Goal: Information Seeking & Learning: Learn about a topic

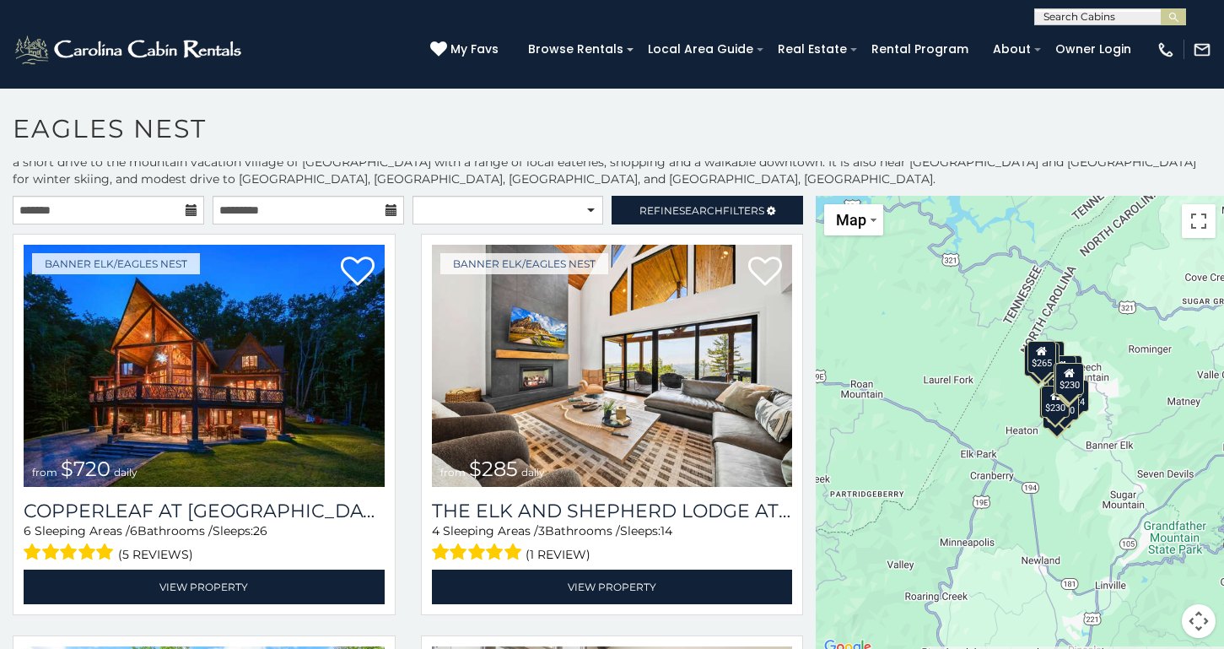
scroll to position [24, 0]
click at [1199, 621] on button "Map camera controls" at bounding box center [1199, 621] width 34 height 34
click at [1162, 536] on button "Zoom in" at bounding box center [1157, 537] width 34 height 34
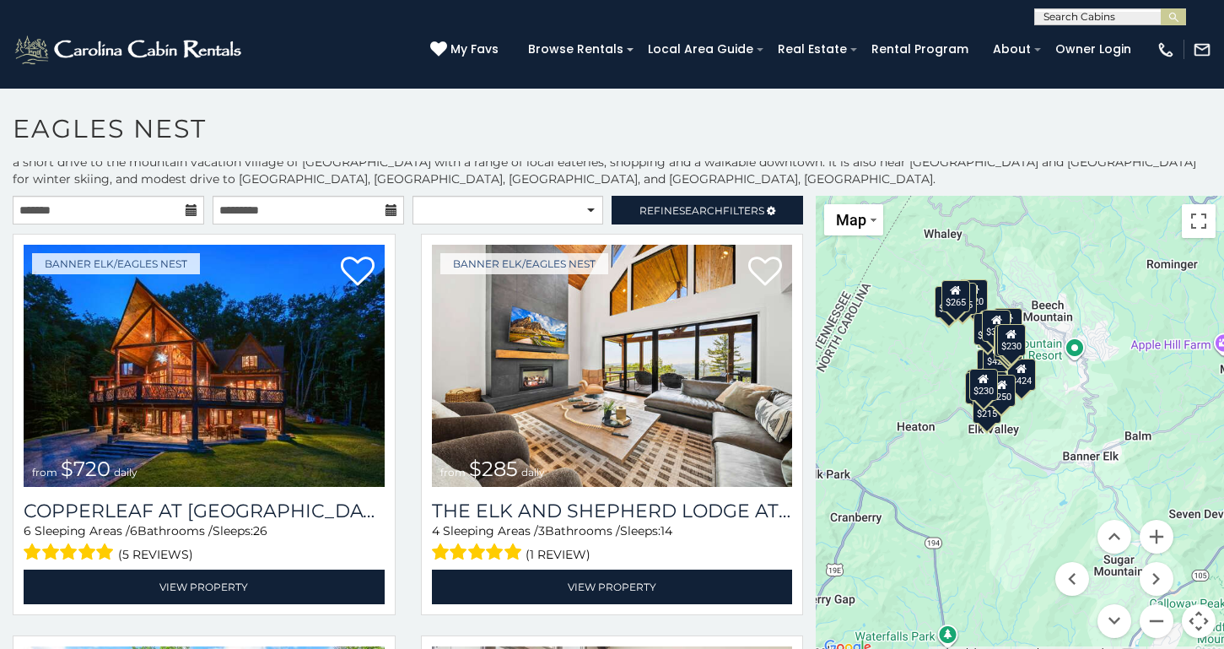
drag, startPoint x: 1172, startPoint y: 442, endPoint x: 1059, endPoint y: 438, distance: 113.1
click at [1059, 437] on div "$720 $285 $650 $425 $230 $200 $305 $285 $290 $424 $215 $315 $250 $230 $305 $265…" at bounding box center [1020, 427] width 408 height 462
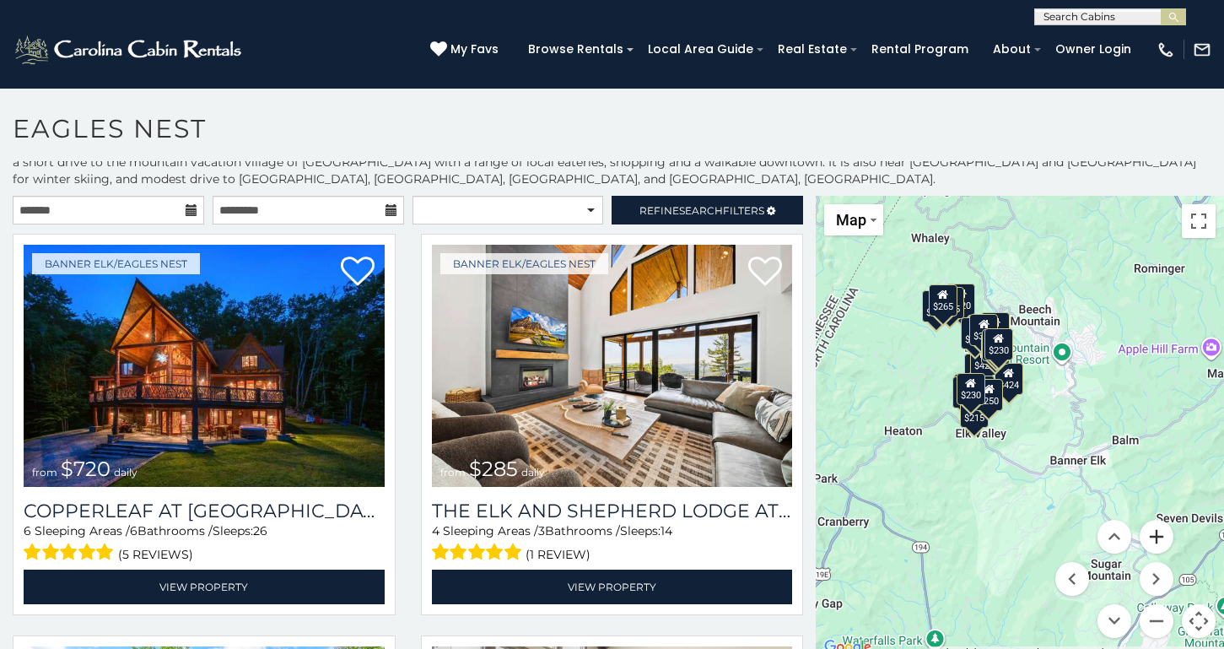
click at [1162, 539] on button "Zoom in" at bounding box center [1157, 537] width 34 height 34
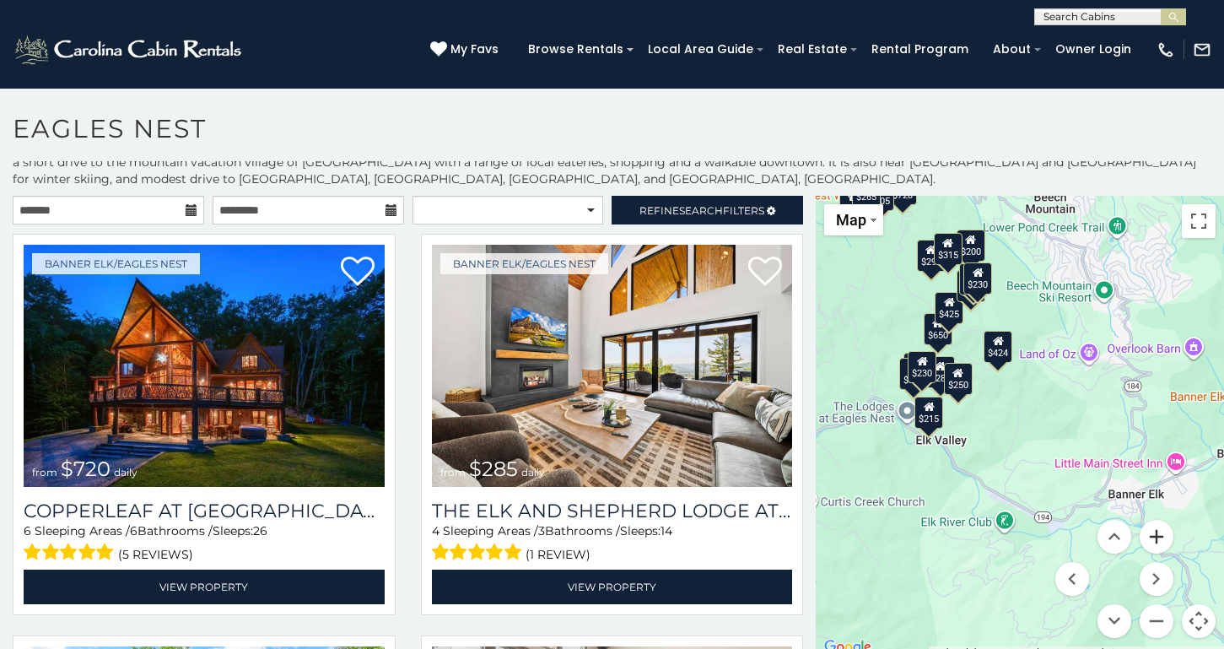
click at [1162, 539] on button "Zoom in" at bounding box center [1157, 537] width 34 height 34
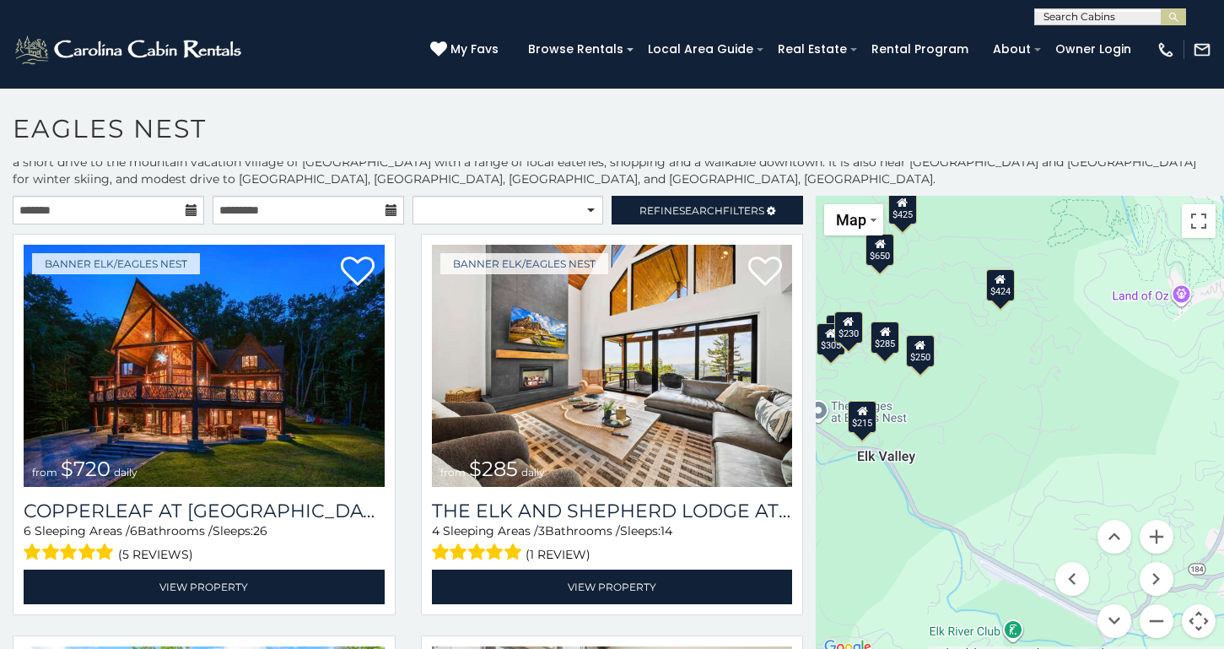
drag, startPoint x: 974, startPoint y: 441, endPoint x: 1124, endPoint y: 520, distance: 169.5
click at [1124, 520] on div "$720 $285 $650 $425 $230 $200 $305 $285 $290 $424 $215 $315 $250 $230 $305 $265…" at bounding box center [1020, 427] width 408 height 462
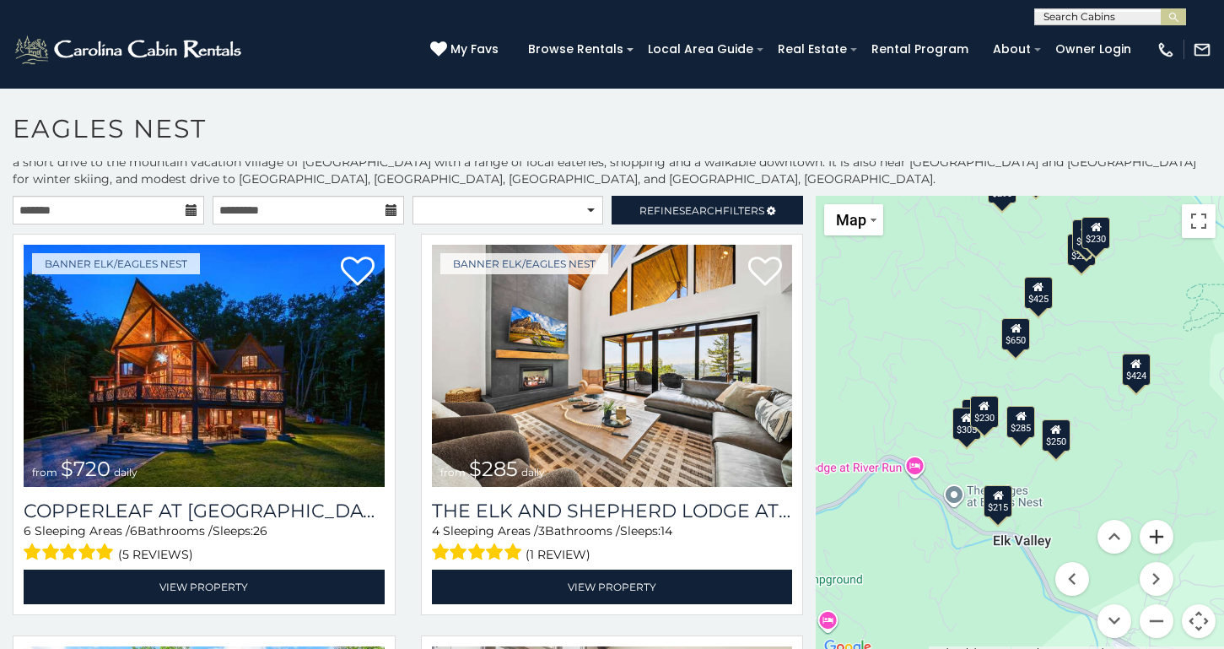
click at [1160, 543] on button "Zoom in" at bounding box center [1157, 537] width 34 height 34
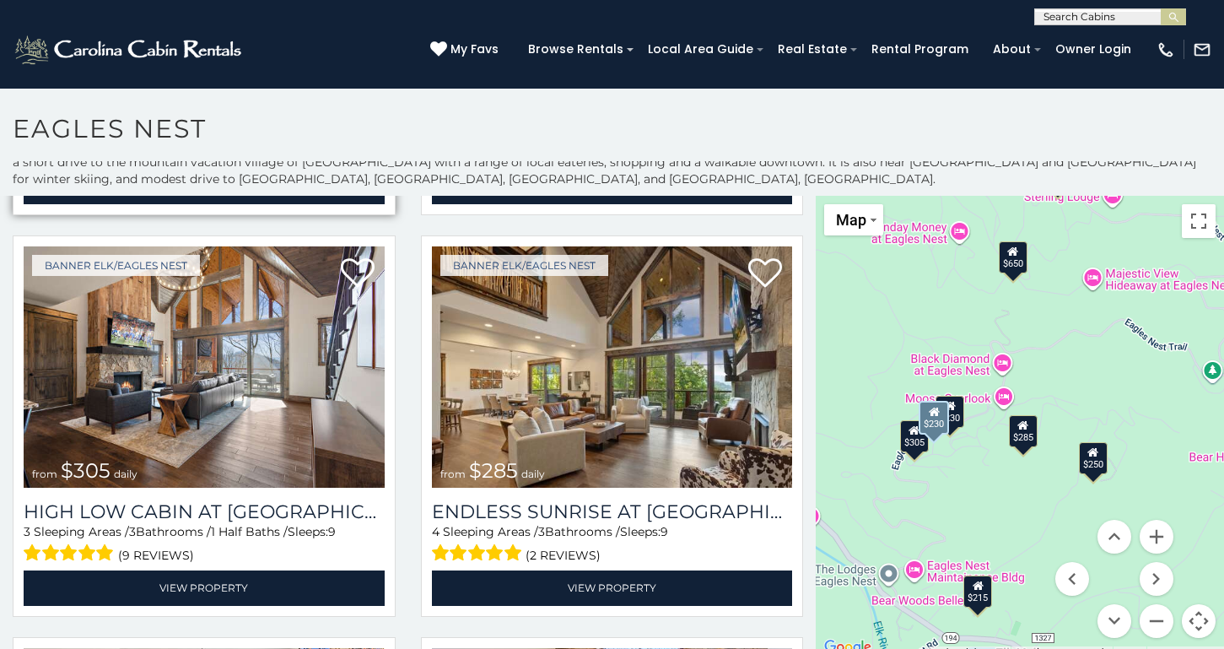
scroll to position [1203, 0]
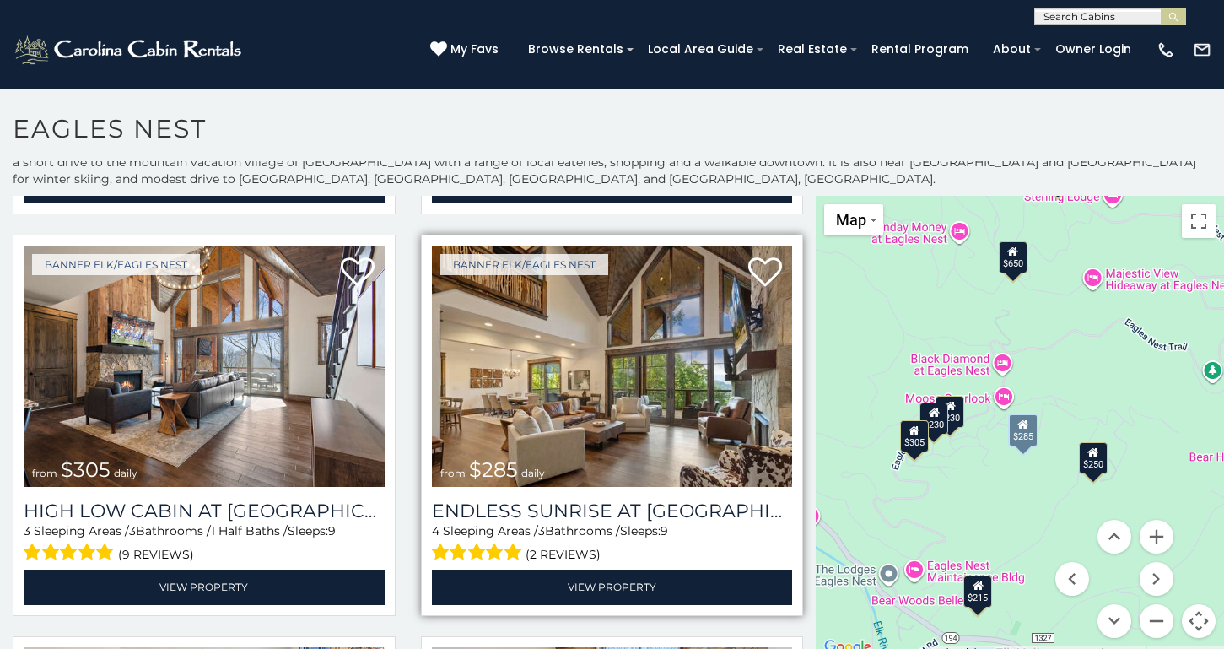
click at [625, 417] on img at bounding box center [612, 367] width 361 height 242
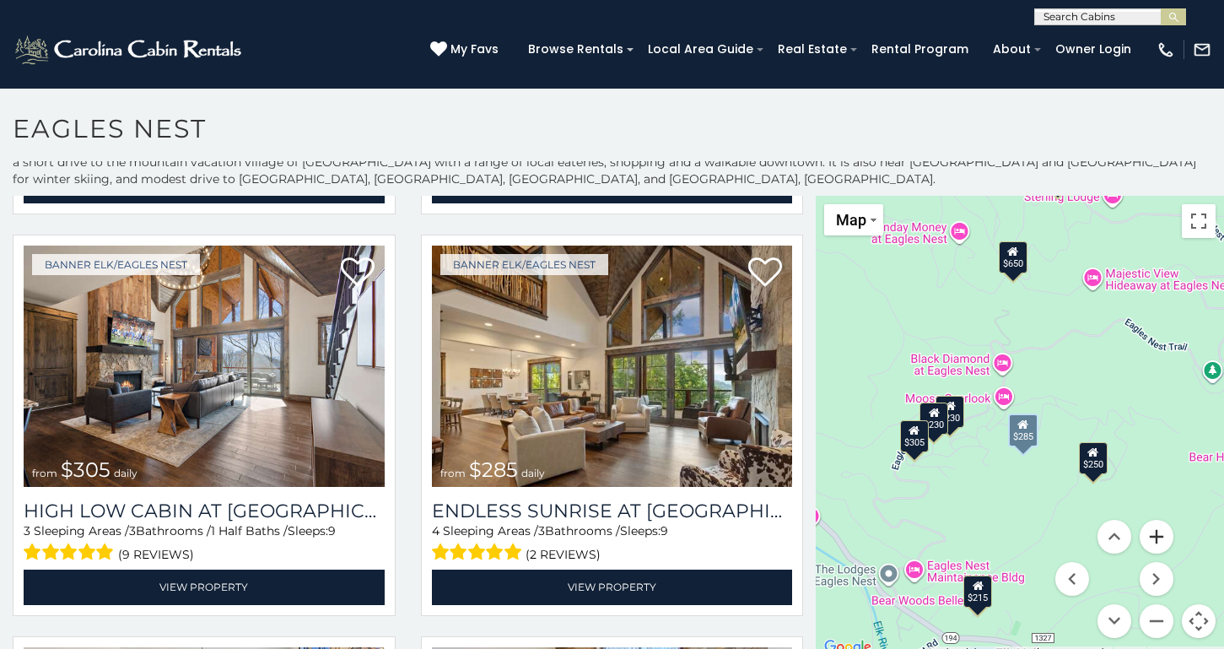
click at [1159, 539] on button "Zoom in" at bounding box center [1157, 537] width 34 height 34
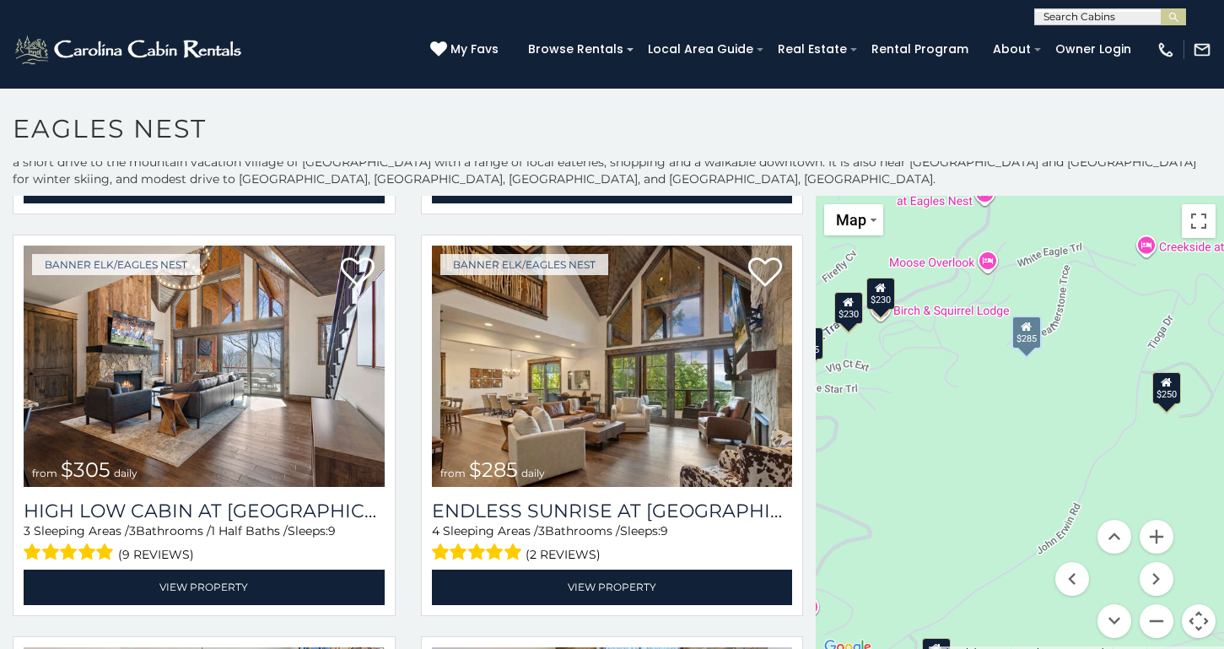
drag, startPoint x: 988, startPoint y: 503, endPoint x: 991, endPoint y: 386, distance: 116.5
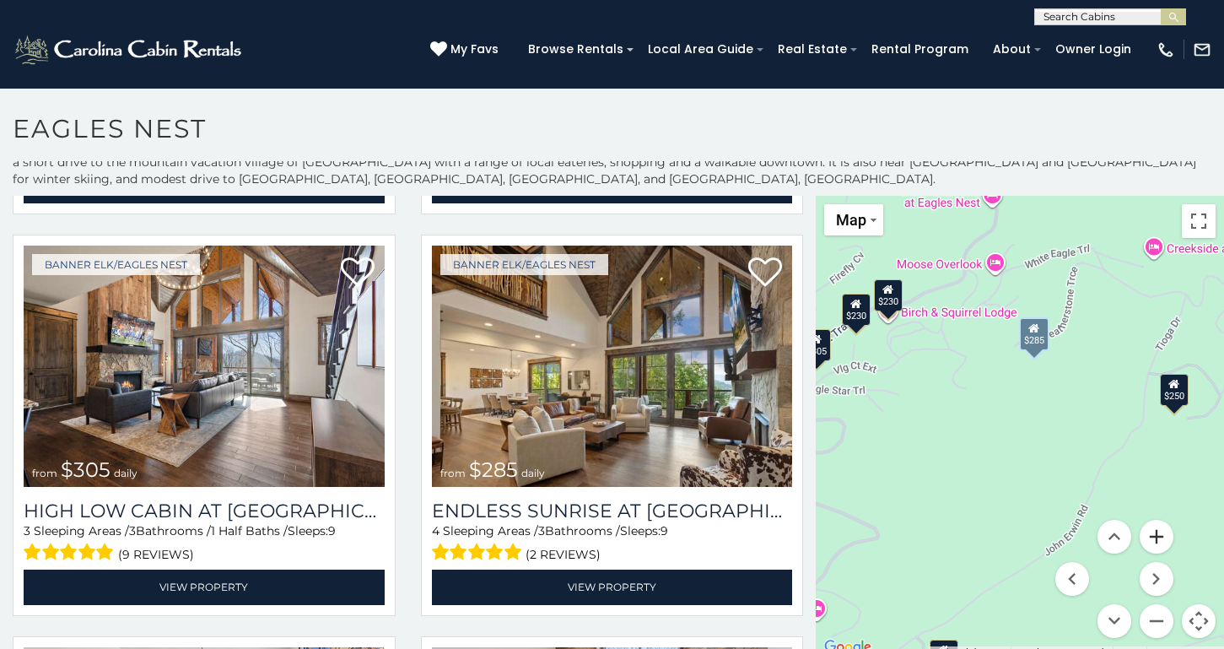
click at [1158, 527] on button "Zoom in" at bounding box center [1157, 537] width 34 height 34
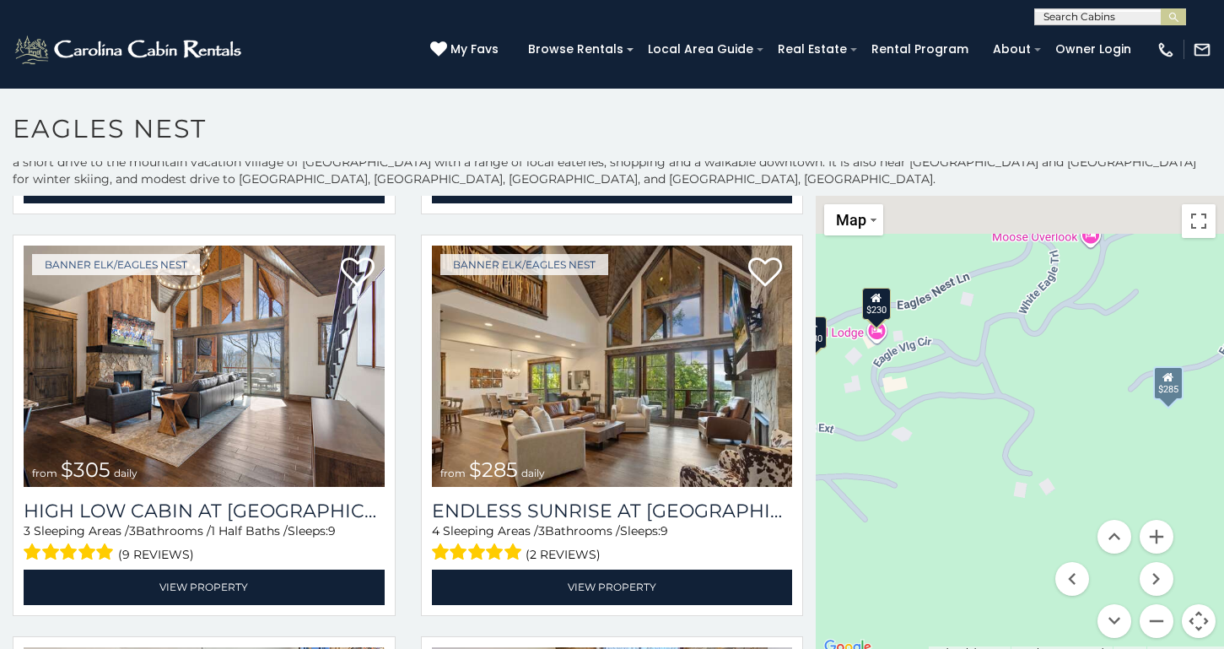
drag, startPoint x: 928, startPoint y: 273, endPoint x: 1065, endPoint y: 424, distance: 203.1
click at [1065, 424] on div "$720 $285 $650 $425 $230 $200 $305 $285 $290 $424 $215 $315 $250 $230 $305 $265…" at bounding box center [1020, 427] width 408 height 462
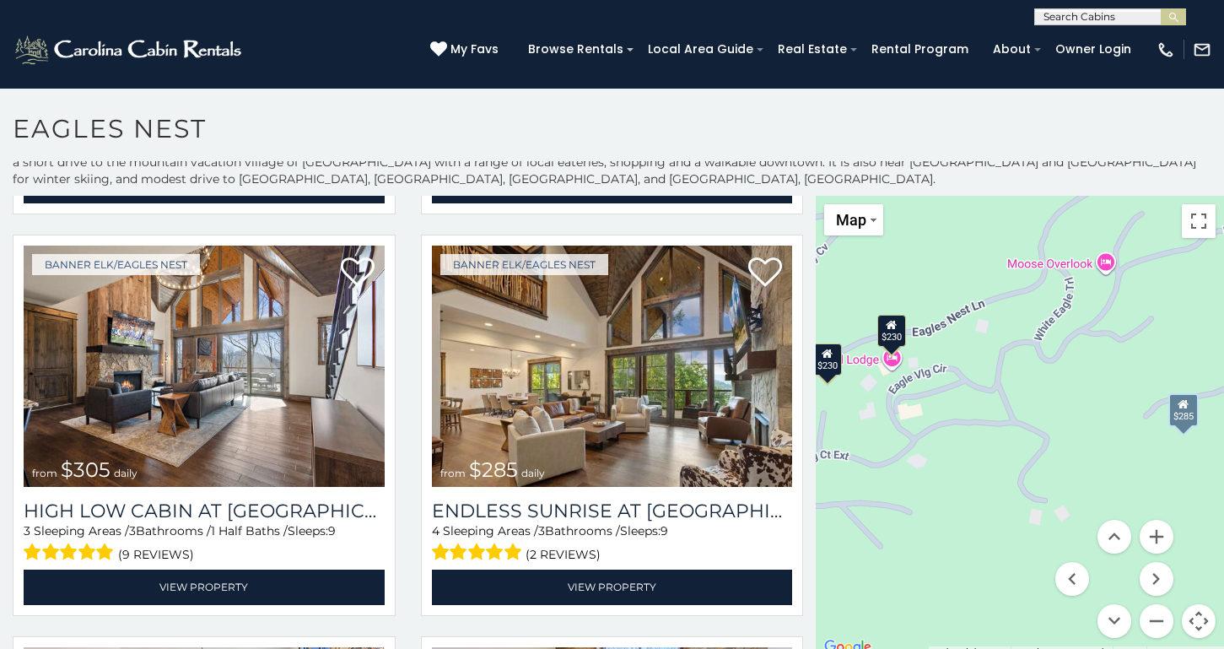
click at [897, 327] on icon at bounding box center [891, 325] width 11 height 12
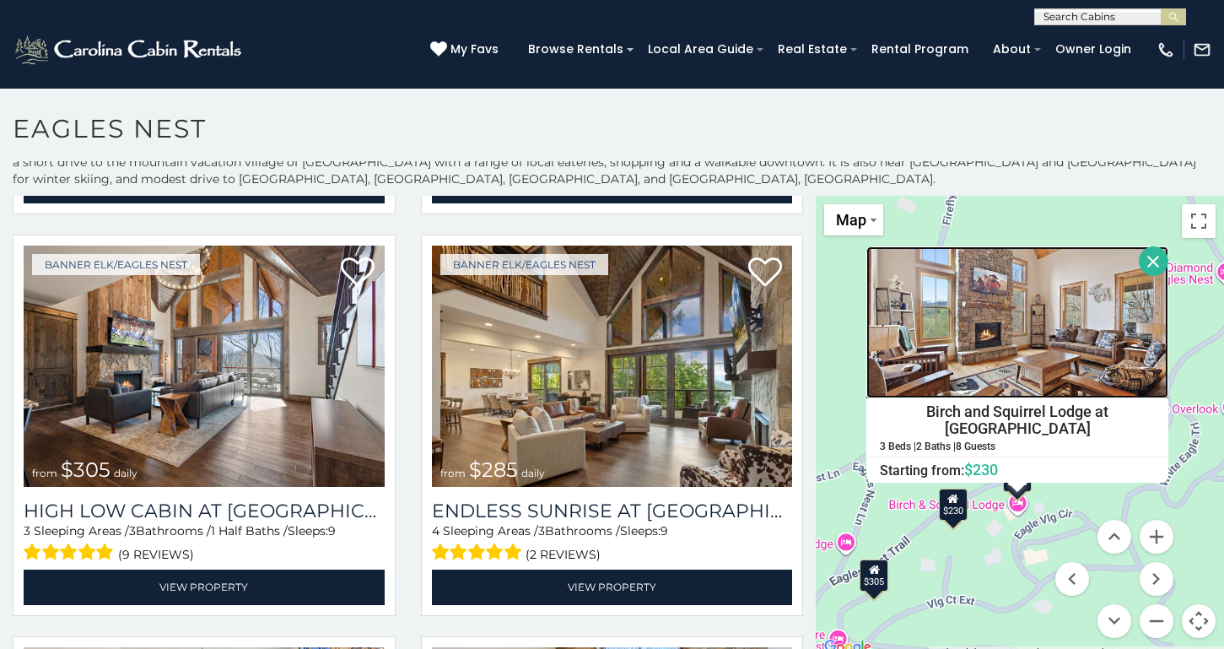
click at [1024, 322] on img at bounding box center [1018, 322] width 302 height 152
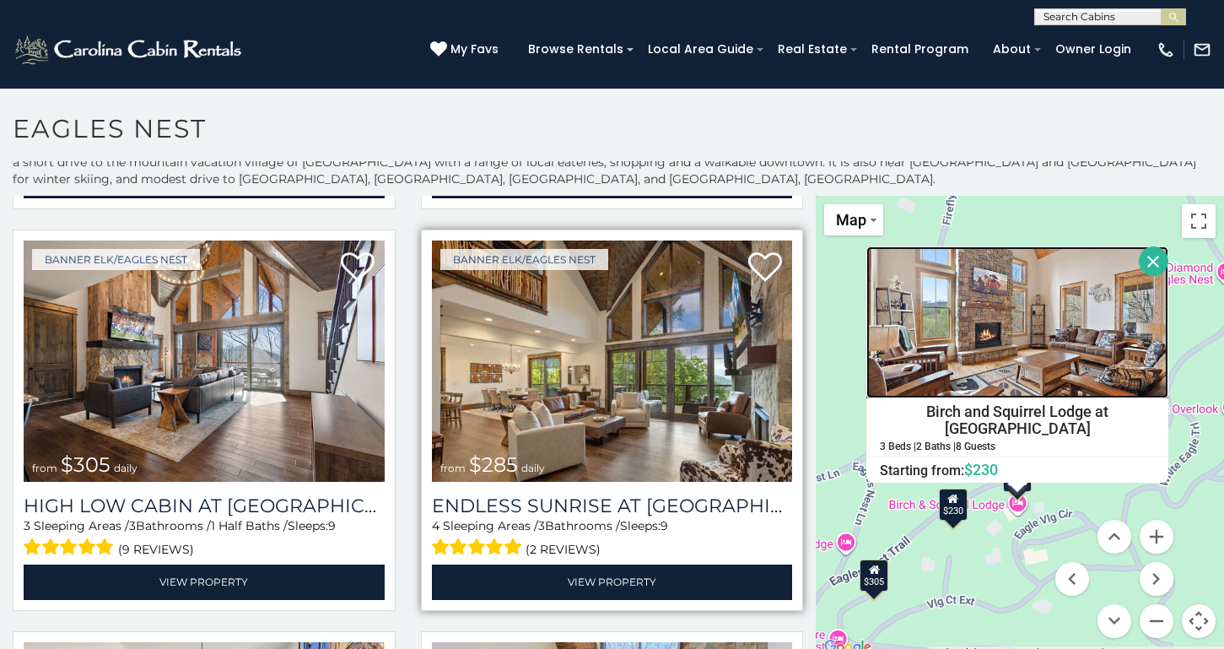
scroll to position [1210, 0]
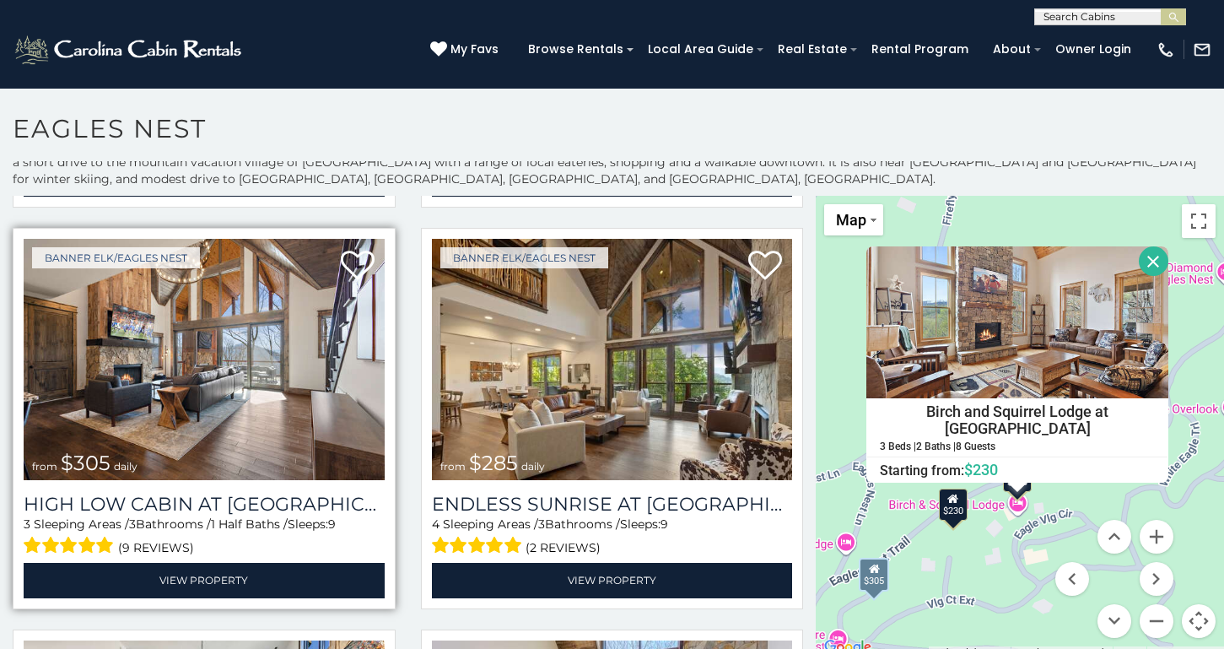
click at [289, 365] on img at bounding box center [204, 360] width 361 height 242
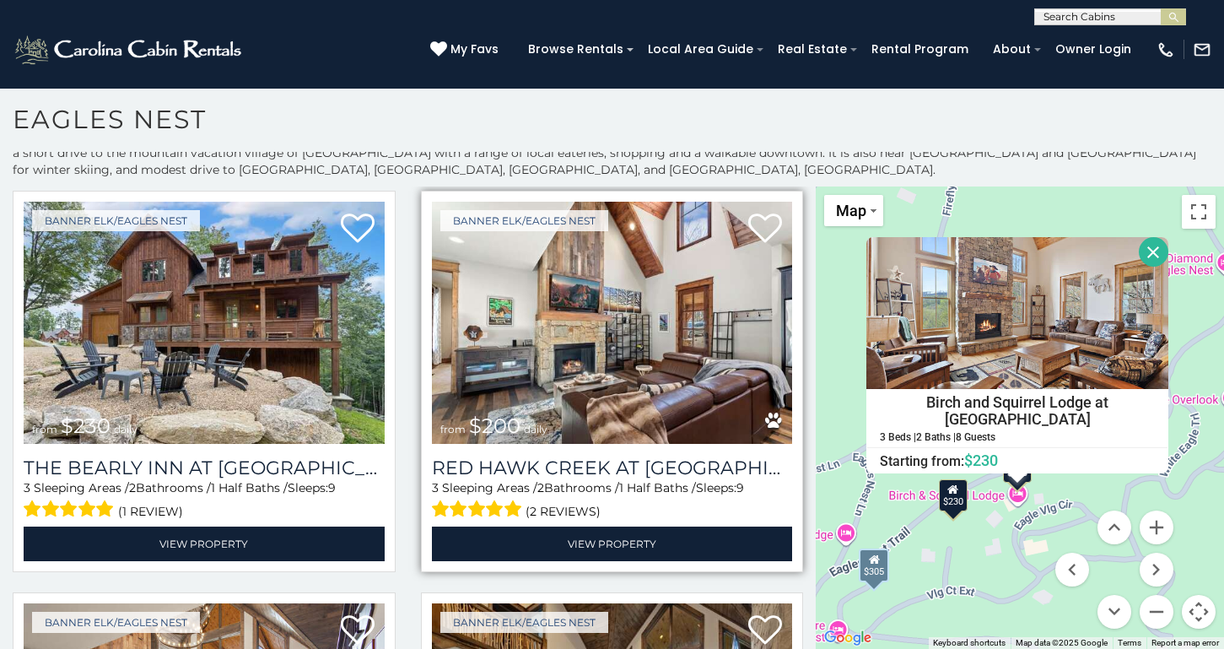
scroll to position [831, 0]
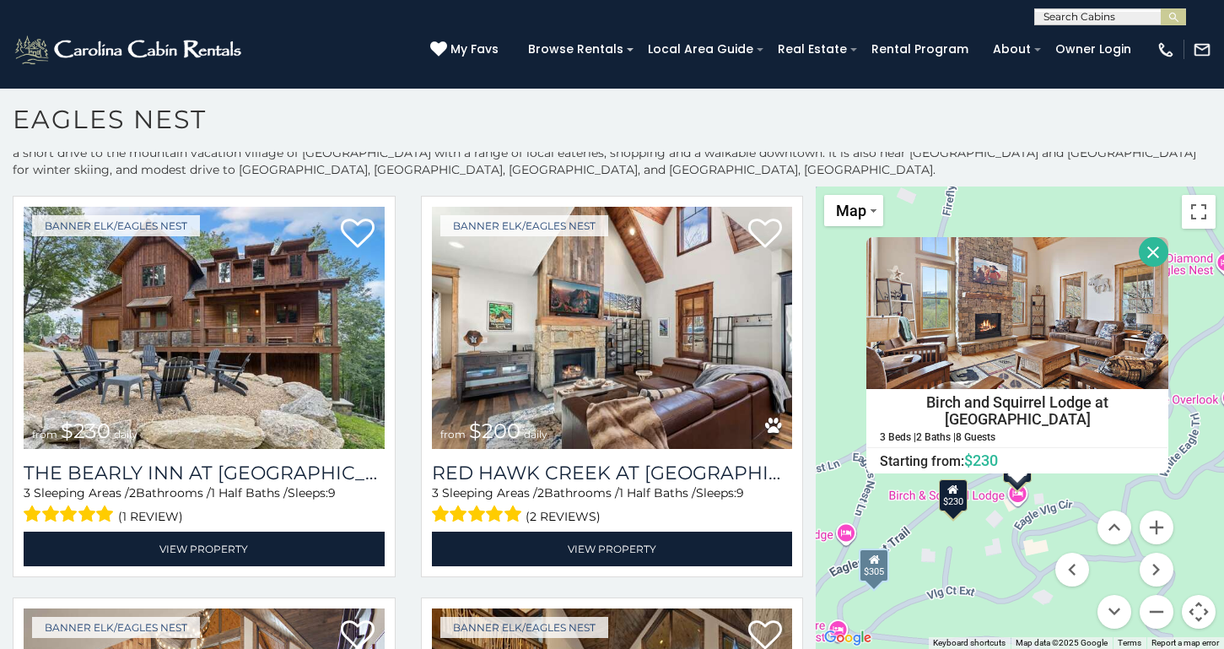
click at [1149, 251] on button "Close" at bounding box center [1154, 252] width 30 height 30
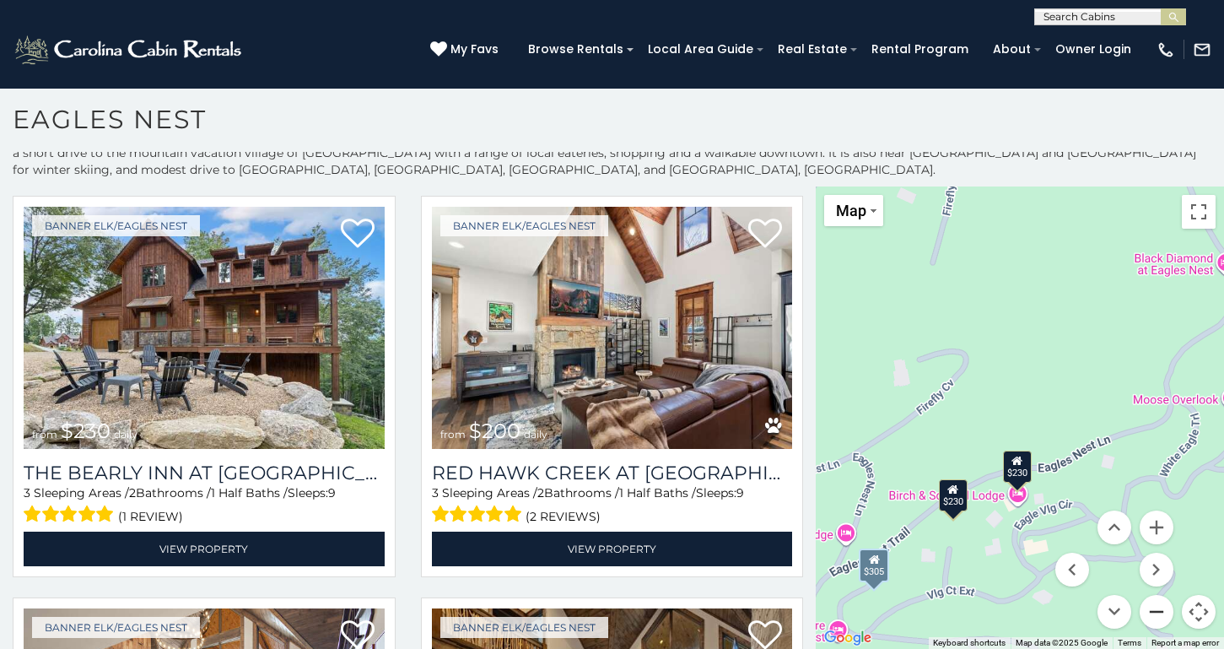
click at [1163, 606] on button "Zoom out" at bounding box center [1157, 612] width 34 height 34
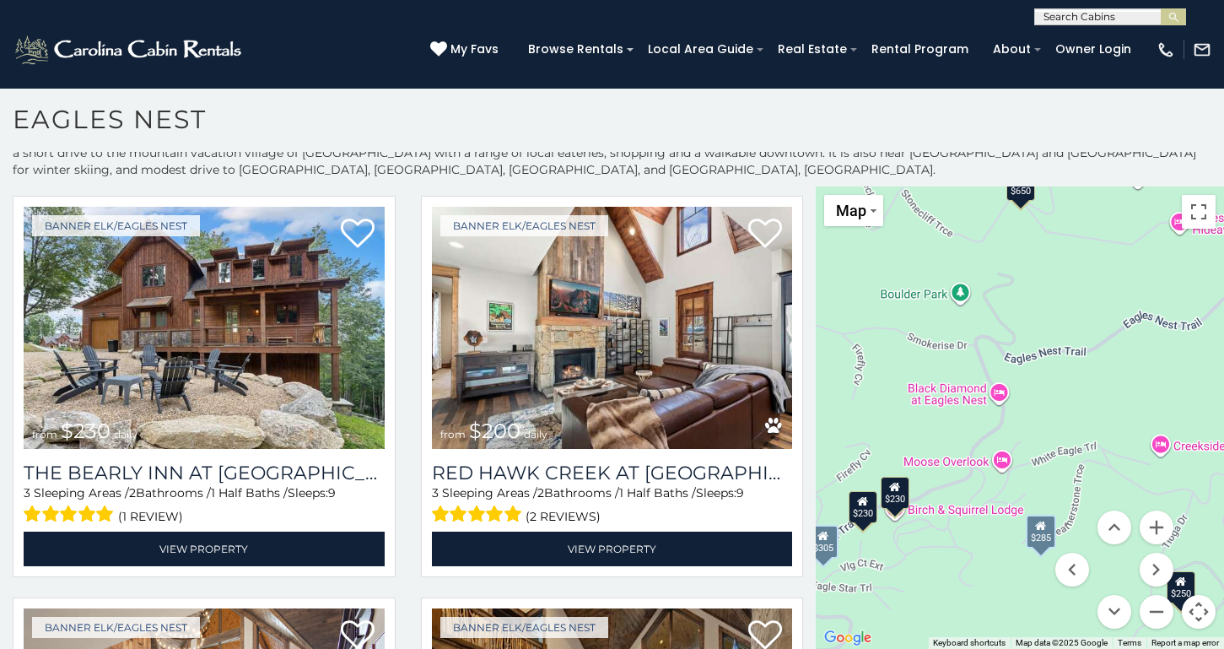
drag, startPoint x: 1122, startPoint y: 420, endPoint x: 995, endPoint y: 478, distance: 140.1
click at [1153, 607] on button "Zoom out" at bounding box center [1157, 612] width 34 height 34
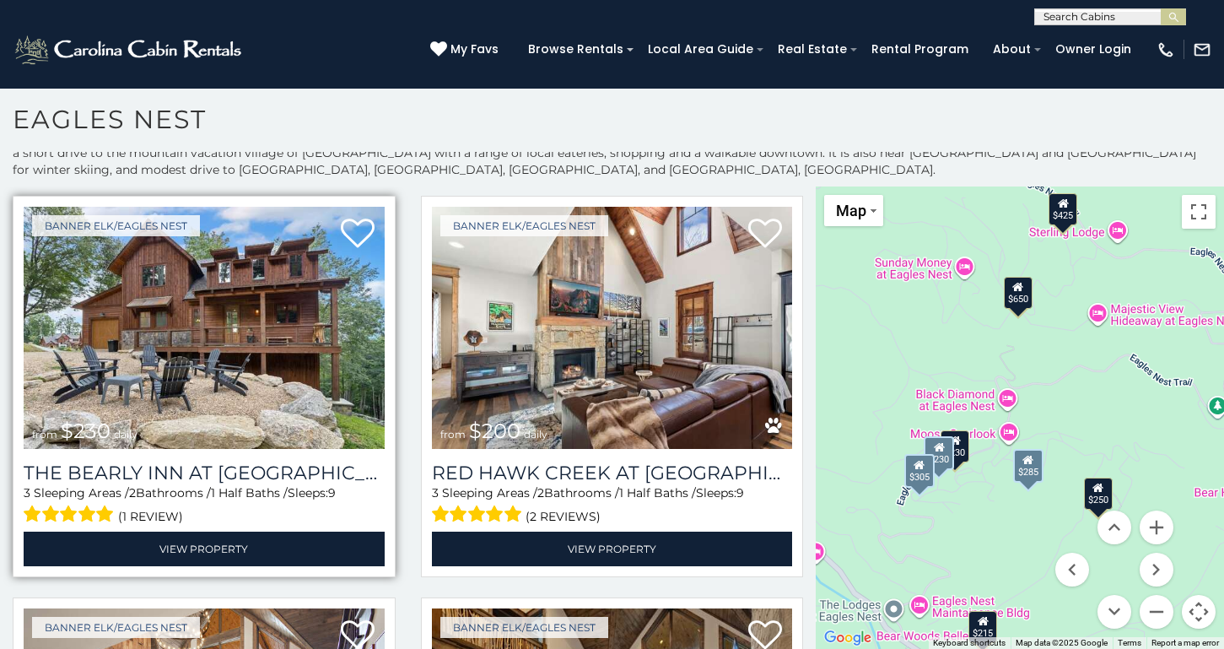
click at [220, 311] on img at bounding box center [204, 328] width 361 height 242
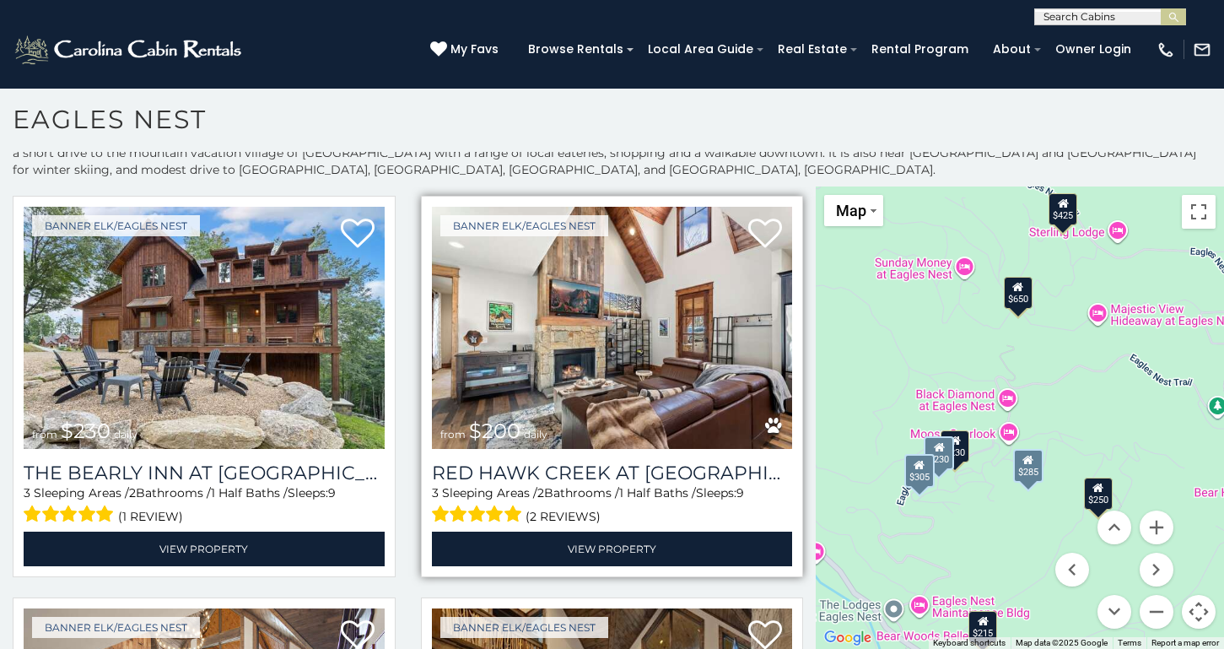
click at [621, 307] on img at bounding box center [612, 328] width 361 height 242
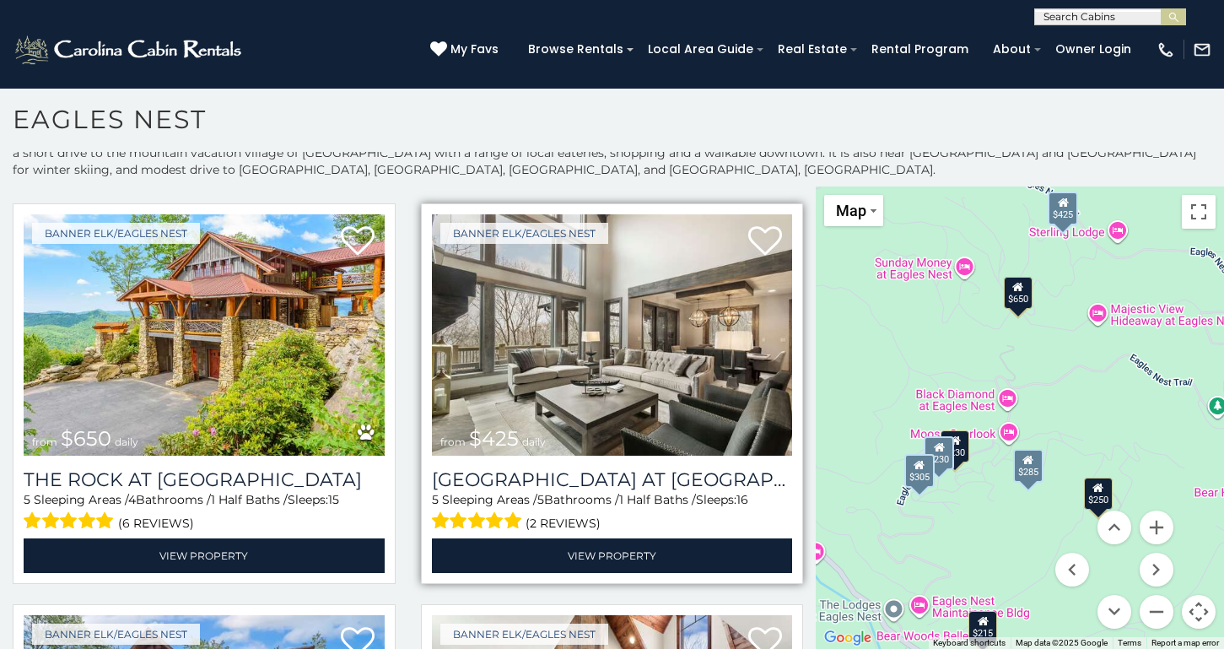
scroll to position [421, 0]
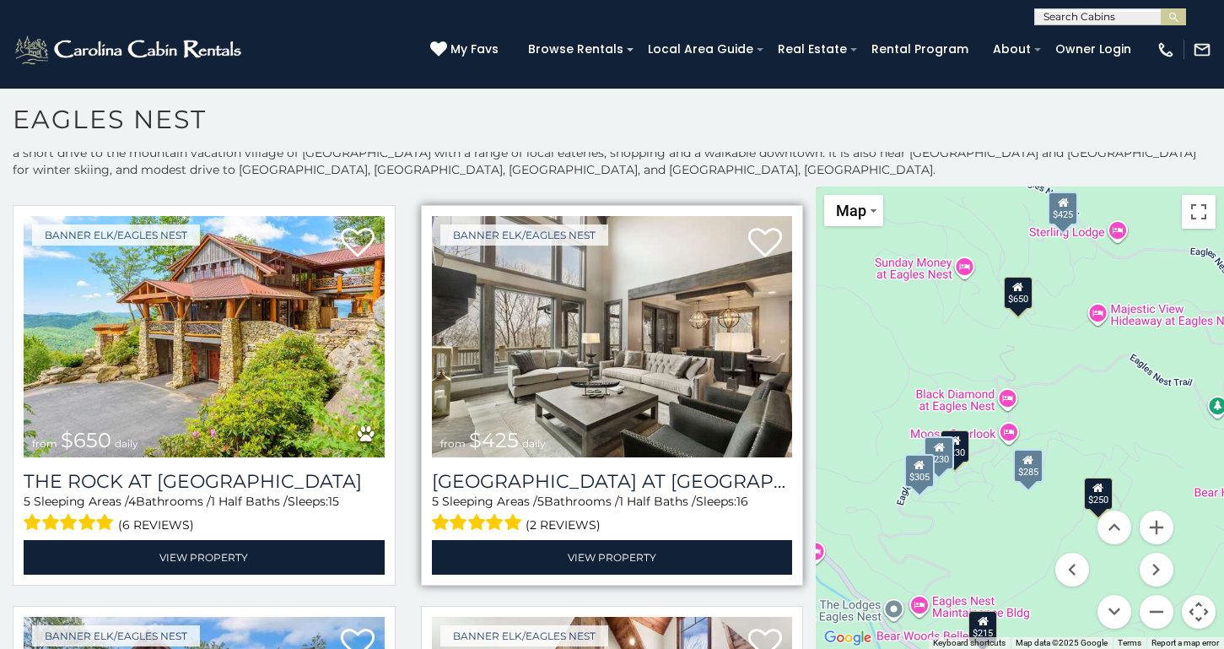
click at [636, 346] on img at bounding box center [612, 337] width 361 height 242
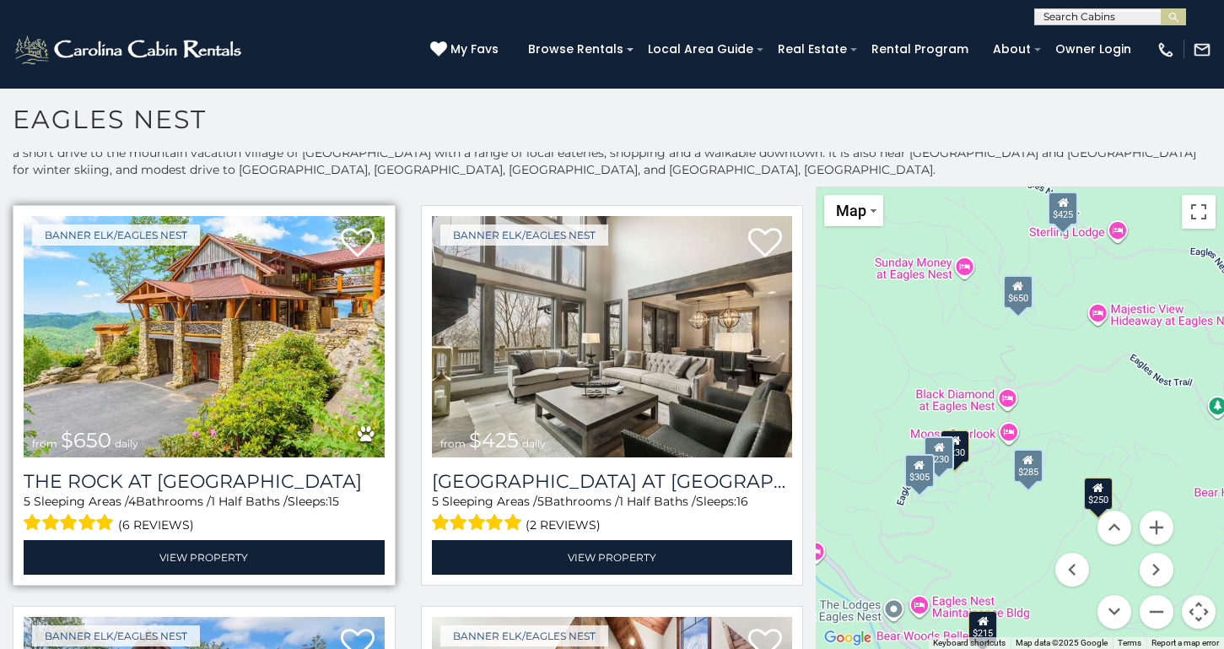
click at [303, 341] on img at bounding box center [204, 337] width 361 height 242
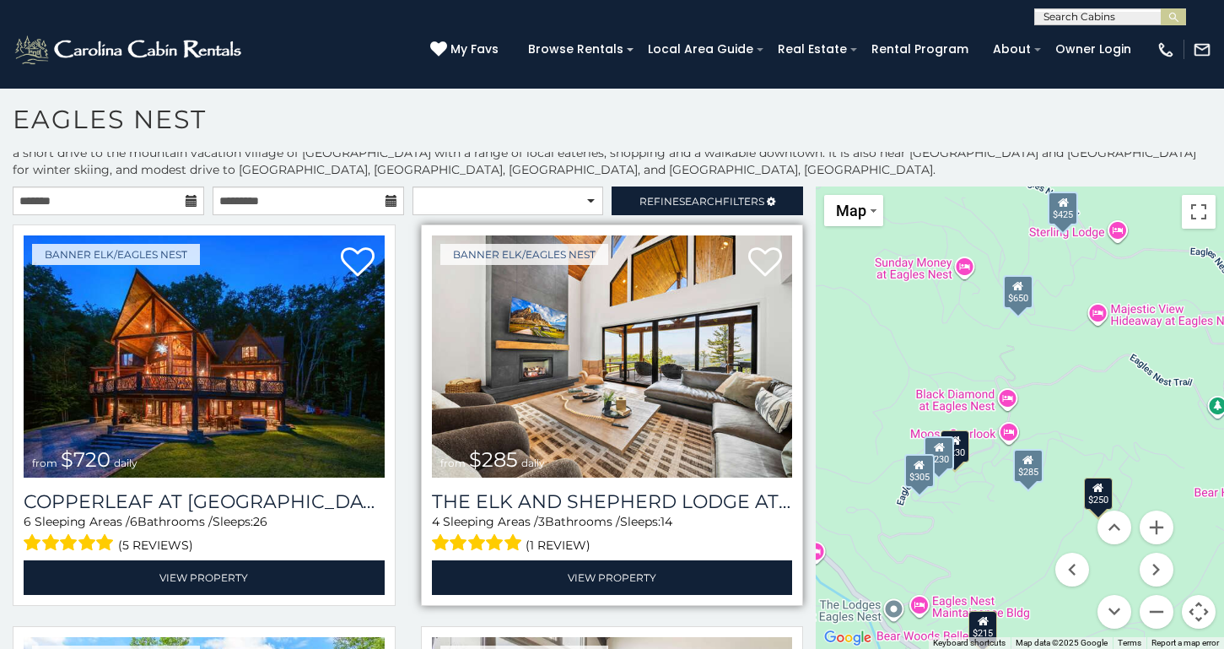
scroll to position [0, 0]
click at [637, 348] on img at bounding box center [612, 356] width 361 height 242
click at [666, 351] on img at bounding box center [612, 356] width 361 height 242
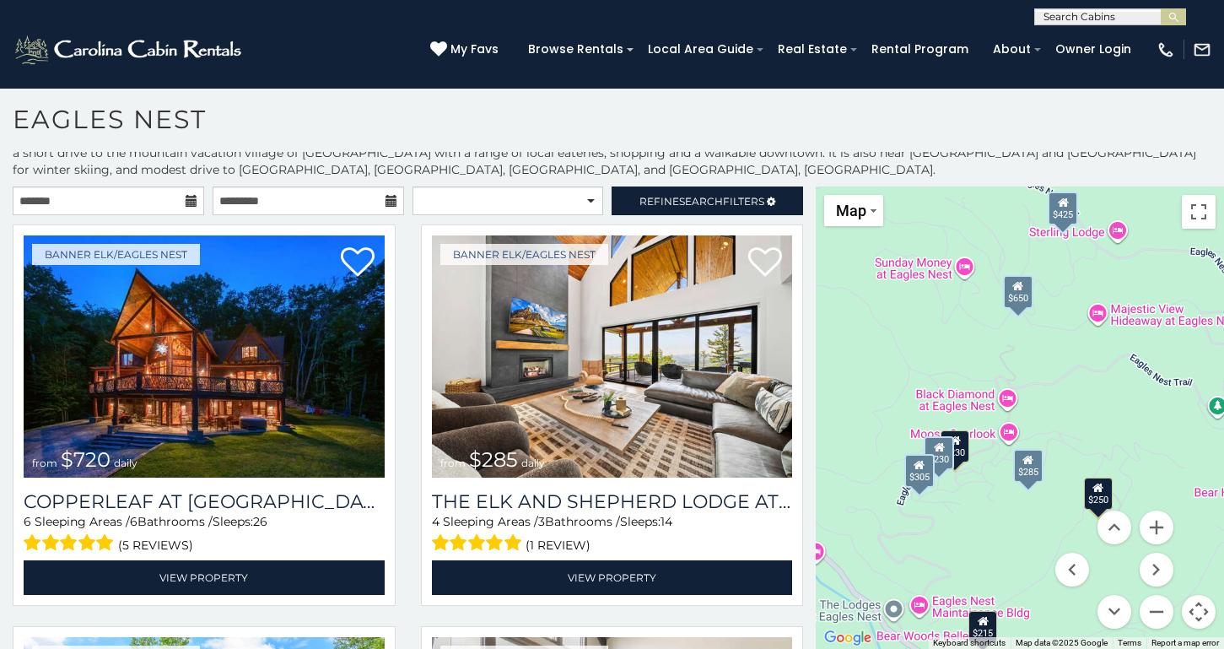
scroll to position [10, 0]
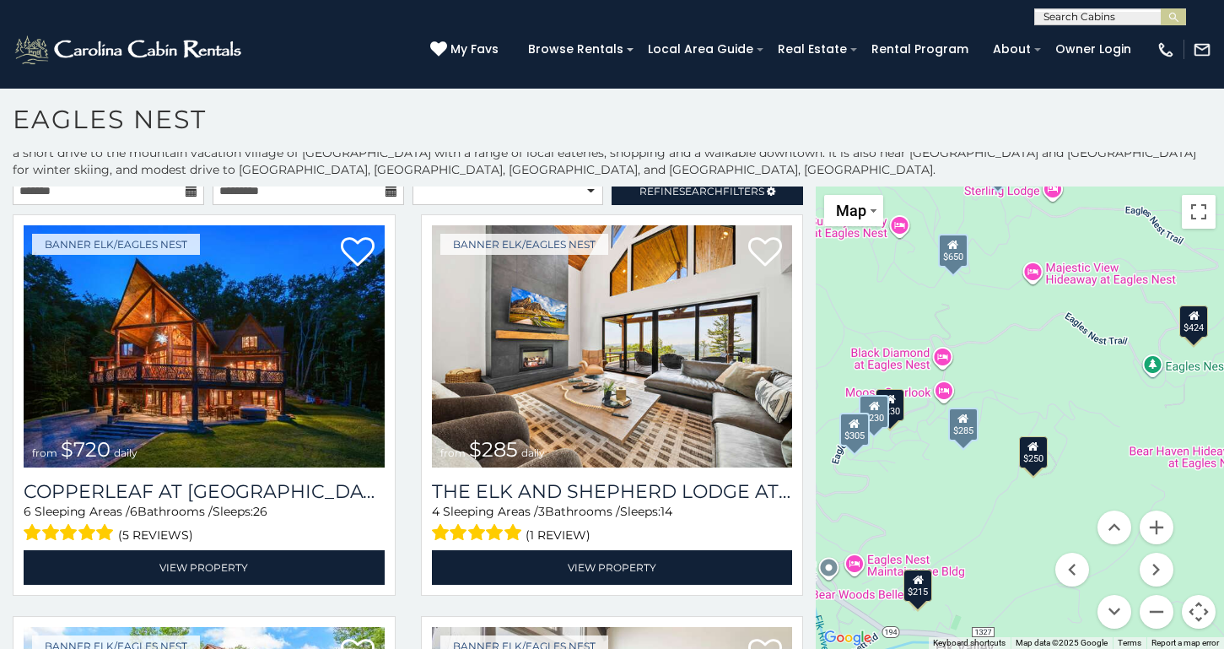
drag, startPoint x: 1108, startPoint y: 361, endPoint x: 1040, endPoint y: 320, distance: 79.2
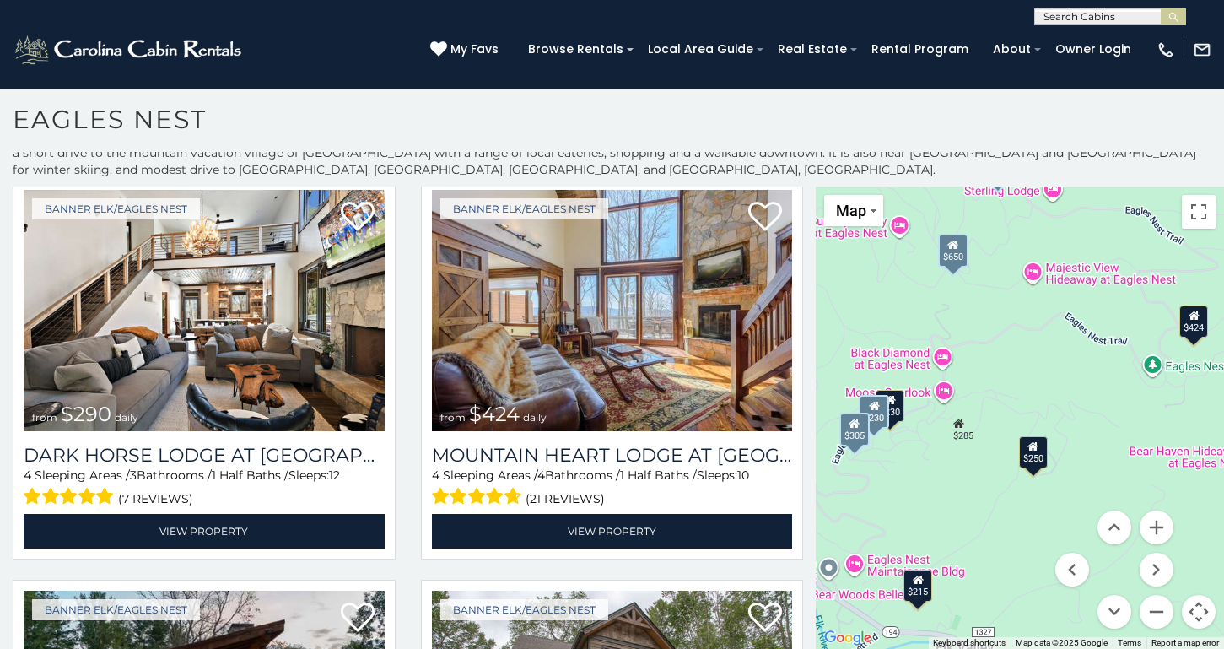
scroll to position [1652, 0]
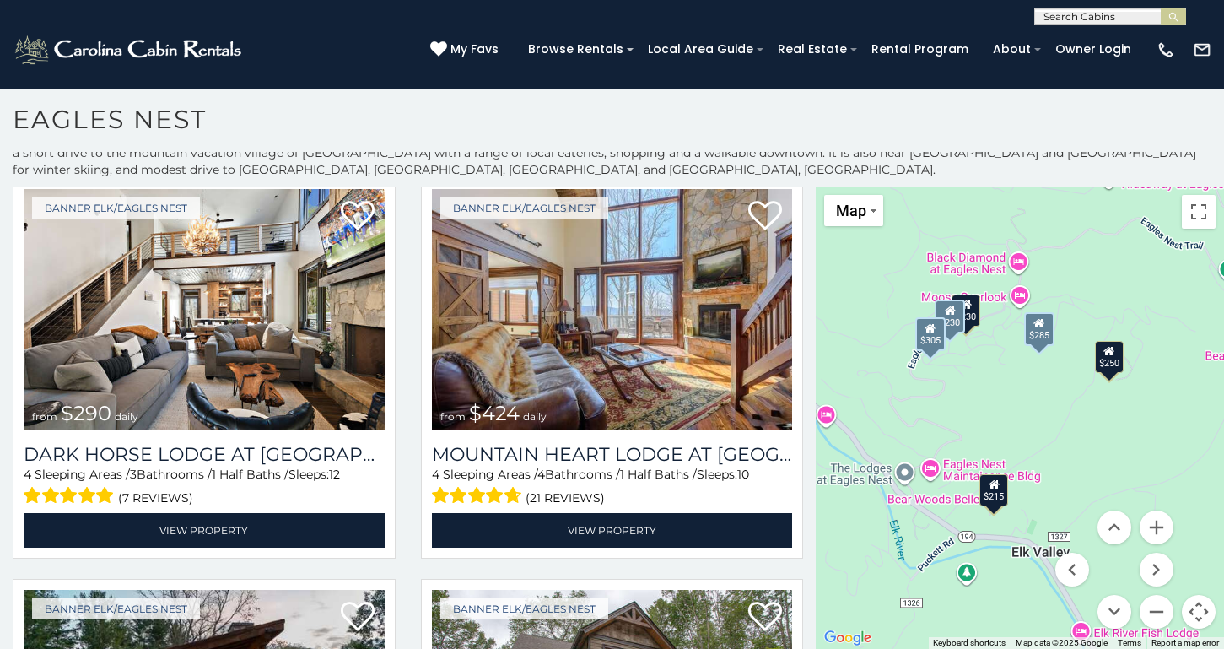
drag, startPoint x: 962, startPoint y: 512, endPoint x: 1038, endPoint y: 415, distance: 123.2
click at [1158, 531] on button "Zoom in" at bounding box center [1157, 528] width 34 height 34
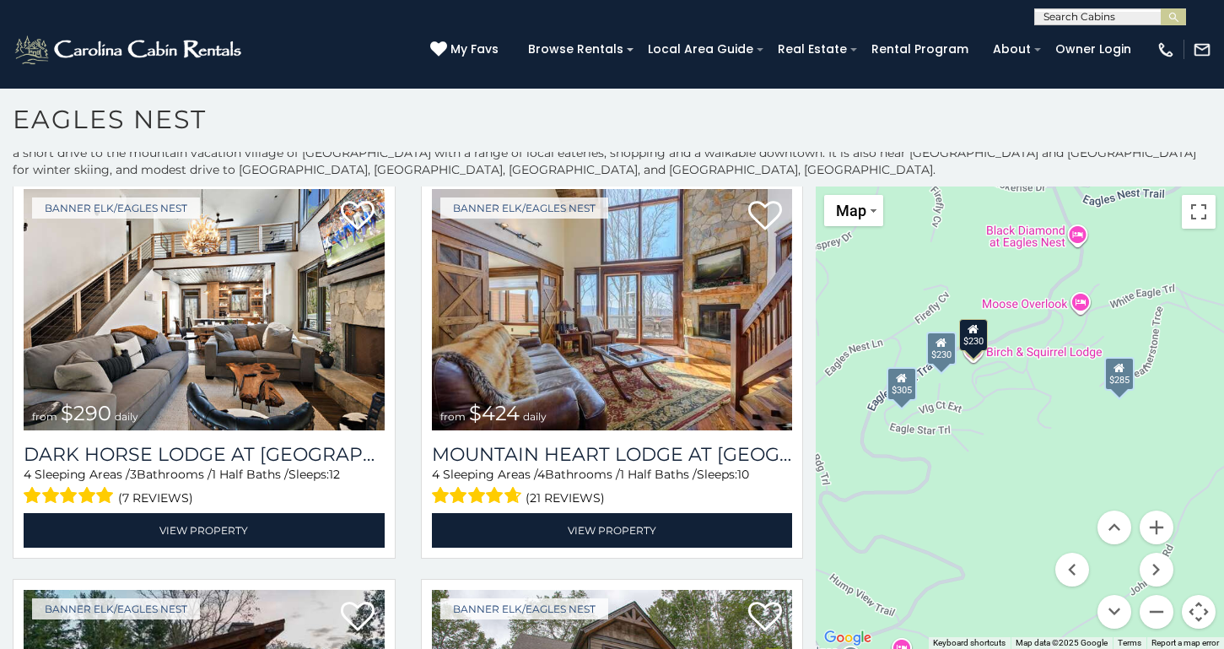
drag, startPoint x: 926, startPoint y: 453, endPoint x: 987, endPoint y: 571, distance: 132.8
click at [987, 571] on div "$720 $285 $650 $425 $230 $200 $305 $285 $290 $424 $215 $315 $250 $230 $305 $265…" at bounding box center [1020, 417] width 408 height 462
click at [1120, 375] on div "$285" at bounding box center [1120, 374] width 30 height 34
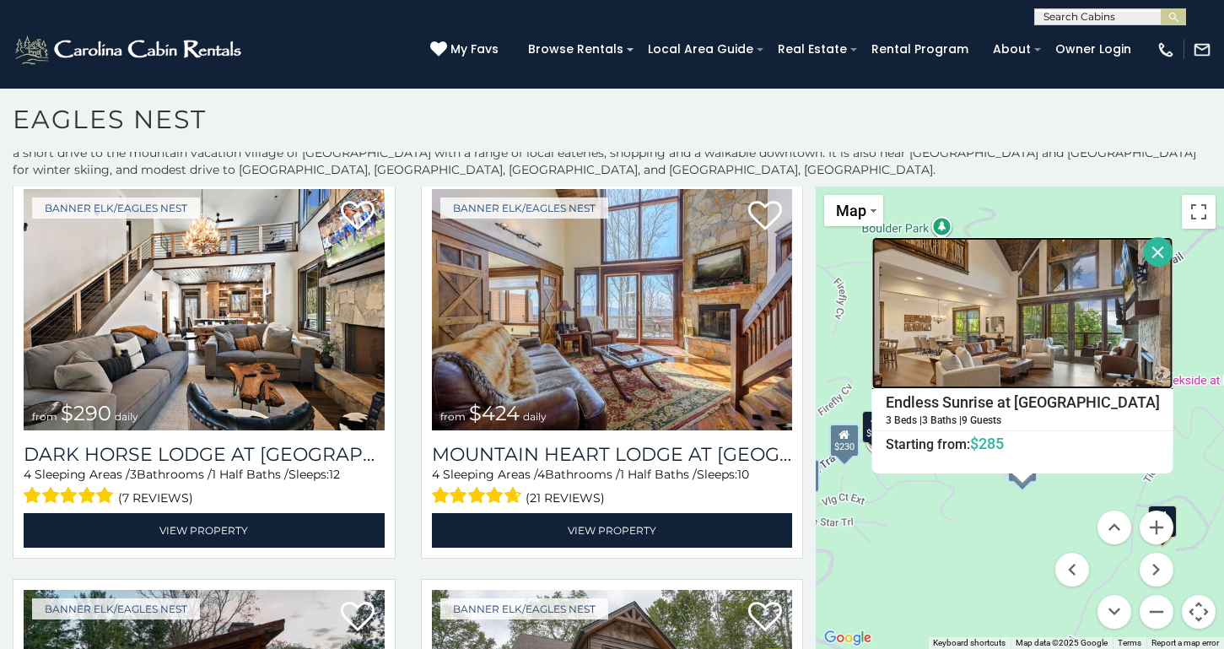
click at [1034, 323] on img at bounding box center [1022, 313] width 301 height 152
click at [1025, 538] on div "$720 $285 $650 $425 $230 $200 $305 $285 $290 $424 $215 $315 $250 $230 $305 $265…" at bounding box center [1020, 417] width 408 height 462
click at [1160, 251] on button "Close" at bounding box center [1159, 252] width 30 height 30
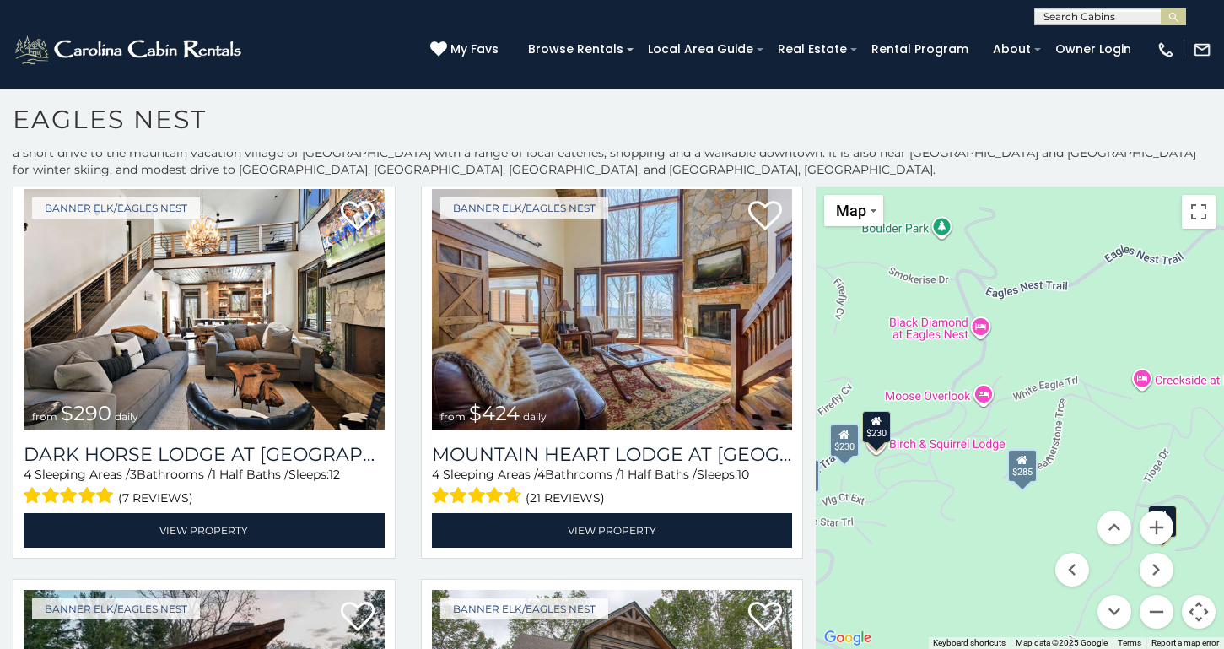
click at [840, 442] on div "$230" at bounding box center [844, 441] width 30 height 34
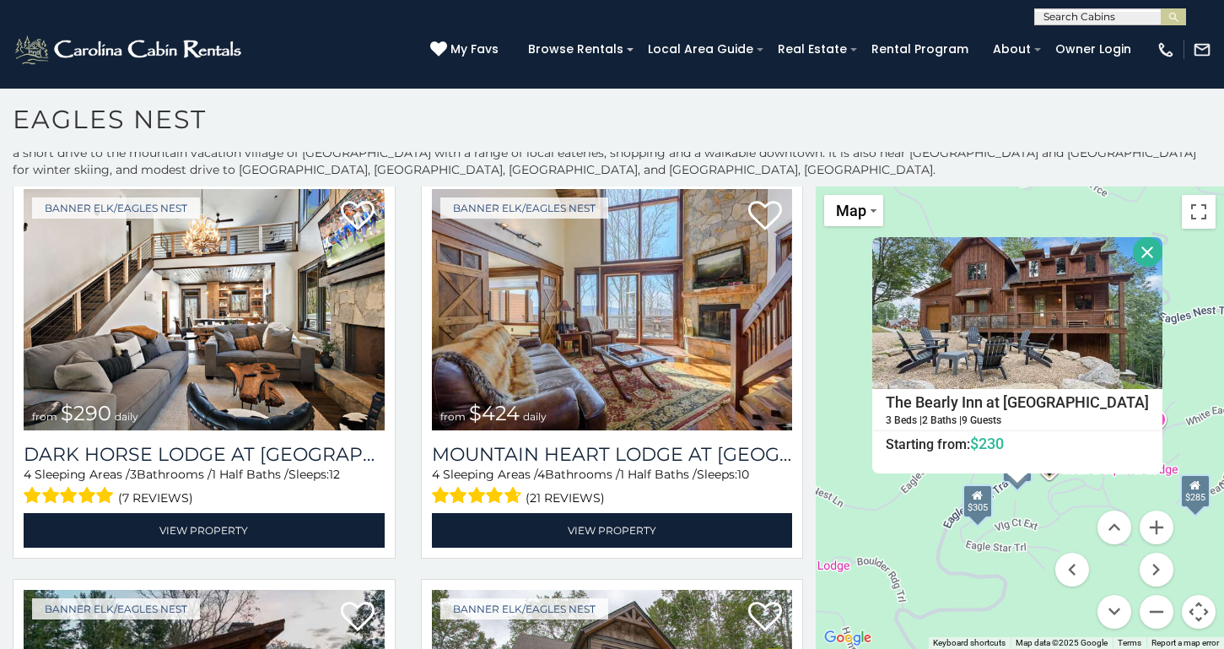
click at [1156, 253] on button "Close" at bounding box center [1148, 252] width 30 height 30
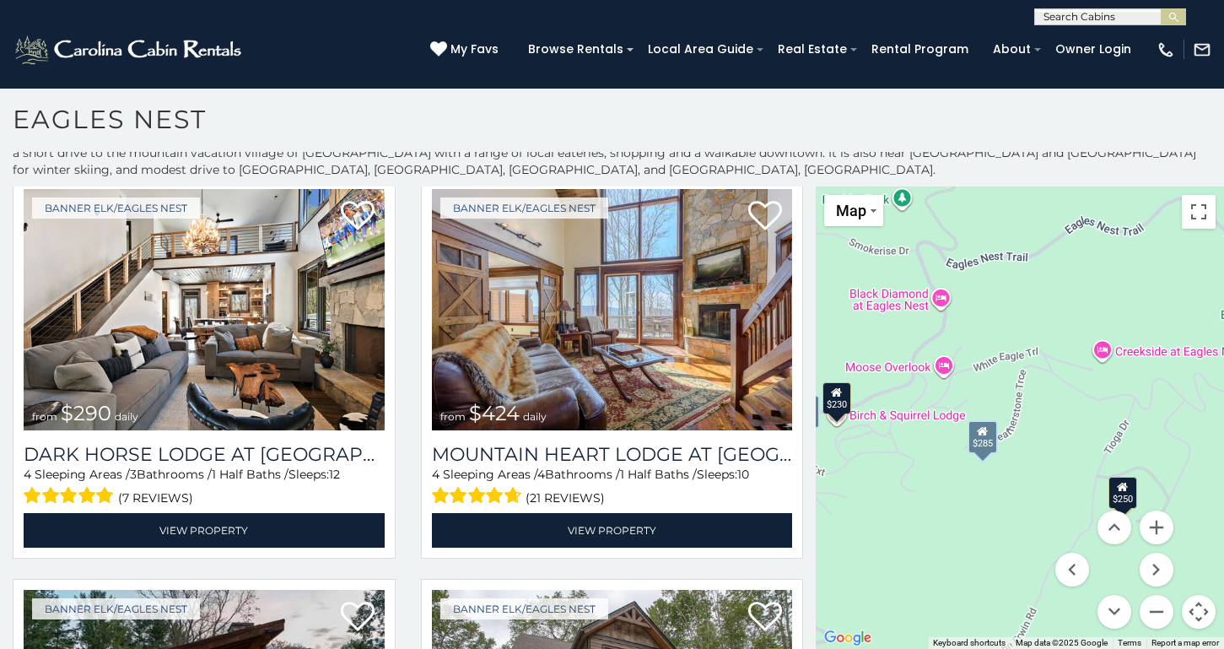
drag, startPoint x: 1145, startPoint y: 461, endPoint x: 920, endPoint y: 407, distance: 231.7
click at [920, 407] on div "$720 $285 $650 $425 $230 $200 $305 $285 $290 $424 $215 $315 $250 $230 $305 $265…" at bounding box center [1020, 417] width 408 height 462
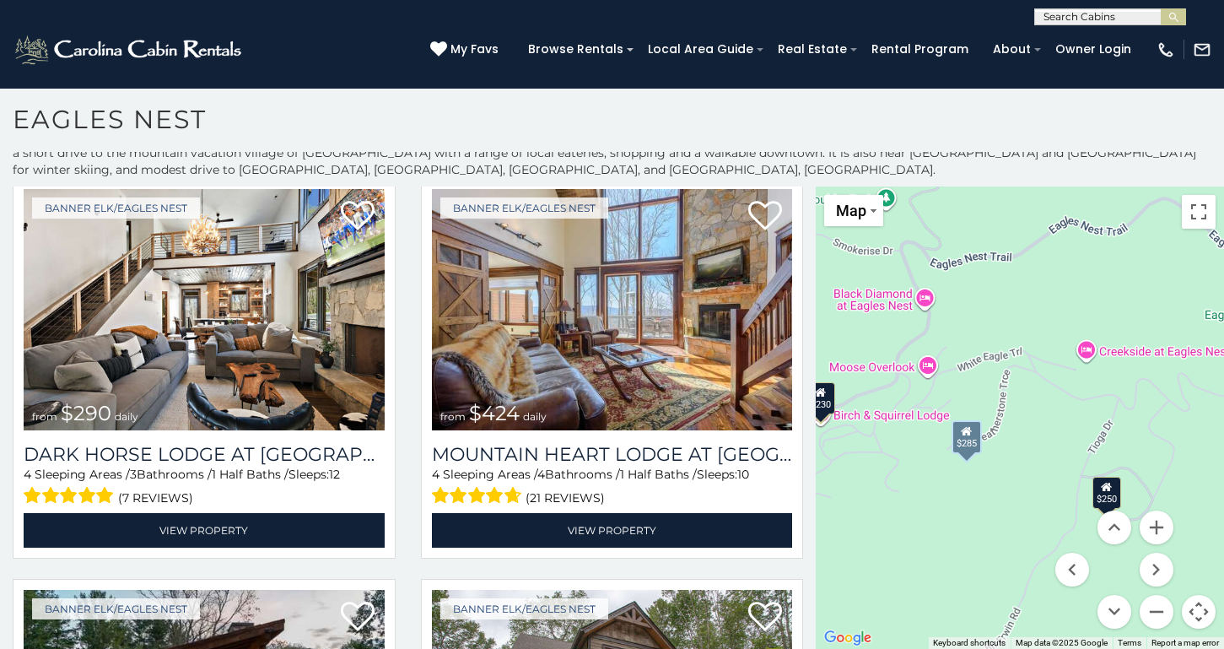
click at [1112, 492] on icon at bounding box center [1106, 487] width 11 height 12
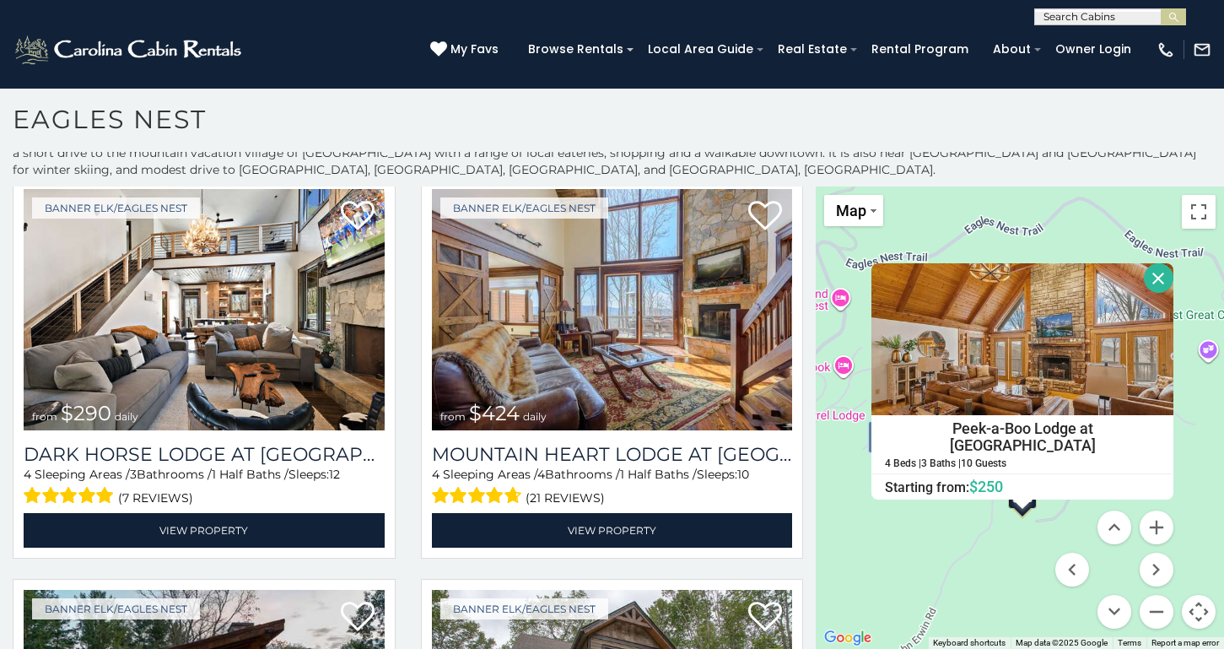
click at [1064, 429] on h4 "Peek-a-Boo Lodge at Eagles Nest" at bounding box center [1022, 437] width 300 height 42
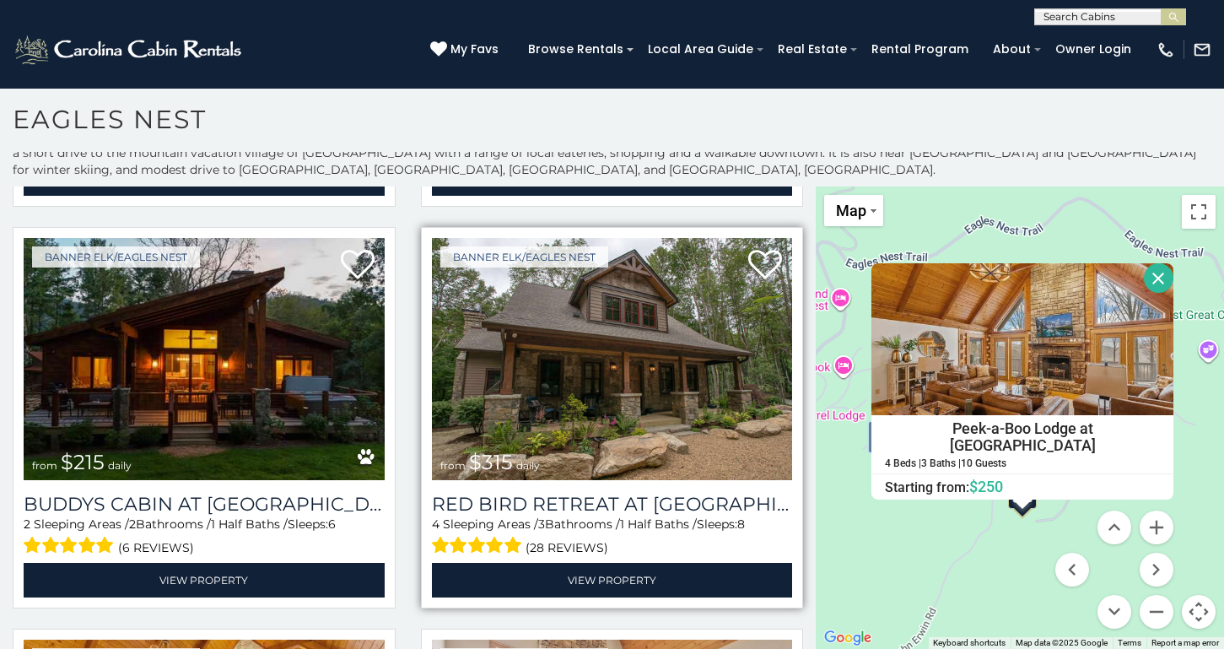
scroll to position [2007, 0]
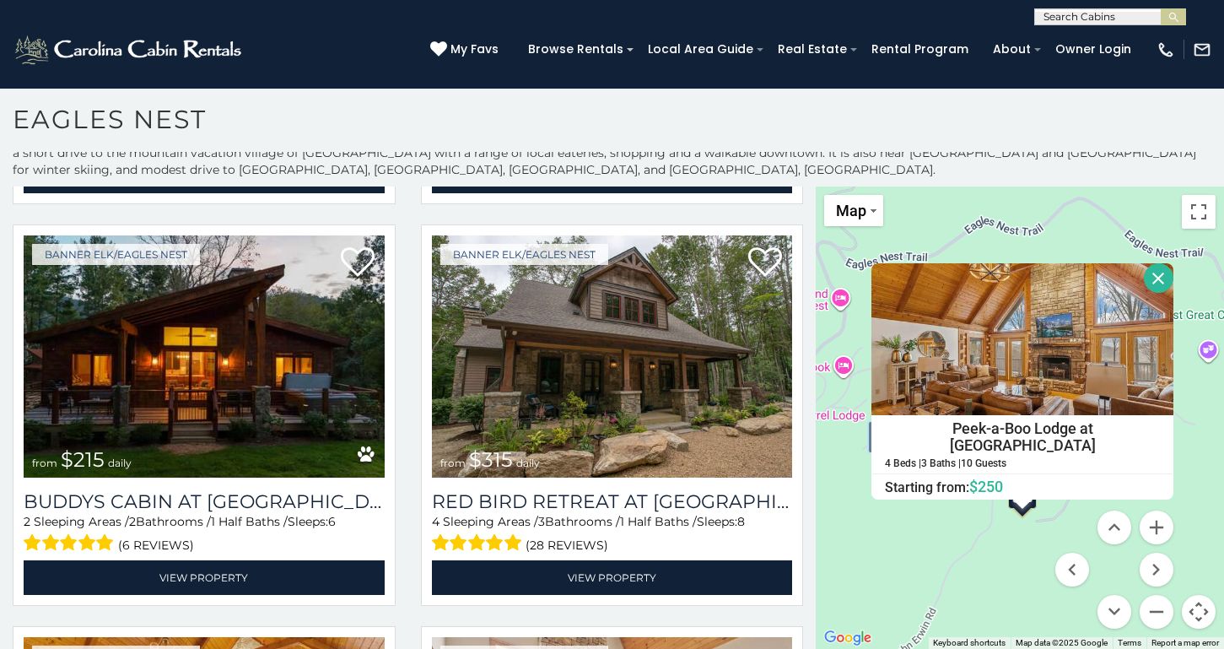
click at [1159, 275] on button "Close" at bounding box center [1159, 278] width 30 height 30
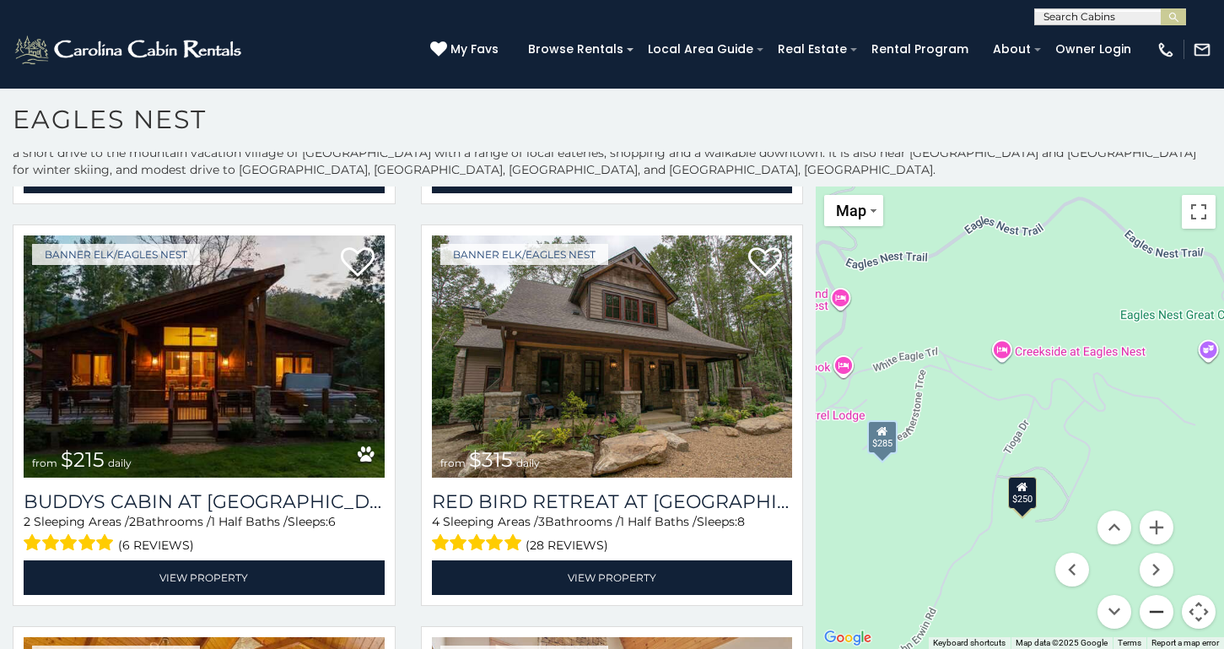
click at [1153, 608] on button "Zoom out" at bounding box center [1157, 612] width 34 height 34
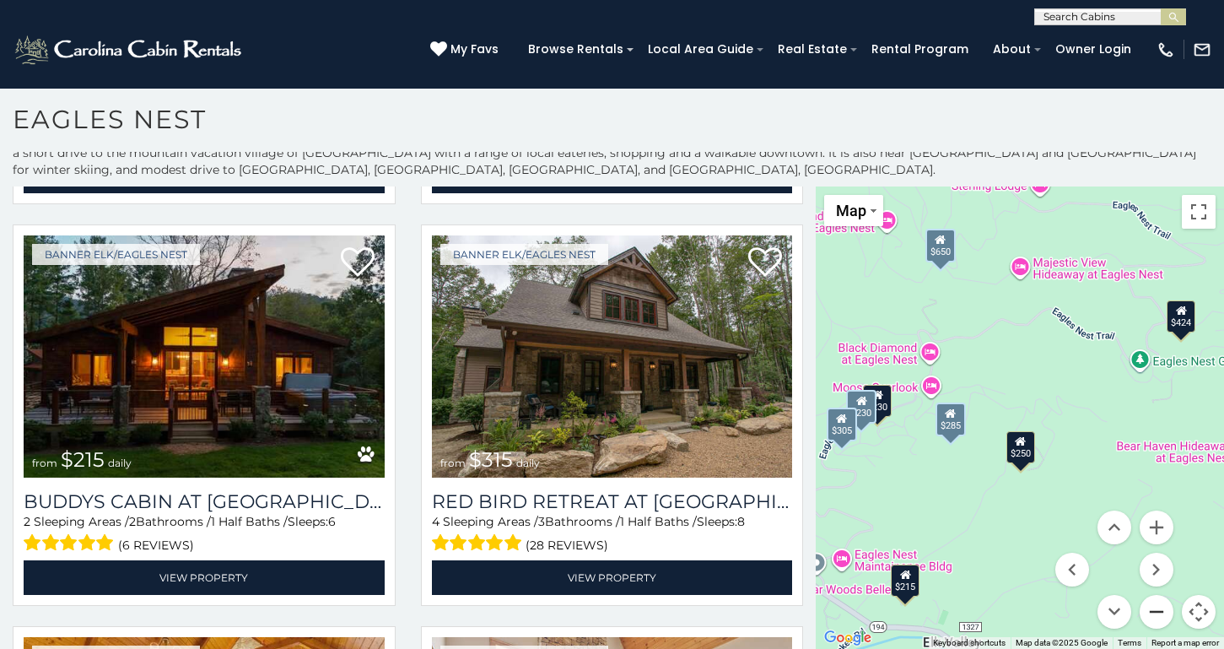
click at [1153, 608] on button "Zoom out" at bounding box center [1157, 612] width 34 height 34
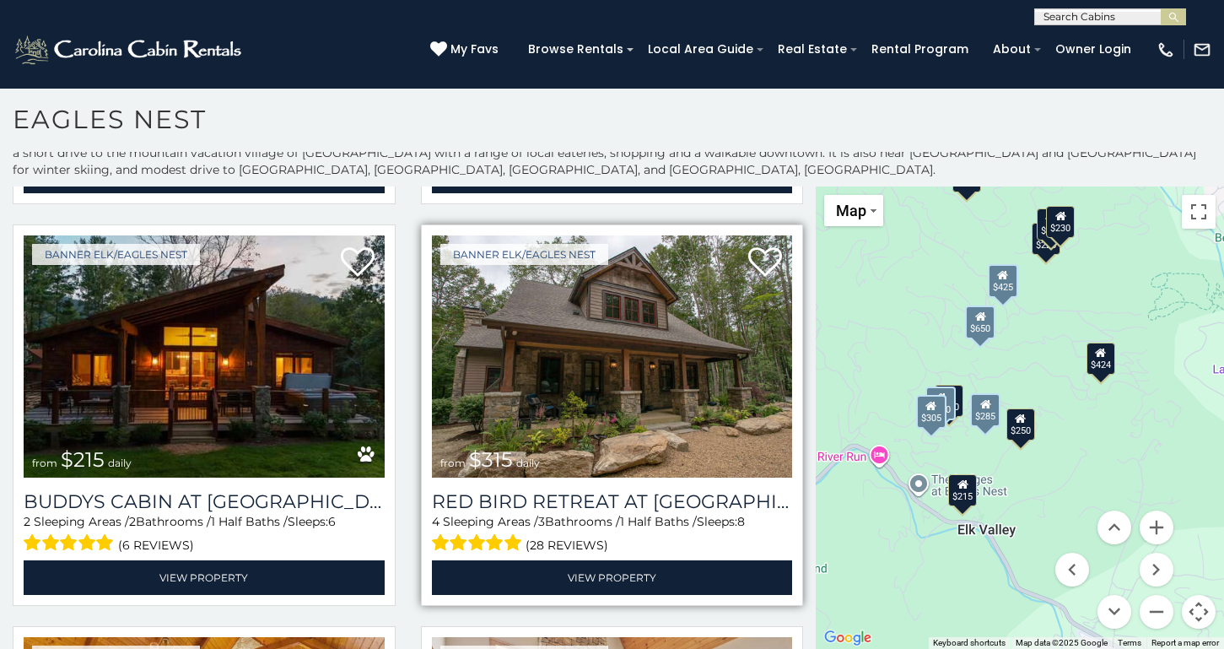
click at [497, 378] on img at bounding box center [612, 356] width 361 height 242
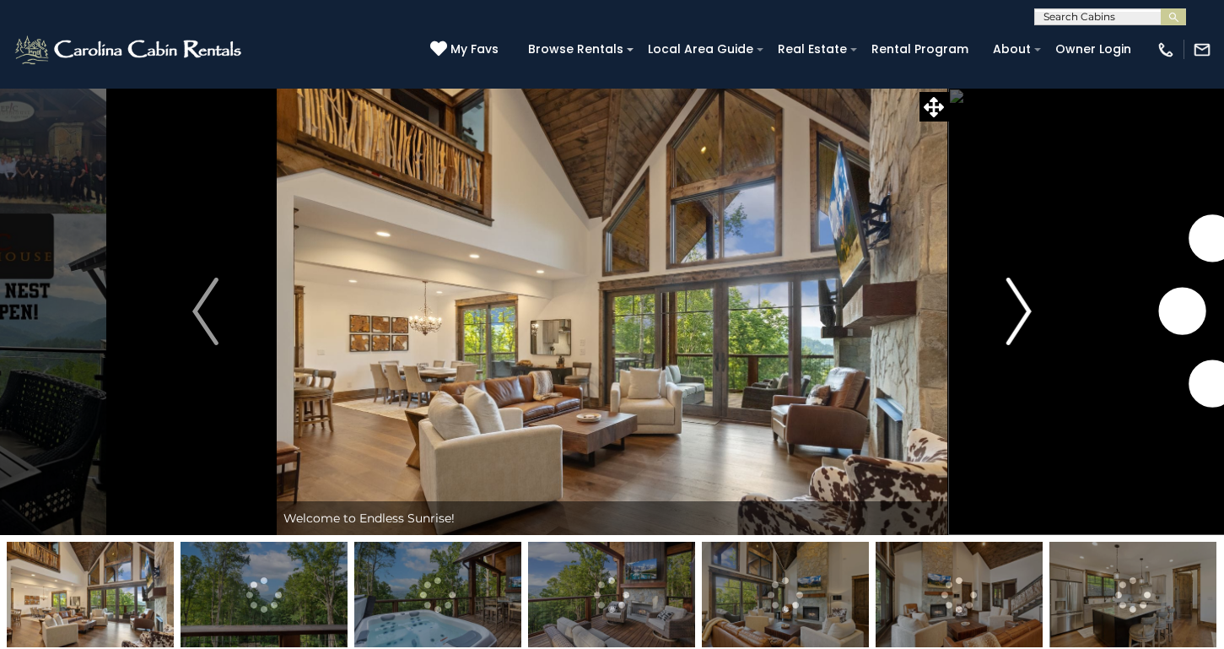
click at [1016, 317] on img "Next" at bounding box center [1018, 312] width 25 height 68
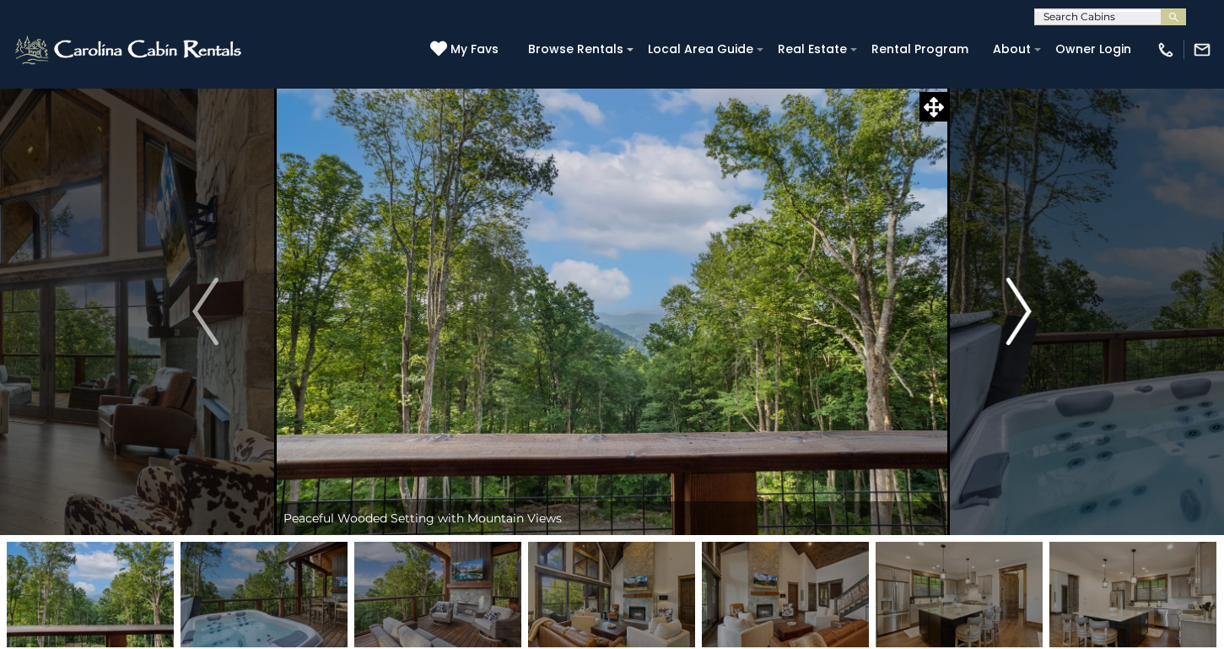
click at [1016, 317] on img "Next" at bounding box center [1018, 312] width 25 height 68
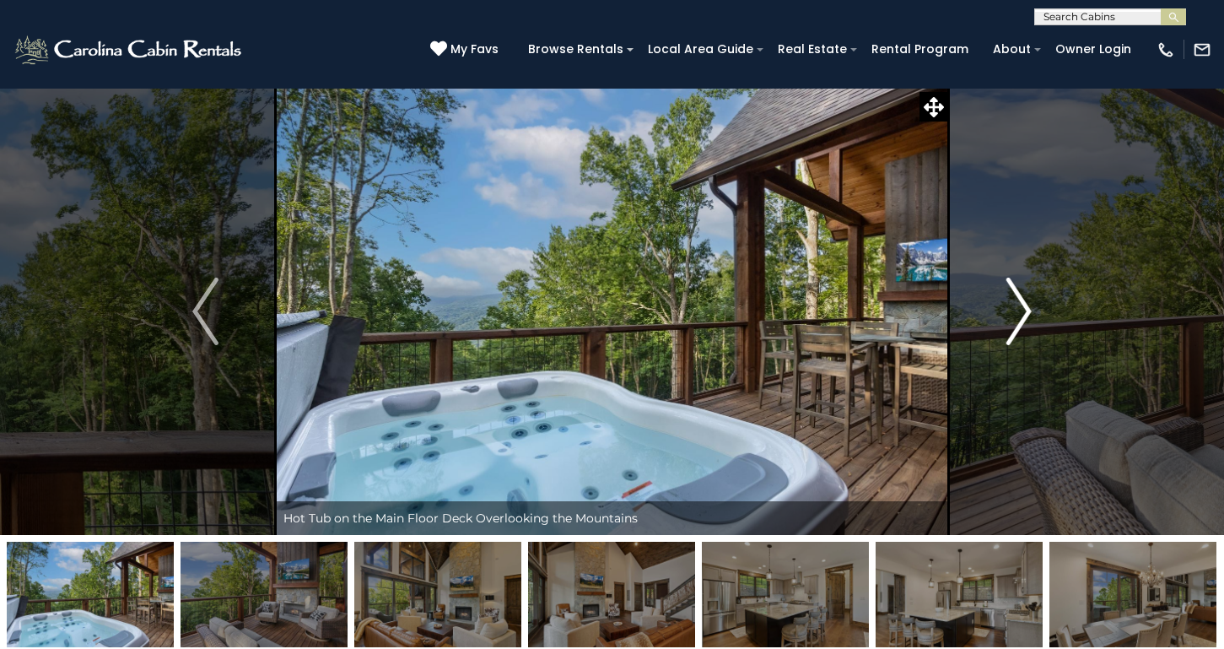
click at [1016, 317] on img "Next" at bounding box center [1018, 312] width 25 height 68
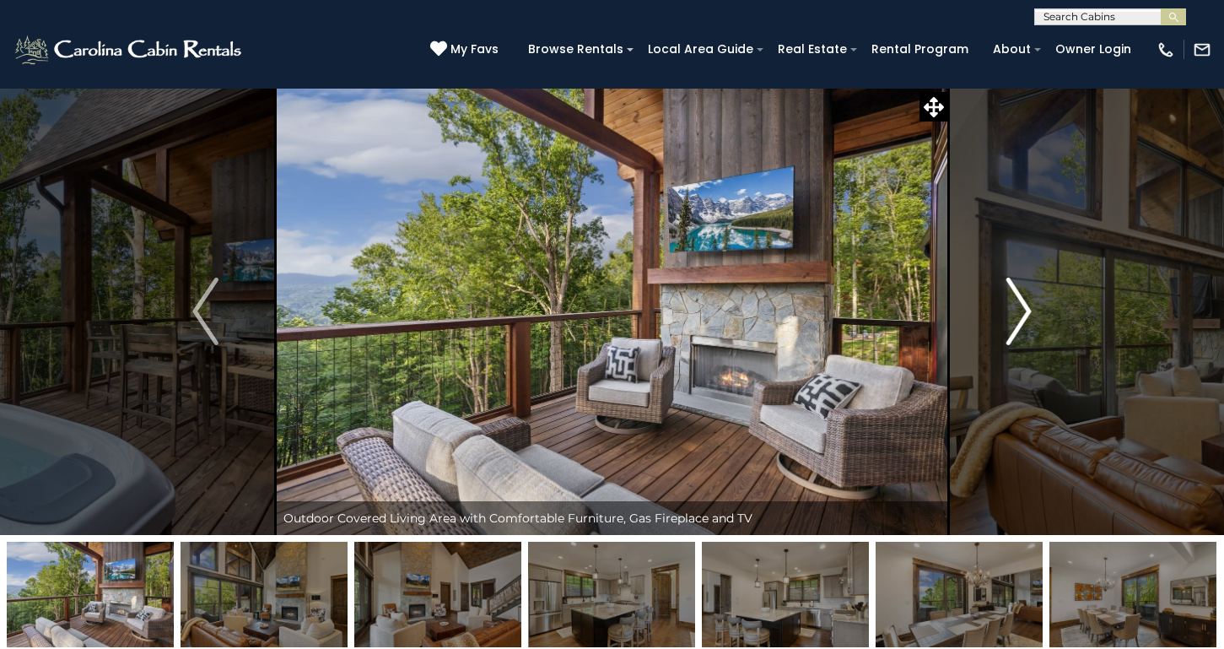
click at [1016, 317] on img "Next" at bounding box center [1018, 312] width 25 height 68
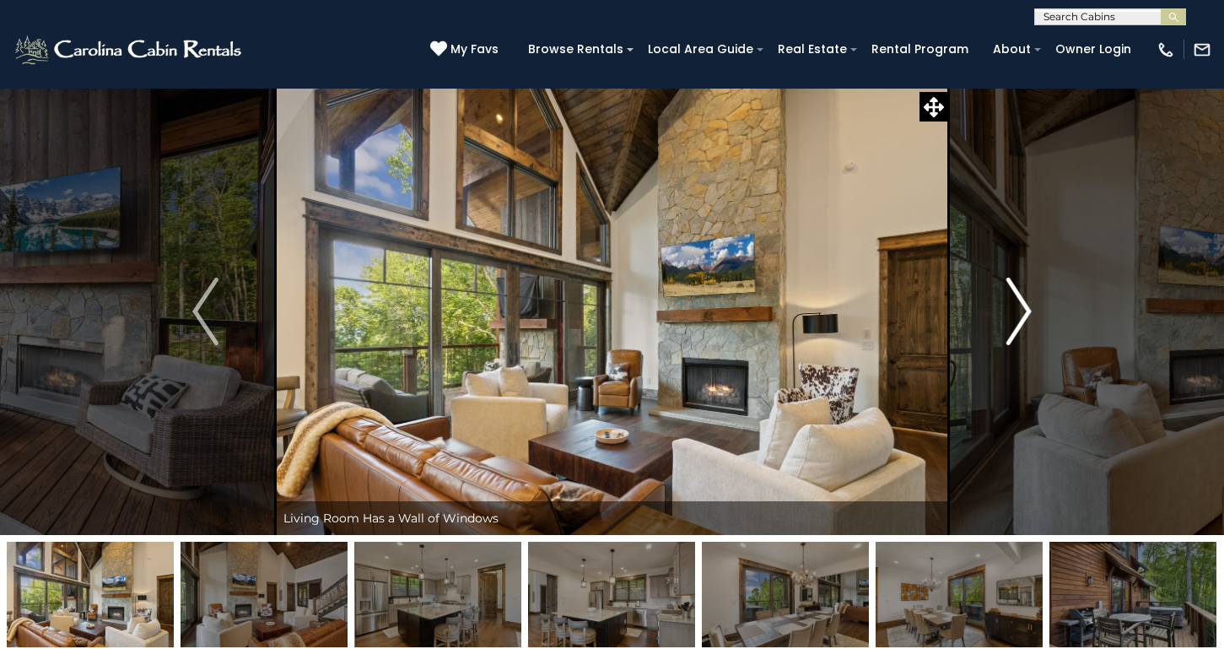
click at [1016, 317] on img "Next" at bounding box center [1018, 312] width 25 height 68
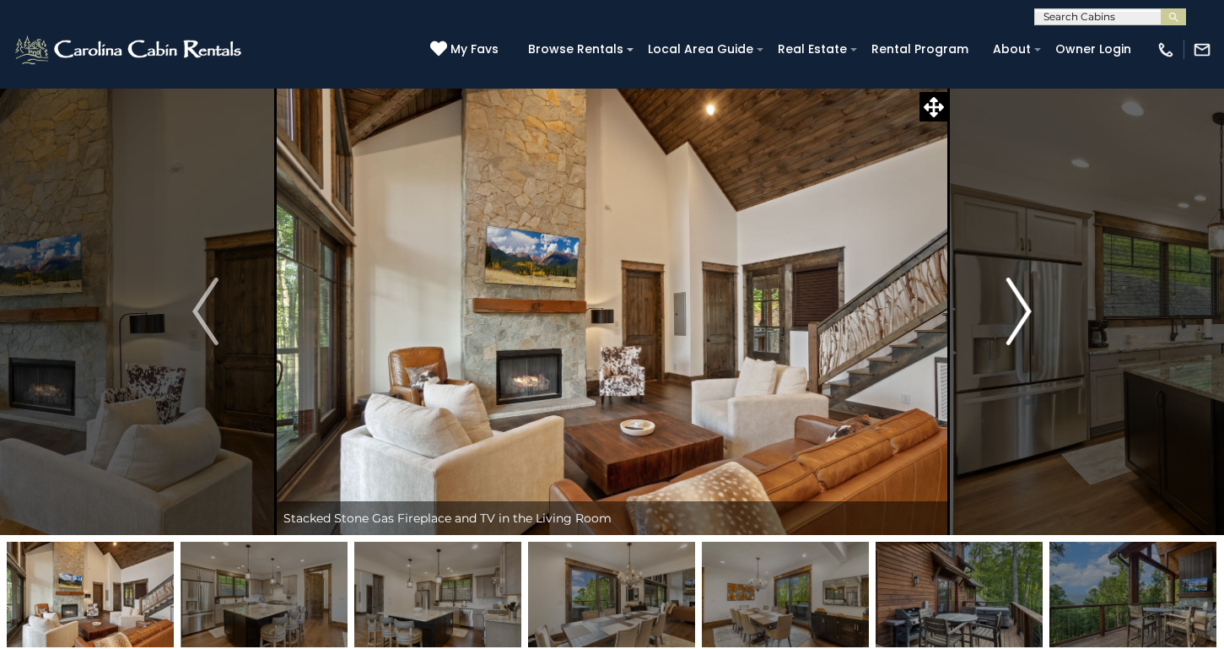
click at [1016, 317] on img "Next" at bounding box center [1018, 312] width 25 height 68
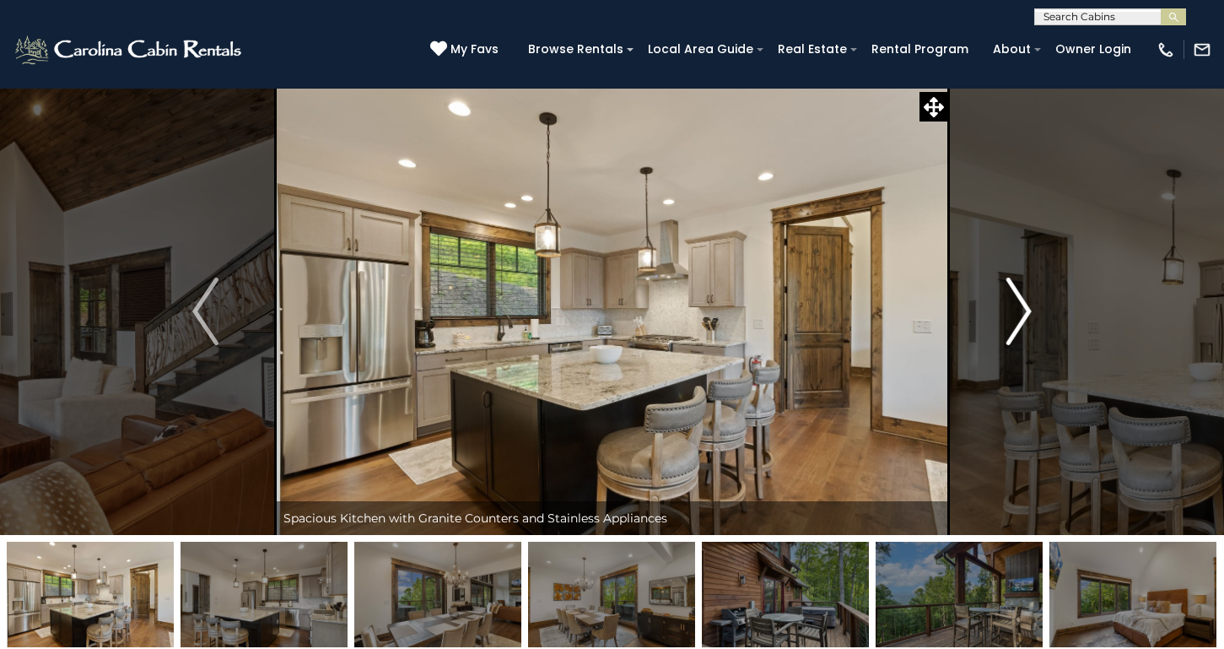
click at [1016, 317] on img "Next" at bounding box center [1018, 312] width 25 height 68
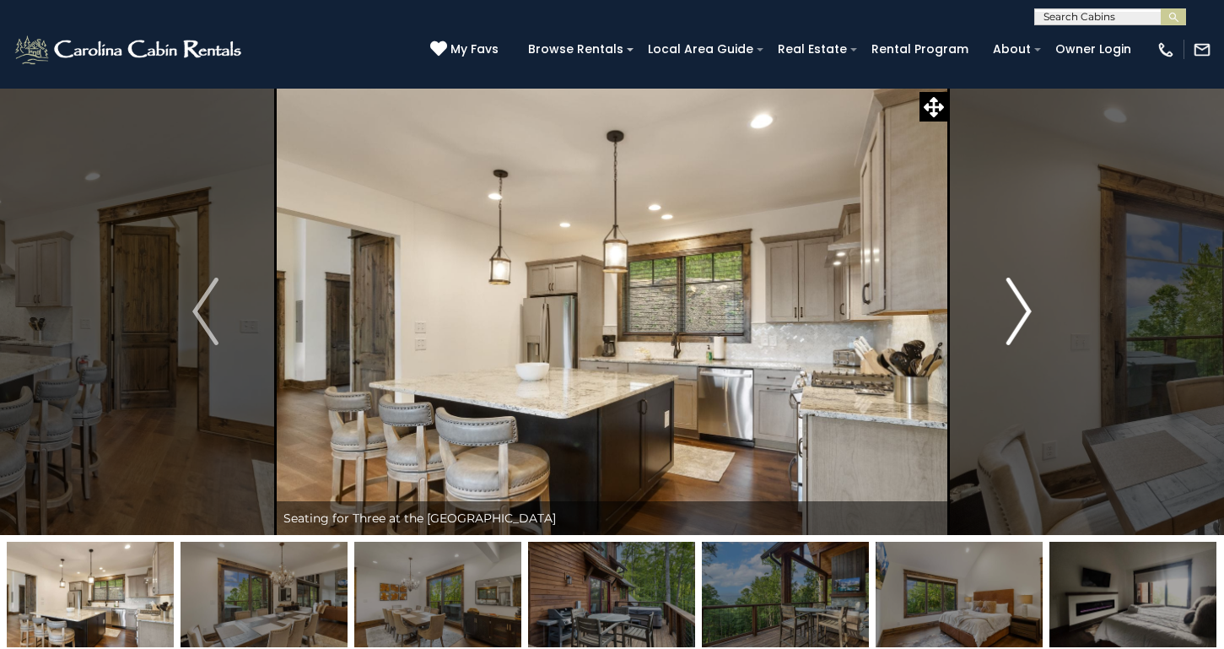
click at [1016, 317] on img "Next" at bounding box center [1018, 312] width 25 height 68
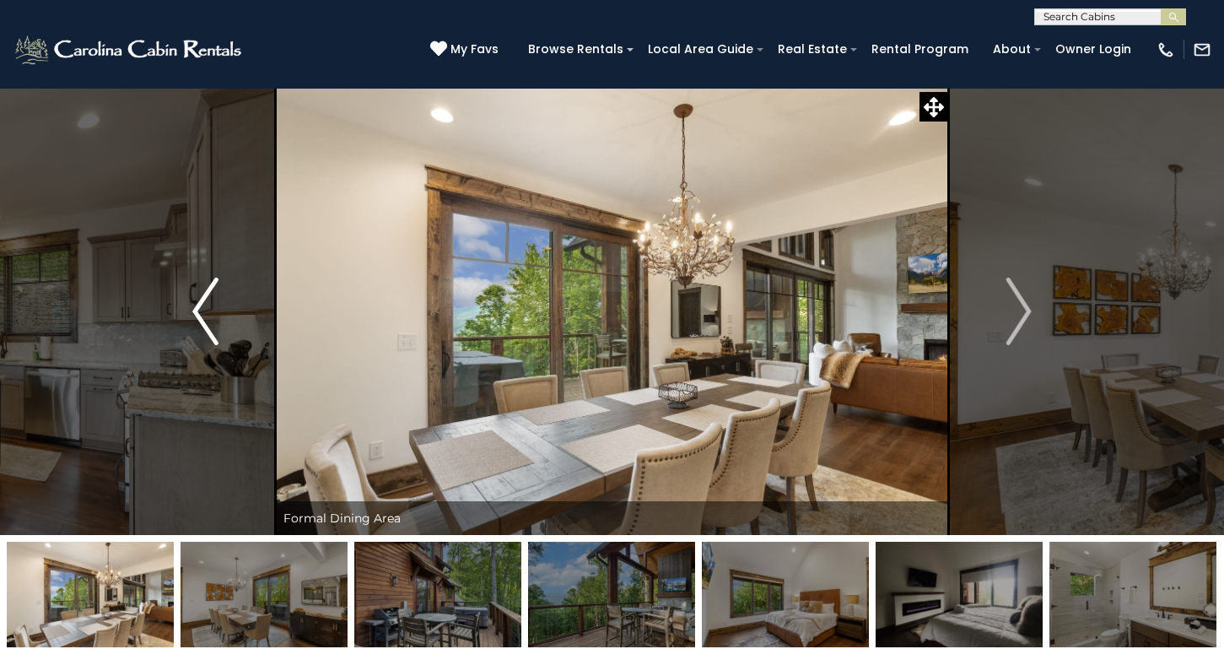
click at [208, 305] on img "Previous" at bounding box center [204, 312] width 25 height 68
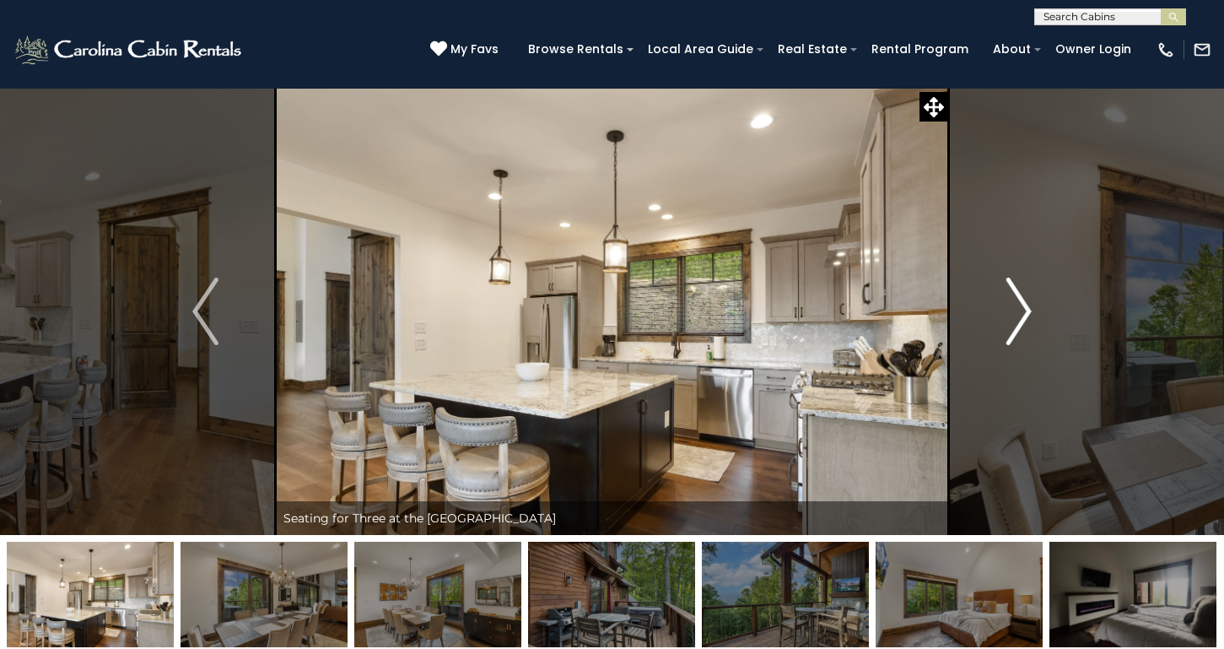
click at [1024, 308] on img "Next" at bounding box center [1018, 312] width 25 height 68
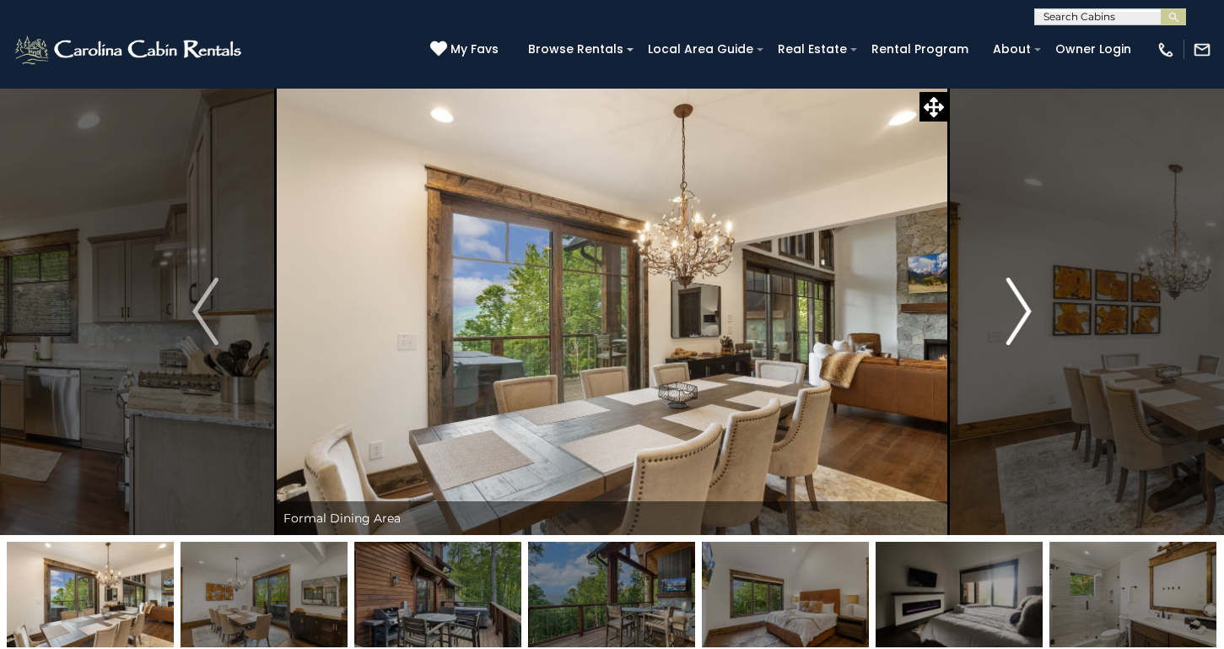
click at [1024, 308] on img "Next" at bounding box center [1018, 312] width 25 height 68
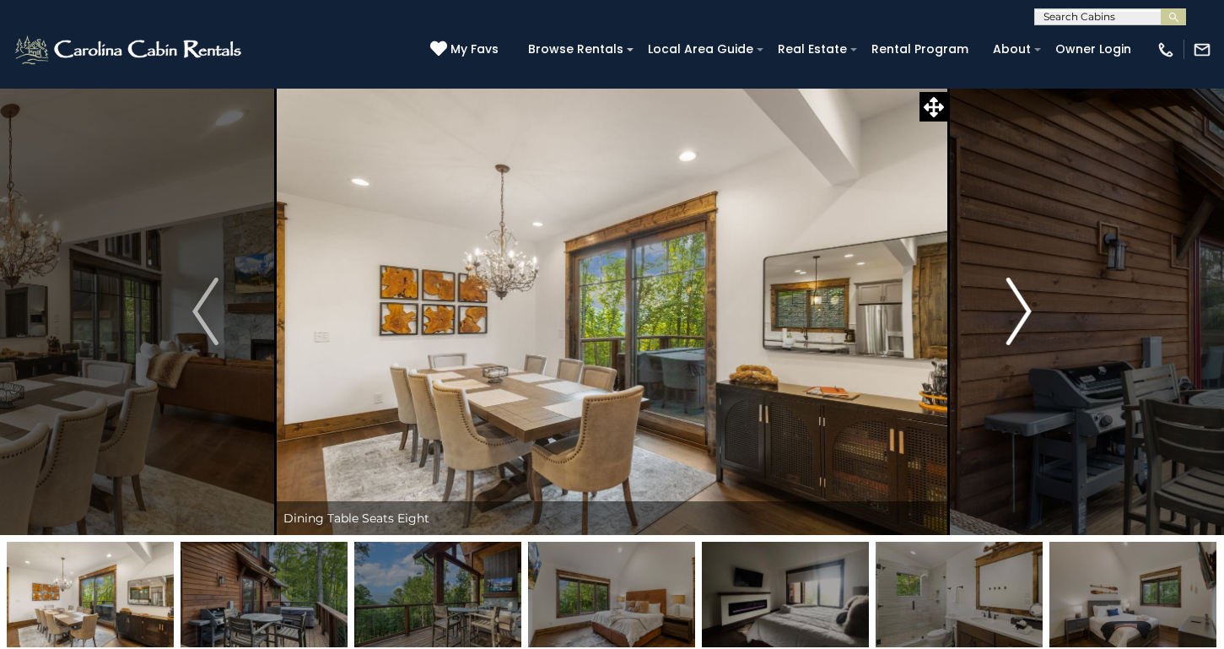
click at [1024, 308] on img "Next" at bounding box center [1018, 312] width 25 height 68
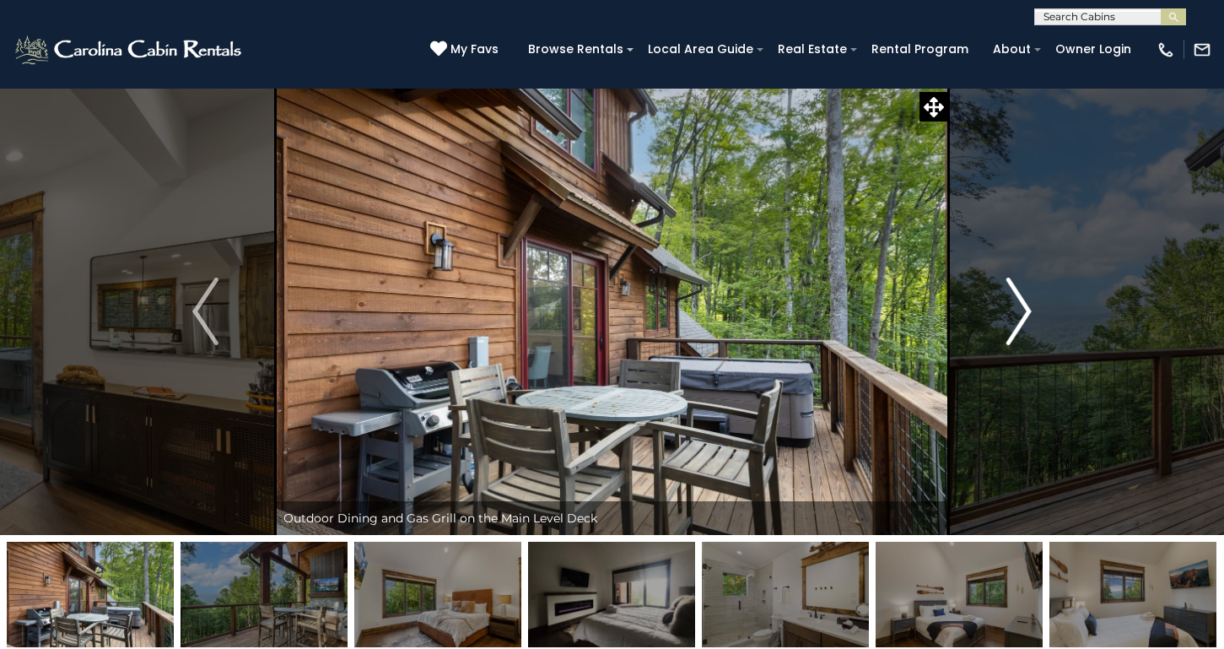
click at [1024, 308] on img "Next" at bounding box center [1018, 312] width 25 height 68
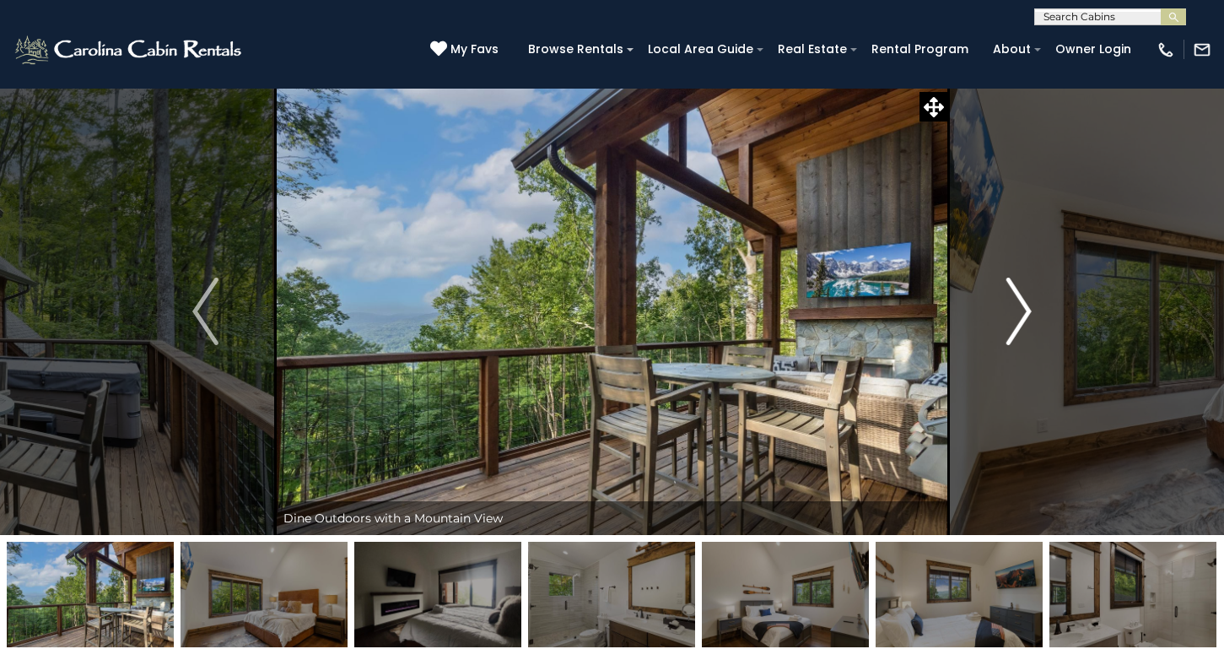
click at [1024, 308] on img "Next" at bounding box center [1018, 312] width 25 height 68
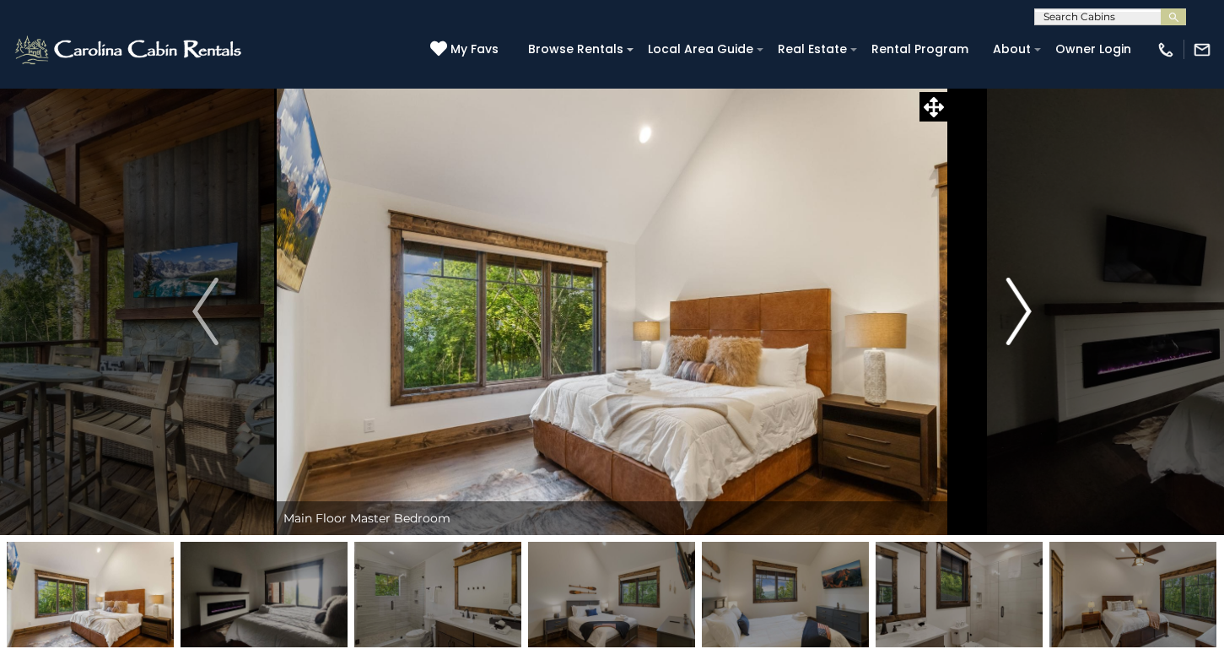
click at [1024, 308] on img "Next" at bounding box center [1018, 312] width 25 height 68
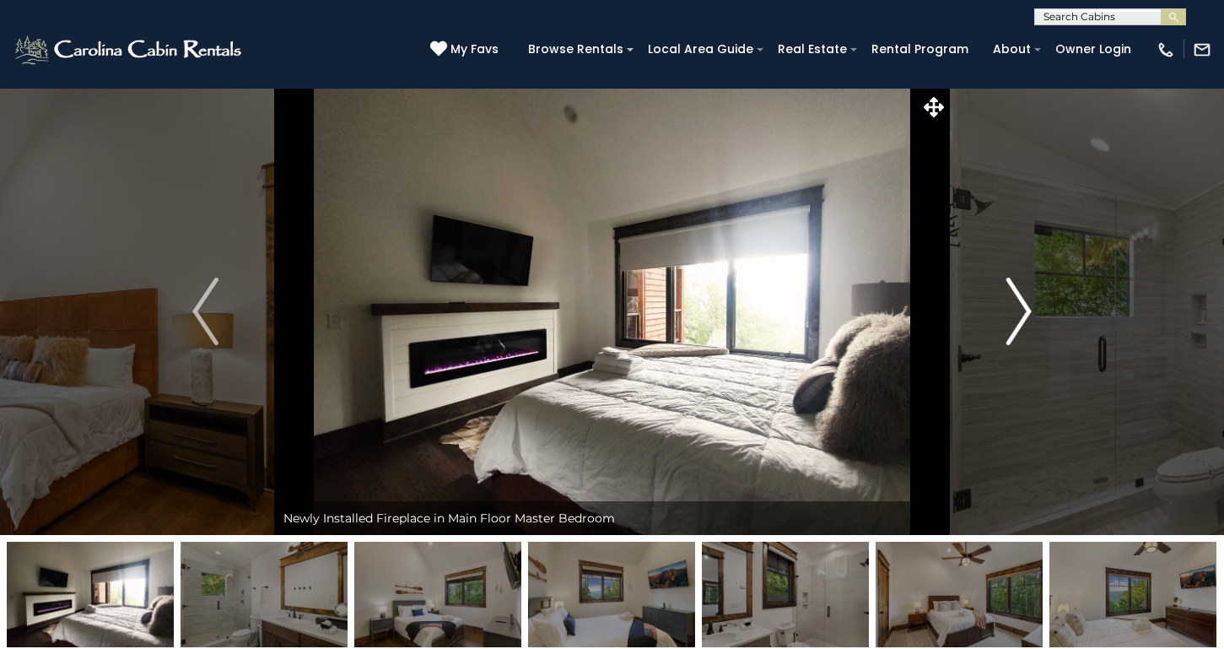
click at [1024, 308] on img "Next" at bounding box center [1018, 312] width 25 height 68
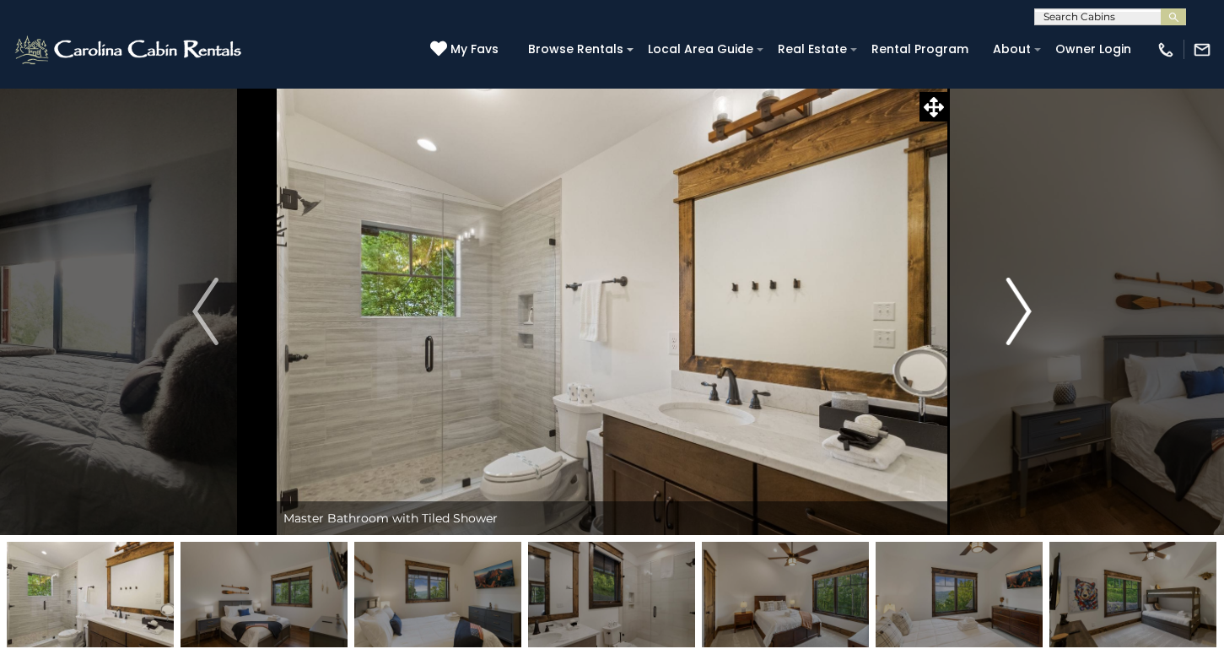
click at [1024, 308] on img "Next" at bounding box center [1018, 312] width 25 height 68
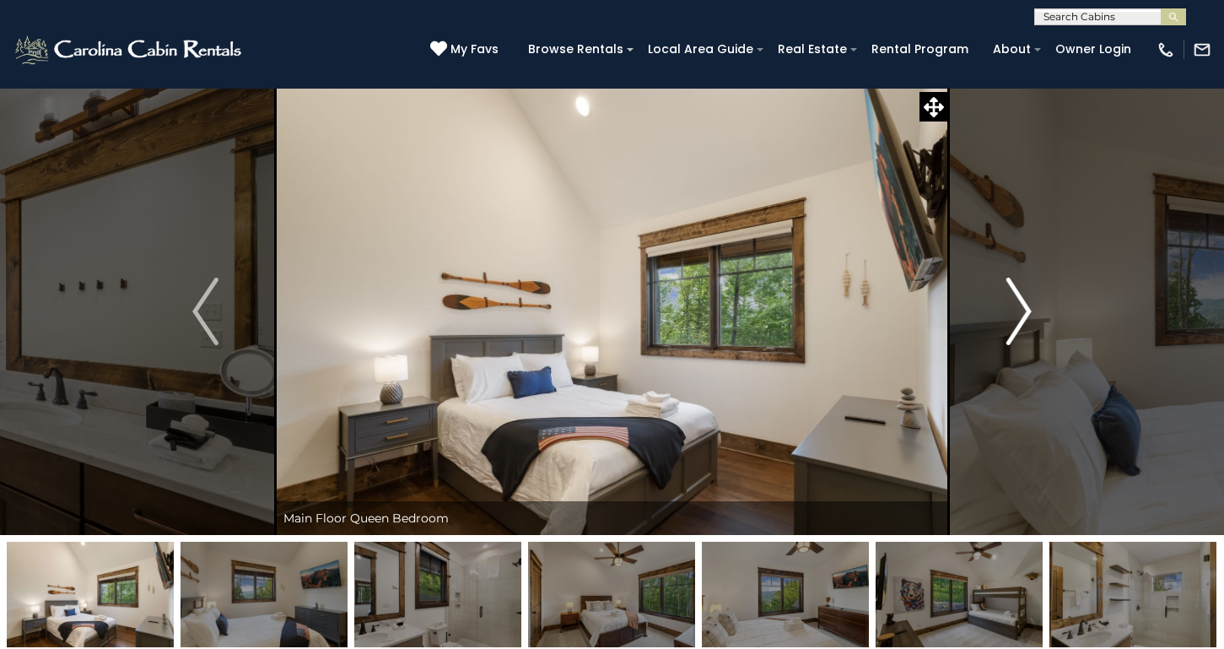
click at [1024, 308] on img "Next" at bounding box center [1018, 312] width 25 height 68
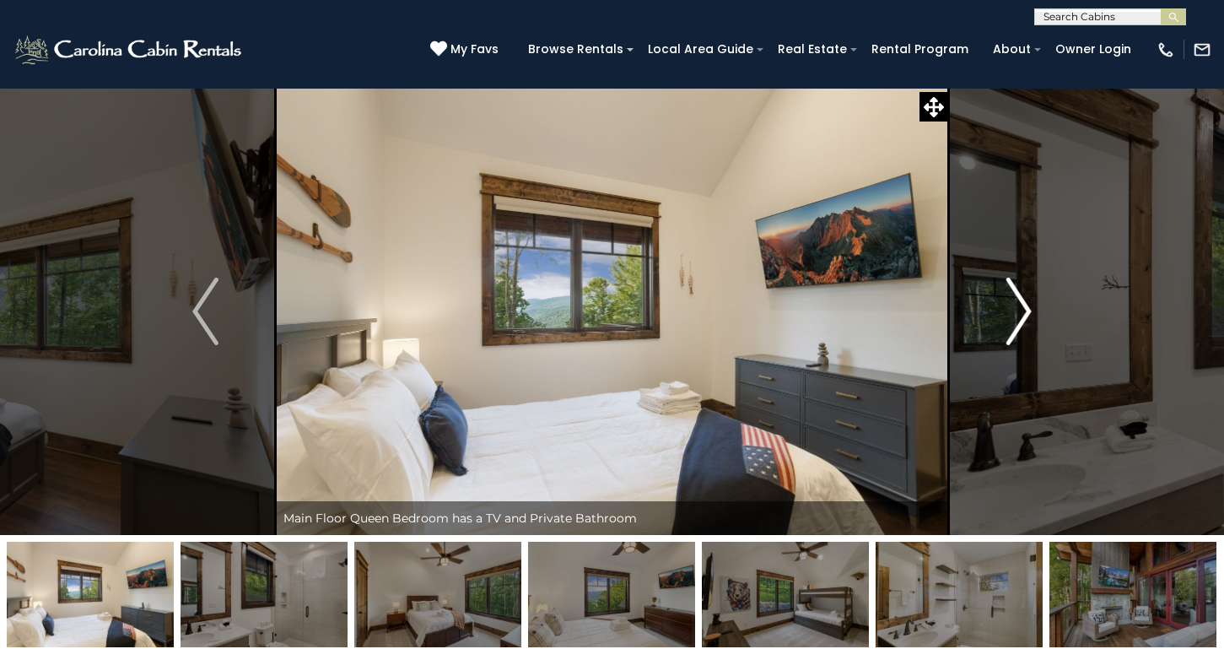
click at [1024, 308] on img "Next" at bounding box center [1018, 312] width 25 height 68
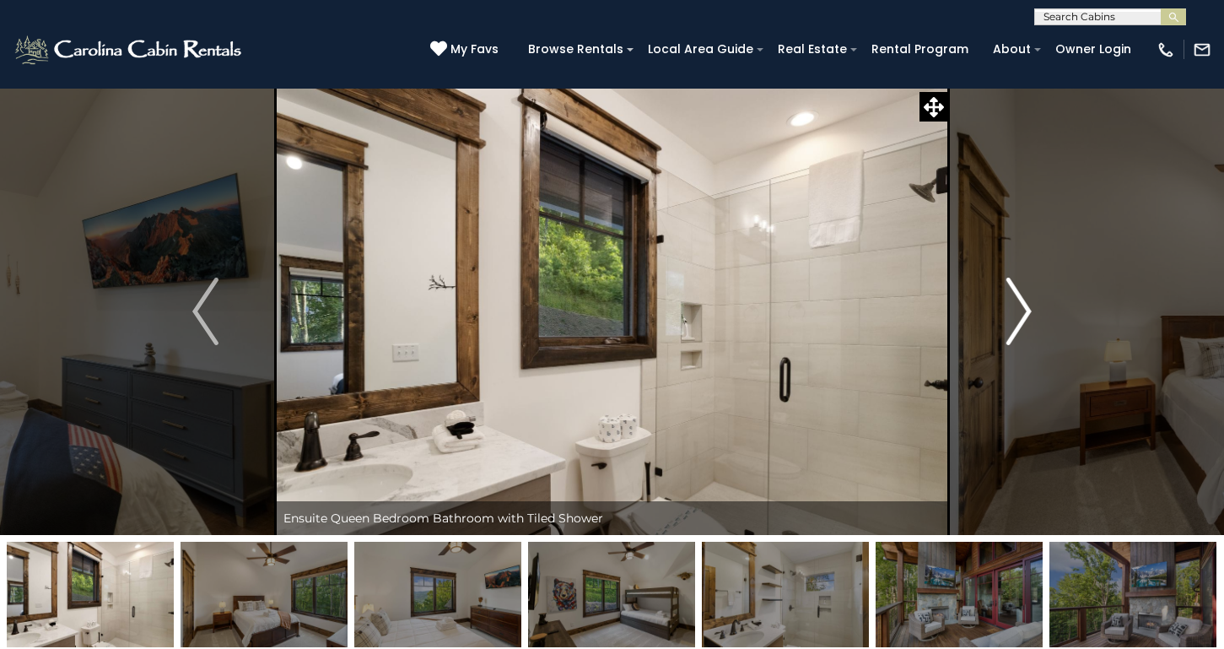
click at [1024, 308] on img "Next" at bounding box center [1018, 312] width 25 height 68
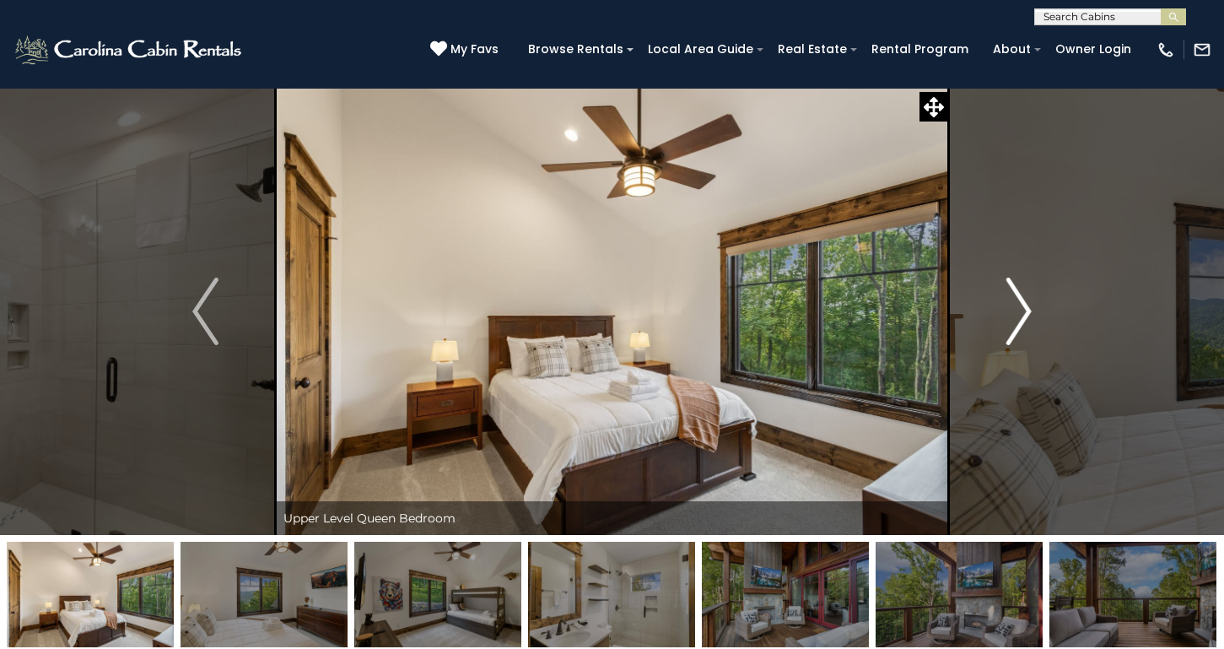
click at [1024, 309] on img "Next" at bounding box center [1018, 312] width 25 height 68
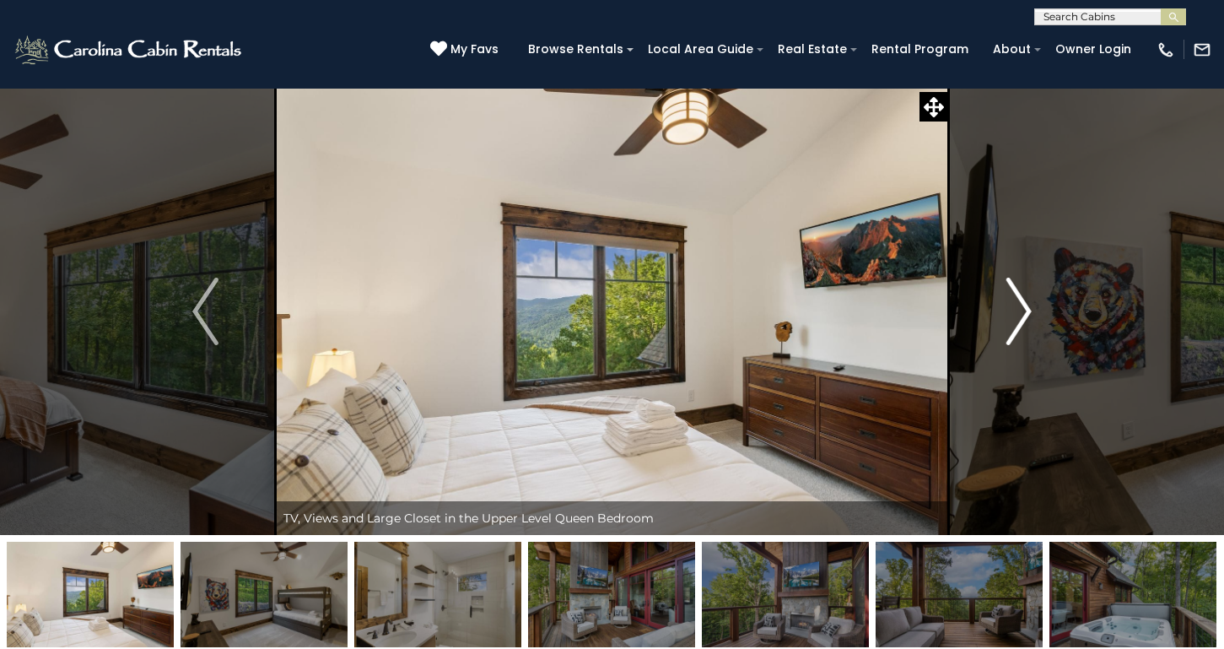
click at [1024, 309] on img "Next" at bounding box center [1018, 312] width 25 height 68
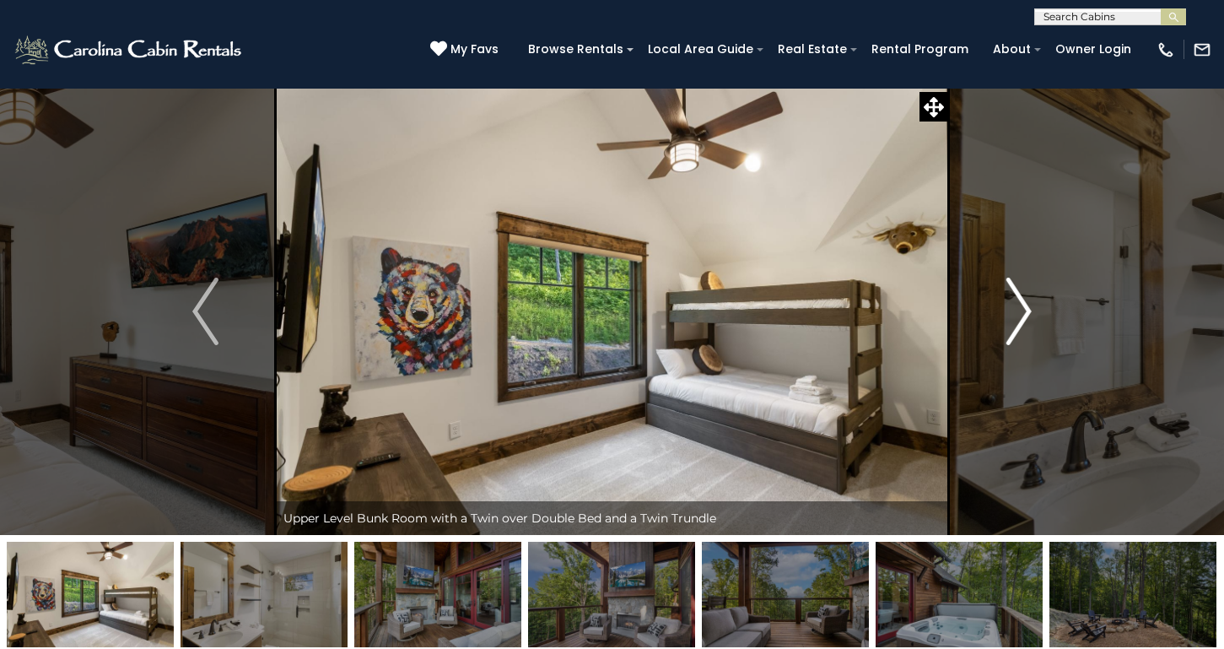
click at [1024, 309] on img "Next" at bounding box center [1018, 312] width 25 height 68
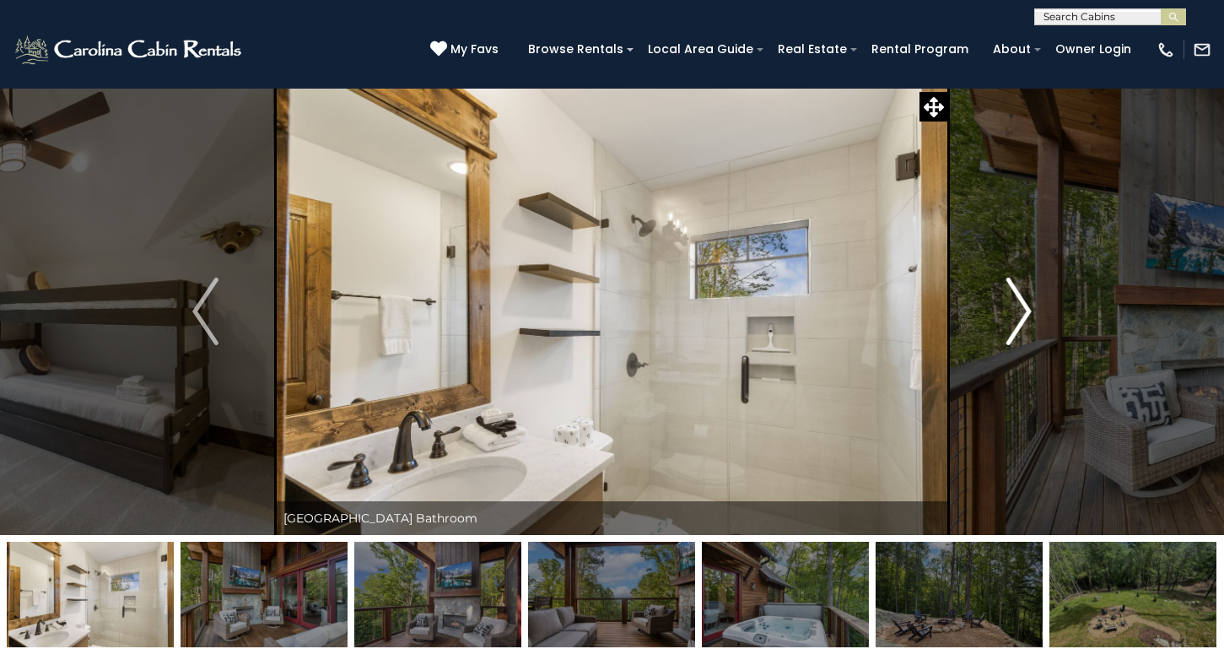
click at [1024, 309] on img "Next" at bounding box center [1018, 312] width 25 height 68
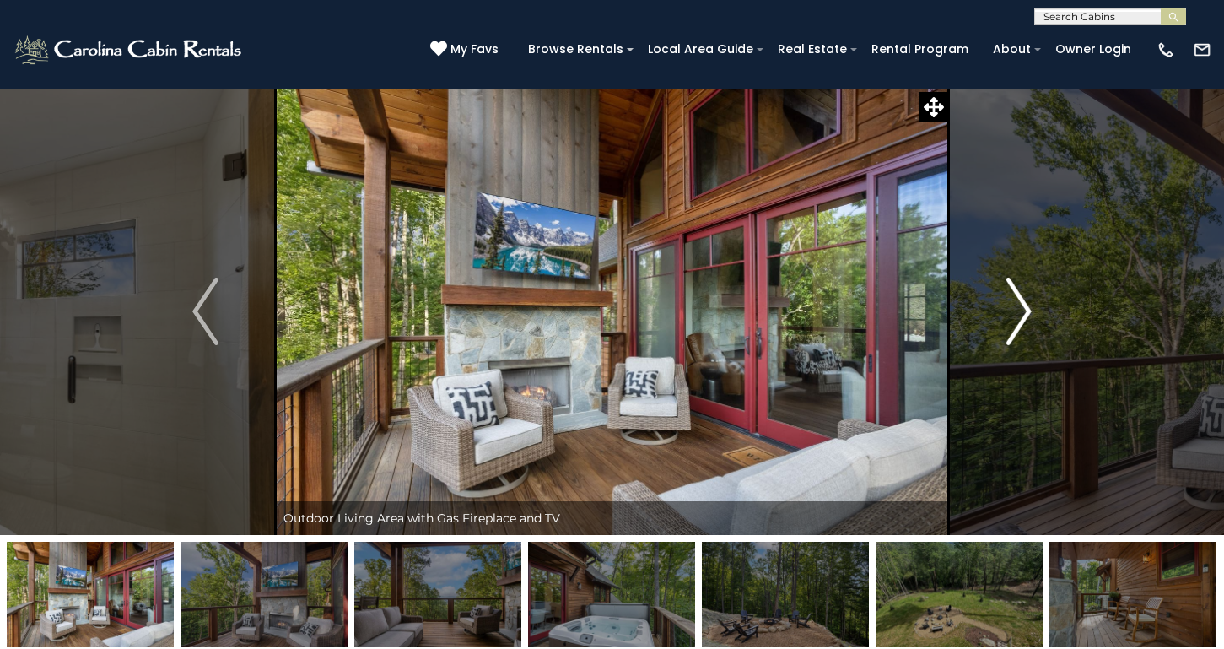
click at [1024, 309] on img "Next" at bounding box center [1018, 312] width 25 height 68
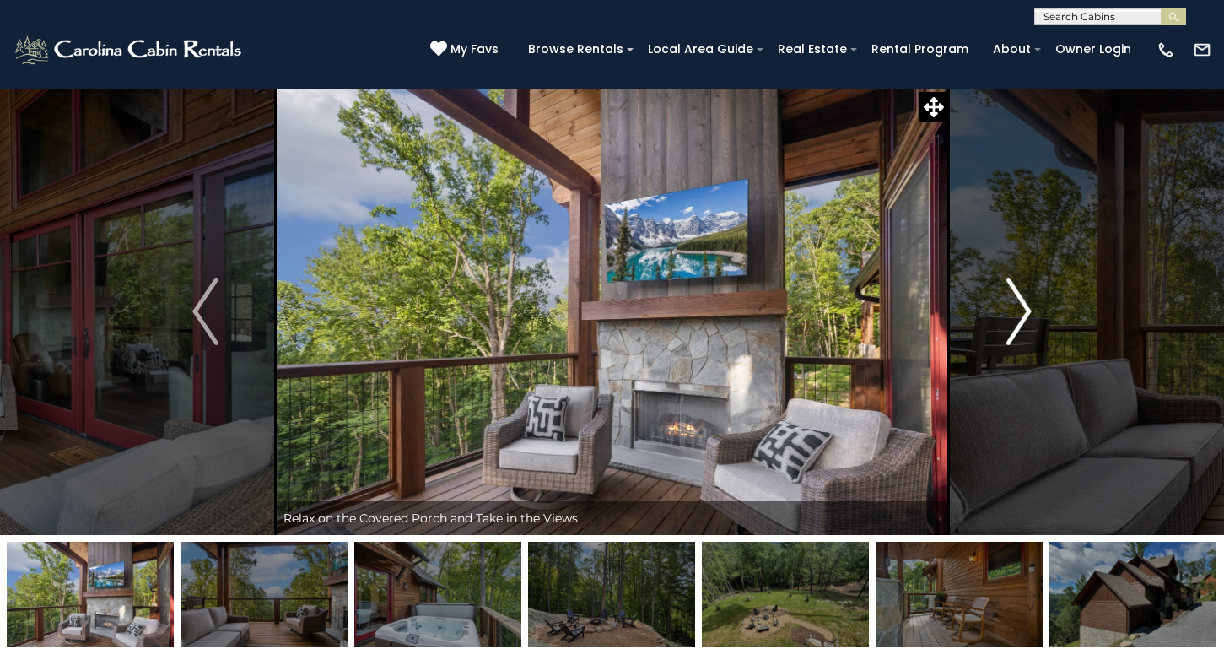
click at [1024, 309] on img "Next" at bounding box center [1018, 312] width 25 height 68
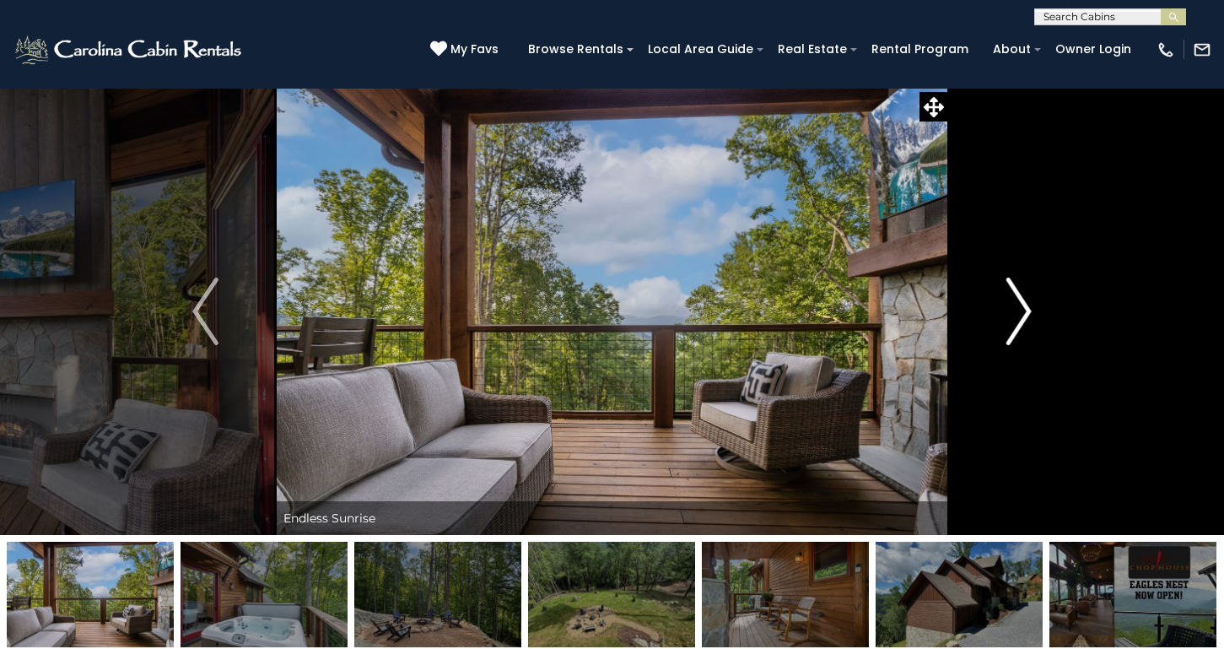
click at [1024, 309] on img "Next" at bounding box center [1018, 312] width 25 height 68
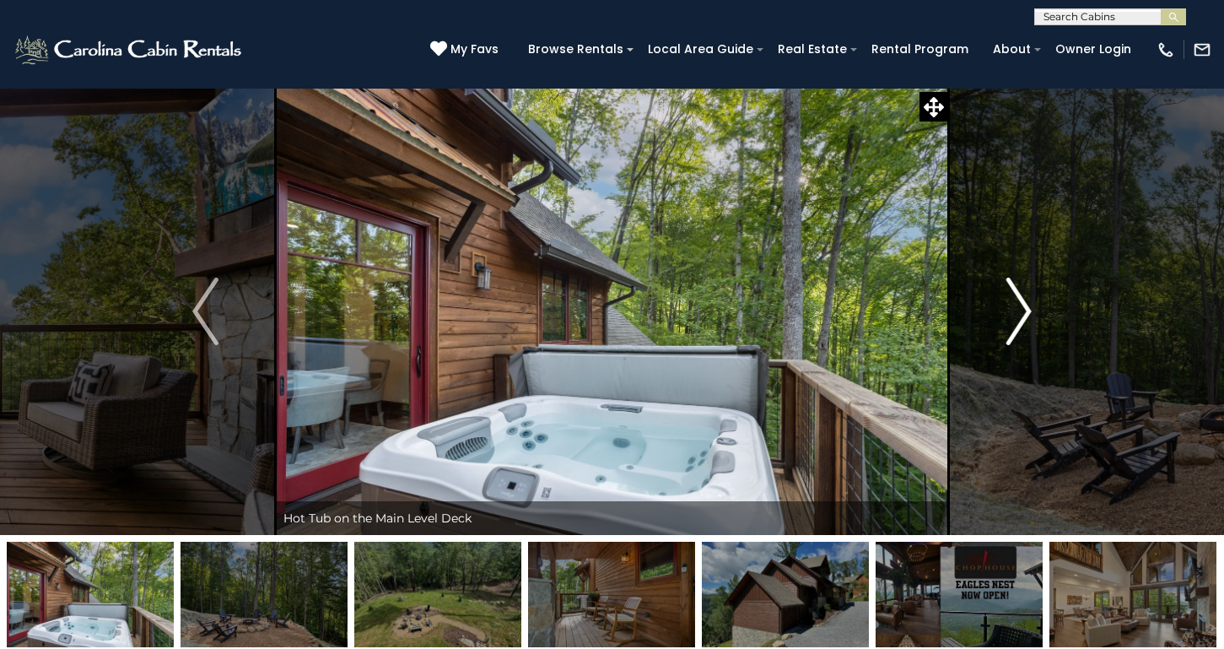
click at [1024, 309] on img "Next" at bounding box center [1018, 312] width 25 height 68
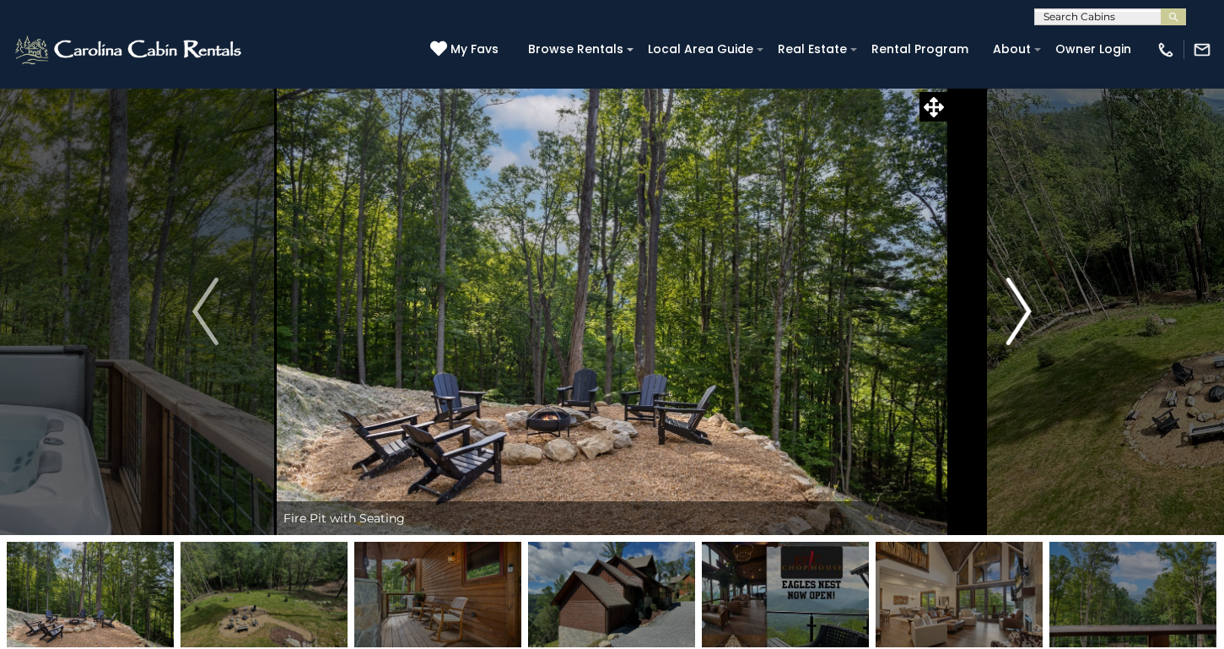
click at [1024, 309] on img "Next" at bounding box center [1018, 312] width 25 height 68
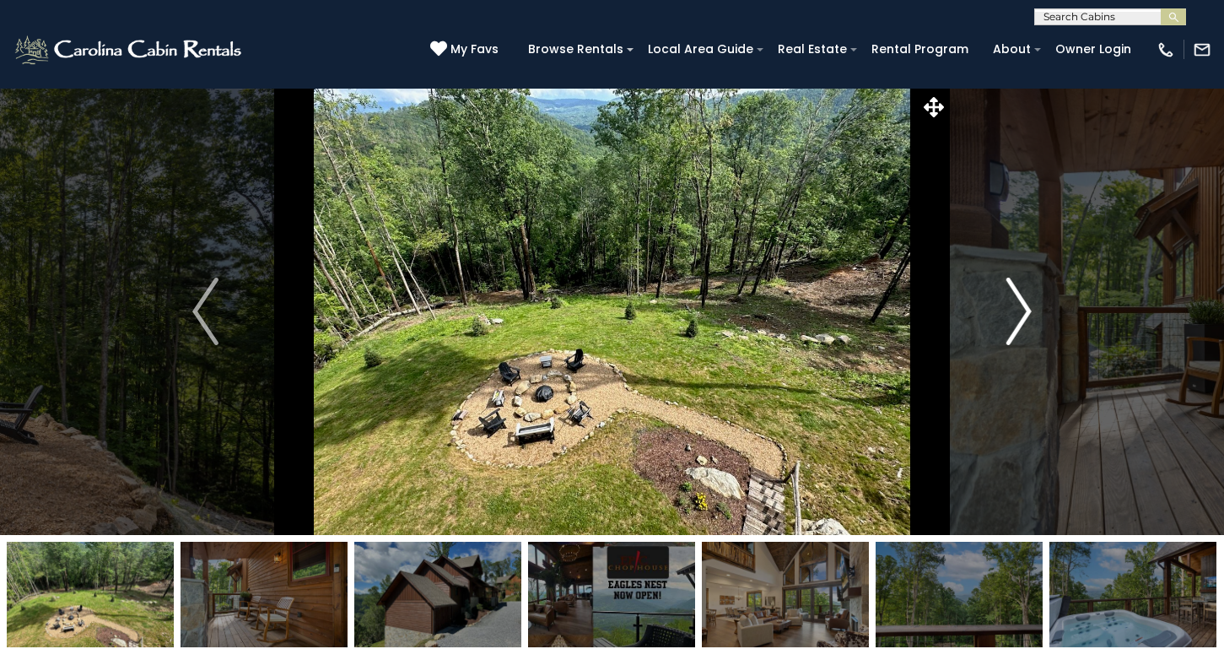
click at [1024, 309] on img "Next" at bounding box center [1018, 312] width 25 height 68
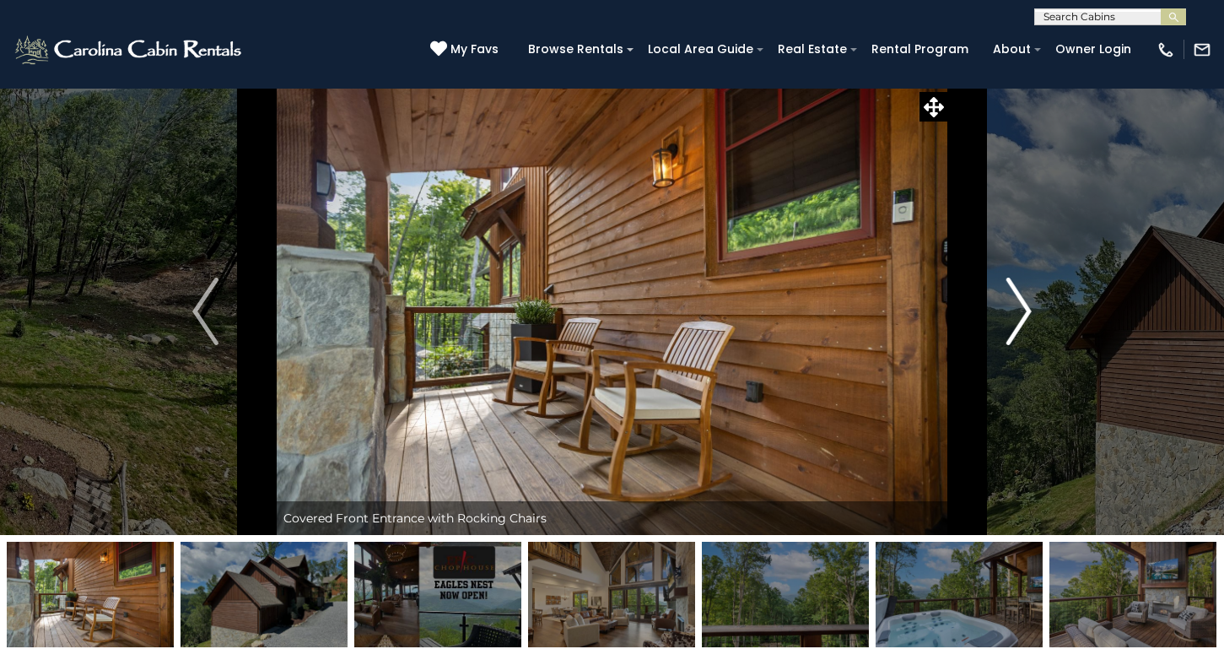
click at [1024, 310] on img "Next" at bounding box center [1018, 312] width 25 height 68
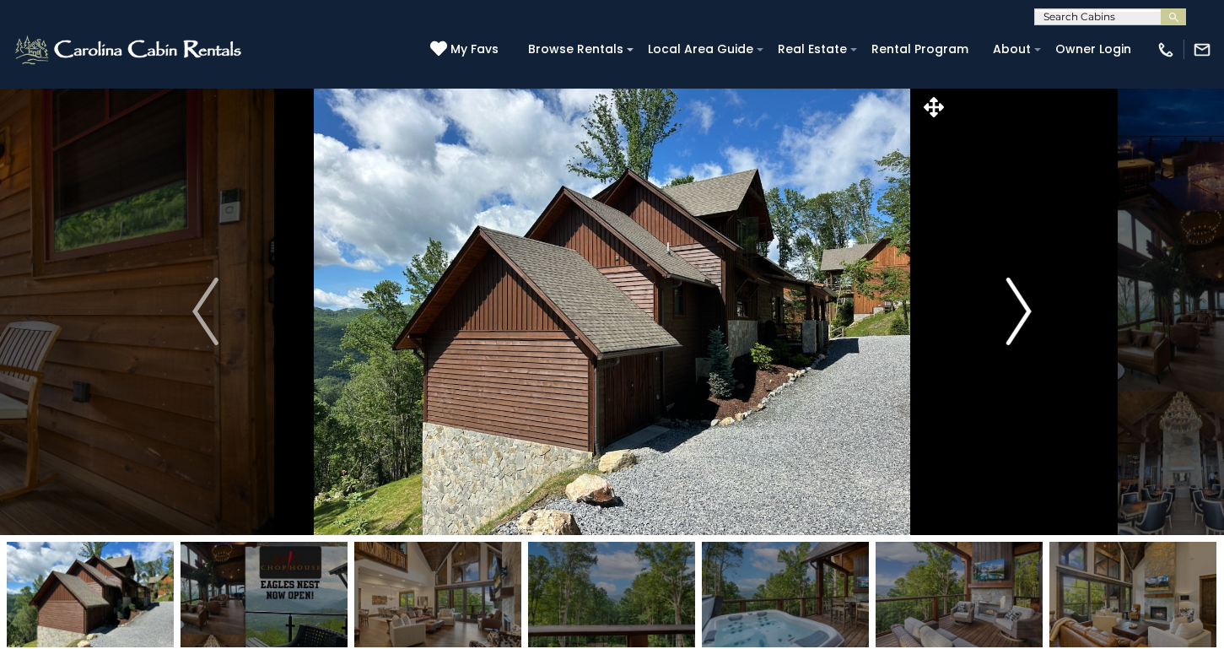
click at [1024, 310] on img "Next" at bounding box center [1018, 312] width 25 height 68
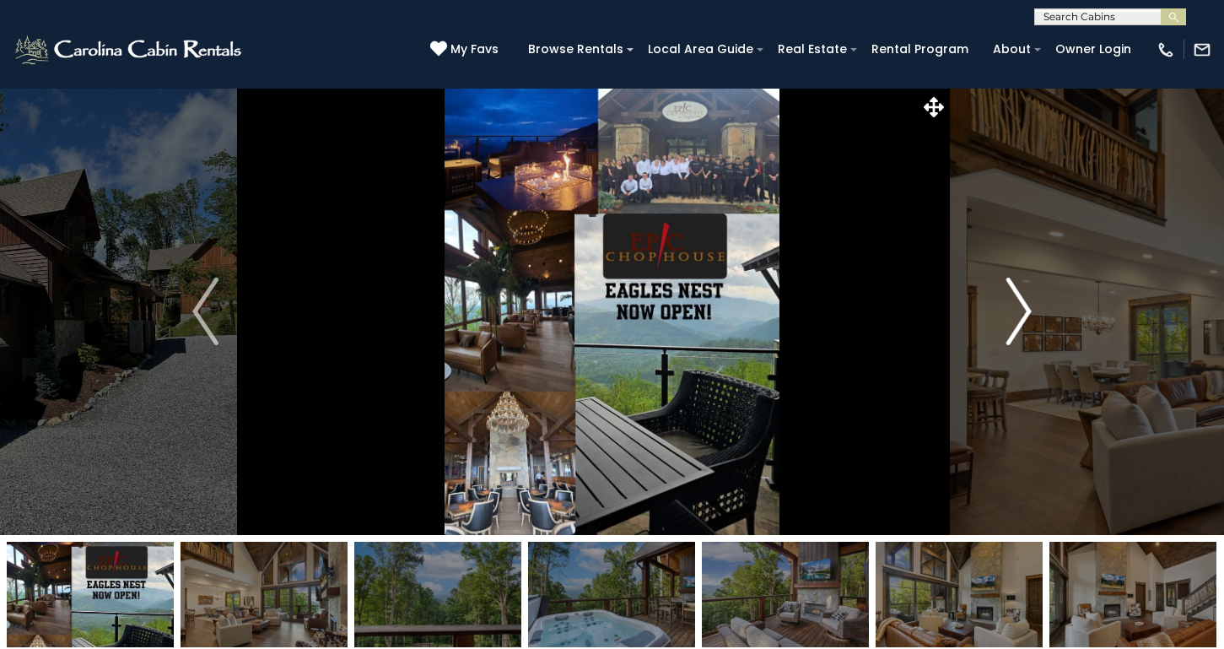
click at [1027, 310] on img "Next" at bounding box center [1018, 312] width 25 height 68
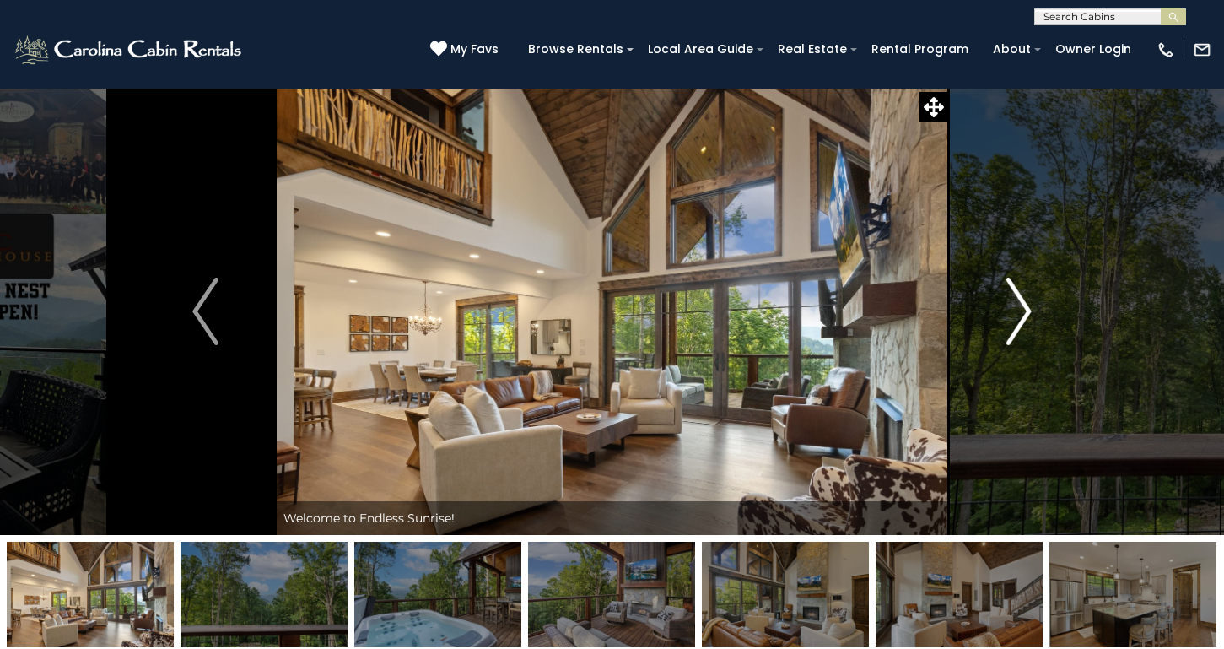
click at [1027, 310] on img "Next" at bounding box center [1018, 312] width 25 height 68
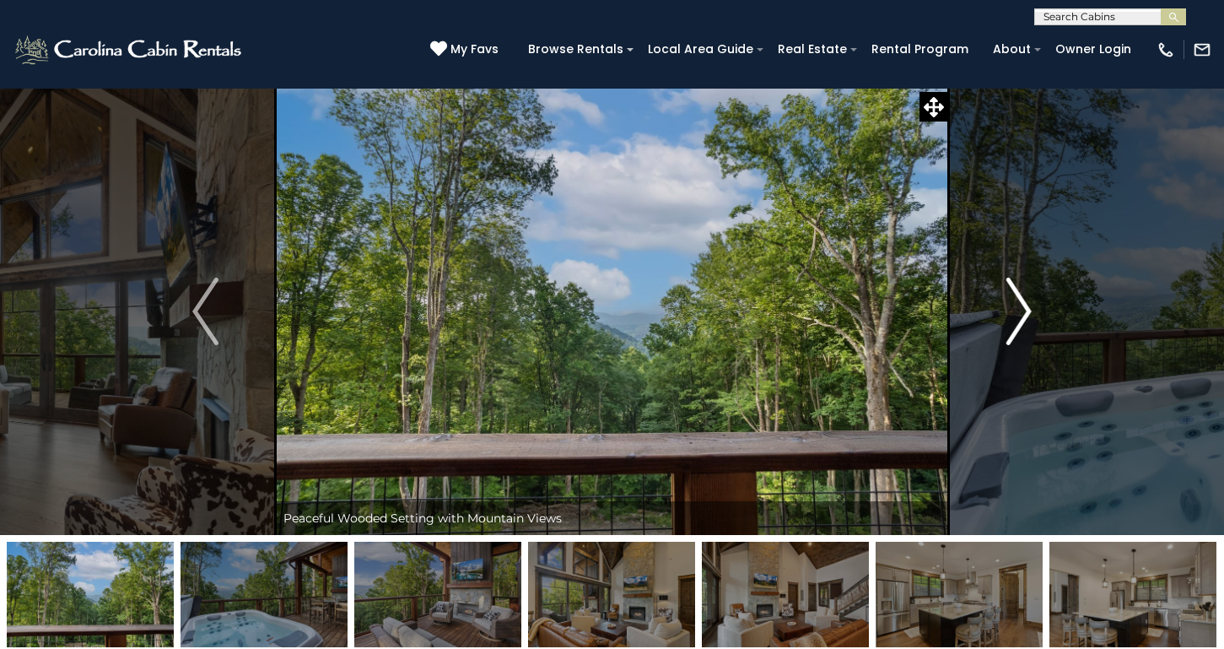
click at [1027, 310] on img "Next" at bounding box center [1018, 312] width 25 height 68
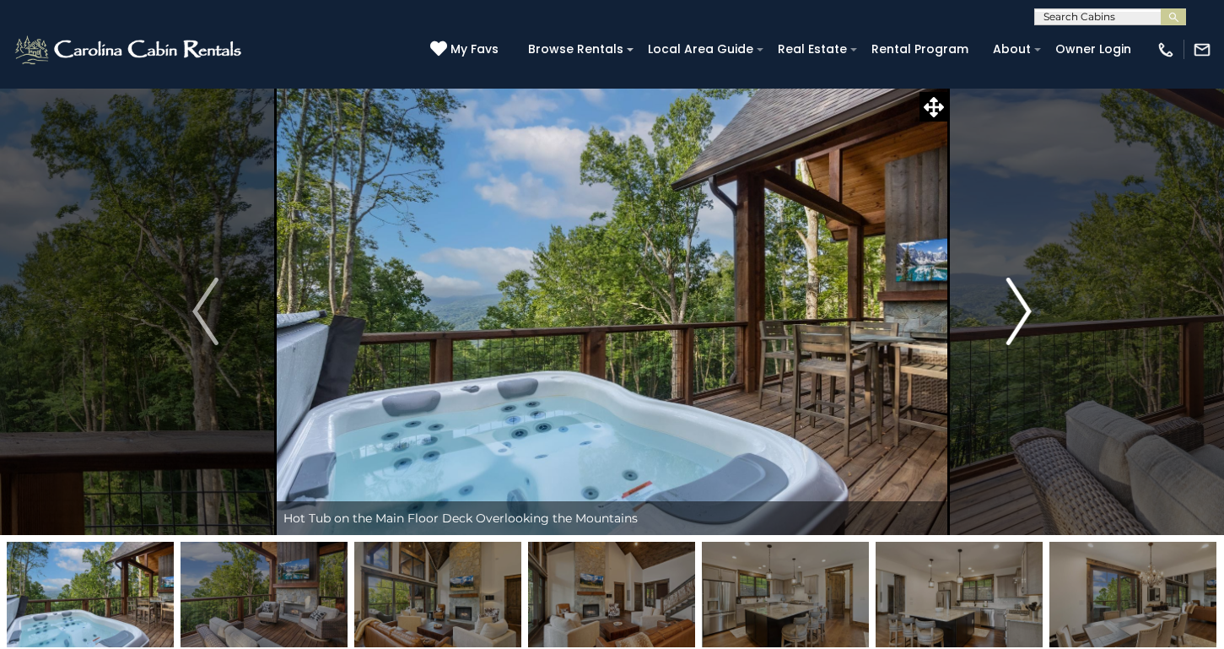
click at [1027, 310] on img "Next" at bounding box center [1018, 312] width 25 height 68
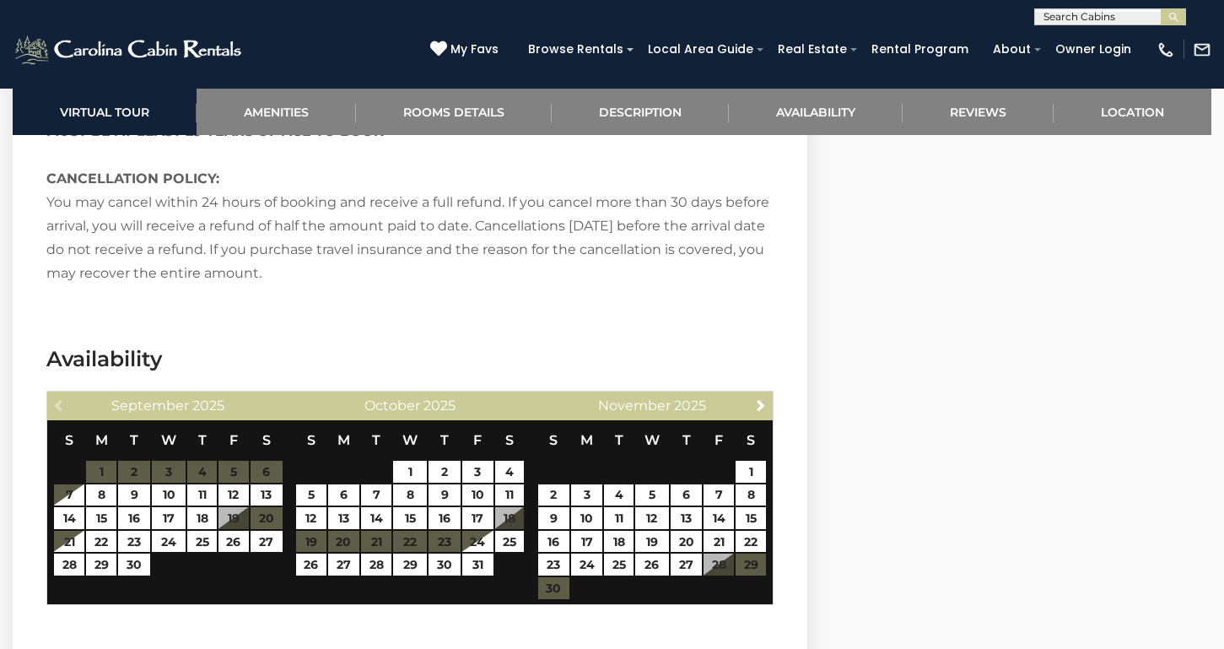
scroll to position [4226, 0]
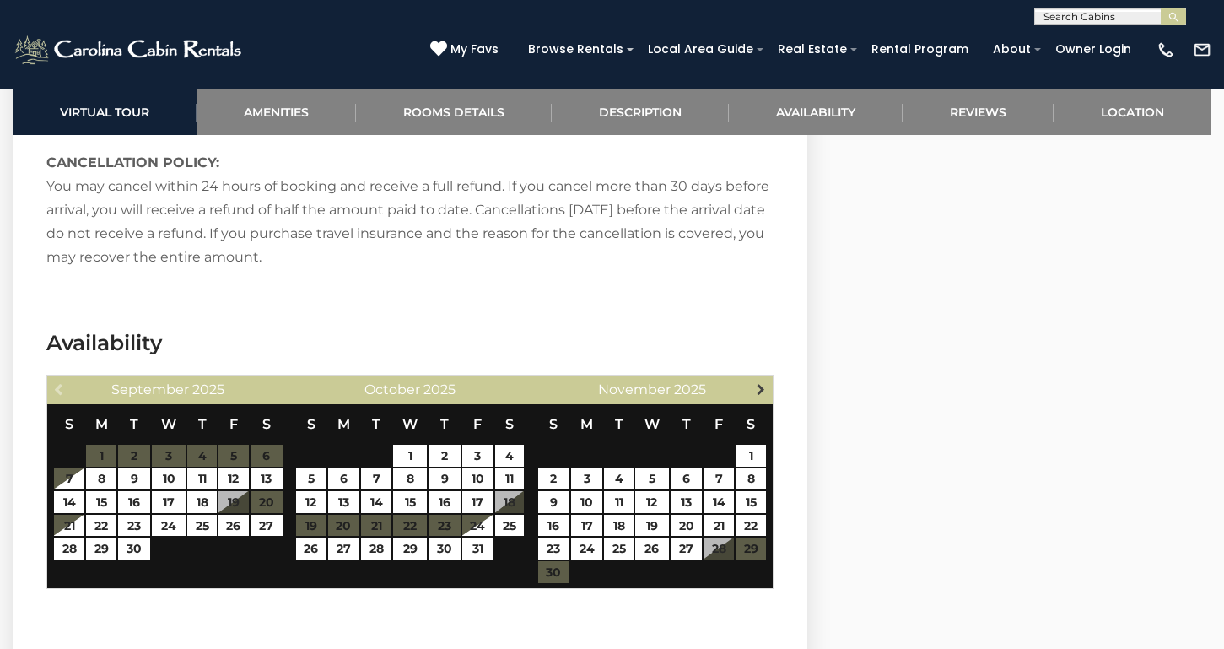
click at [764, 382] on span "Next" at bounding box center [761, 389] width 14 height 14
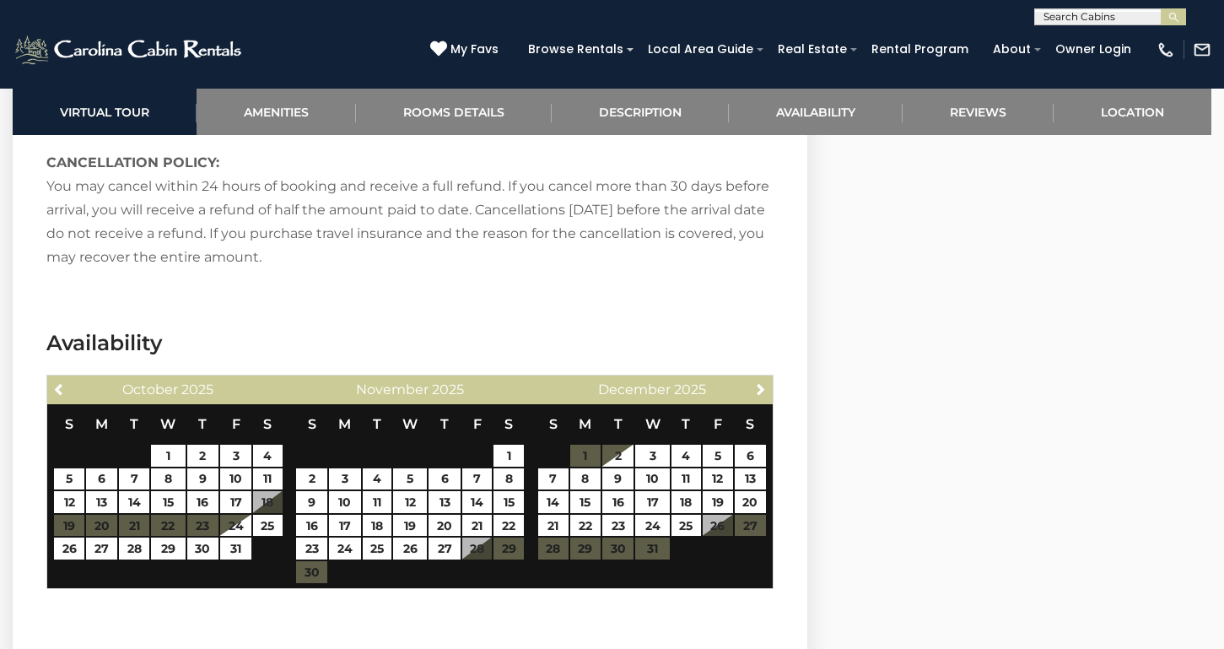
click at [764, 382] on span "Next" at bounding box center [761, 389] width 14 height 14
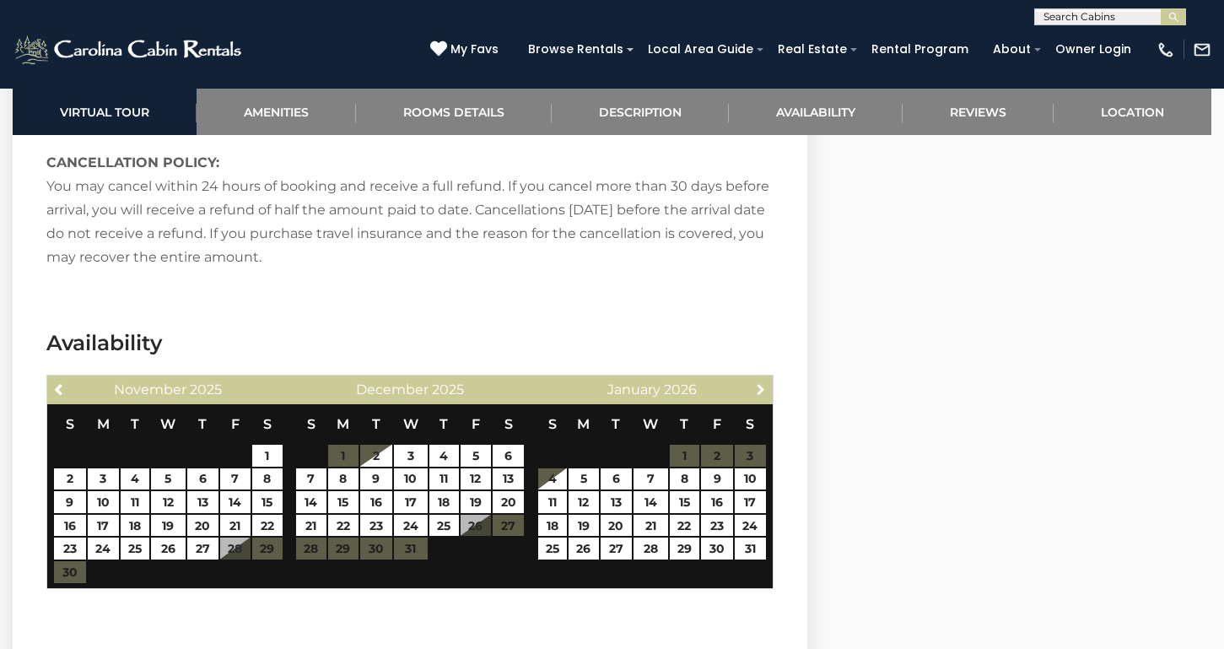
click at [764, 382] on span "Next" at bounding box center [761, 389] width 14 height 14
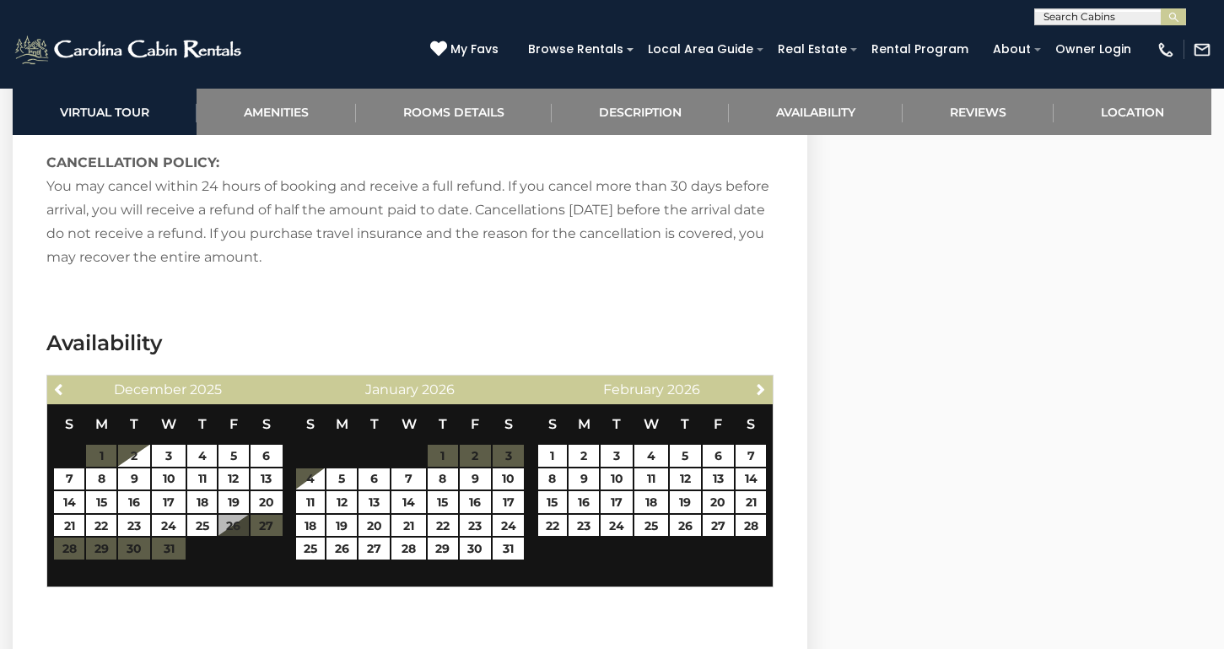
click at [764, 382] on span "Next" at bounding box center [761, 389] width 14 height 14
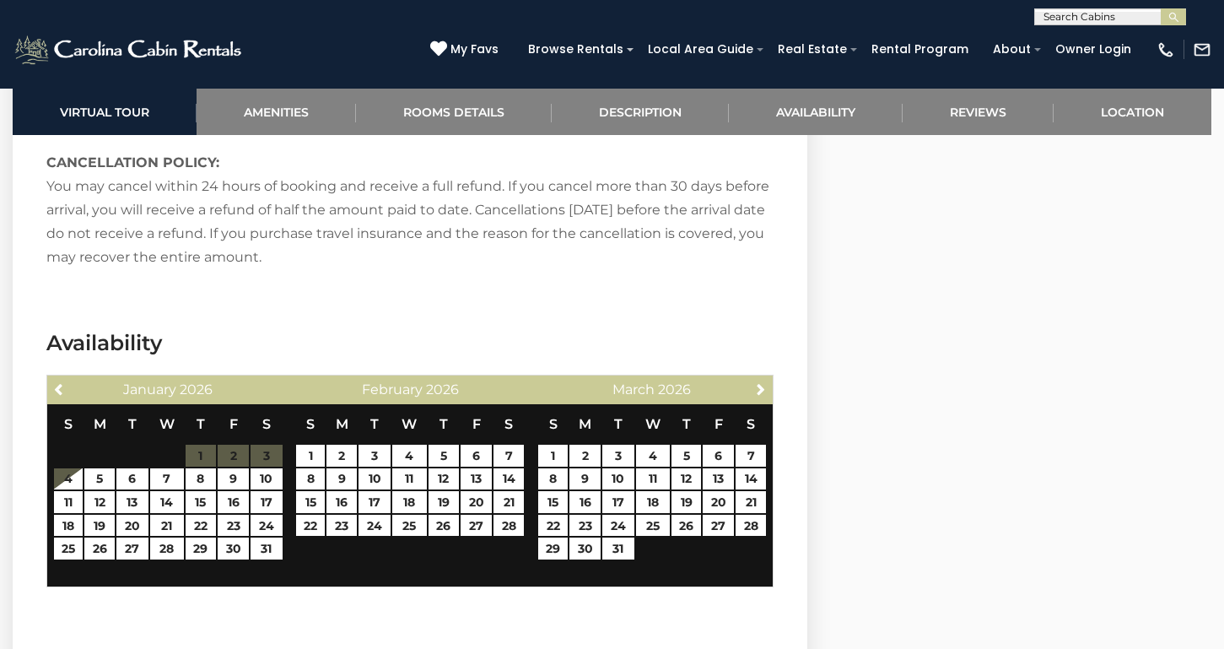
click at [764, 382] on span "Next" at bounding box center [761, 389] width 14 height 14
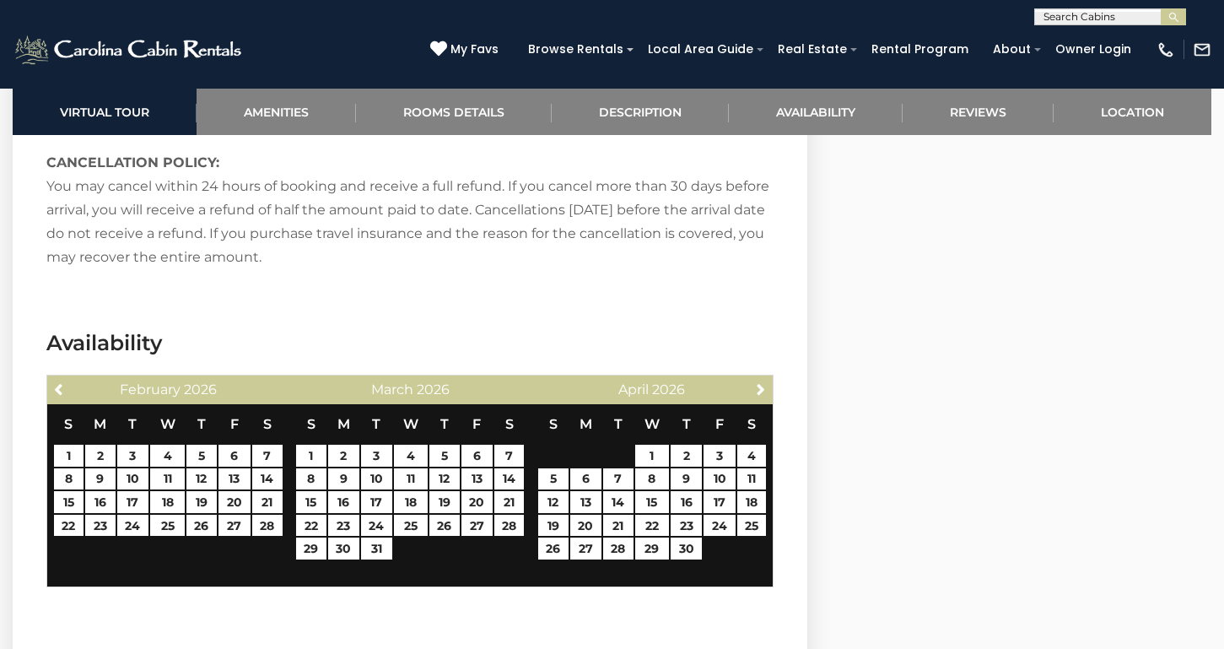
click at [764, 382] on span "Next" at bounding box center [761, 389] width 14 height 14
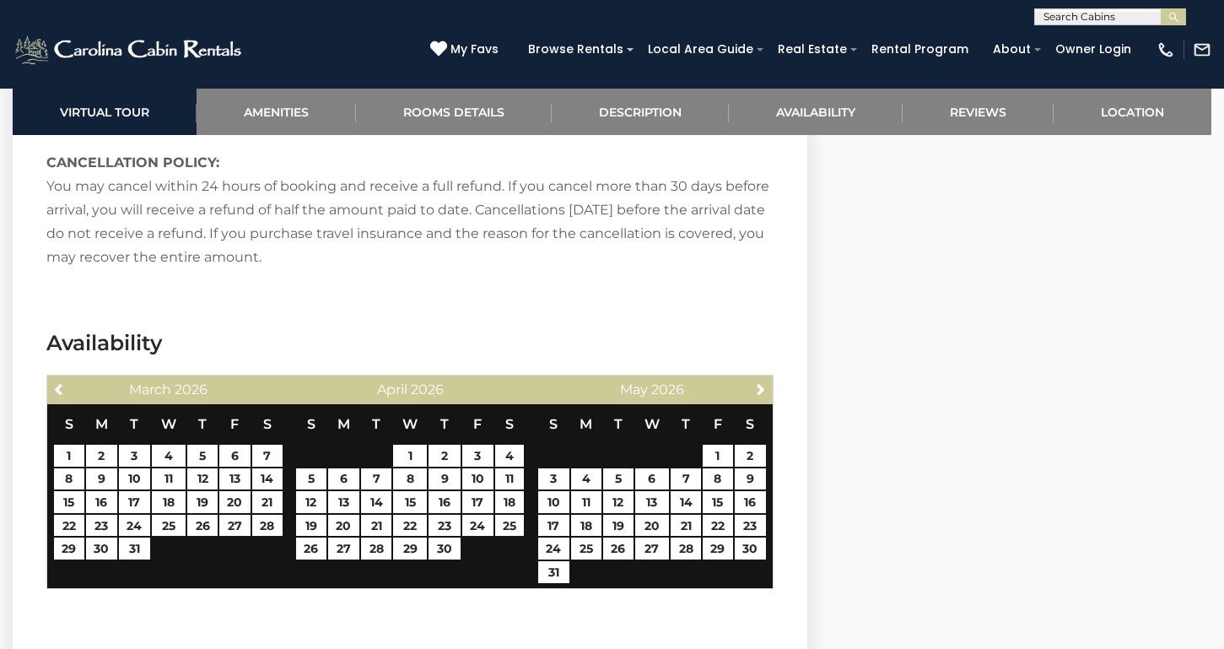
click at [764, 382] on span "Next" at bounding box center [761, 389] width 14 height 14
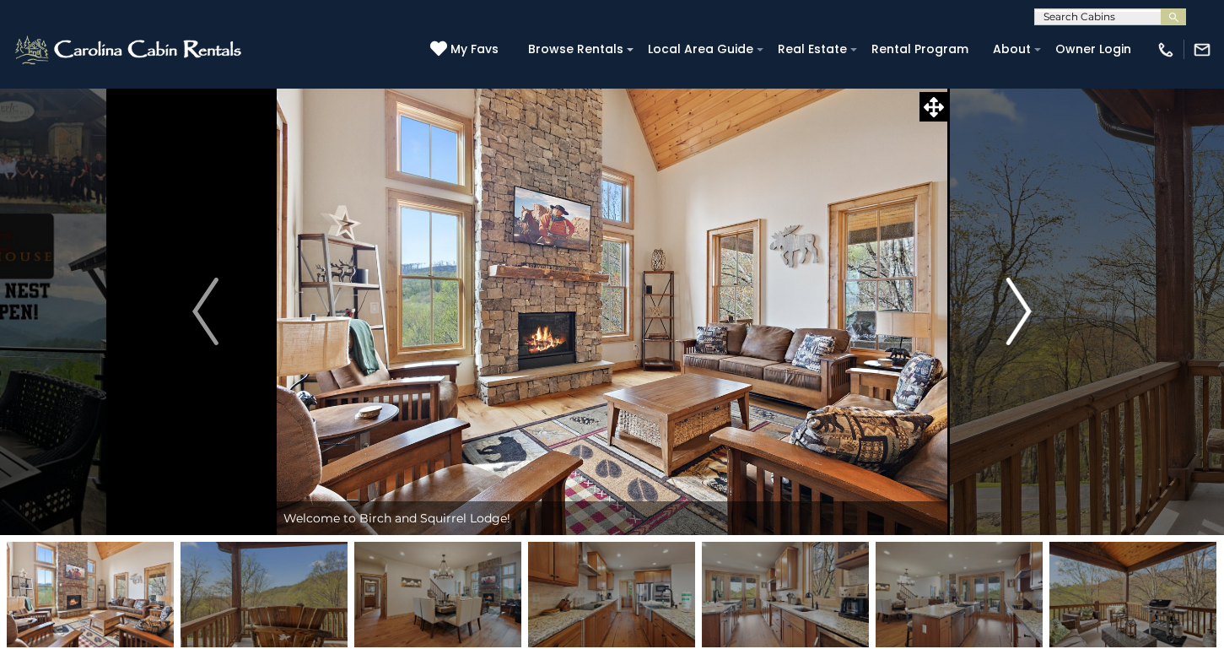
click at [1021, 311] on img "Next" at bounding box center [1018, 312] width 25 height 68
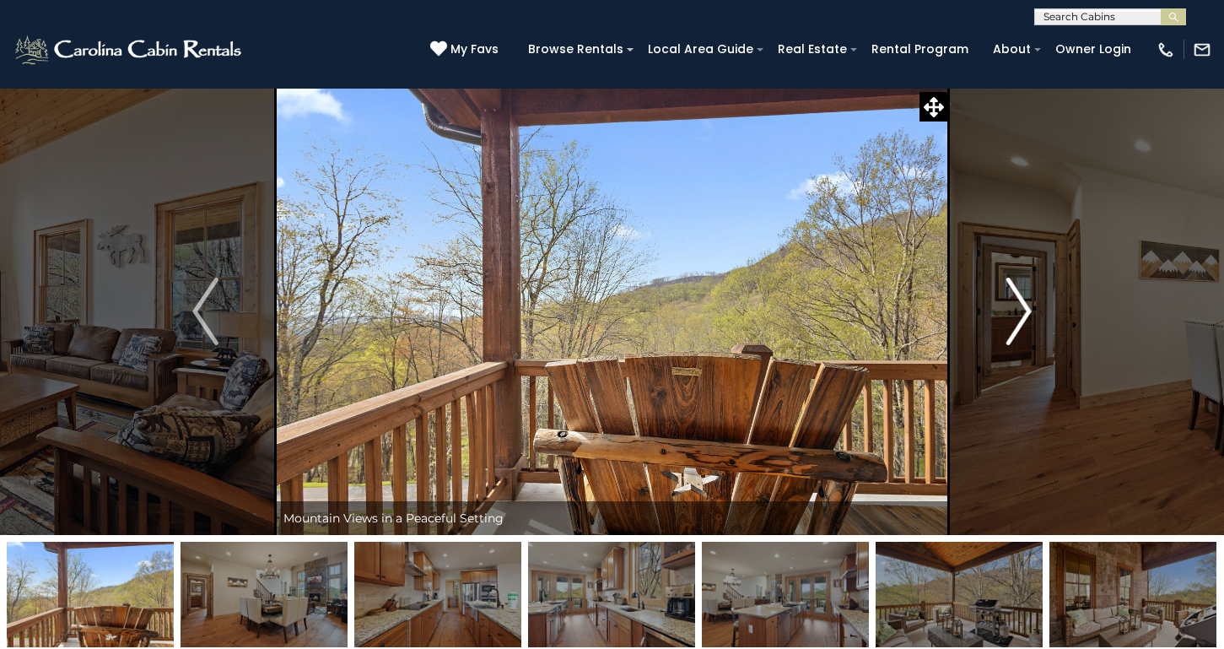
click at [1021, 311] on img "Next" at bounding box center [1018, 312] width 25 height 68
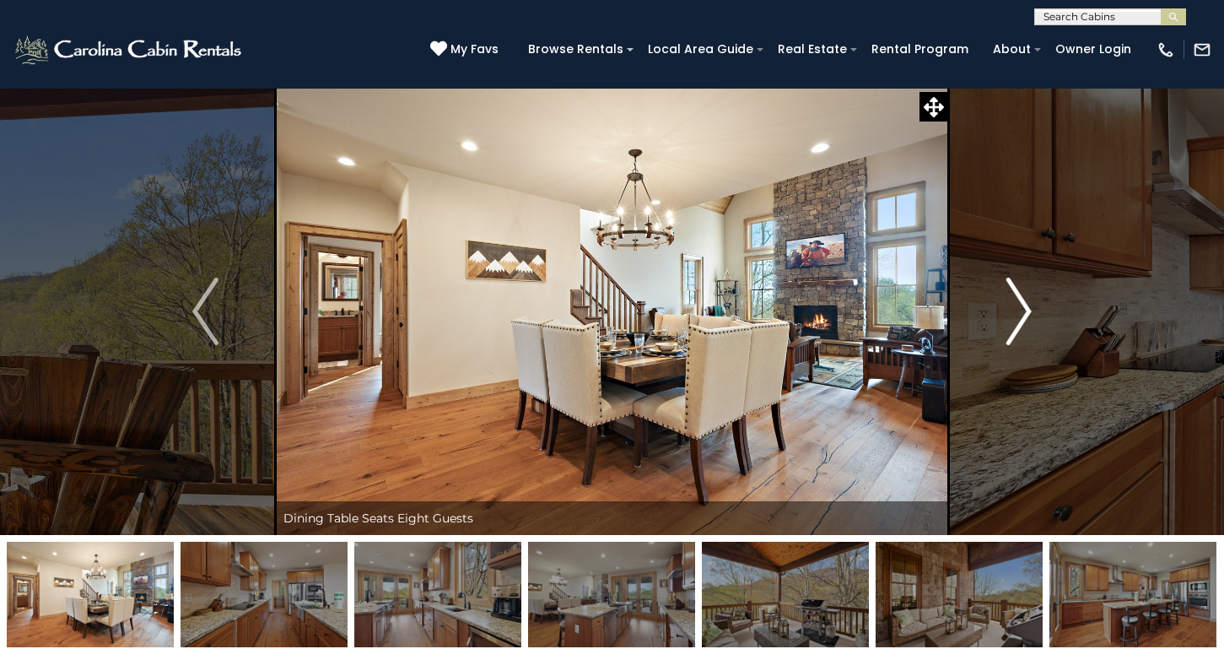
click at [1021, 311] on img "Next" at bounding box center [1018, 312] width 25 height 68
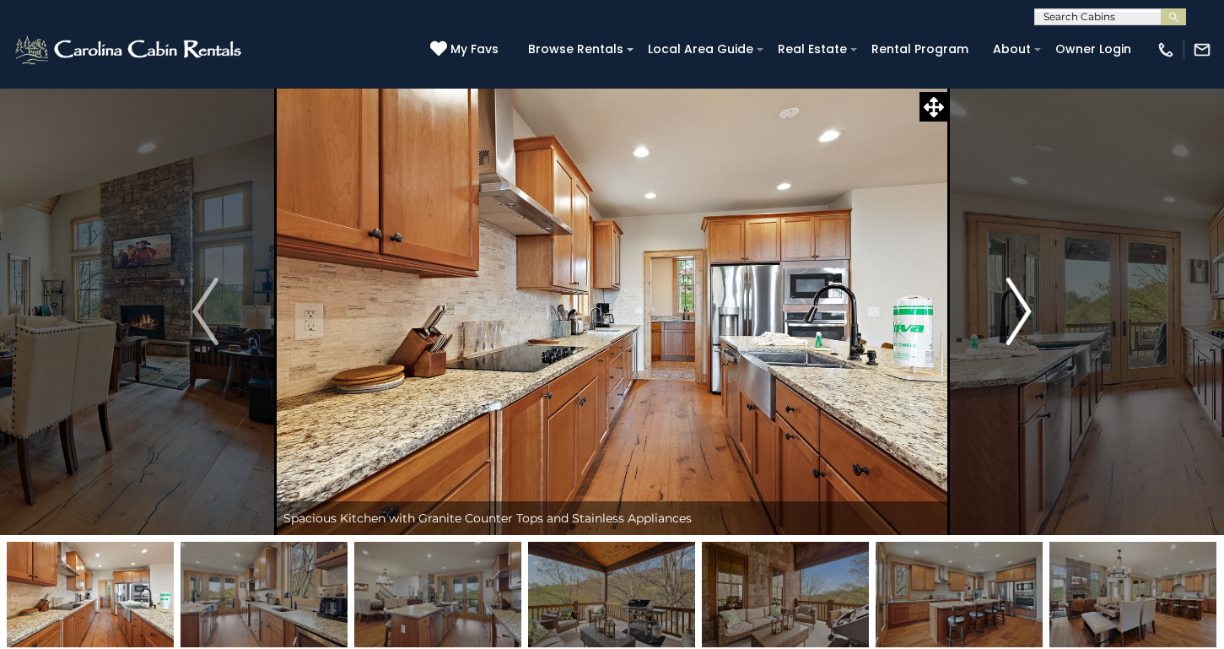
click at [1021, 311] on img "Next" at bounding box center [1018, 312] width 25 height 68
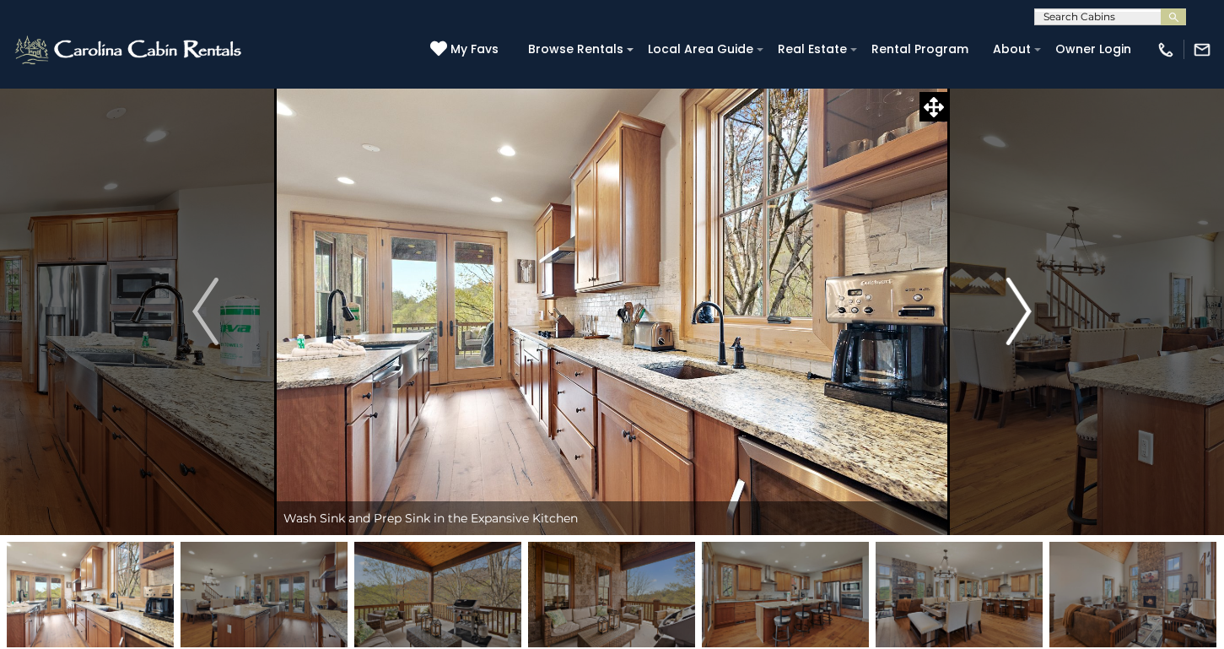
click at [1021, 311] on img "Next" at bounding box center [1018, 312] width 25 height 68
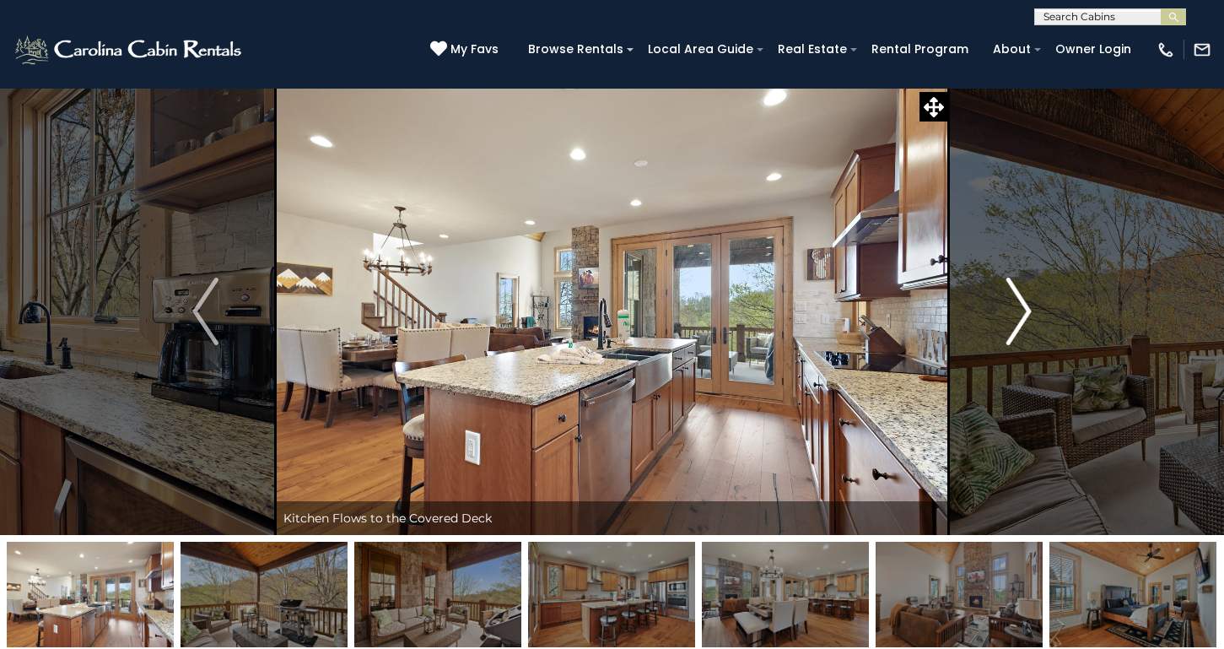
click at [1021, 311] on img "Next" at bounding box center [1018, 312] width 25 height 68
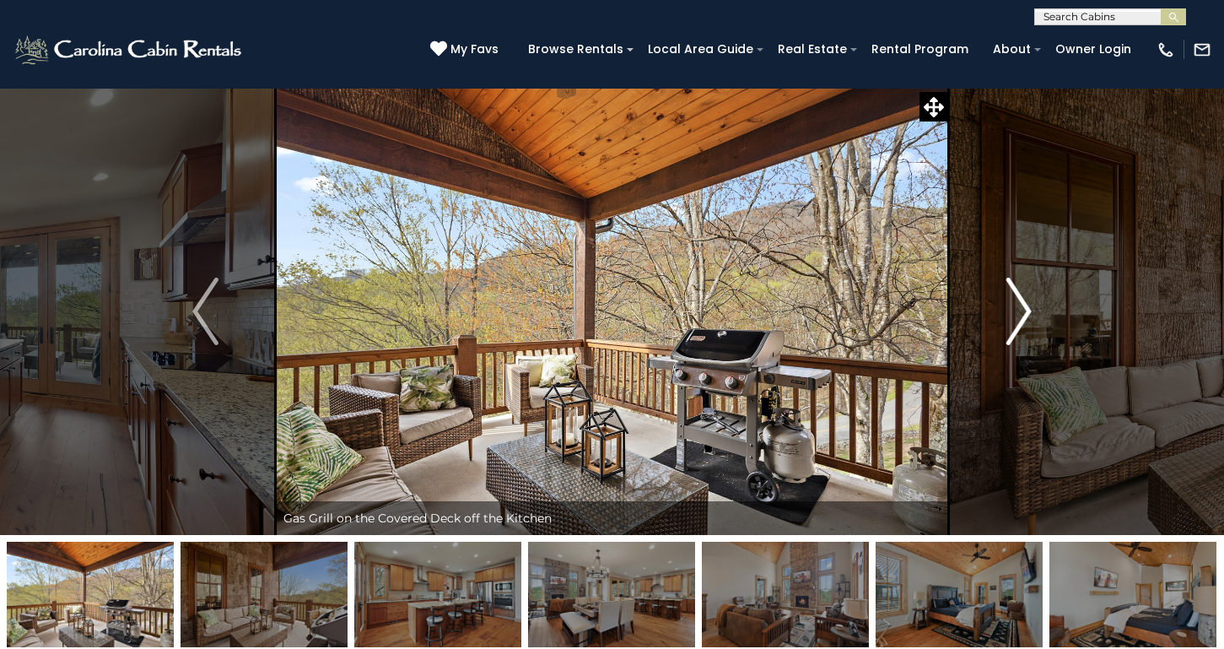
click at [1021, 311] on img "Next" at bounding box center [1018, 312] width 25 height 68
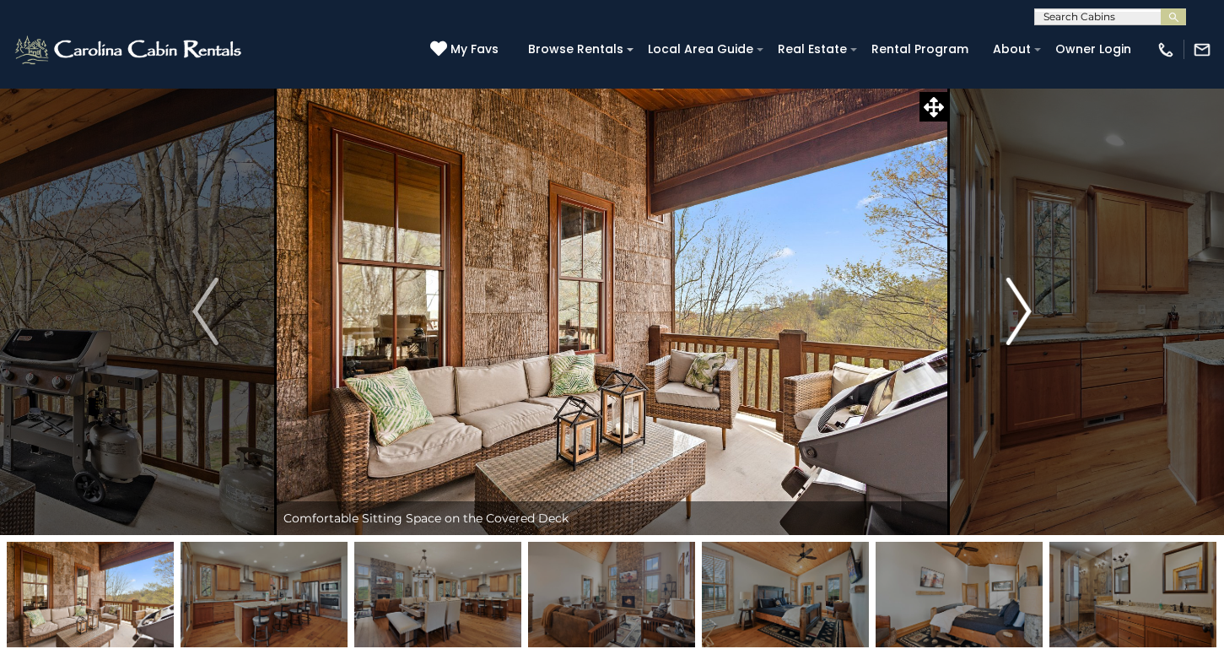
click at [1021, 311] on img "Next" at bounding box center [1018, 312] width 25 height 68
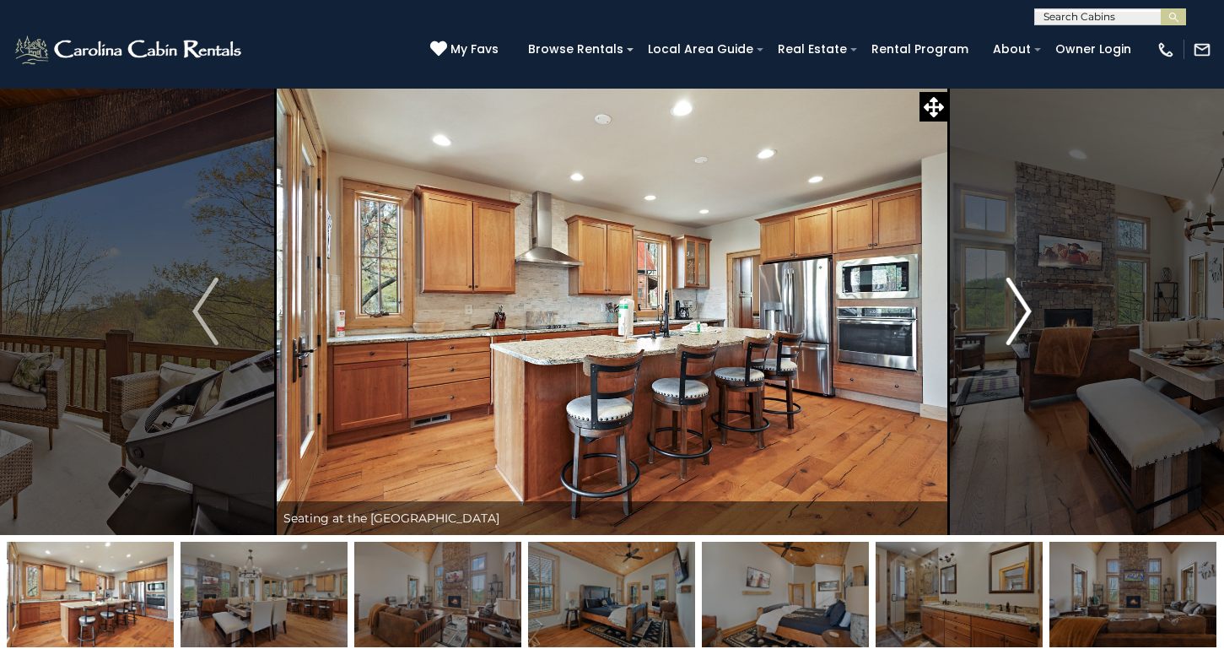
click at [1021, 311] on img "Next" at bounding box center [1018, 312] width 25 height 68
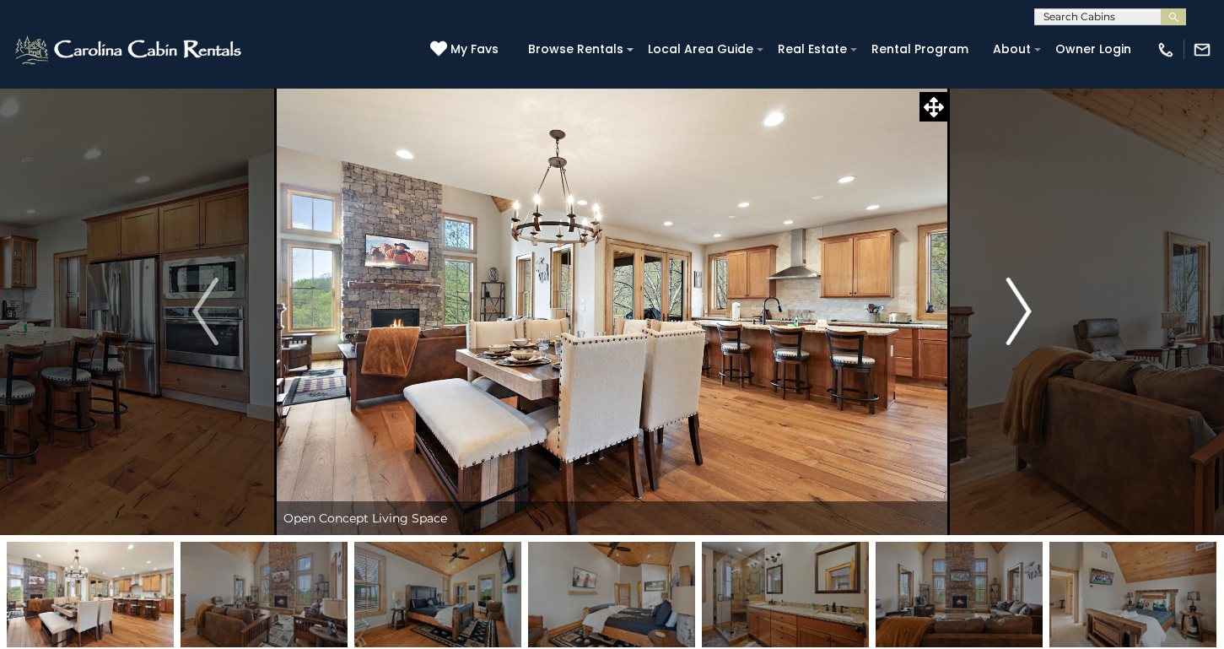
click at [1021, 311] on img "Next" at bounding box center [1018, 312] width 25 height 68
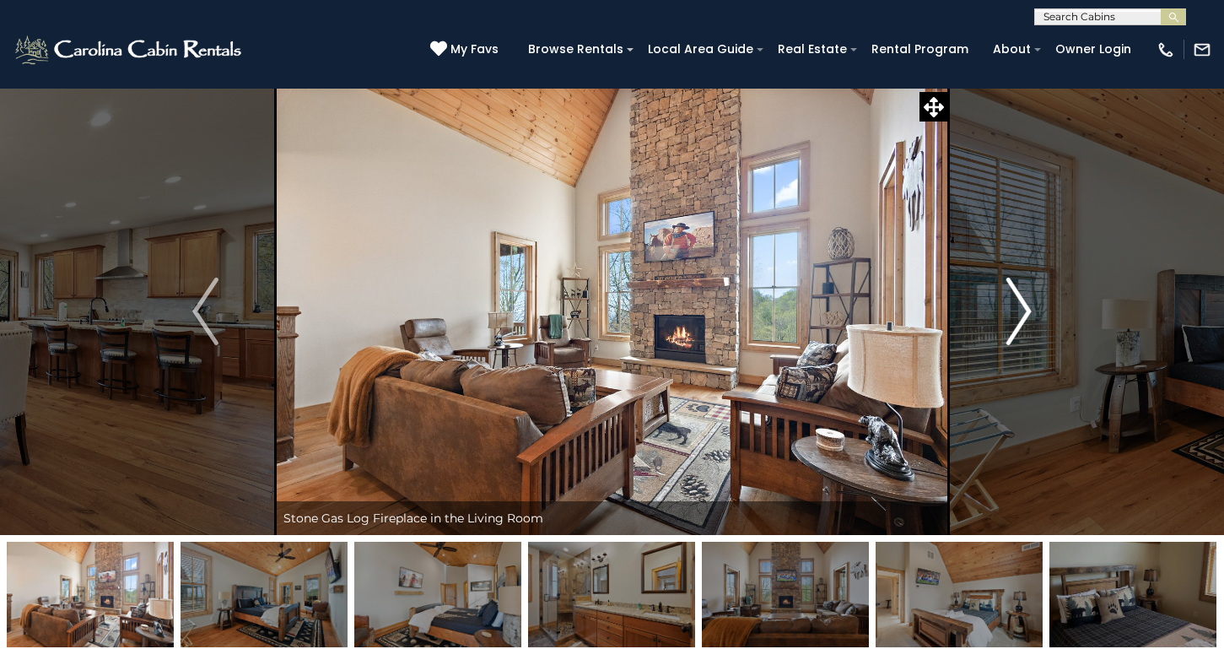
click at [1025, 315] on img "Next" at bounding box center [1018, 312] width 25 height 68
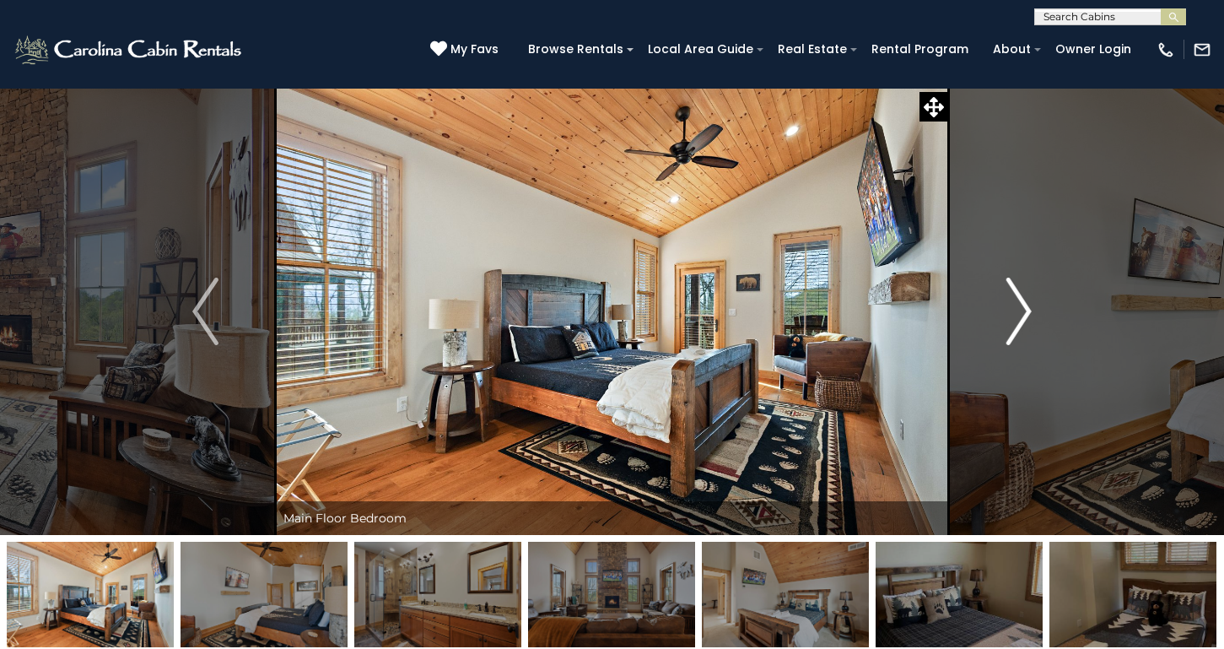
click at [1025, 315] on img "Next" at bounding box center [1018, 312] width 25 height 68
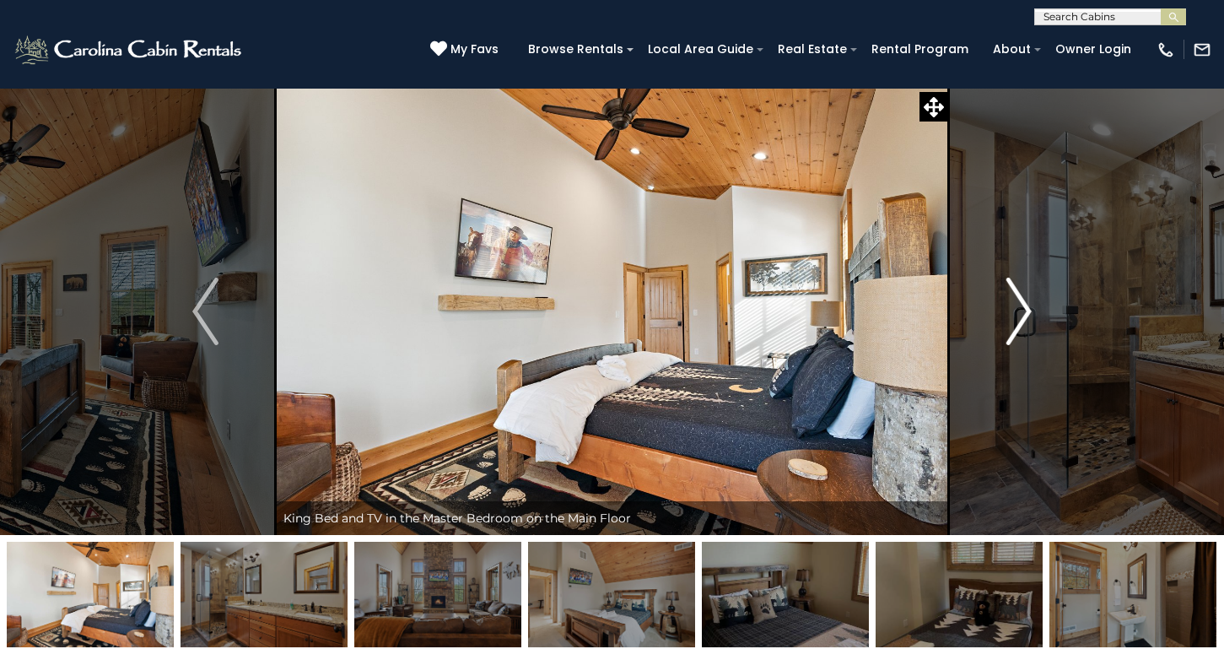
click at [1025, 315] on img "Next" at bounding box center [1018, 312] width 25 height 68
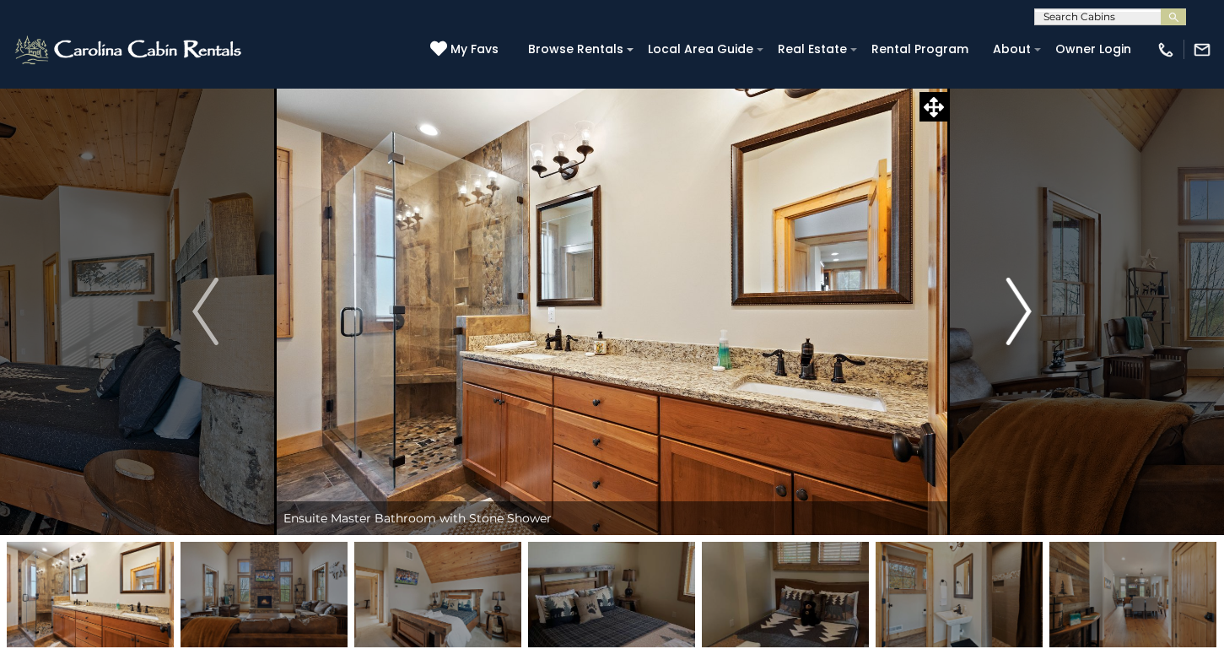
click at [1025, 315] on img "Next" at bounding box center [1018, 312] width 25 height 68
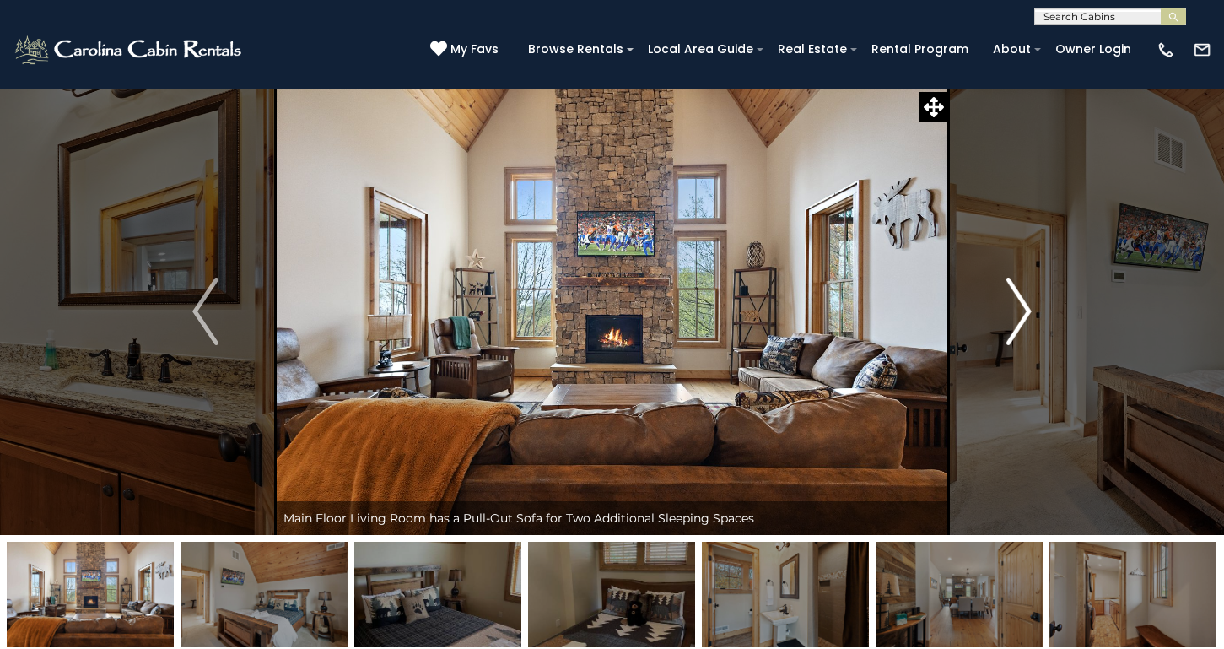
click at [1025, 315] on img "Next" at bounding box center [1018, 312] width 25 height 68
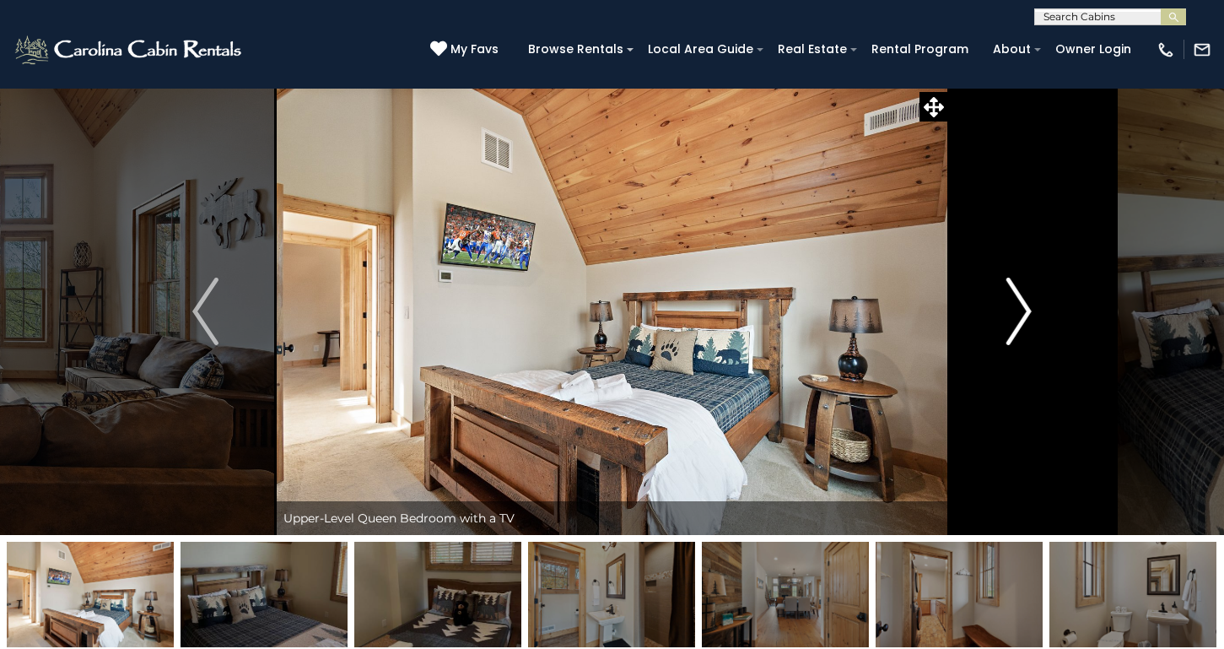
click at [1025, 315] on img "Next" at bounding box center [1018, 312] width 25 height 68
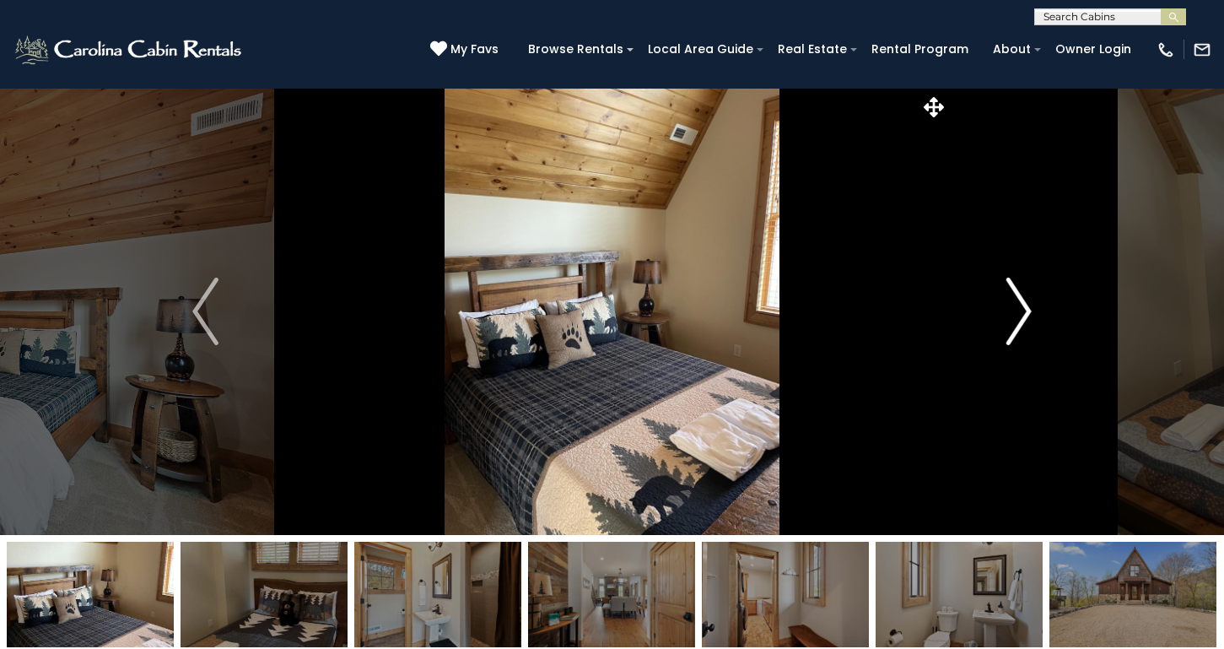
click at [1025, 315] on img "Next" at bounding box center [1018, 312] width 25 height 68
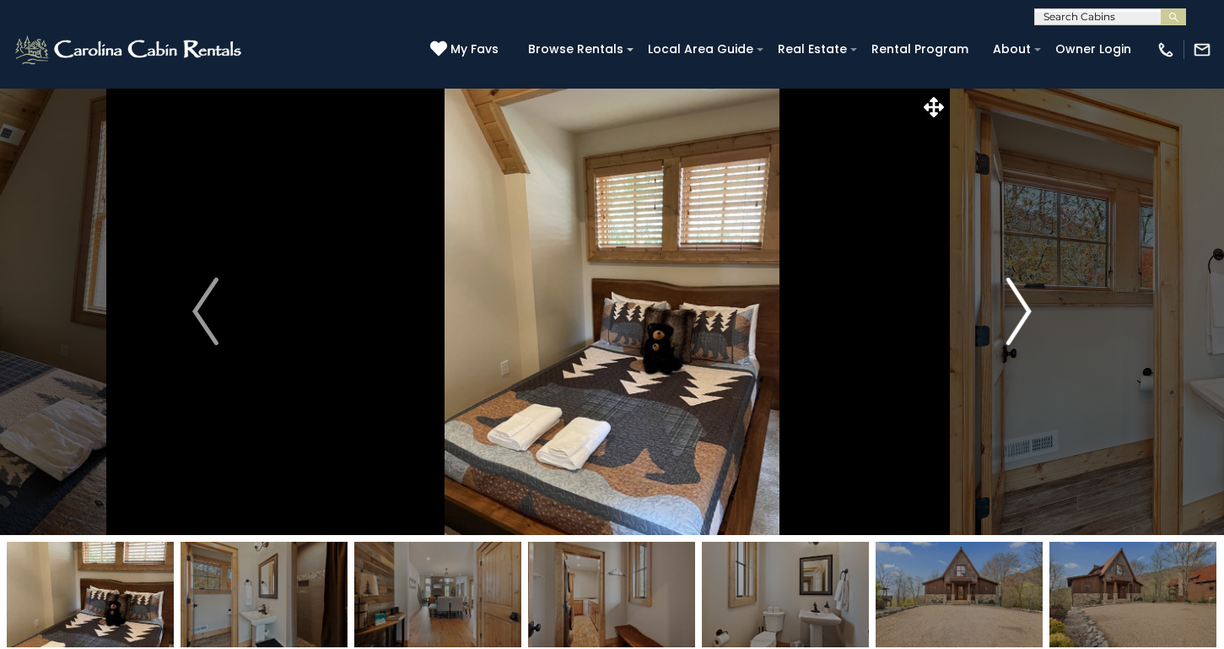
click at [1025, 315] on img "Next" at bounding box center [1018, 312] width 25 height 68
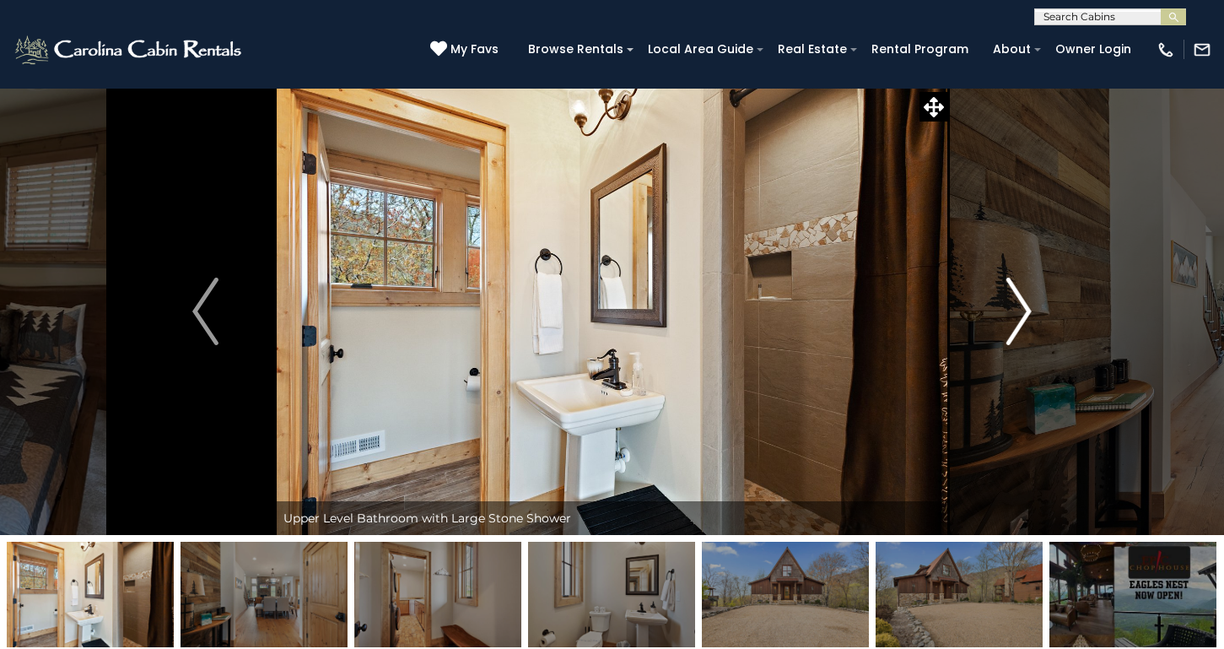
click at [1025, 315] on img "Next" at bounding box center [1018, 312] width 25 height 68
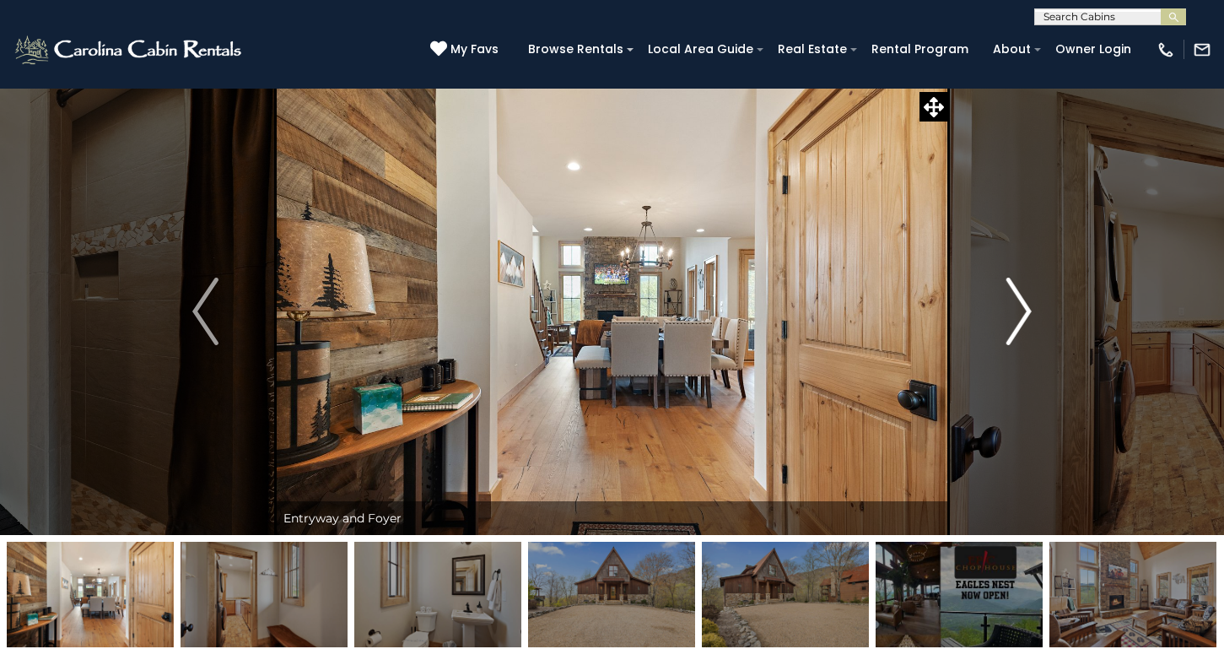
click at [1025, 315] on img "Next" at bounding box center [1018, 312] width 25 height 68
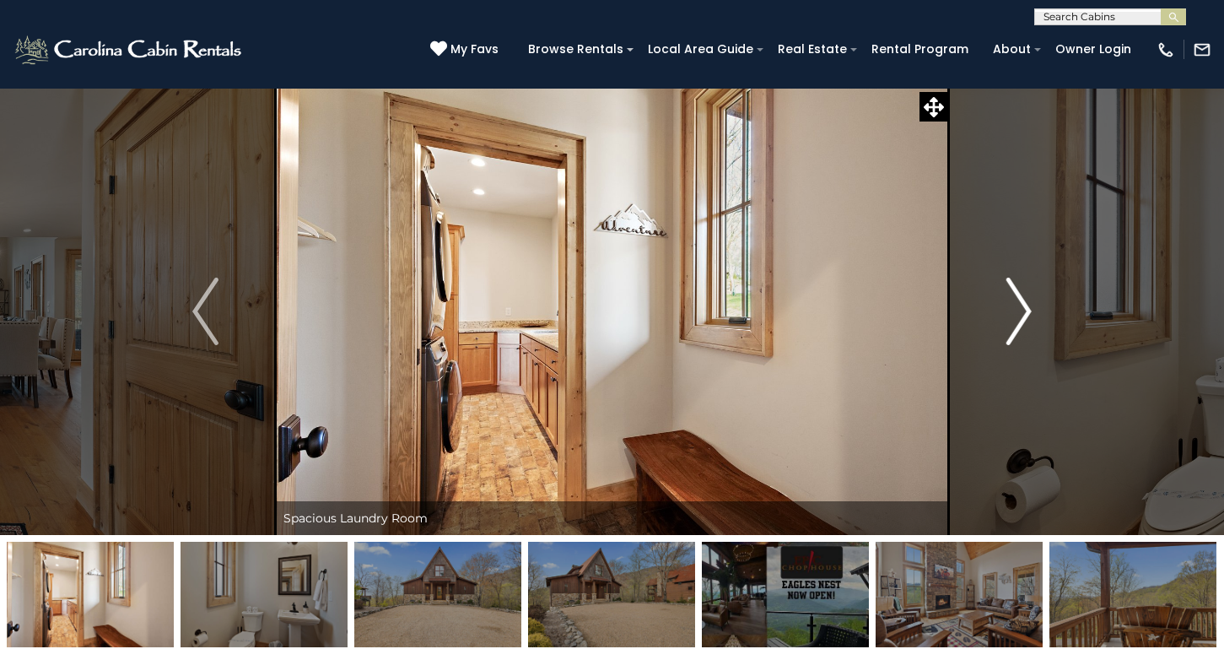
click at [1025, 315] on img "Next" at bounding box center [1018, 312] width 25 height 68
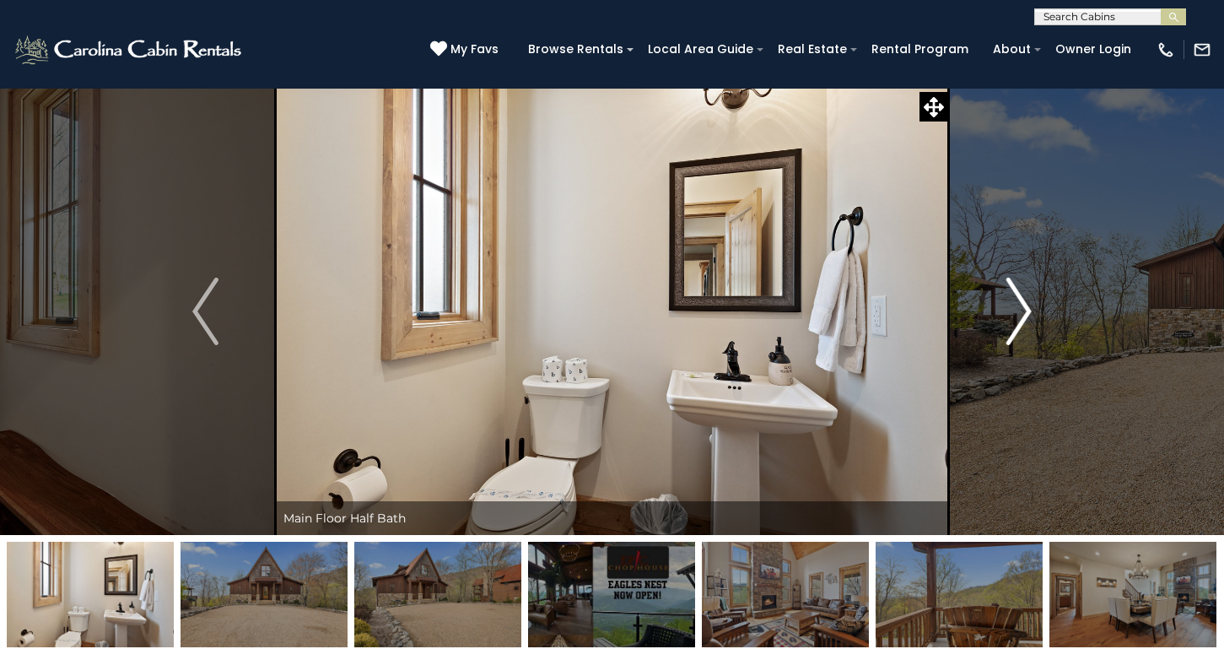
click at [1025, 316] on img "Next" at bounding box center [1018, 312] width 25 height 68
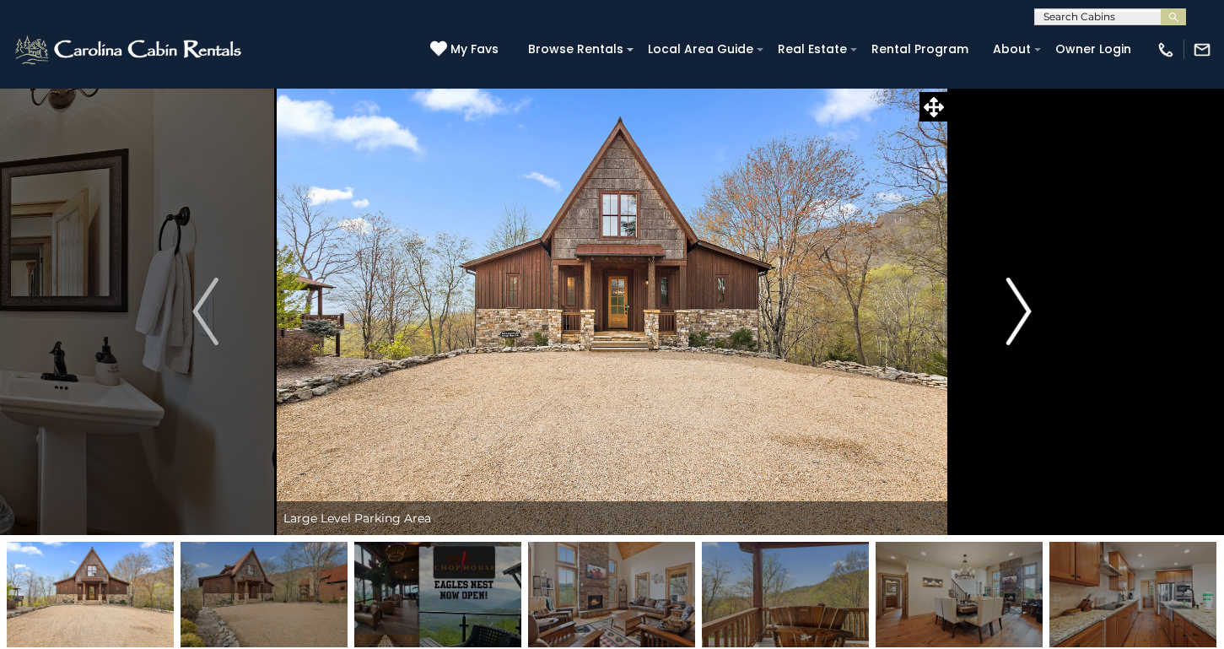
click at [1025, 316] on img "Next" at bounding box center [1018, 312] width 25 height 68
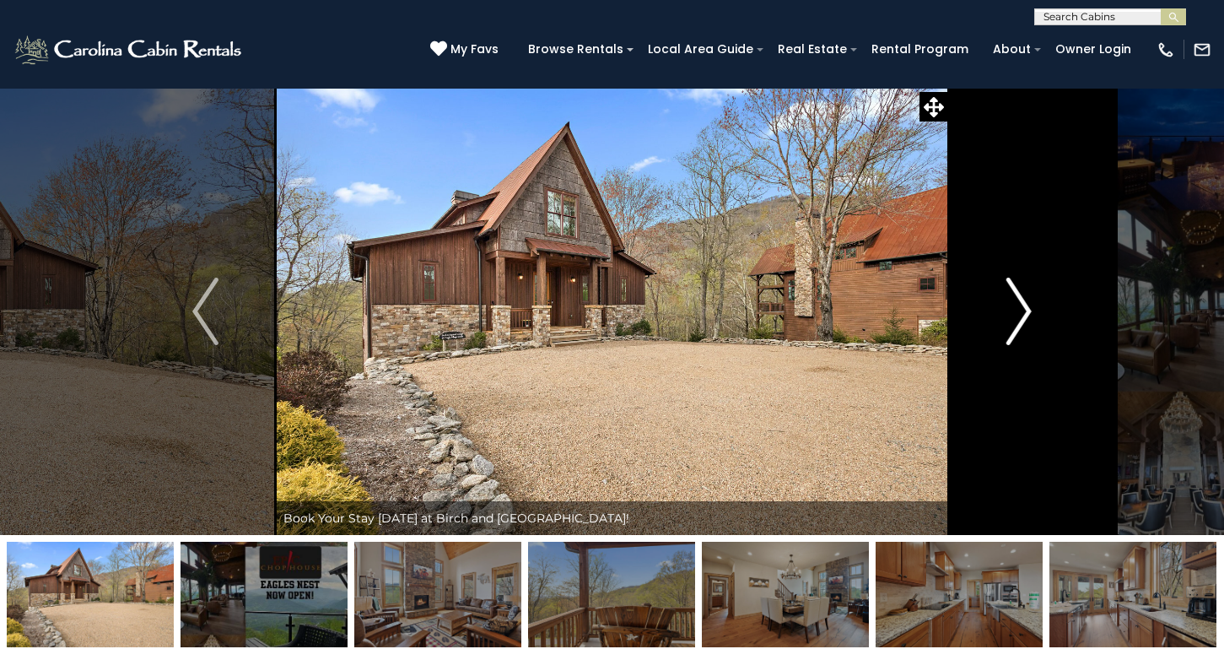
click at [1025, 316] on img "Next" at bounding box center [1018, 312] width 25 height 68
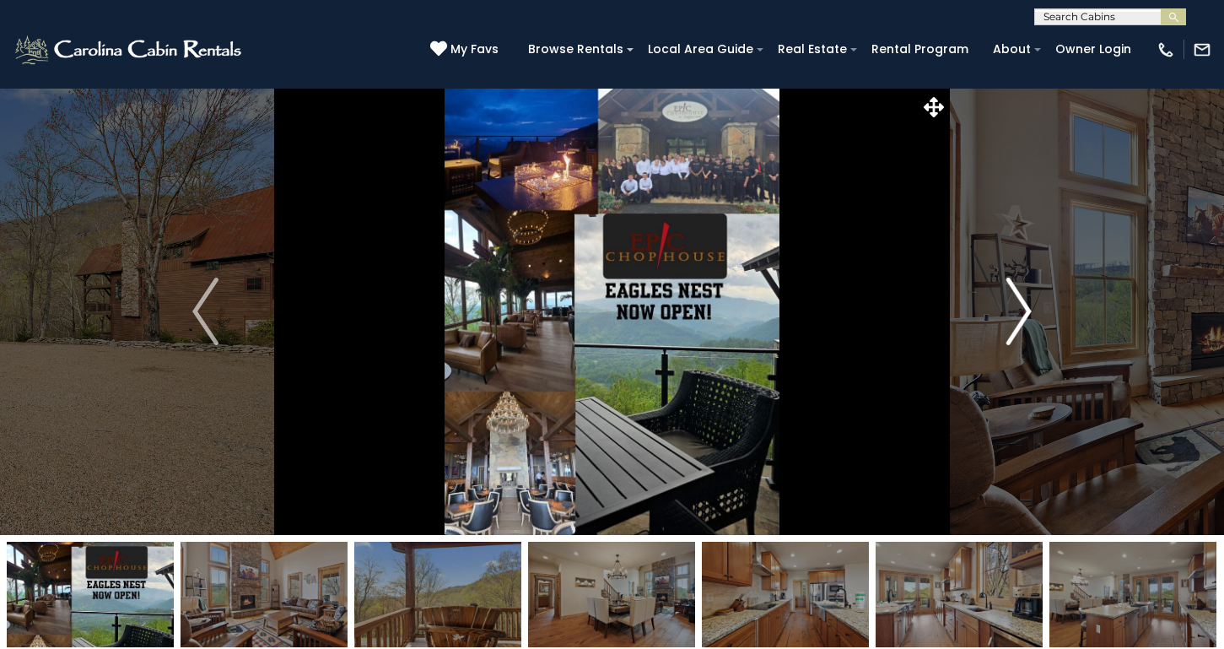
click at [1025, 316] on img "Next" at bounding box center [1018, 312] width 25 height 68
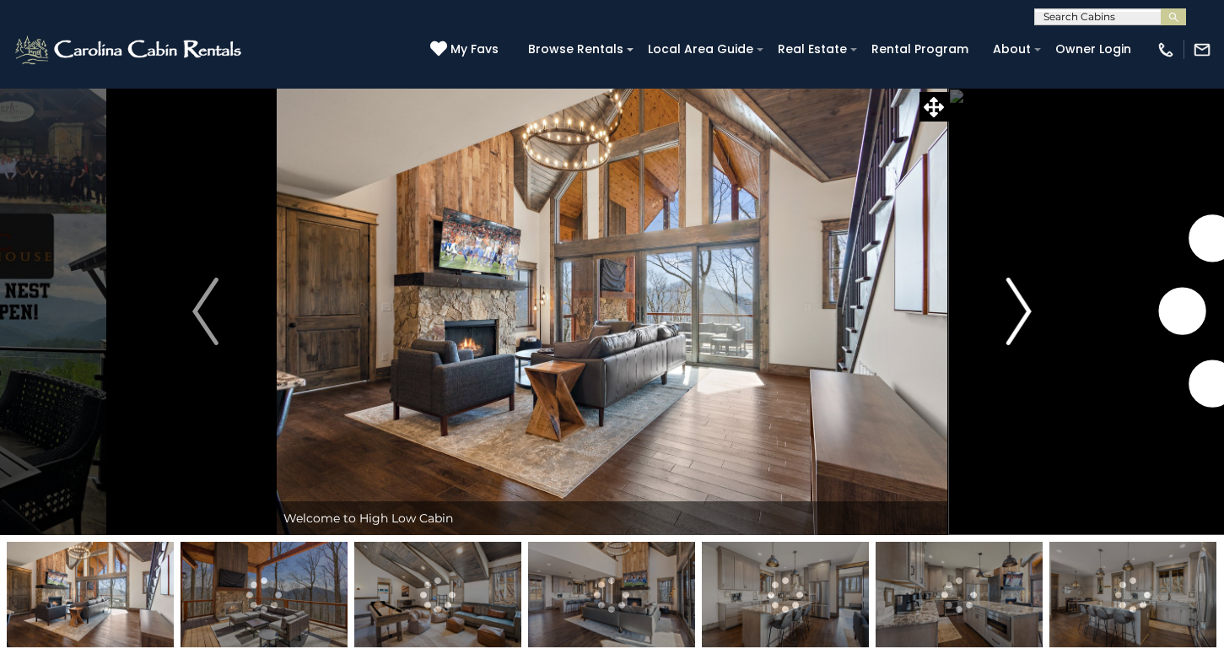
click at [1027, 300] on img "Next" at bounding box center [1018, 312] width 25 height 68
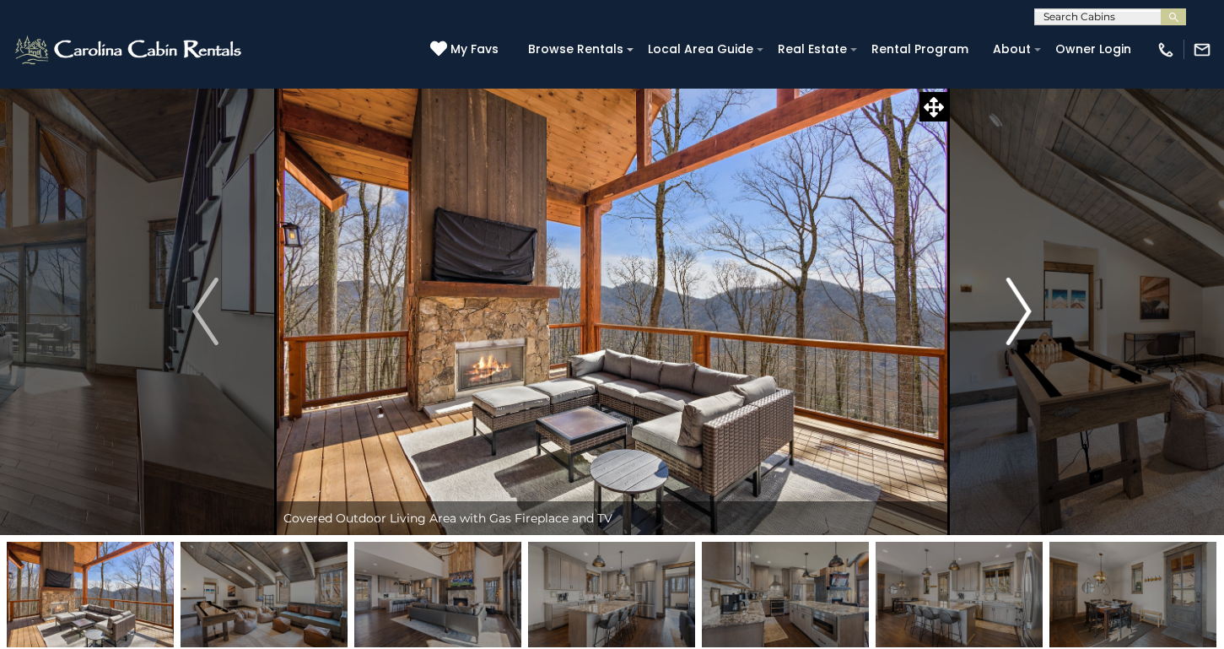
click at [1027, 300] on img "Next" at bounding box center [1018, 312] width 25 height 68
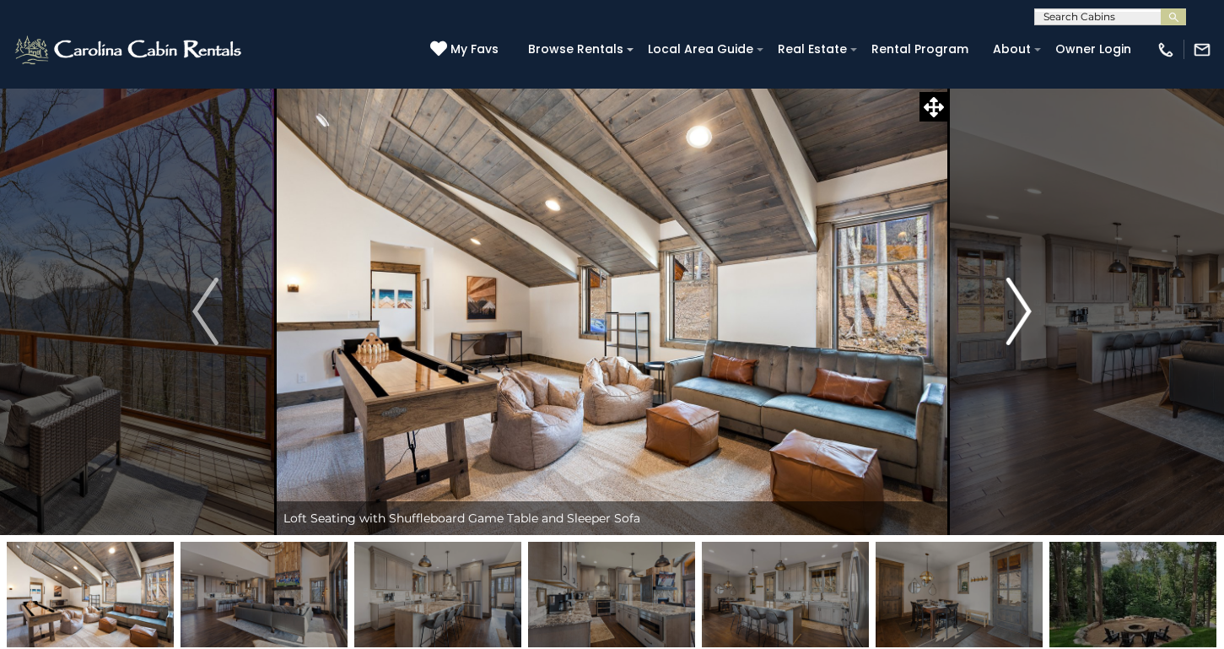
click at [1021, 302] on img "Next" at bounding box center [1018, 312] width 25 height 68
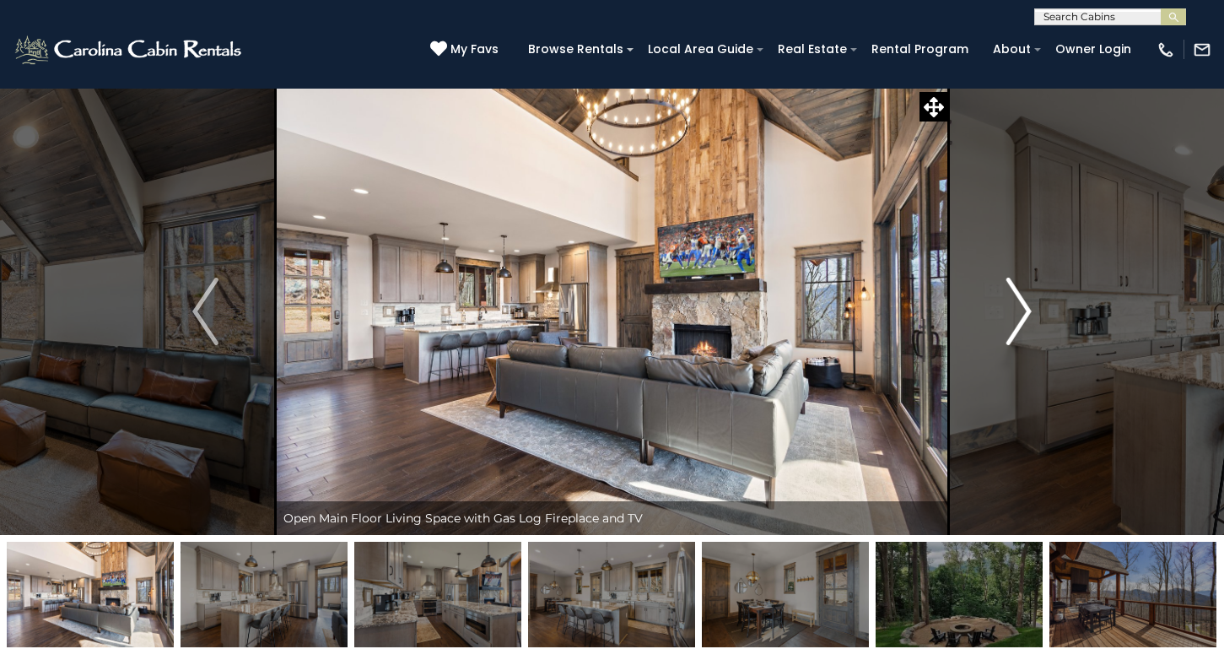
click at [1021, 302] on img "Next" at bounding box center [1018, 312] width 25 height 68
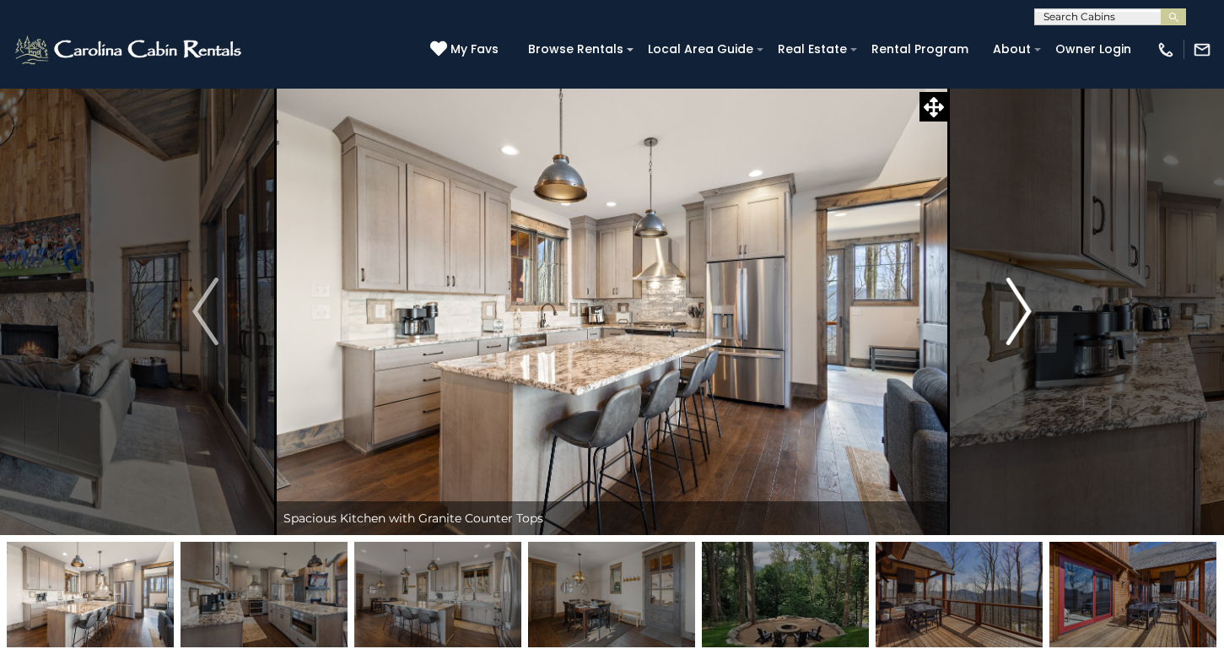
click at [1021, 302] on img "Next" at bounding box center [1018, 312] width 25 height 68
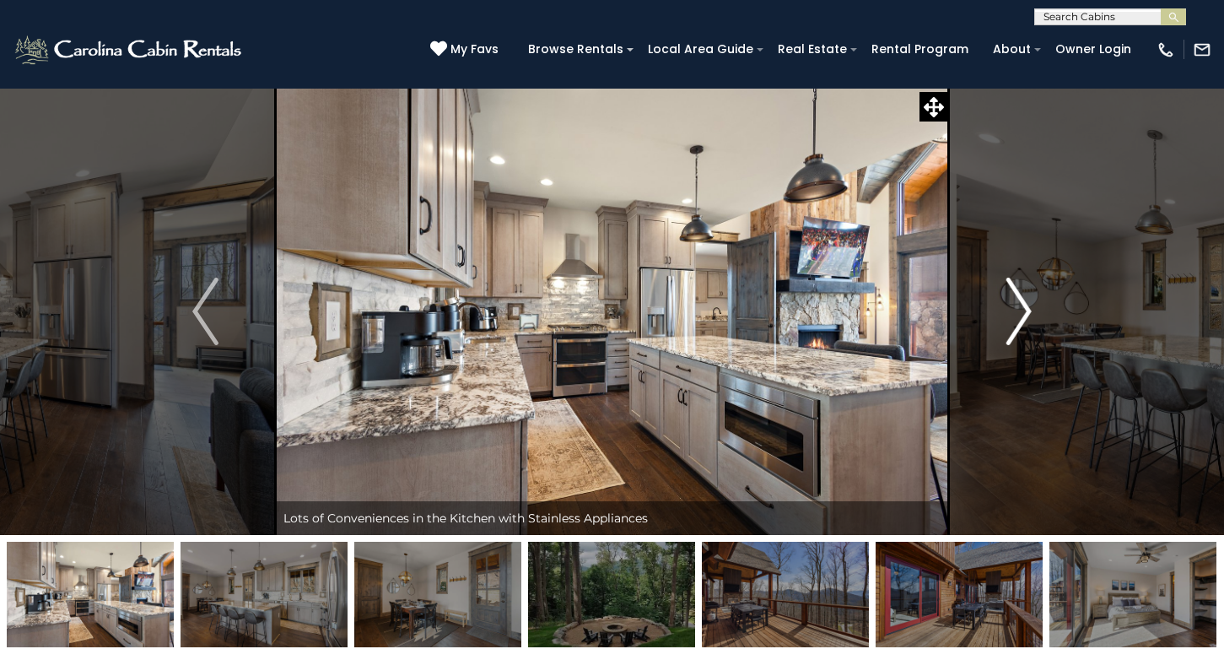
click at [1021, 302] on img "Next" at bounding box center [1018, 312] width 25 height 68
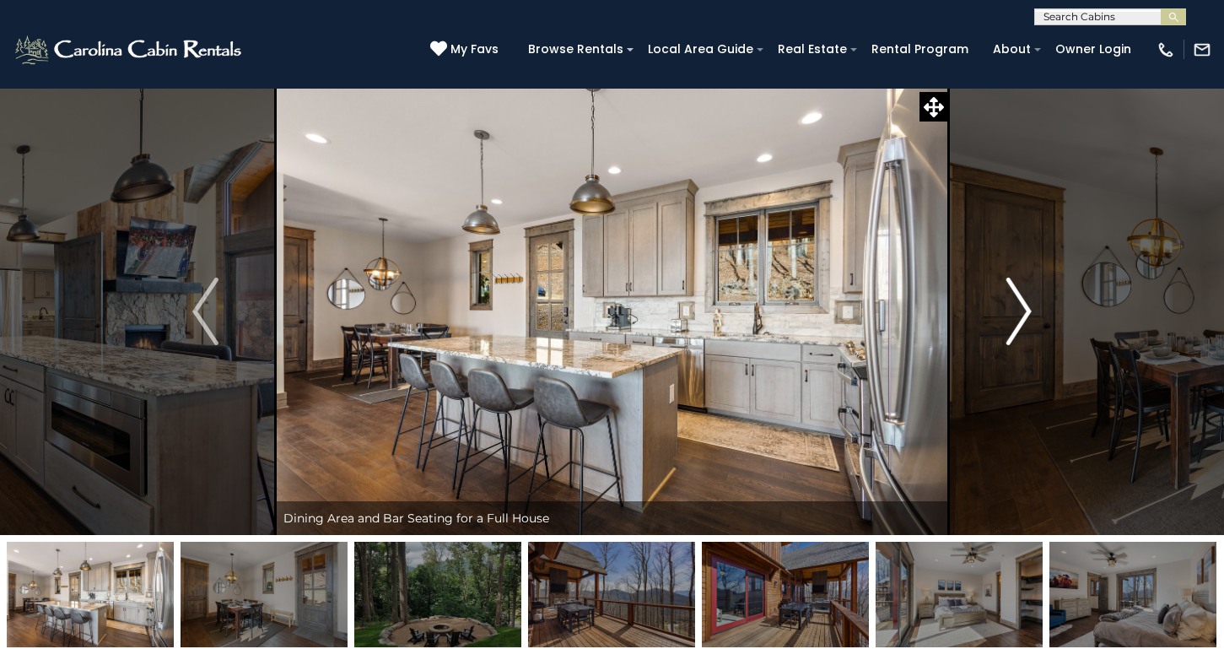
click at [1021, 302] on img "Next" at bounding box center [1018, 312] width 25 height 68
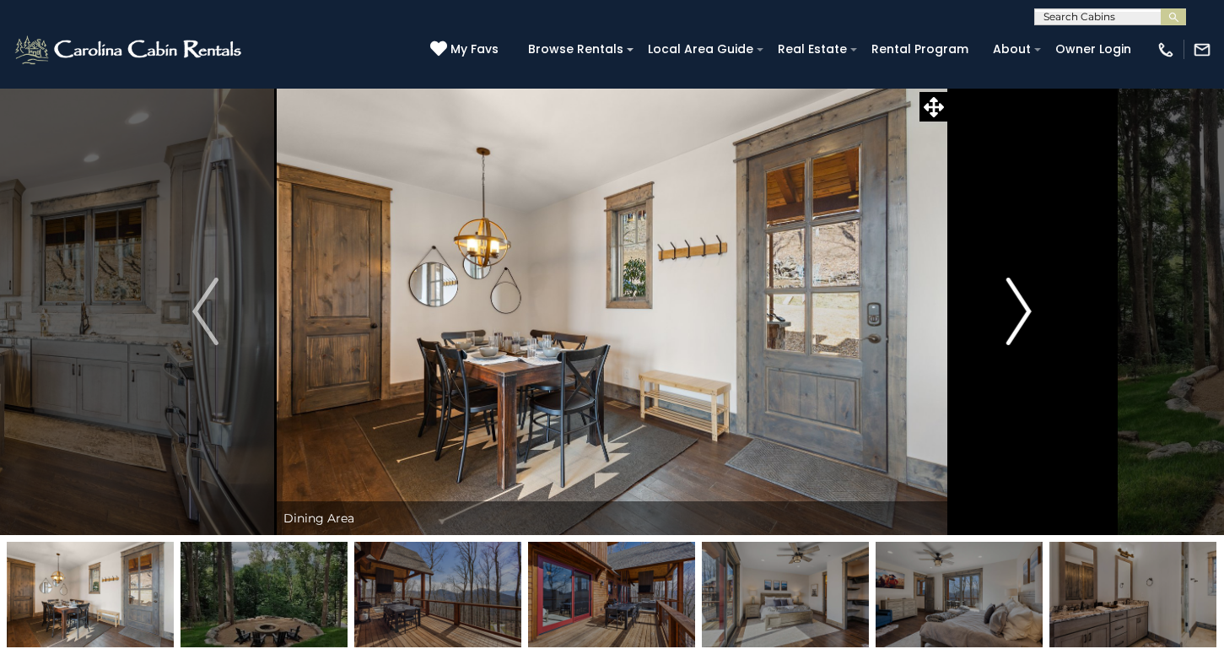
click at [1021, 302] on img "Next" at bounding box center [1018, 312] width 25 height 68
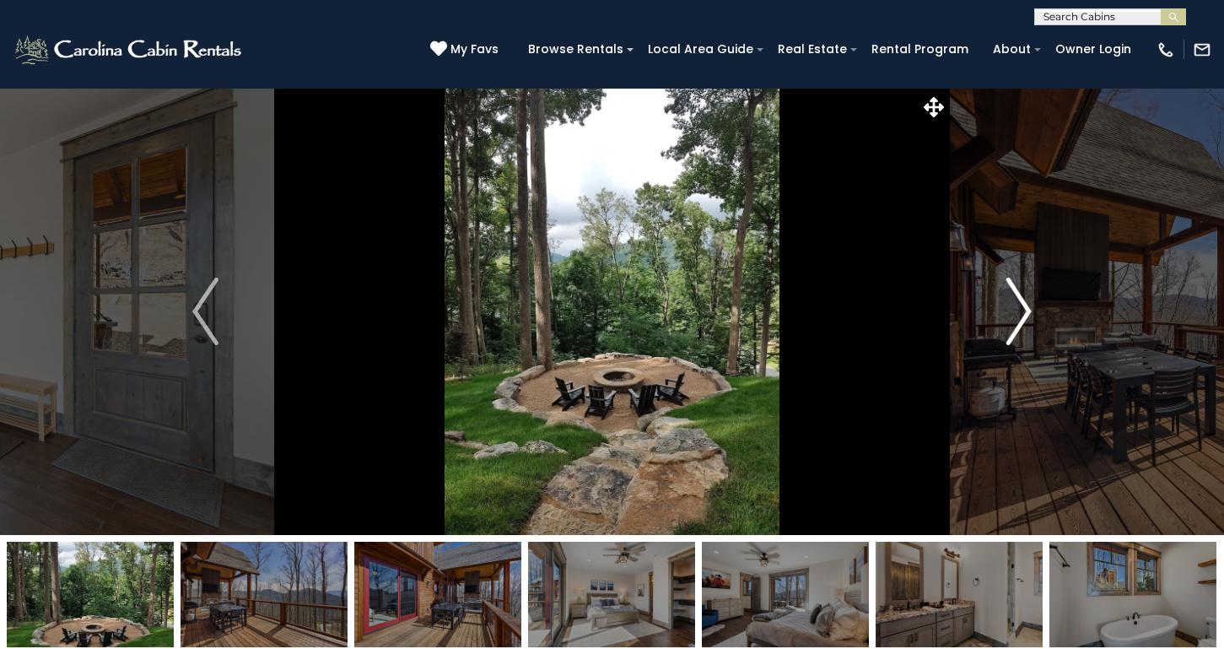
click at [1021, 303] on img "Next" at bounding box center [1018, 312] width 25 height 68
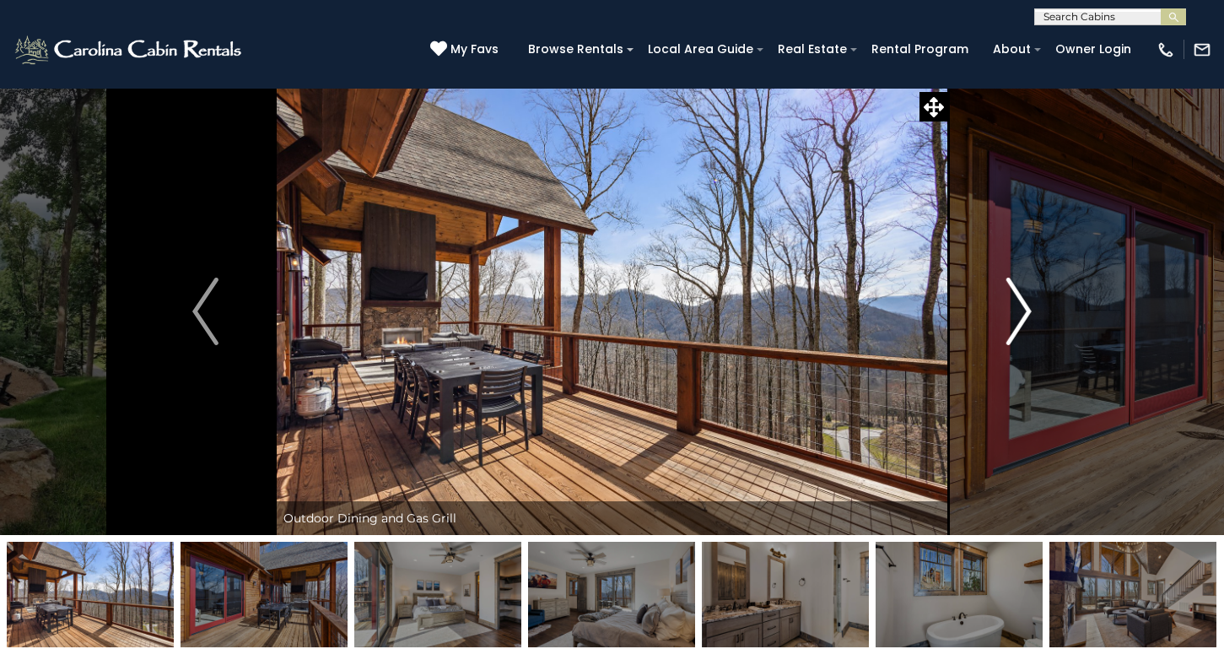
click at [1021, 303] on img "Next" at bounding box center [1018, 312] width 25 height 68
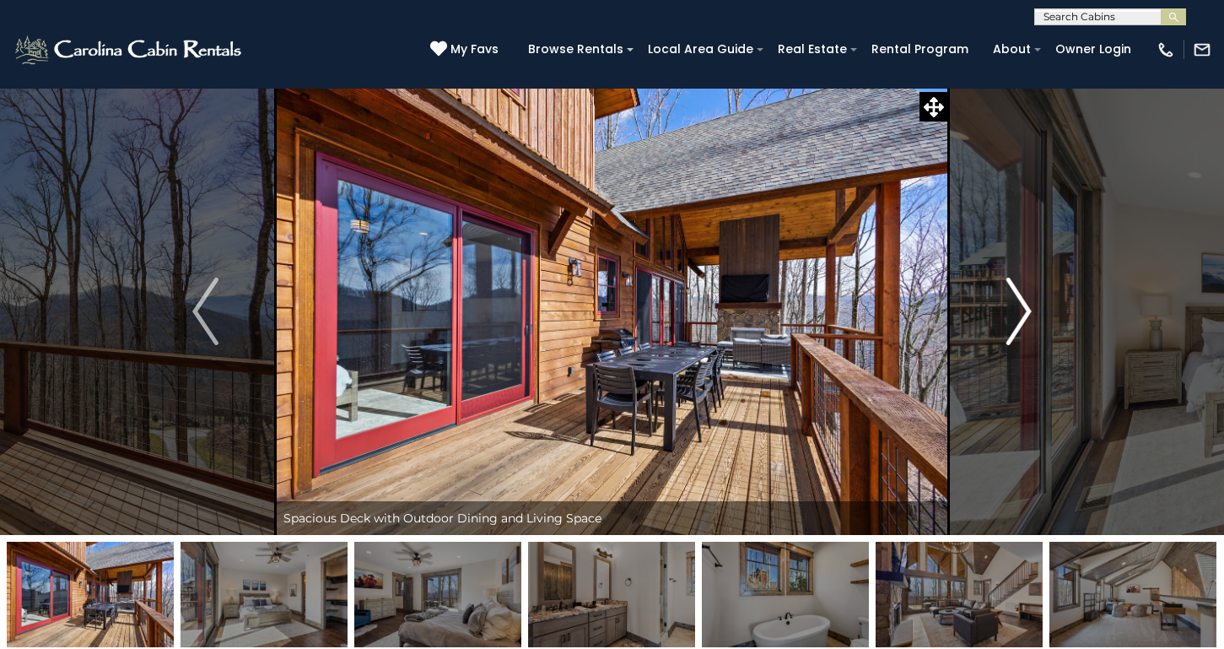
click at [1021, 303] on img "Next" at bounding box center [1018, 312] width 25 height 68
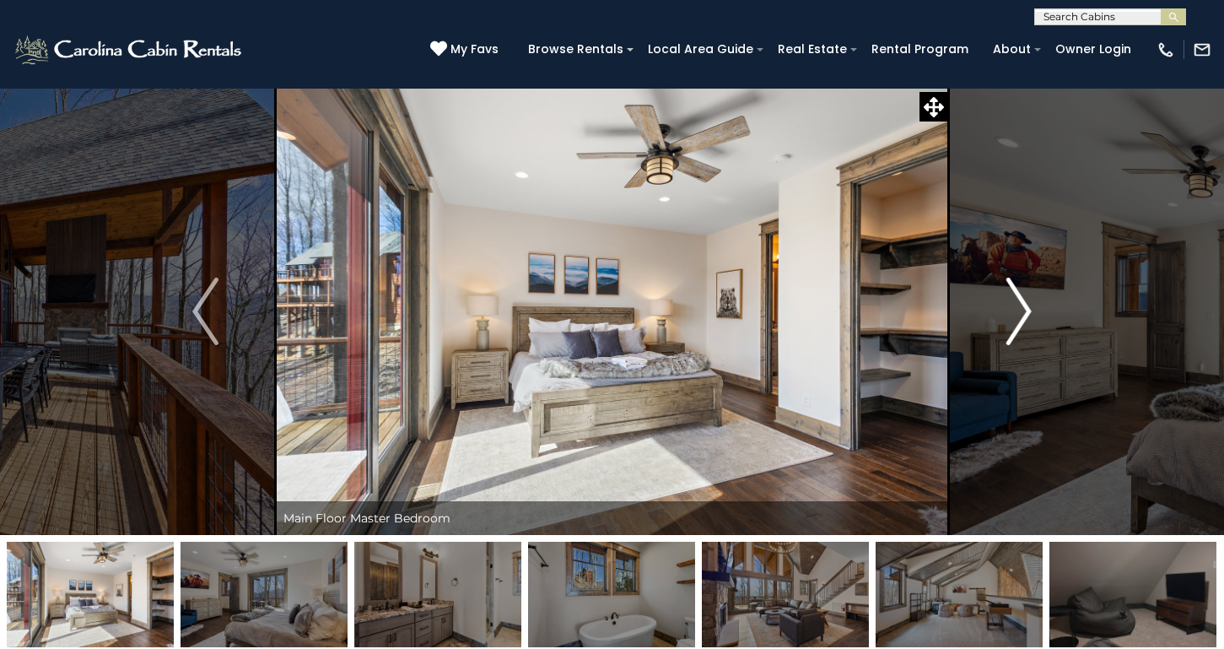
click at [1021, 303] on img "Next" at bounding box center [1018, 312] width 25 height 68
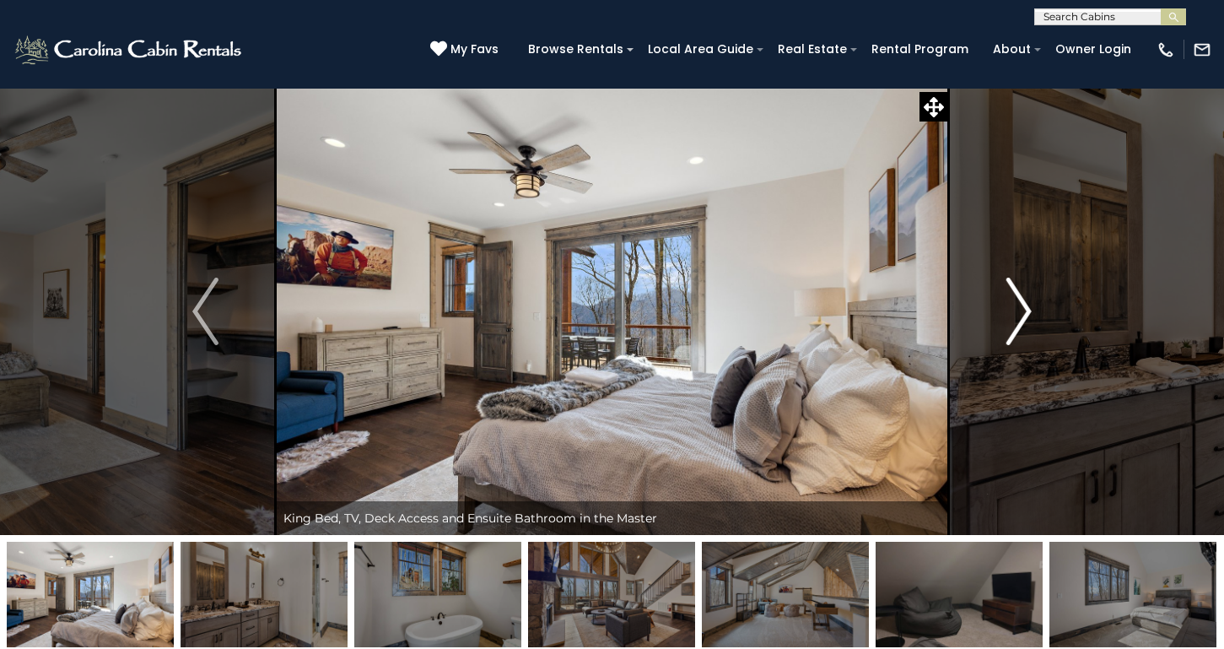
click at [1021, 303] on img "Next" at bounding box center [1018, 312] width 25 height 68
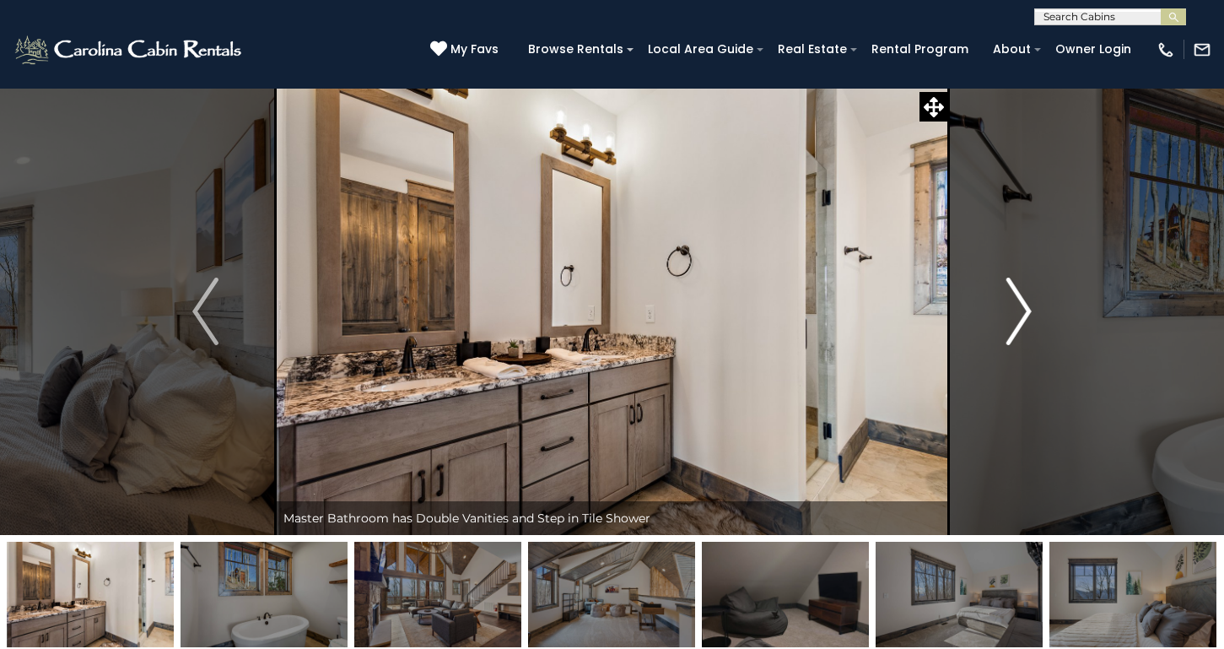
click at [1021, 303] on img "Next" at bounding box center [1018, 312] width 25 height 68
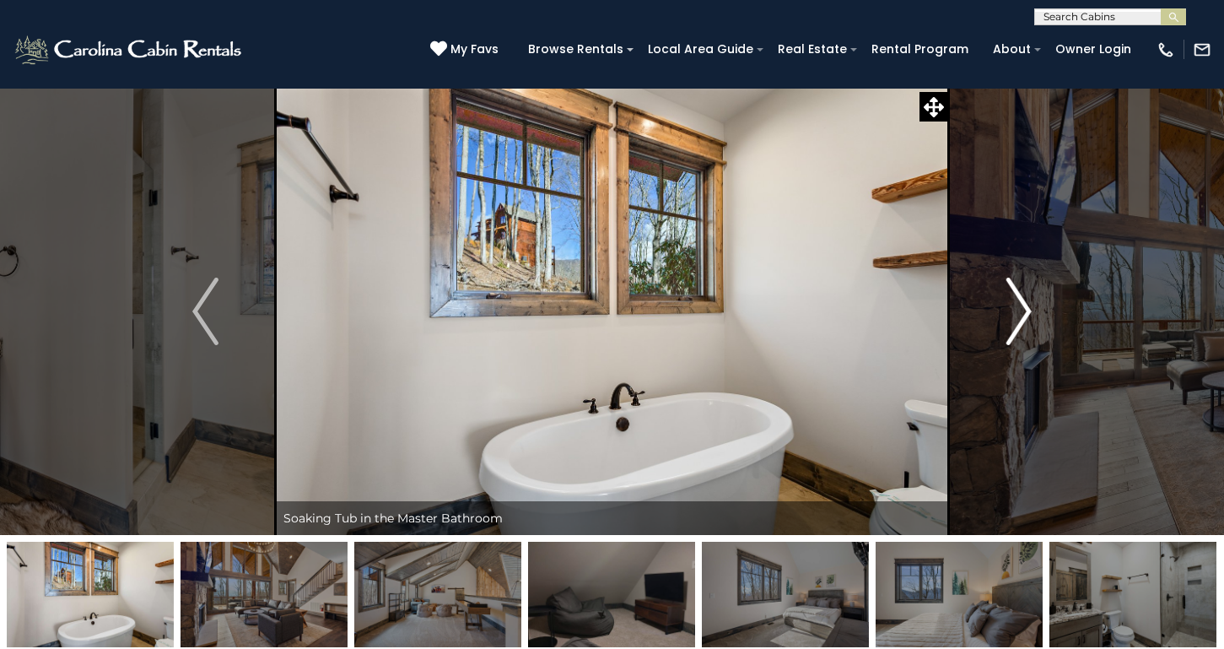
click at [1021, 303] on img "Next" at bounding box center [1018, 312] width 25 height 68
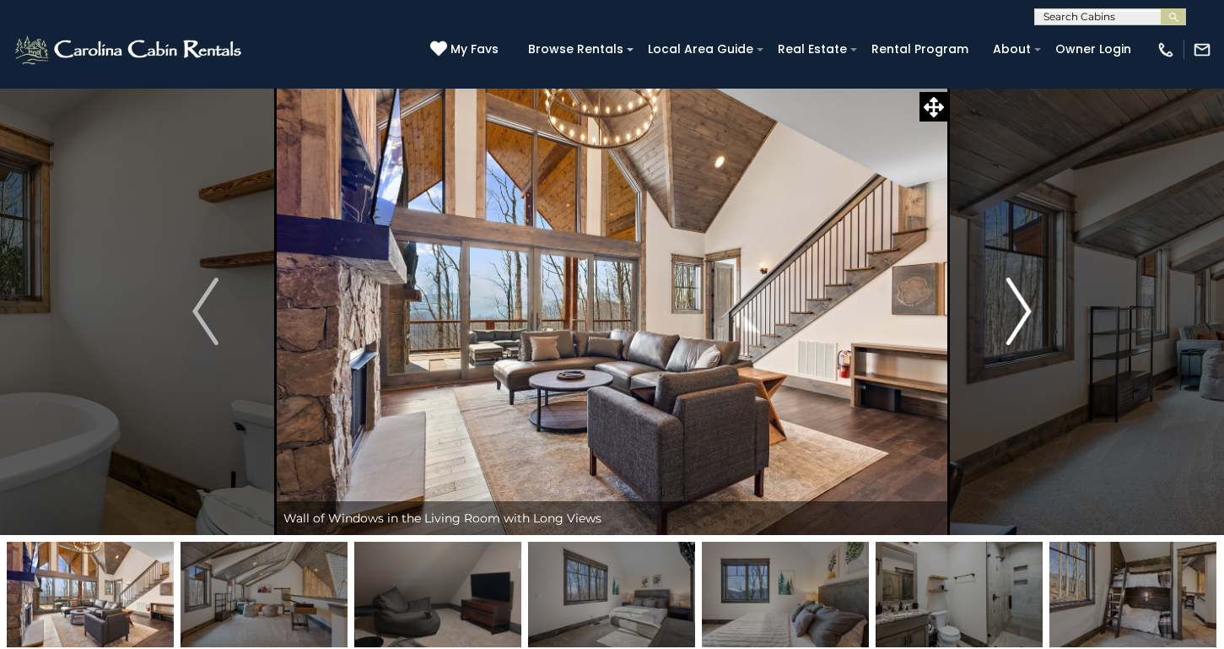
click at [1021, 303] on img "Next" at bounding box center [1018, 312] width 25 height 68
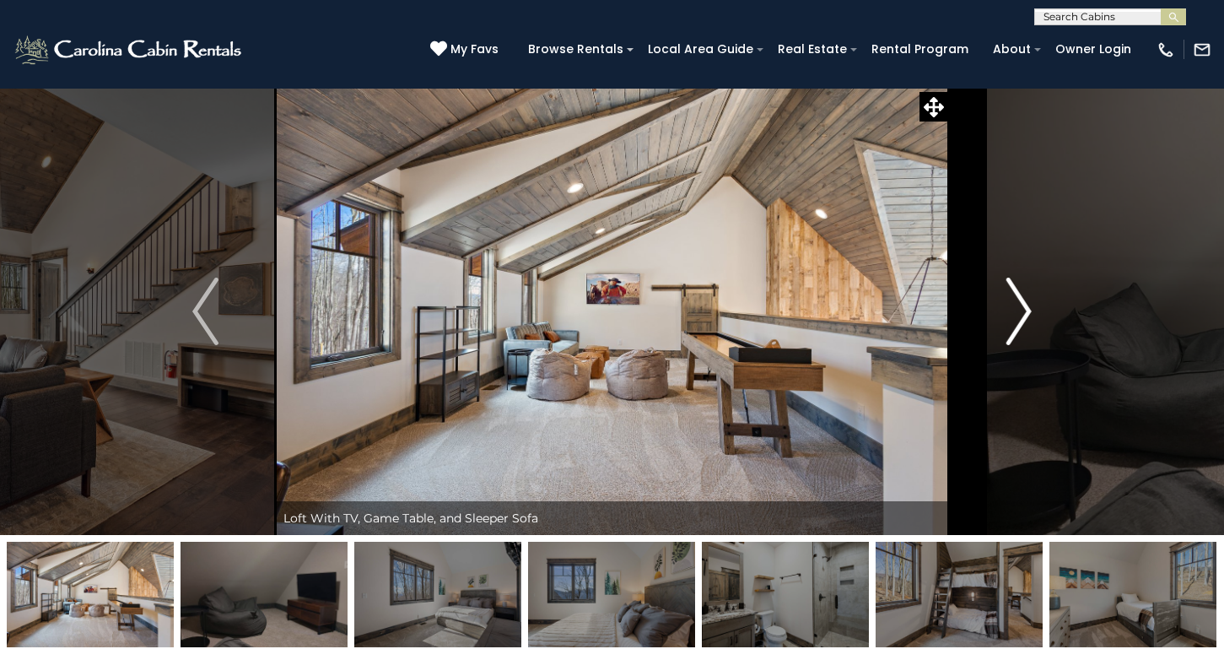
click at [1021, 303] on img "Next" at bounding box center [1018, 312] width 25 height 68
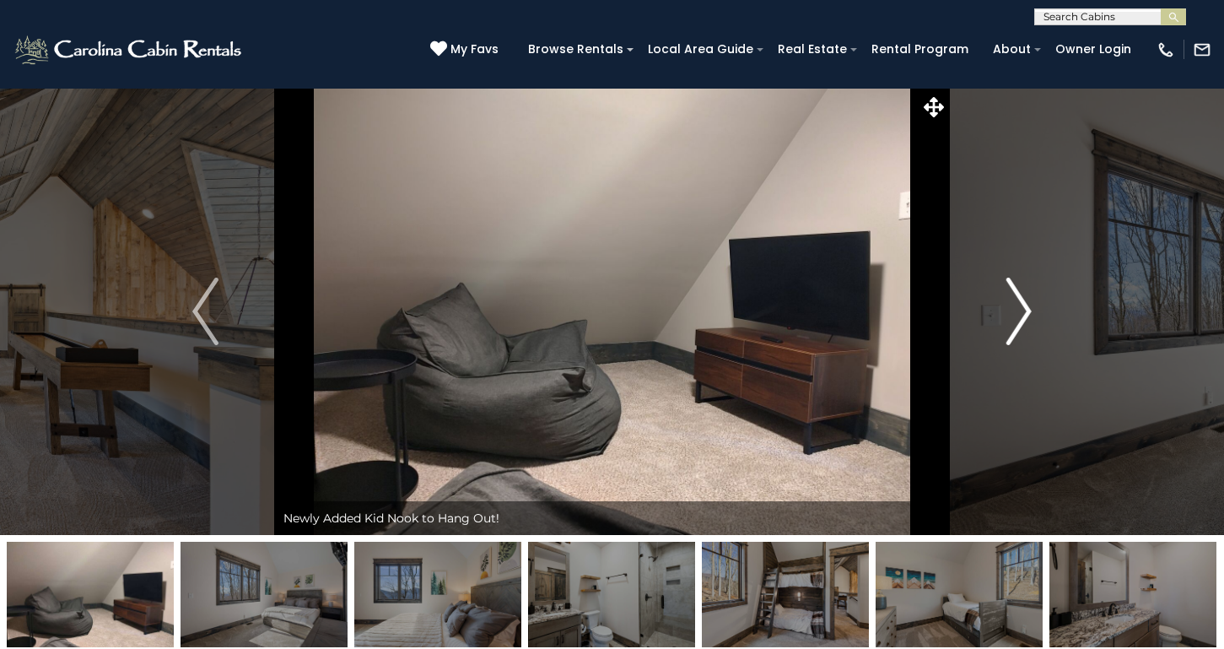
click at [1021, 303] on img "Next" at bounding box center [1018, 312] width 25 height 68
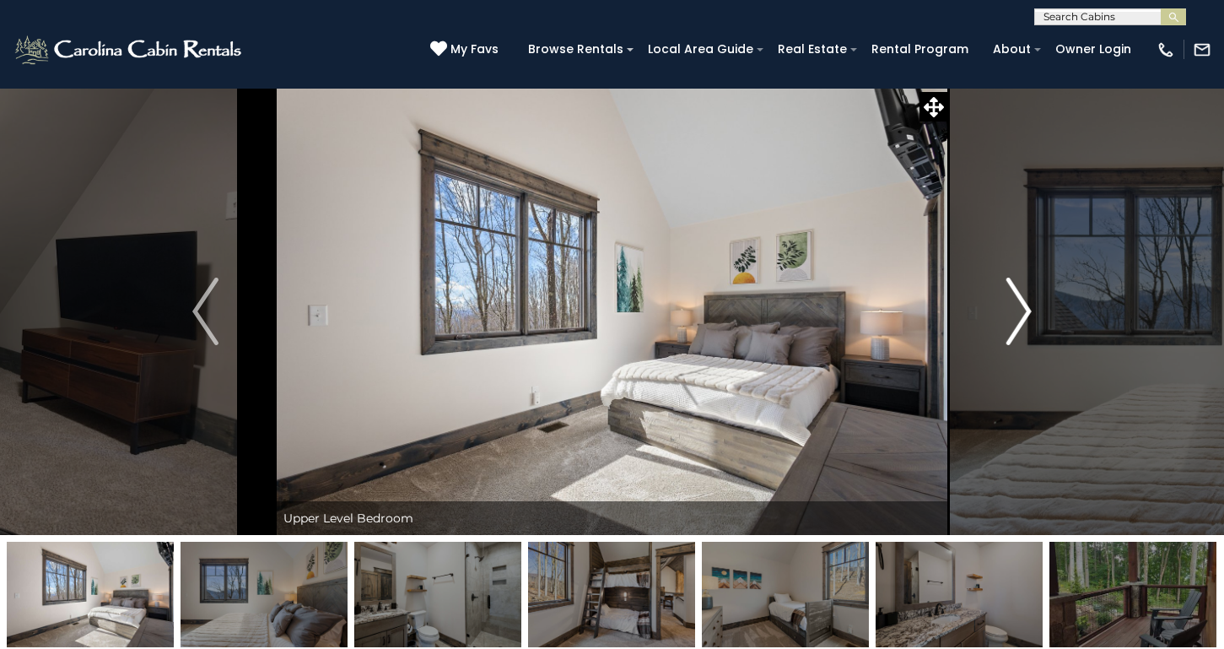
click at [1021, 303] on img "Next" at bounding box center [1018, 312] width 25 height 68
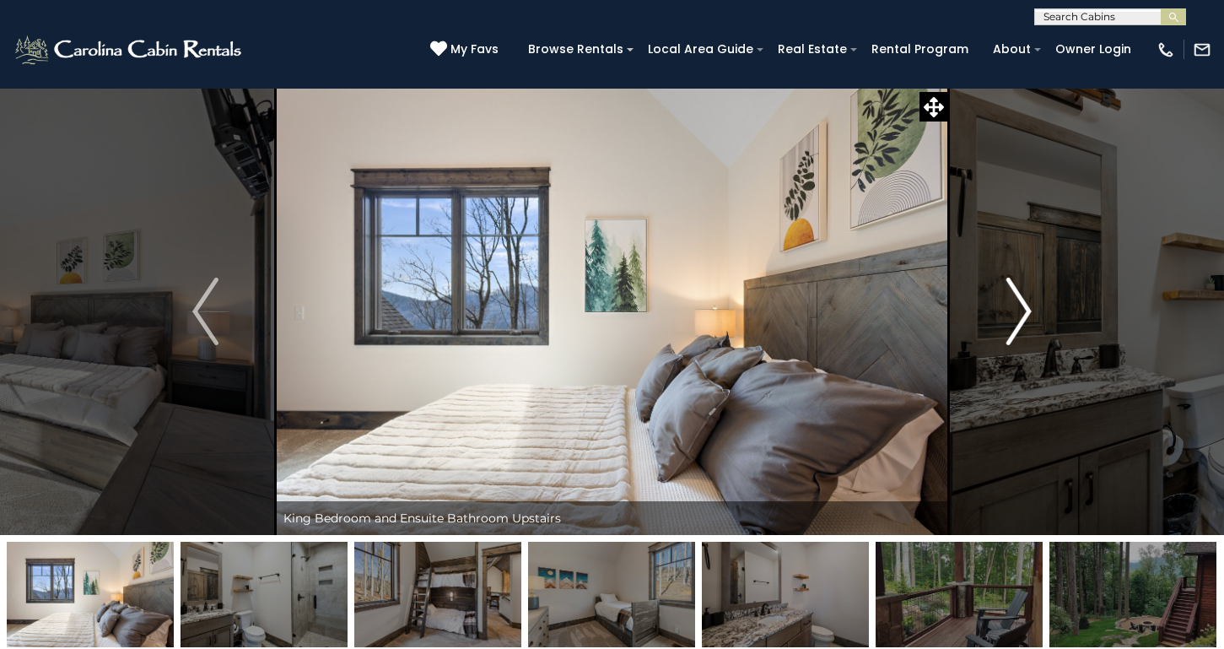
click at [1021, 303] on img "Next" at bounding box center [1018, 312] width 25 height 68
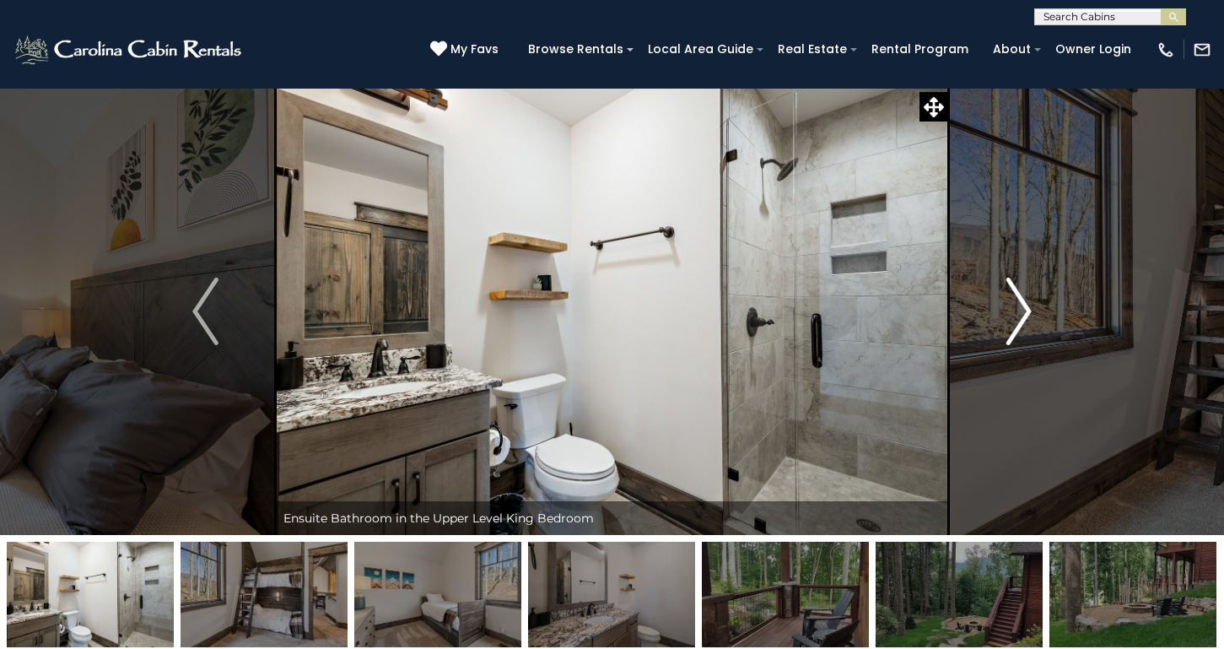
click at [1021, 303] on img "Next" at bounding box center [1018, 312] width 25 height 68
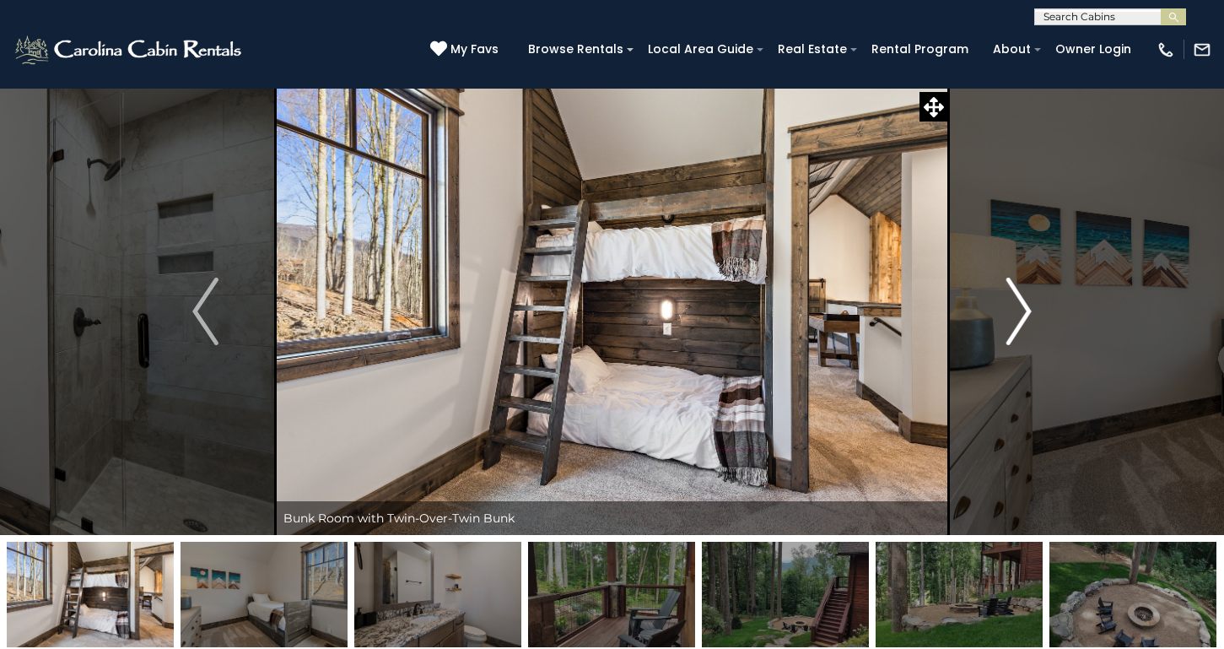
click at [1021, 303] on img "Next" at bounding box center [1018, 312] width 25 height 68
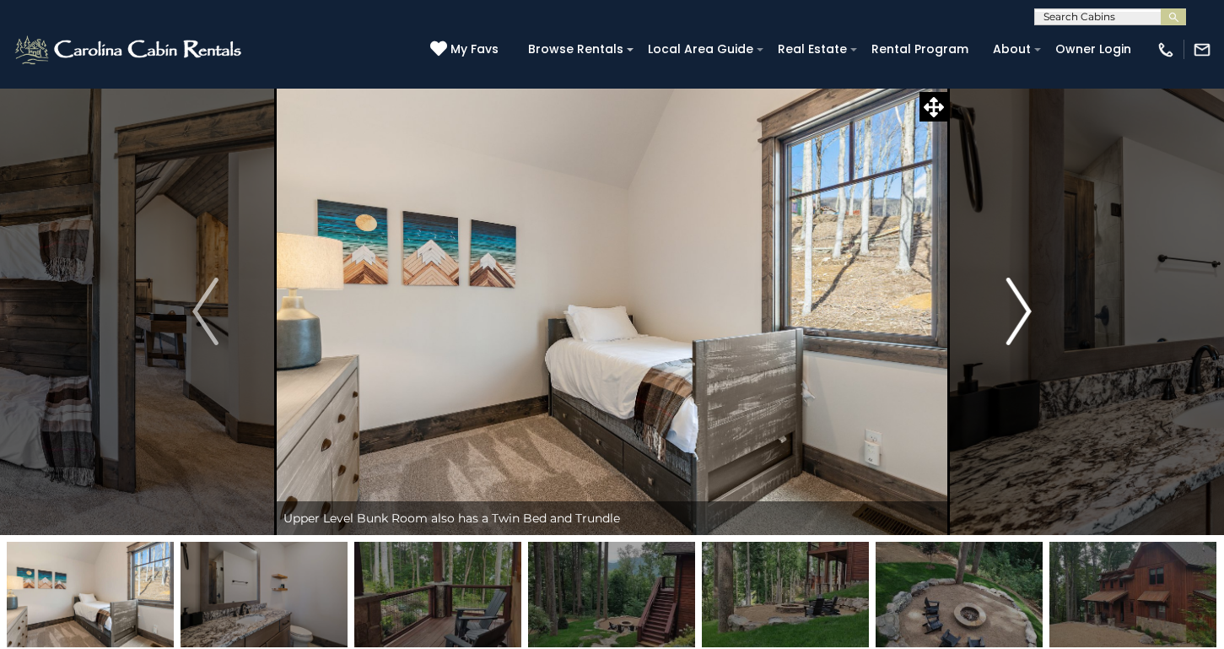
click at [1021, 303] on img "Next" at bounding box center [1018, 312] width 25 height 68
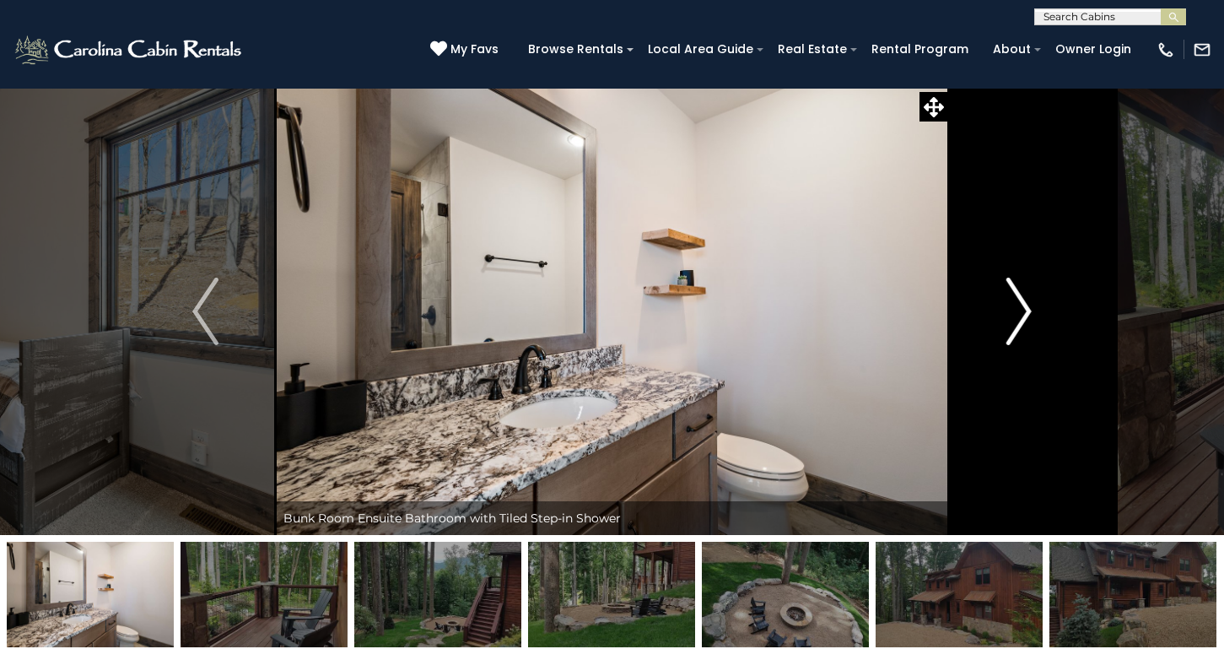
click at [1021, 303] on img "Next" at bounding box center [1018, 312] width 25 height 68
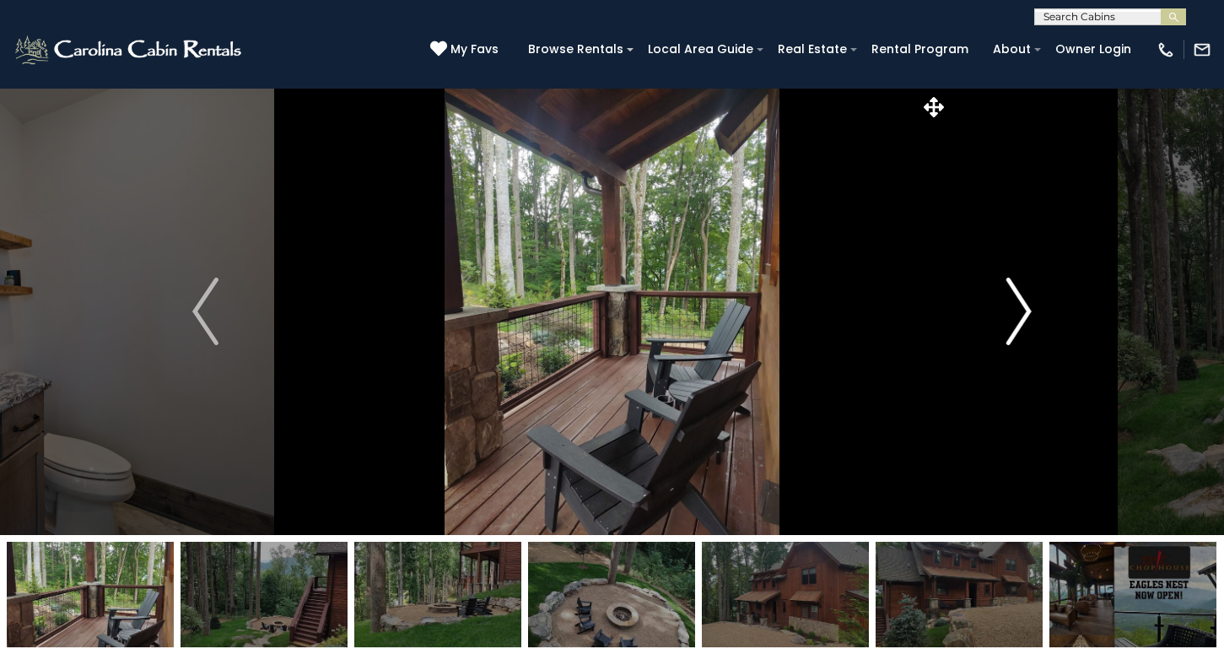
click at [1021, 303] on img "Next" at bounding box center [1018, 312] width 25 height 68
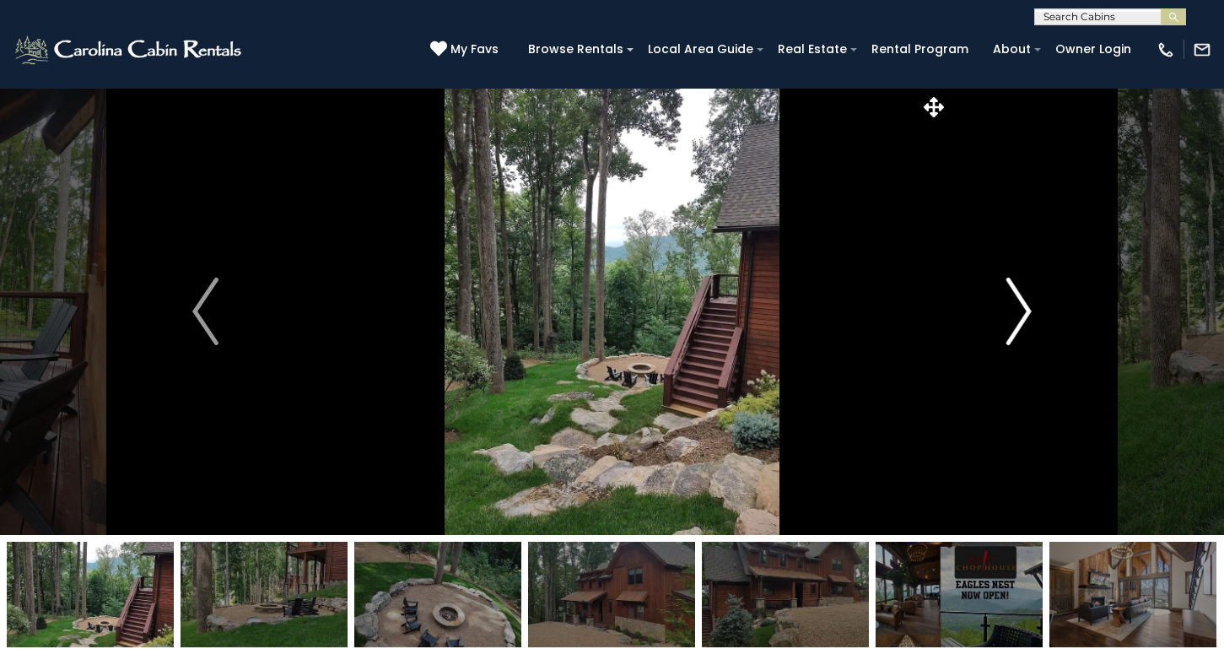
click at [1021, 303] on img "Next" at bounding box center [1018, 312] width 25 height 68
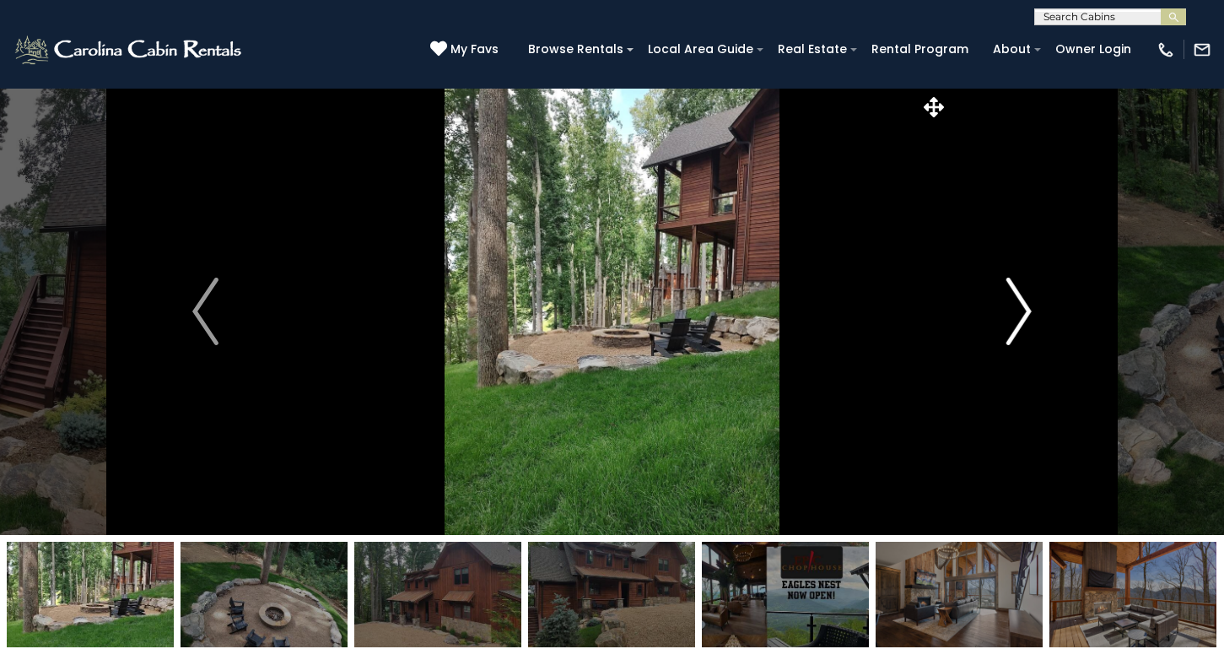
click at [1021, 303] on img "Next" at bounding box center [1018, 312] width 25 height 68
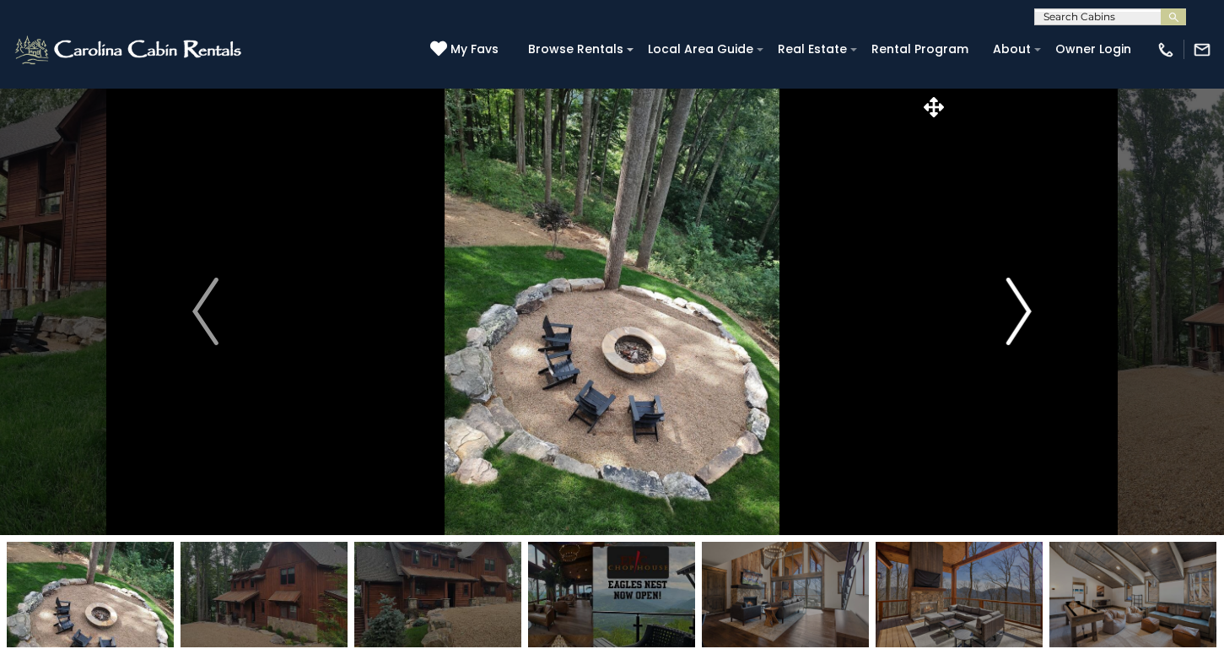
click at [1021, 303] on img "Next" at bounding box center [1018, 312] width 25 height 68
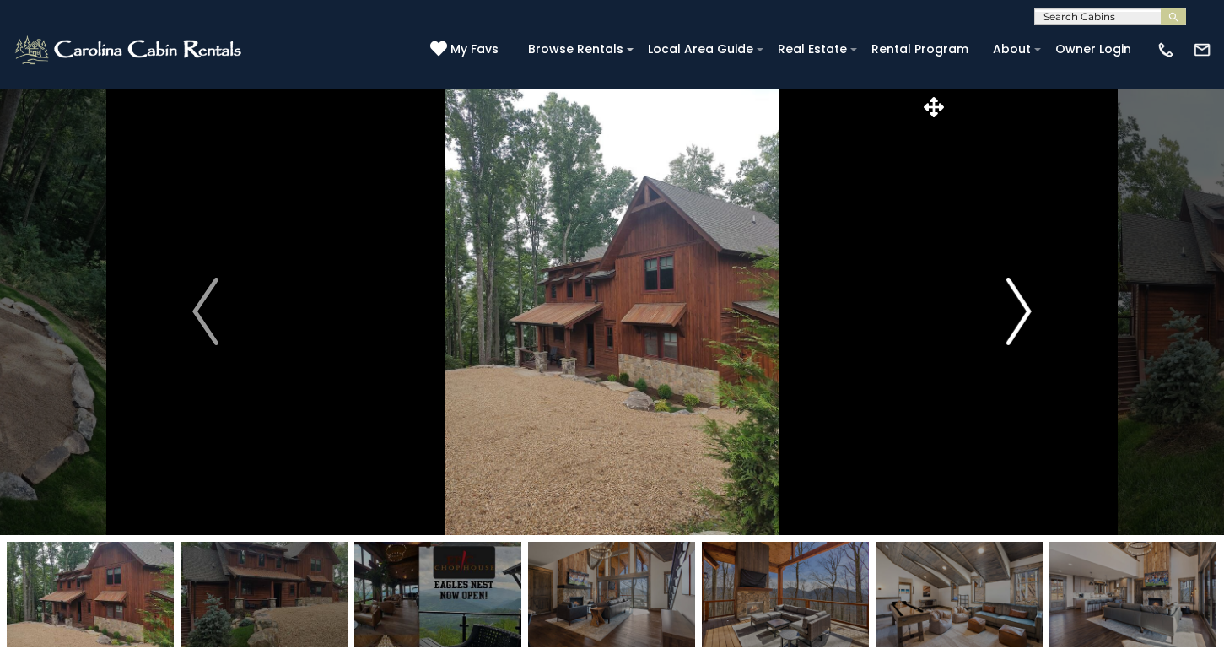
click at [1021, 303] on img "Next" at bounding box center [1018, 312] width 25 height 68
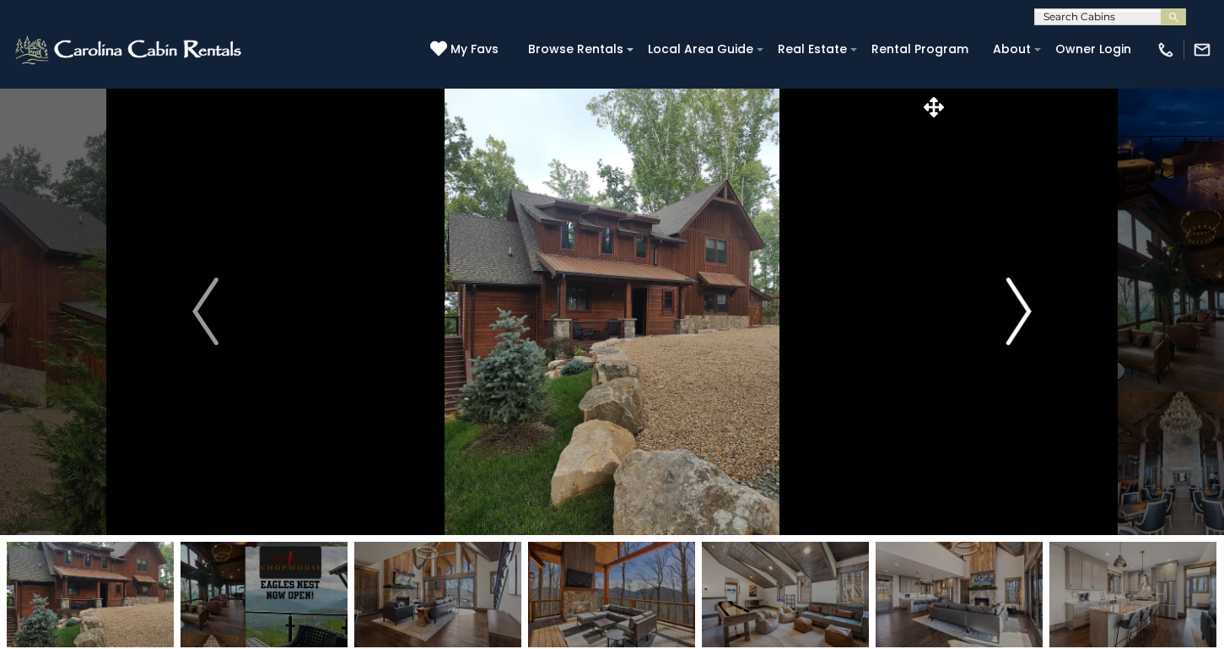
click at [1021, 303] on img "Next" at bounding box center [1018, 312] width 25 height 68
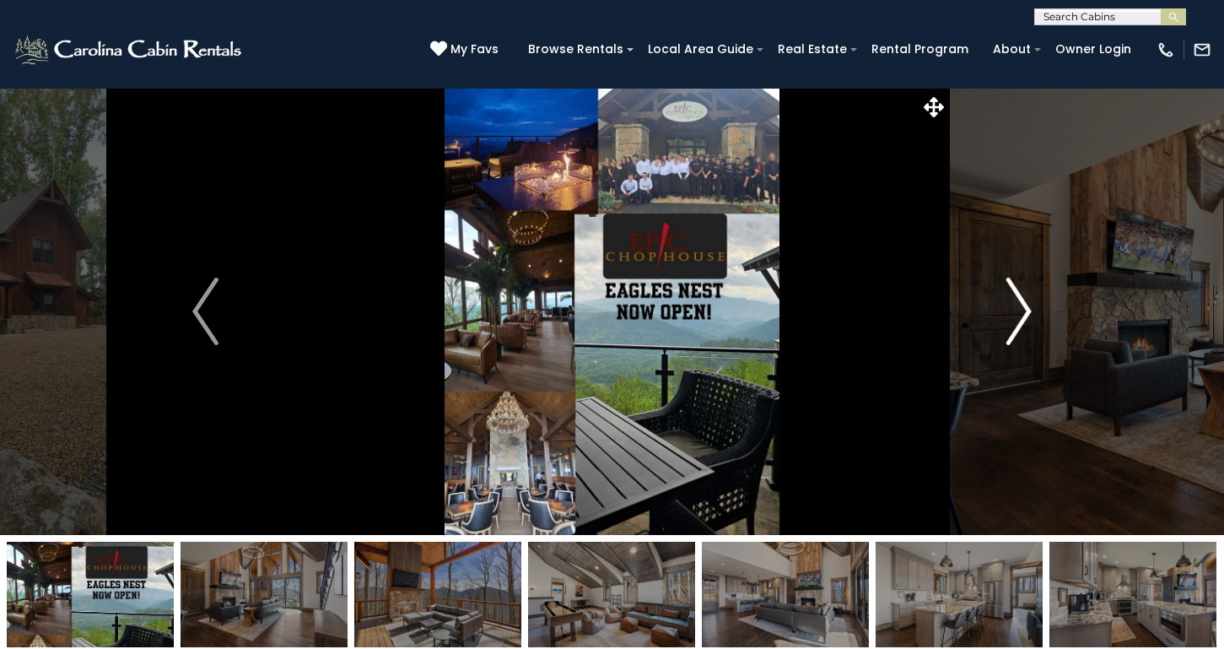
click at [1021, 303] on img "Next" at bounding box center [1018, 312] width 25 height 68
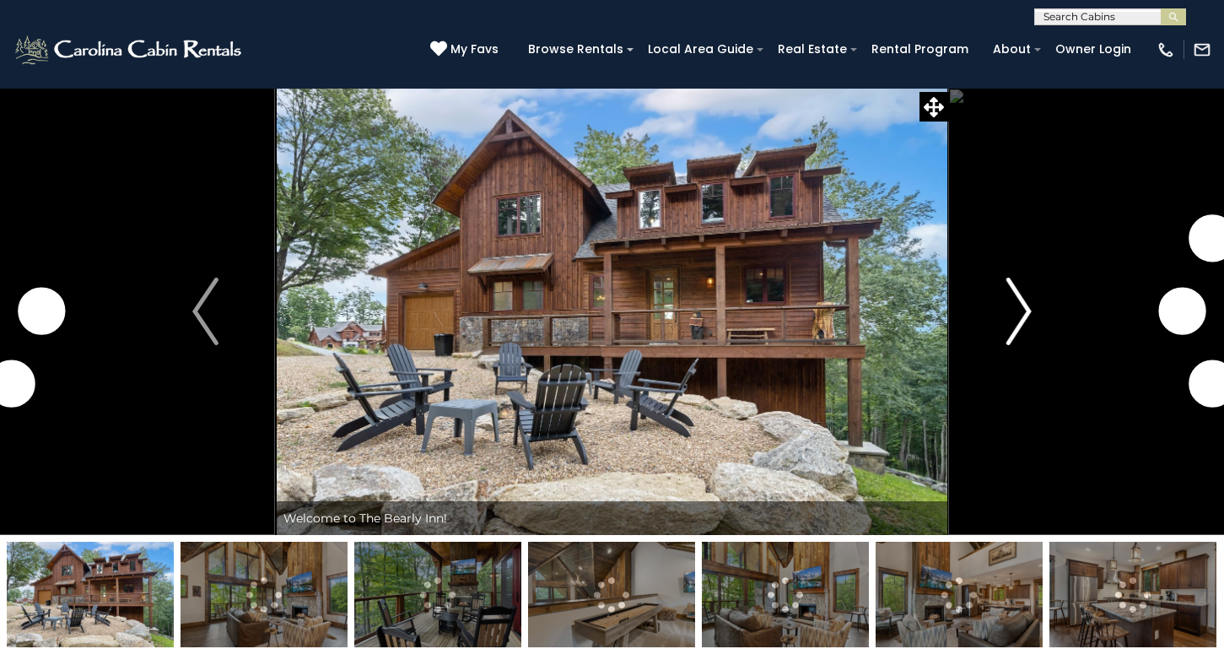
click at [1026, 303] on img "Next" at bounding box center [1018, 312] width 25 height 68
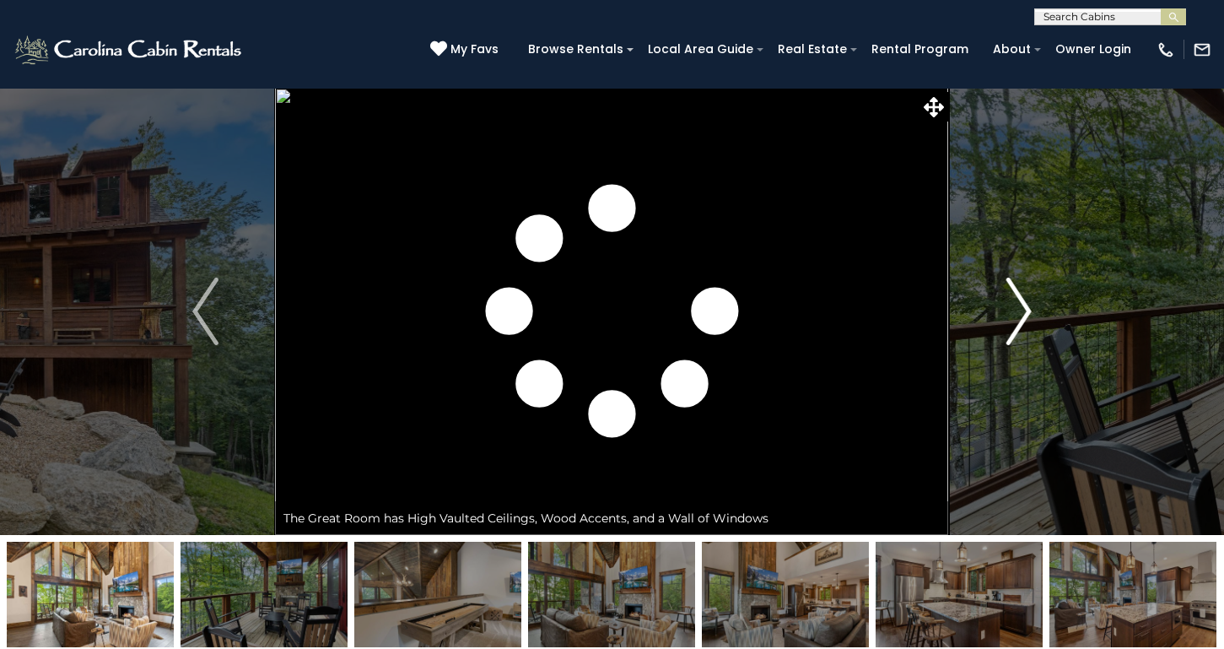
click at [1026, 303] on img "Next" at bounding box center [1018, 312] width 25 height 68
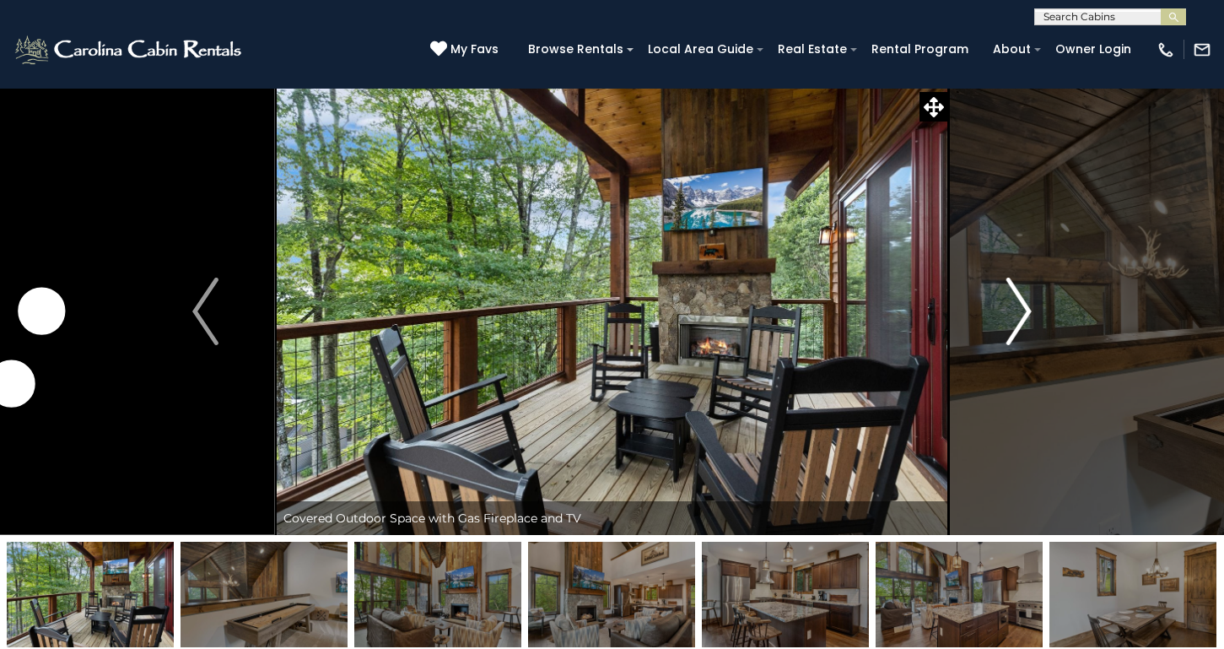
click at [1026, 303] on img "Next" at bounding box center [1018, 312] width 25 height 68
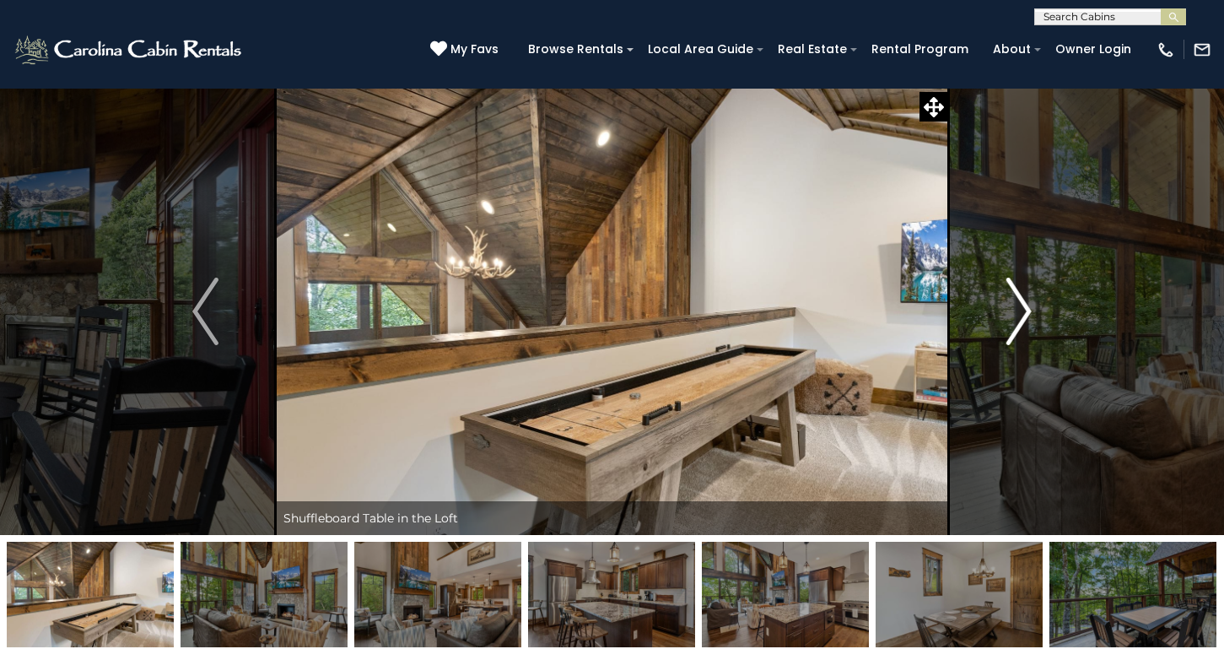
click at [1026, 303] on img "Next" at bounding box center [1018, 312] width 25 height 68
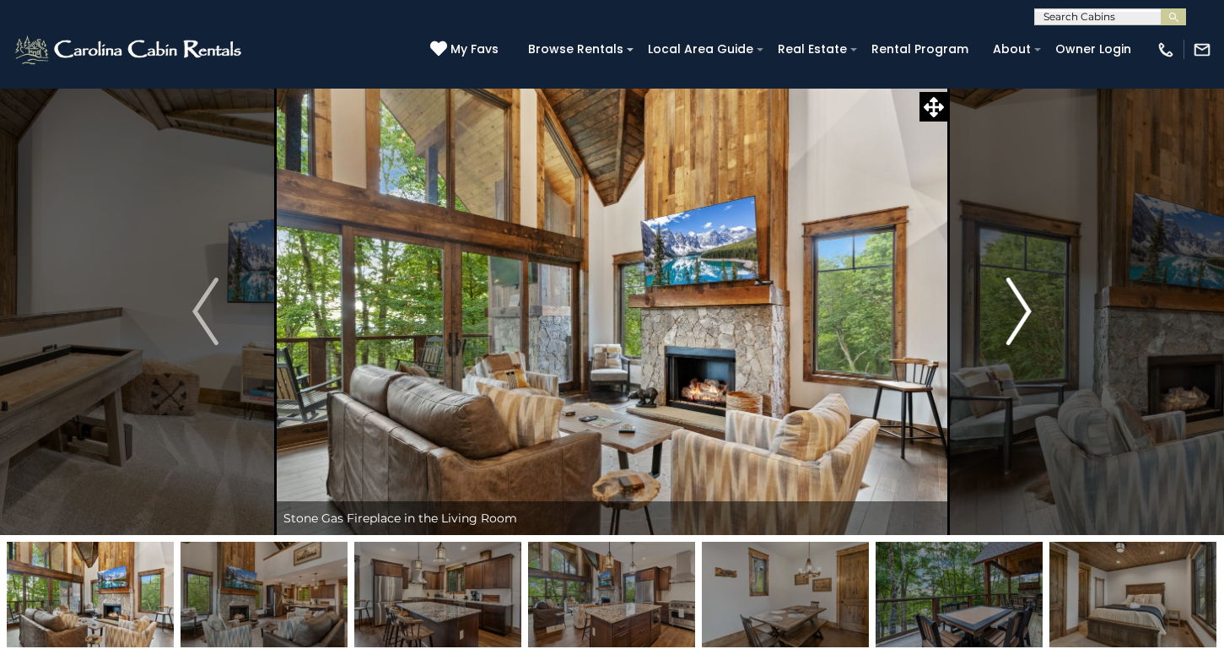
click at [1026, 303] on img "Next" at bounding box center [1018, 312] width 25 height 68
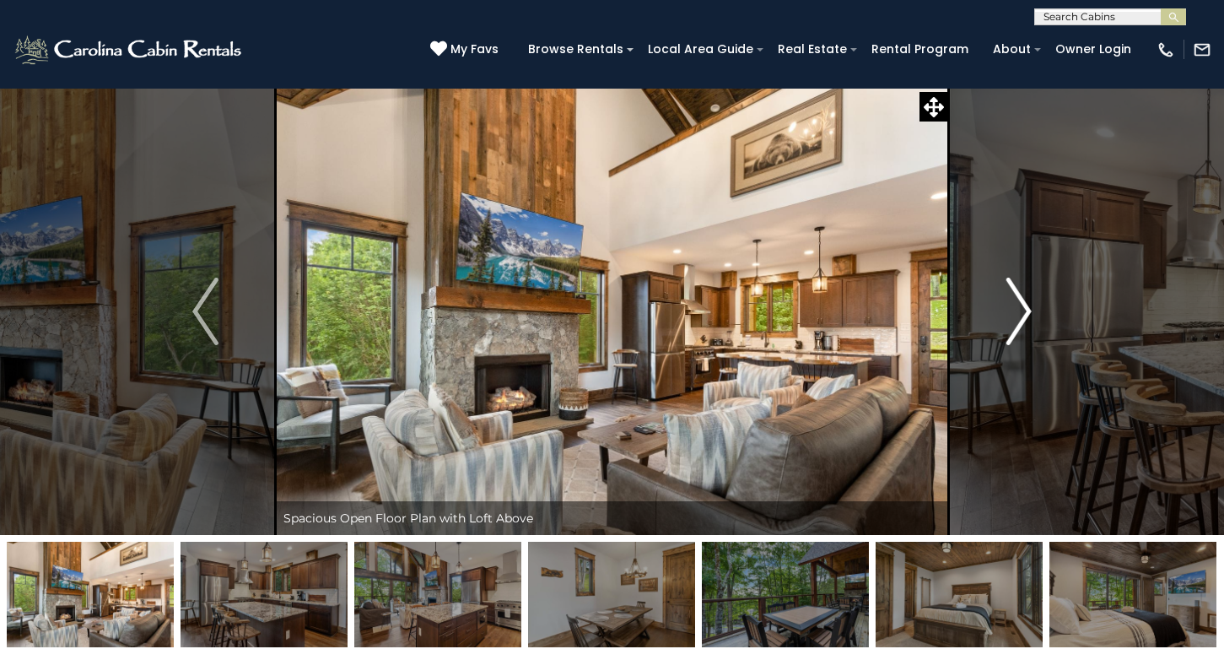
click at [1026, 303] on img "Next" at bounding box center [1018, 312] width 25 height 68
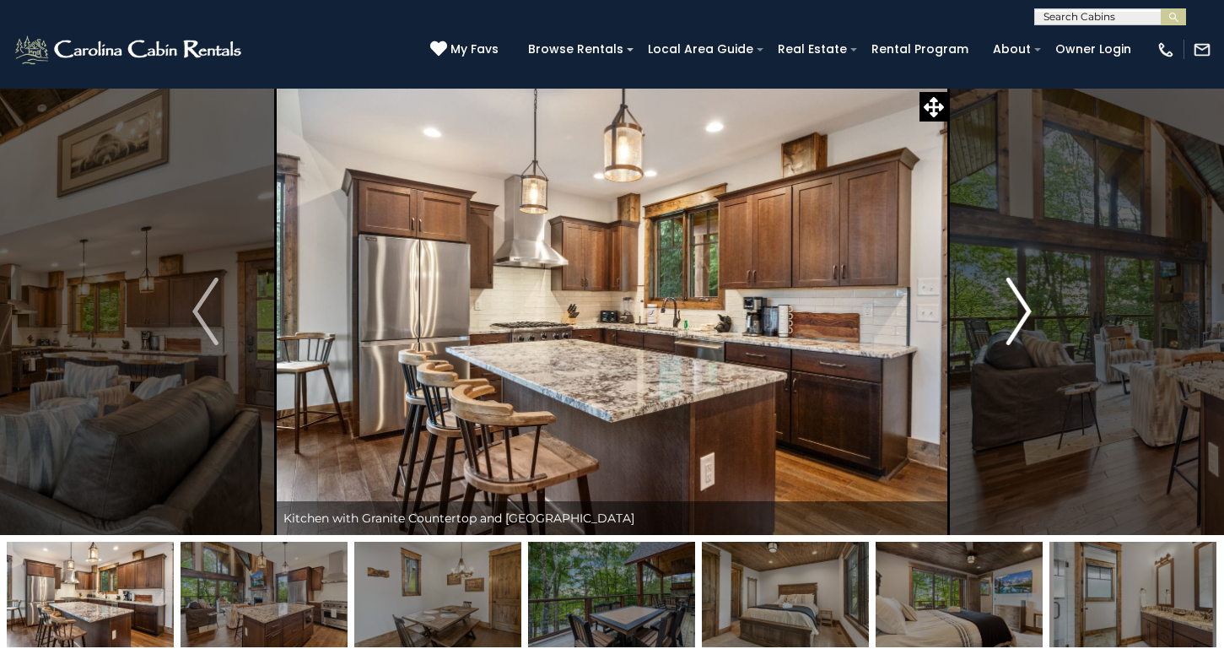
click at [1026, 303] on img "Next" at bounding box center [1018, 312] width 25 height 68
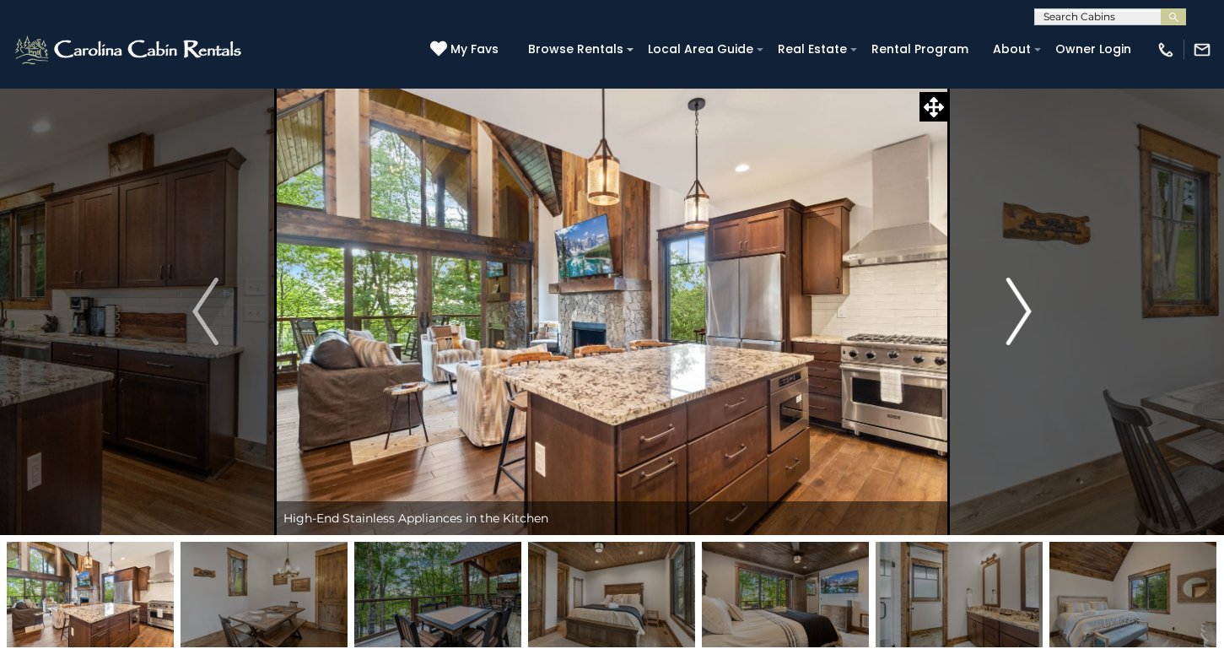
click at [1026, 303] on img "Next" at bounding box center [1018, 312] width 25 height 68
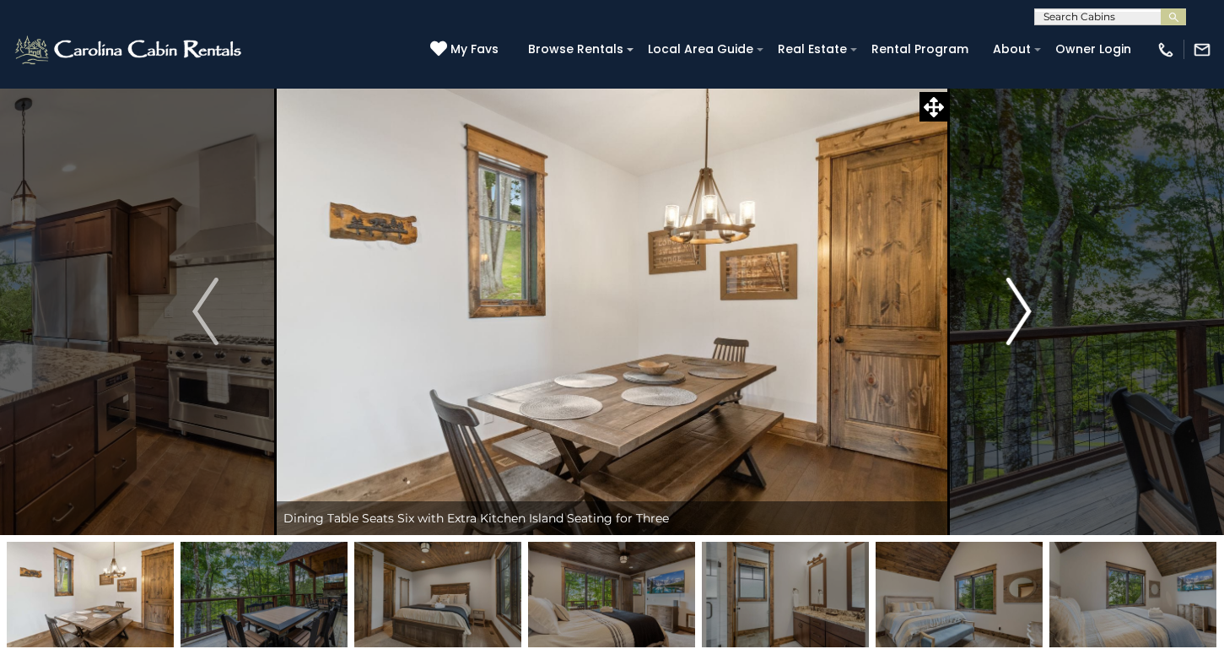
click at [1026, 303] on img "Next" at bounding box center [1018, 312] width 25 height 68
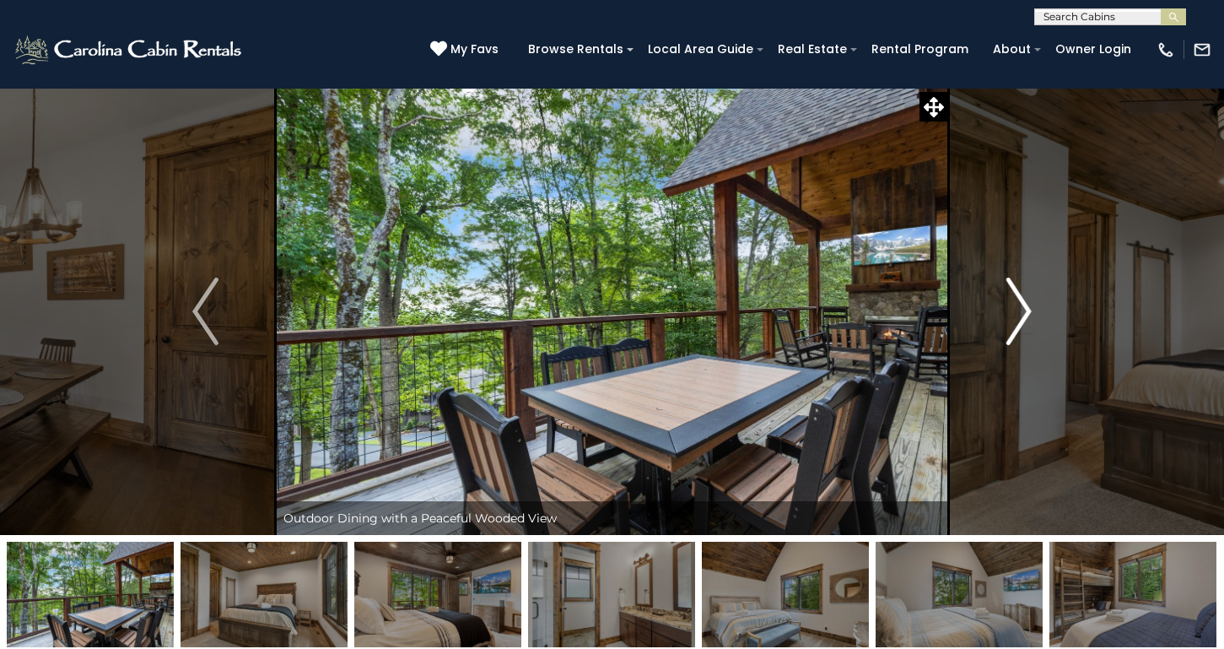
click at [1026, 303] on img "Next" at bounding box center [1018, 312] width 25 height 68
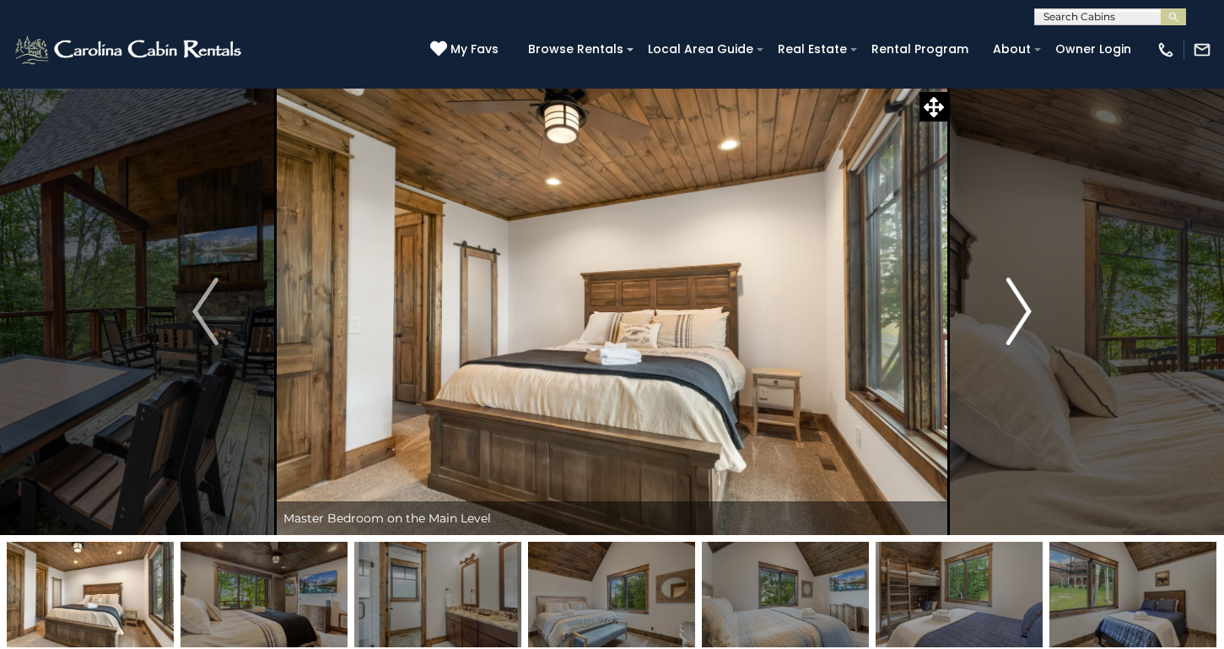
click at [1026, 303] on img "Next" at bounding box center [1018, 312] width 25 height 68
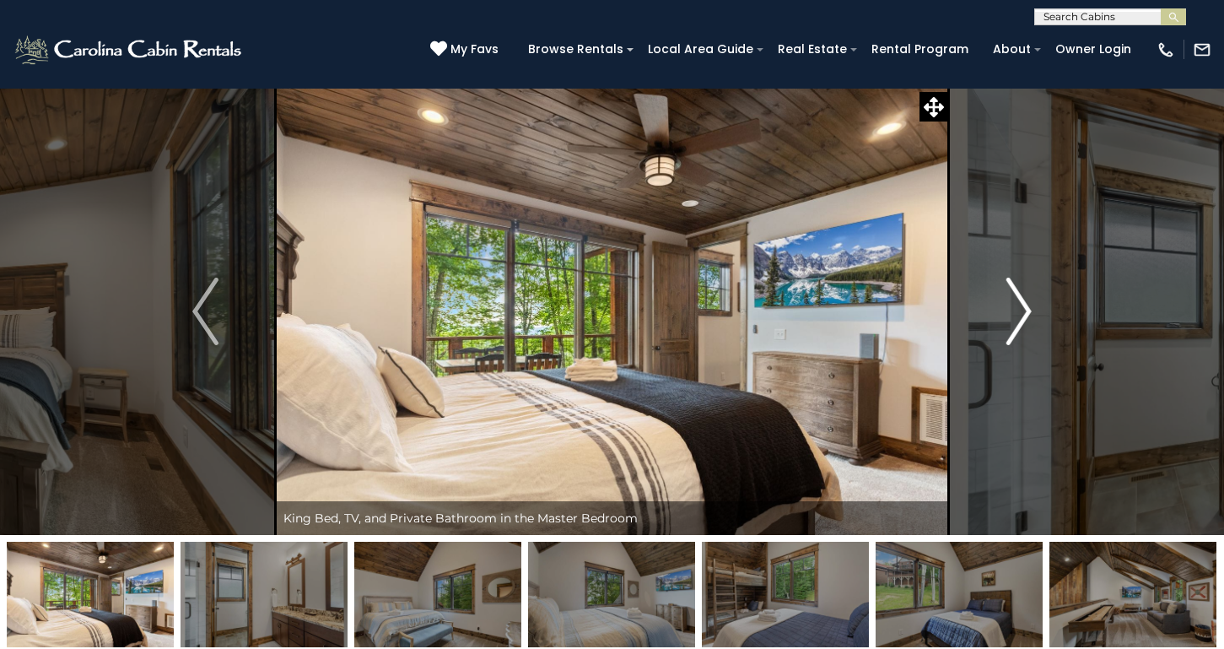
click at [1026, 303] on img "Next" at bounding box center [1018, 312] width 25 height 68
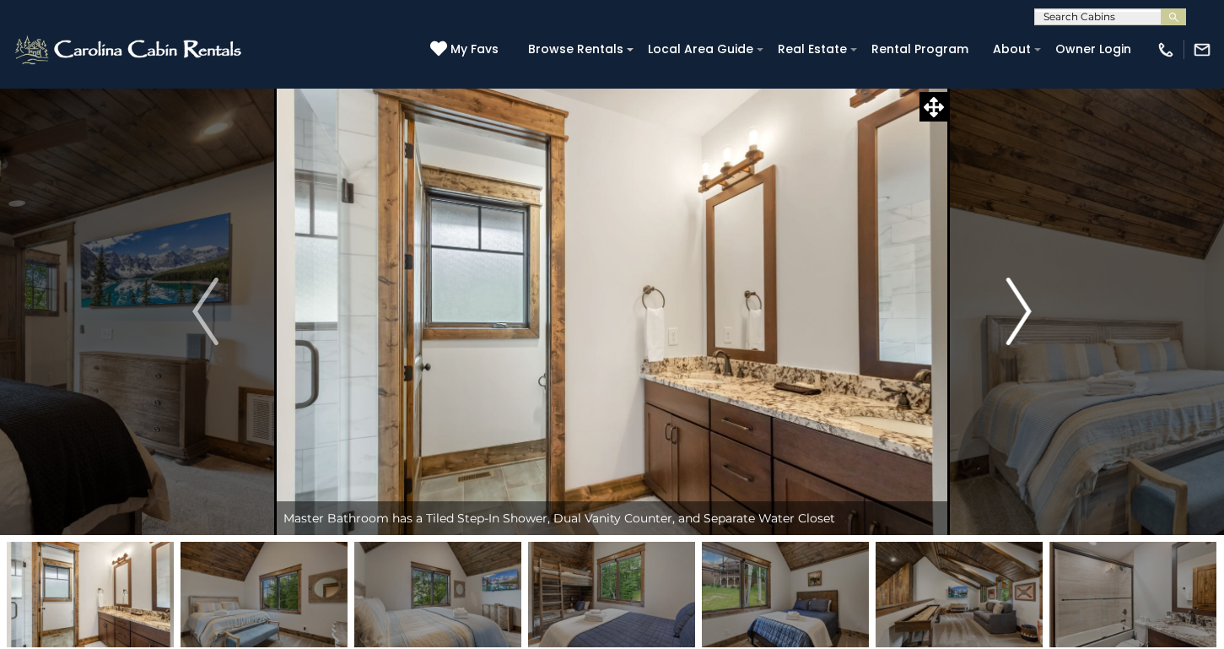
click at [1026, 303] on img "Next" at bounding box center [1018, 312] width 25 height 68
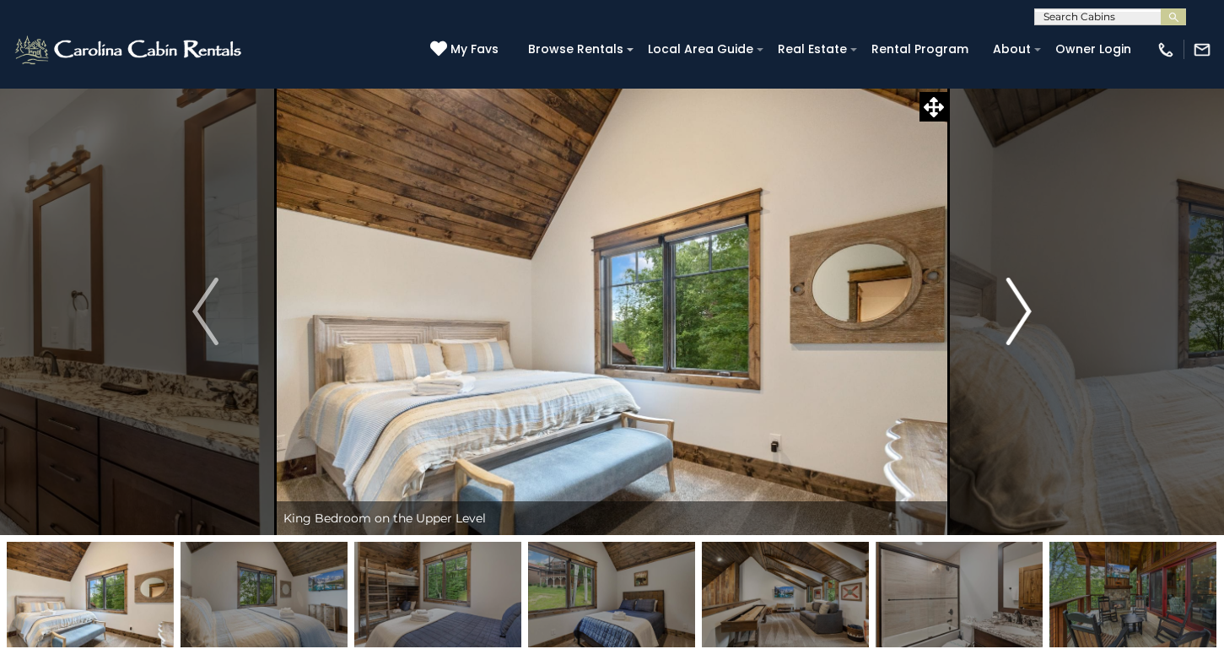
click at [1026, 303] on img "Next" at bounding box center [1018, 312] width 25 height 68
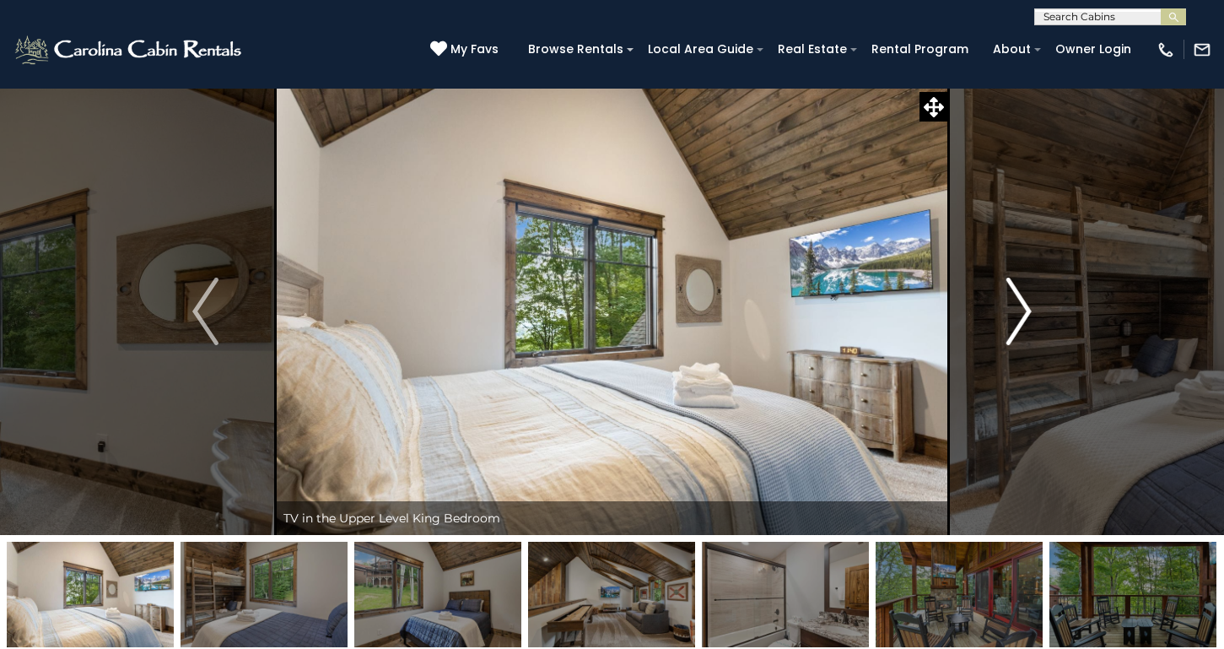
click at [1026, 303] on img "Next" at bounding box center [1018, 312] width 25 height 68
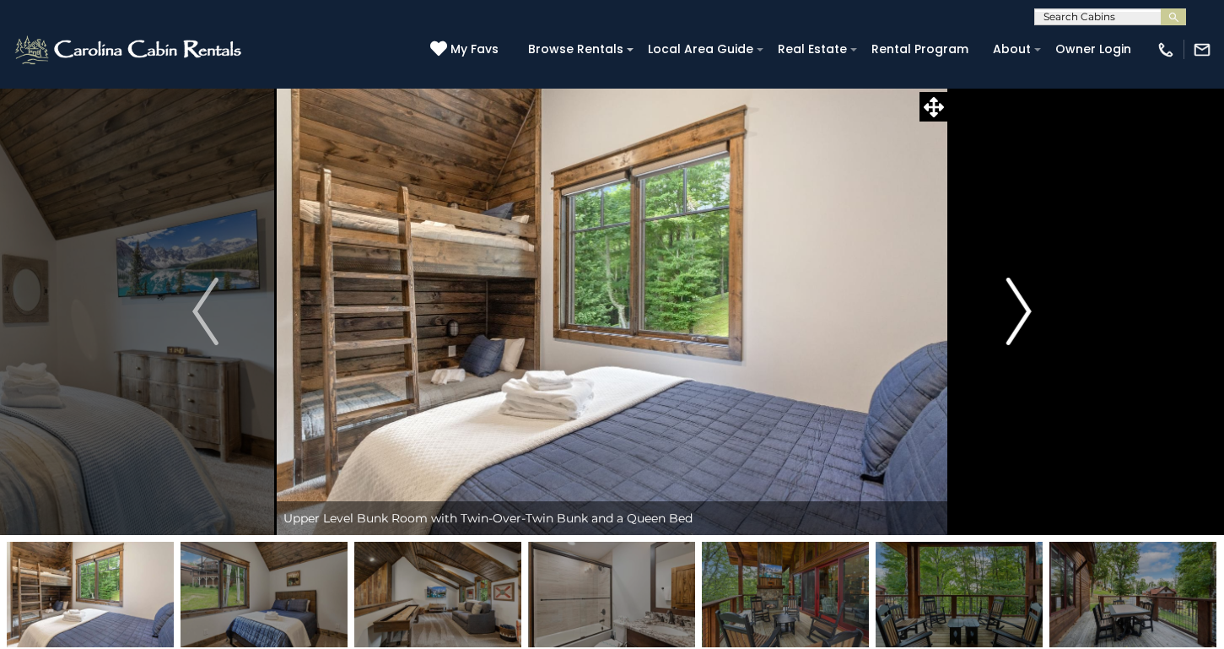
click at [1026, 303] on img "Next" at bounding box center [1018, 312] width 25 height 68
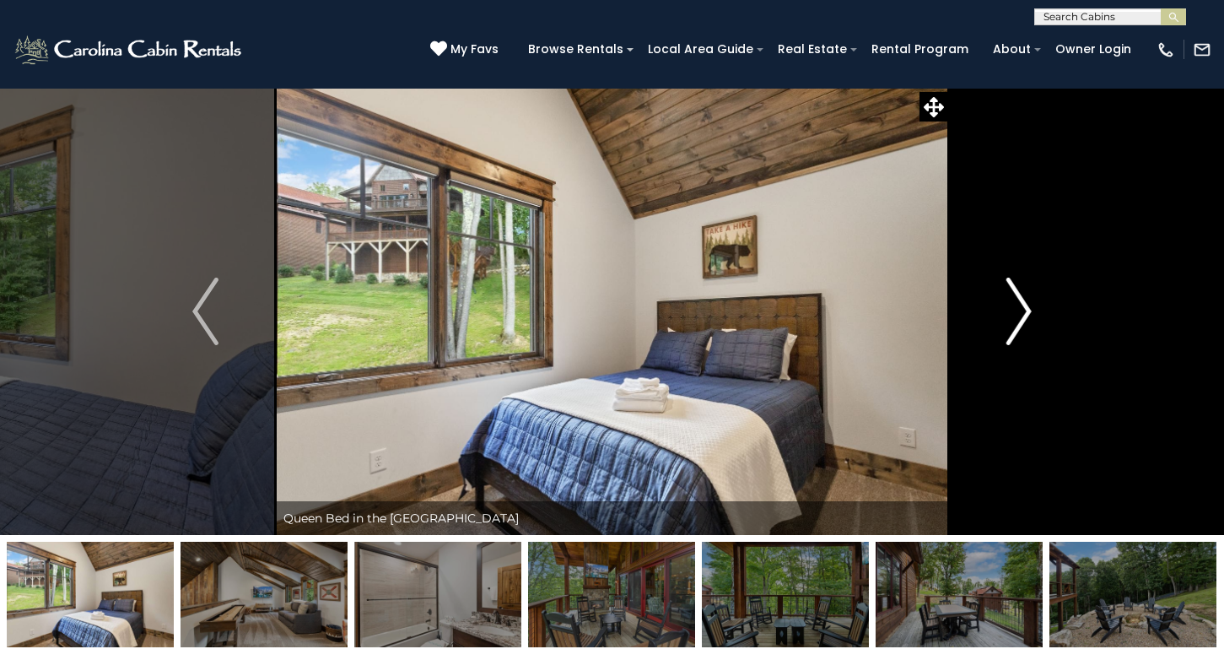
click at [1026, 303] on img "Next" at bounding box center [1018, 312] width 25 height 68
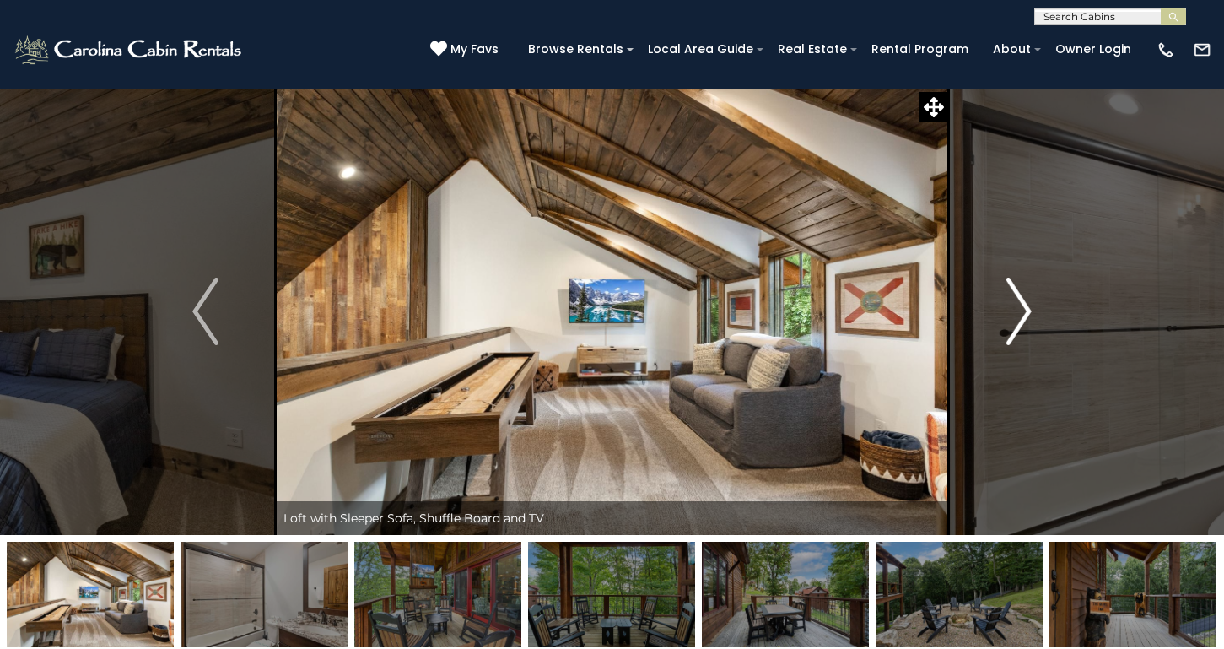
click at [1026, 303] on img "Next" at bounding box center [1018, 312] width 25 height 68
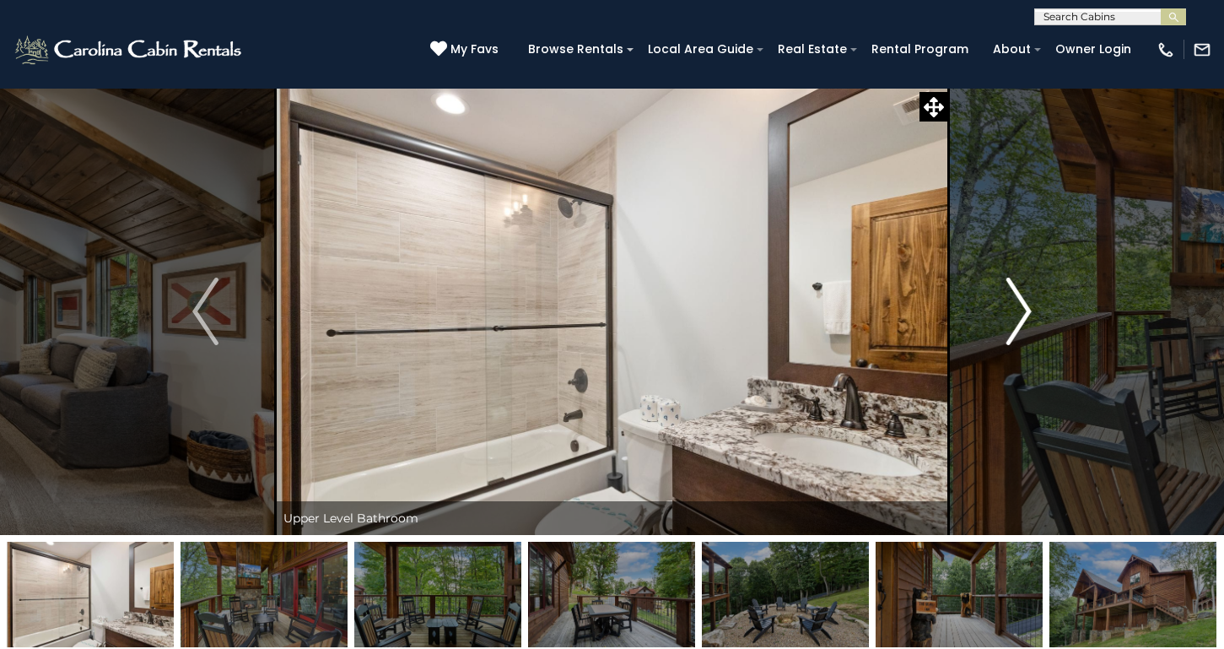
click at [1026, 303] on img "Next" at bounding box center [1018, 312] width 25 height 68
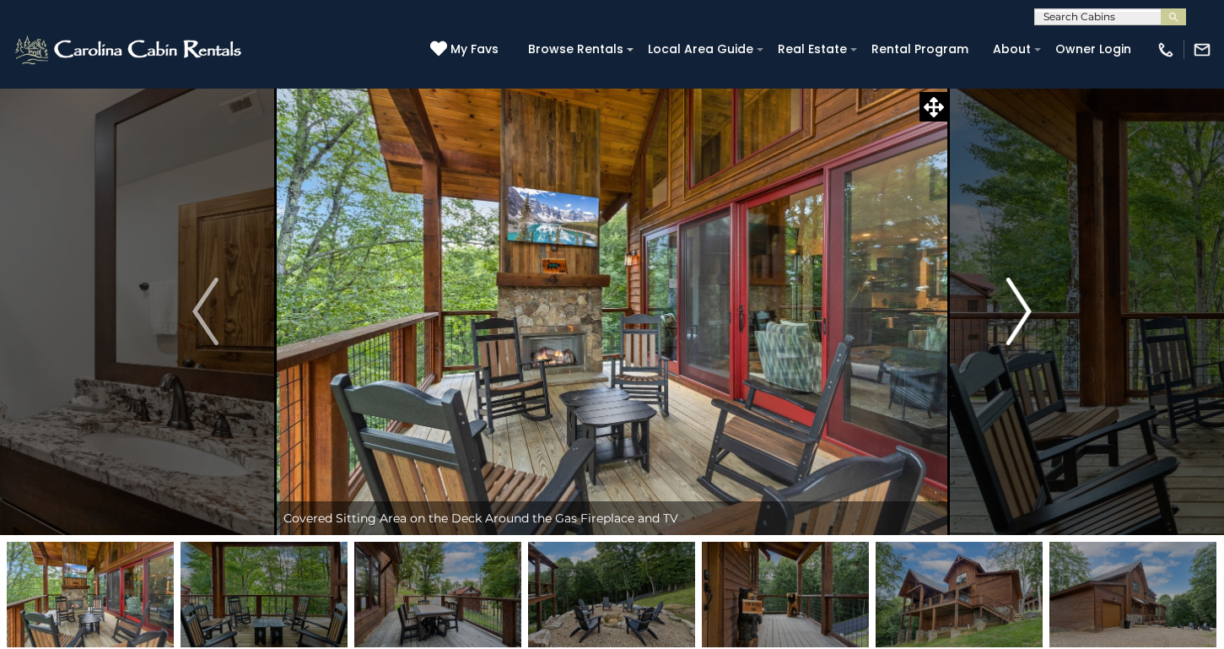
click at [1026, 303] on img "Next" at bounding box center [1018, 312] width 25 height 68
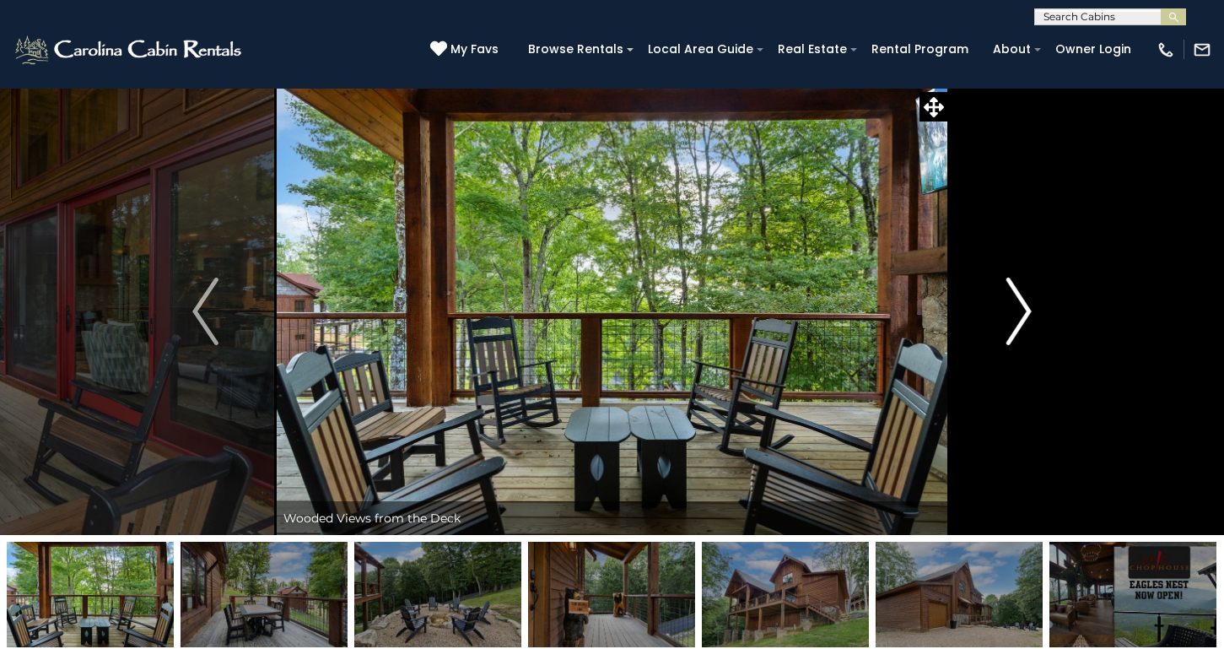
click at [1026, 303] on img "Next" at bounding box center [1018, 312] width 25 height 68
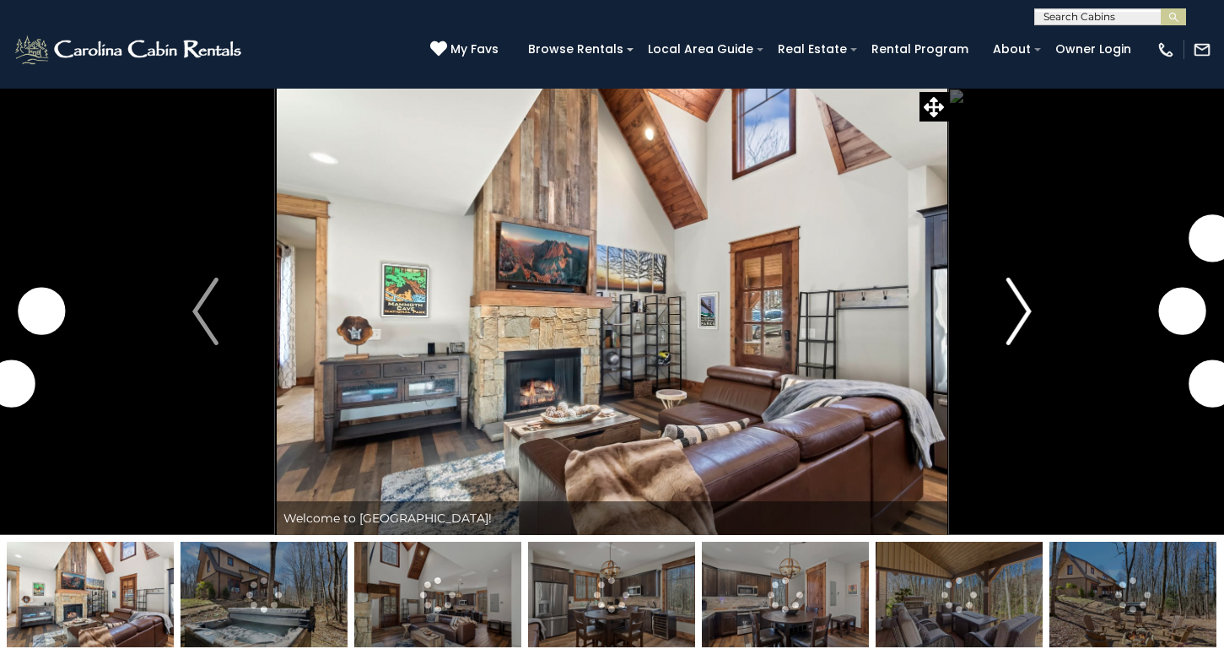
click at [1024, 300] on img "Next" at bounding box center [1018, 312] width 25 height 68
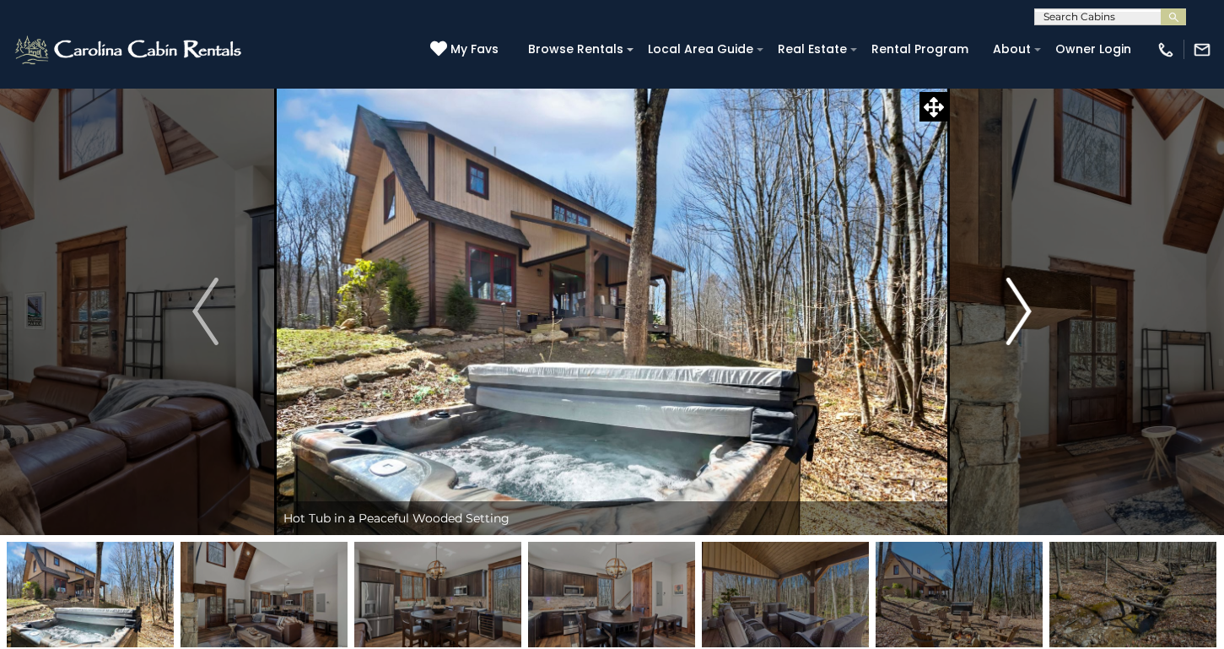
click at [1024, 301] on img "Next" at bounding box center [1018, 312] width 25 height 68
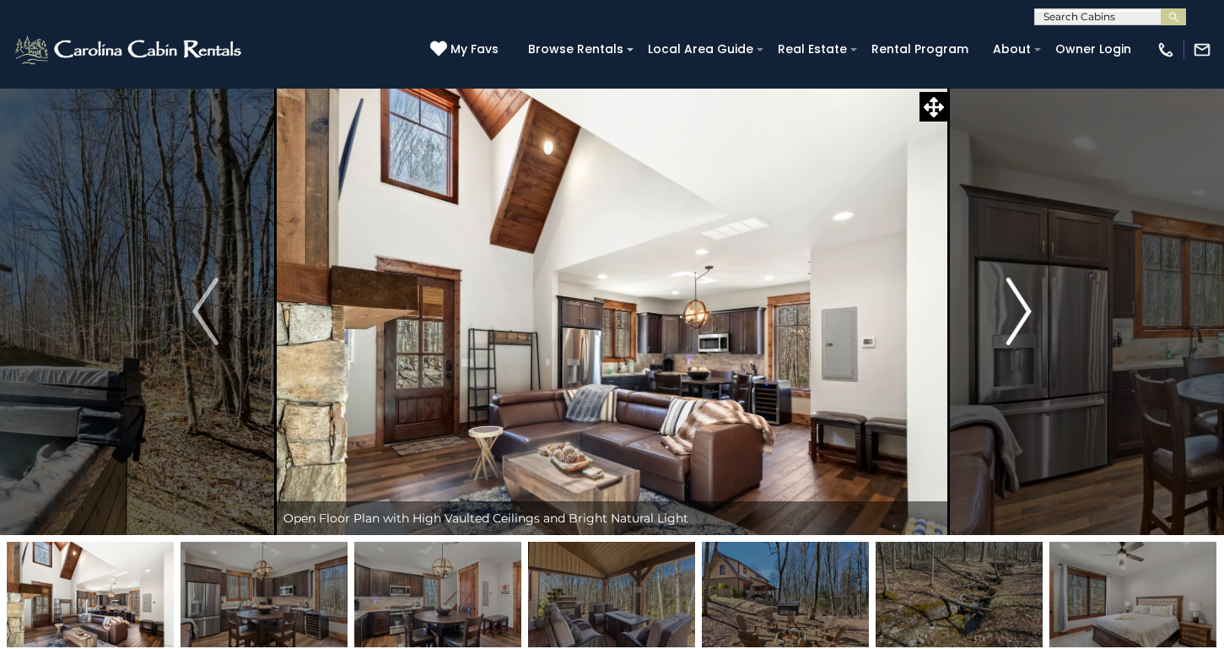
click at [1024, 301] on img "Next" at bounding box center [1018, 312] width 25 height 68
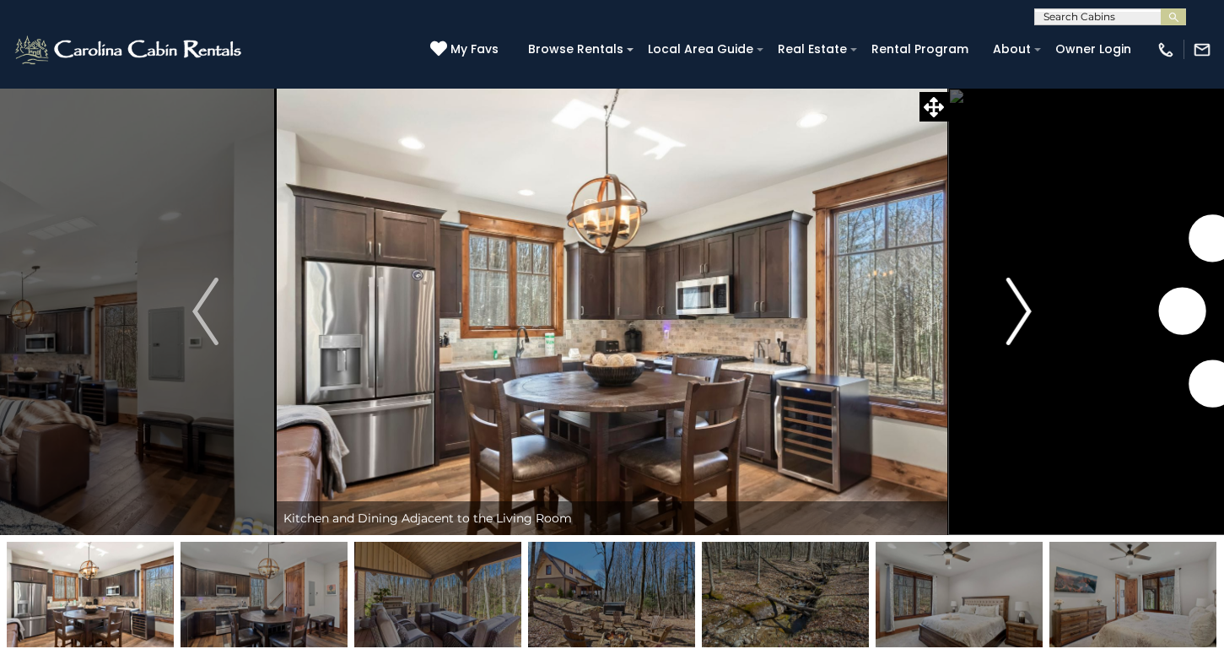
click at [1024, 301] on img "Next" at bounding box center [1018, 312] width 25 height 68
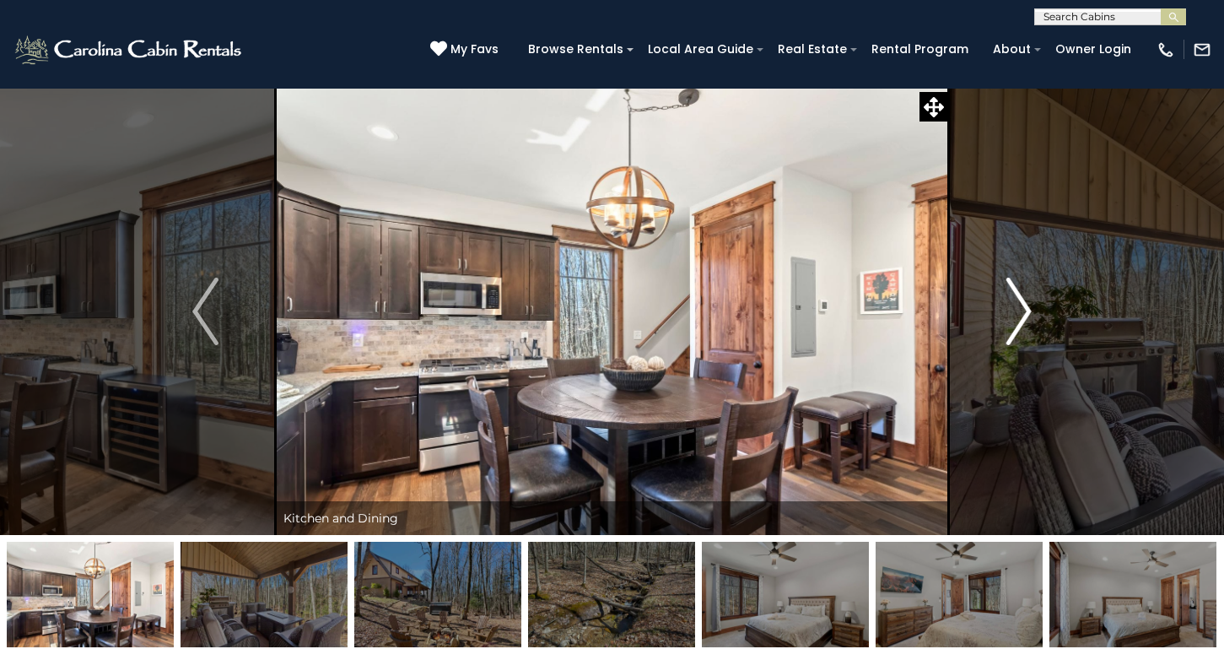
click at [1024, 301] on img "Next" at bounding box center [1018, 312] width 25 height 68
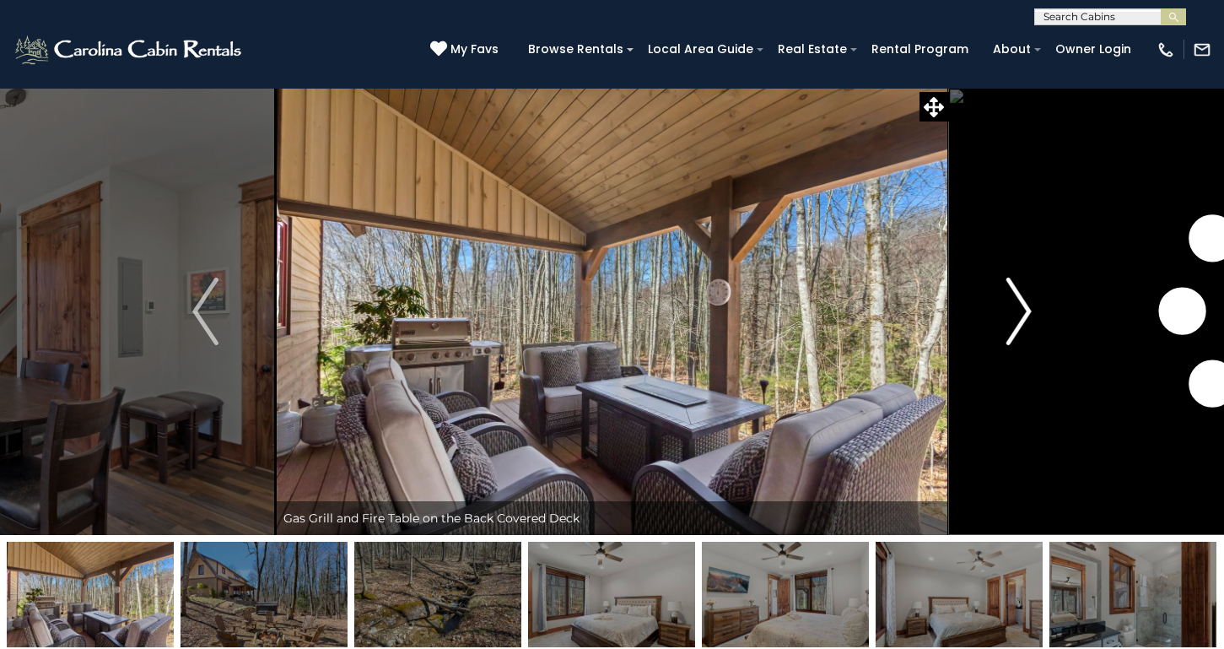
click at [1024, 301] on img "Next" at bounding box center [1018, 312] width 25 height 68
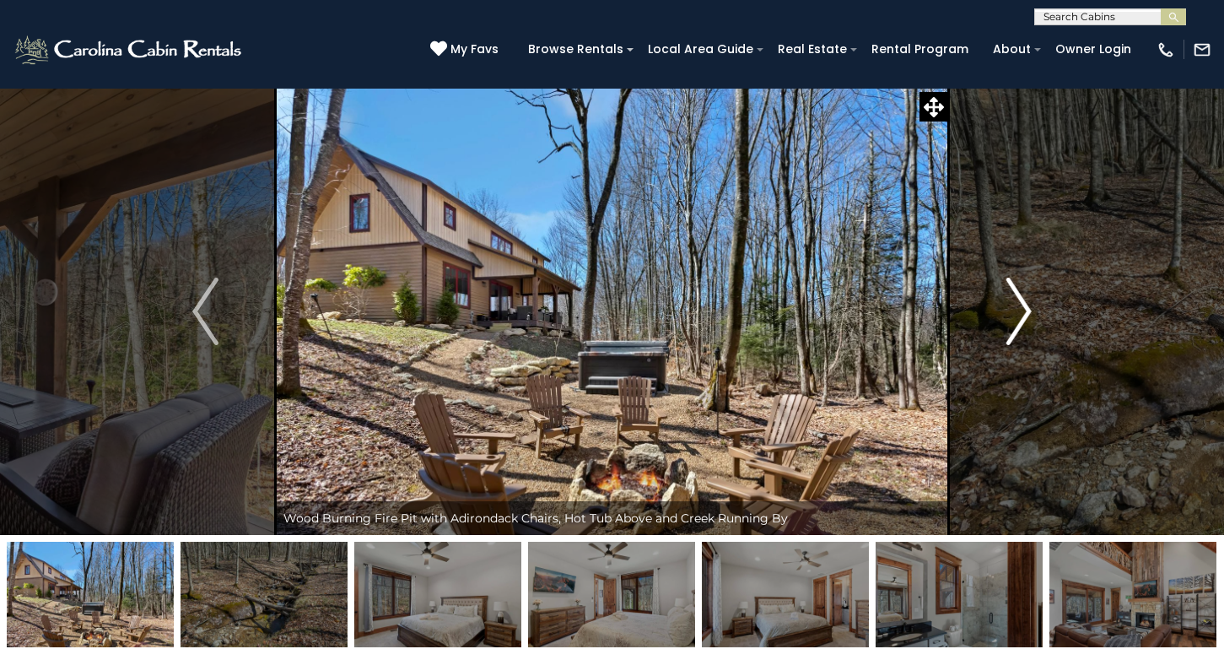
click at [1024, 301] on img "Next" at bounding box center [1018, 312] width 25 height 68
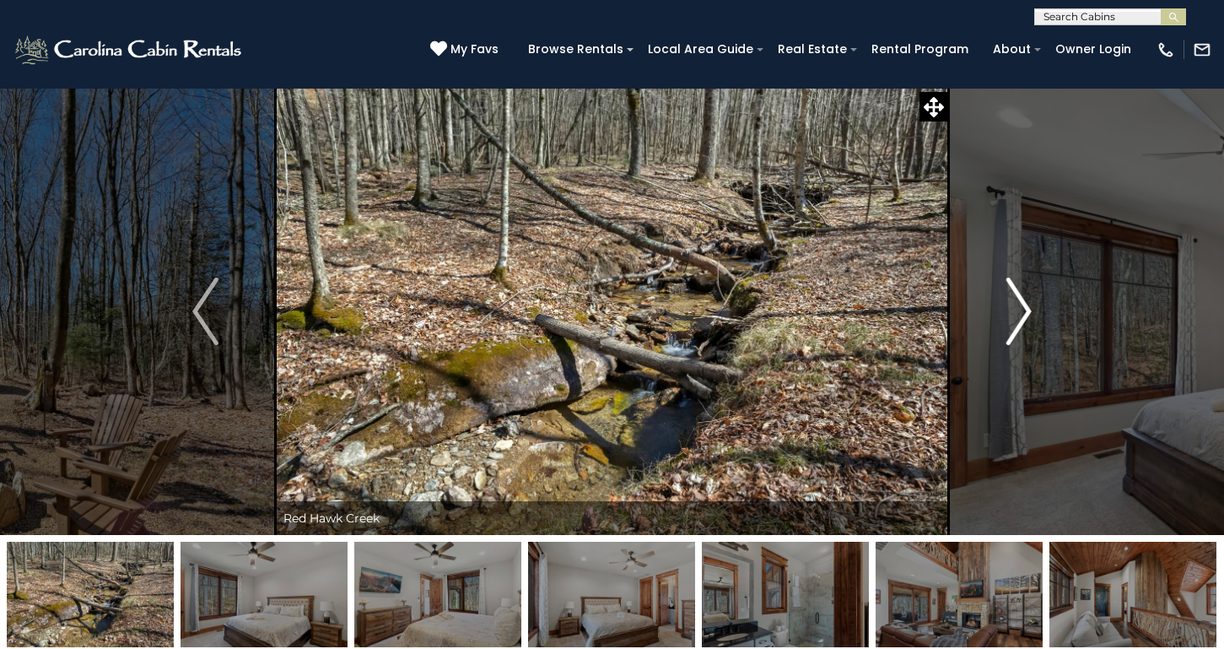
click at [1024, 301] on img "Next" at bounding box center [1018, 312] width 25 height 68
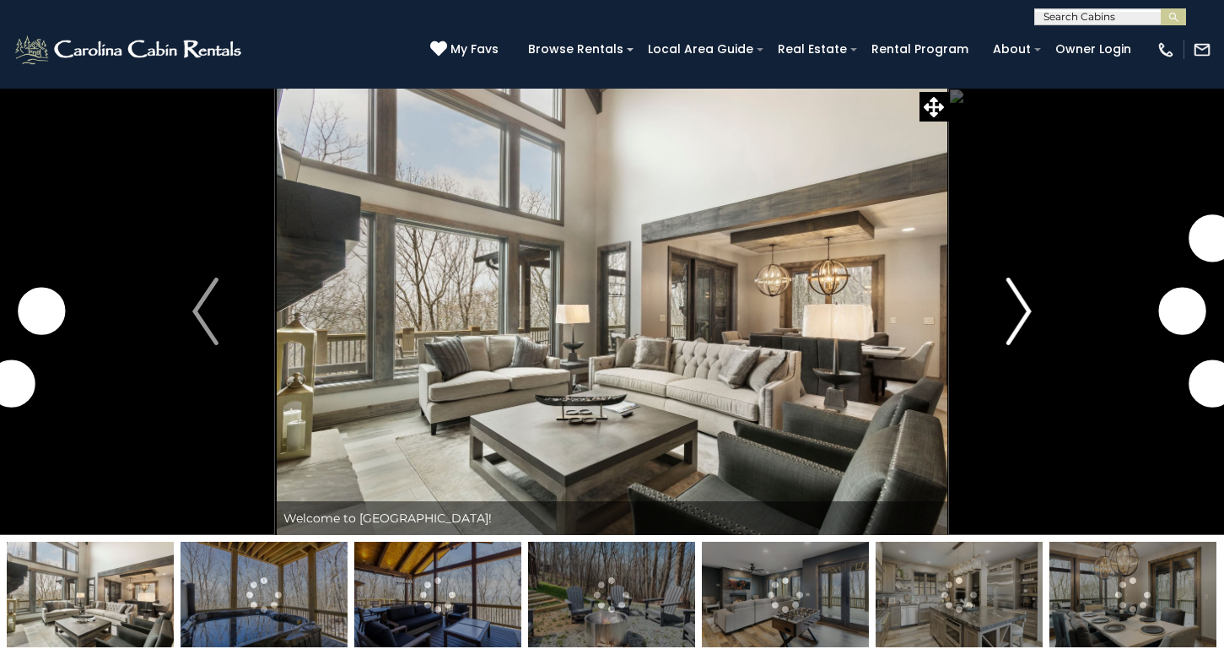
click at [1024, 300] on img "Next" at bounding box center [1018, 312] width 25 height 68
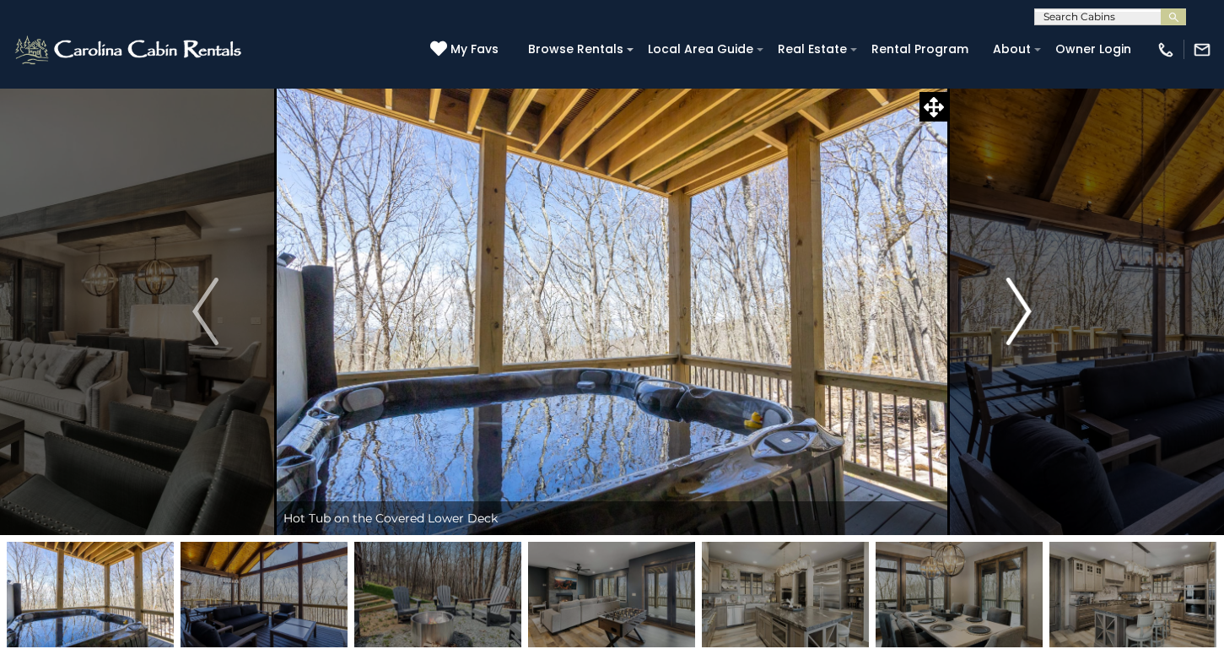
click at [1024, 300] on img "Next" at bounding box center [1018, 312] width 25 height 68
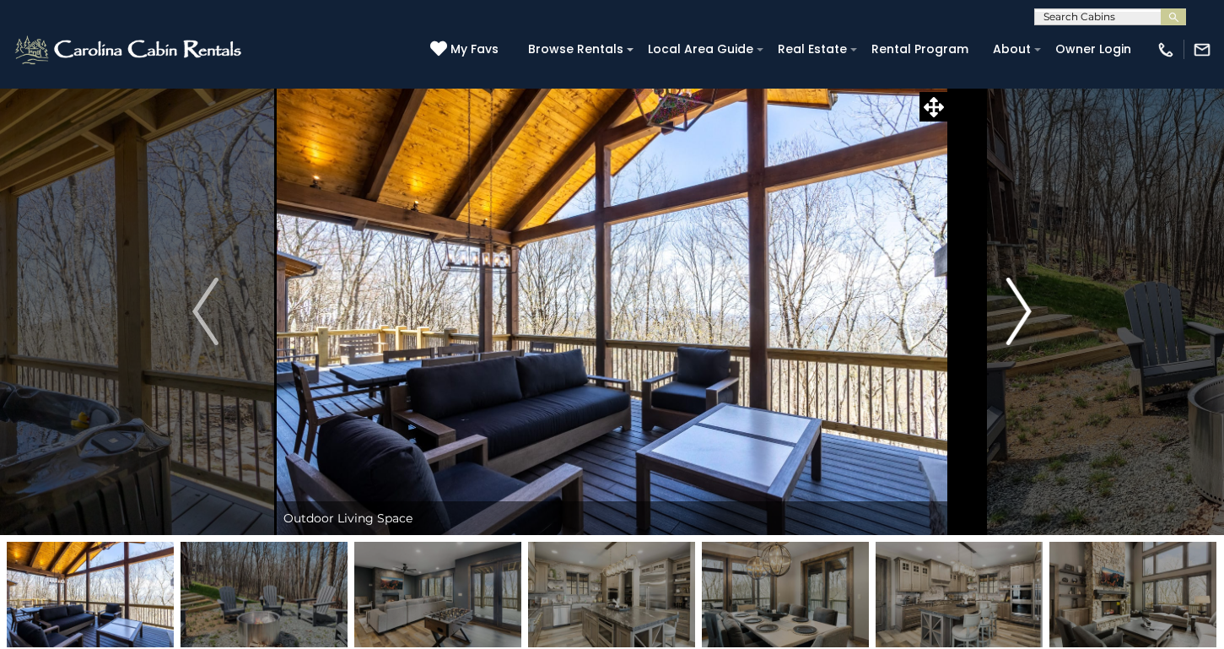
click at [1024, 300] on img "Next" at bounding box center [1018, 312] width 25 height 68
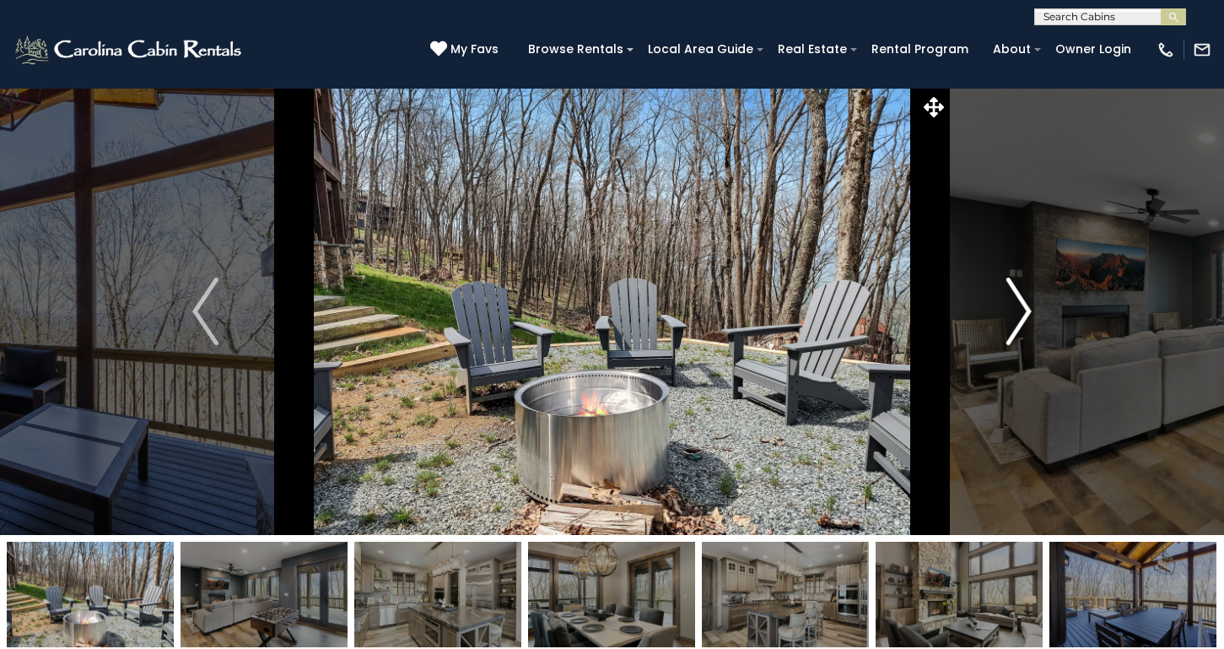
click at [1024, 300] on img "Next" at bounding box center [1018, 312] width 25 height 68
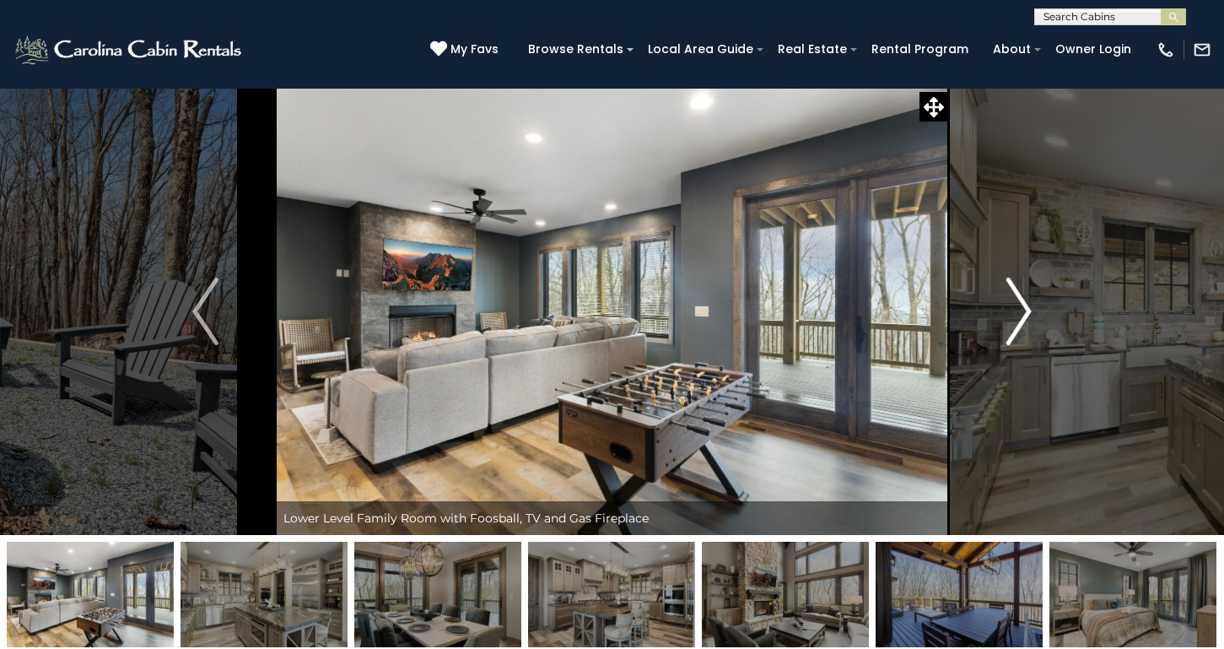
click at [1024, 300] on img "Next" at bounding box center [1018, 312] width 25 height 68
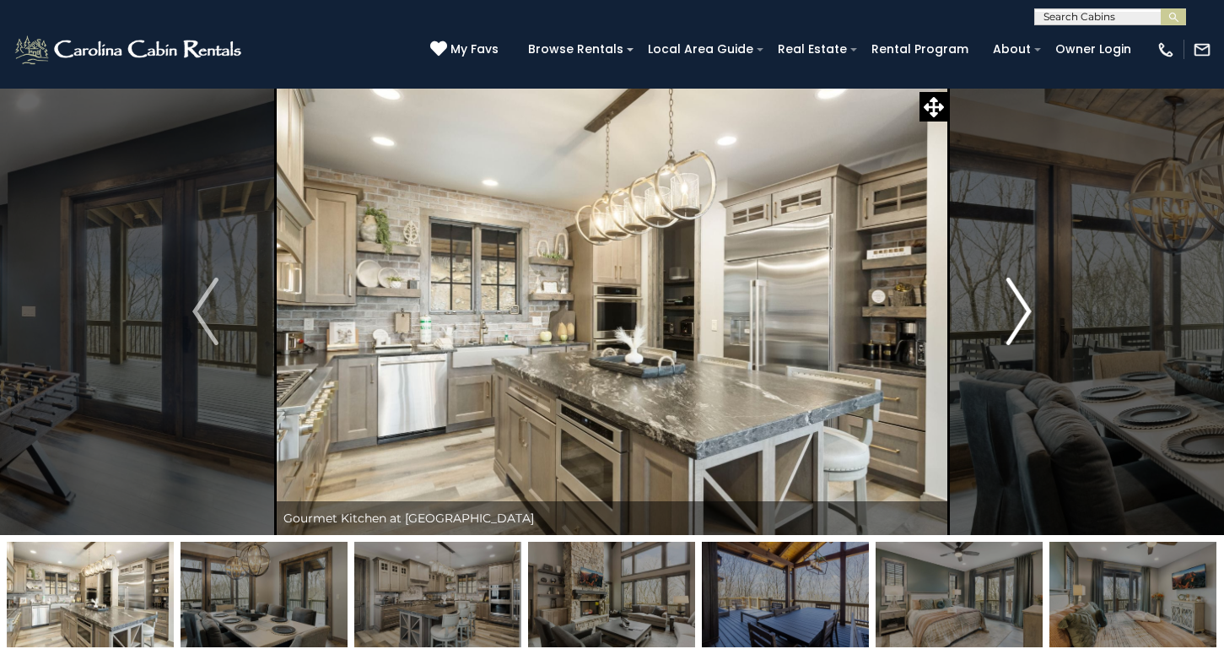
click at [1024, 300] on img "Next" at bounding box center [1018, 312] width 25 height 68
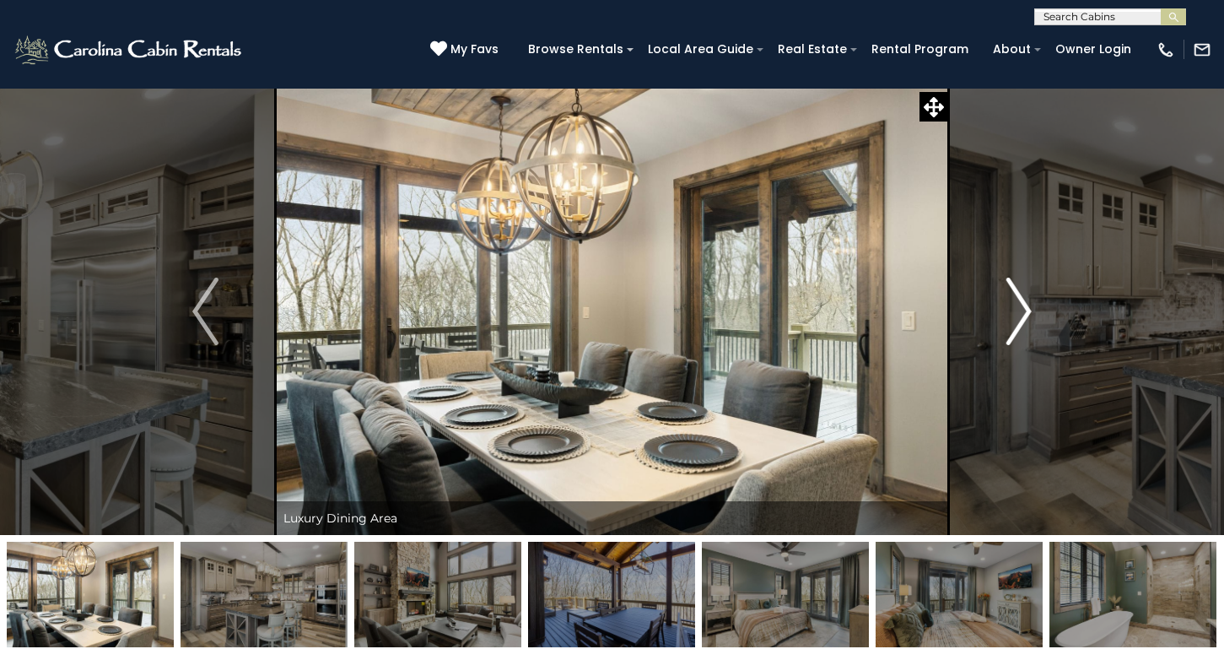
click at [1024, 300] on img "Next" at bounding box center [1018, 312] width 25 height 68
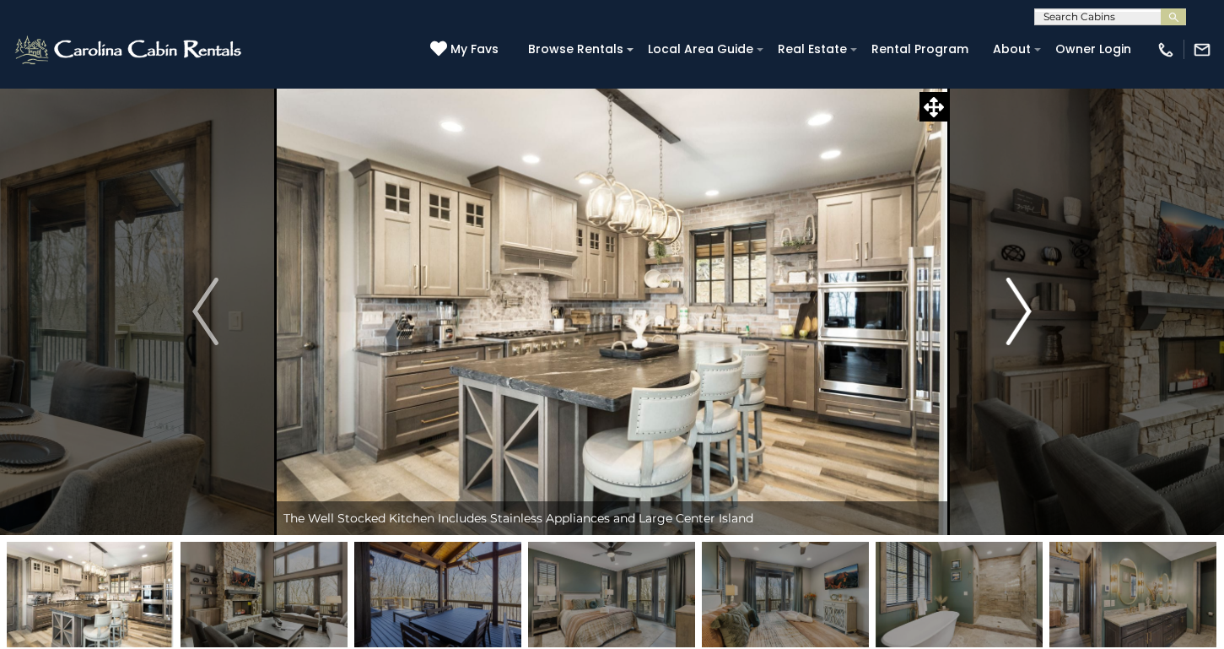
click at [1024, 300] on img "Next" at bounding box center [1018, 312] width 25 height 68
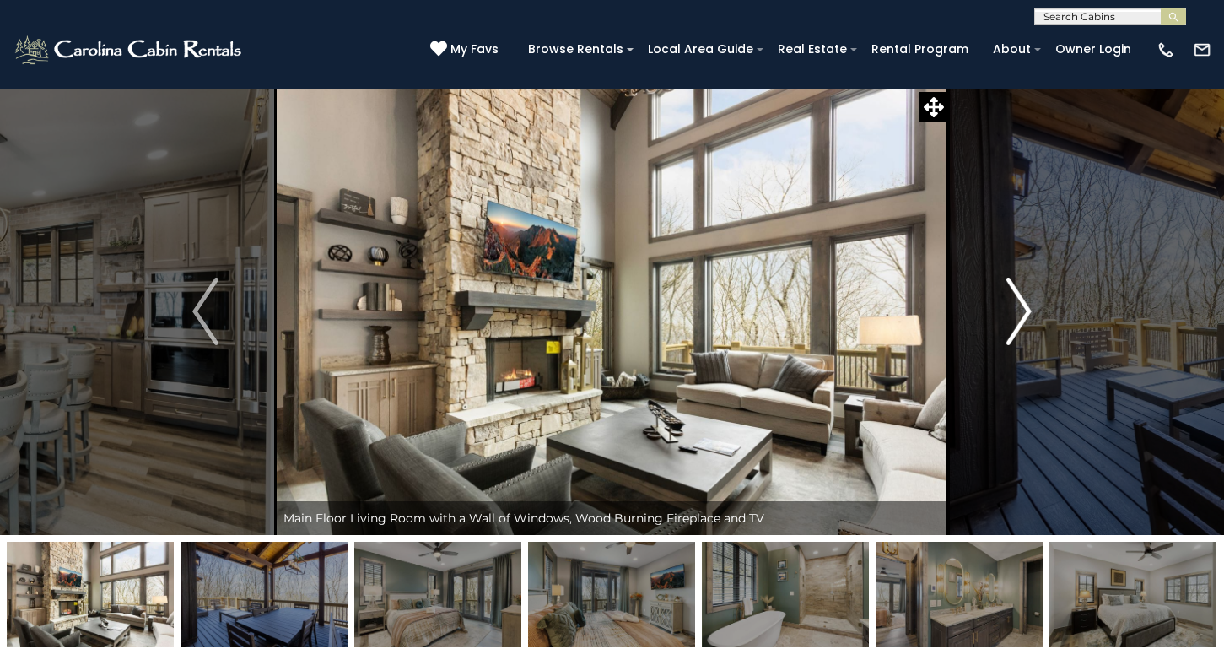
click at [1024, 300] on img "Next" at bounding box center [1018, 312] width 25 height 68
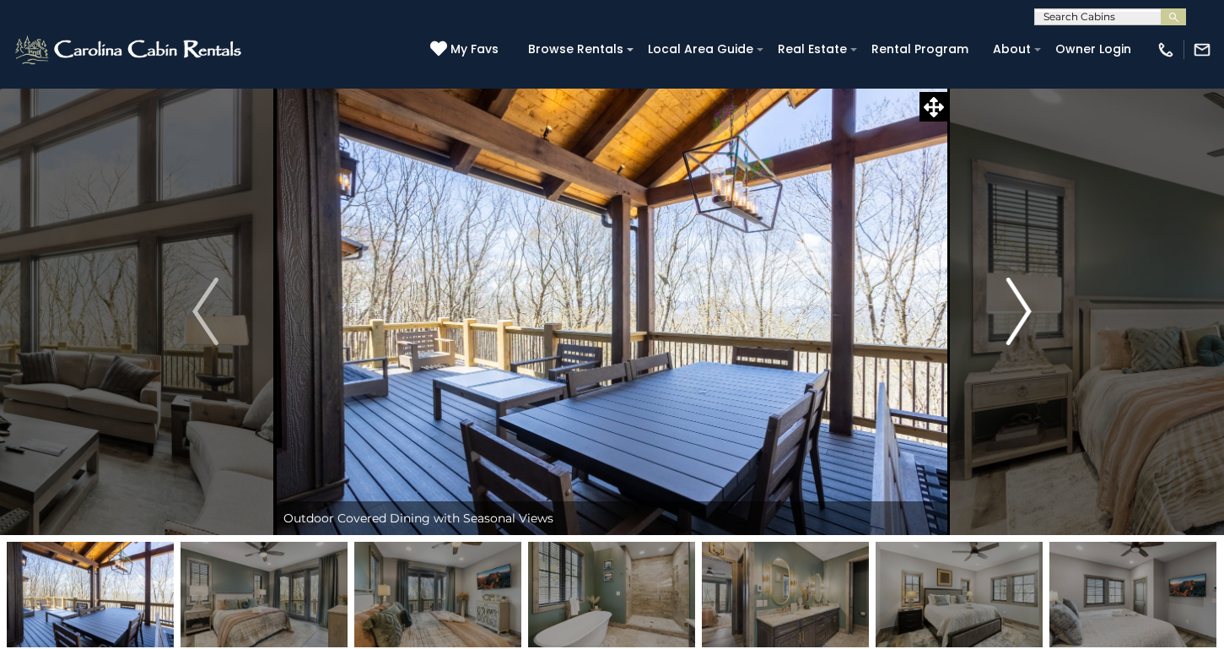
click at [1024, 300] on img "Next" at bounding box center [1018, 312] width 25 height 68
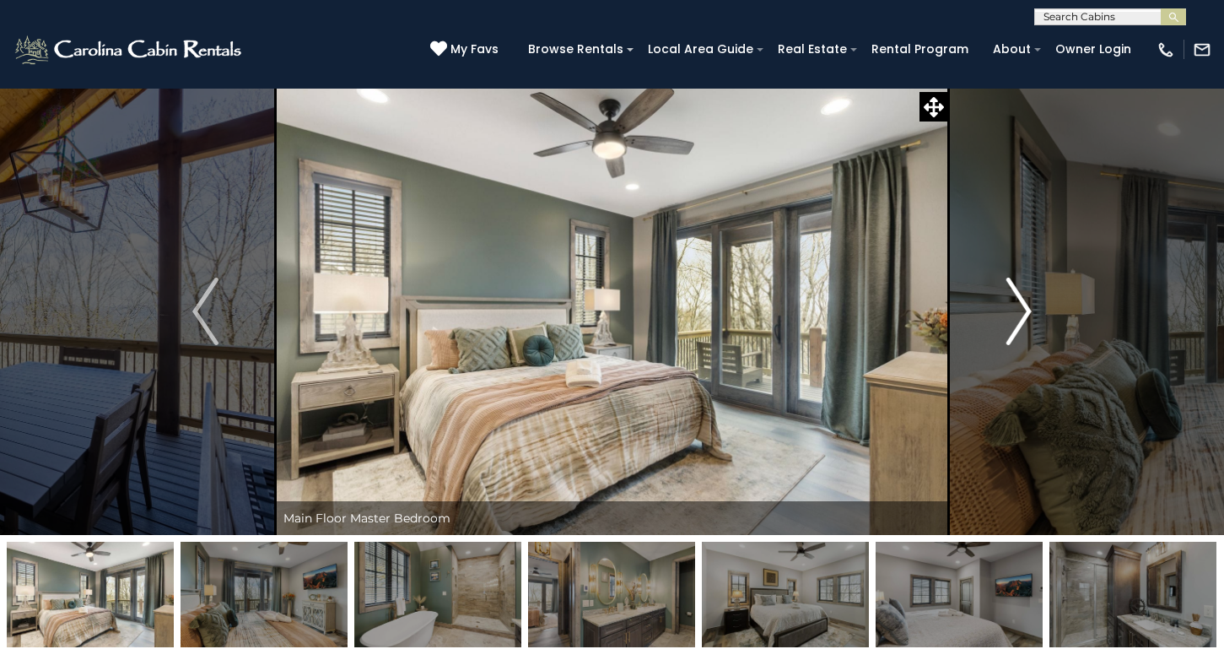
click at [1024, 300] on img "Next" at bounding box center [1018, 312] width 25 height 68
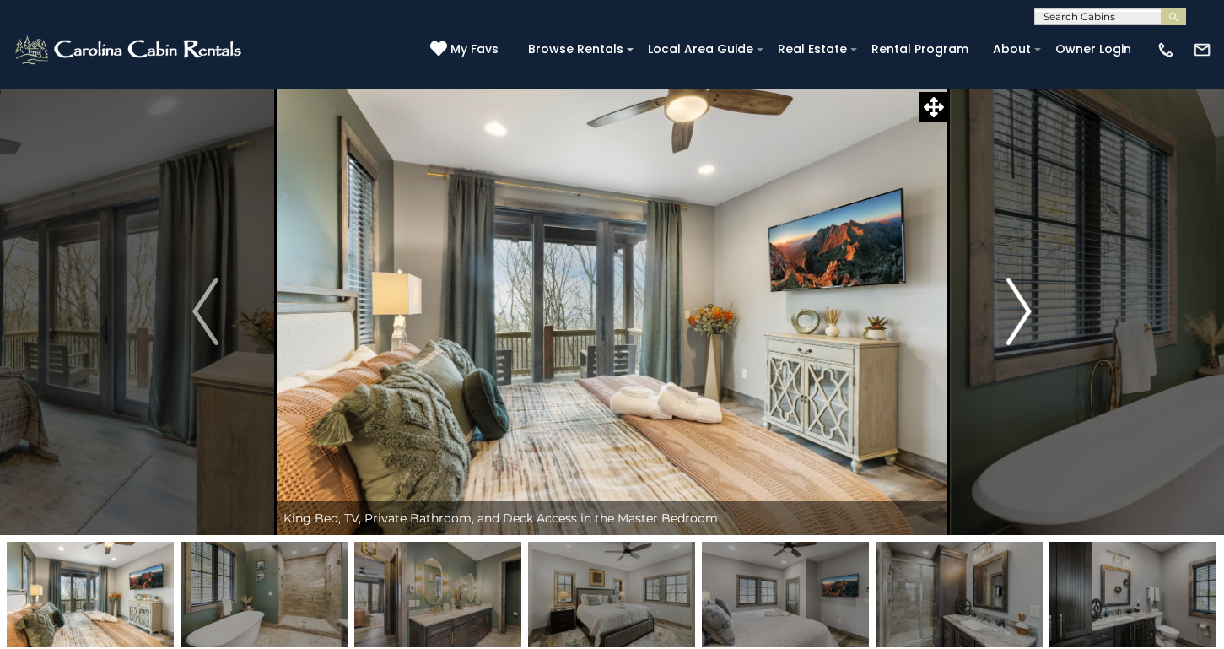
click at [1024, 300] on img "Next" at bounding box center [1018, 312] width 25 height 68
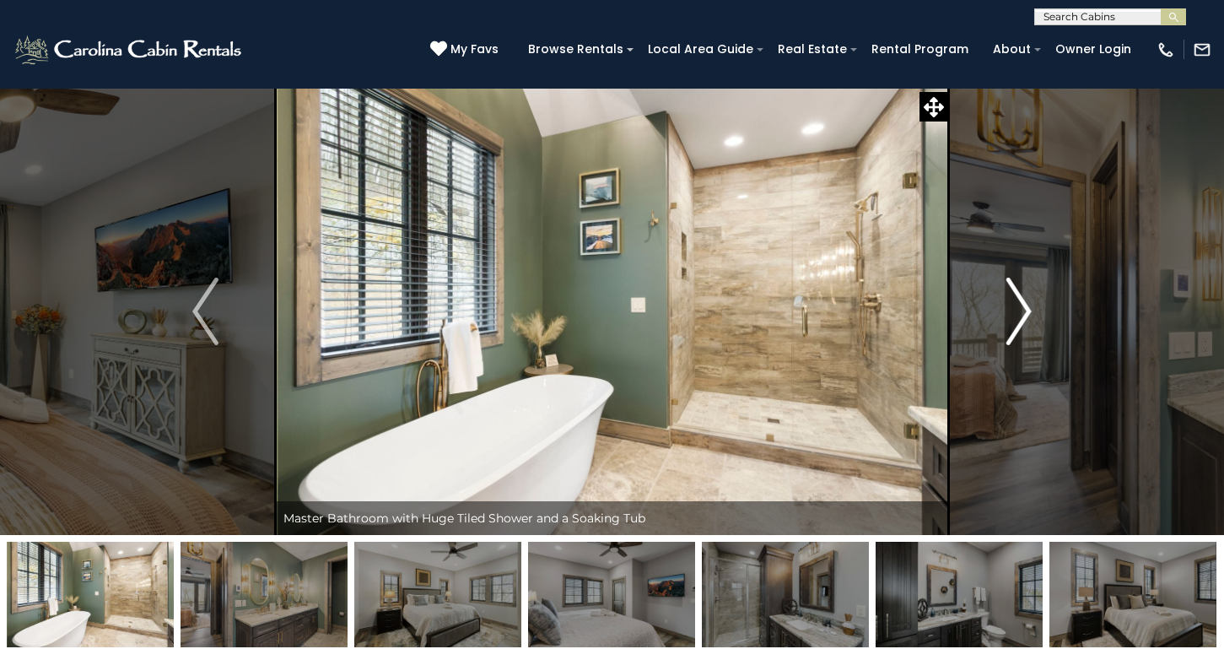
click at [1024, 300] on img "Next" at bounding box center [1018, 312] width 25 height 68
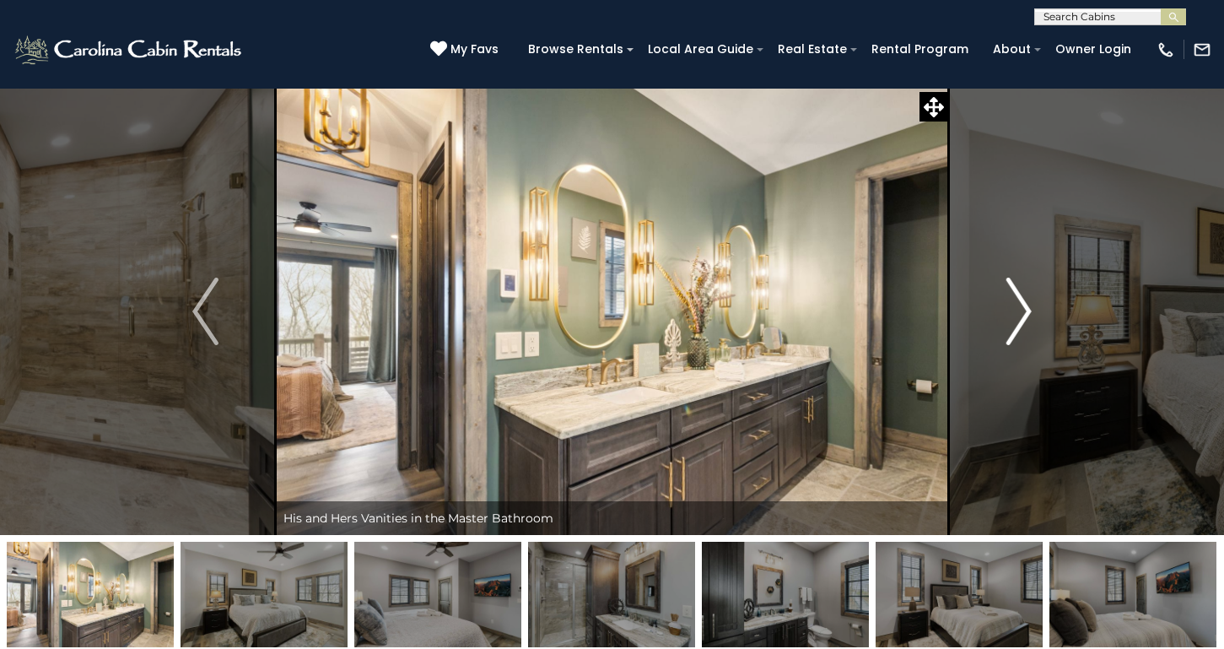
click at [1024, 300] on img "Next" at bounding box center [1018, 312] width 25 height 68
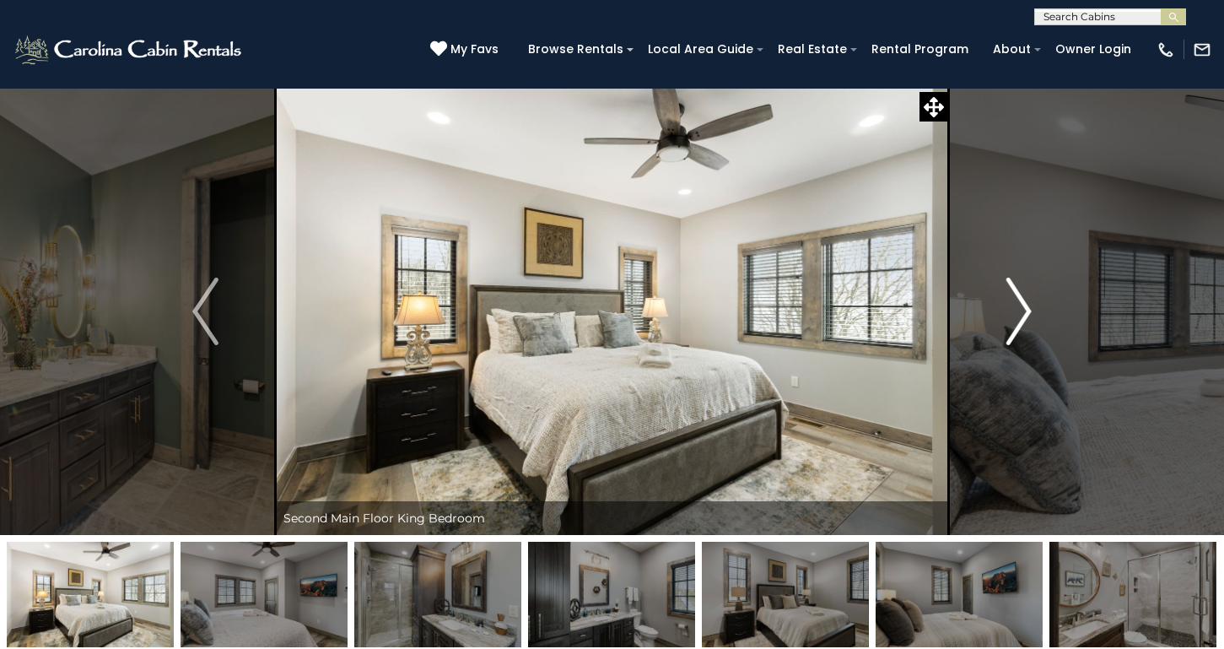
click at [1024, 300] on img "Next" at bounding box center [1018, 312] width 25 height 68
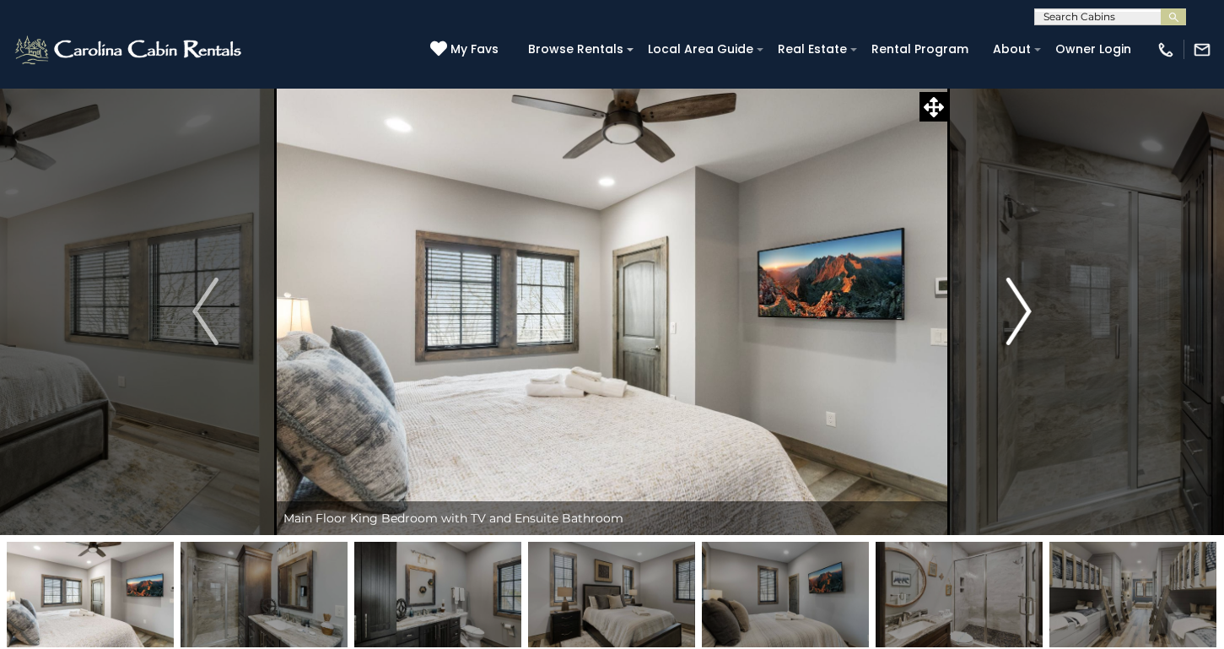
click at [1024, 300] on img "Next" at bounding box center [1018, 312] width 25 height 68
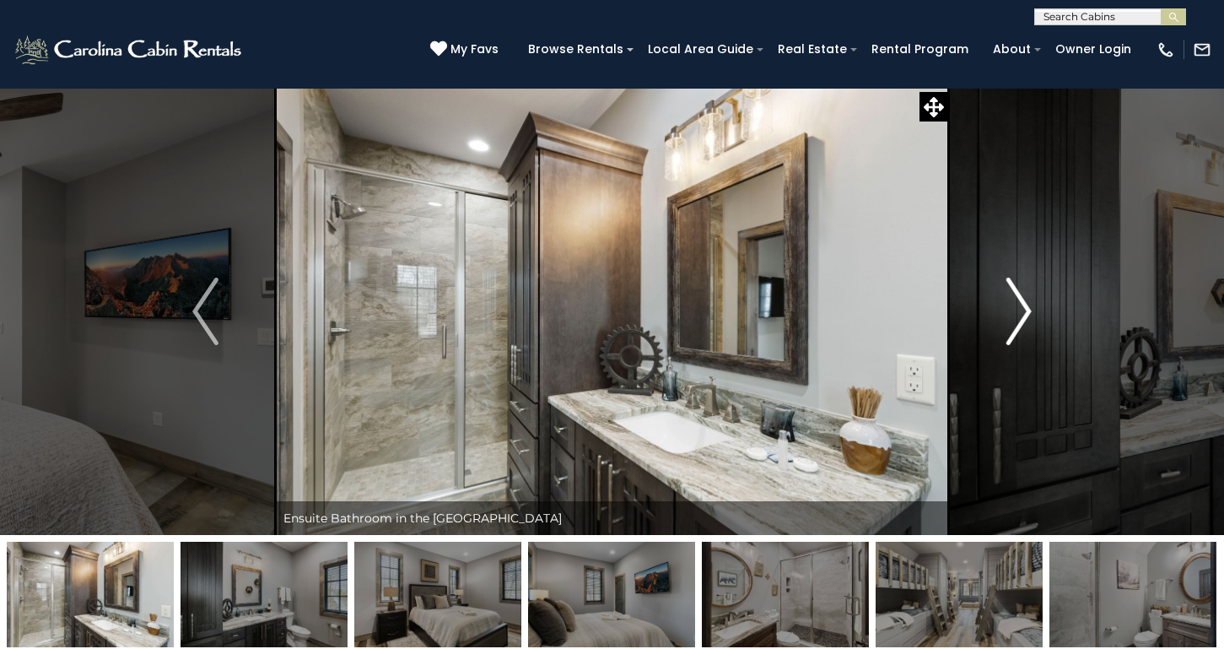
click at [1024, 300] on img "Next" at bounding box center [1018, 312] width 25 height 68
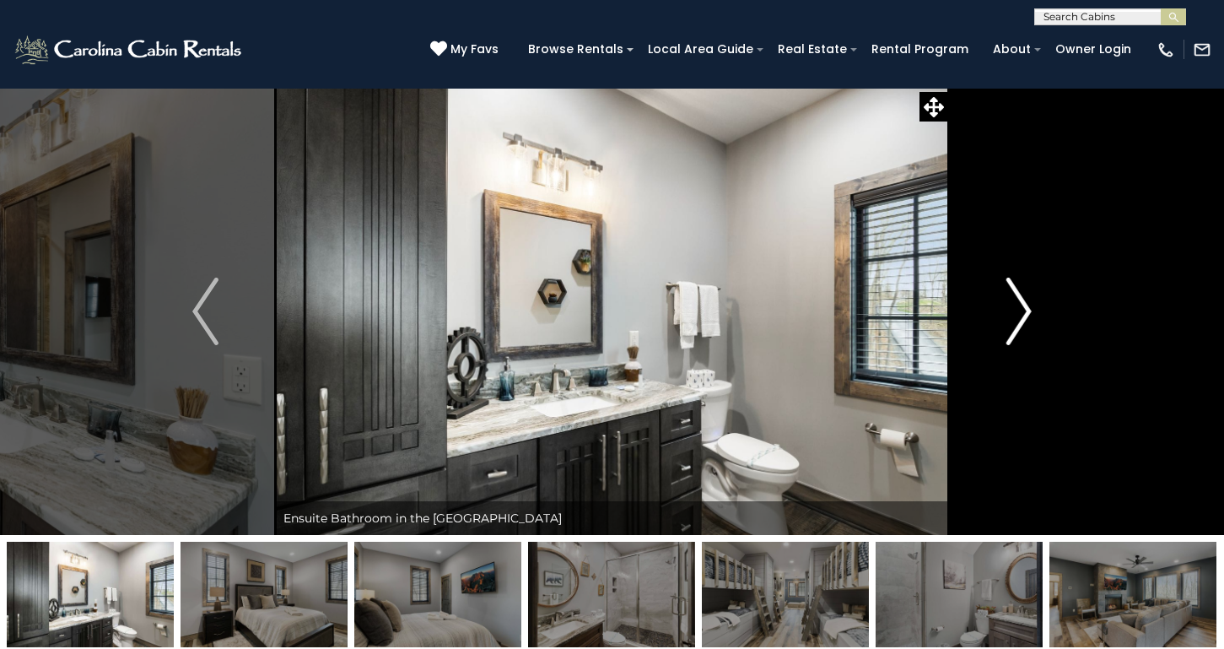
click at [1024, 300] on img "Next" at bounding box center [1018, 312] width 25 height 68
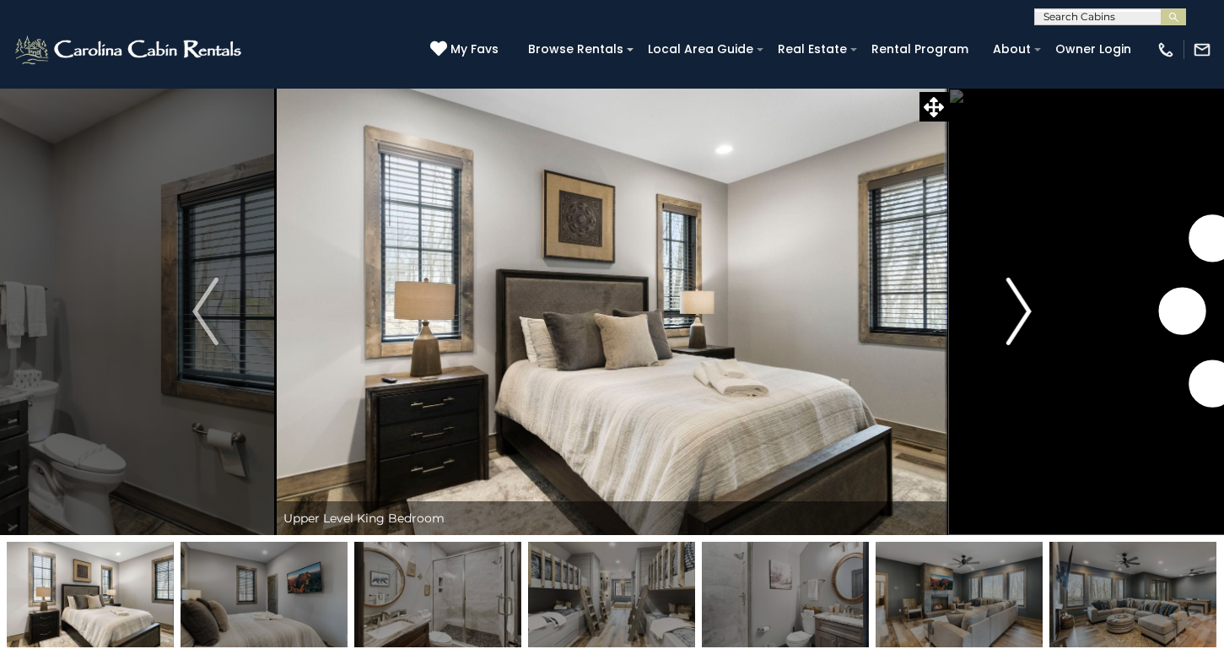
click at [1024, 300] on img "Next" at bounding box center [1018, 312] width 25 height 68
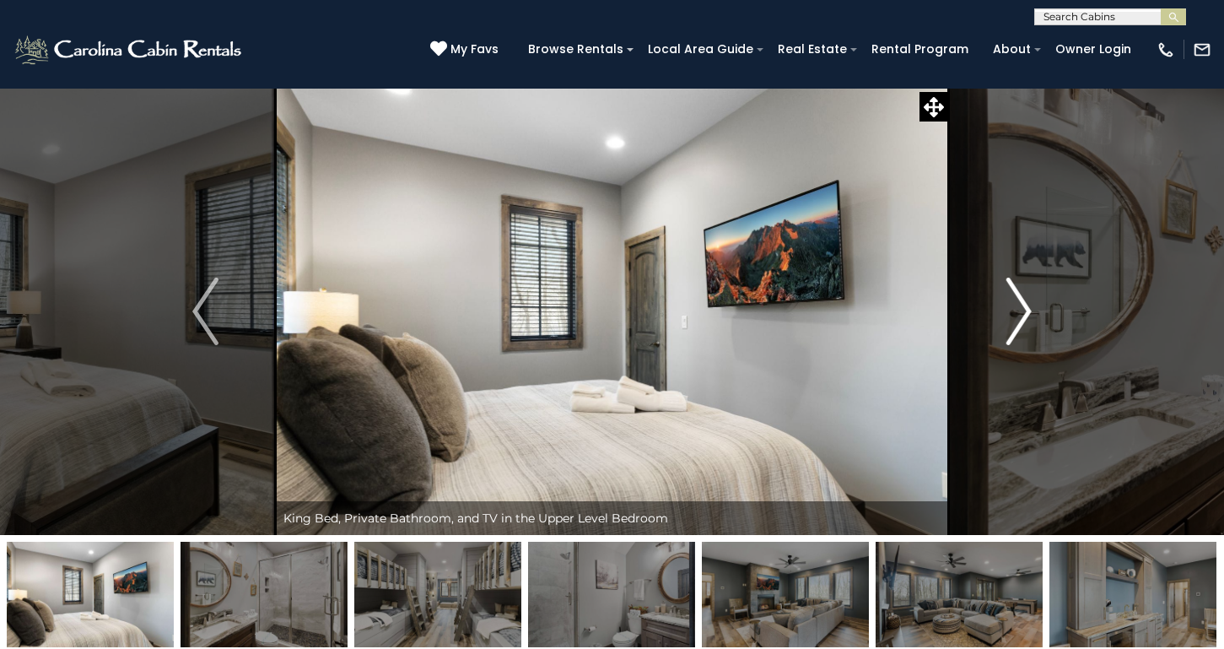
click at [1024, 300] on img "Next" at bounding box center [1018, 312] width 25 height 68
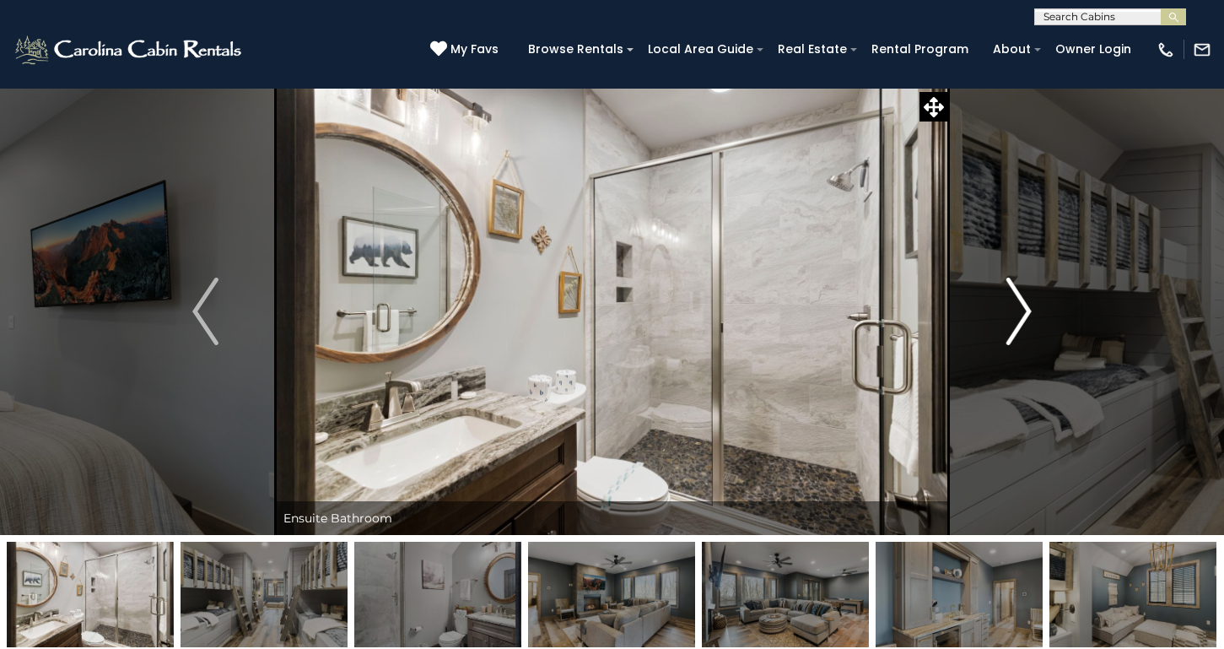
click at [1024, 300] on img "Next" at bounding box center [1018, 312] width 25 height 68
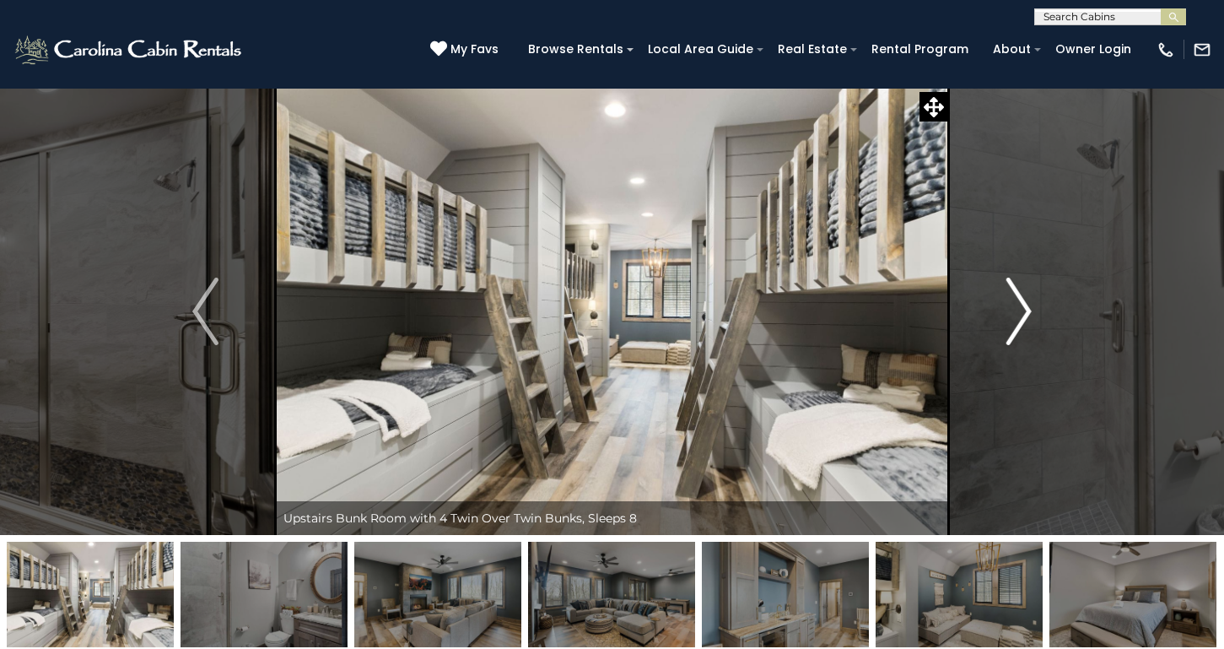
click at [1024, 300] on img "Next" at bounding box center [1018, 312] width 25 height 68
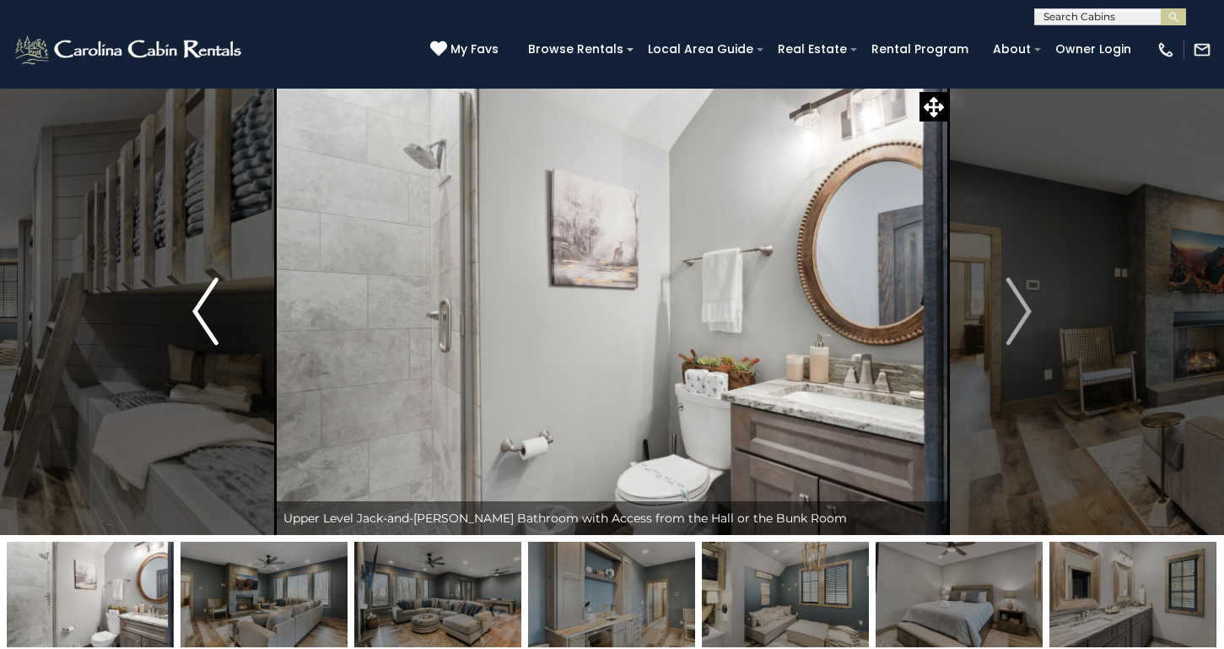
click at [203, 321] on img "Previous" at bounding box center [204, 312] width 25 height 68
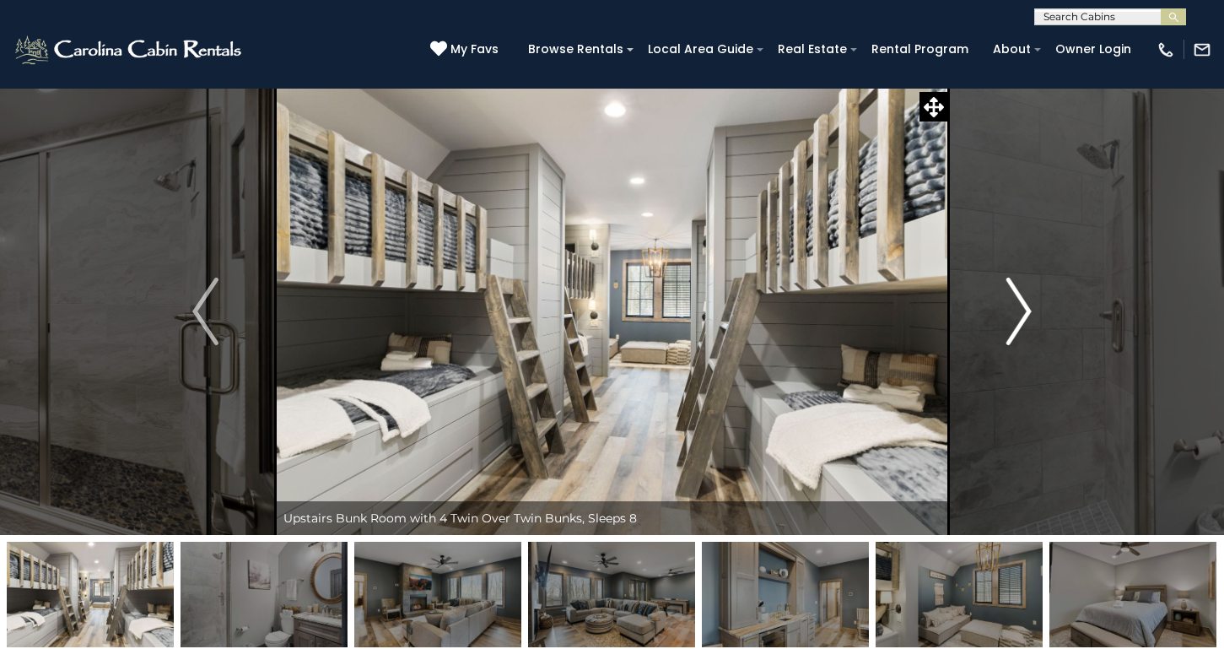
click at [1013, 316] on img "Next" at bounding box center [1018, 312] width 25 height 68
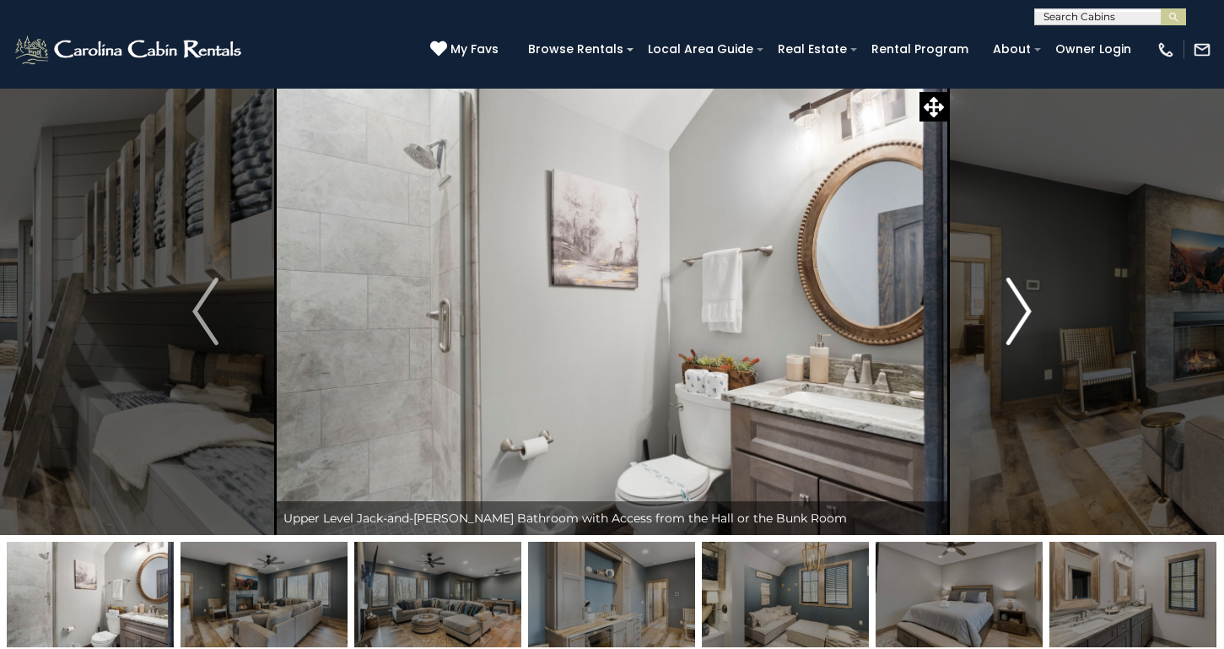
click at [1013, 316] on img "Next" at bounding box center [1018, 312] width 25 height 68
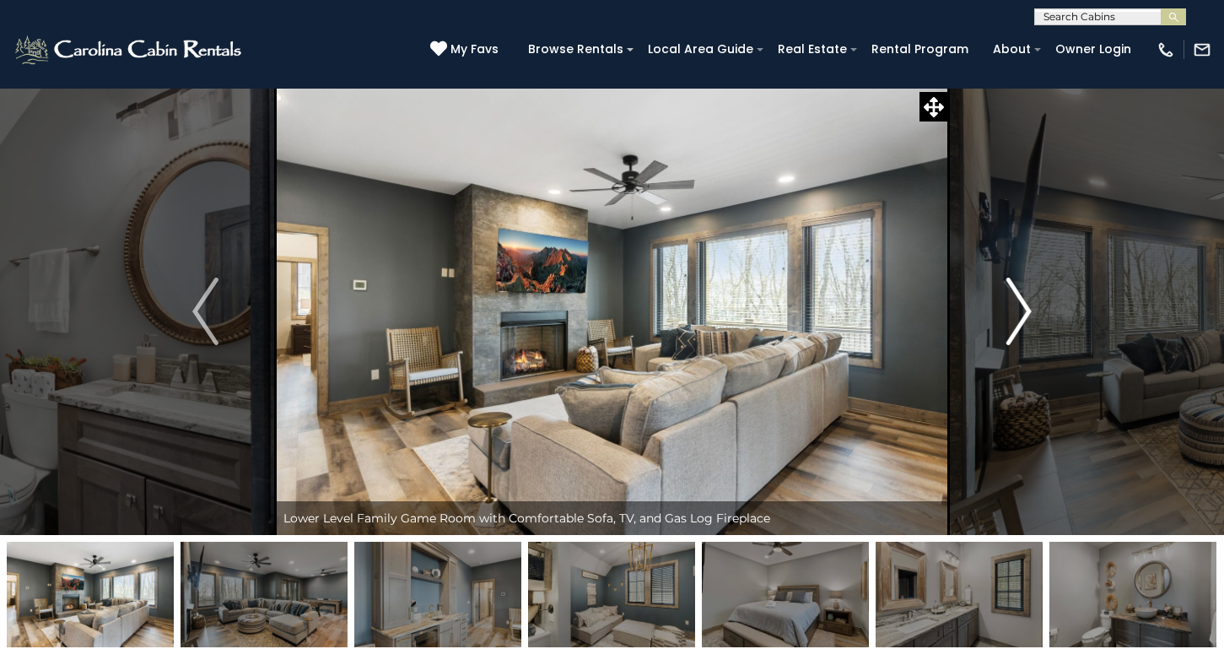
click at [1013, 316] on img "Next" at bounding box center [1018, 312] width 25 height 68
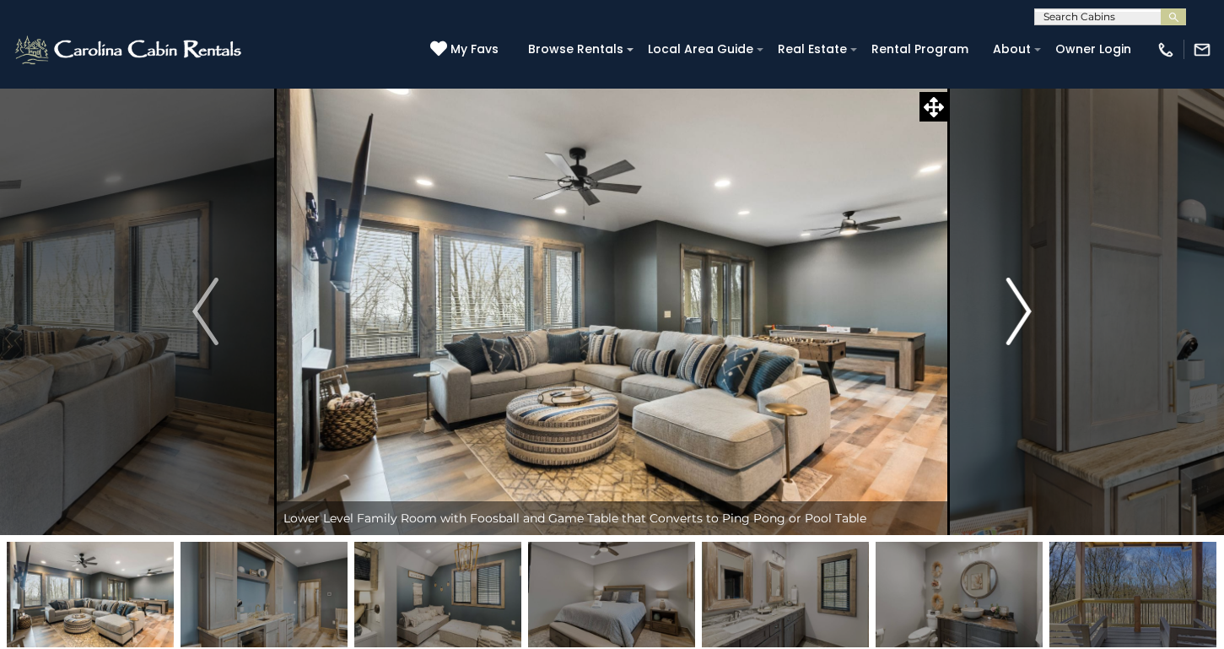
click at [1020, 305] on img "Next" at bounding box center [1018, 312] width 25 height 68
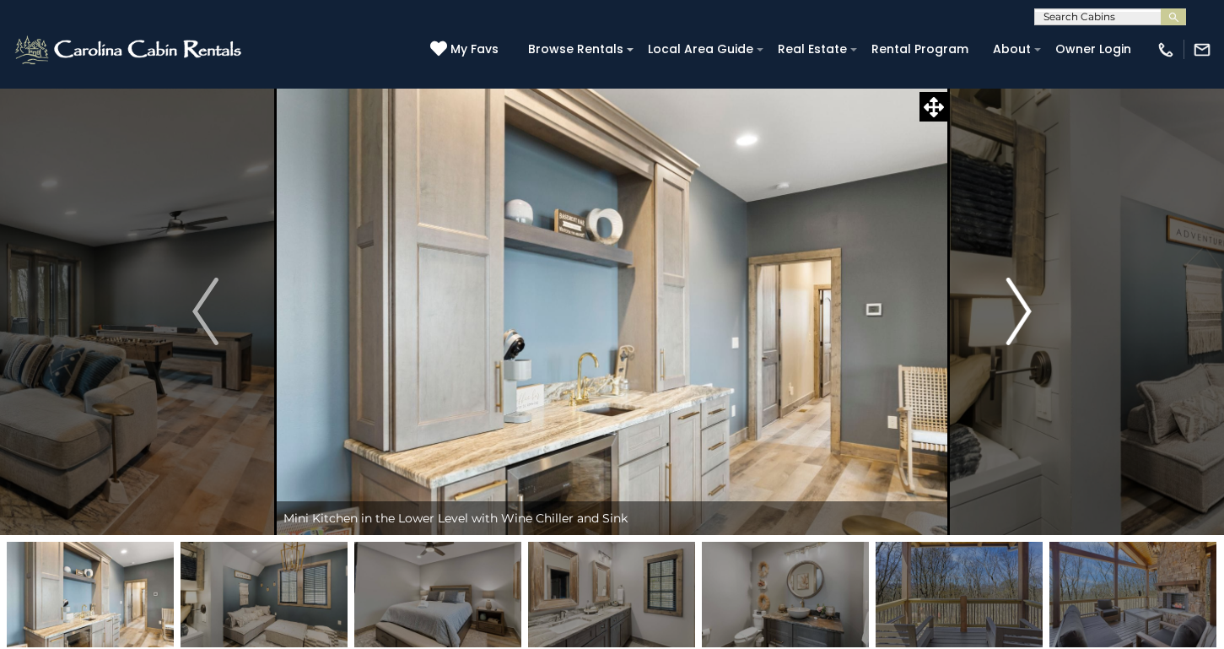
click at [1020, 305] on img "Next" at bounding box center [1018, 312] width 25 height 68
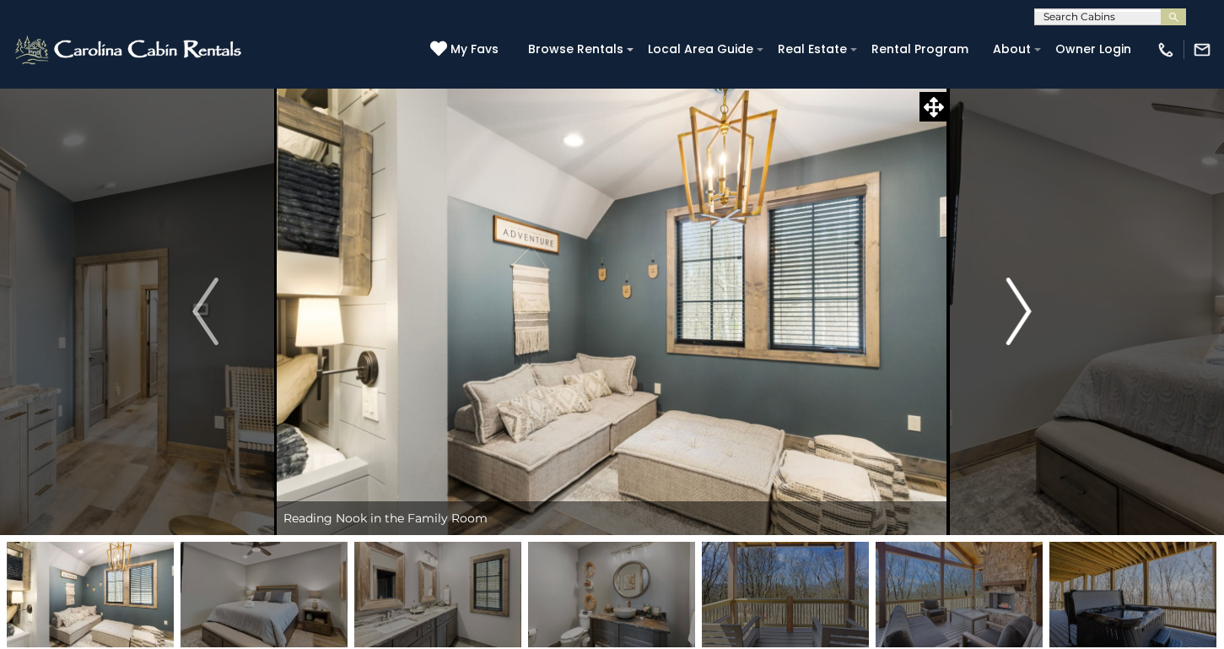
click at [1020, 305] on img "Next" at bounding box center [1018, 312] width 25 height 68
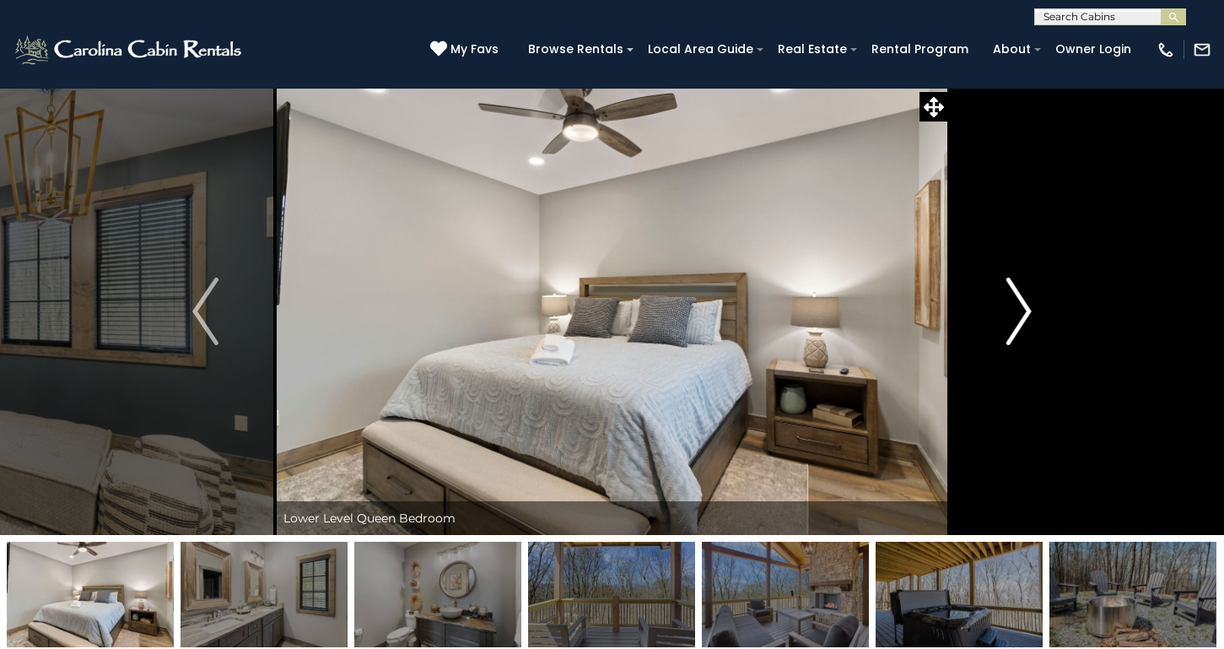
click at [1020, 305] on img "Next" at bounding box center [1018, 312] width 25 height 68
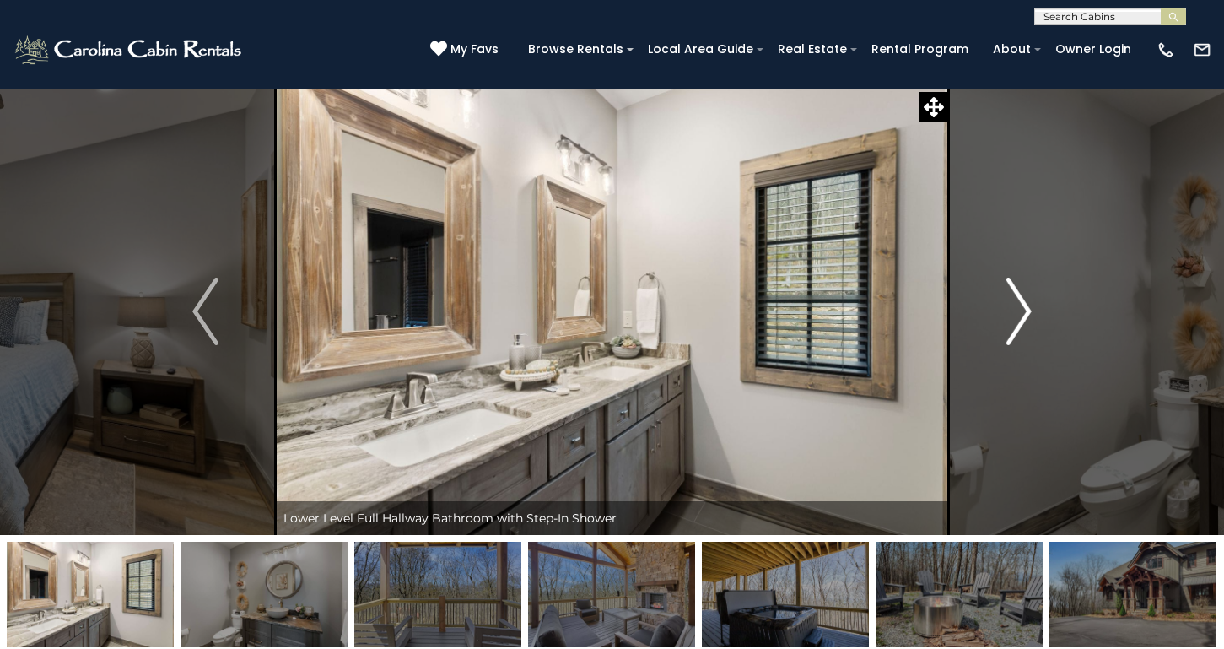
click at [1020, 305] on img "Next" at bounding box center [1018, 312] width 25 height 68
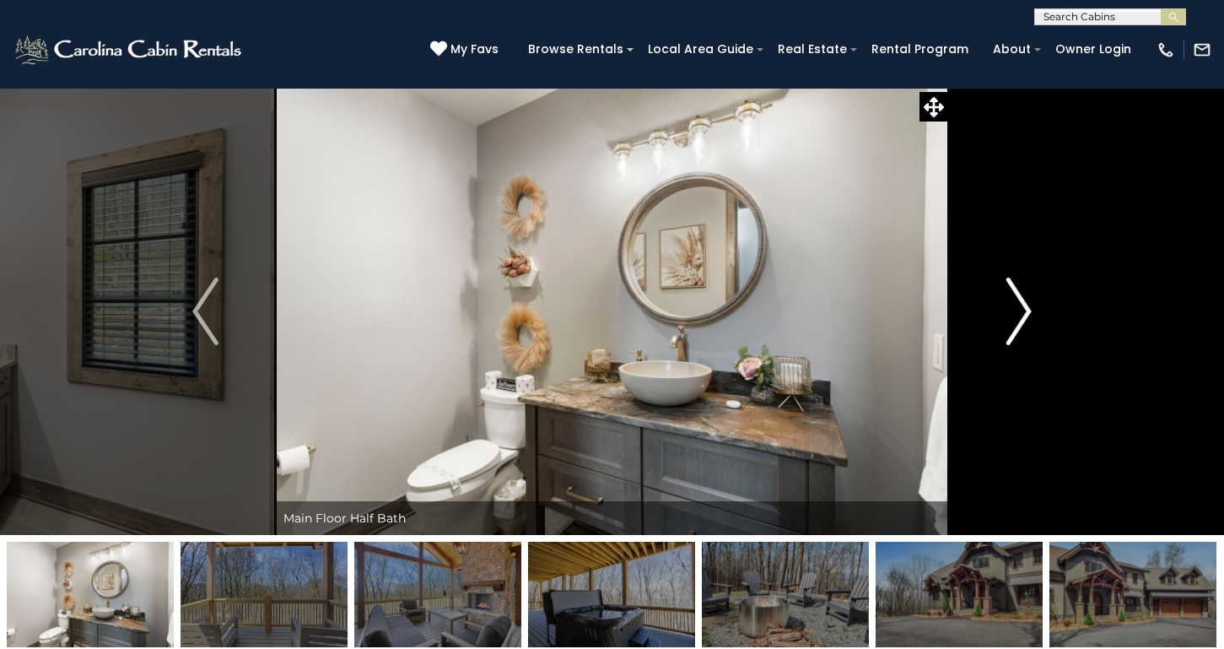
click at [1020, 305] on img "Next" at bounding box center [1018, 312] width 25 height 68
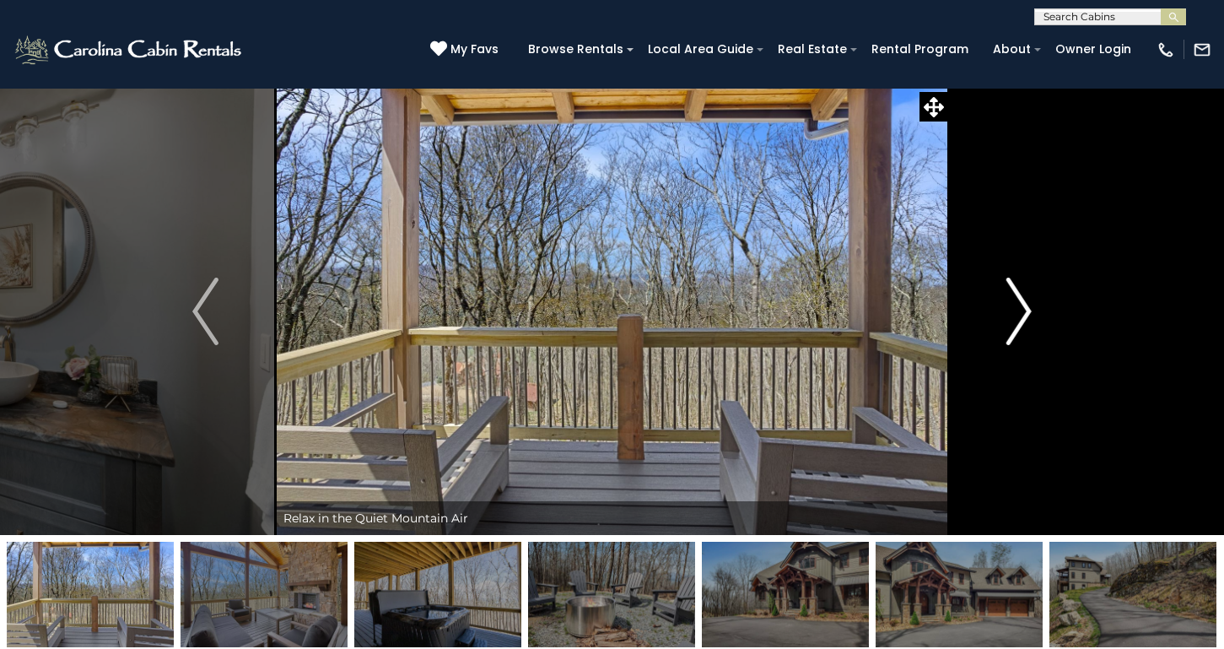
click at [1020, 305] on img "Next" at bounding box center [1018, 312] width 25 height 68
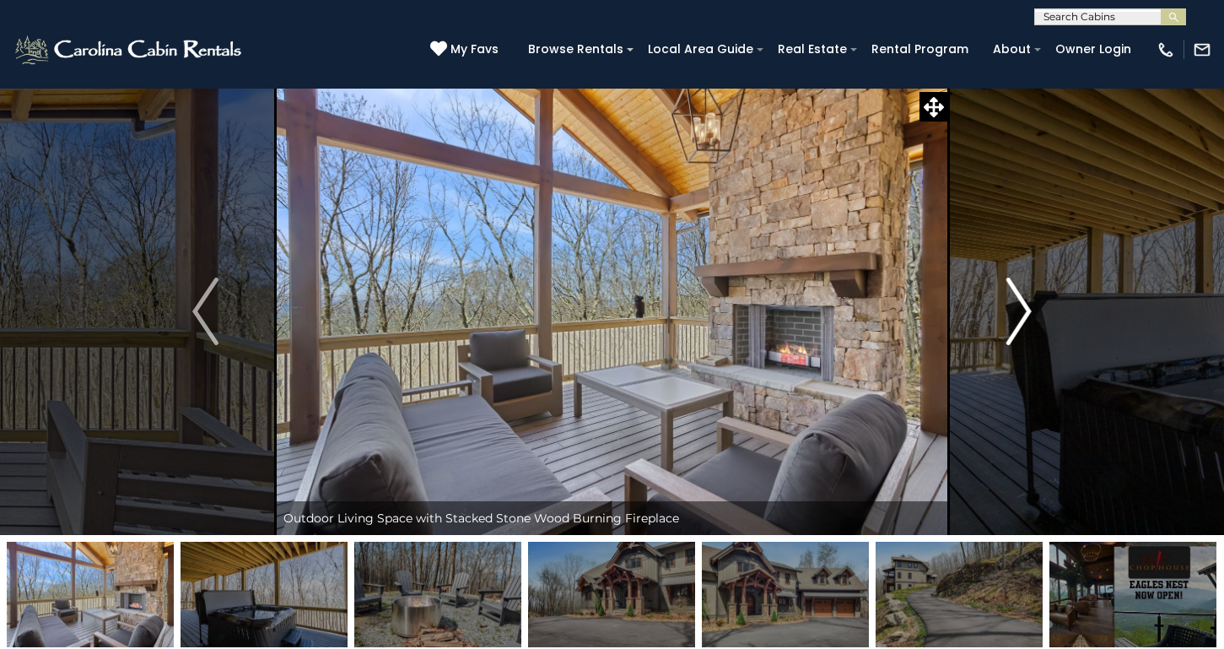
click at [1020, 306] on img "Next" at bounding box center [1018, 312] width 25 height 68
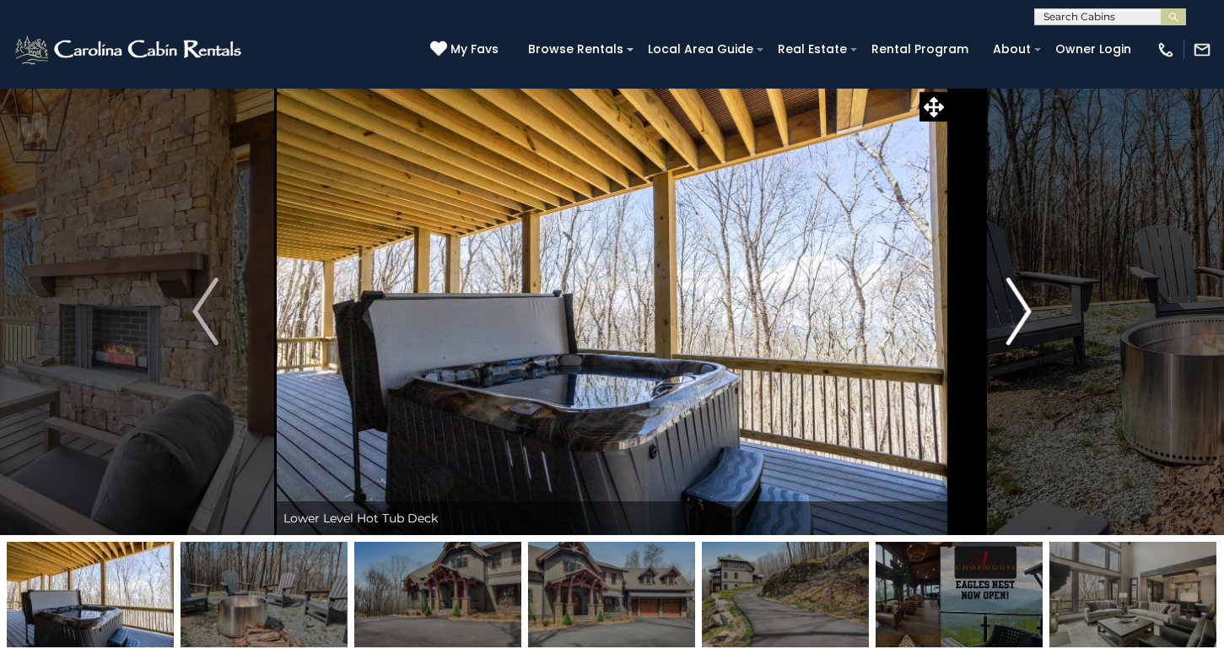
click at [1020, 306] on img "Next" at bounding box center [1018, 312] width 25 height 68
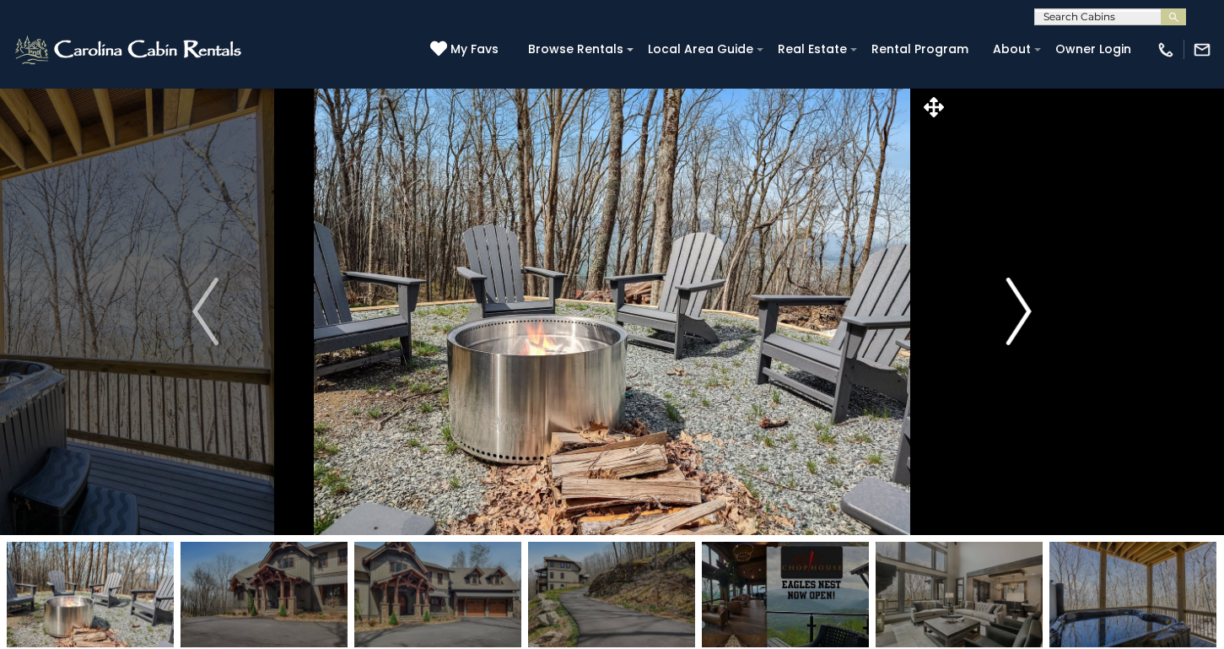
click at [1020, 306] on img "Next" at bounding box center [1018, 312] width 25 height 68
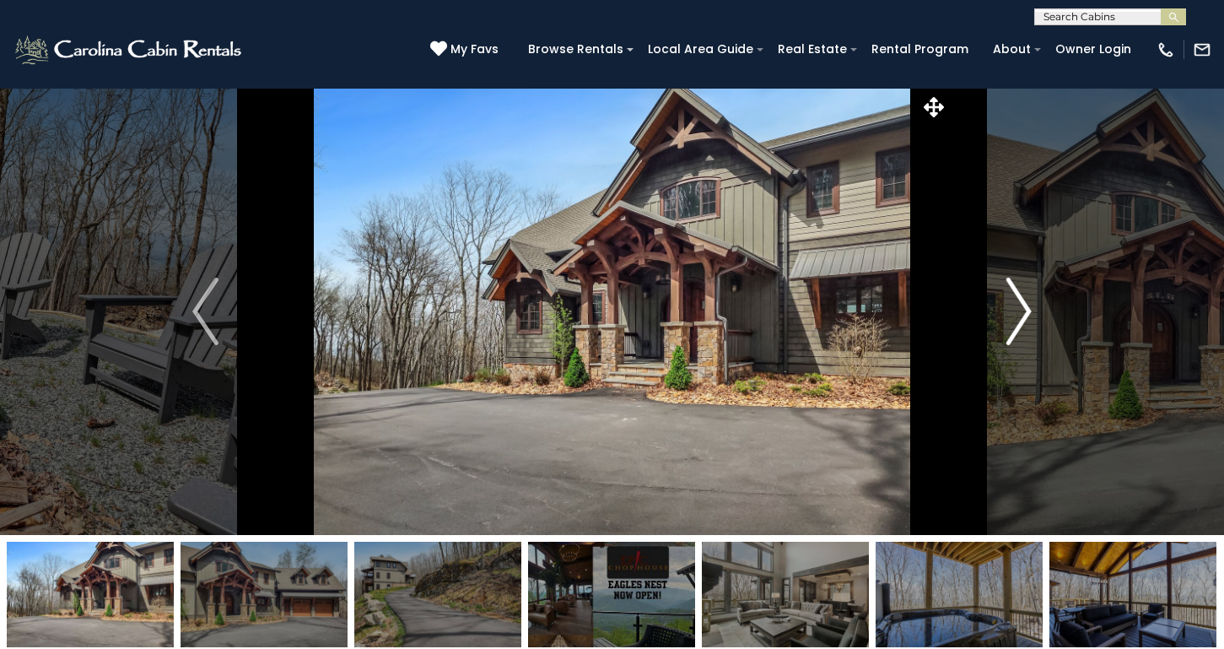
click at [1020, 306] on img "Next" at bounding box center [1018, 312] width 25 height 68
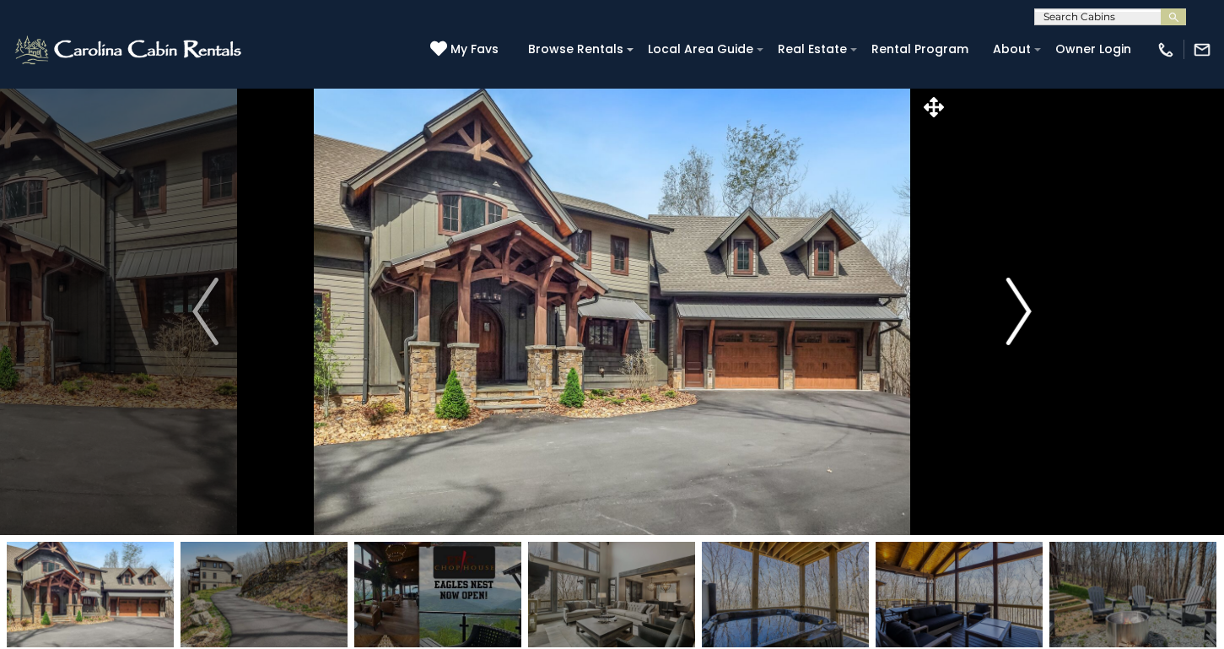
click at [1020, 306] on img "Next" at bounding box center [1018, 312] width 25 height 68
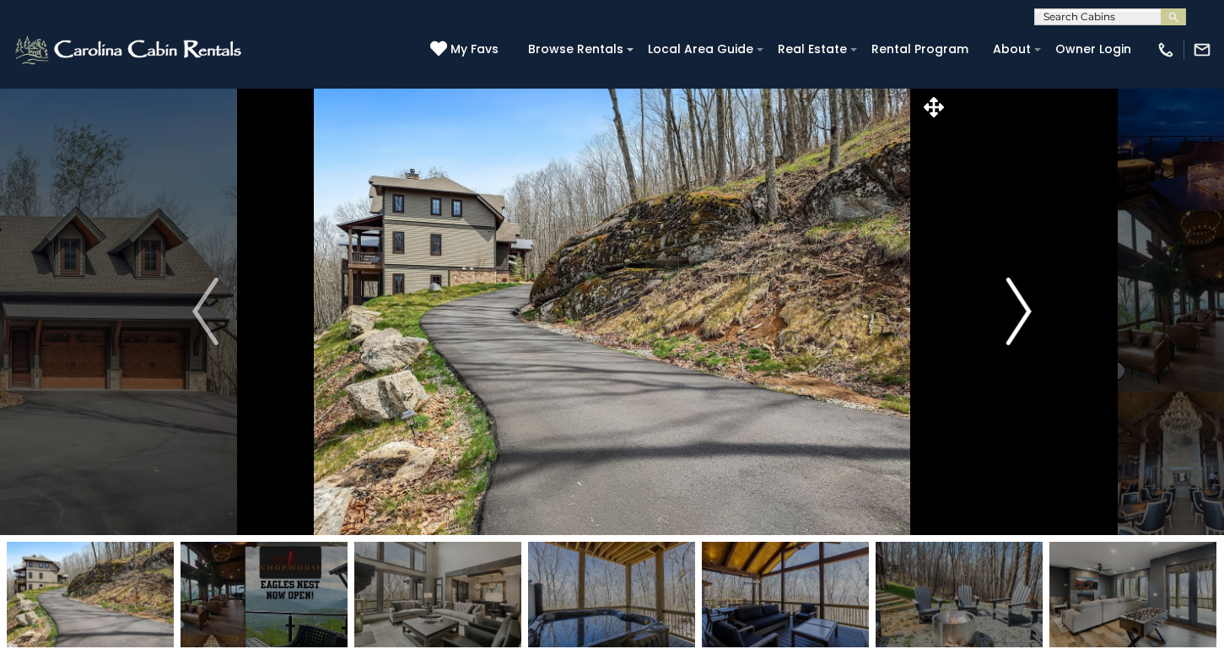
click at [1020, 306] on img "Next" at bounding box center [1018, 312] width 25 height 68
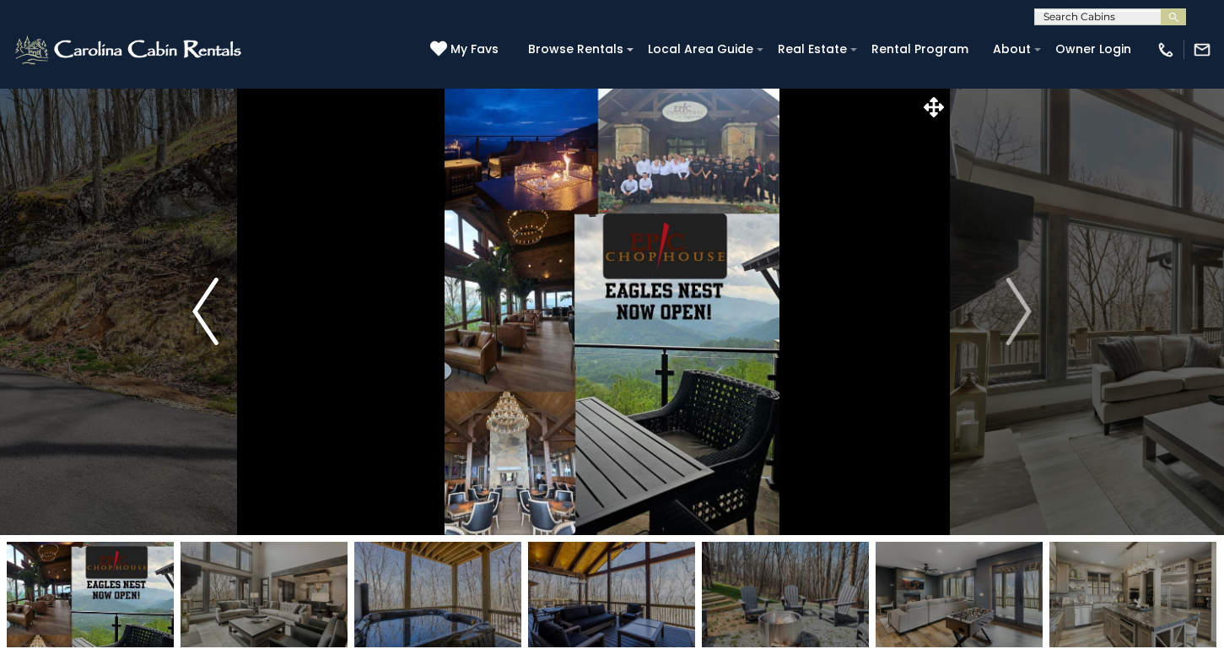
click at [205, 321] on img "Previous" at bounding box center [204, 312] width 25 height 68
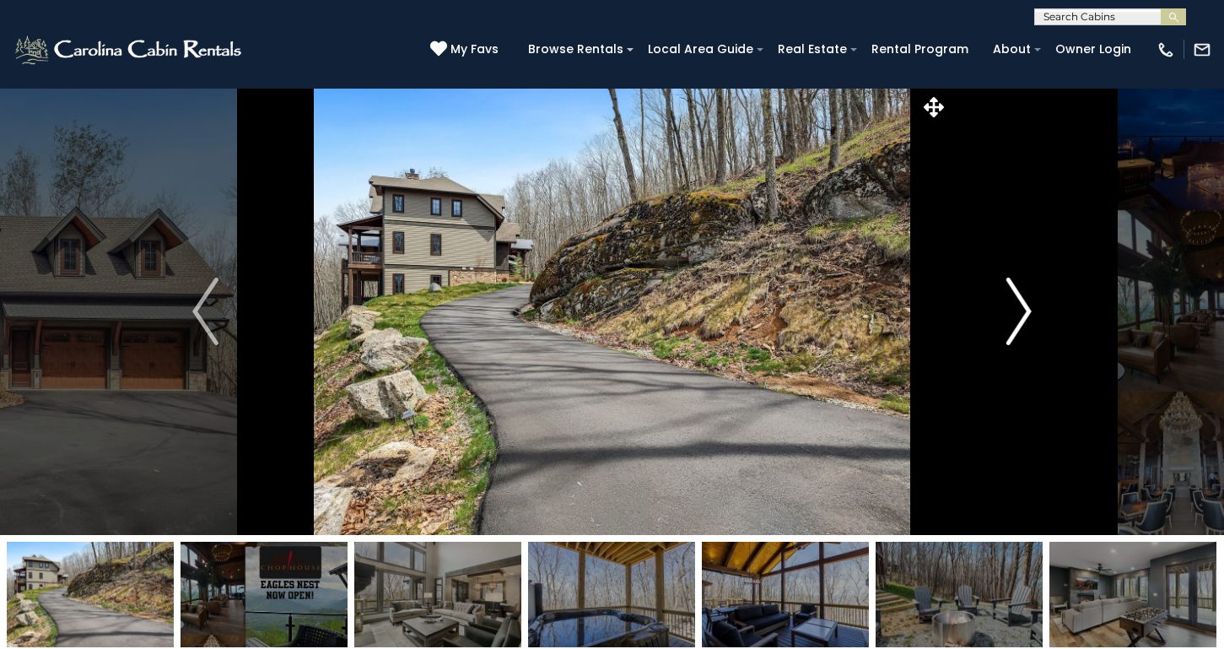
click at [1037, 311] on button "Next" at bounding box center [1019, 311] width 140 height 447
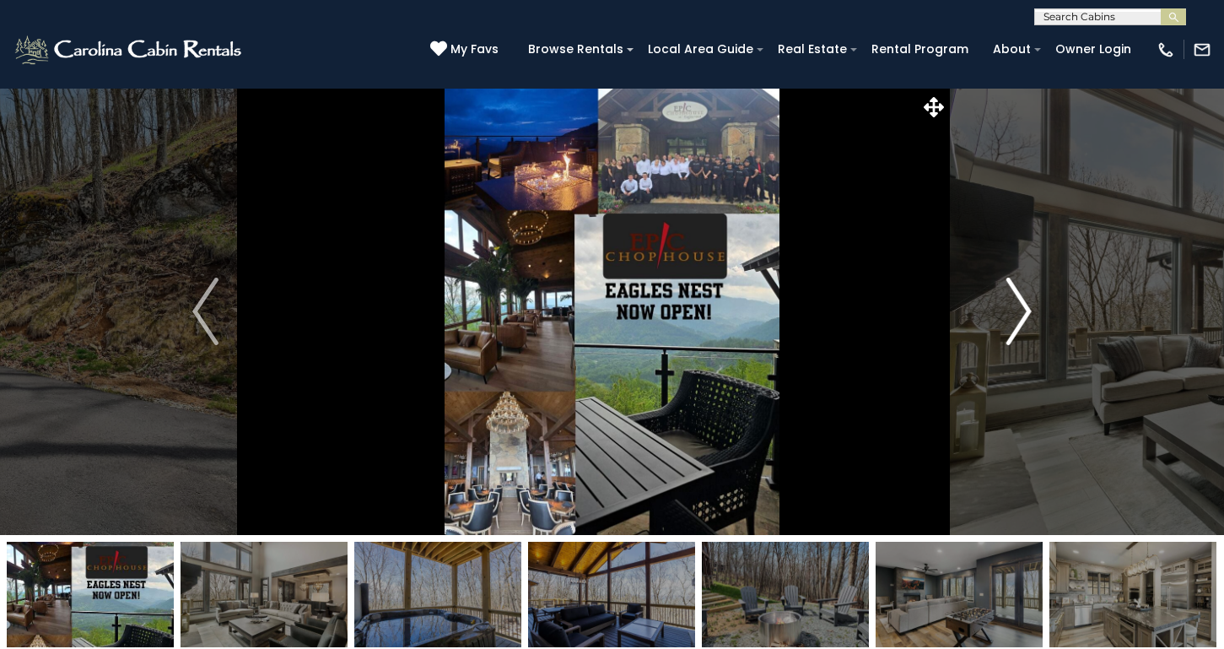
click at [1018, 306] on img "Next" at bounding box center [1018, 312] width 25 height 68
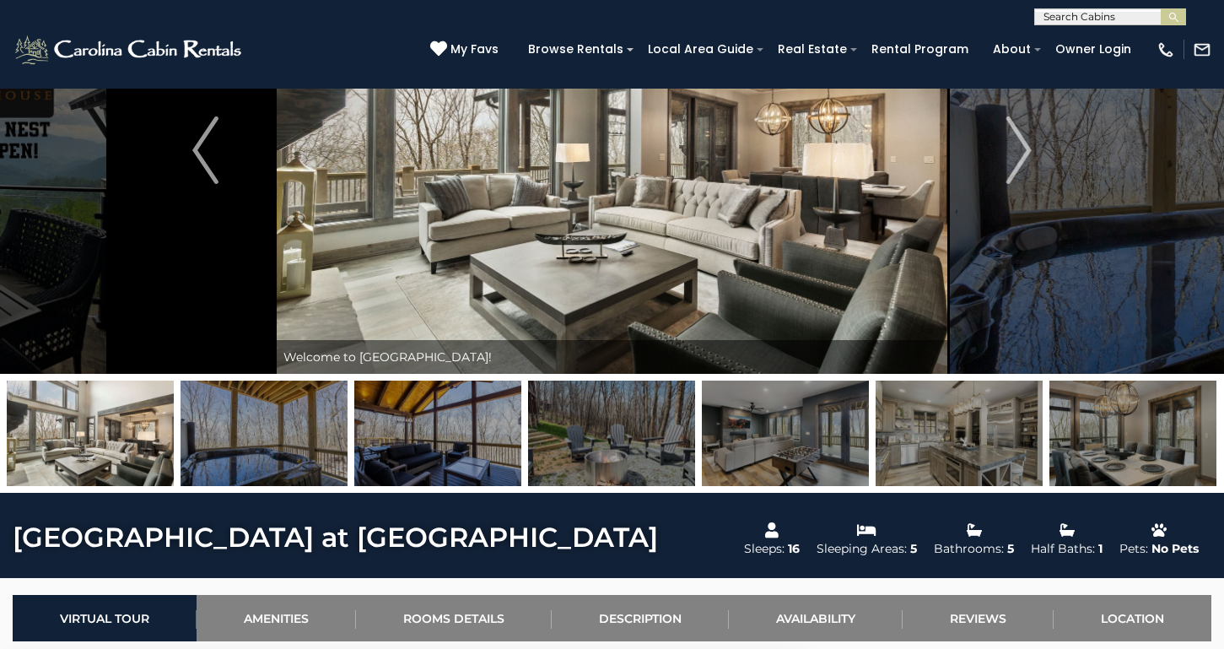
scroll to position [95, 0]
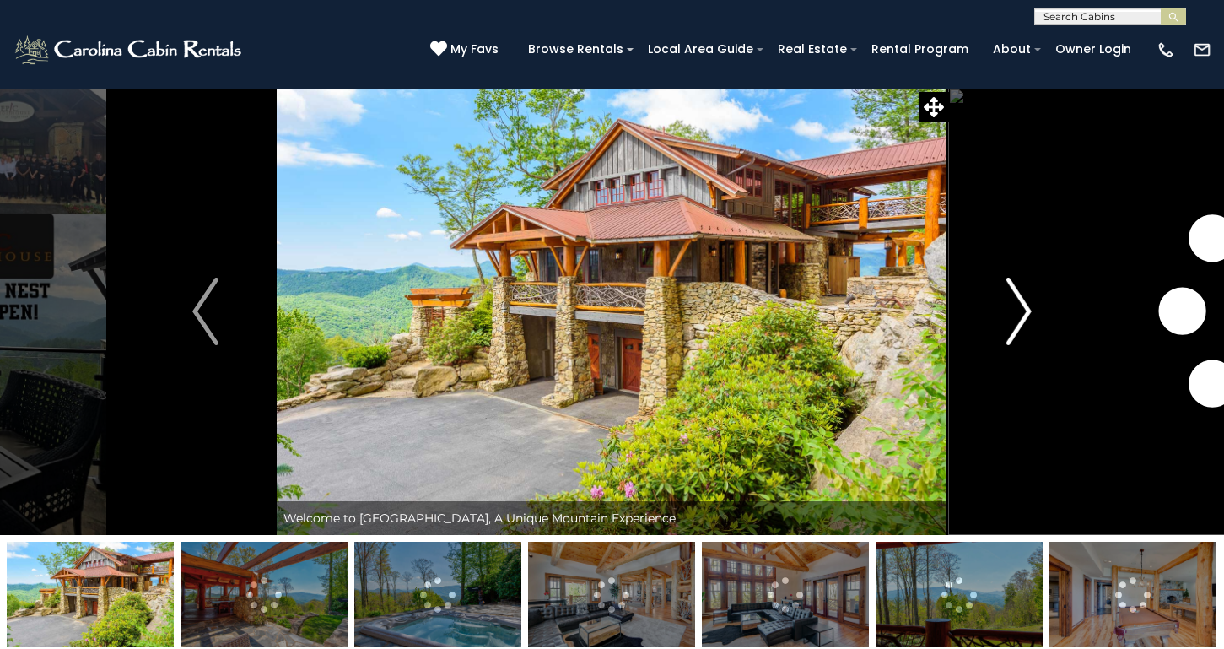
click at [1008, 291] on img "Next" at bounding box center [1018, 312] width 25 height 68
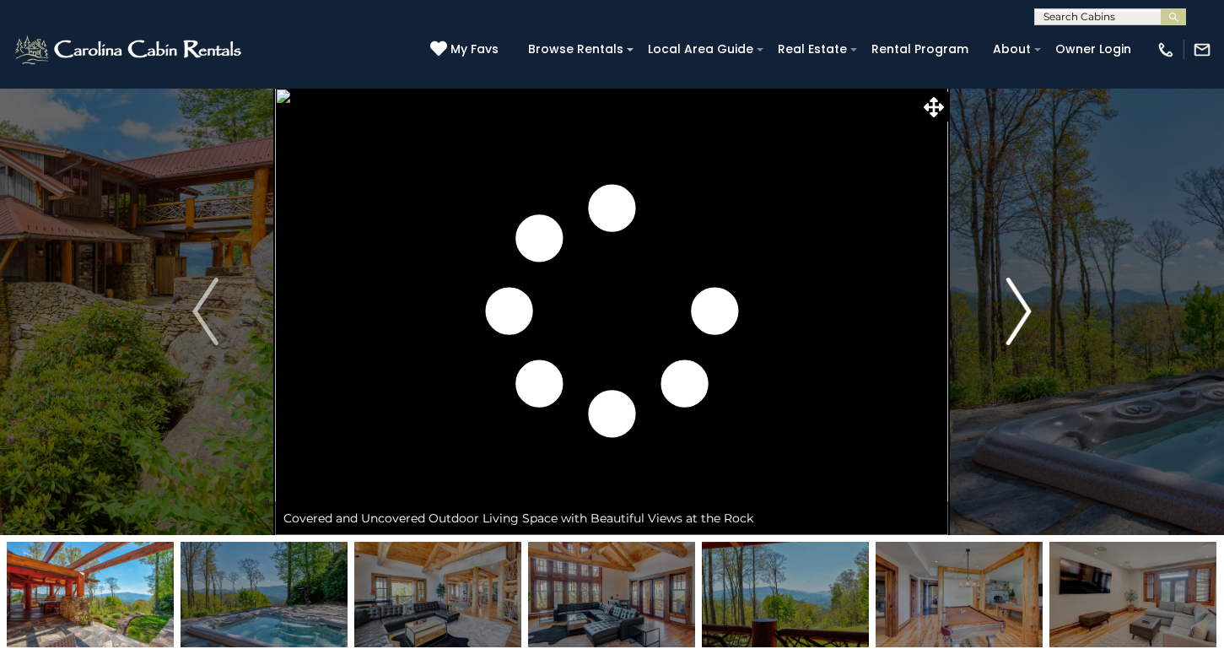
click at [1008, 291] on img "Next" at bounding box center [1018, 312] width 25 height 68
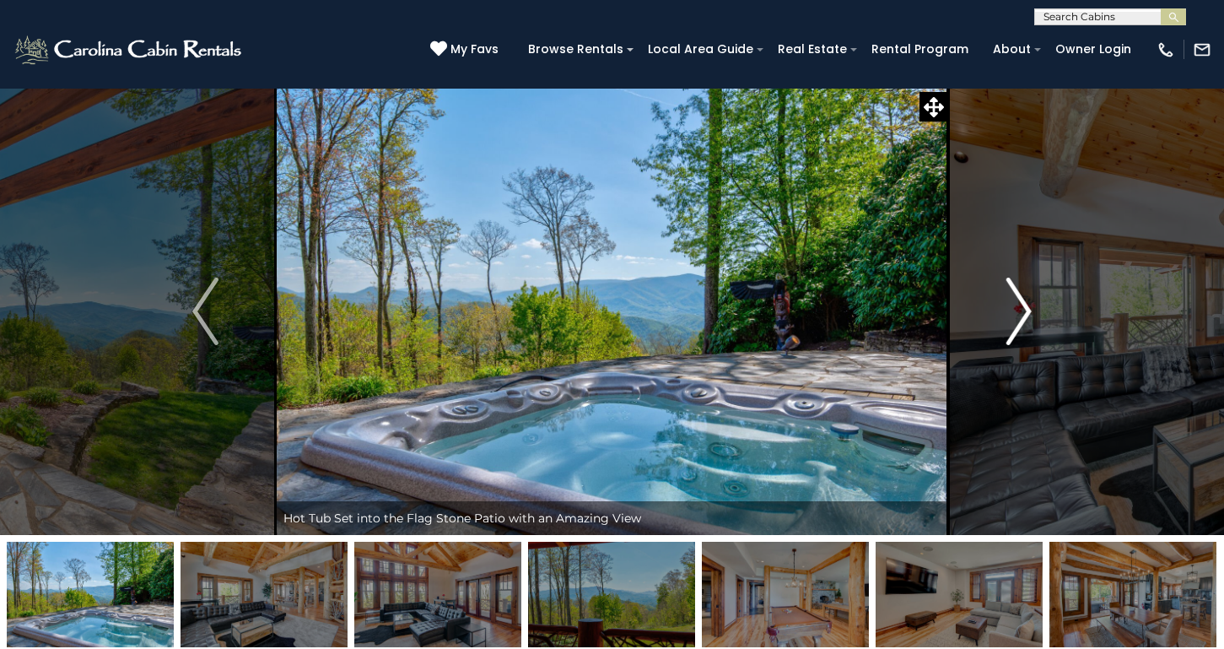
click at [1018, 304] on img "Next" at bounding box center [1018, 312] width 25 height 68
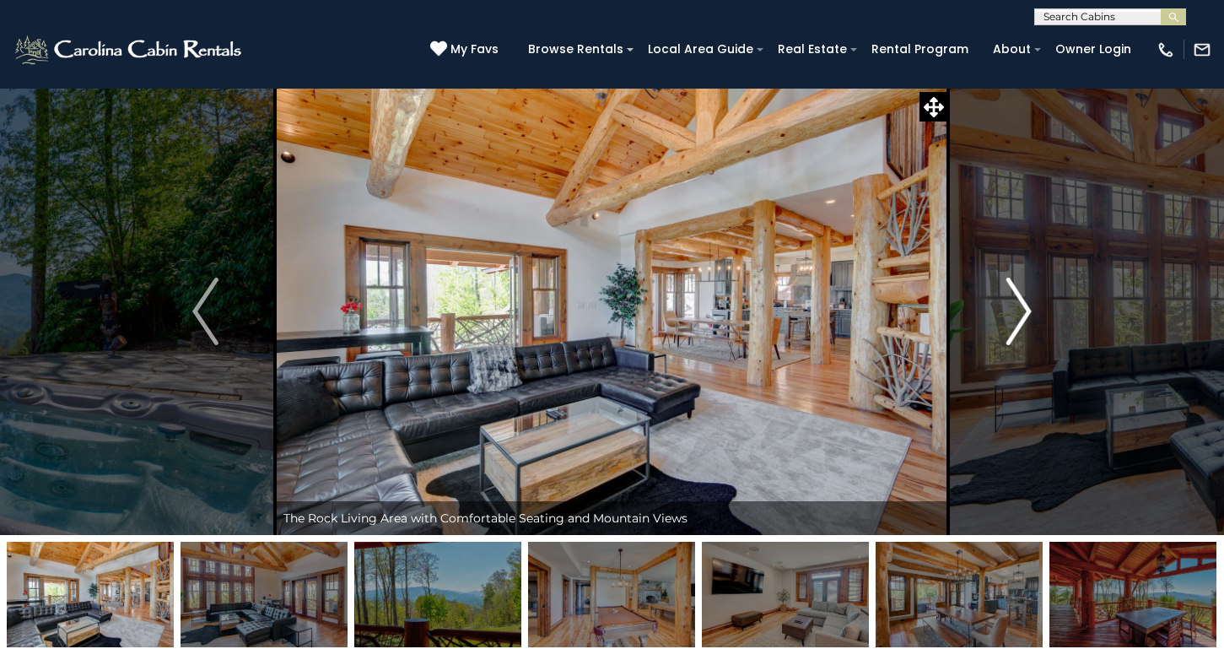
click at [1018, 304] on img "Next" at bounding box center [1018, 312] width 25 height 68
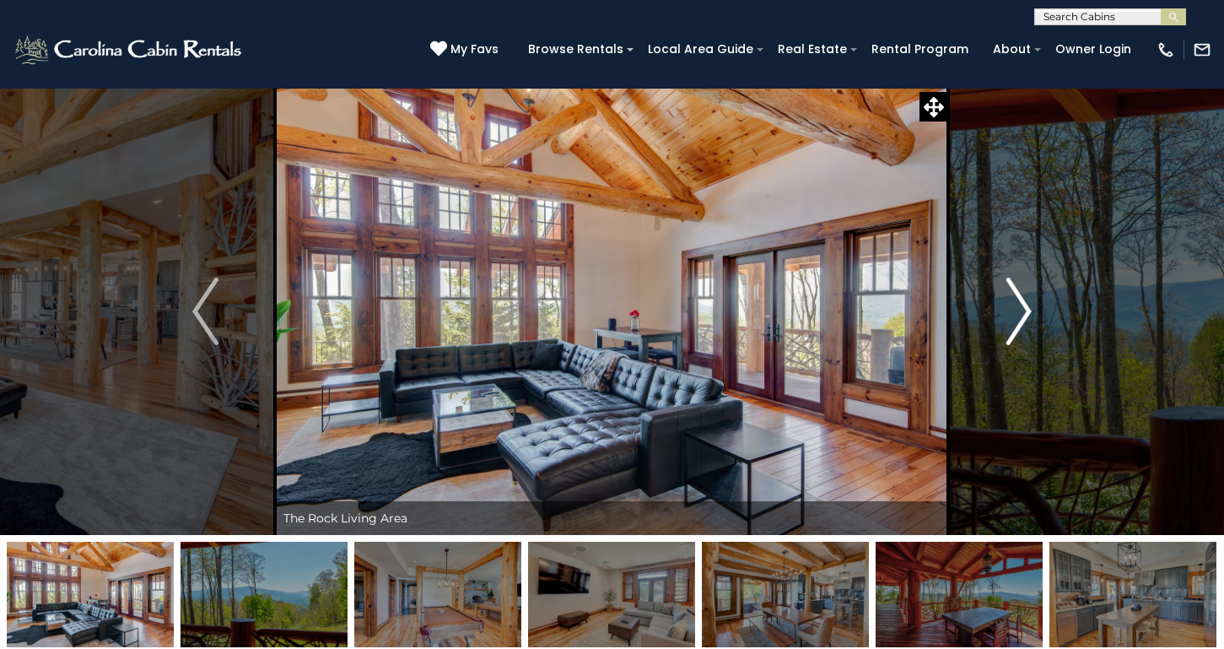
click at [1025, 313] on img "Next" at bounding box center [1018, 312] width 25 height 68
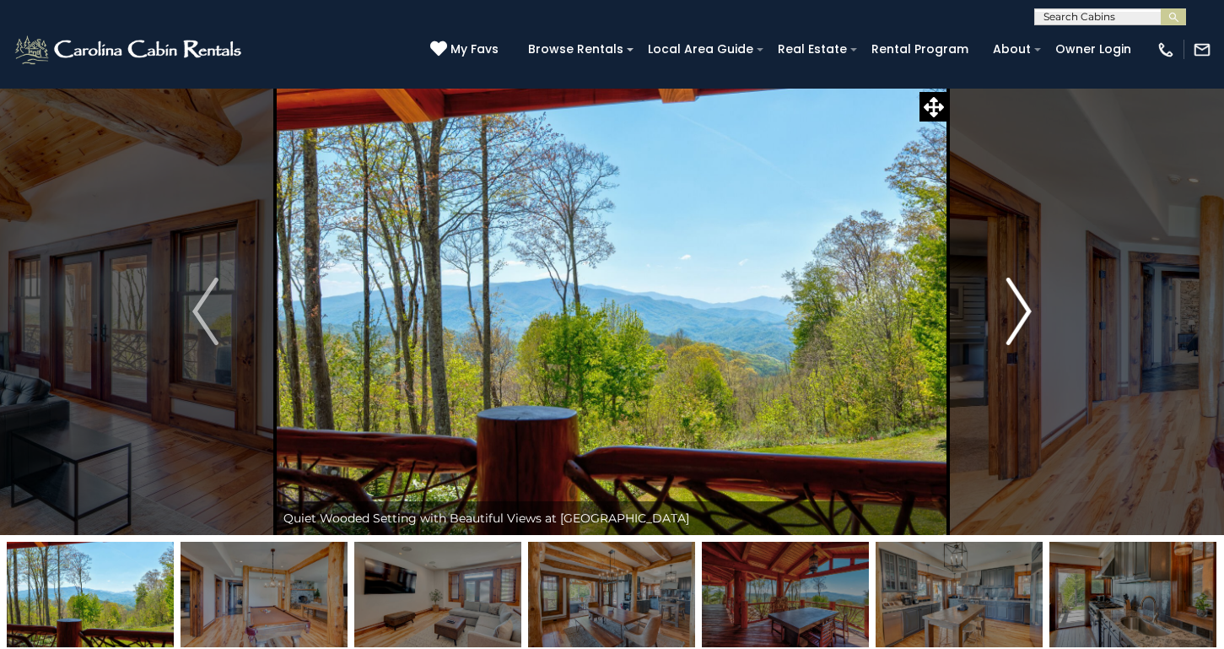
click at [1025, 313] on img "Next" at bounding box center [1018, 312] width 25 height 68
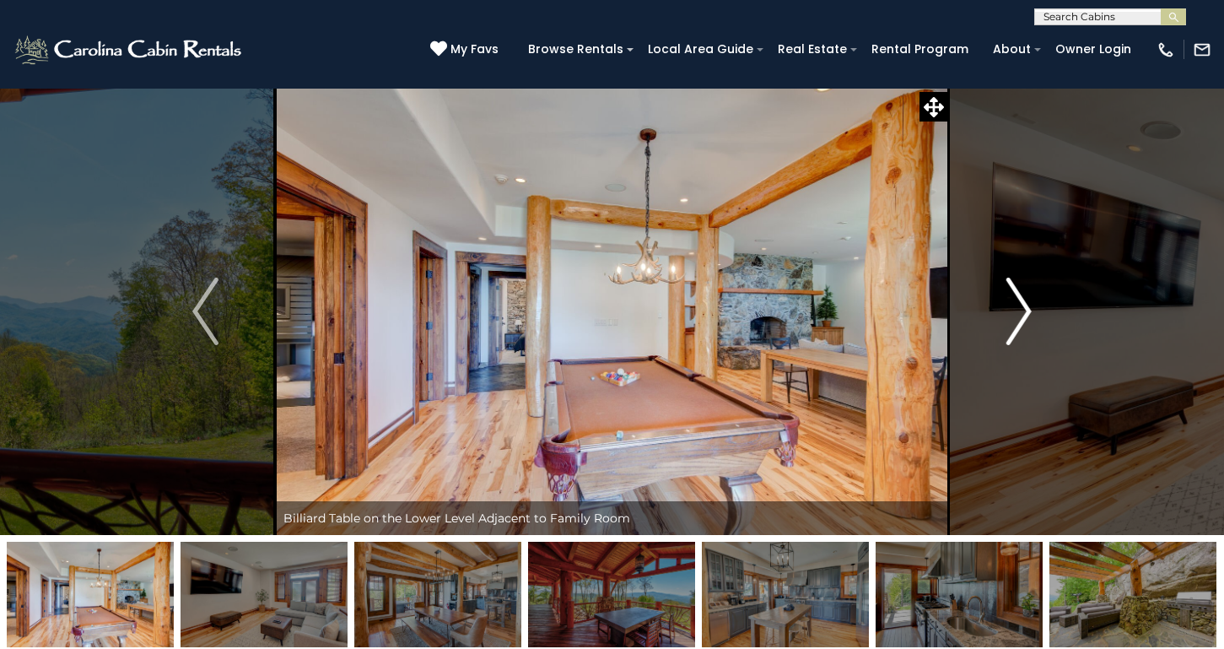
click at [1025, 313] on img "Next" at bounding box center [1018, 312] width 25 height 68
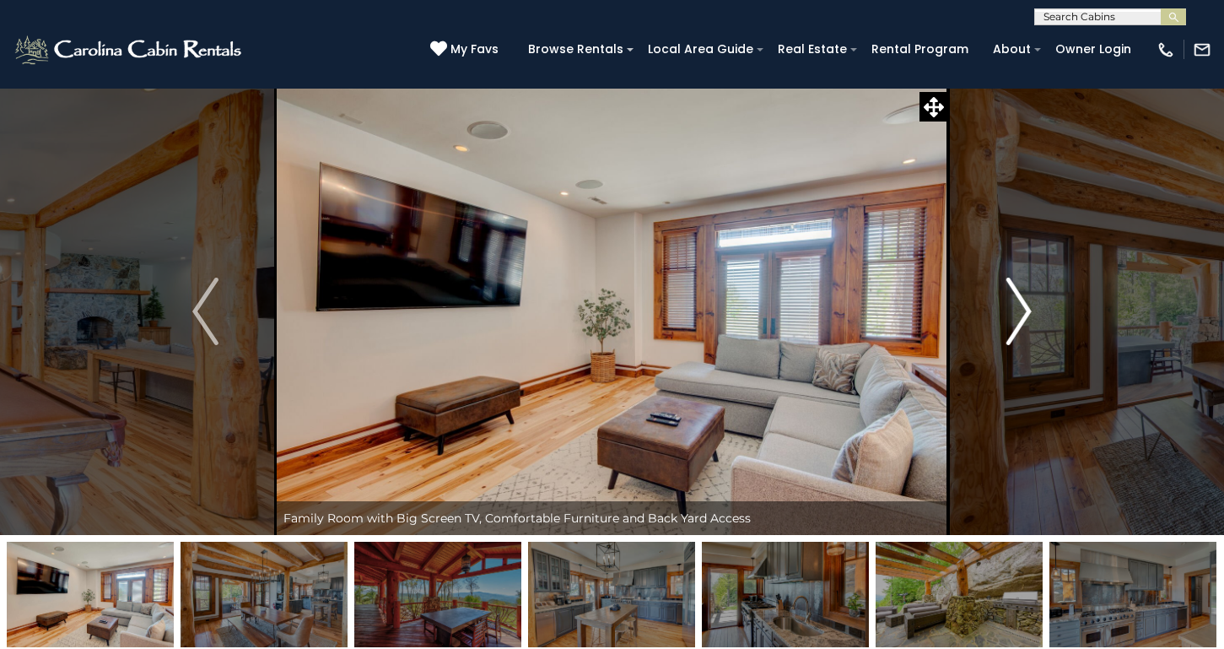
click at [1025, 314] on img "Next" at bounding box center [1018, 312] width 25 height 68
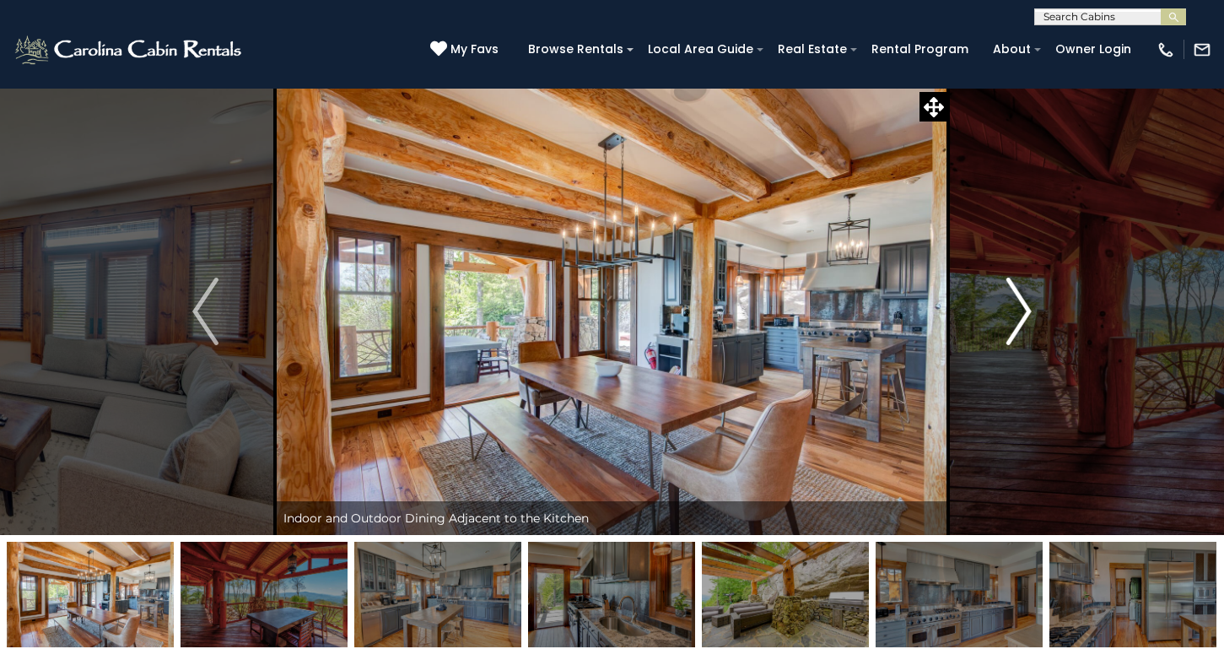
click at [1025, 314] on img "Next" at bounding box center [1018, 312] width 25 height 68
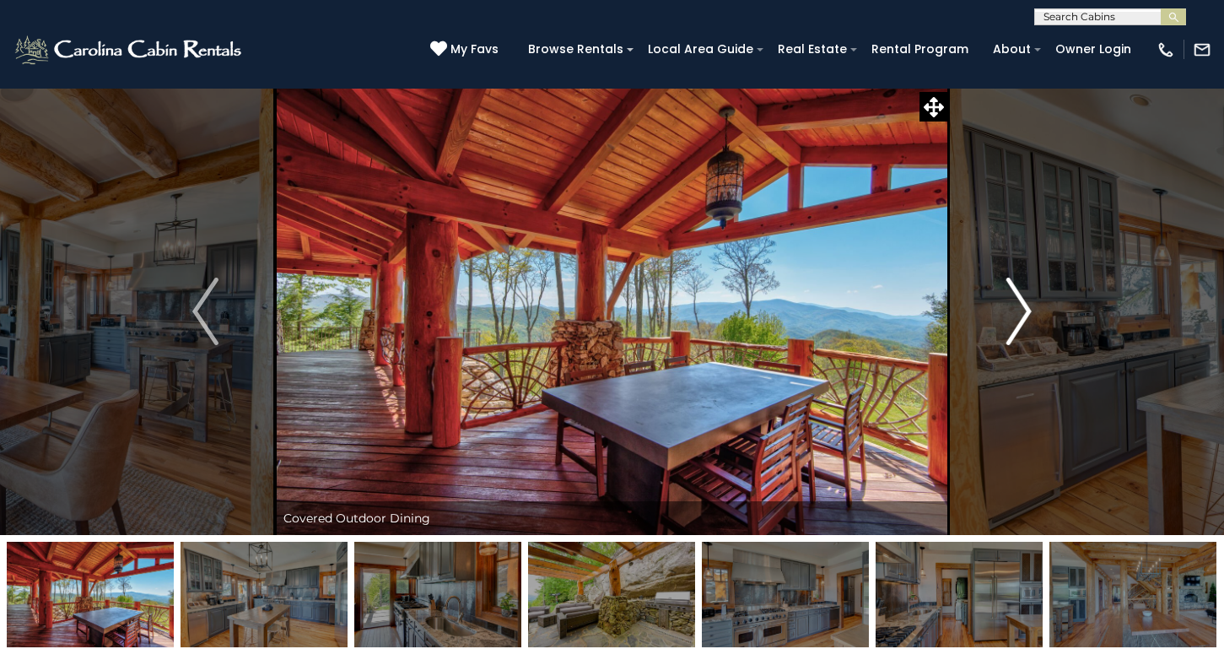
click at [1025, 314] on img "Next" at bounding box center [1018, 312] width 25 height 68
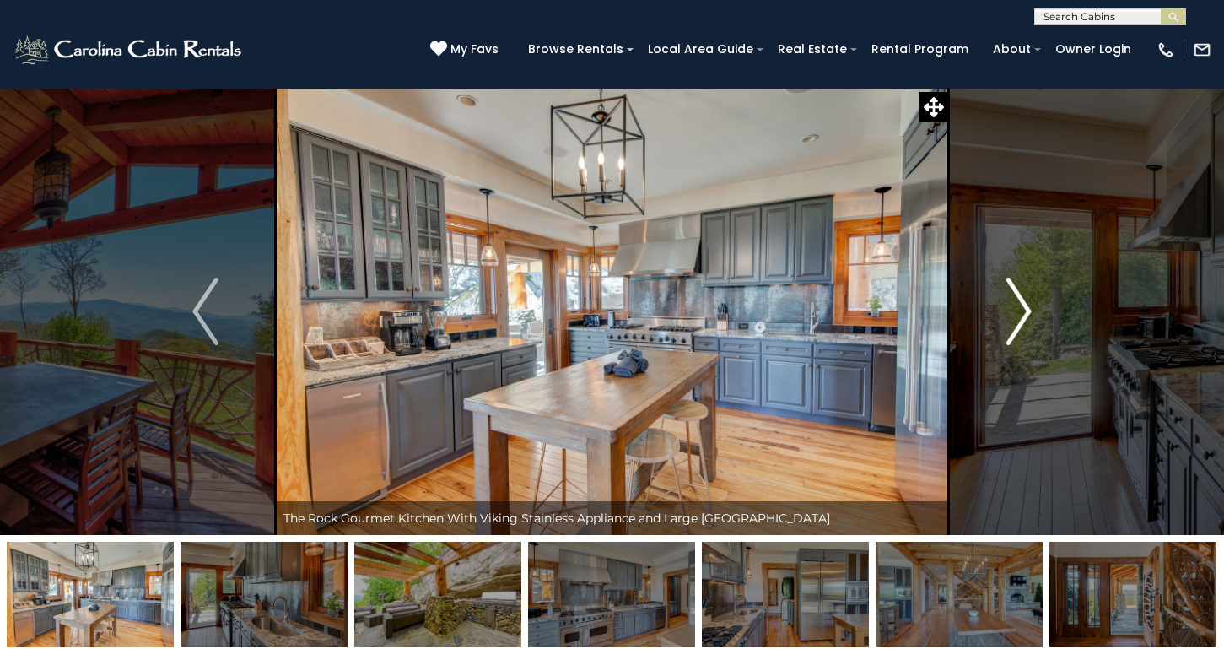
click at [1025, 314] on img "Next" at bounding box center [1018, 312] width 25 height 68
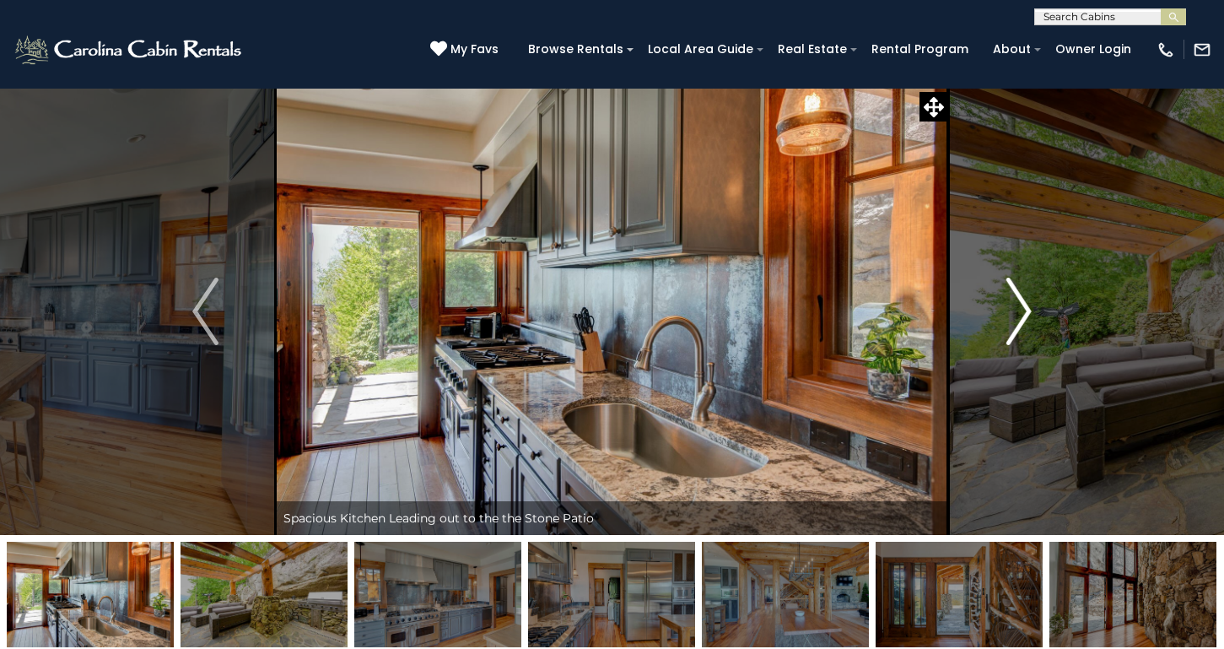
click at [1025, 314] on img "Next" at bounding box center [1018, 312] width 25 height 68
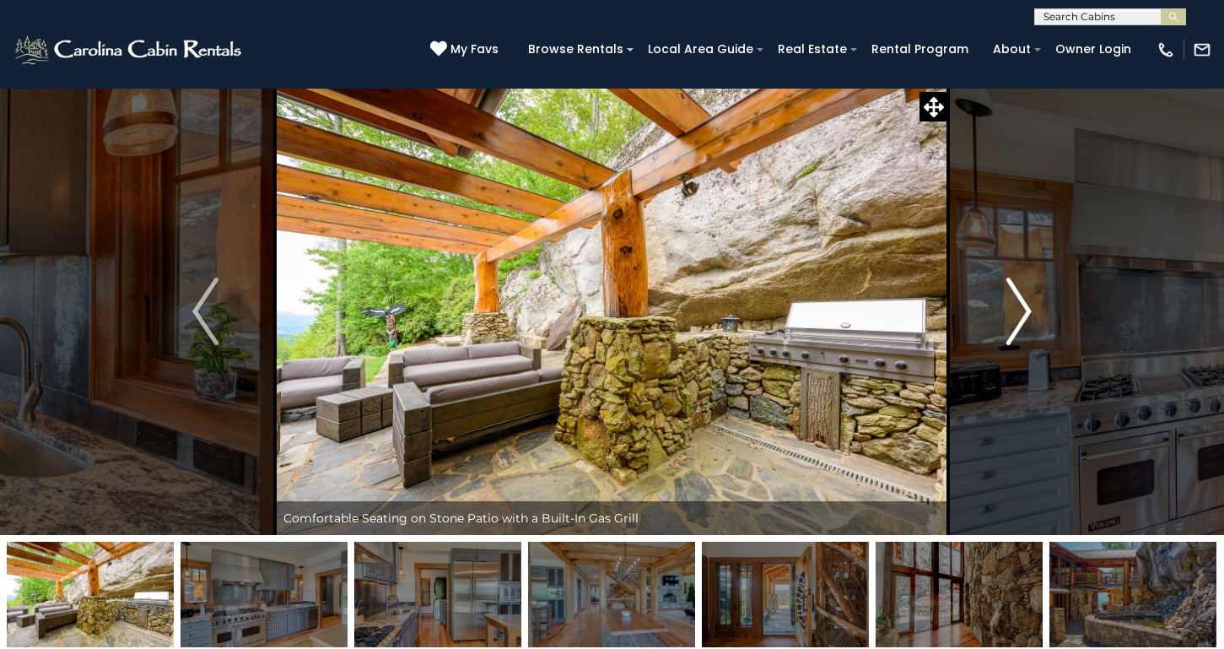
click at [1025, 314] on img "Next" at bounding box center [1018, 312] width 25 height 68
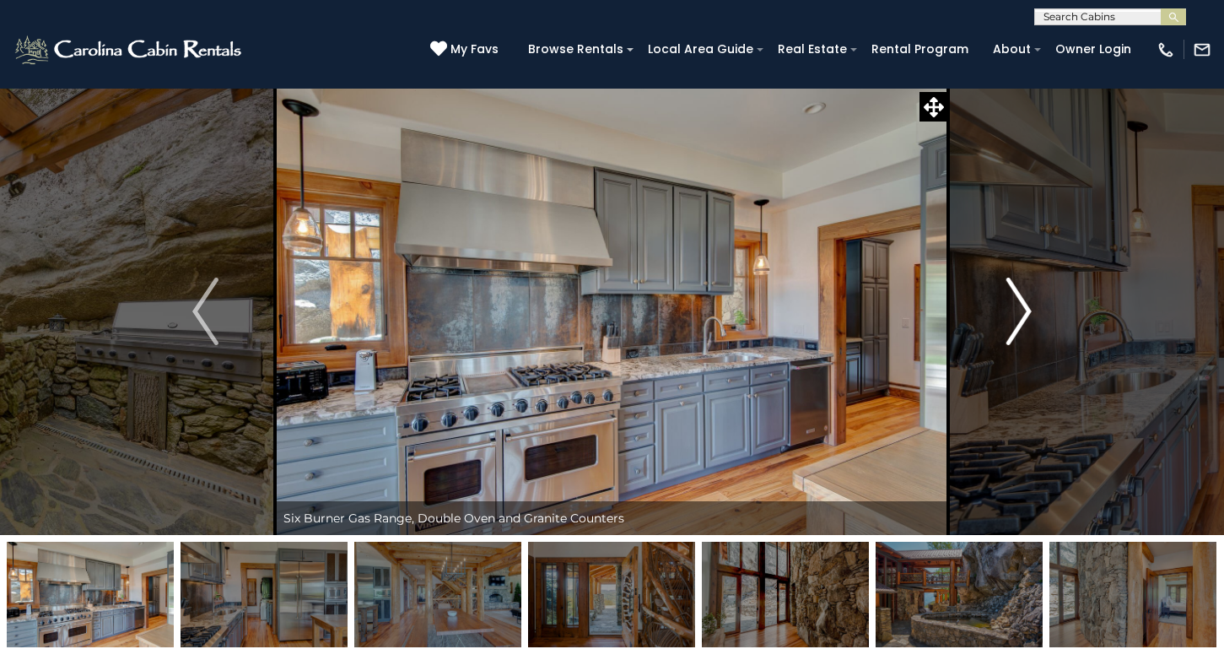
click at [1025, 314] on img "Next" at bounding box center [1018, 312] width 25 height 68
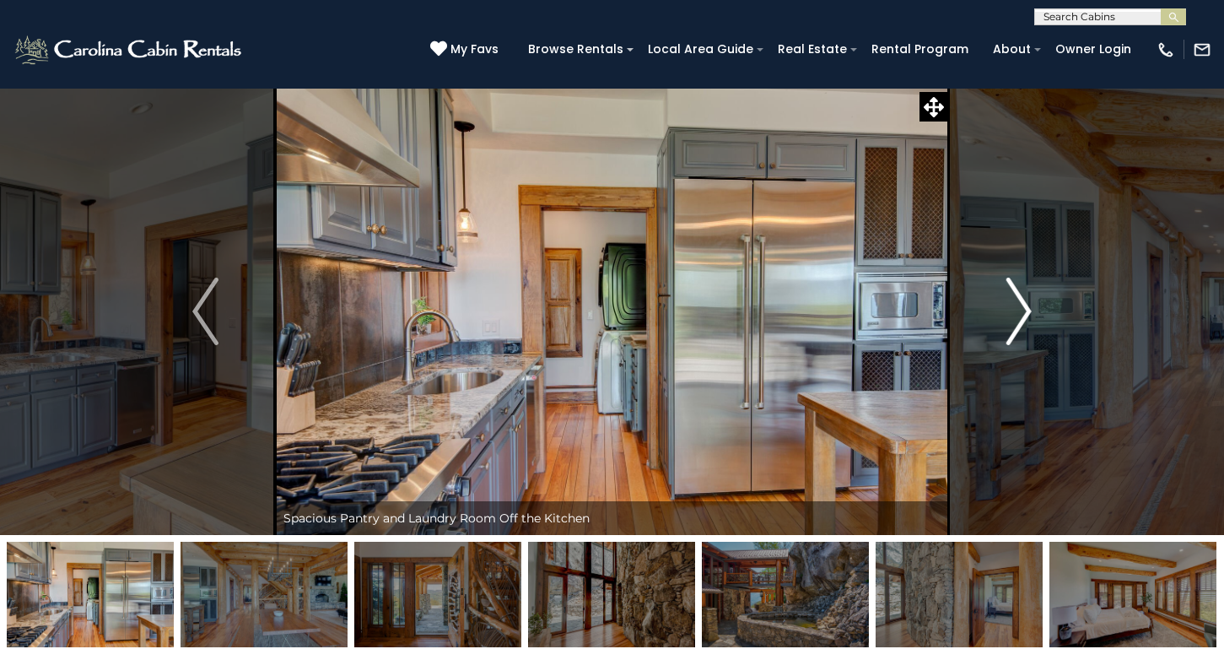
click at [1025, 314] on img "Next" at bounding box center [1018, 312] width 25 height 68
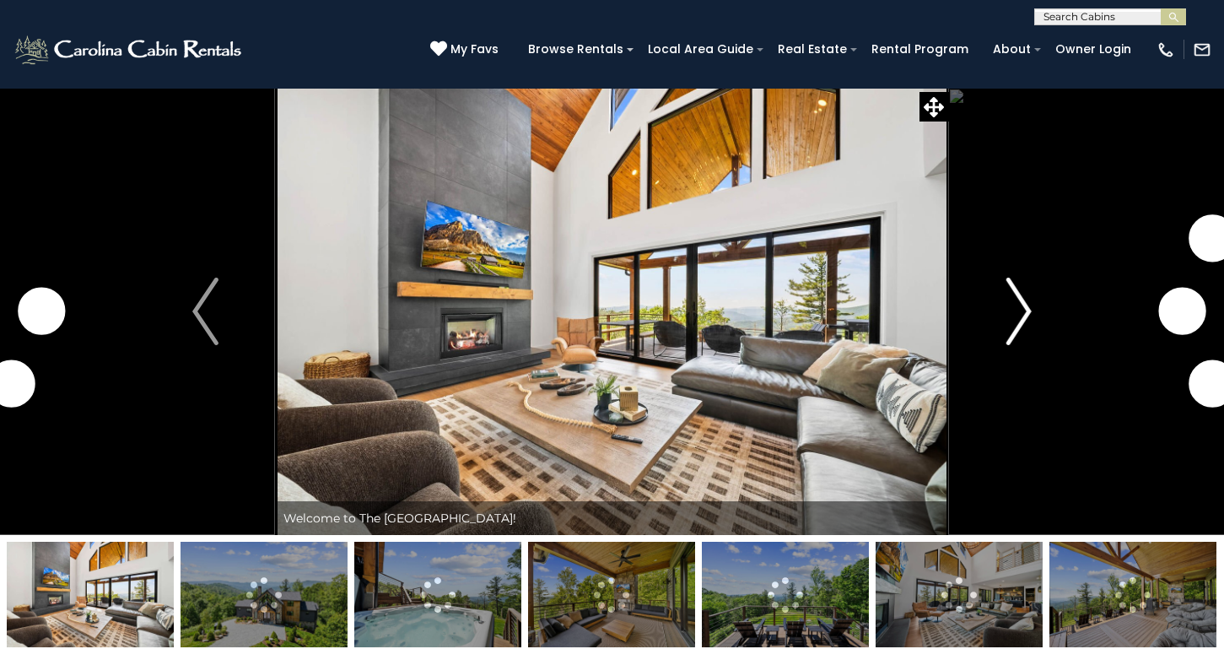
click at [1007, 302] on img "Next" at bounding box center [1018, 312] width 25 height 68
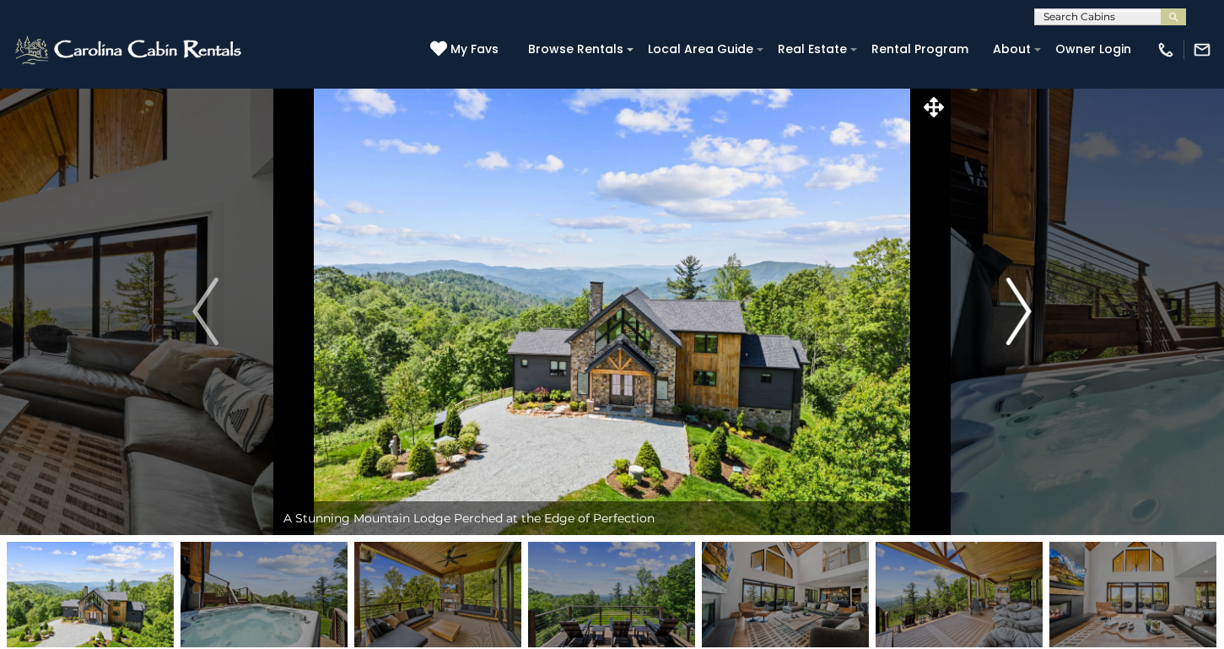
click at [1023, 309] on img "Next" at bounding box center [1018, 312] width 25 height 68
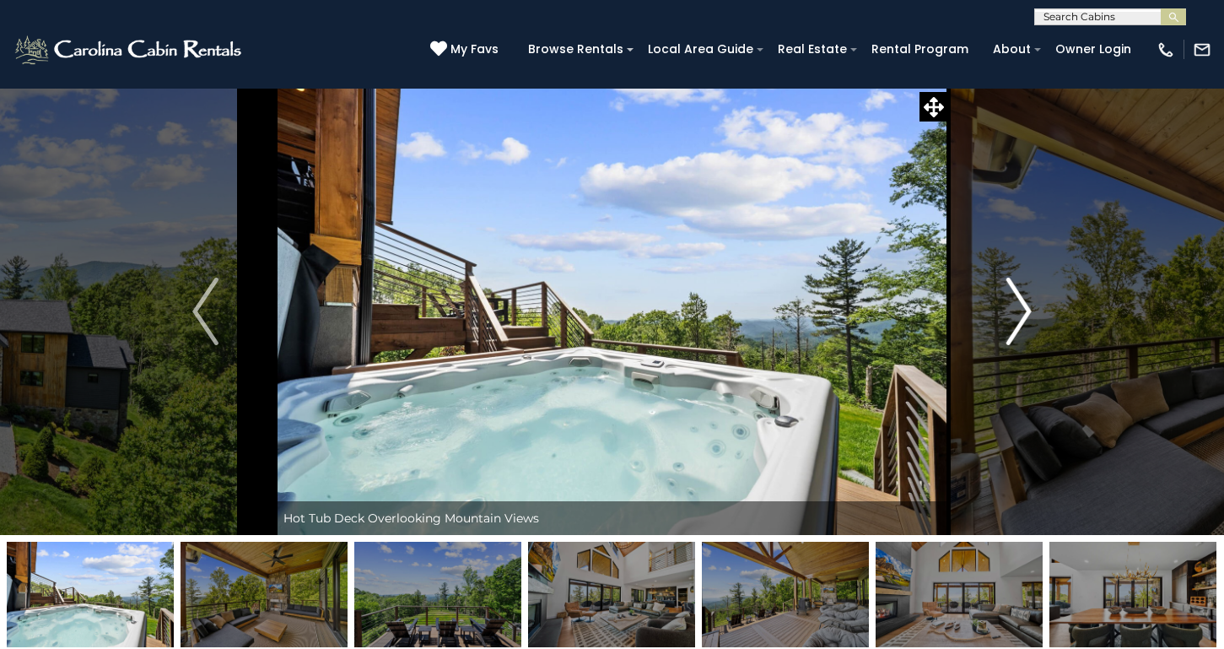
click at [1023, 309] on img "Next" at bounding box center [1018, 312] width 25 height 68
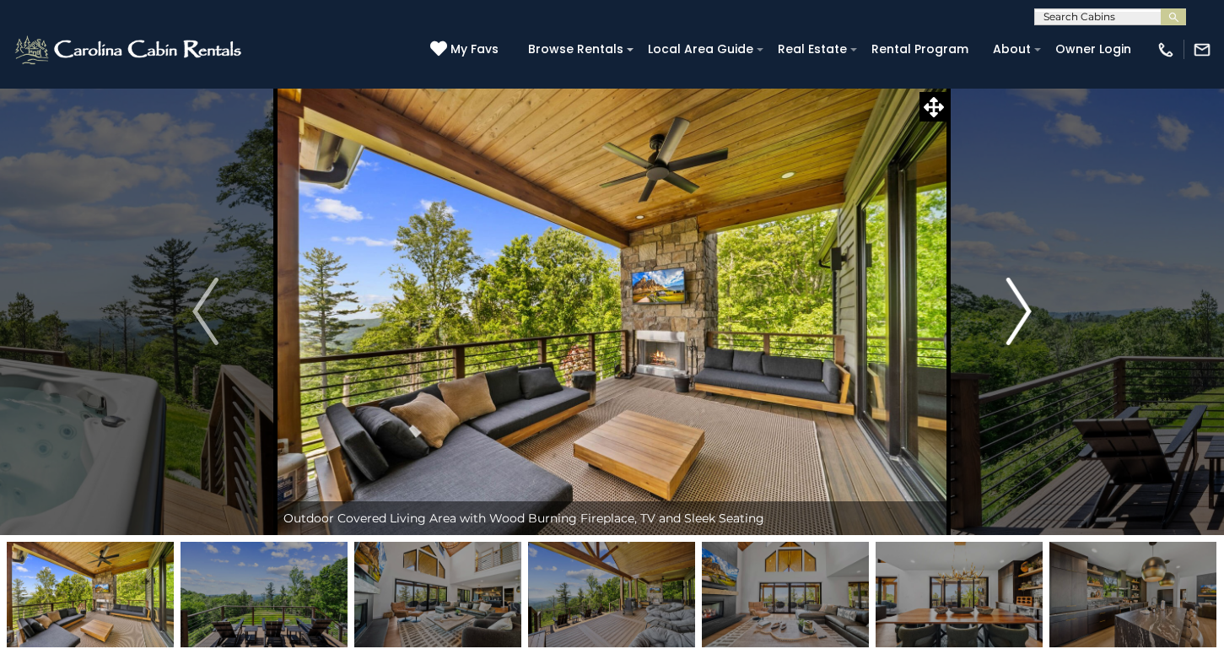
click at [1023, 309] on img "Next" at bounding box center [1018, 312] width 25 height 68
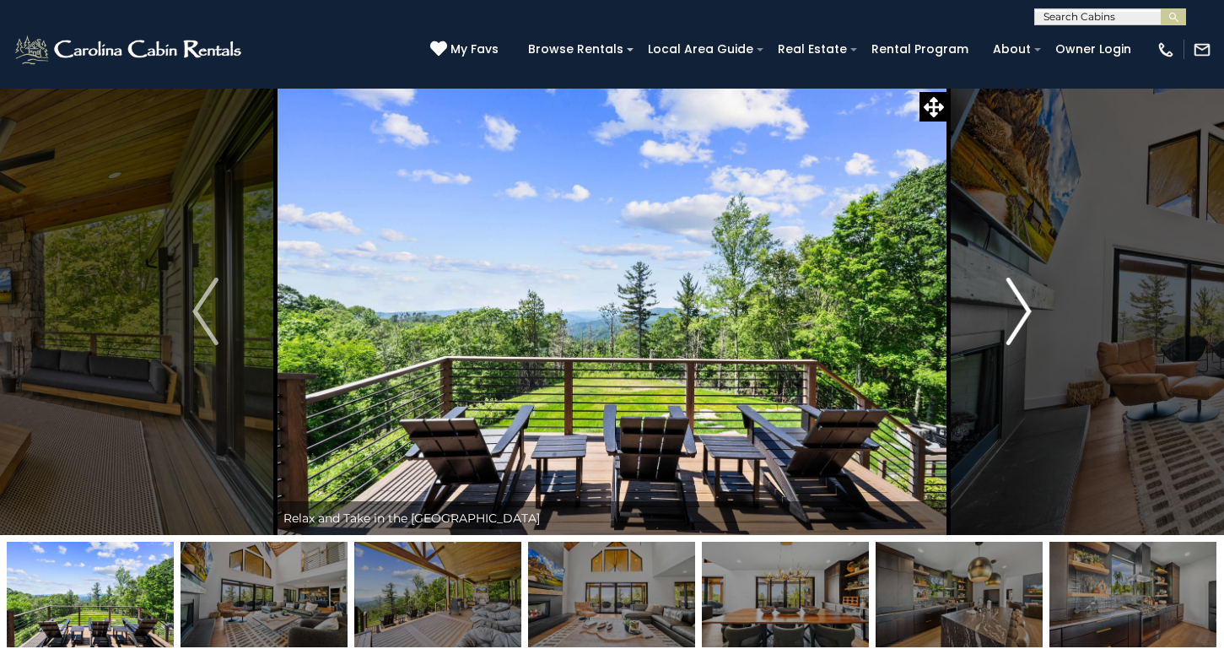
click at [1023, 309] on img "Next" at bounding box center [1018, 312] width 25 height 68
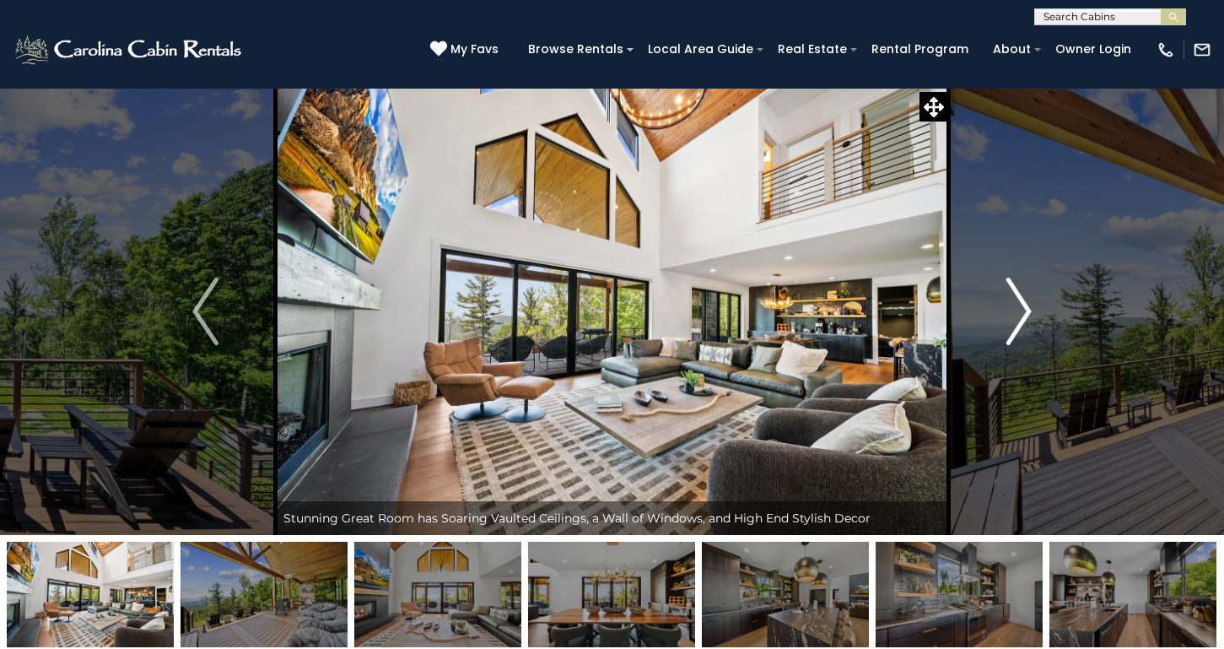
click at [1023, 309] on img "Next" at bounding box center [1018, 312] width 25 height 68
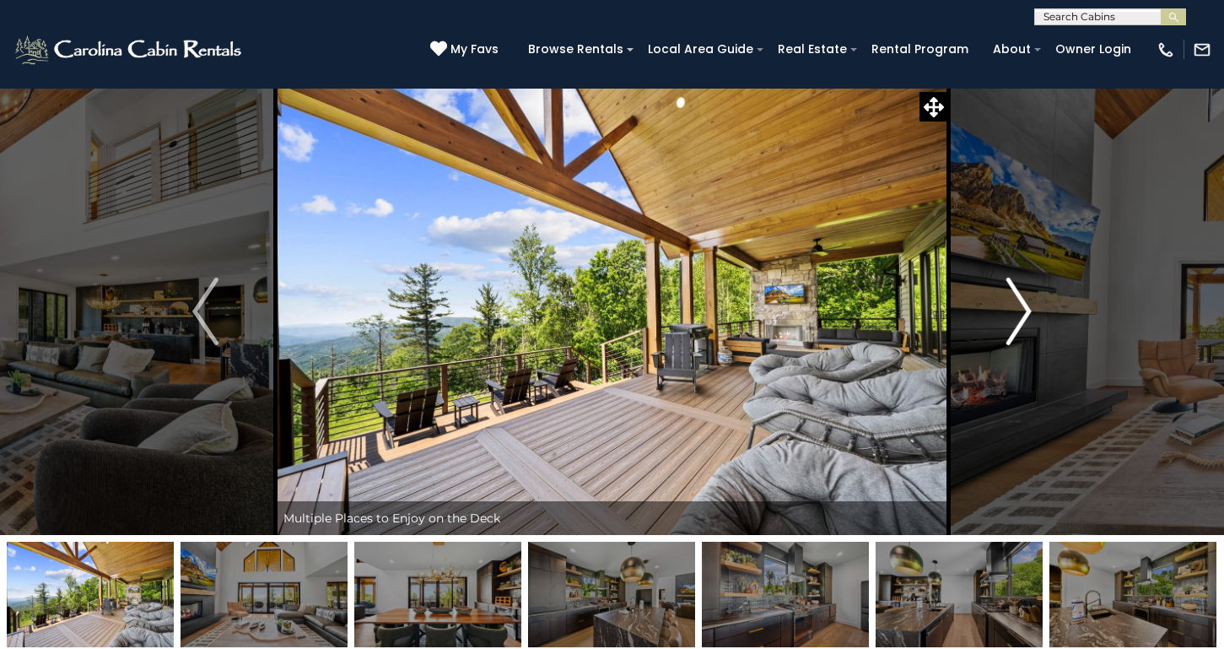
click at [1023, 309] on img "Next" at bounding box center [1018, 312] width 25 height 68
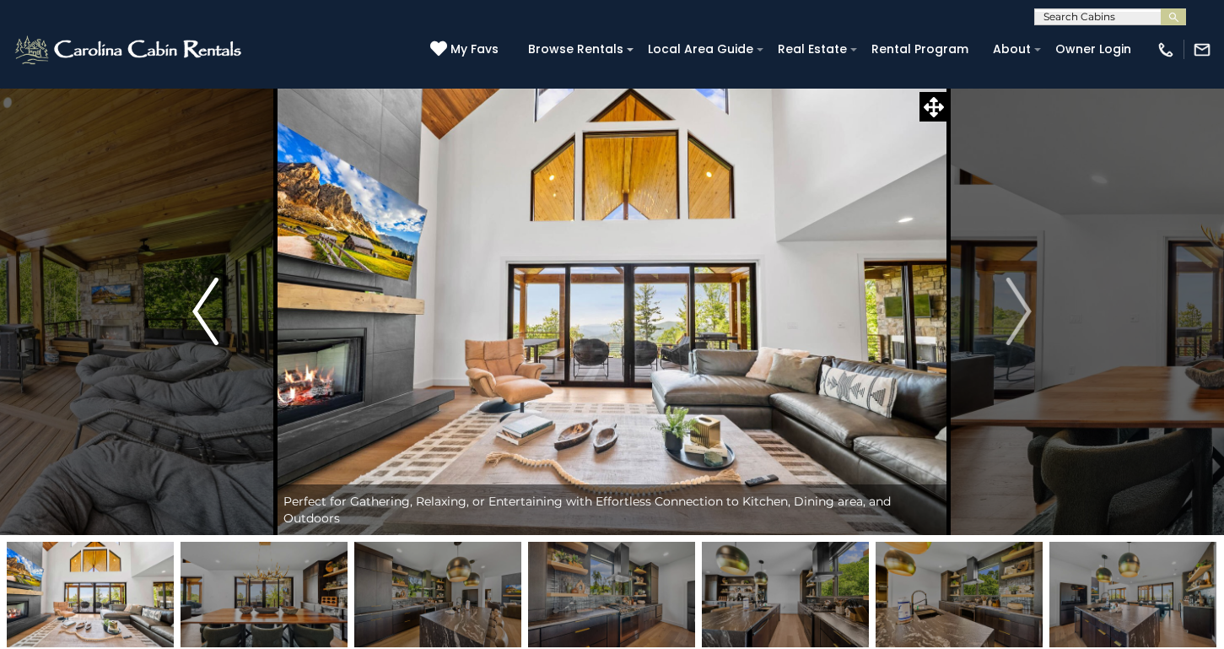
click at [202, 305] on img "Previous" at bounding box center [204, 312] width 25 height 68
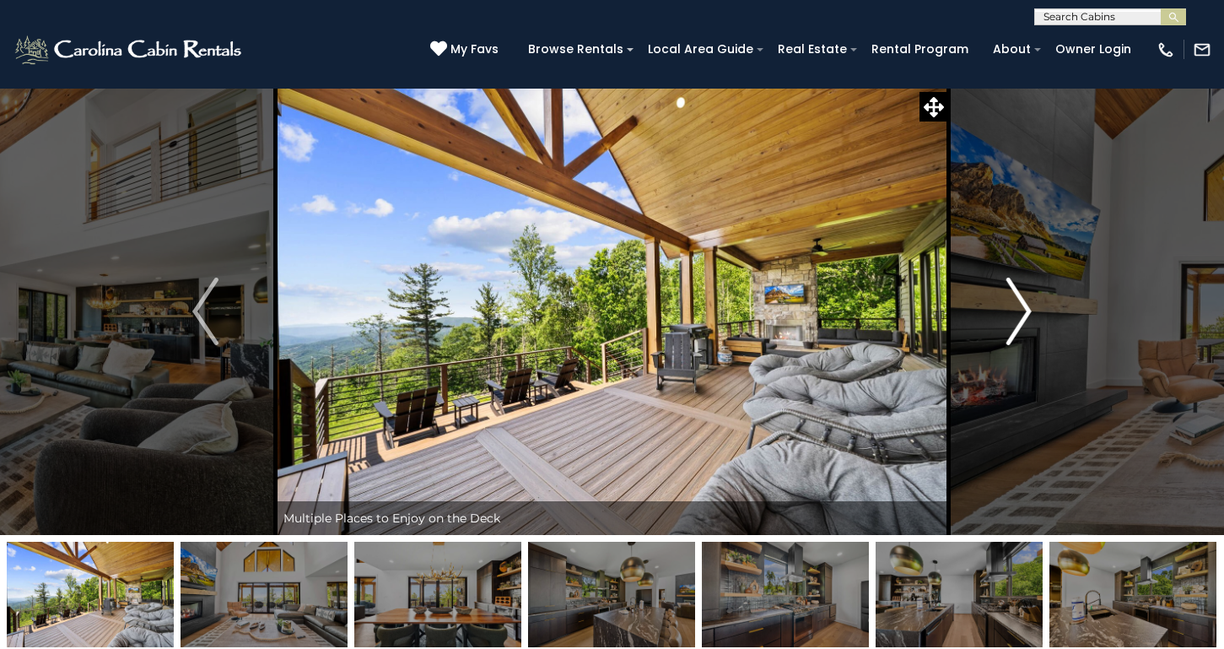
click at [1016, 298] on img "Next" at bounding box center [1018, 312] width 25 height 68
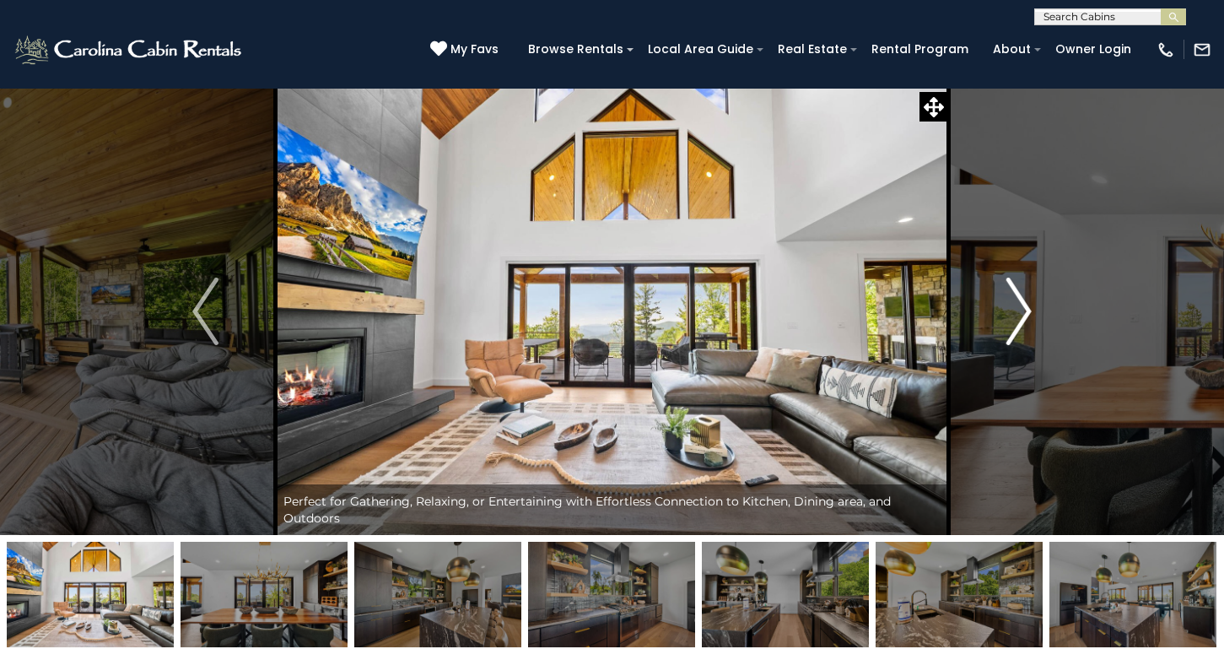
click at [1016, 298] on img "Next" at bounding box center [1018, 312] width 25 height 68
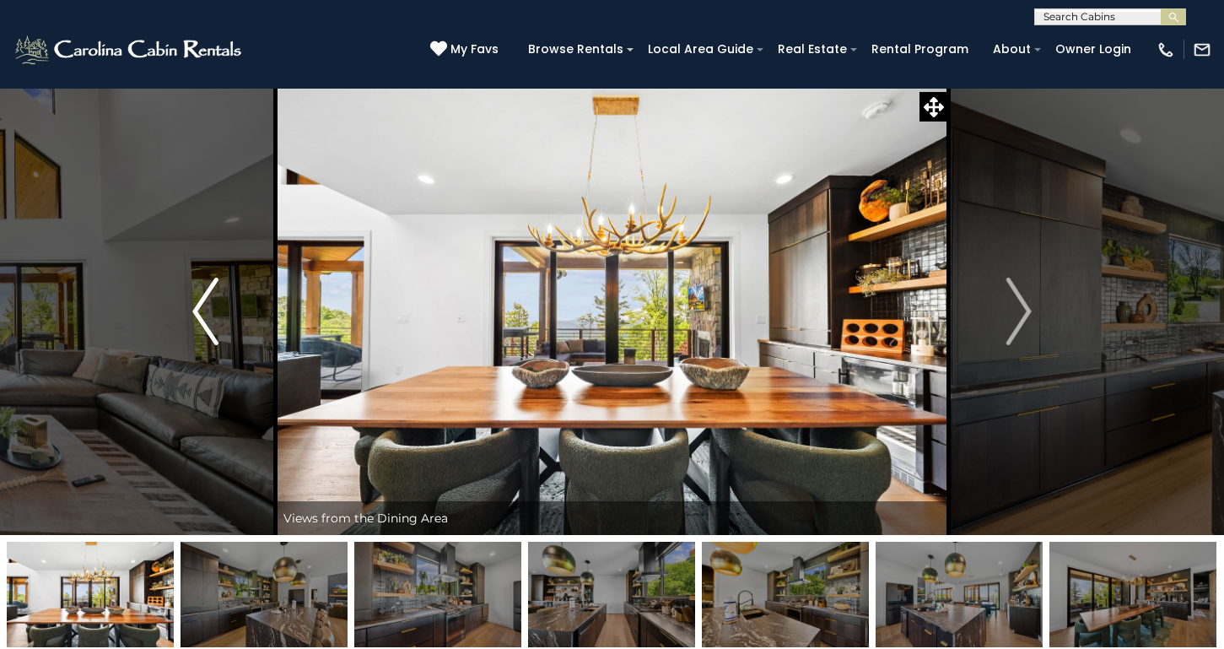
click at [220, 305] on button "Previous" at bounding box center [206, 311] width 140 height 447
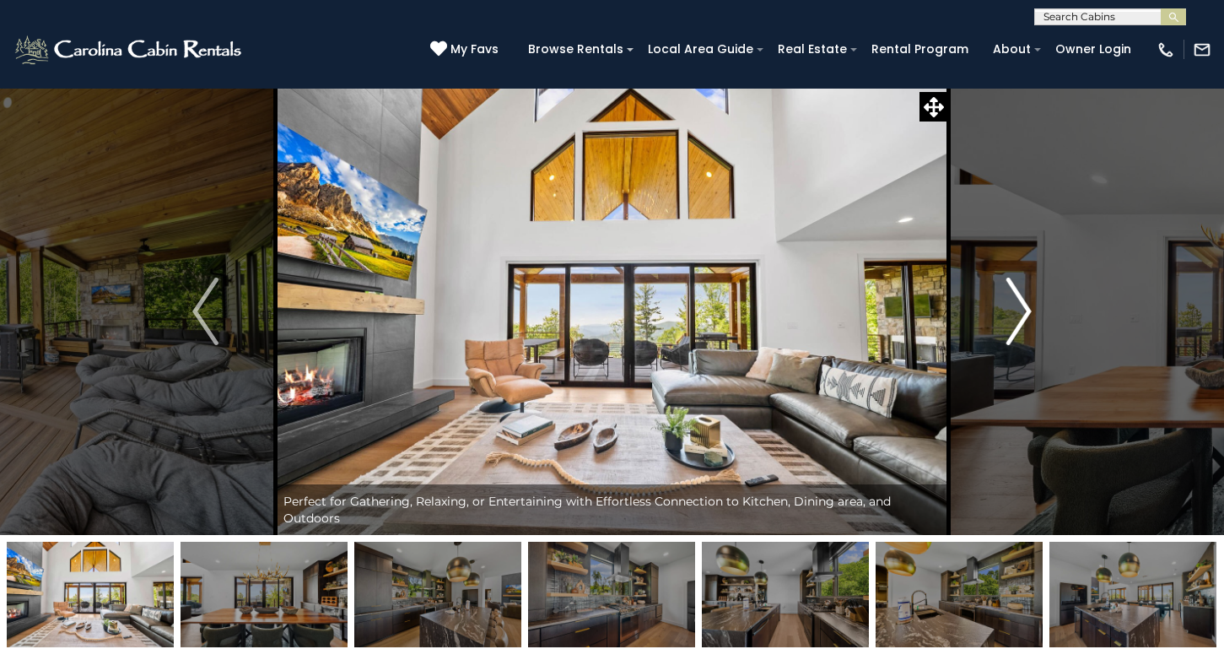
click at [1018, 301] on img "Next" at bounding box center [1018, 312] width 25 height 68
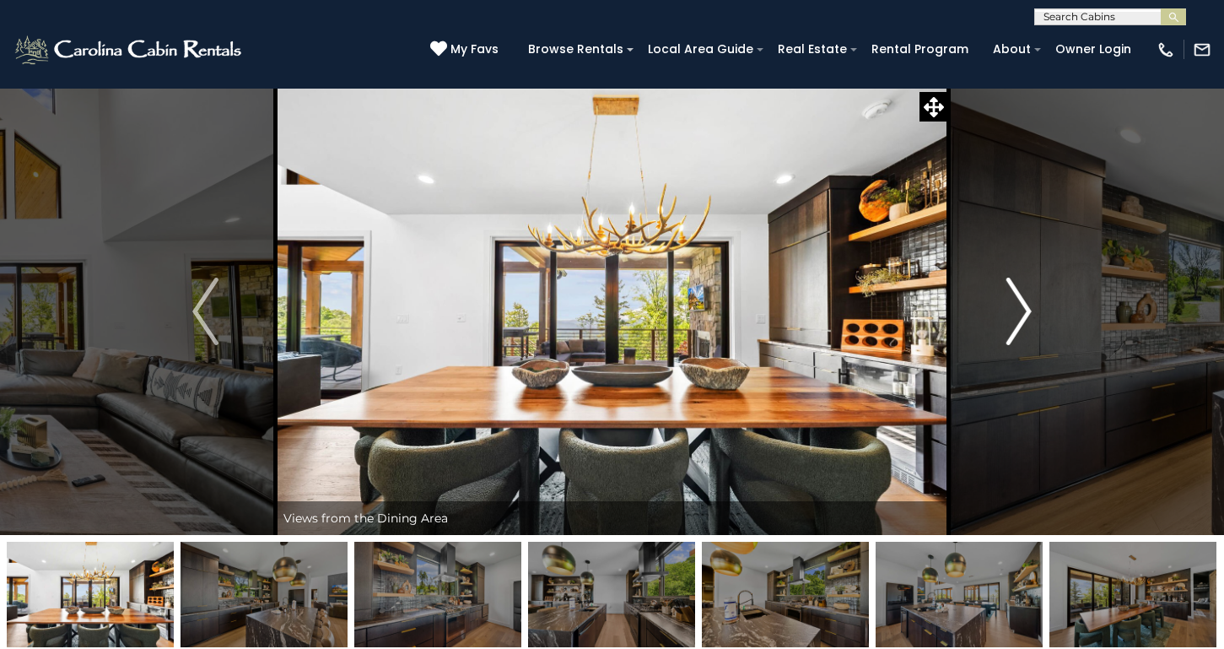
click at [1018, 301] on img "Next" at bounding box center [1018, 312] width 25 height 68
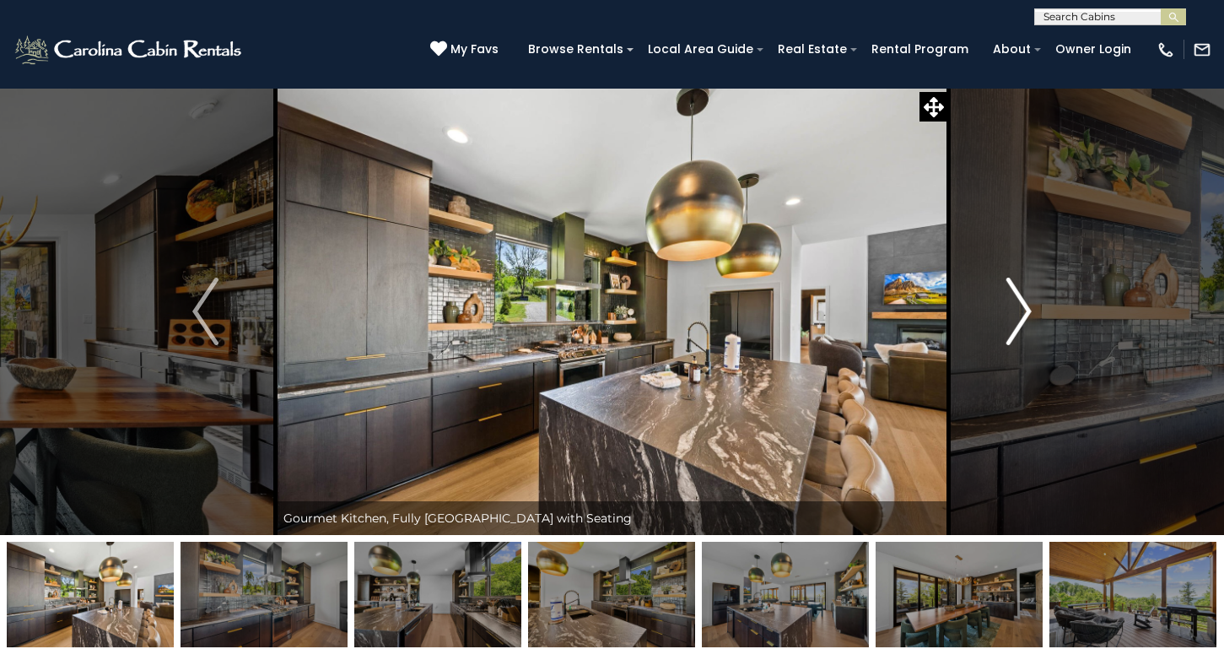
click at [1018, 301] on img "Next" at bounding box center [1018, 312] width 25 height 68
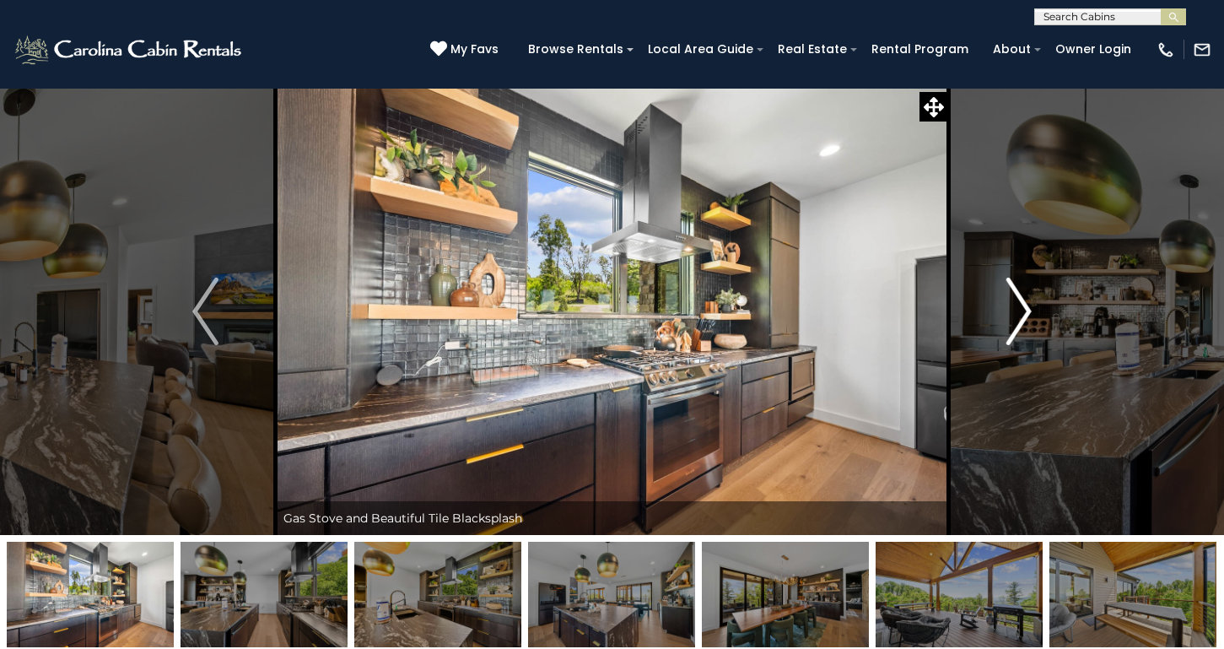
click at [1018, 301] on img "Next" at bounding box center [1018, 312] width 25 height 68
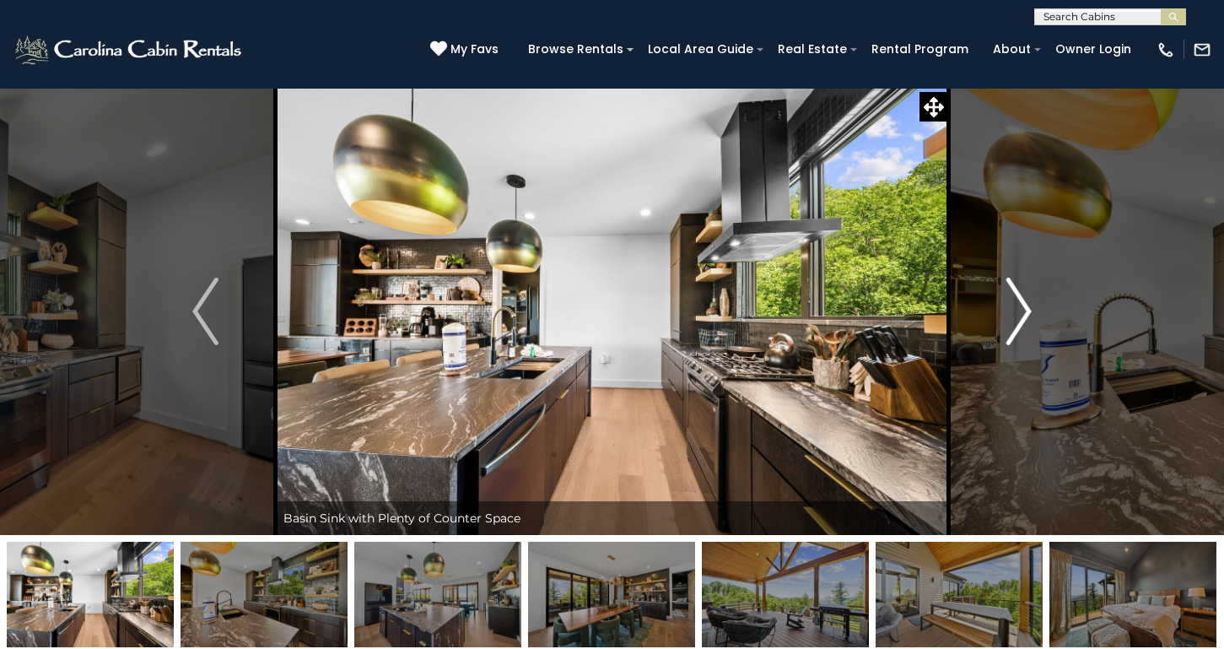
click at [1018, 301] on img "Next" at bounding box center [1018, 312] width 25 height 68
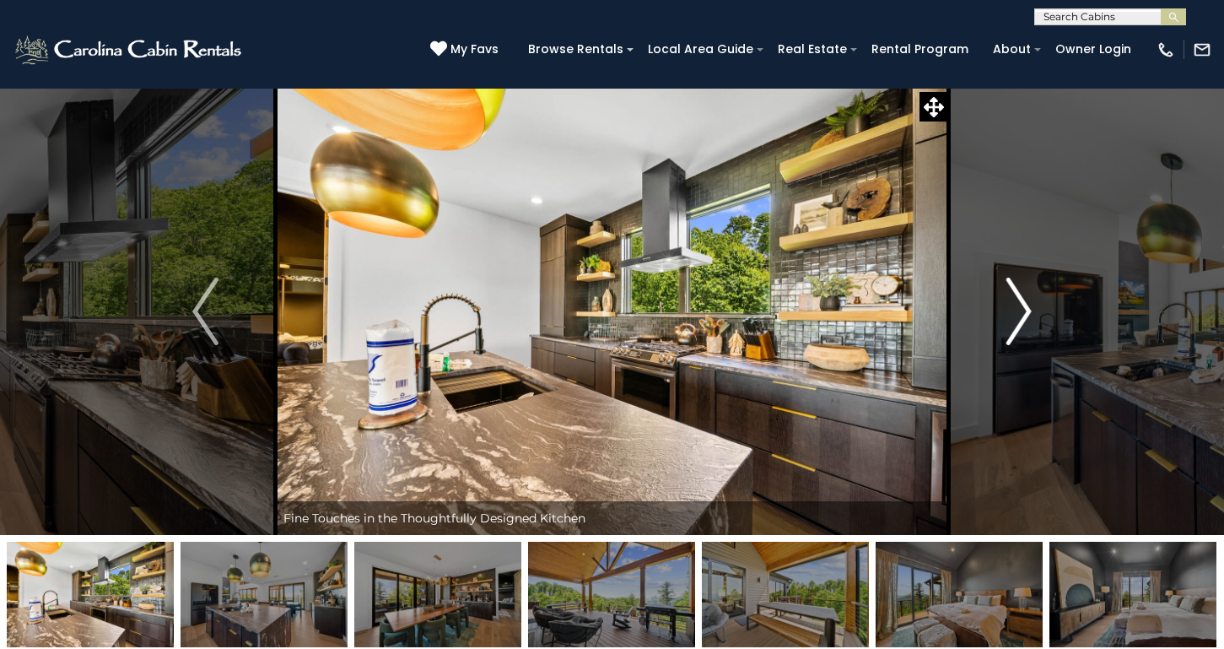
click at [1018, 301] on img "Next" at bounding box center [1018, 312] width 25 height 68
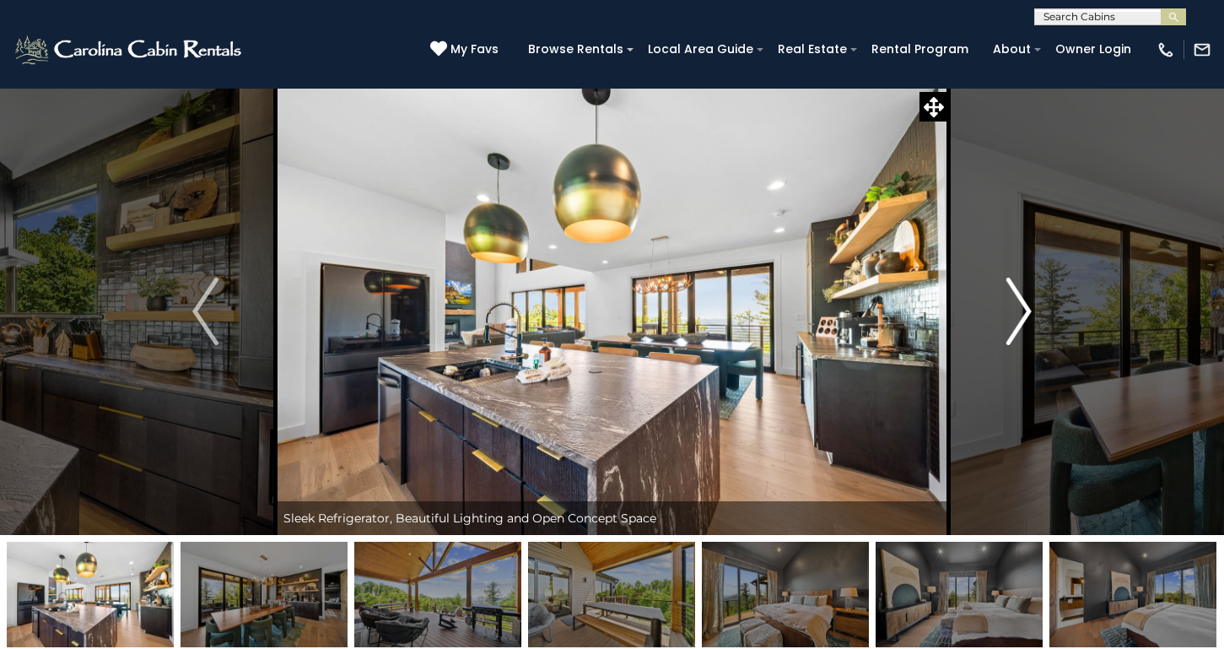
click at [1018, 301] on img "Next" at bounding box center [1018, 312] width 25 height 68
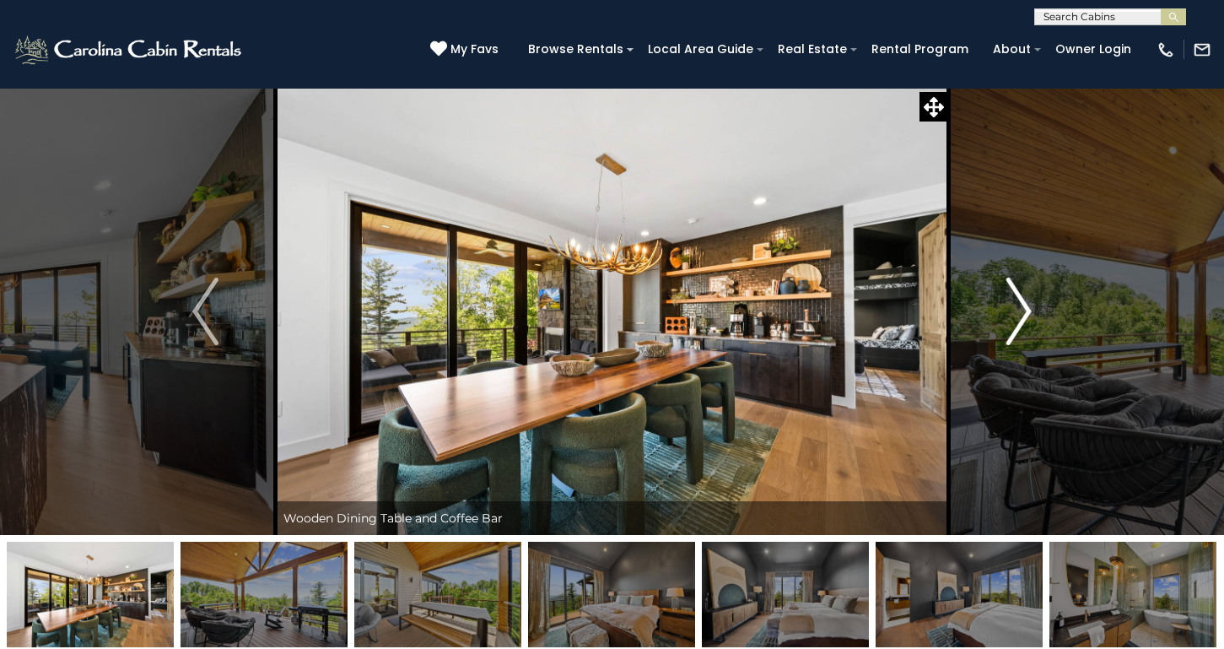
click at [1018, 301] on img "Next" at bounding box center [1018, 312] width 25 height 68
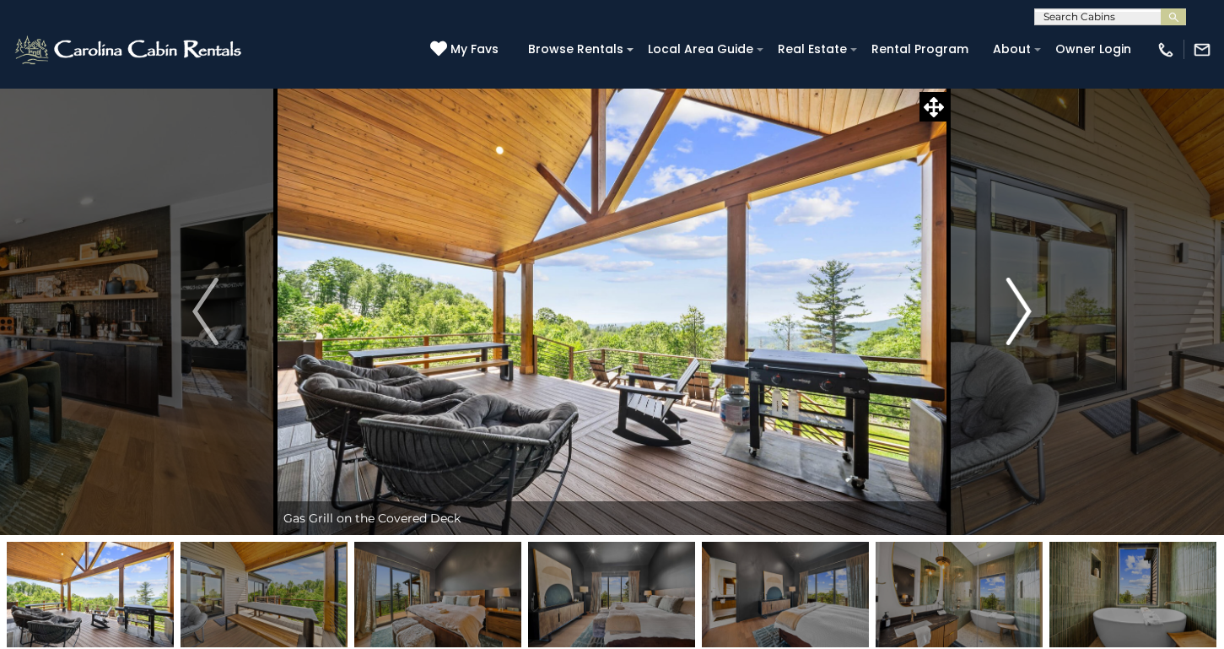
click at [1018, 301] on img "Next" at bounding box center [1018, 312] width 25 height 68
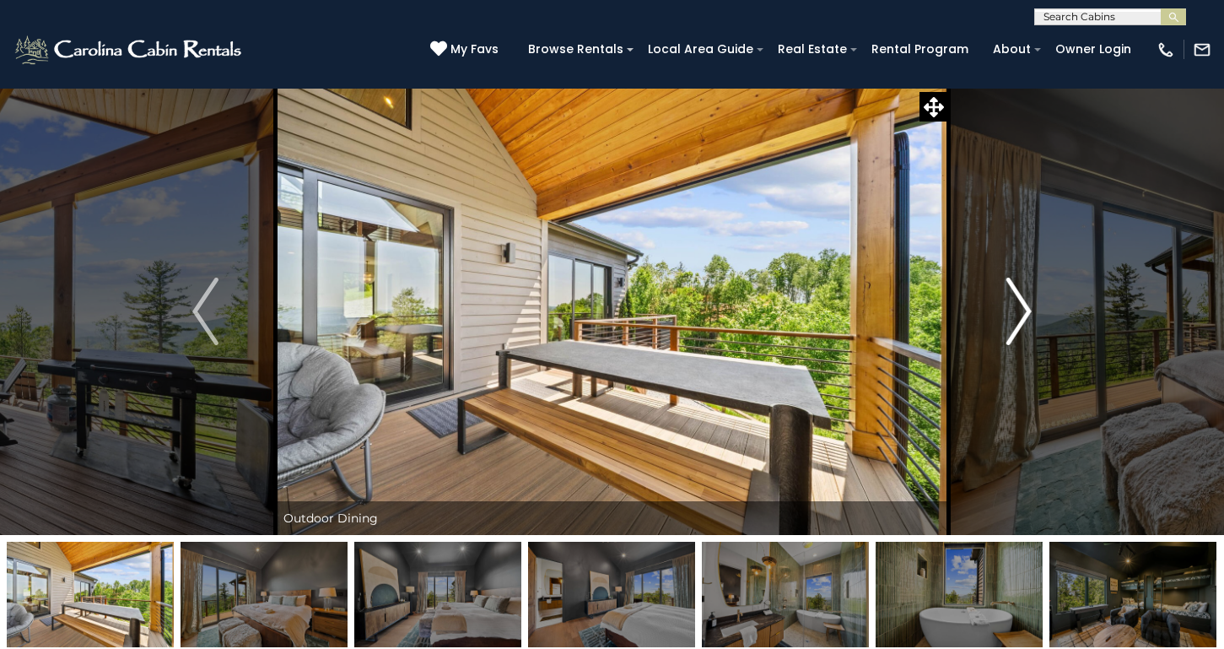
click at [1018, 301] on img "Next" at bounding box center [1018, 312] width 25 height 68
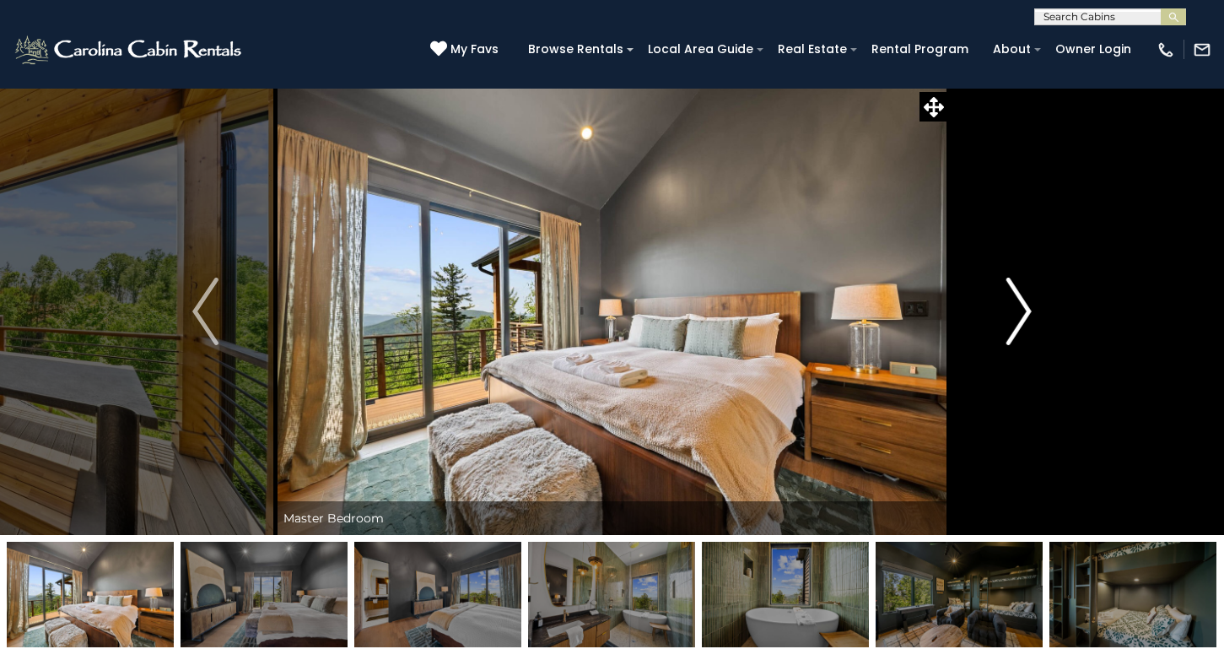
click at [1018, 301] on img "Next" at bounding box center [1018, 312] width 25 height 68
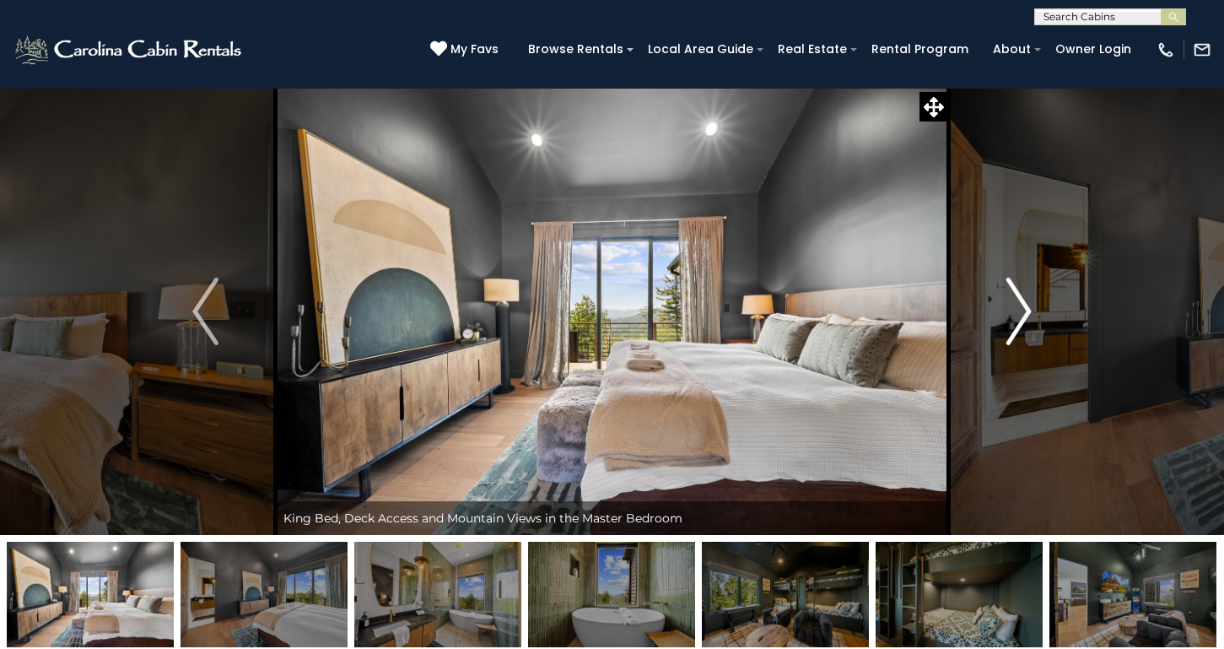
click at [1018, 301] on img "Next" at bounding box center [1018, 312] width 25 height 68
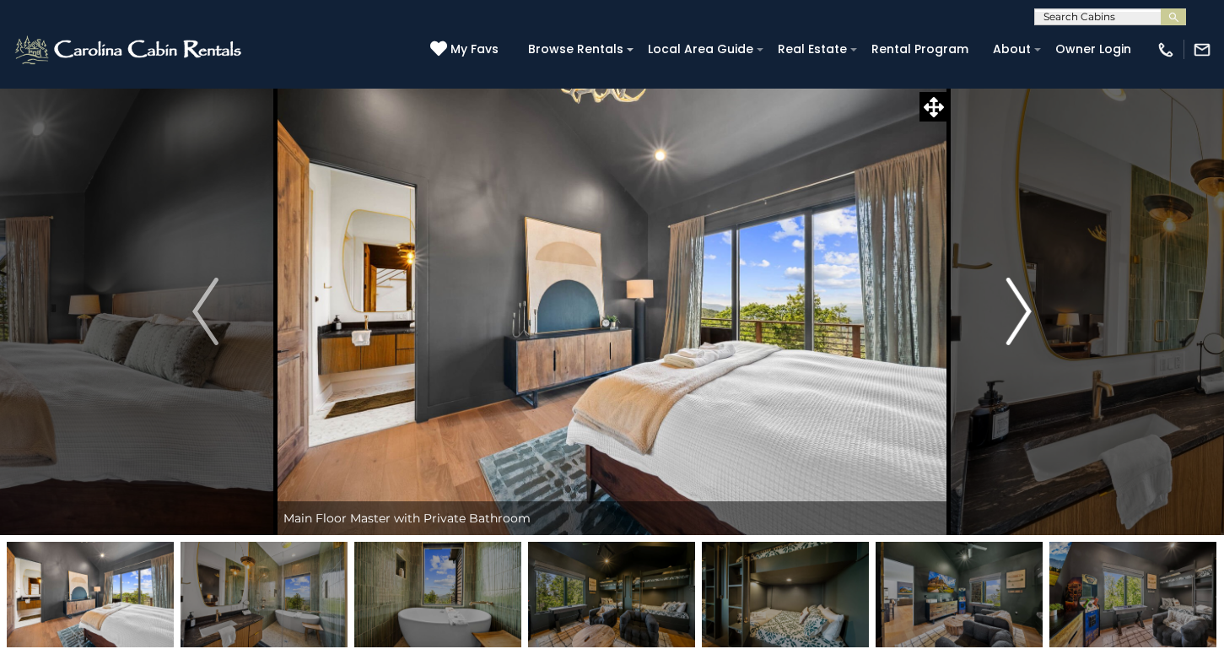
click at [1018, 301] on img "Next" at bounding box center [1018, 312] width 25 height 68
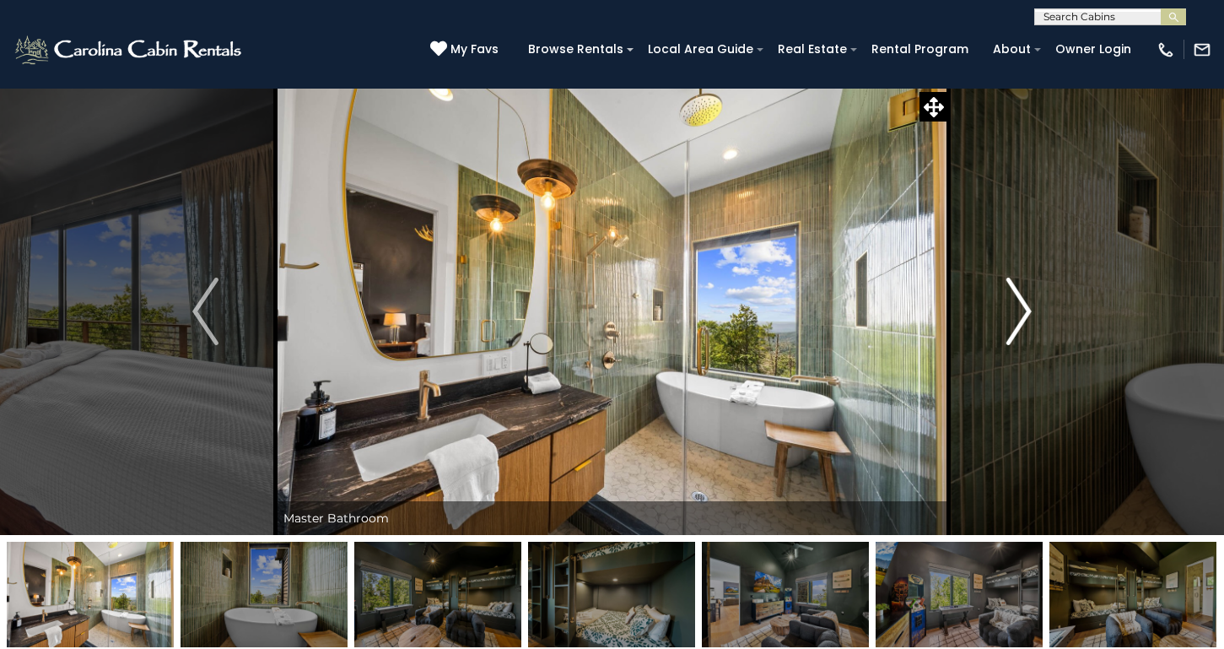
click at [1026, 300] on img "Next" at bounding box center [1018, 312] width 25 height 68
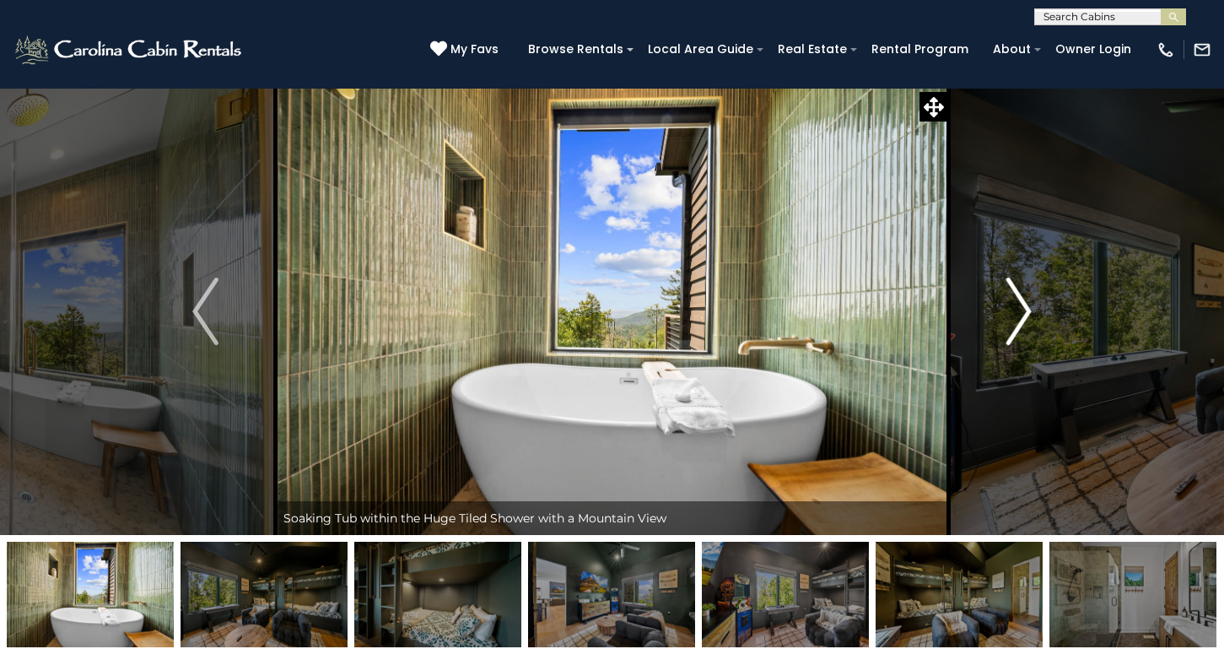
click at [1026, 300] on img "Next" at bounding box center [1018, 312] width 25 height 68
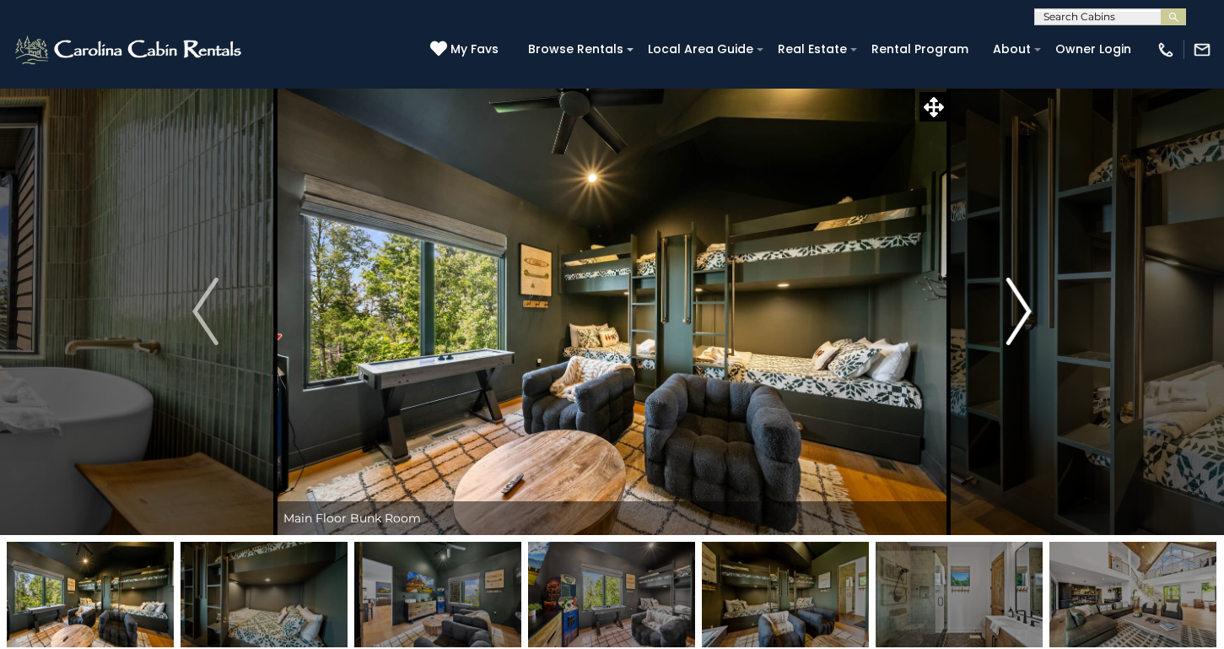
click at [1026, 300] on img "Next" at bounding box center [1018, 312] width 25 height 68
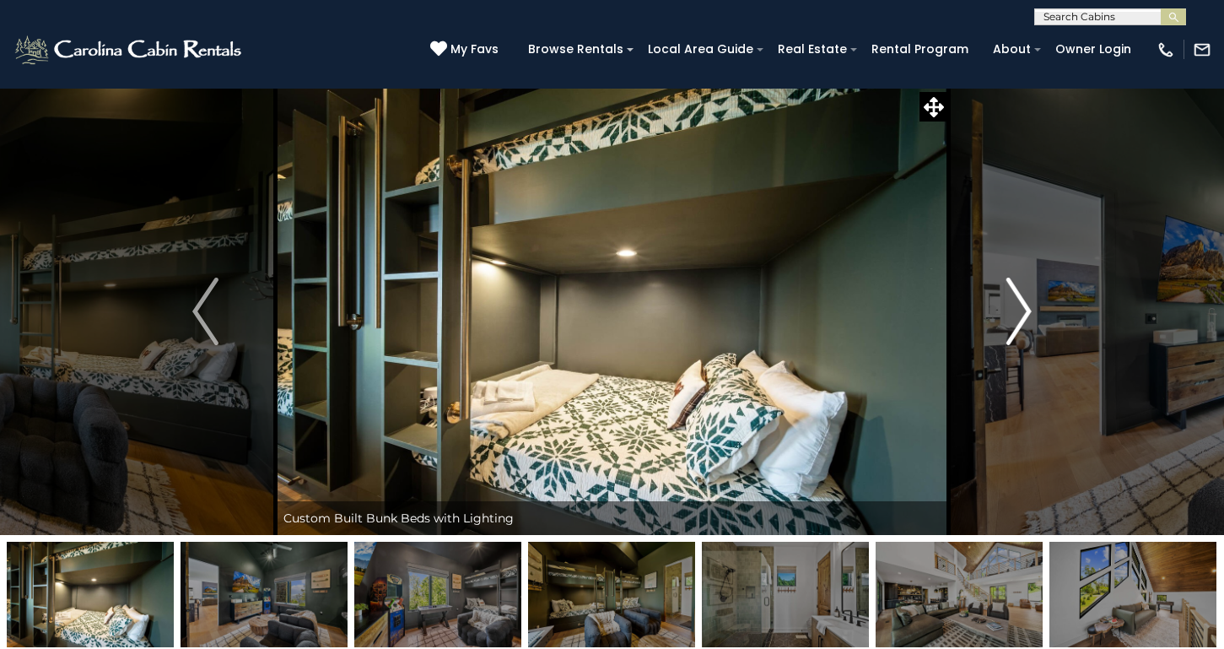
click at [1026, 300] on img "Next" at bounding box center [1018, 312] width 25 height 68
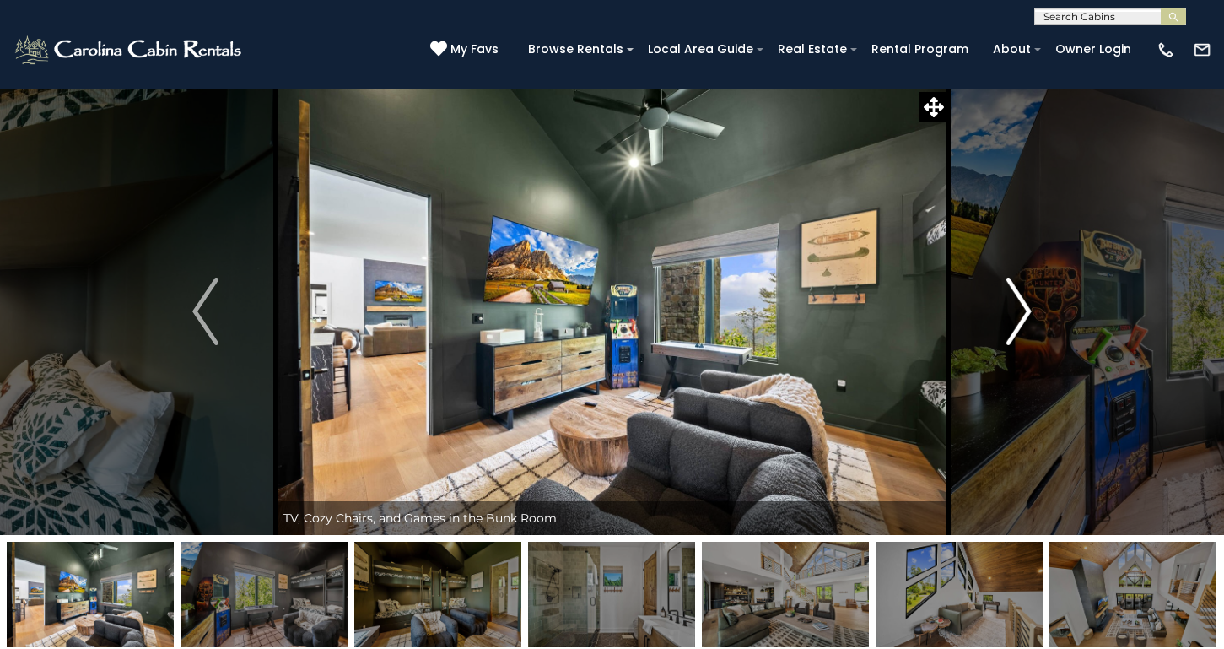
click at [1026, 300] on img "Next" at bounding box center [1018, 312] width 25 height 68
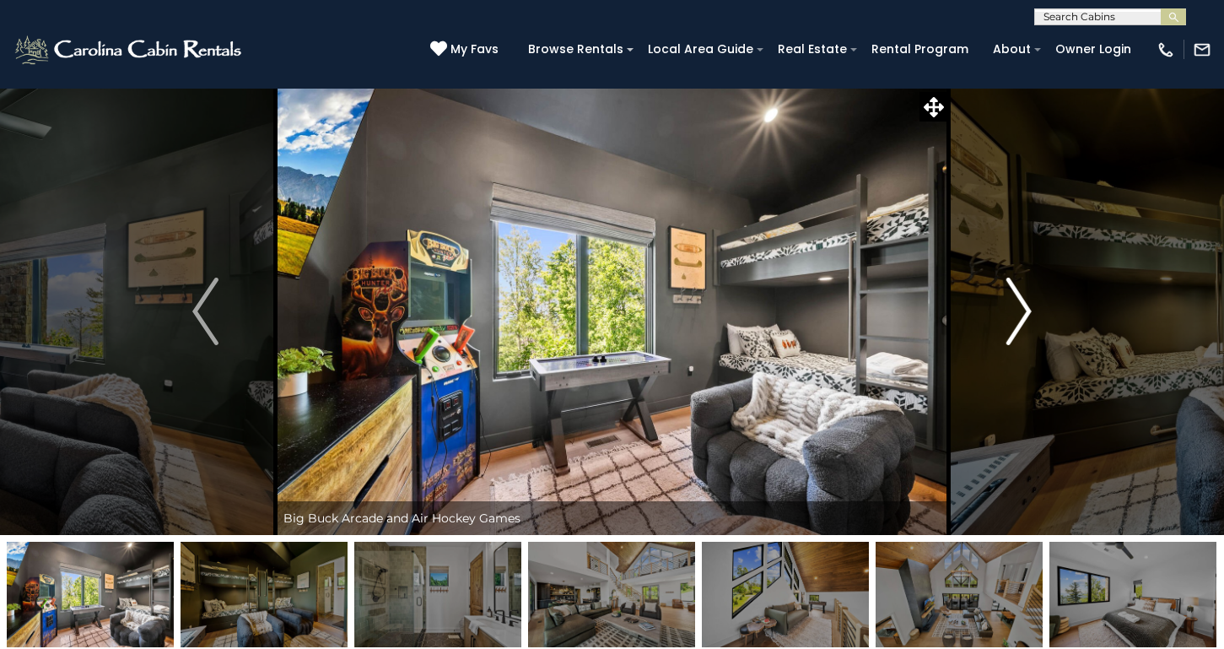
click at [1024, 304] on img "Next" at bounding box center [1018, 312] width 25 height 68
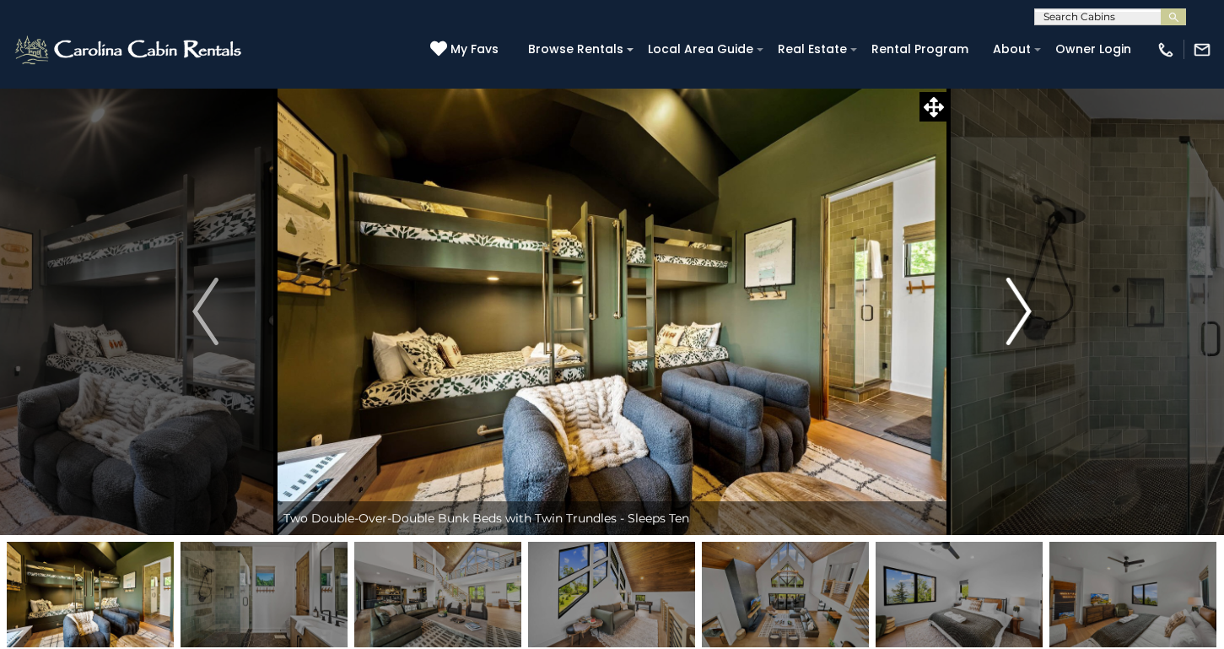
click at [1024, 304] on img "Next" at bounding box center [1018, 312] width 25 height 68
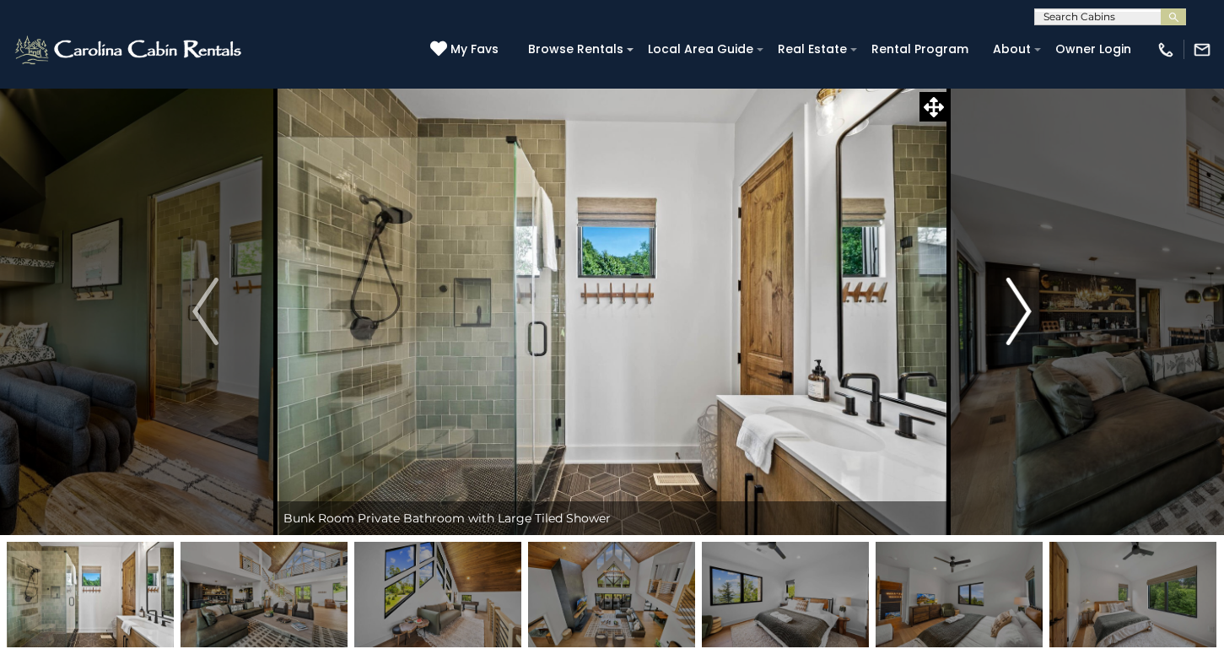
click at [1024, 304] on img "Next" at bounding box center [1018, 312] width 25 height 68
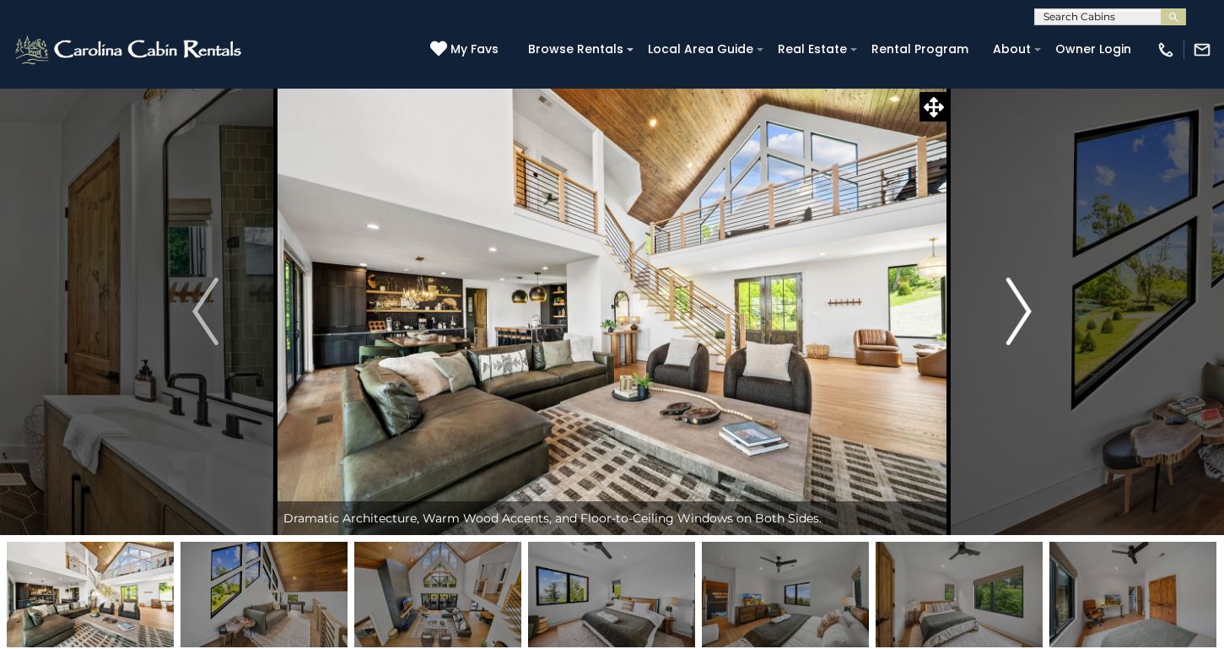
click at [1024, 304] on img "Next" at bounding box center [1018, 312] width 25 height 68
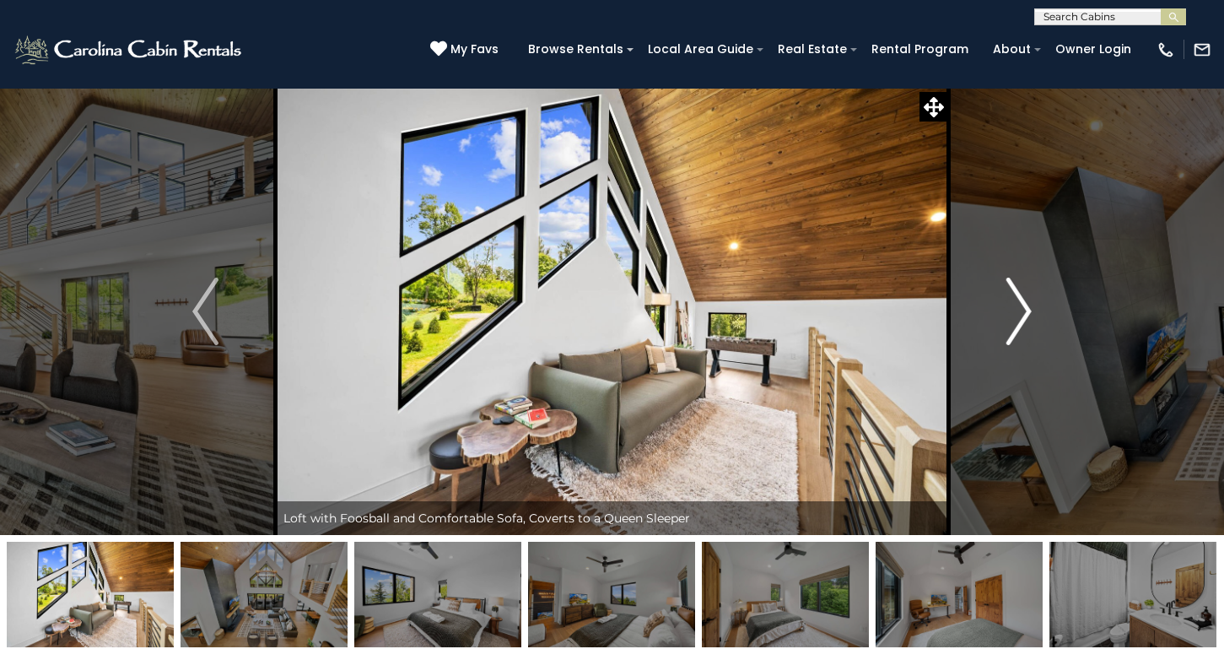
click at [1018, 301] on img "Next" at bounding box center [1018, 312] width 25 height 68
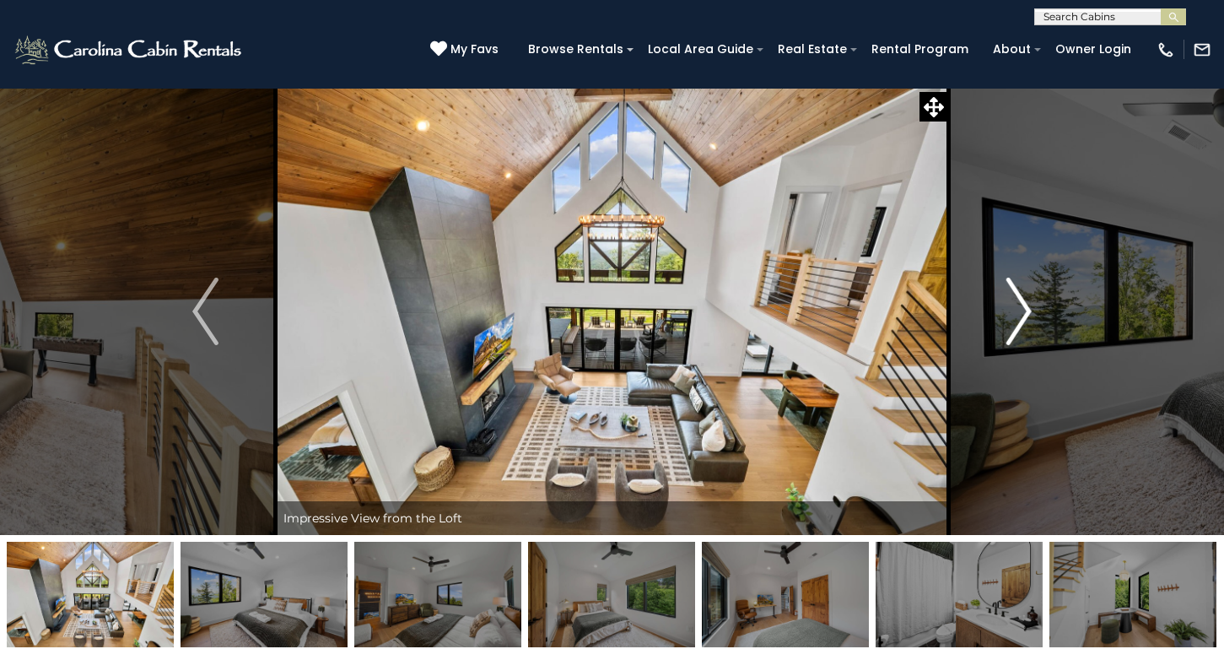
click at [1018, 301] on img "Next" at bounding box center [1018, 312] width 25 height 68
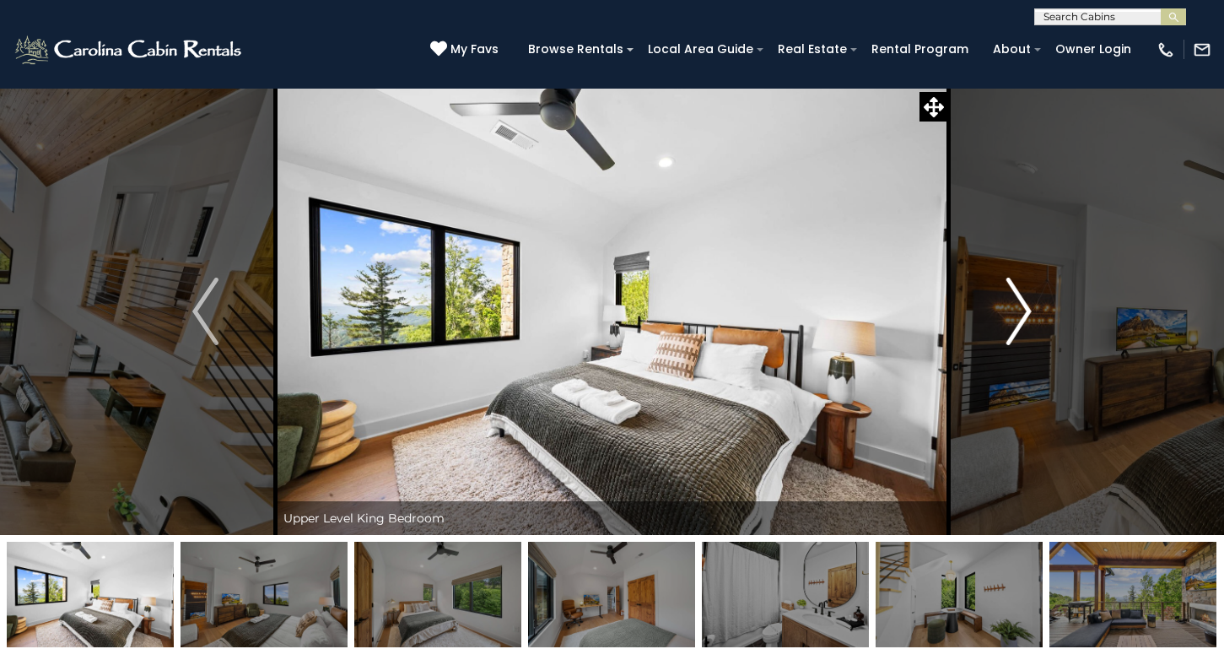
click at [1018, 301] on img "Next" at bounding box center [1018, 312] width 25 height 68
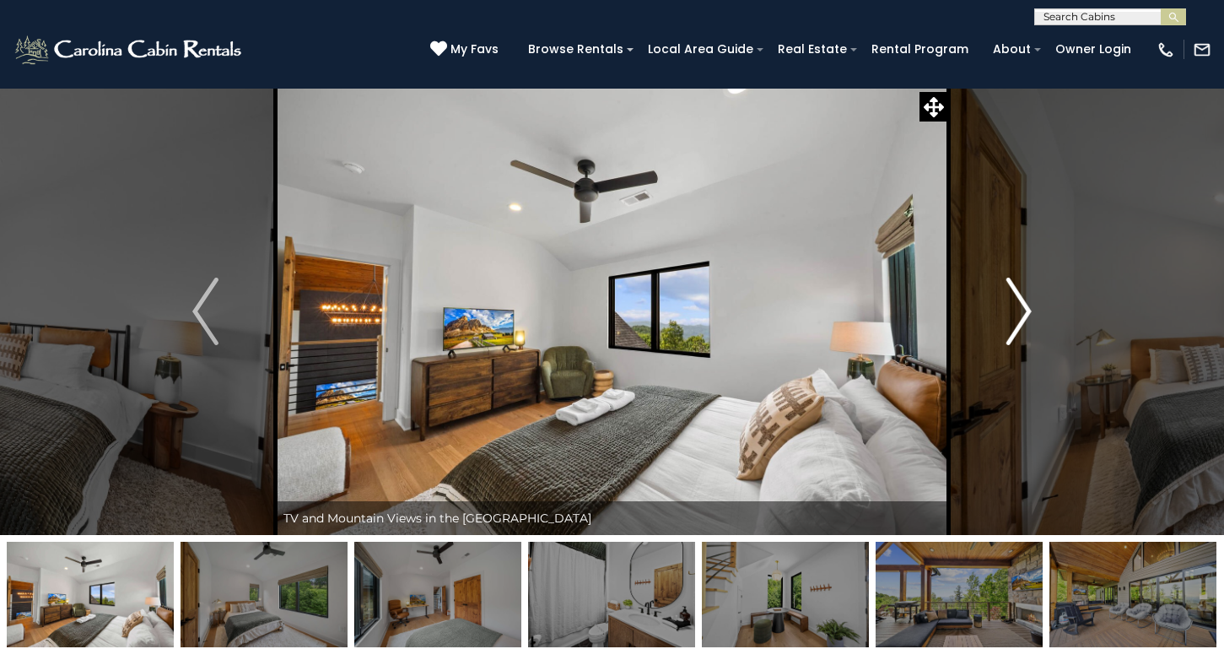
click at [1018, 301] on img "Next" at bounding box center [1018, 312] width 25 height 68
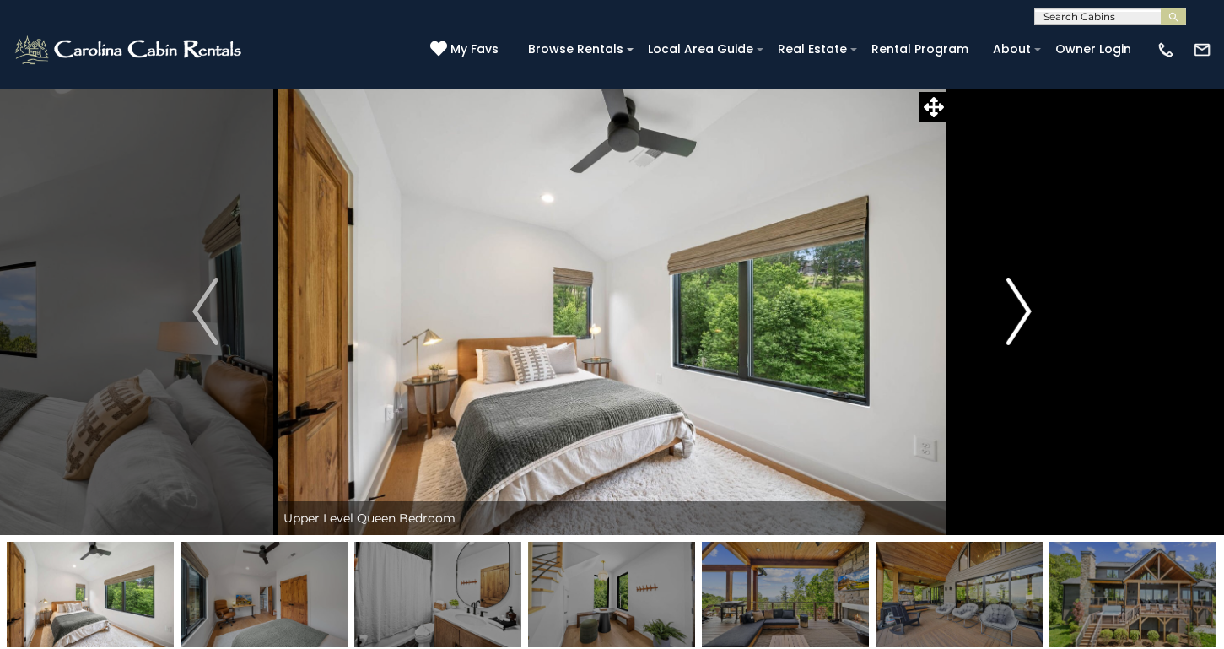
click at [1018, 301] on img "Next" at bounding box center [1018, 312] width 25 height 68
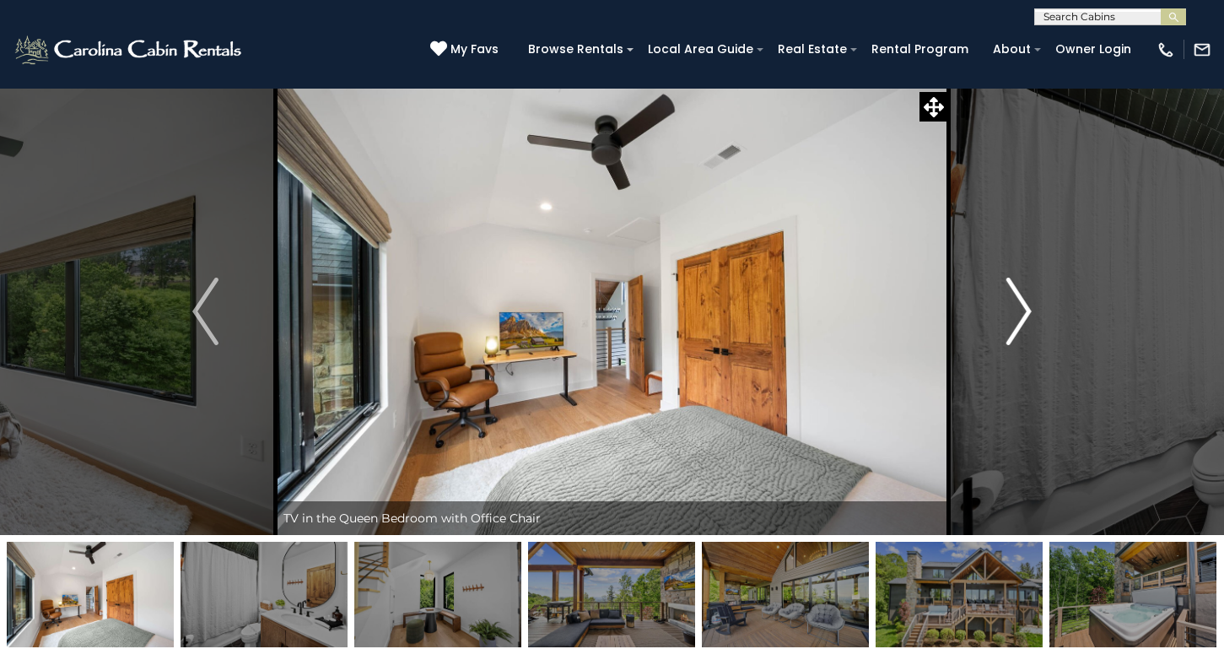
click at [1018, 301] on img "Next" at bounding box center [1018, 312] width 25 height 68
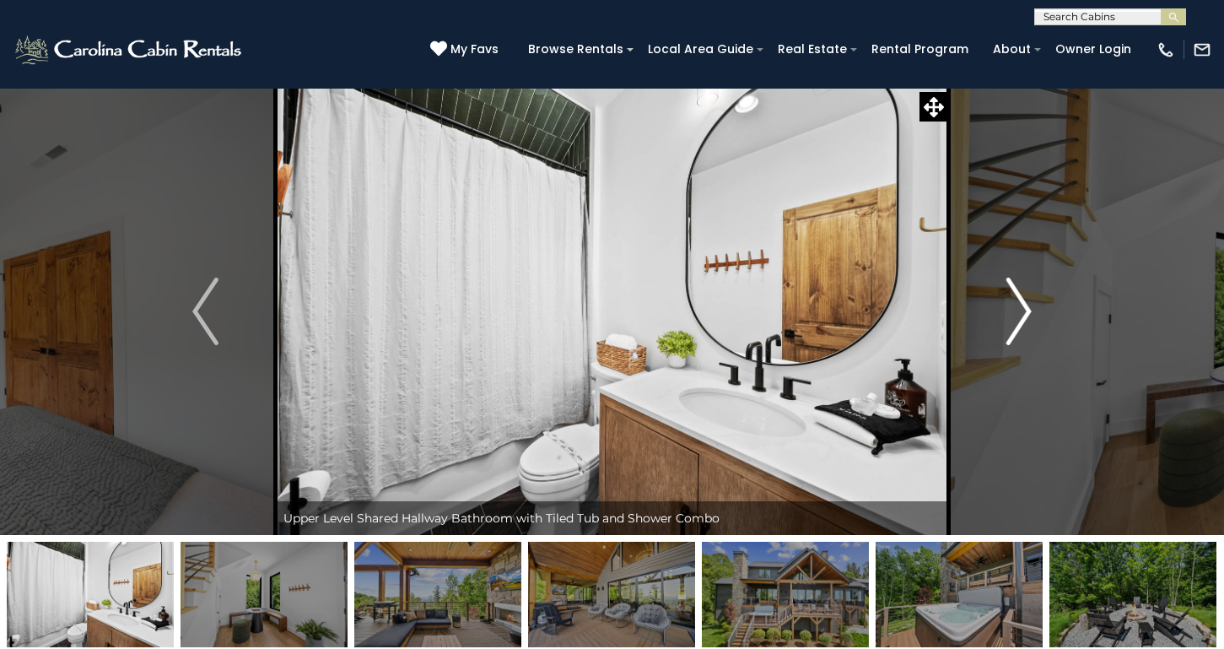
click at [1018, 301] on img "Next" at bounding box center [1018, 312] width 25 height 68
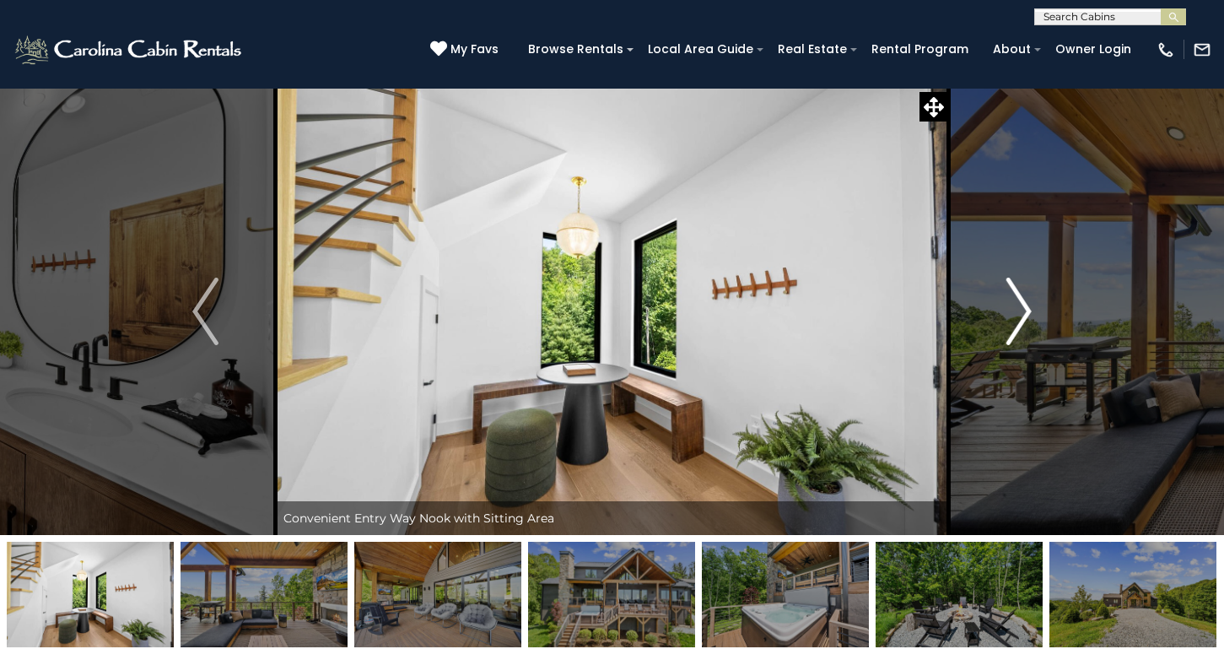
click at [1018, 301] on img "Next" at bounding box center [1018, 312] width 25 height 68
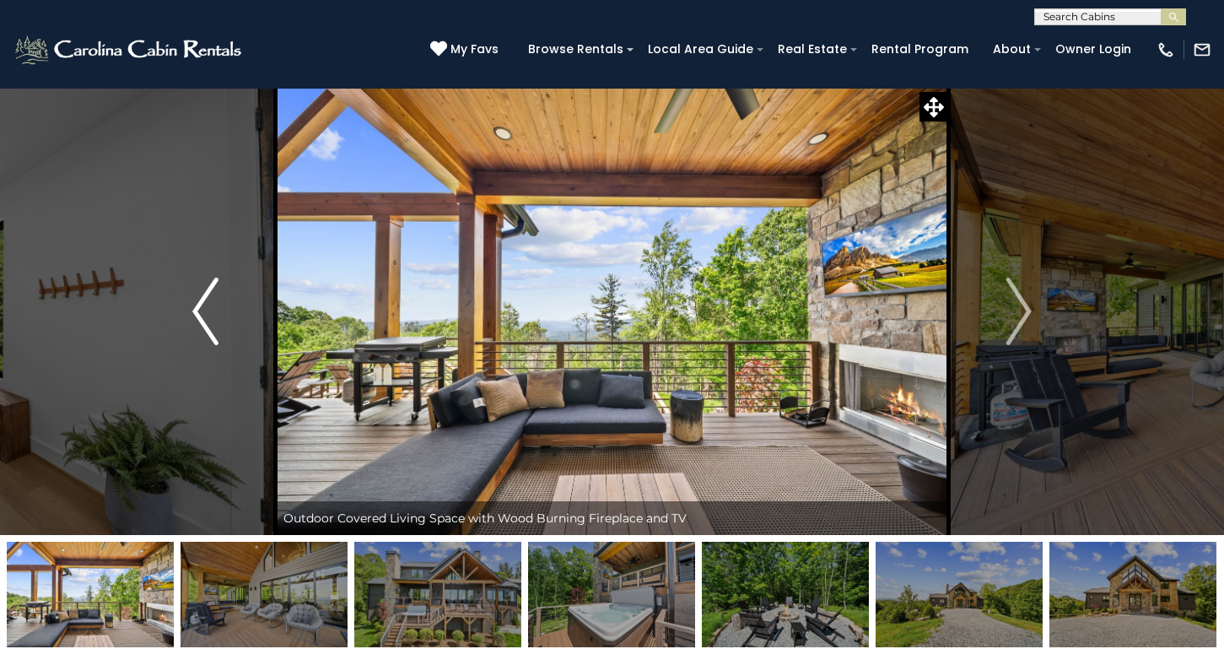
click at [213, 316] on img "Previous" at bounding box center [204, 312] width 25 height 68
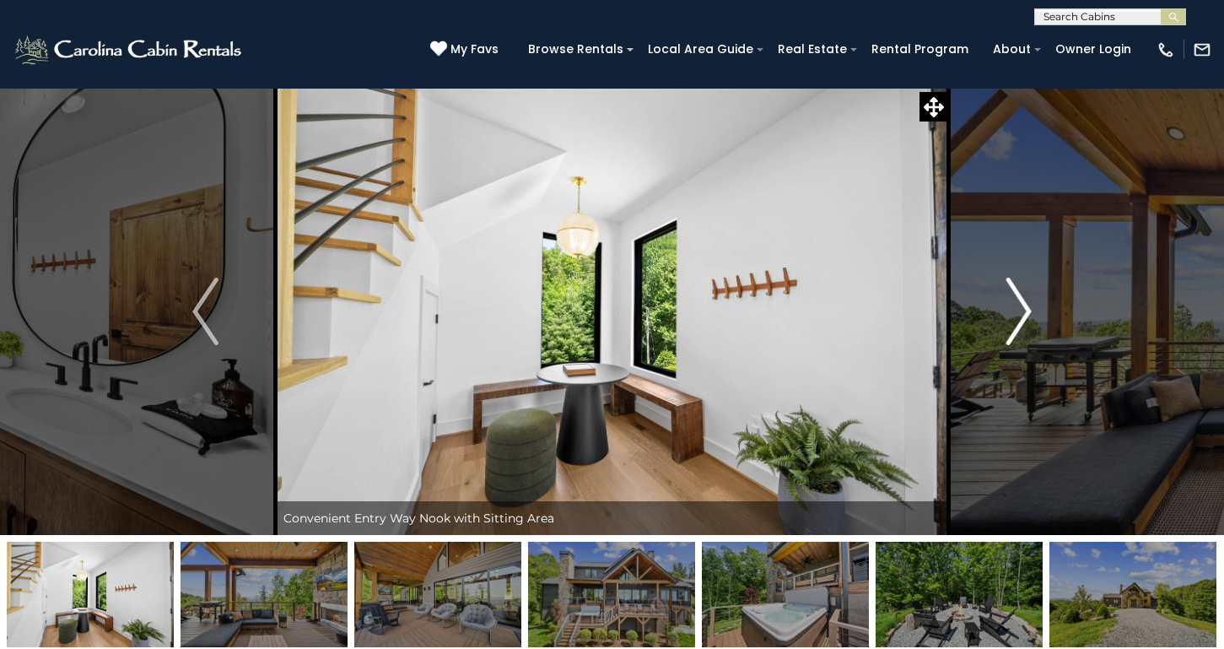
click at [1020, 302] on img "Next" at bounding box center [1018, 312] width 25 height 68
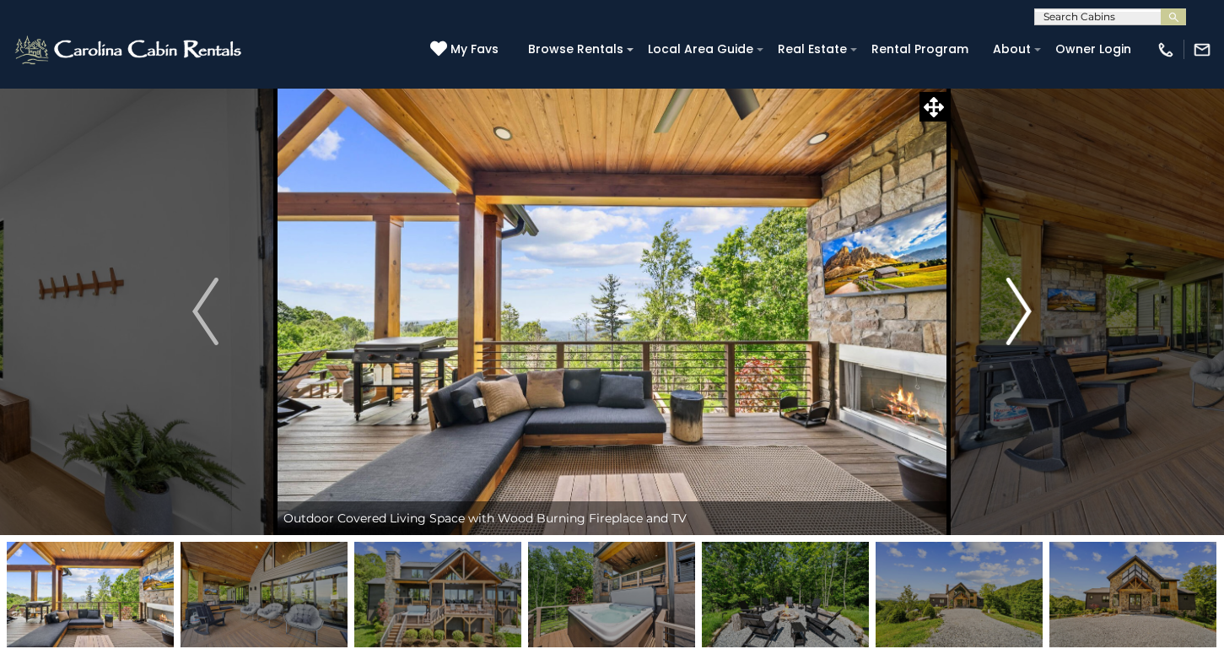
click at [1020, 302] on img "Next" at bounding box center [1018, 312] width 25 height 68
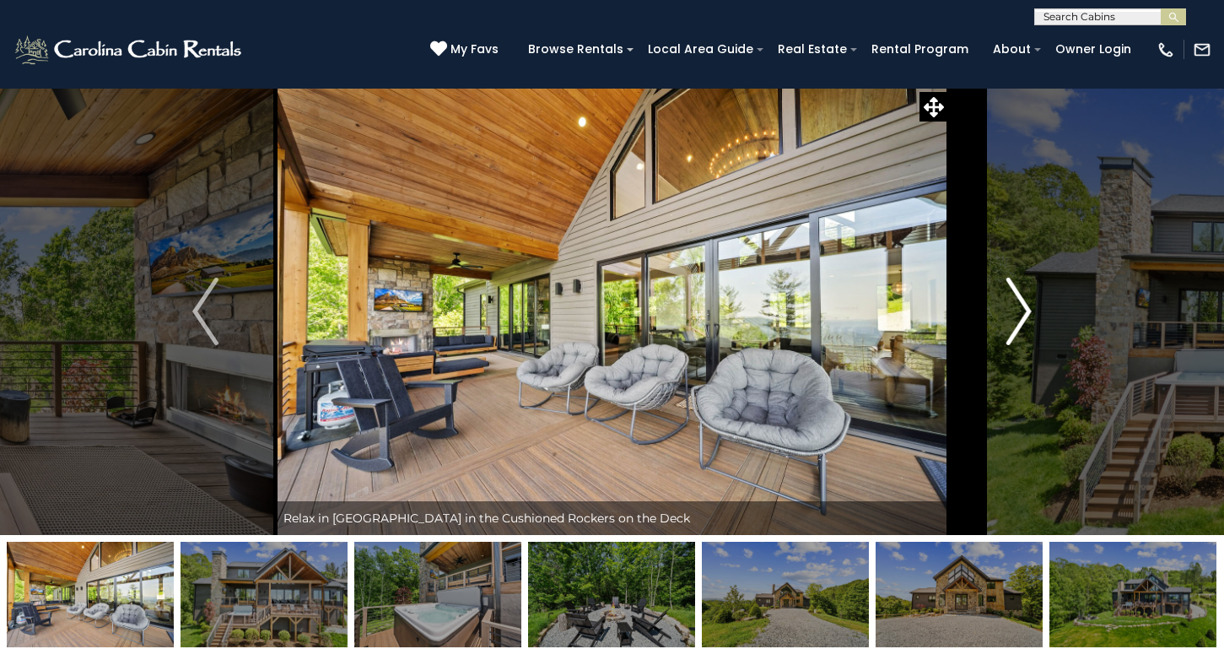
click at [1020, 302] on img "Next" at bounding box center [1018, 312] width 25 height 68
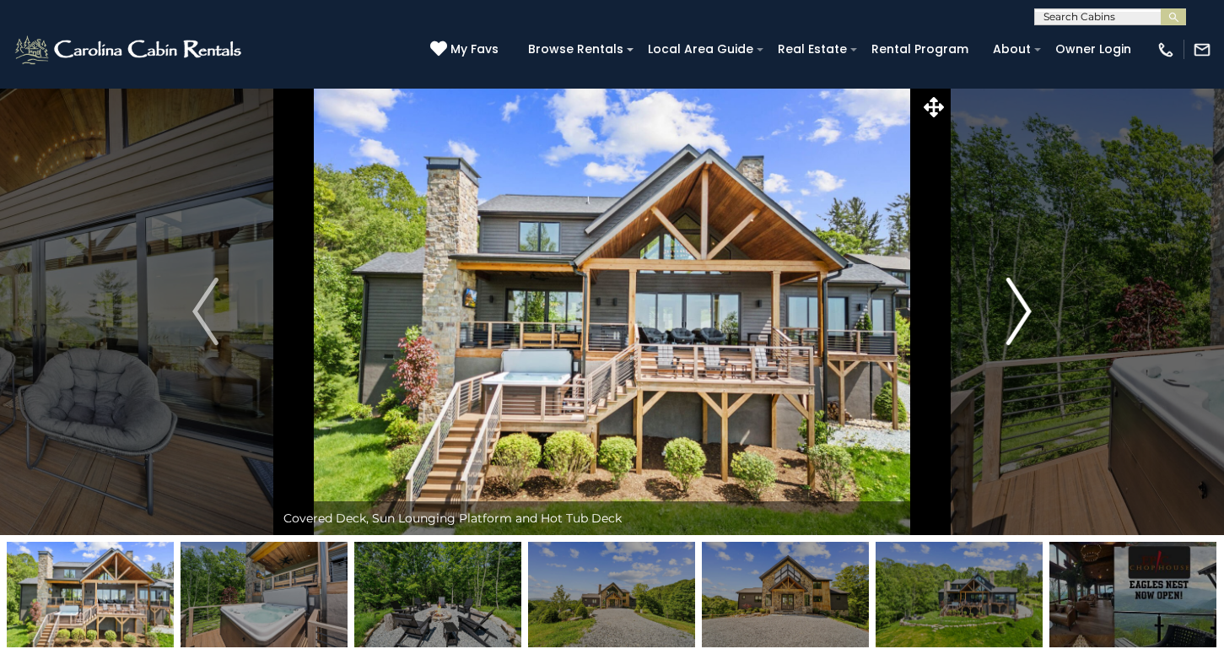
click at [1020, 302] on img "Next" at bounding box center [1018, 312] width 25 height 68
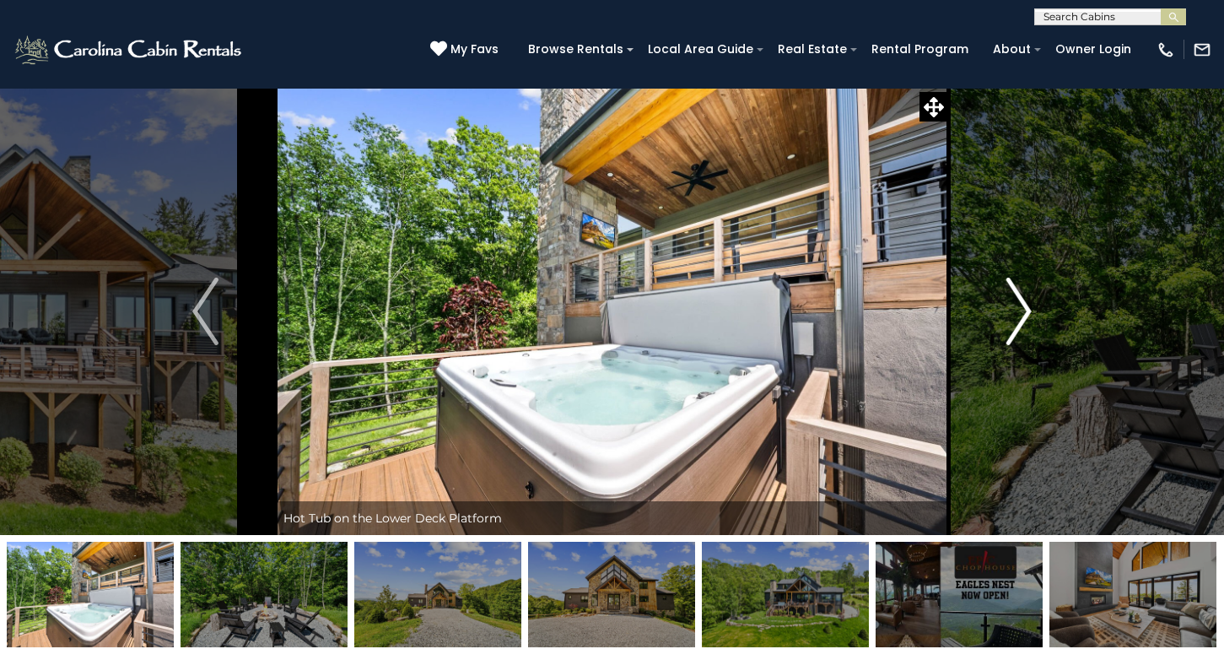
click at [1020, 302] on img "Next" at bounding box center [1018, 312] width 25 height 68
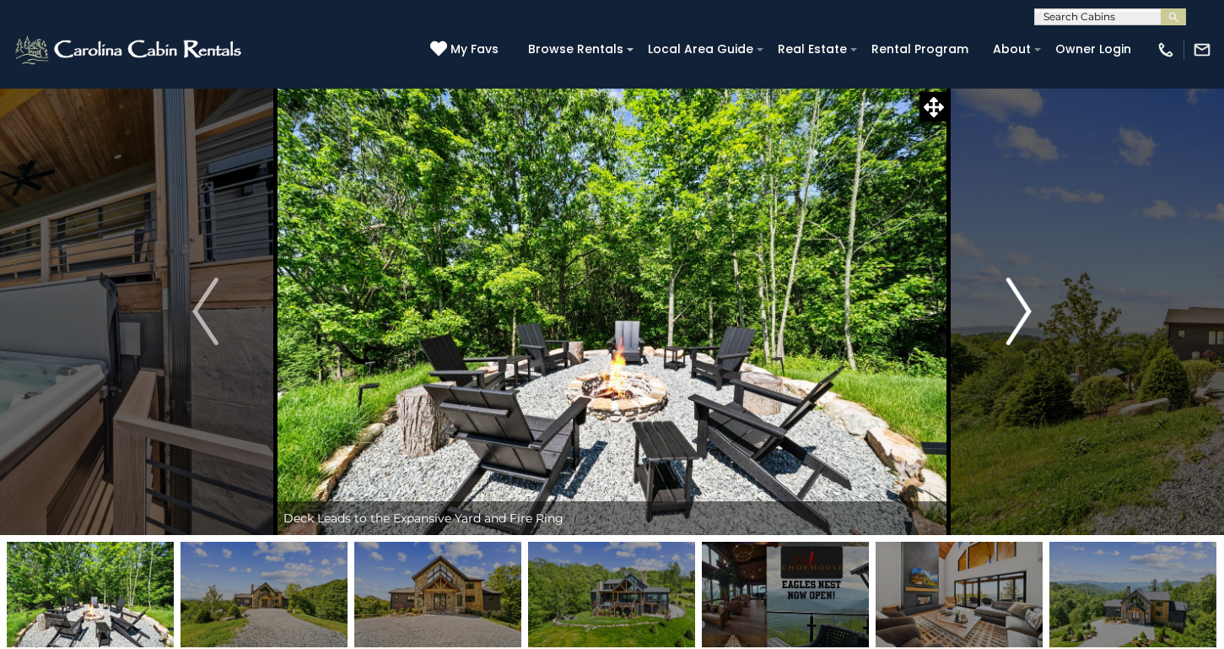
click at [1020, 302] on img "Next" at bounding box center [1018, 312] width 25 height 68
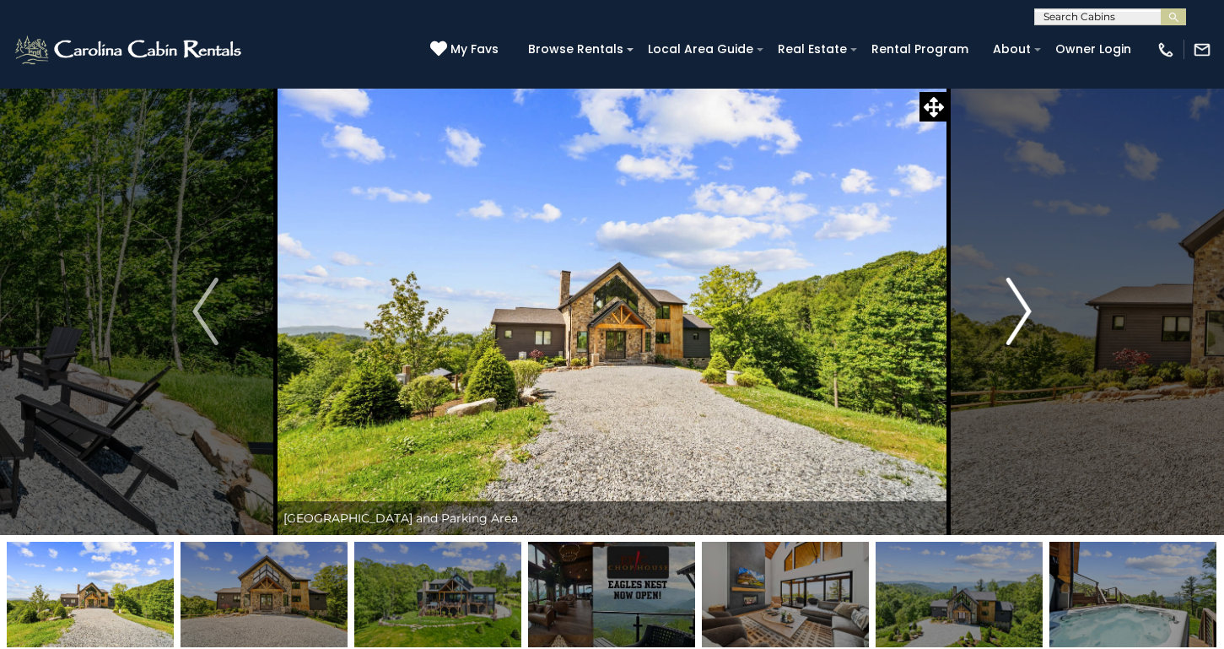
click at [1020, 302] on img "Next" at bounding box center [1018, 312] width 25 height 68
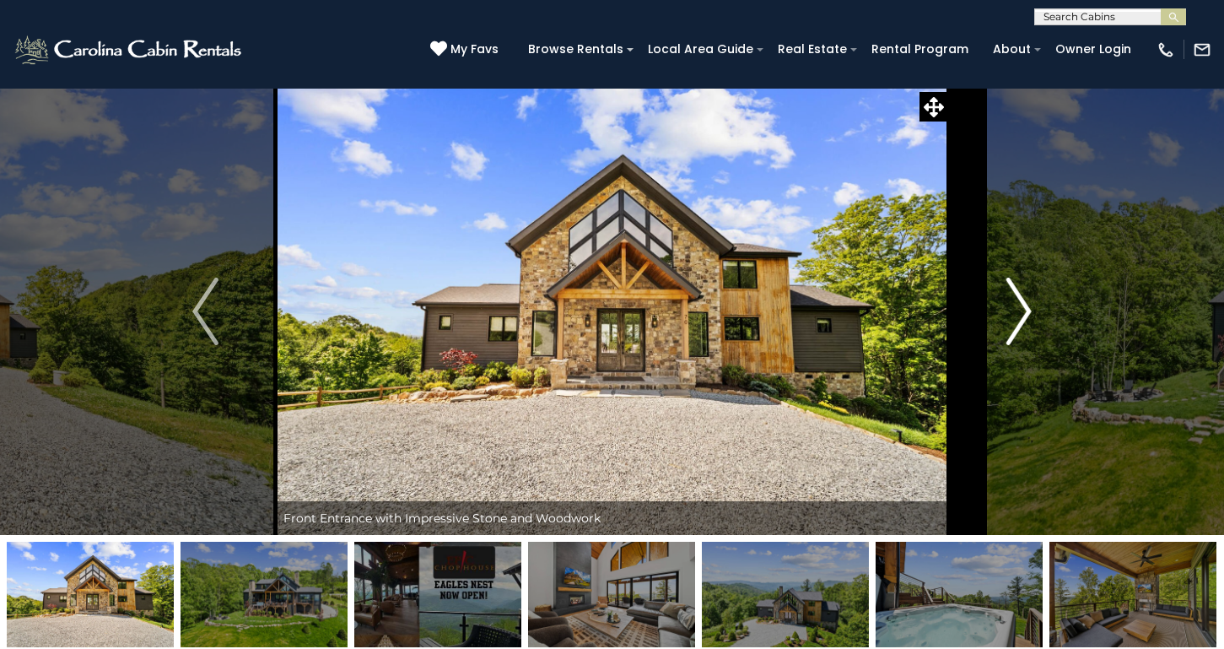
click at [1020, 302] on img "Next" at bounding box center [1018, 312] width 25 height 68
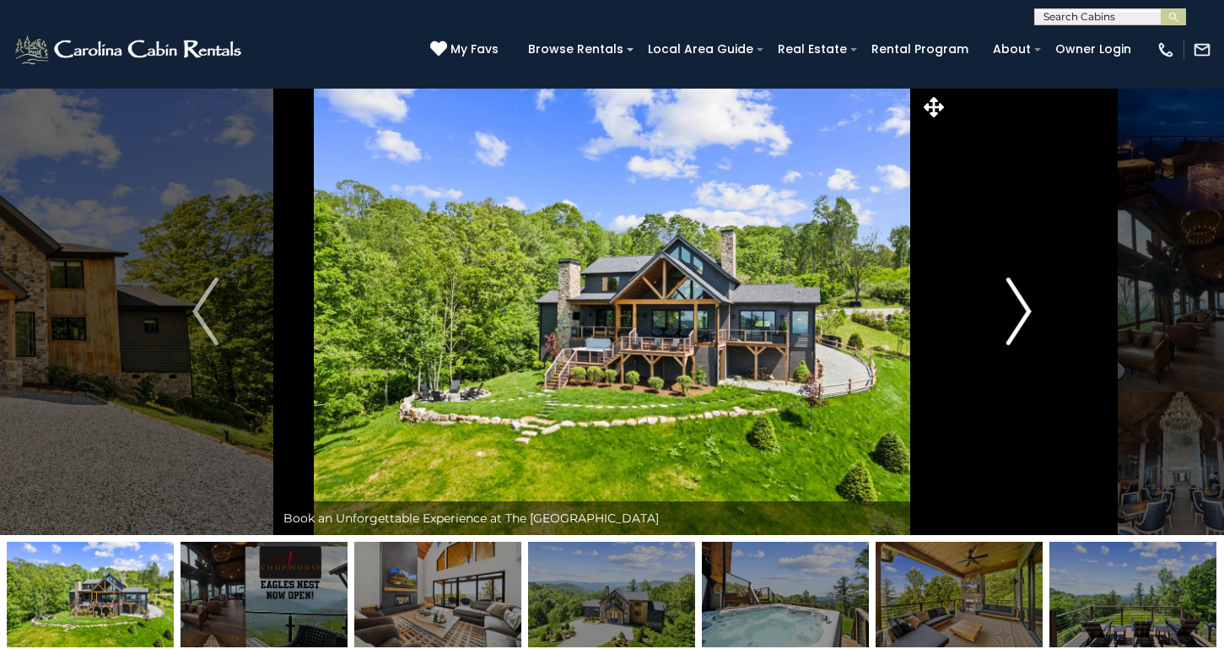
click at [1020, 302] on img "Next" at bounding box center [1018, 312] width 25 height 68
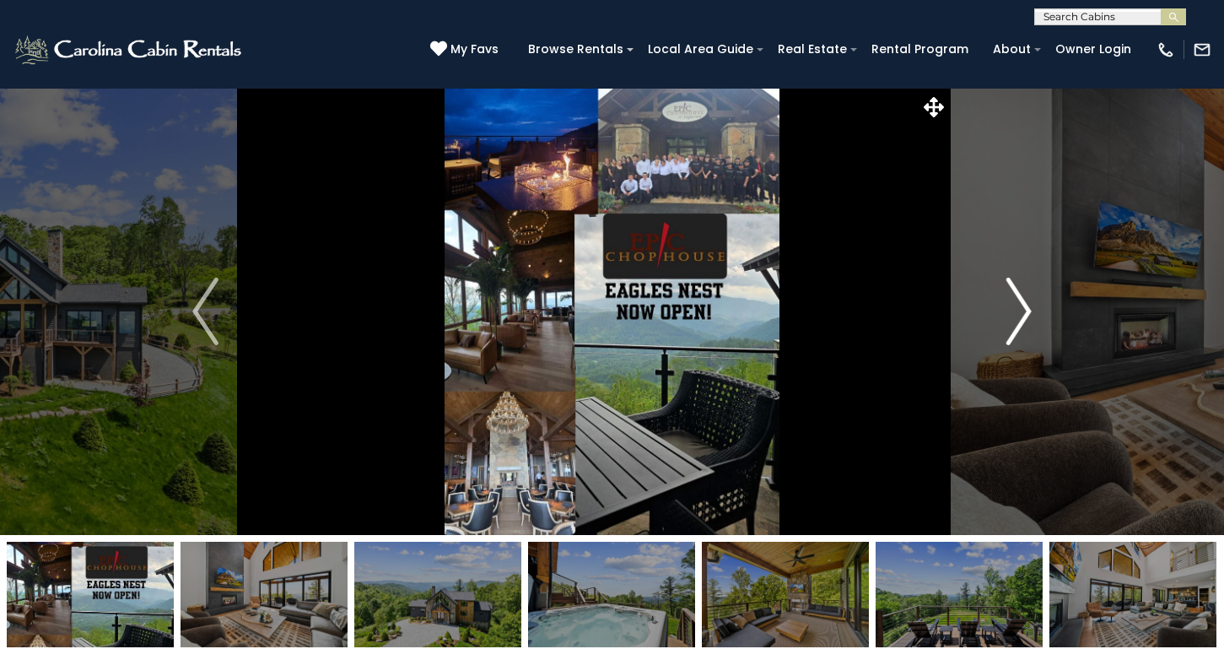
click at [1020, 302] on img "Next" at bounding box center [1018, 312] width 25 height 68
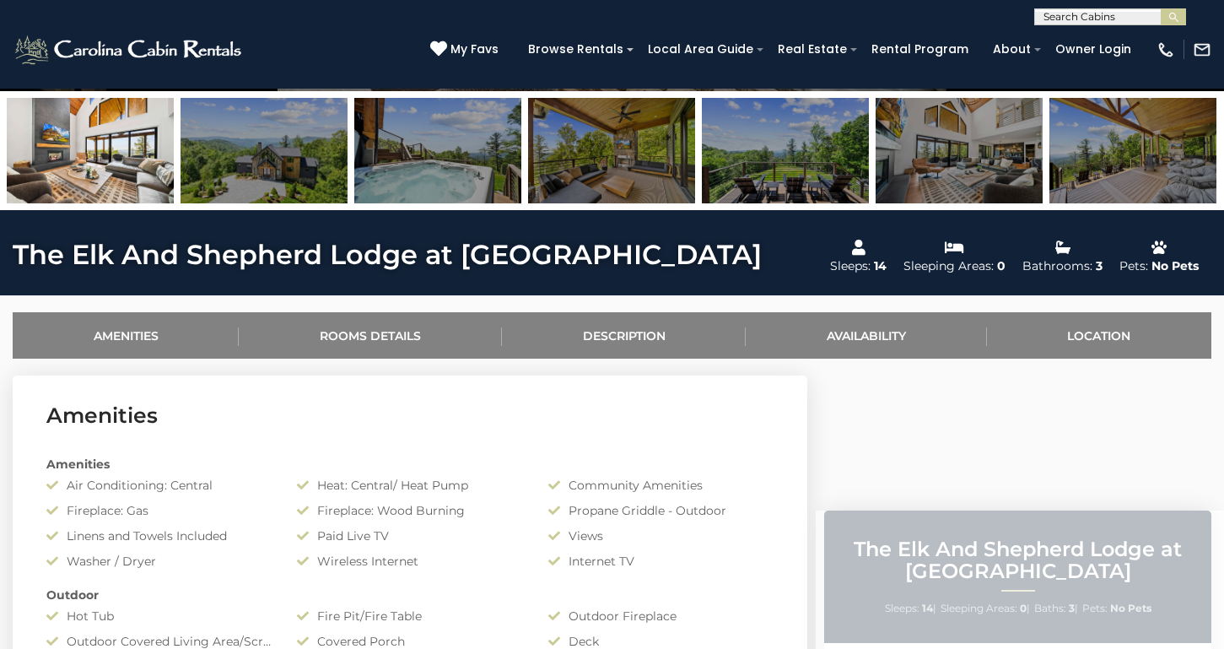
scroll to position [444, 0]
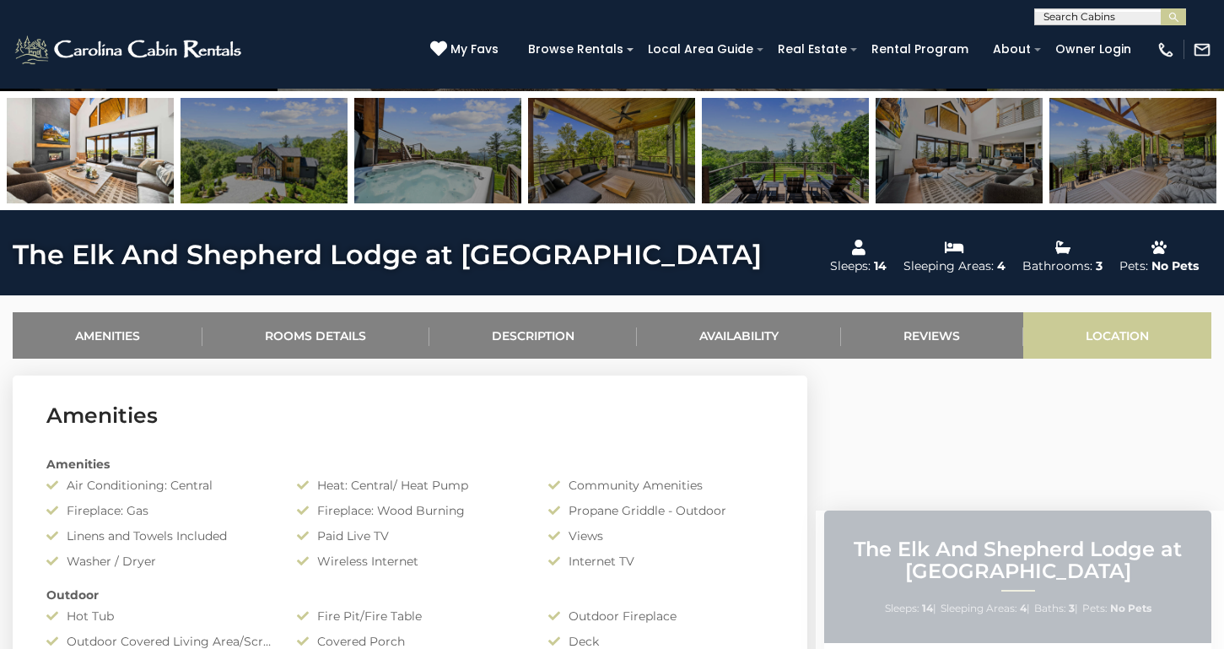
click at [1116, 331] on link "Location" at bounding box center [1118, 335] width 188 height 46
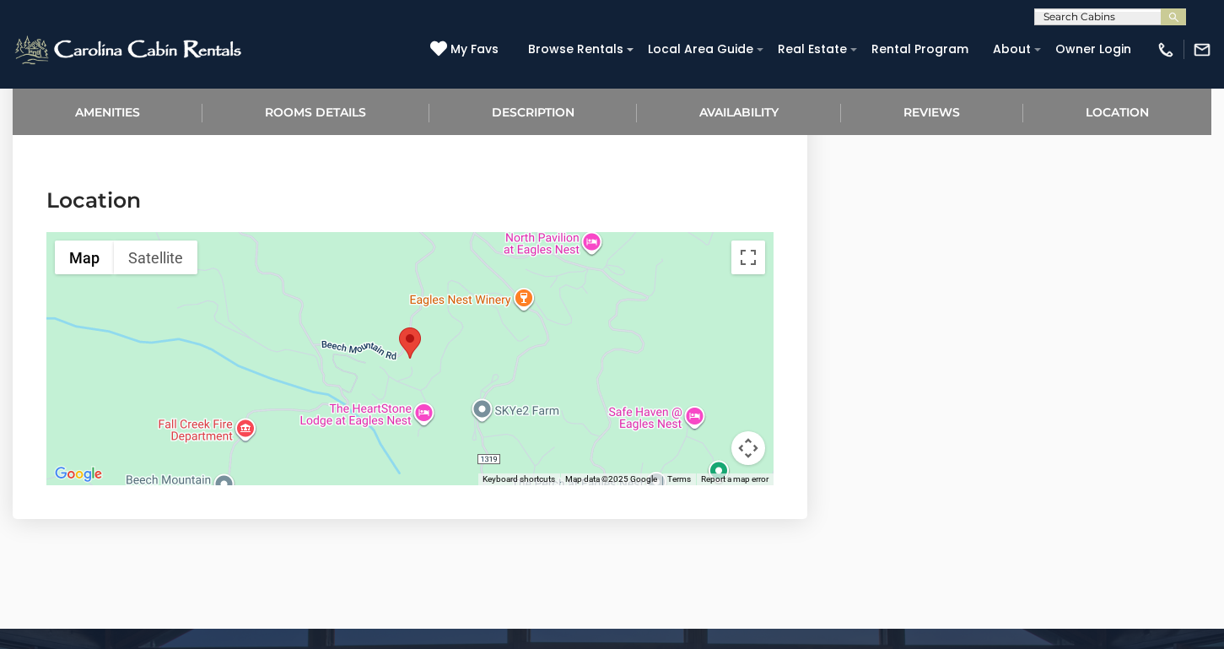
scroll to position [3861, 0]
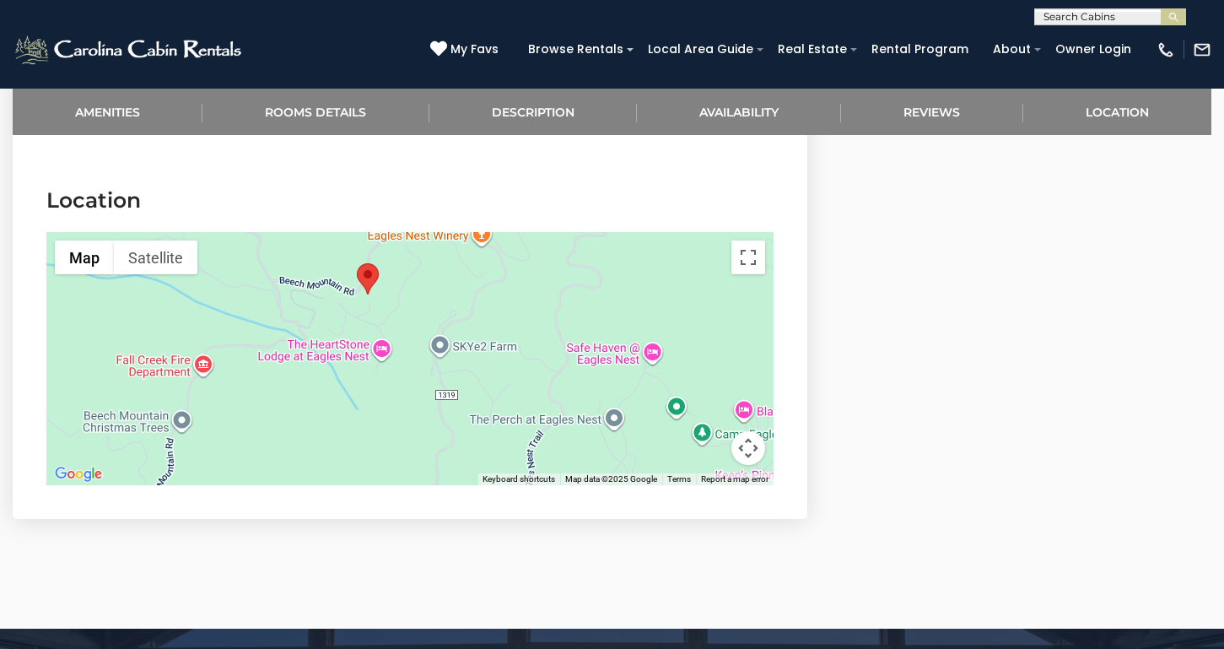
drag, startPoint x: 702, startPoint y: 406, endPoint x: 658, endPoint y: 340, distance: 79.1
click at [752, 240] on button "Toggle fullscreen view" at bounding box center [749, 257] width 34 height 34
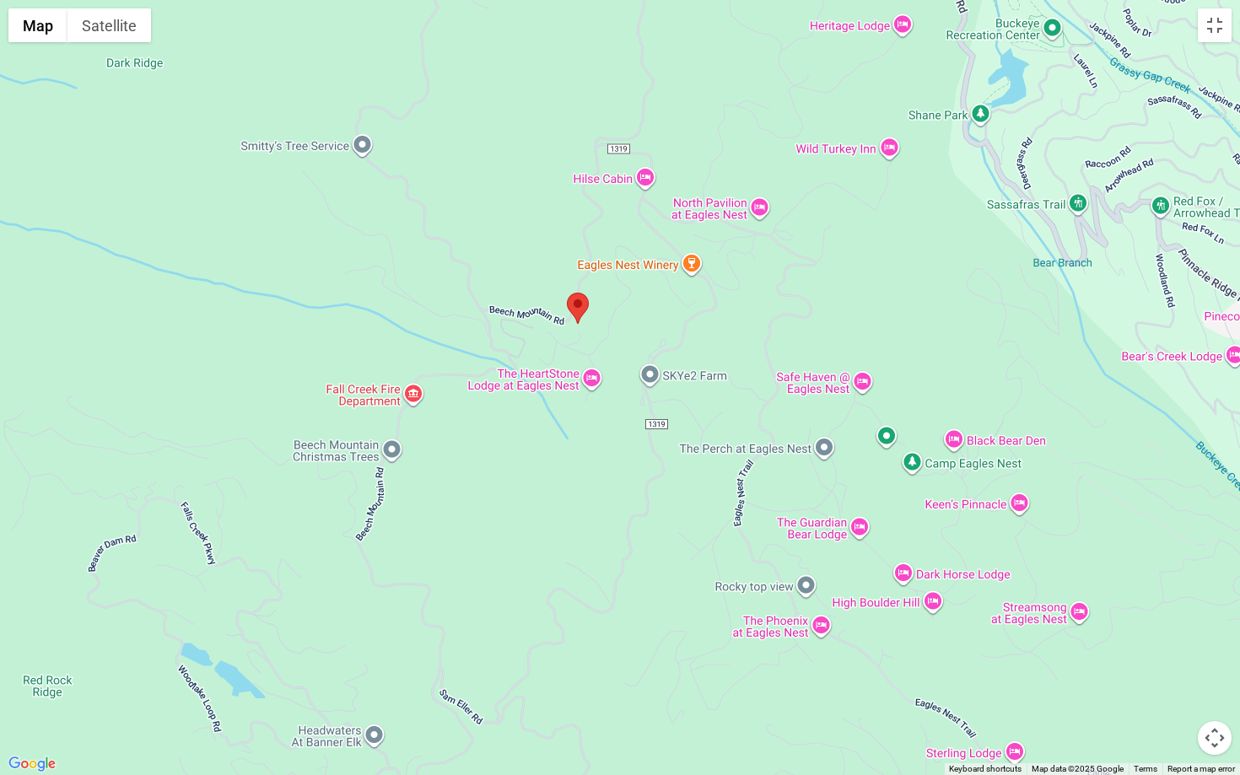
click at [1217, 648] on button "Map camera controls" at bounding box center [1215, 738] width 34 height 34
click at [1183, 648] on button "Zoom in" at bounding box center [1173, 654] width 34 height 34
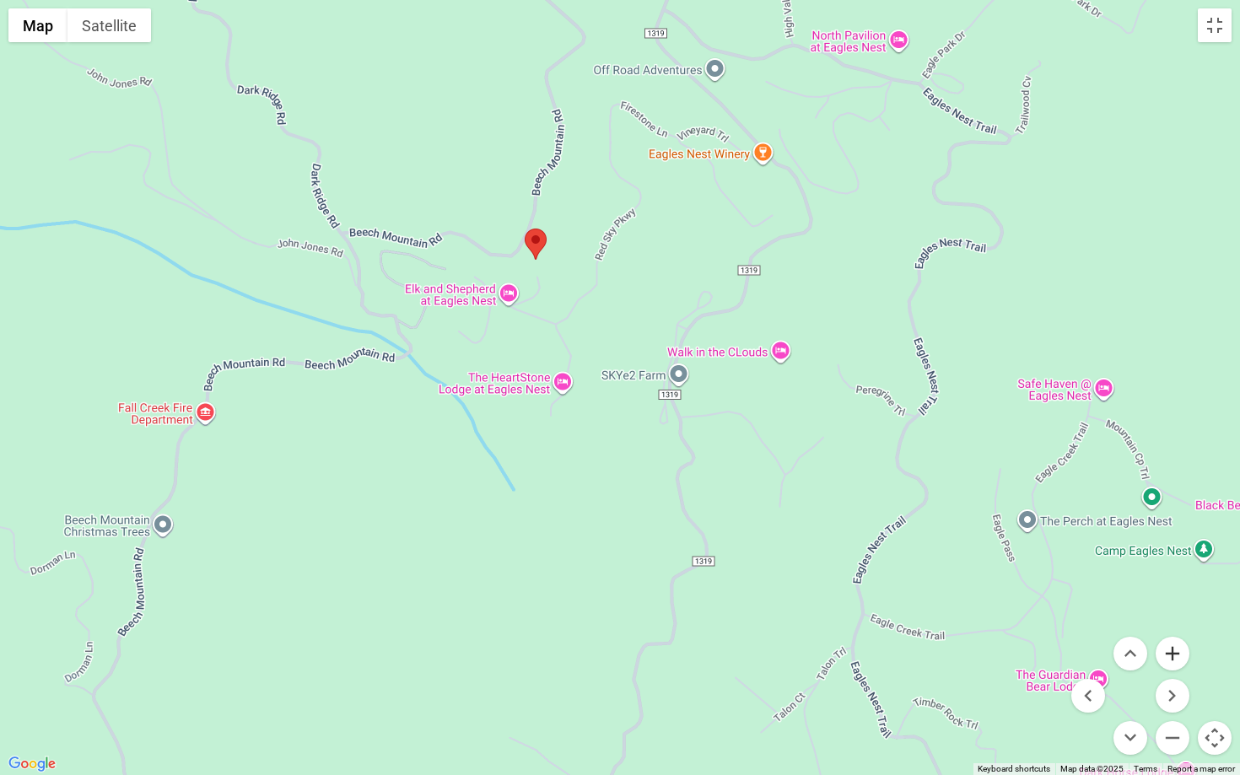
click at [1183, 648] on button "Zoom in" at bounding box center [1173, 654] width 34 height 34
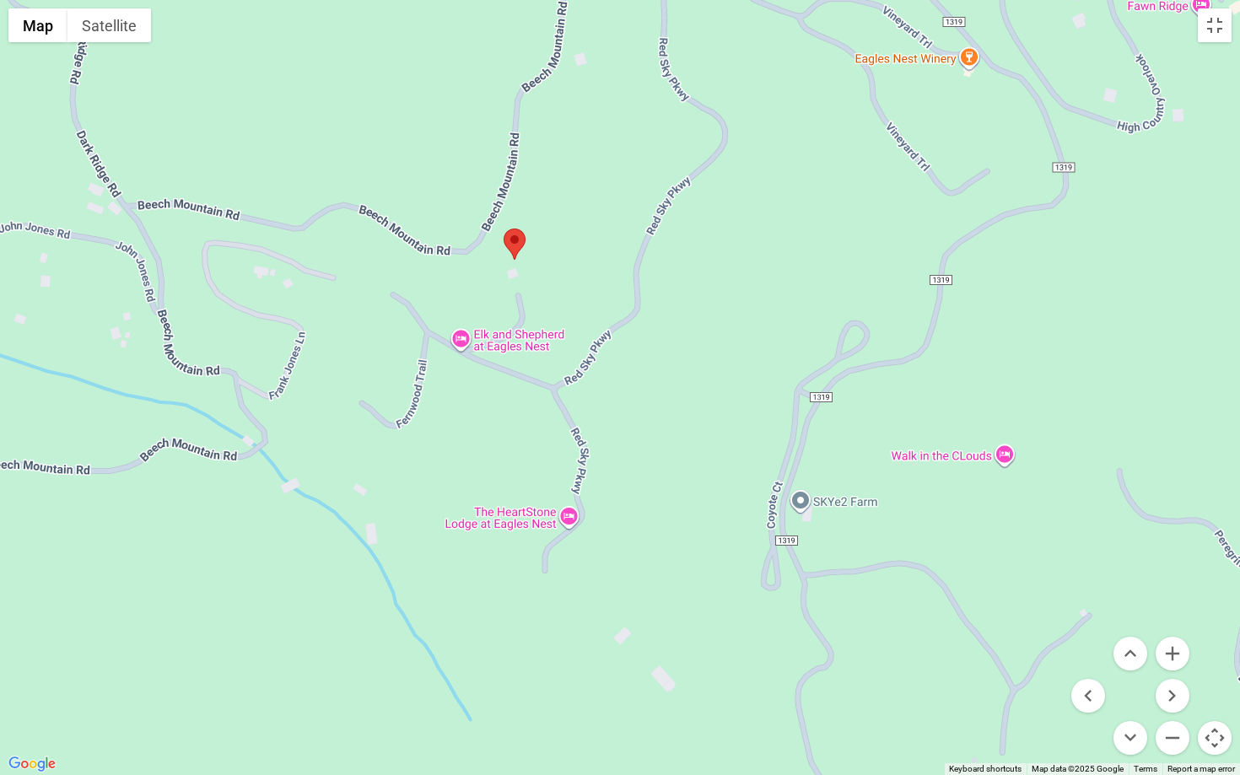
drag, startPoint x: 591, startPoint y: 384, endPoint x: 655, endPoint y: 518, distance: 148.7
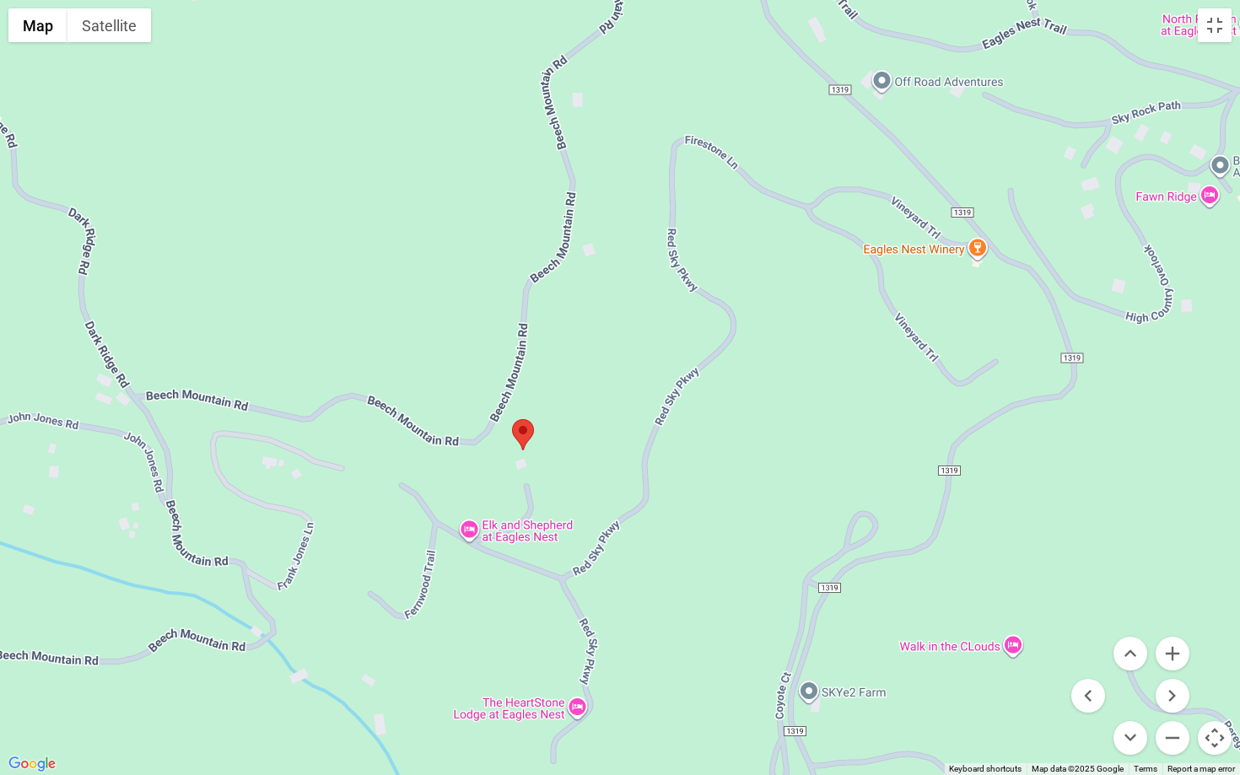
drag, startPoint x: 634, startPoint y: 335, endPoint x: 642, endPoint y: 528, distance: 193.4
click at [642, 528] on div at bounding box center [620, 387] width 1240 height 775
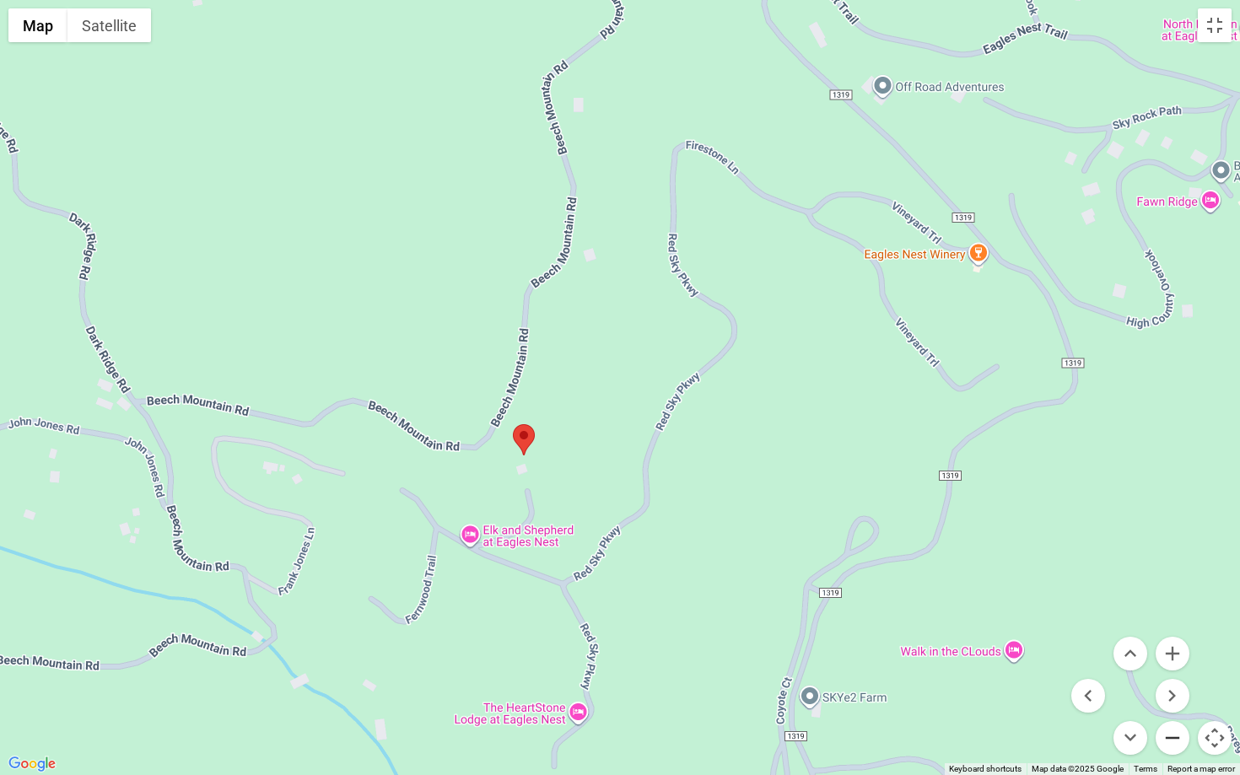
click at [1171, 648] on button "Zoom out" at bounding box center [1173, 738] width 34 height 34
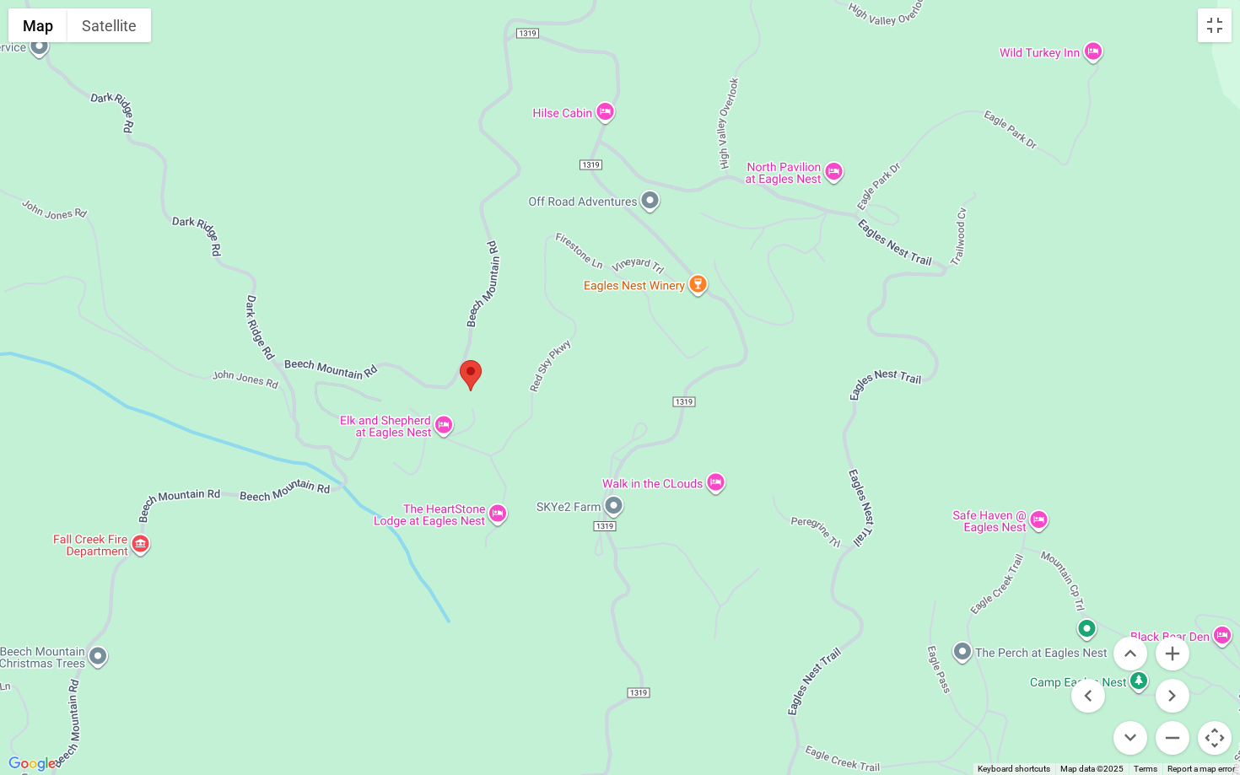
drag, startPoint x: 755, startPoint y: 415, endPoint x: 652, endPoint y: 383, distance: 107.8
click at [1214, 20] on button "Toggle fullscreen view" at bounding box center [1215, 25] width 34 height 34
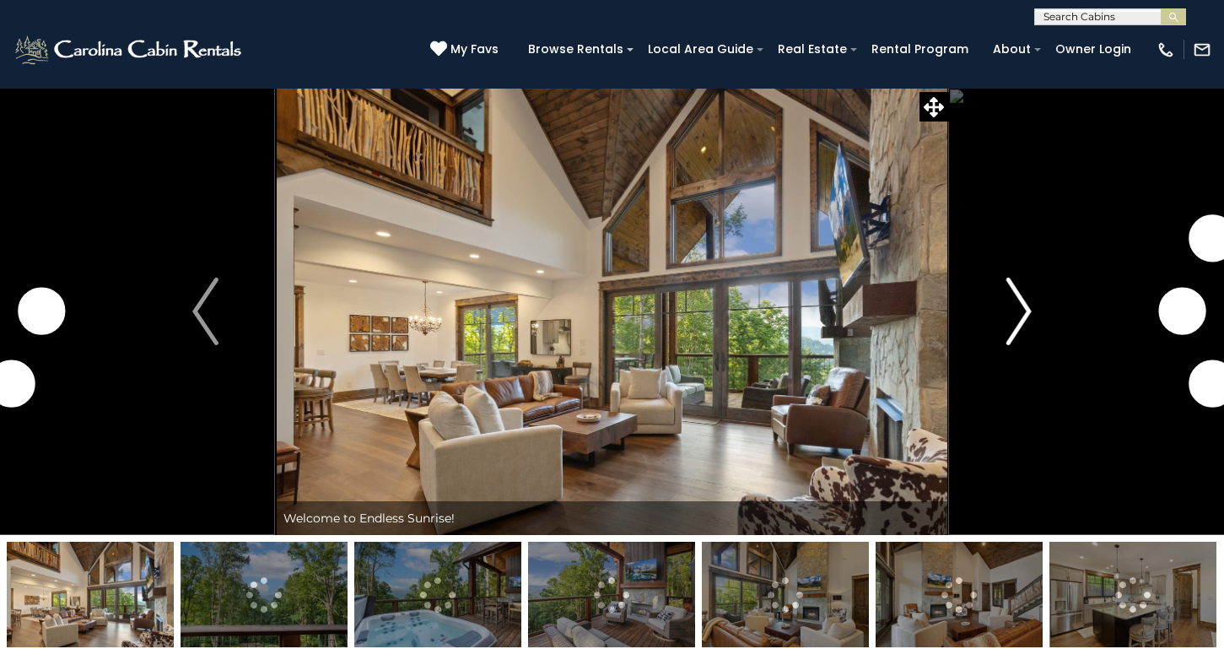
click at [1029, 309] on img "Next" at bounding box center [1018, 312] width 25 height 68
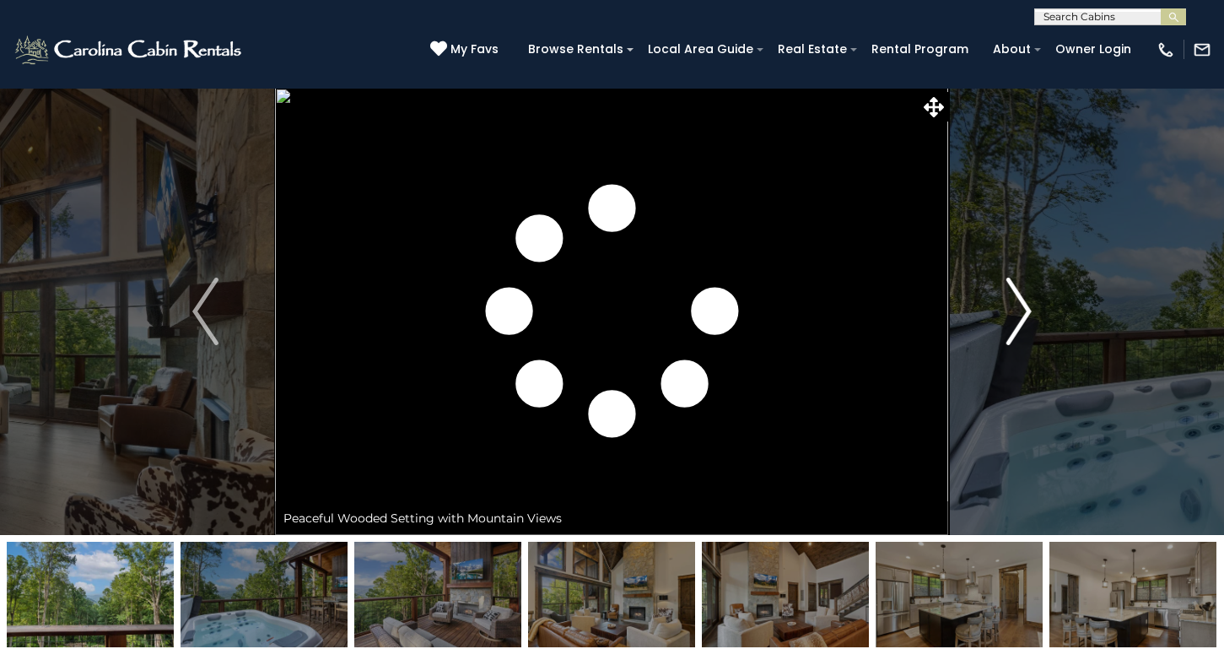
click at [1029, 309] on img "Next" at bounding box center [1018, 312] width 25 height 68
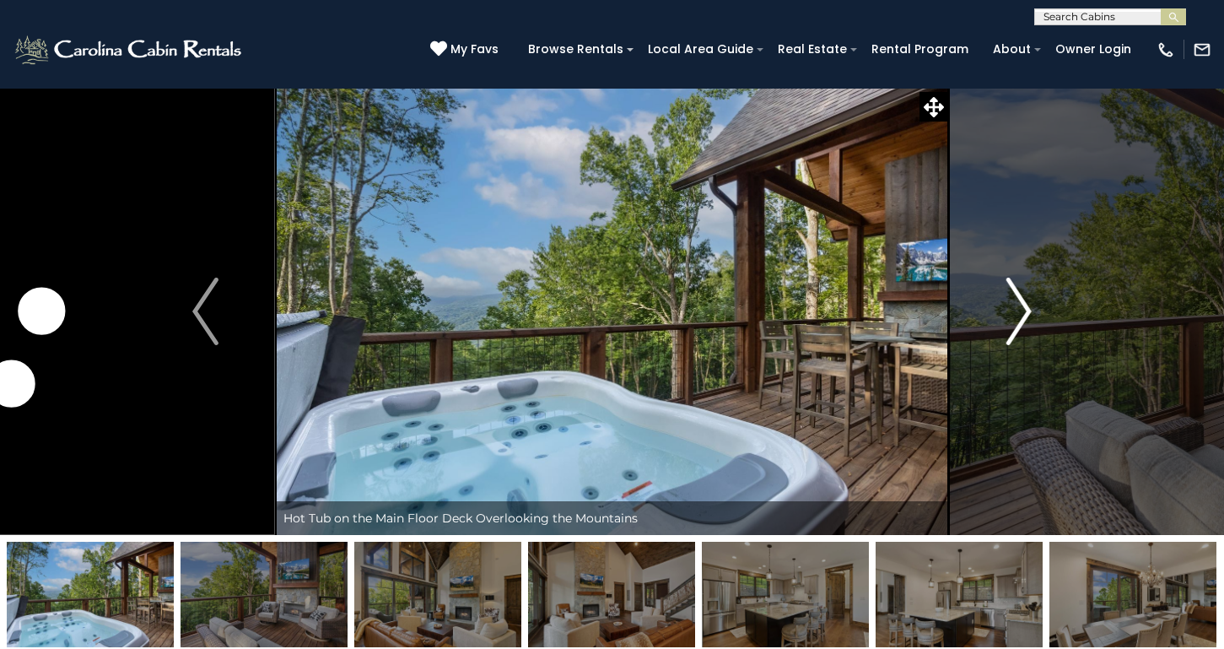
click at [1029, 309] on img "Next" at bounding box center [1018, 312] width 25 height 68
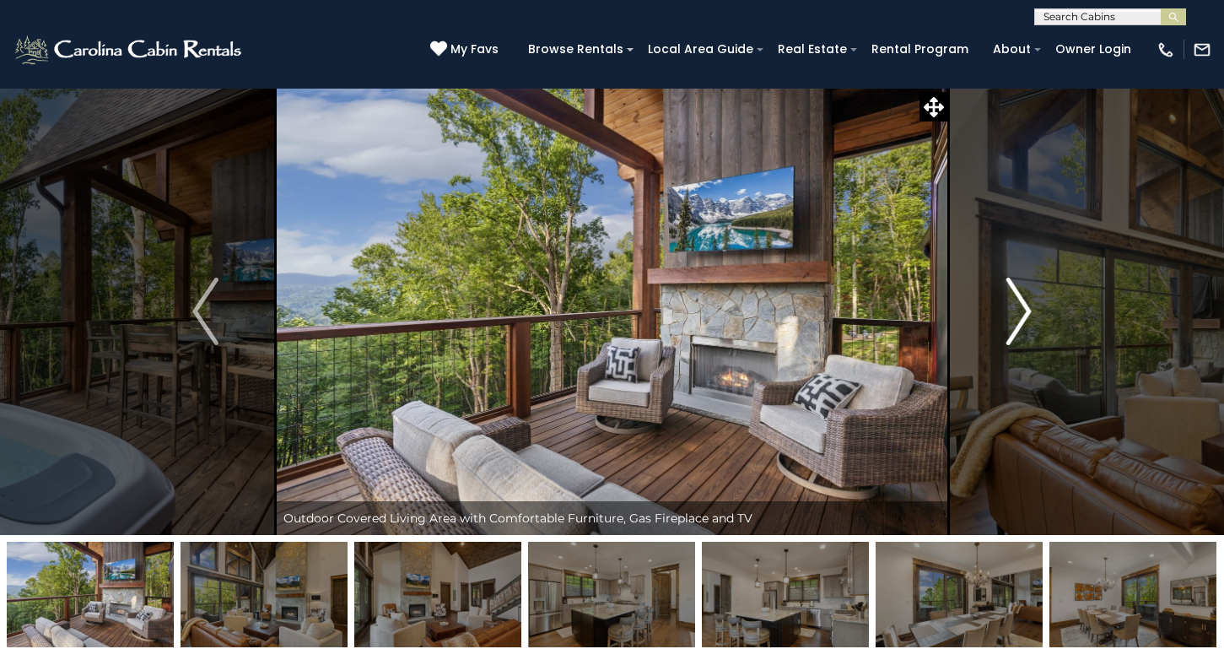
click at [1029, 309] on img "Next" at bounding box center [1018, 312] width 25 height 68
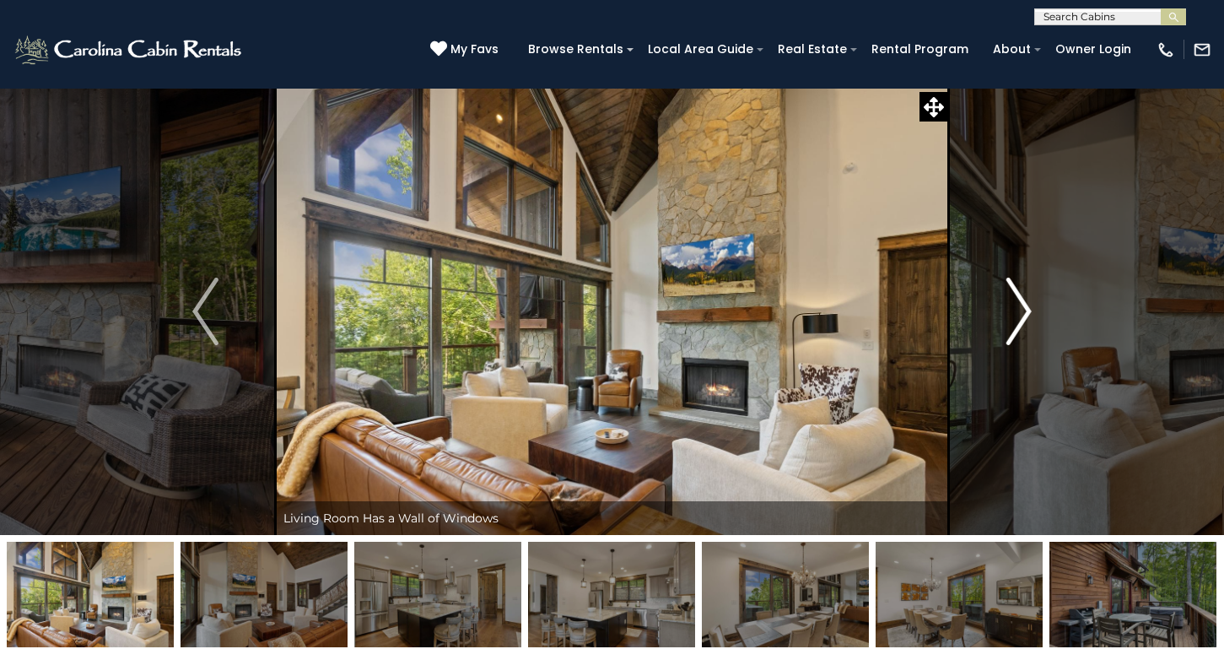
click at [1029, 309] on img "Next" at bounding box center [1018, 312] width 25 height 68
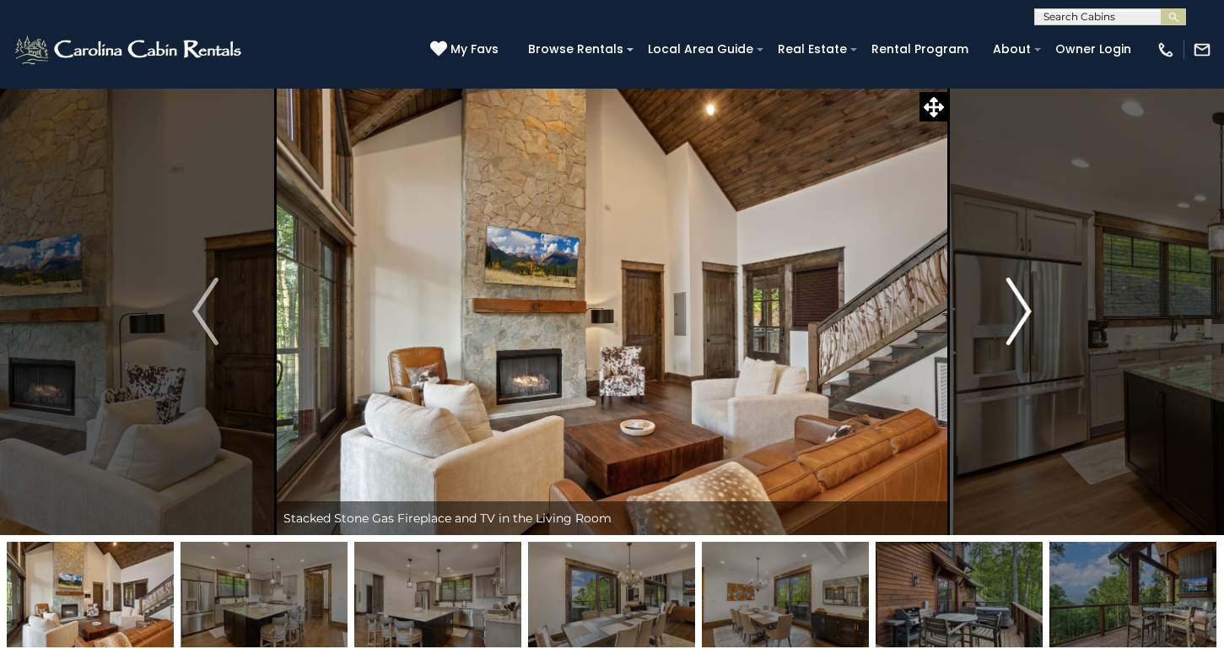
click at [1029, 309] on img "Next" at bounding box center [1018, 312] width 25 height 68
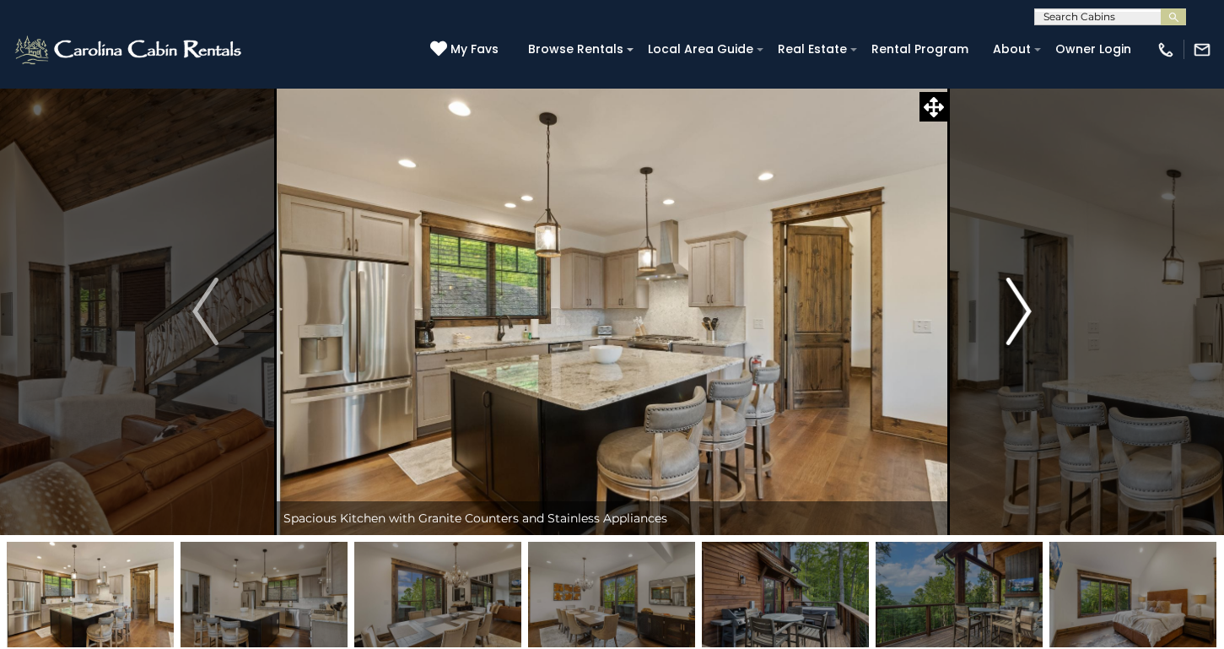
click at [1029, 309] on img "Next" at bounding box center [1018, 312] width 25 height 68
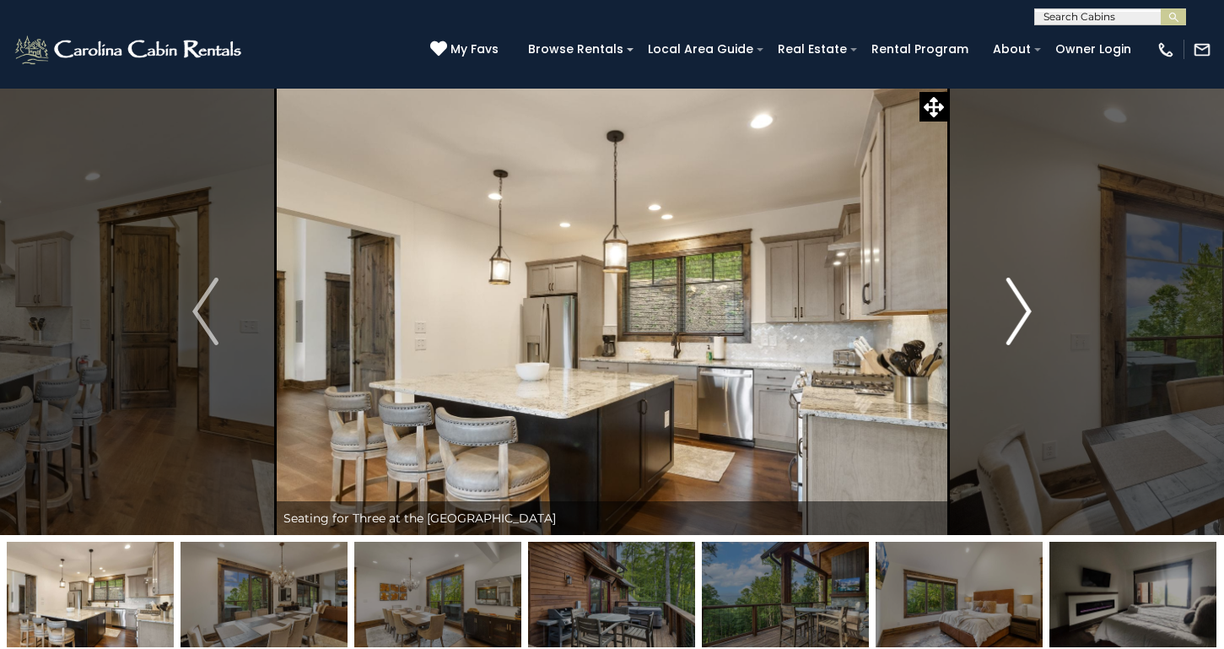
click at [1029, 309] on img "Next" at bounding box center [1018, 312] width 25 height 68
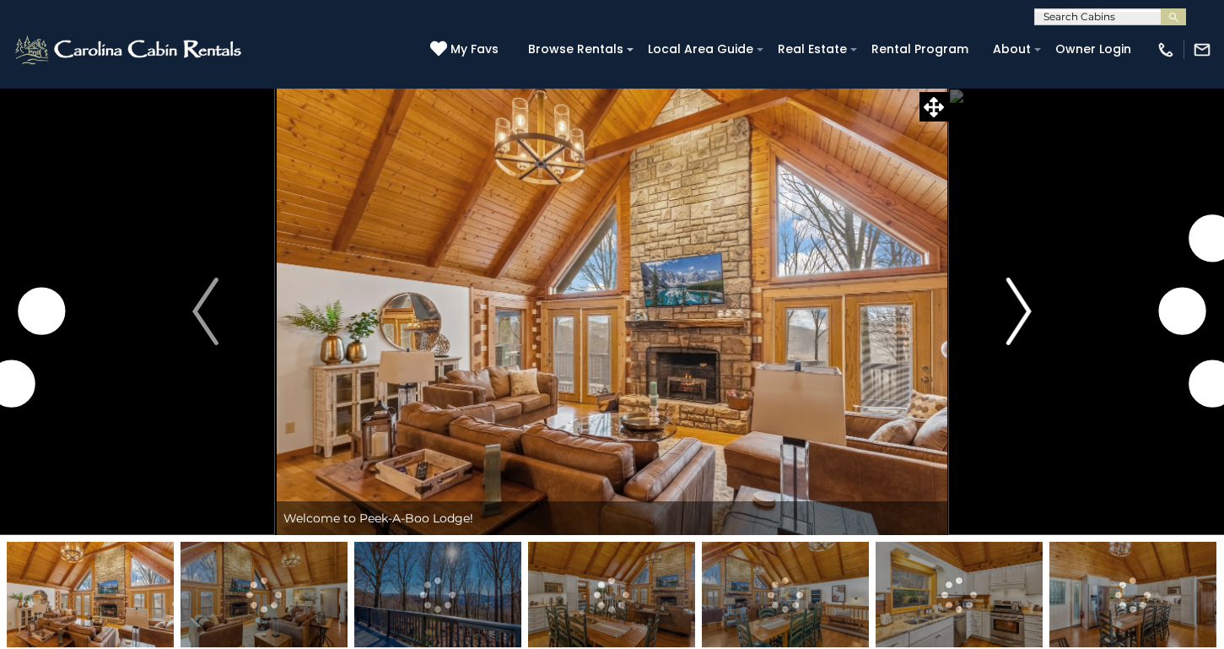
click at [1018, 315] on img "Next" at bounding box center [1018, 312] width 25 height 68
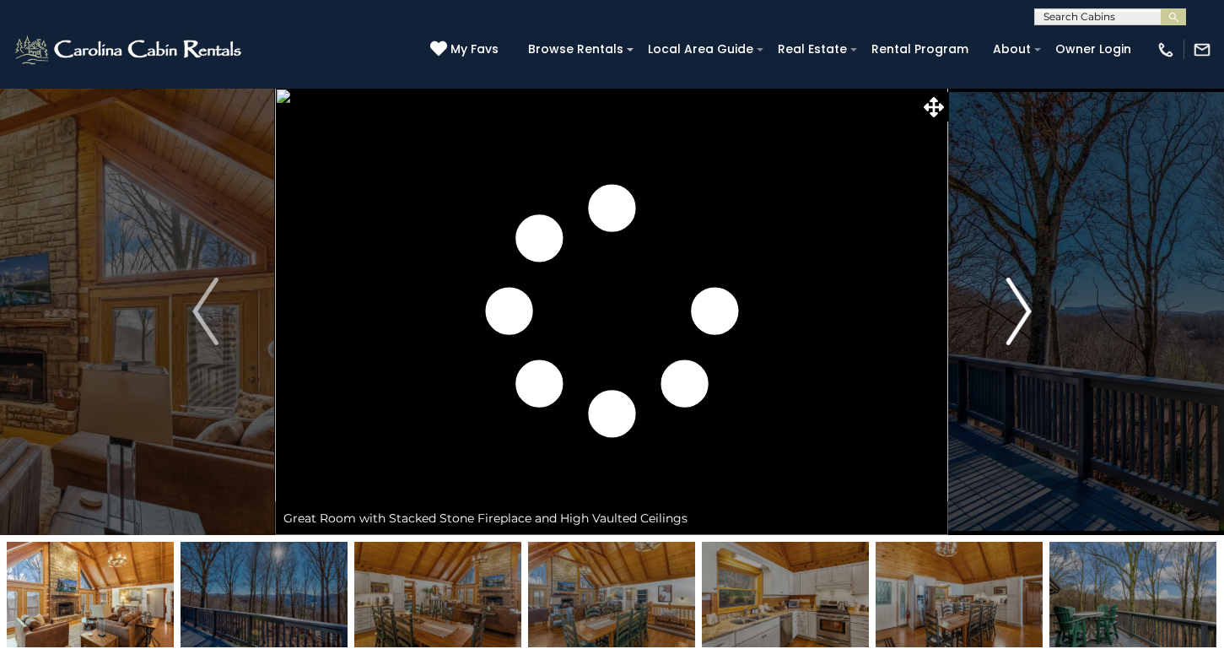
click at [1018, 315] on img "Next" at bounding box center [1018, 312] width 25 height 68
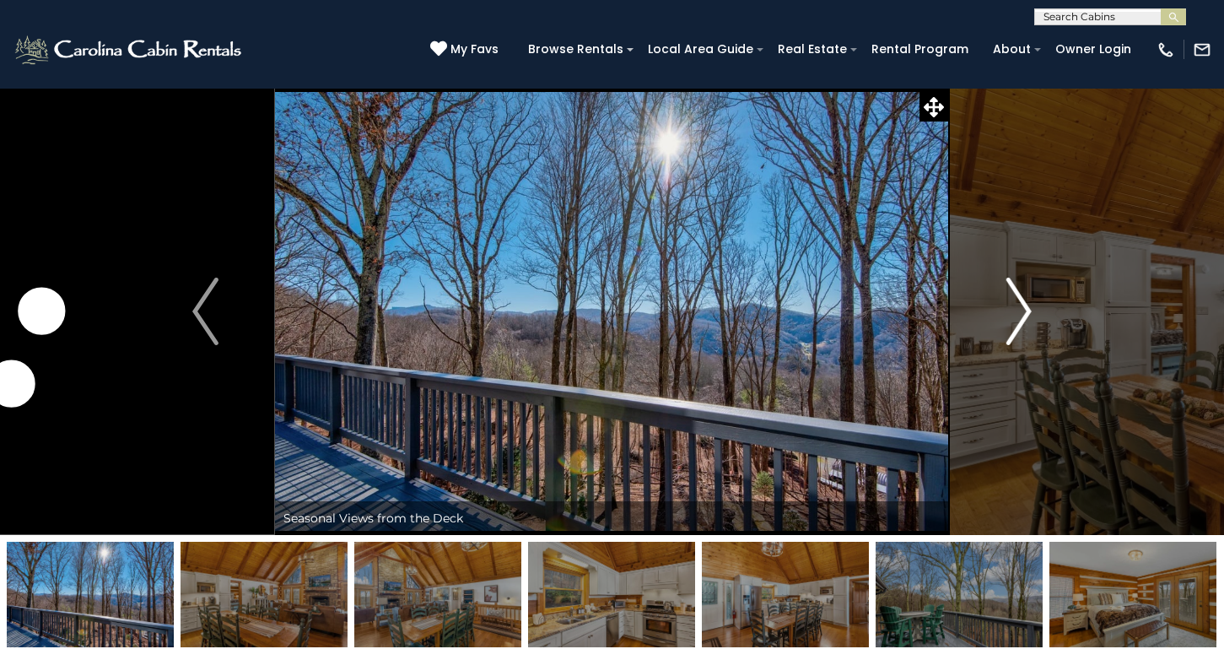
click at [1018, 315] on img "Next" at bounding box center [1018, 312] width 25 height 68
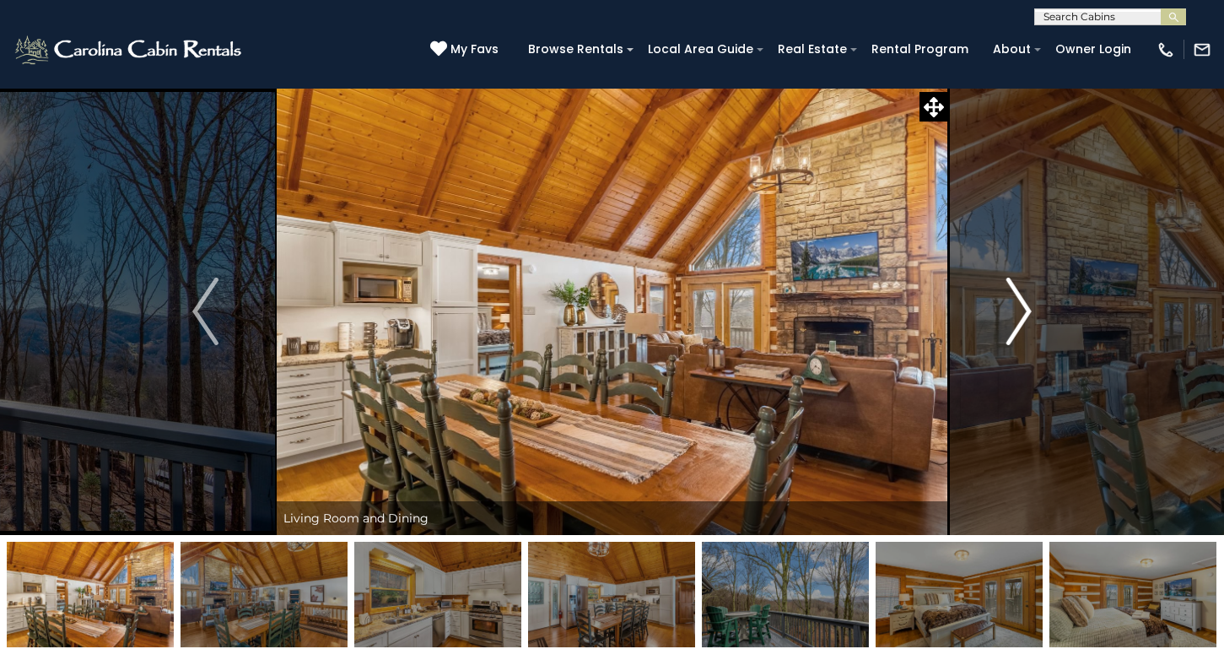
click at [1018, 315] on img "Next" at bounding box center [1018, 312] width 25 height 68
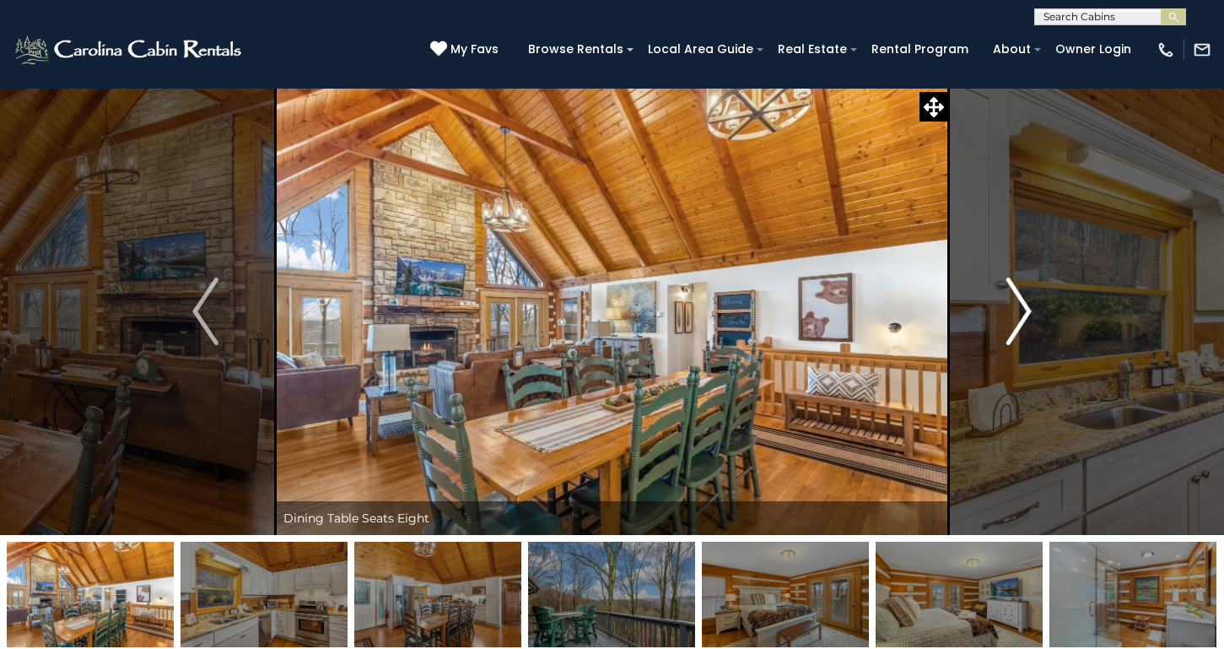
click at [1018, 315] on img "Next" at bounding box center [1018, 312] width 25 height 68
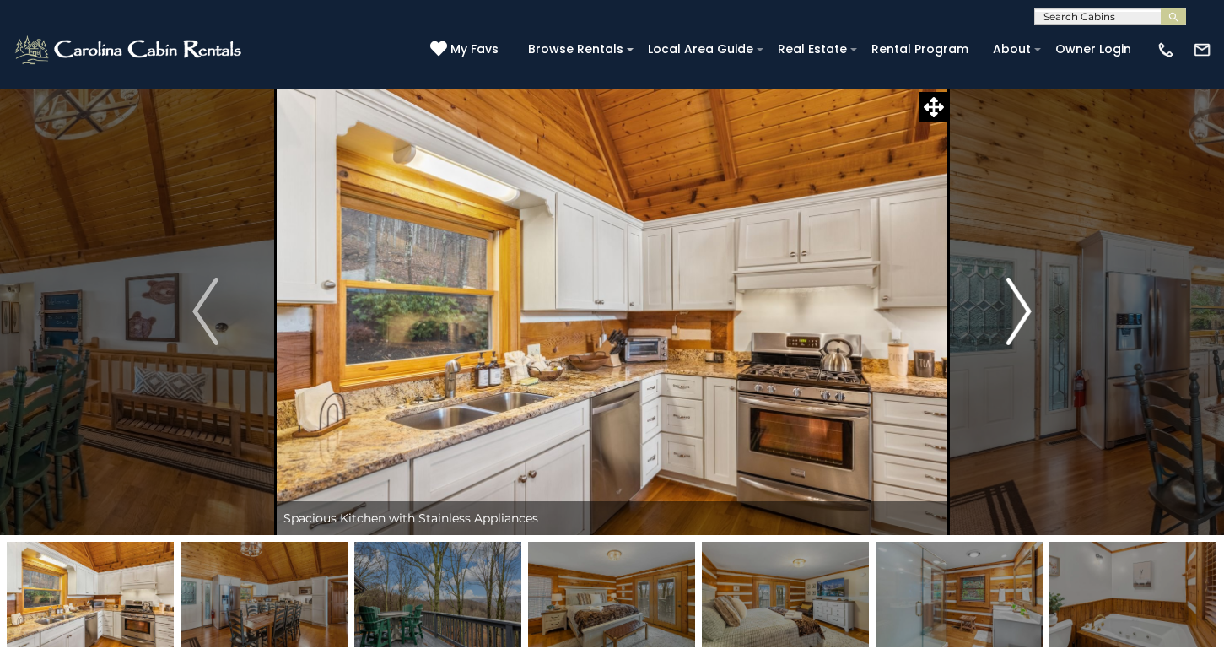
click at [1018, 315] on img "Next" at bounding box center [1018, 312] width 25 height 68
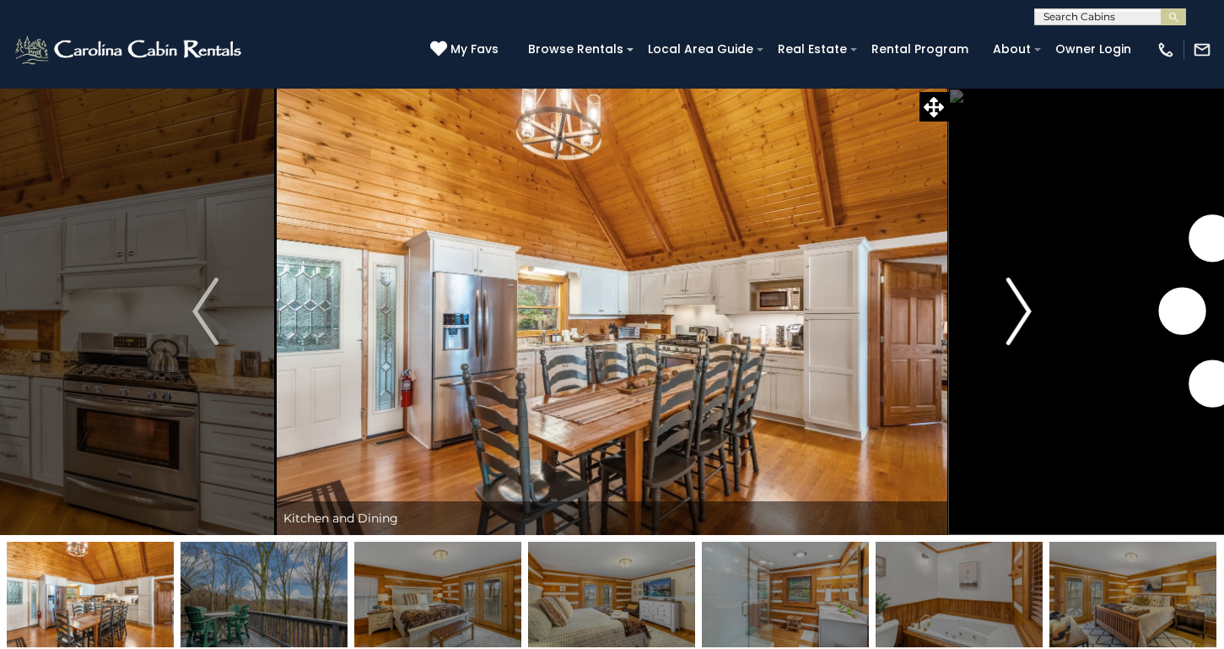
click at [1018, 315] on img "Next" at bounding box center [1018, 312] width 25 height 68
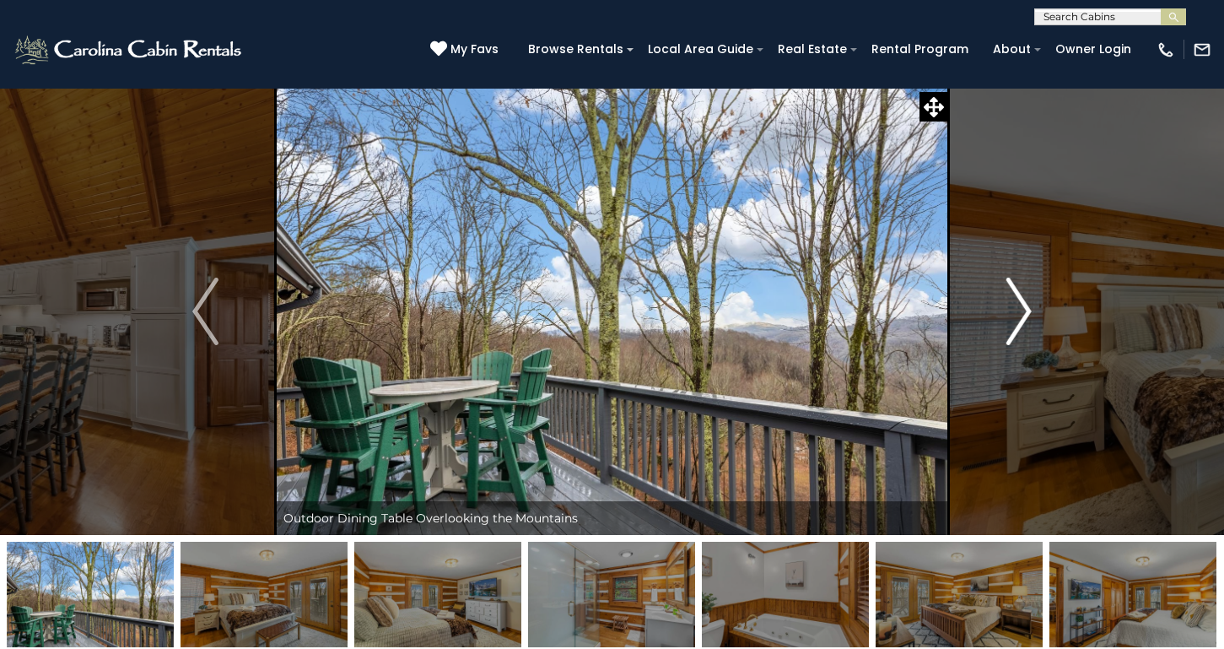
click at [1018, 315] on img "Next" at bounding box center [1018, 312] width 25 height 68
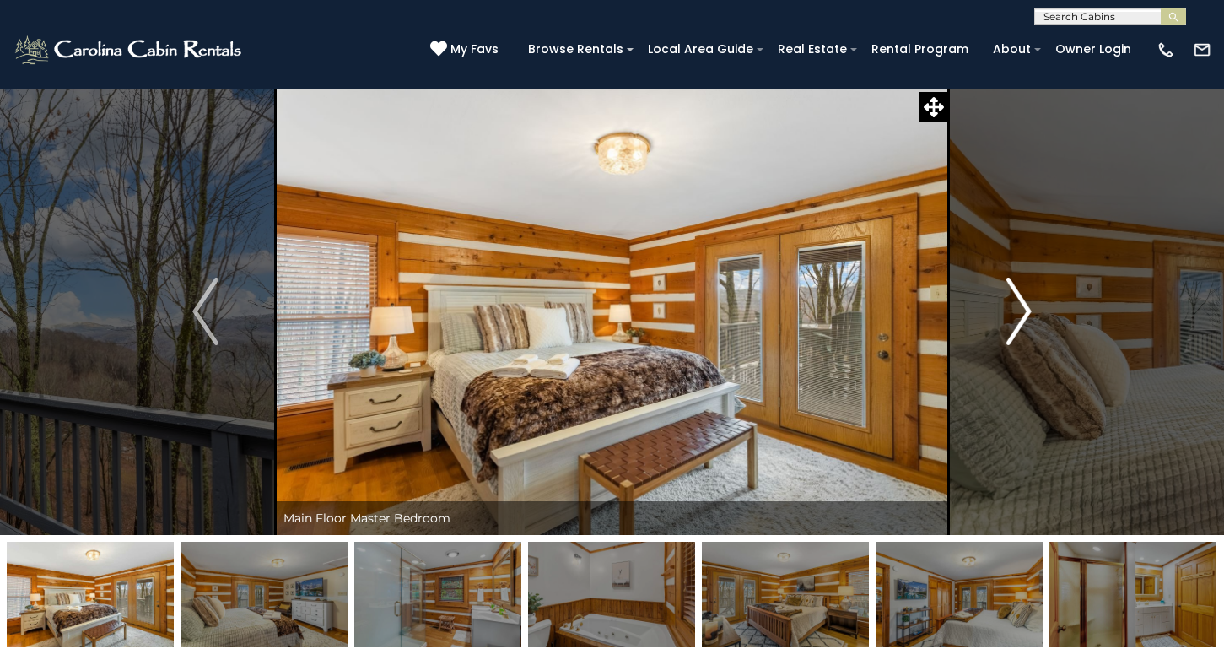
click at [1018, 315] on img "Next" at bounding box center [1018, 312] width 25 height 68
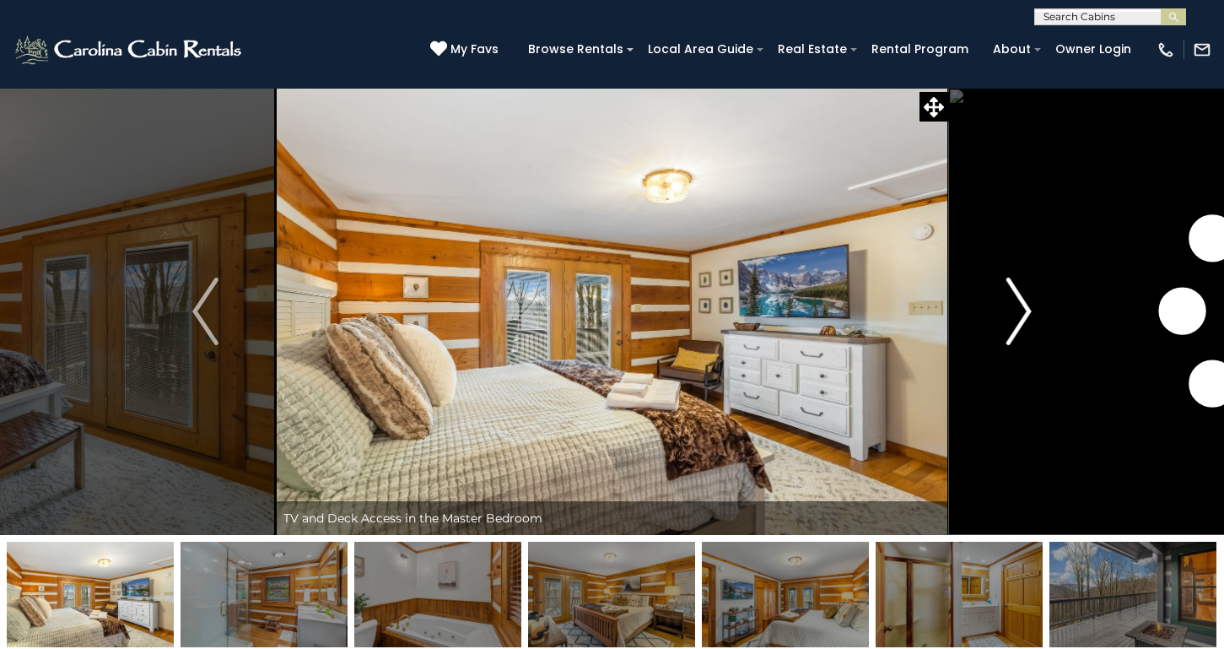
click at [1018, 315] on img "Next" at bounding box center [1018, 312] width 25 height 68
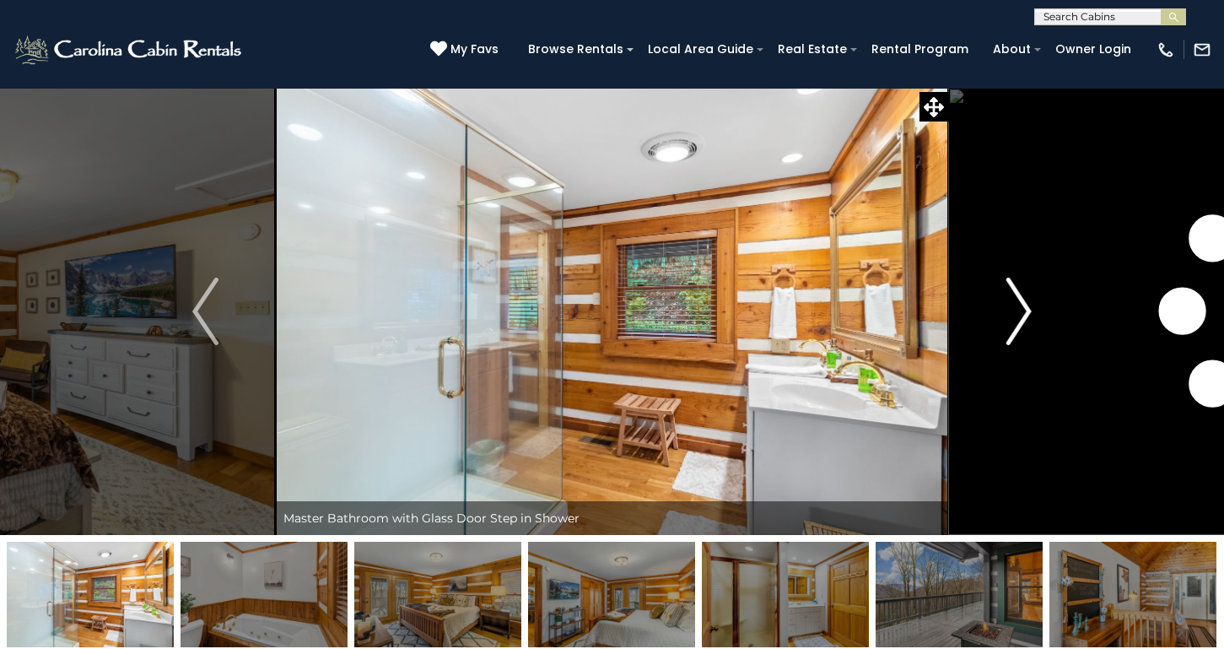
click at [1018, 315] on img "Next" at bounding box center [1018, 312] width 25 height 68
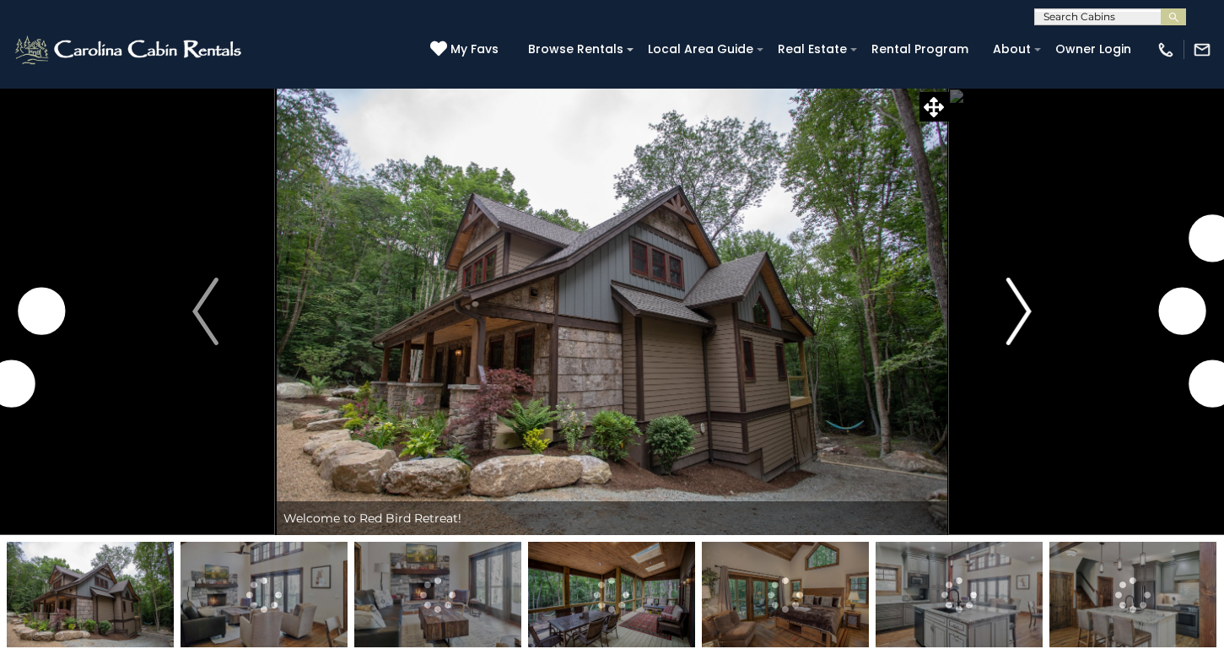
click at [1018, 311] on img "Next" at bounding box center [1018, 312] width 25 height 68
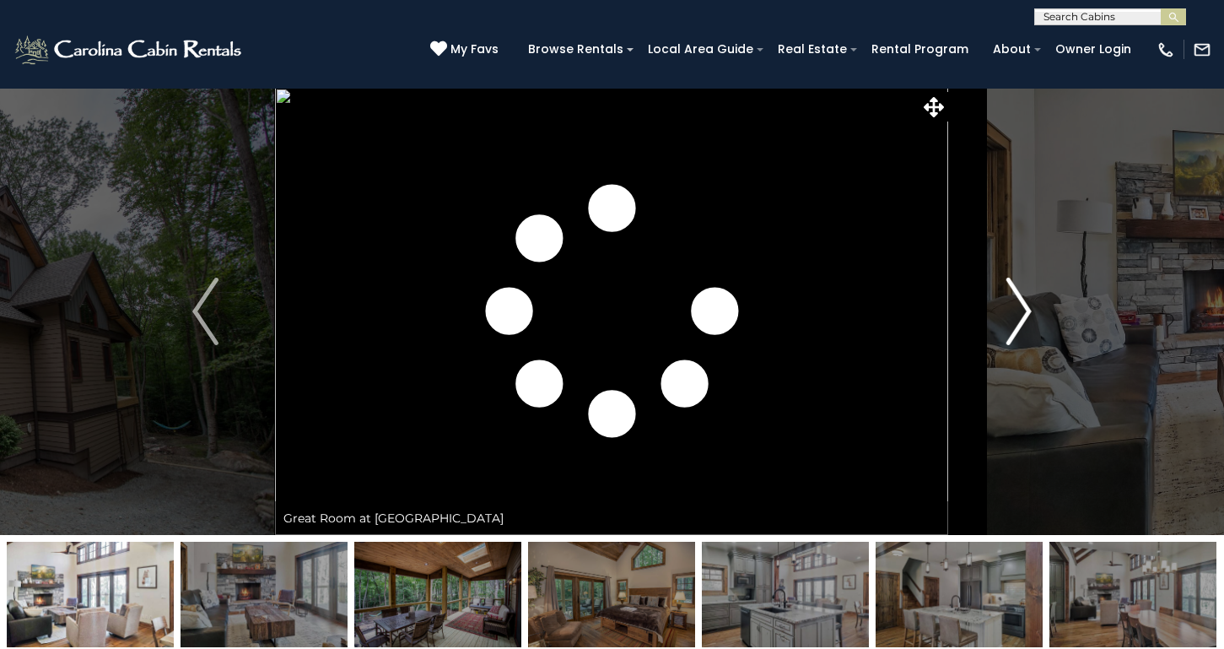
click at [1018, 311] on img "Next" at bounding box center [1018, 312] width 25 height 68
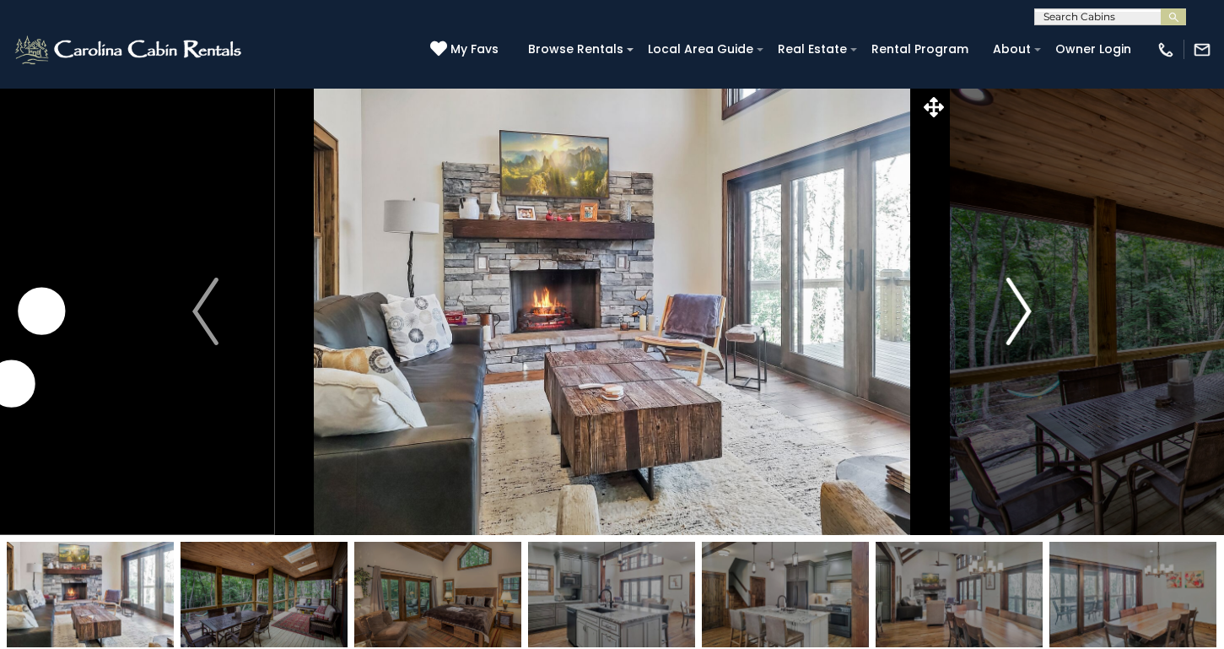
click at [1018, 311] on img "Next" at bounding box center [1018, 312] width 25 height 68
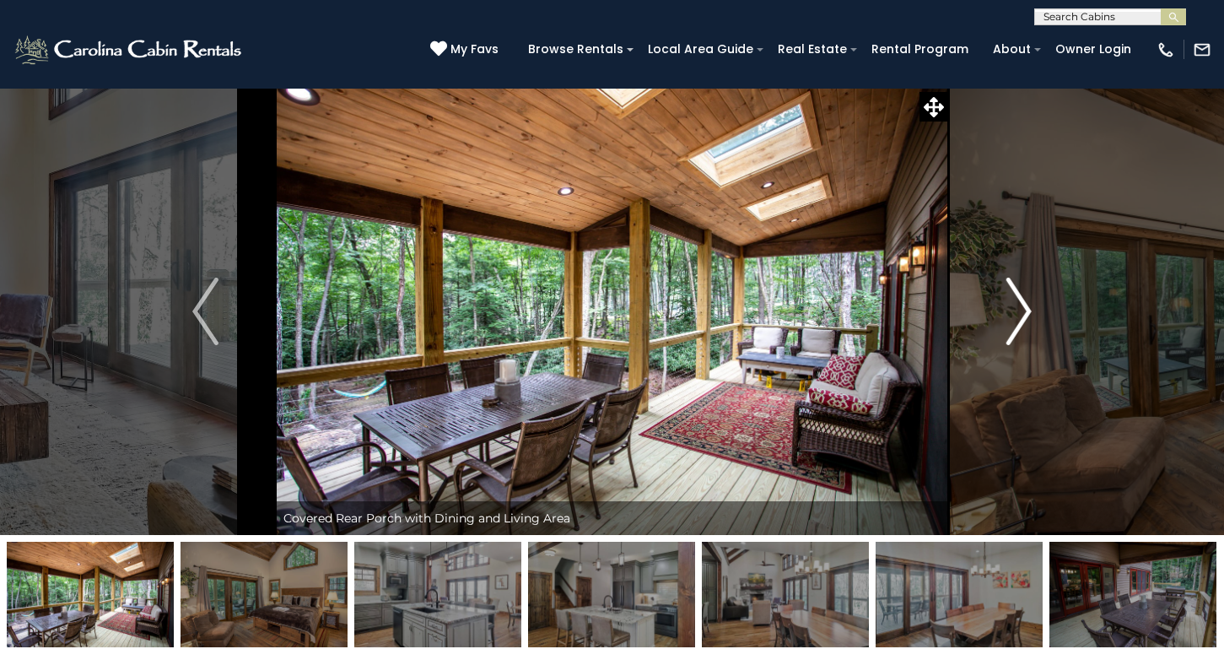
click at [1018, 311] on img "Next" at bounding box center [1018, 312] width 25 height 68
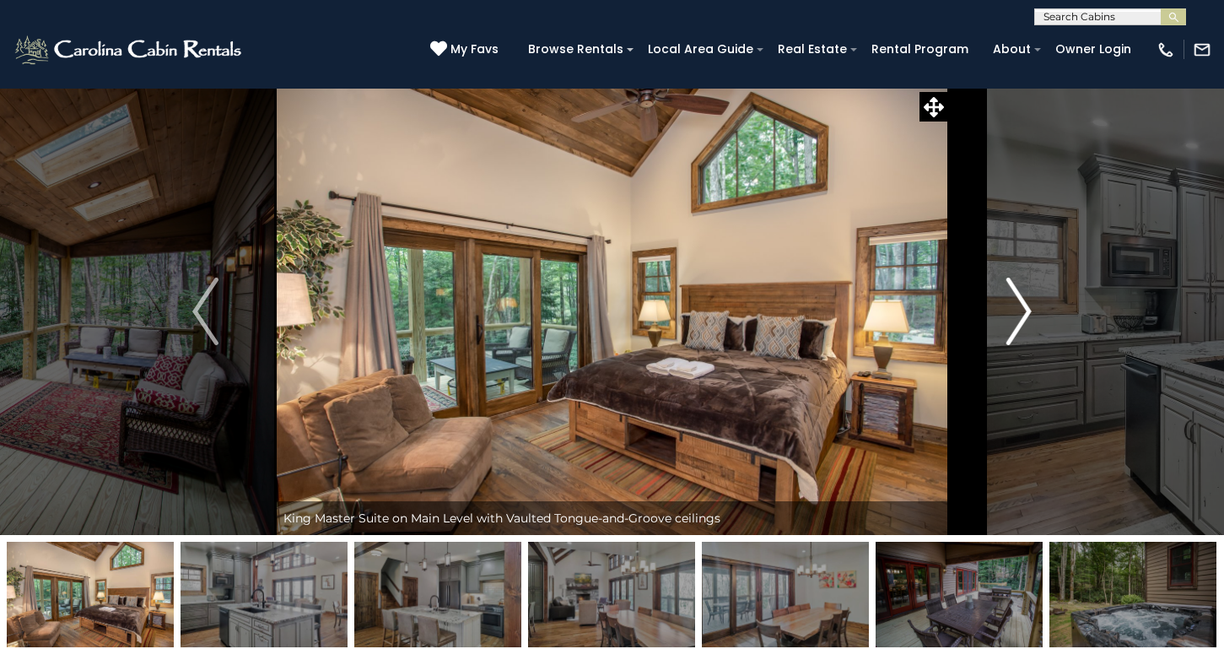
click at [1018, 311] on img "Next" at bounding box center [1018, 312] width 25 height 68
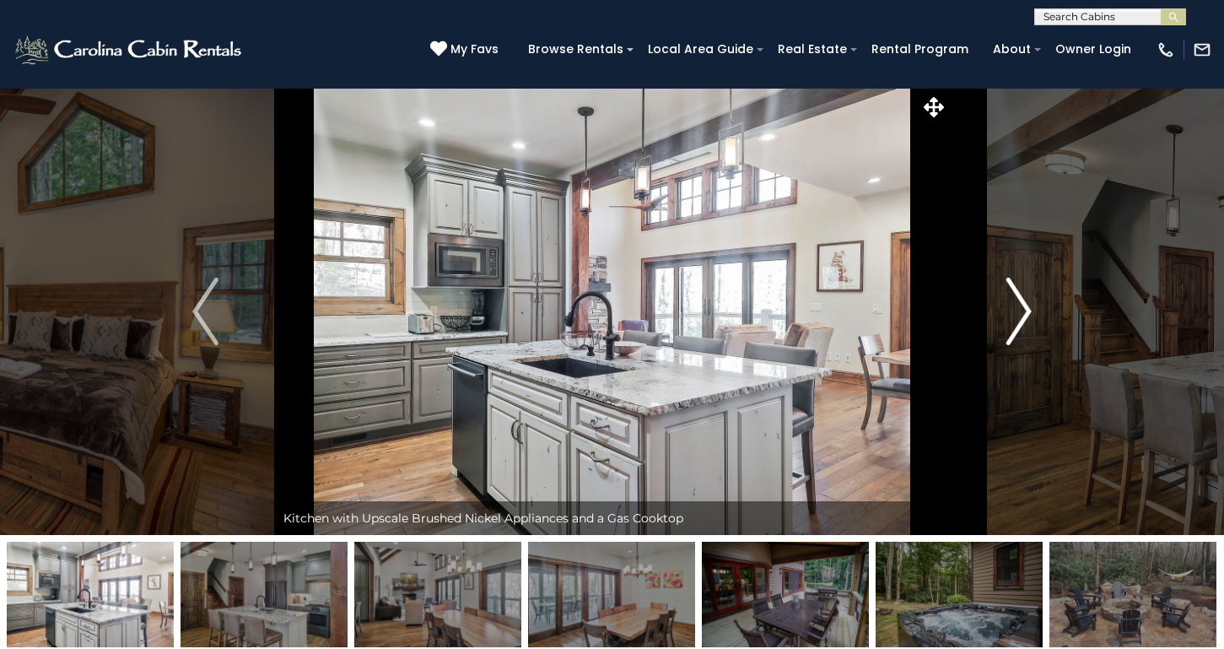
click at [1018, 311] on img "Next" at bounding box center [1018, 312] width 25 height 68
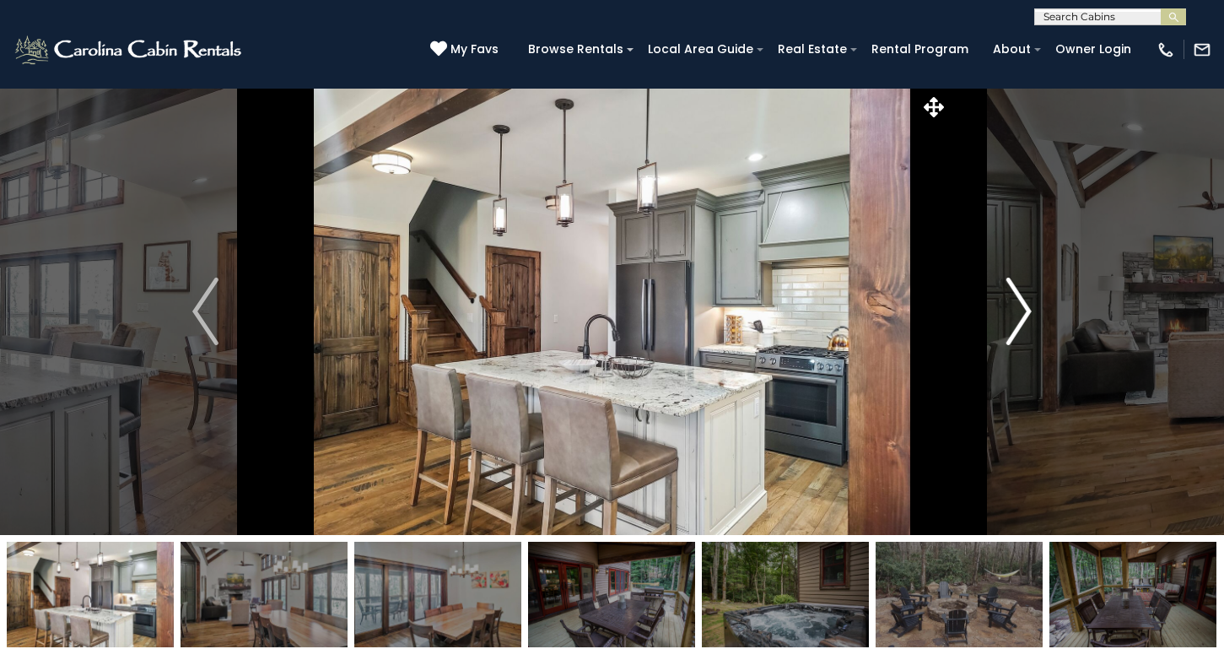
click at [1018, 311] on img "Next" at bounding box center [1018, 312] width 25 height 68
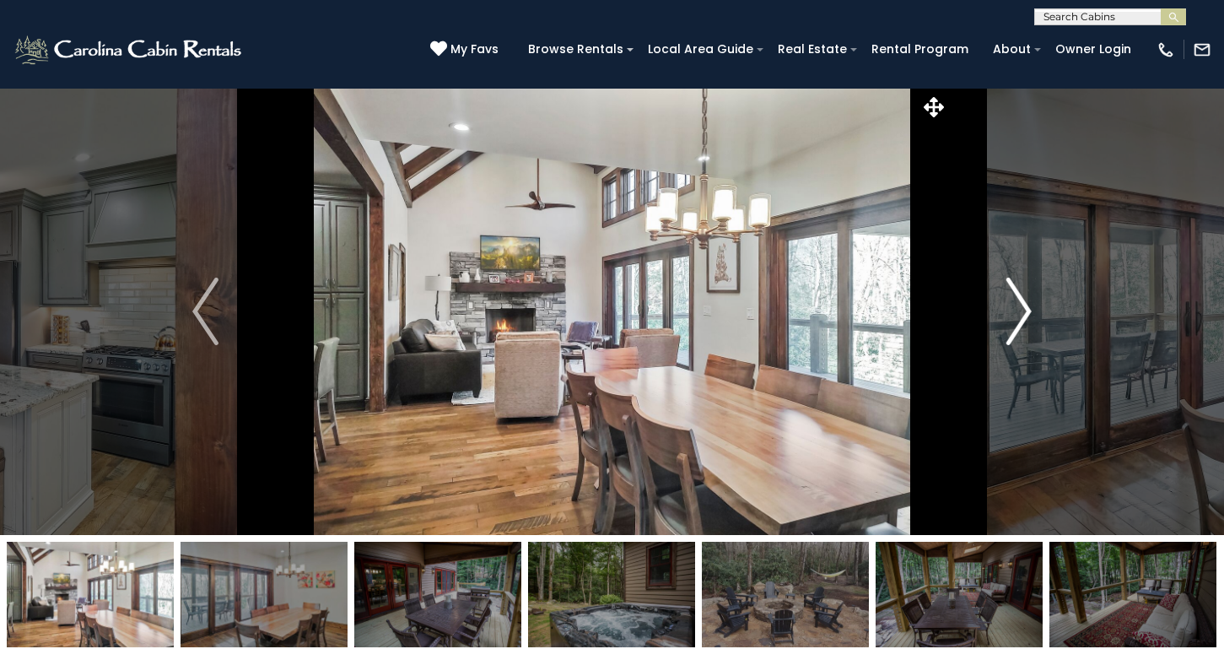
click at [1018, 311] on img "Next" at bounding box center [1018, 312] width 25 height 68
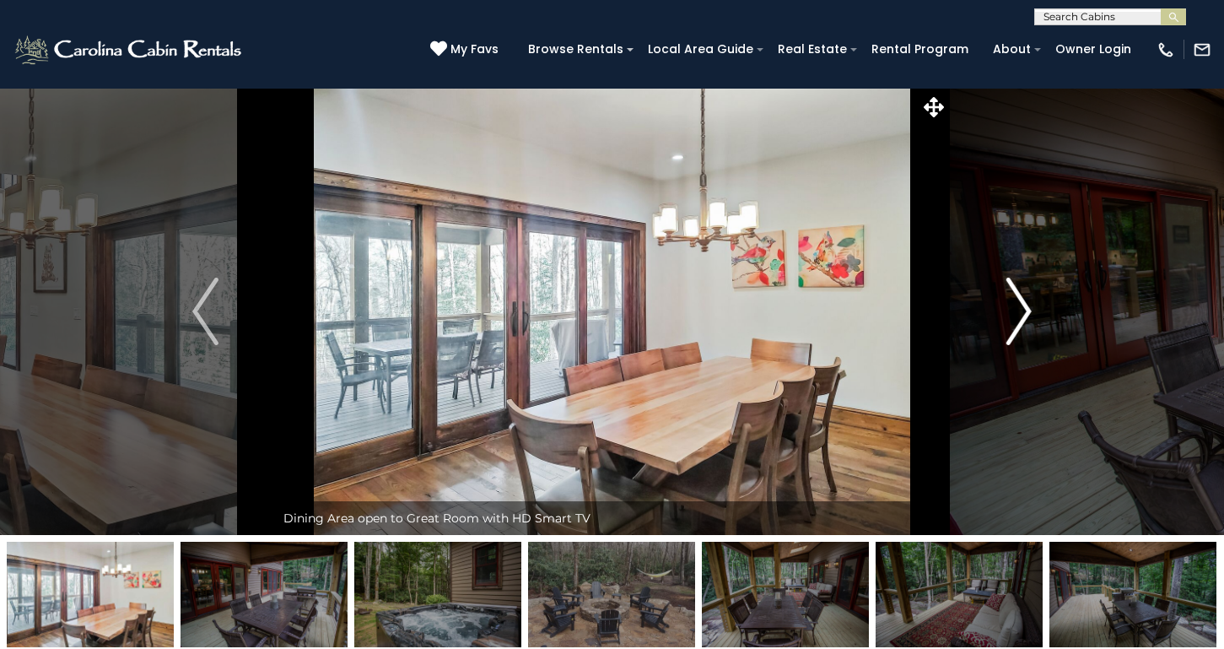
click at [1018, 311] on img "Next" at bounding box center [1018, 312] width 25 height 68
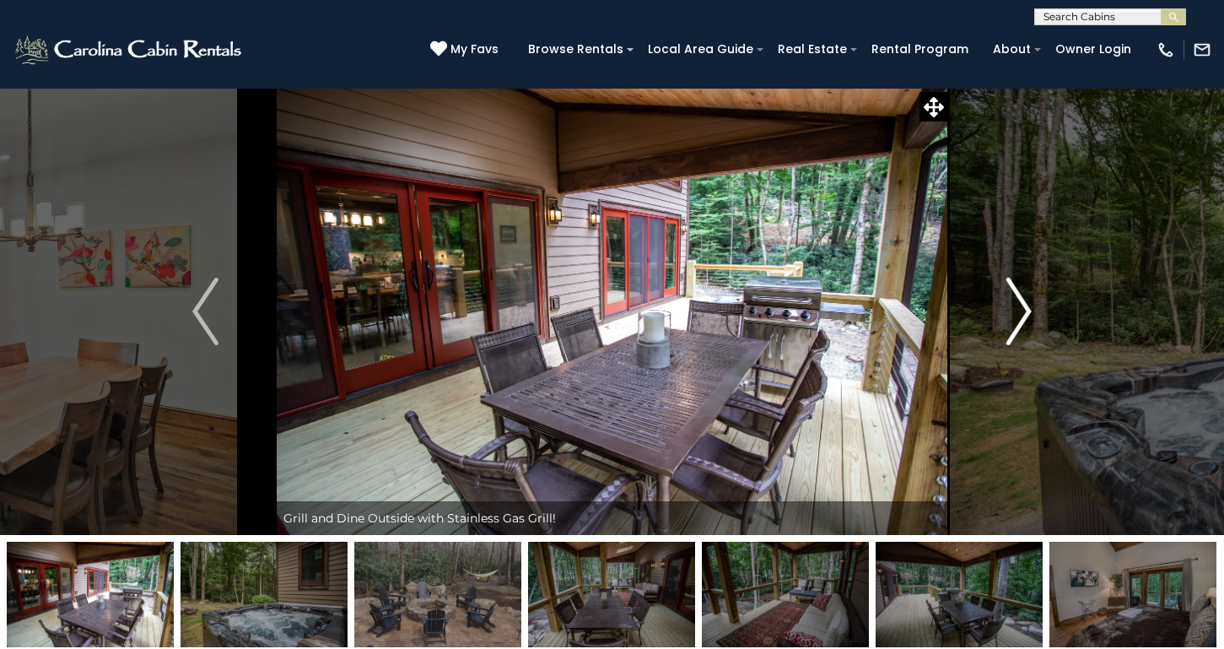
click at [1018, 311] on img "Next" at bounding box center [1018, 312] width 25 height 68
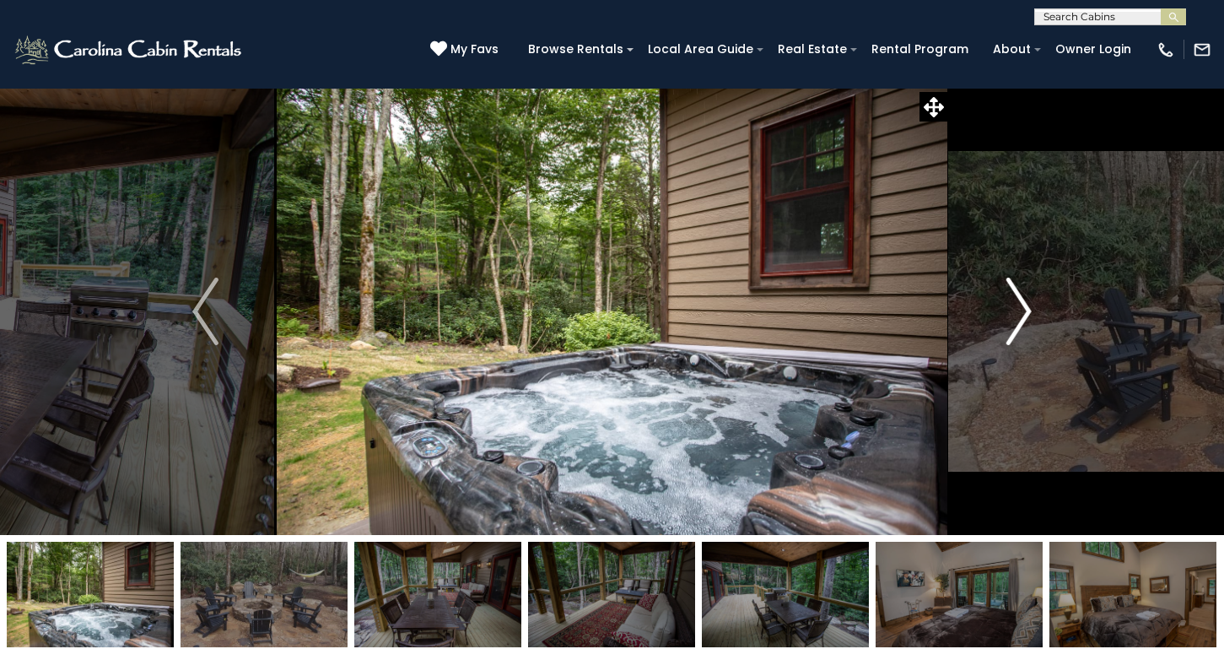
click at [1018, 311] on img "Next" at bounding box center [1018, 312] width 25 height 68
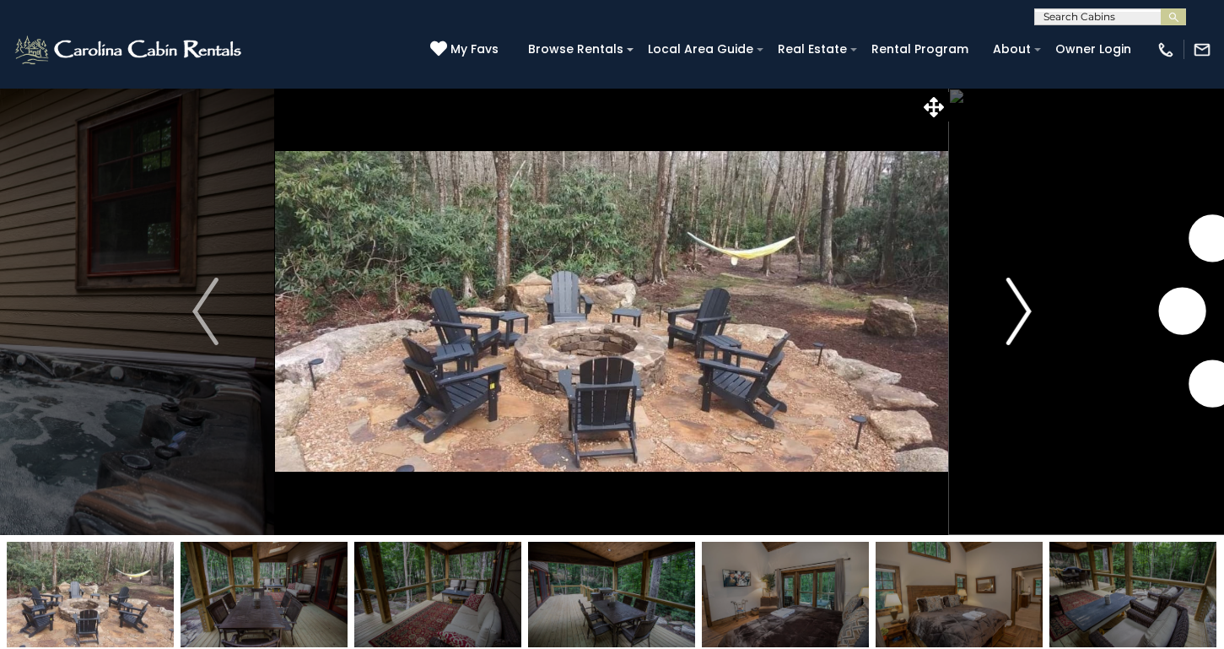
click at [1018, 311] on img "Next" at bounding box center [1018, 312] width 25 height 68
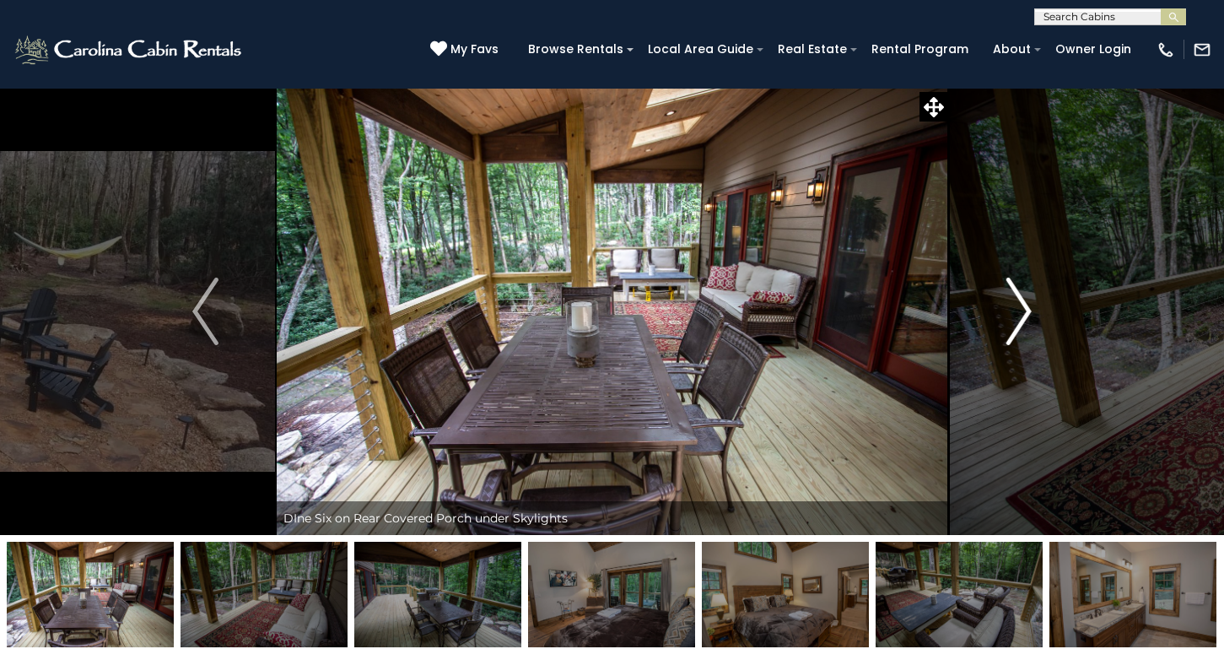
click at [1018, 311] on img "Next" at bounding box center [1018, 312] width 25 height 68
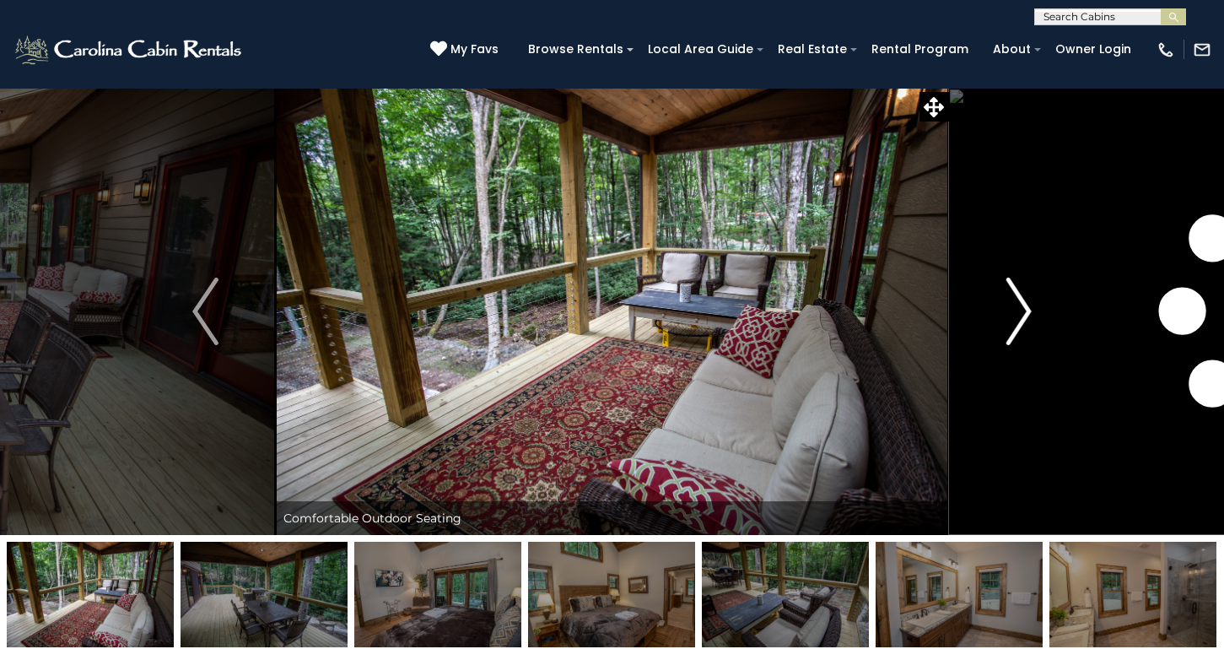
click at [1018, 311] on img "Next" at bounding box center [1018, 312] width 25 height 68
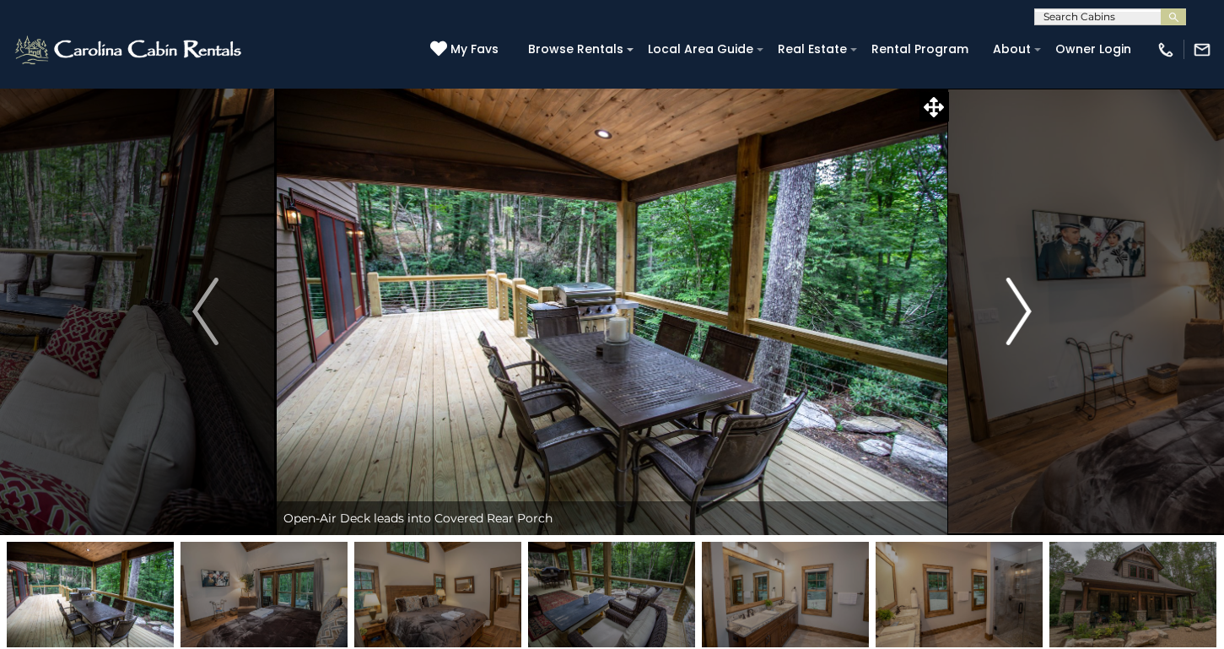
click at [1018, 311] on img "Next" at bounding box center [1018, 312] width 25 height 68
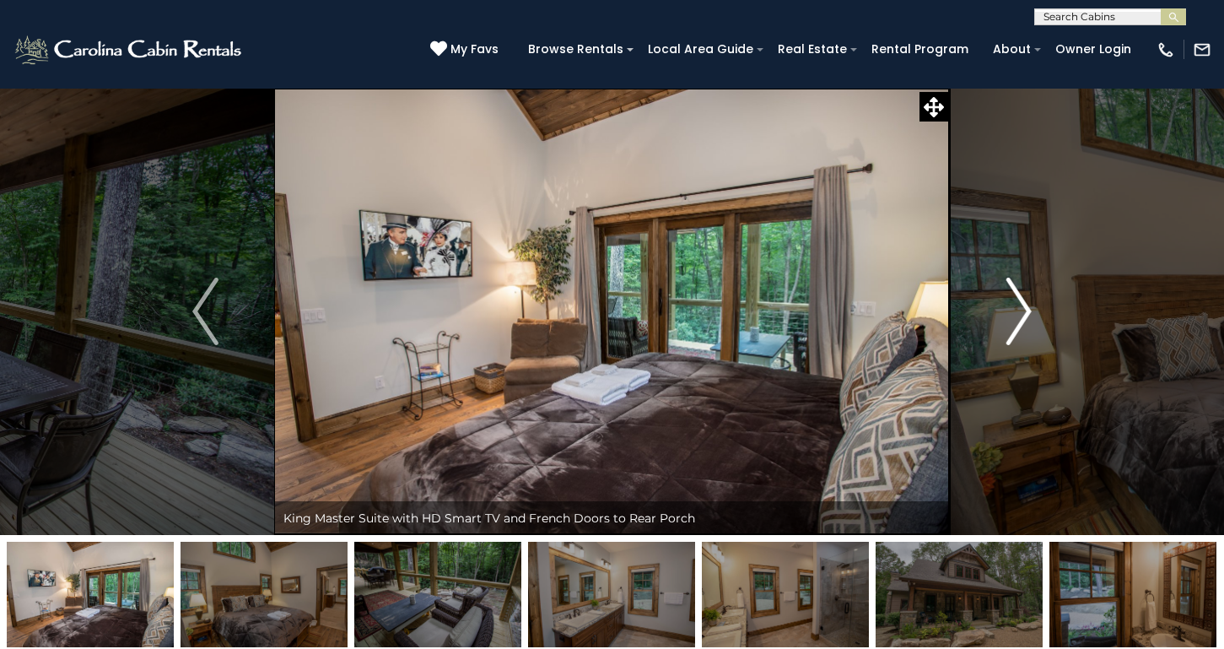
click at [1018, 311] on img "Next" at bounding box center [1018, 312] width 25 height 68
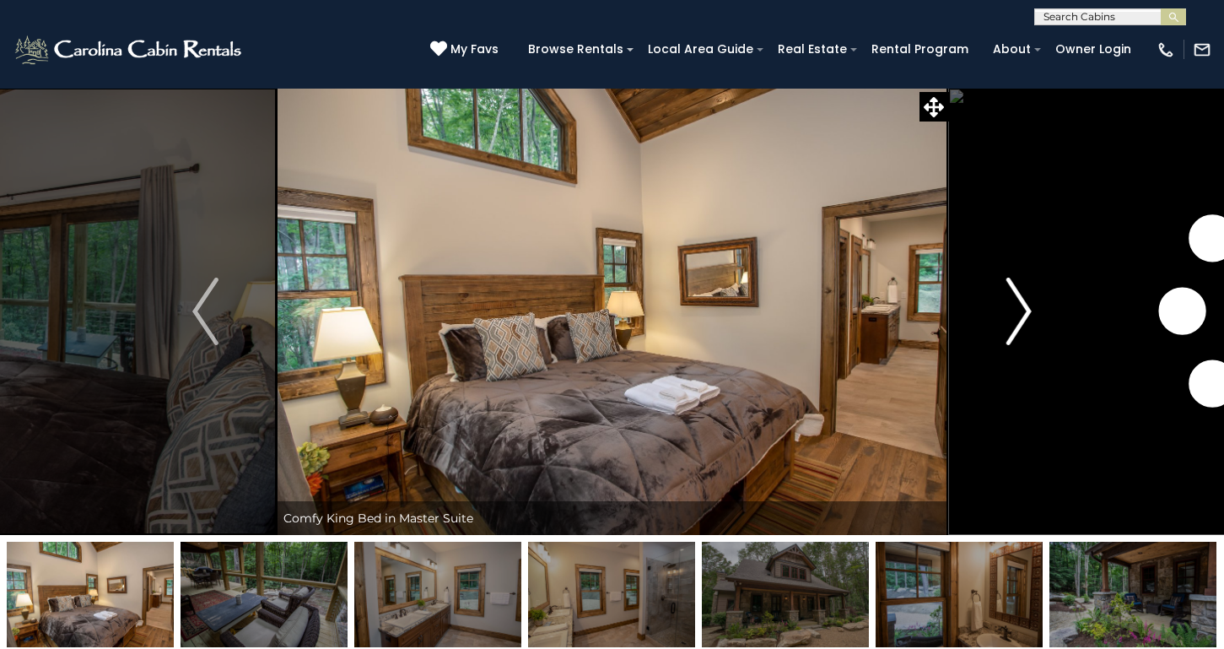
click at [1018, 311] on img "Next" at bounding box center [1018, 312] width 25 height 68
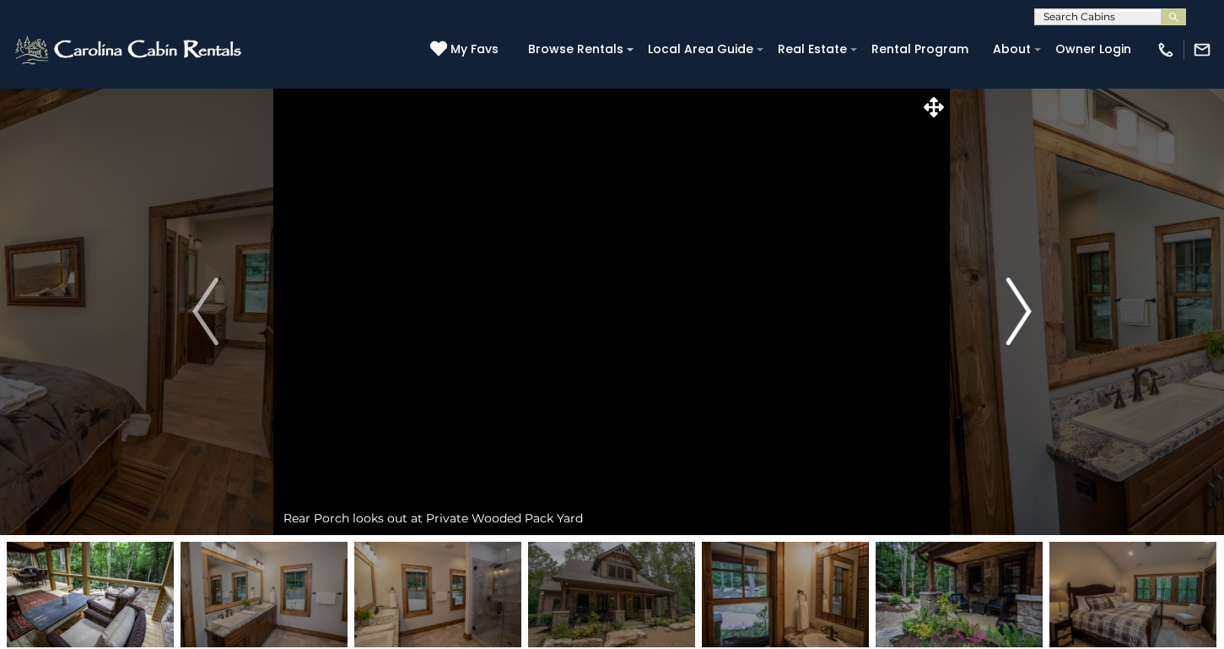
click at [1018, 311] on img "Next" at bounding box center [1018, 312] width 25 height 68
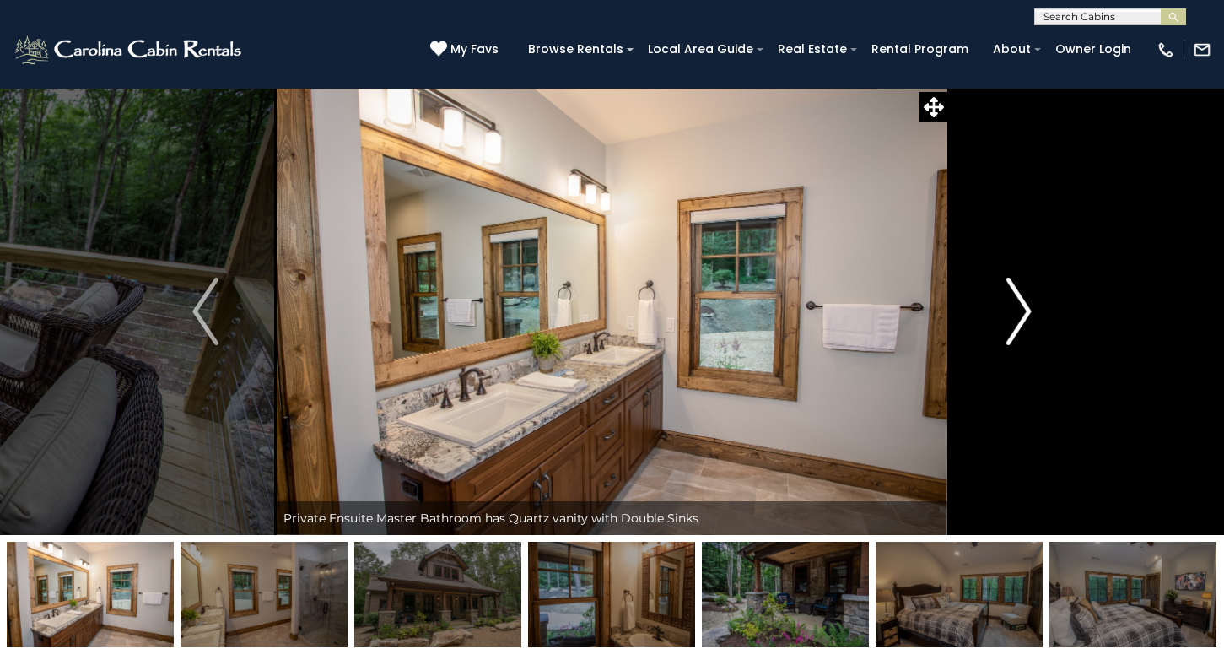
click at [1018, 311] on img "Next" at bounding box center [1018, 312] width 25 height 68
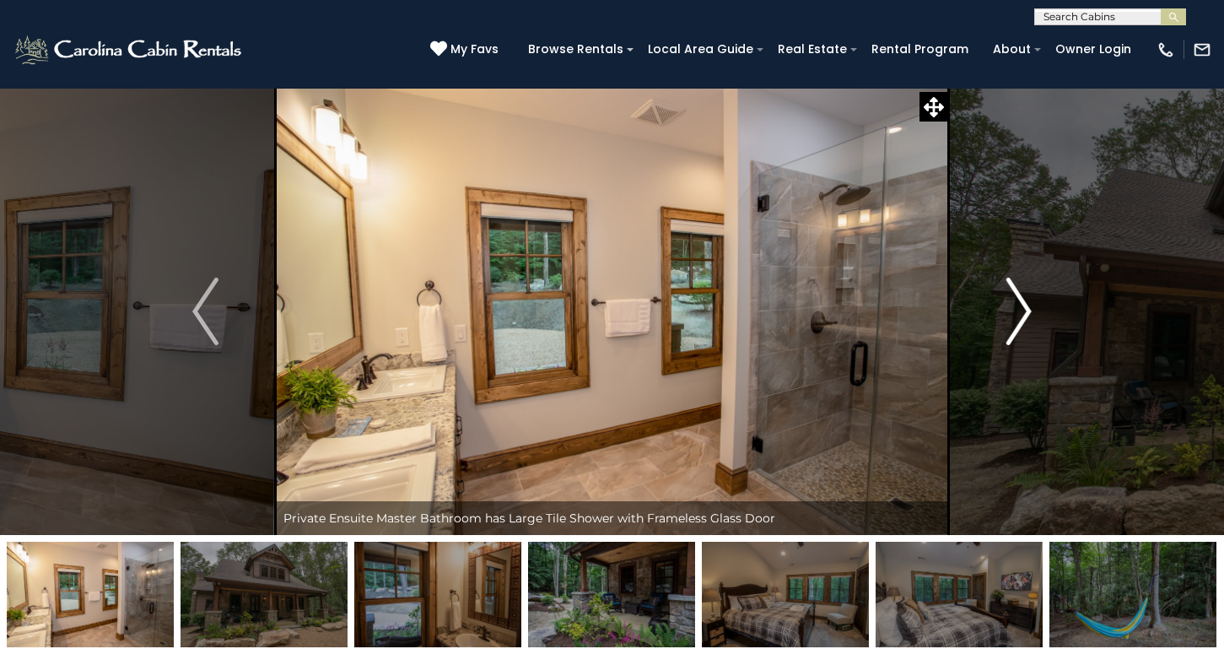
click at [1018, 311] on img "Next" at bounding box center [1018, 312] width 25 height 68
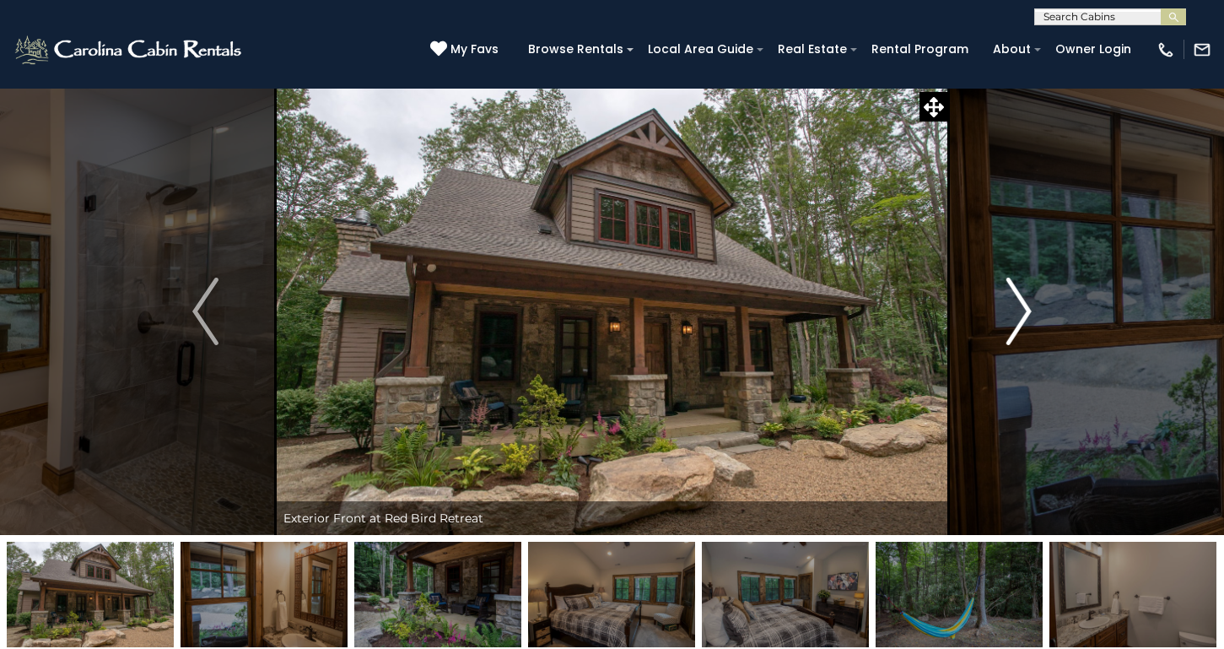
click at [1018, 311] on img "Next" at bounding box center [1018, 312] width 25 height 68
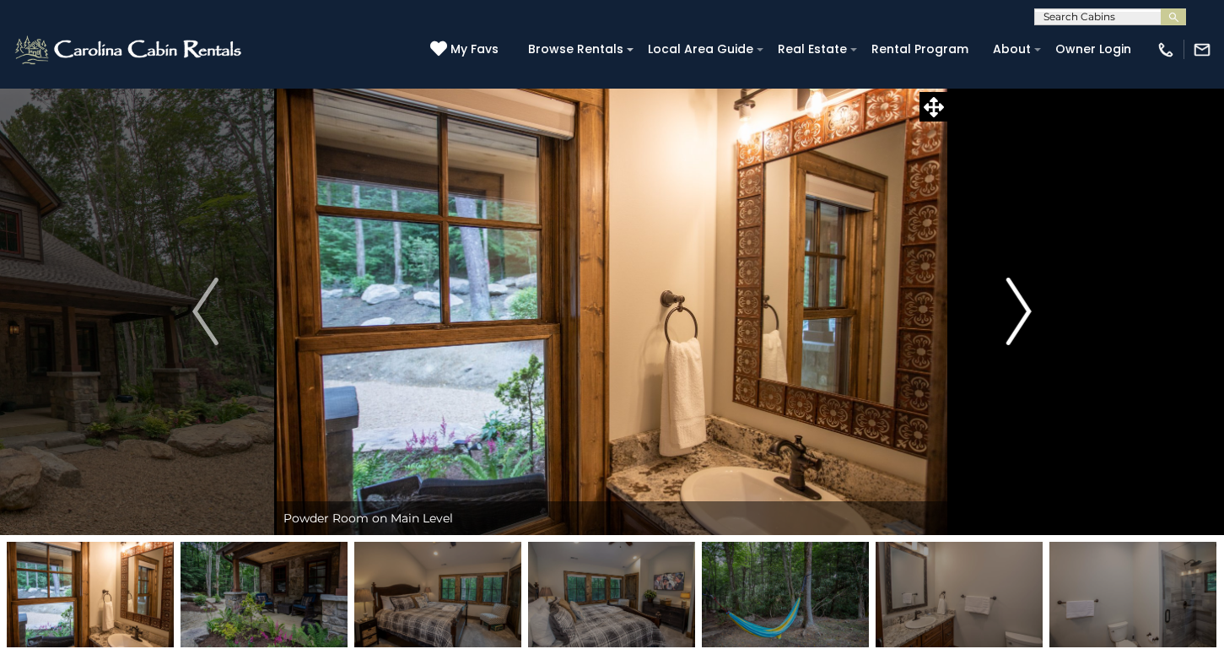
click at [1018, 311] on img "Next" at bounding box center [1018, 312] width 25 height 68
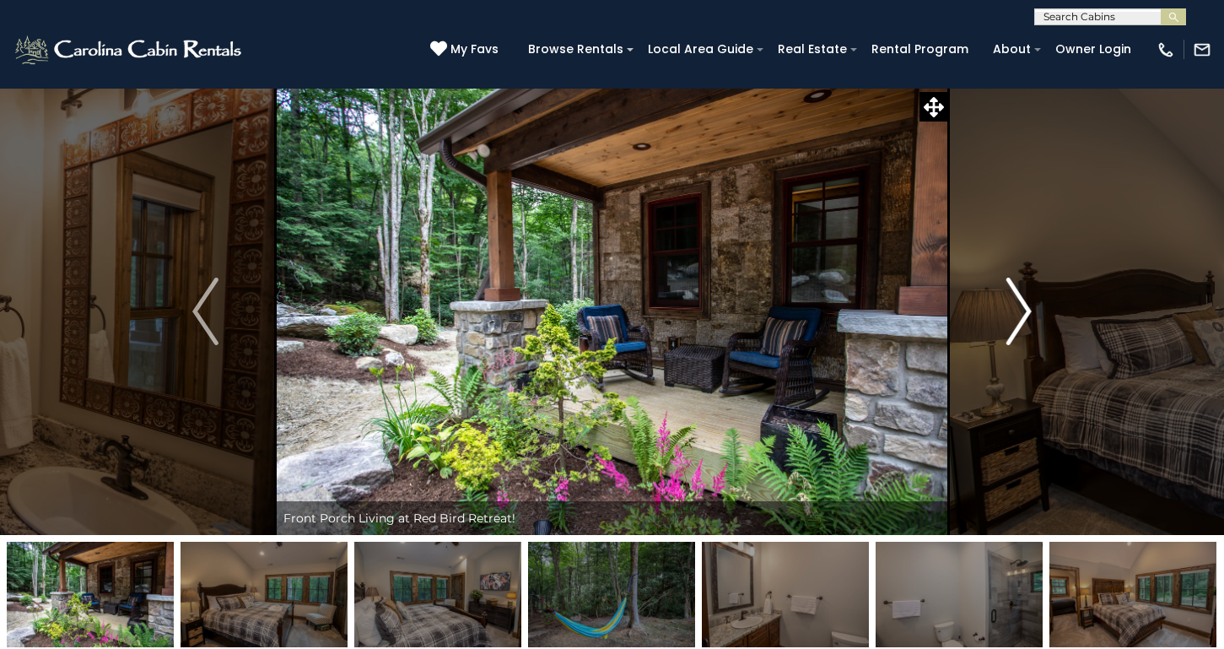
click at [1018, 311] on img "Next" at bounding box center [1018, 312] width 25 height 68
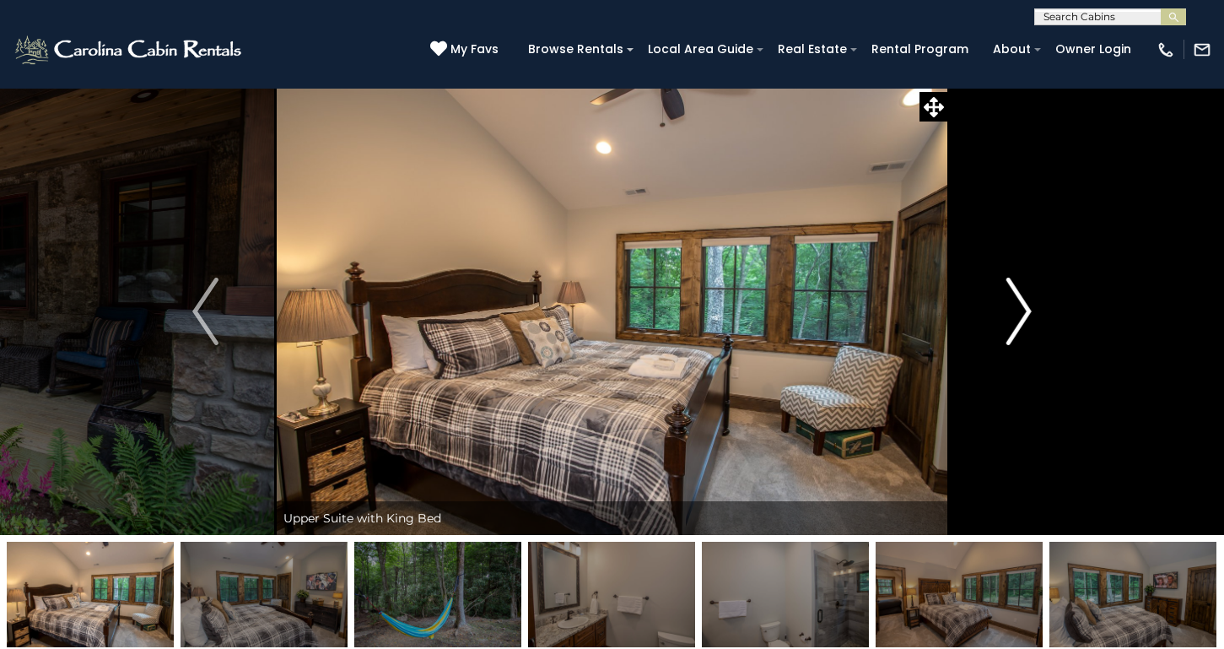
click at [1018, 311] on img "Next" at bounding box center [1018, 312] width 25 height 68
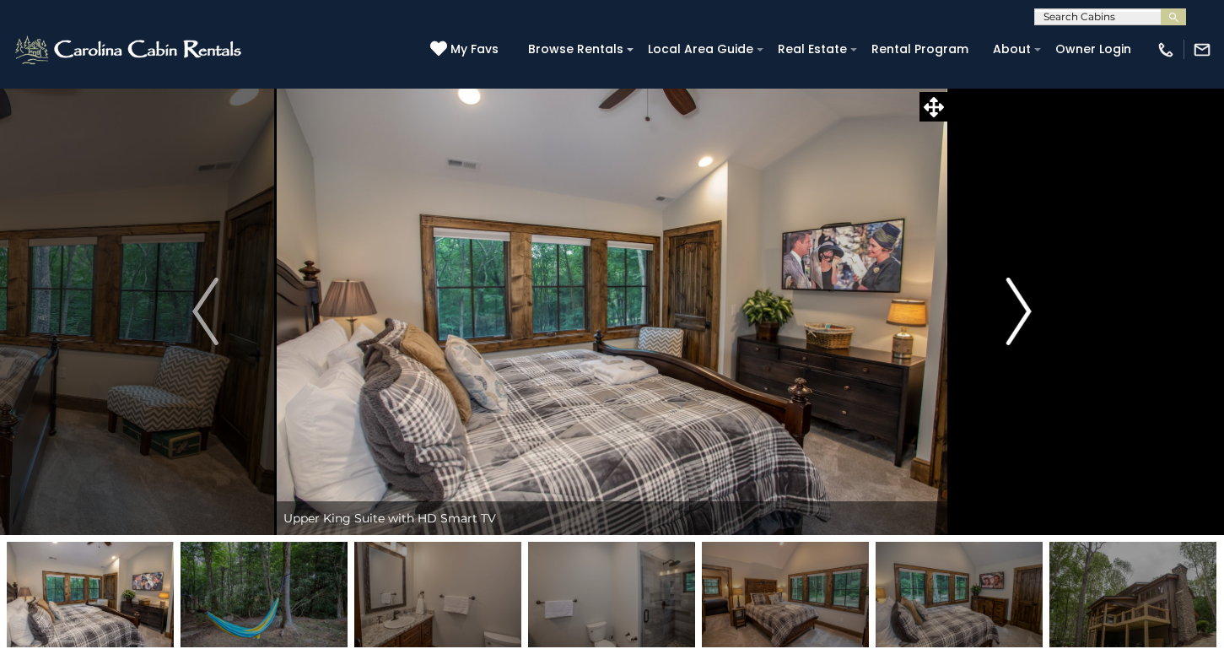
click at [1018, 311] on img "Next" at bounding box center [1018, 312] width 25 height 68
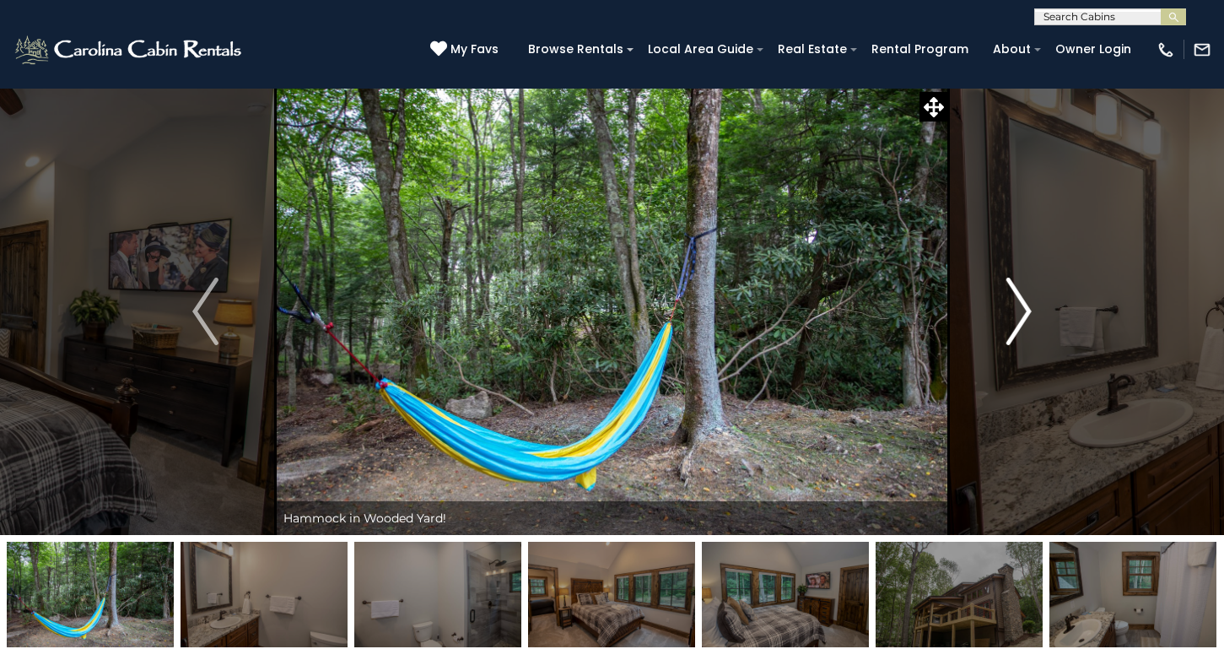
click at [1022, 297] on img "Next" at bounding box center [1018, 312] width 25 height 68
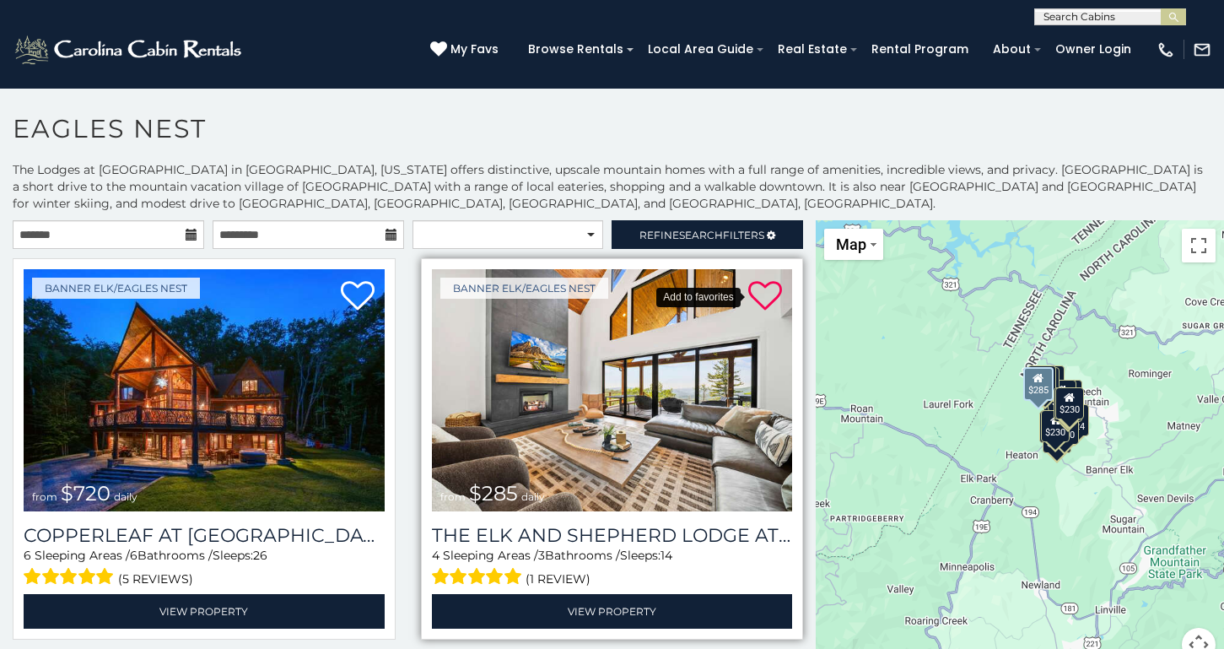
click at [764, 290] on icon at bounding box center [765, 296] width 34 height 34
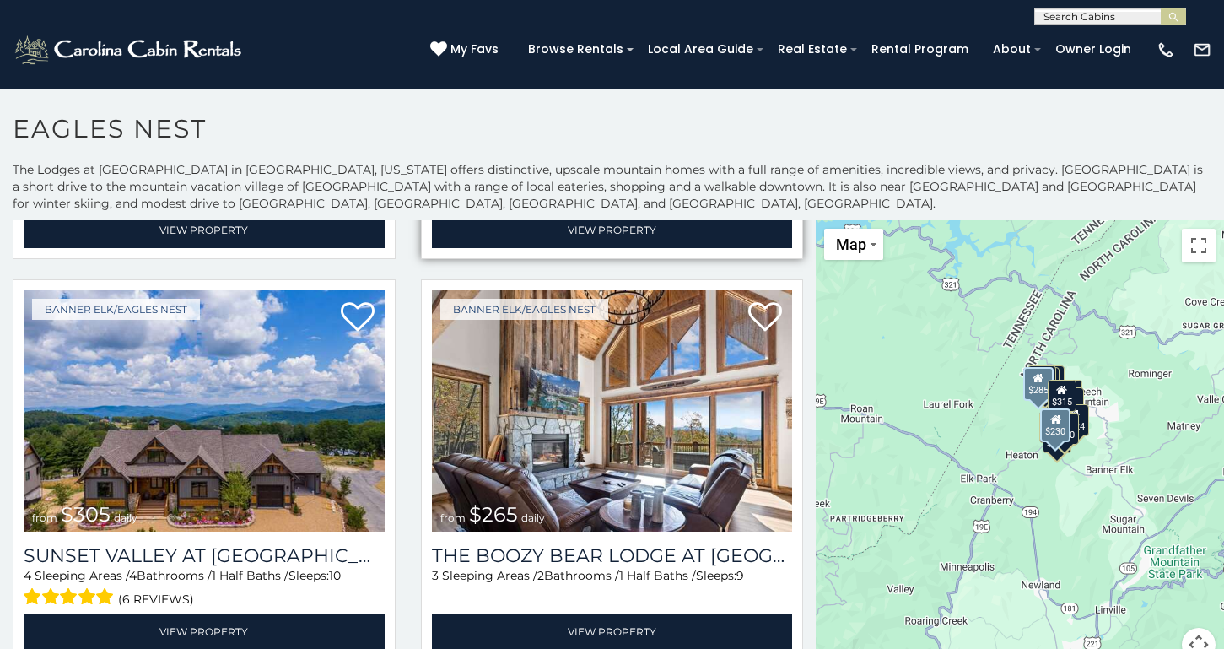
scroll to position [2839, 0]
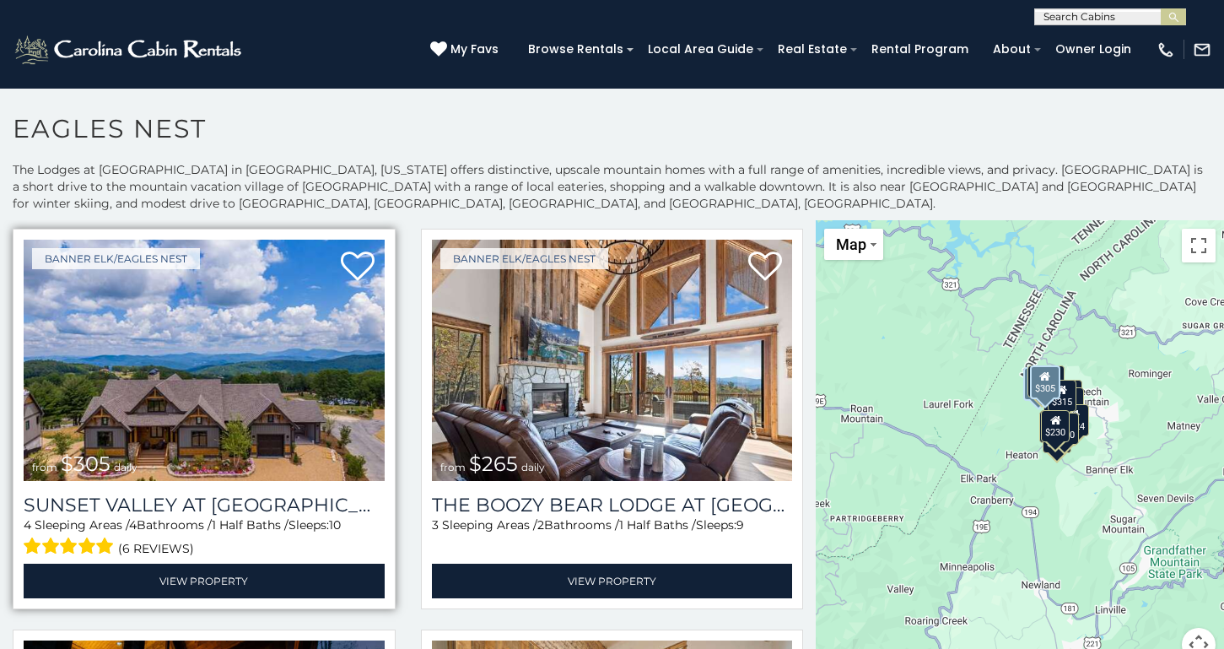
click at [279, 348] on img at bounding box center [204, 361] width 361 height 242
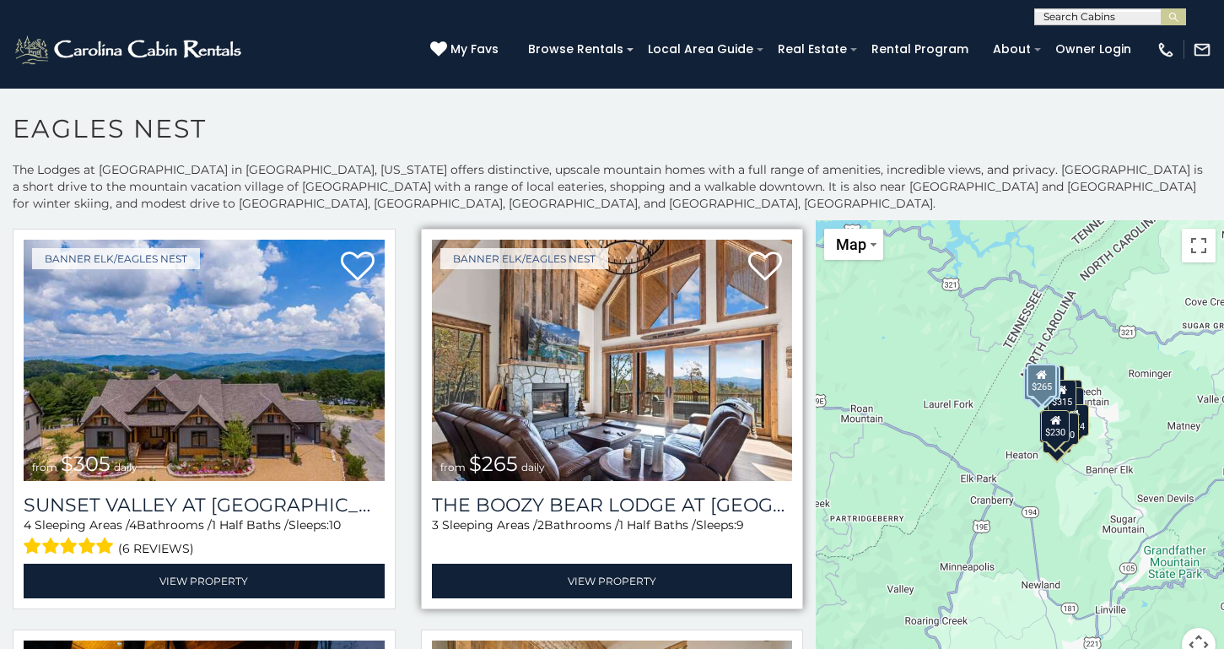
scroll to position [2846, 0]
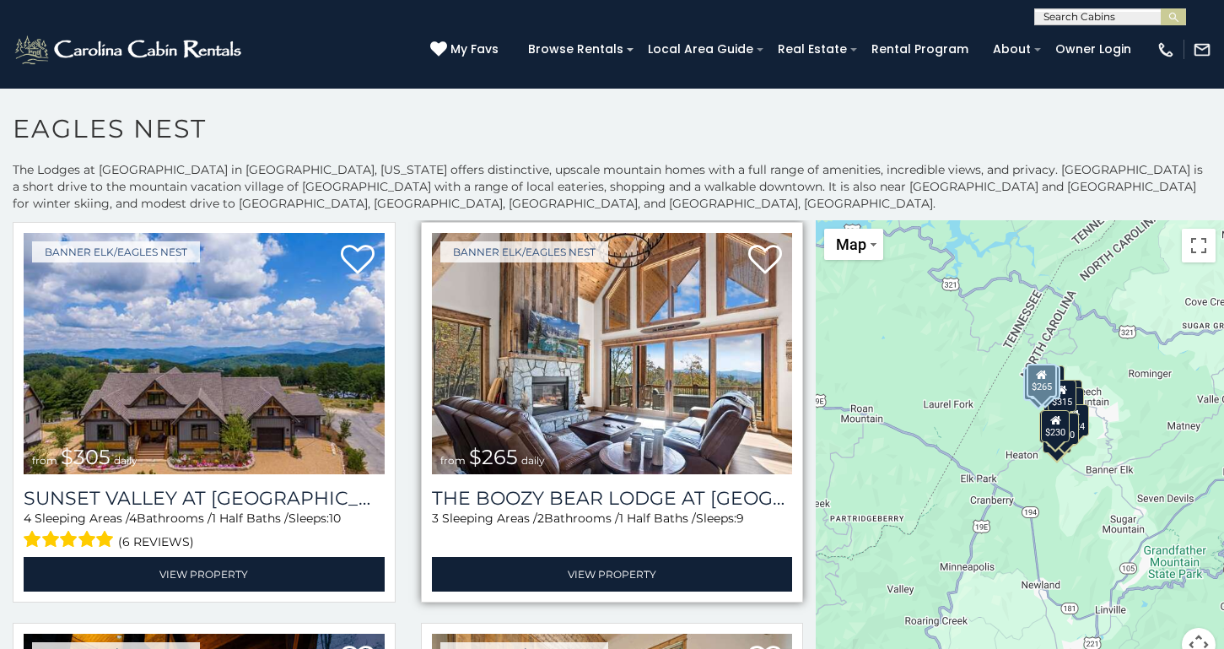
click at [657, 362] on img at bounding box center [612, 354] width 361 height 242
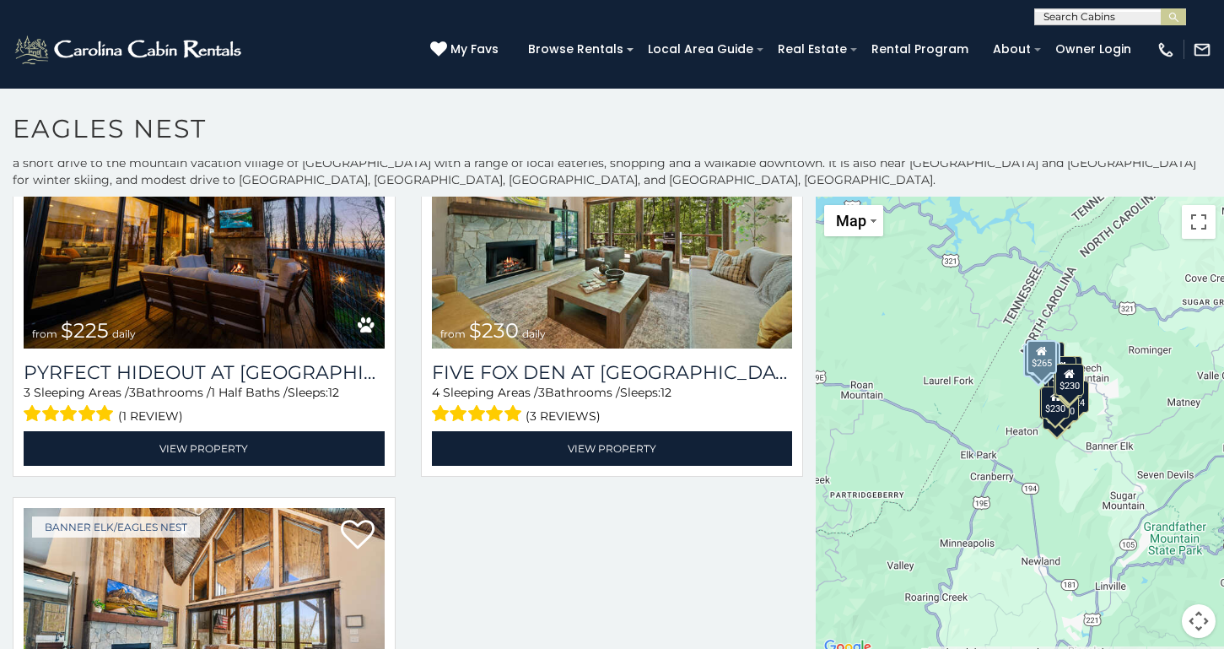
scroll to position [3319, 0]
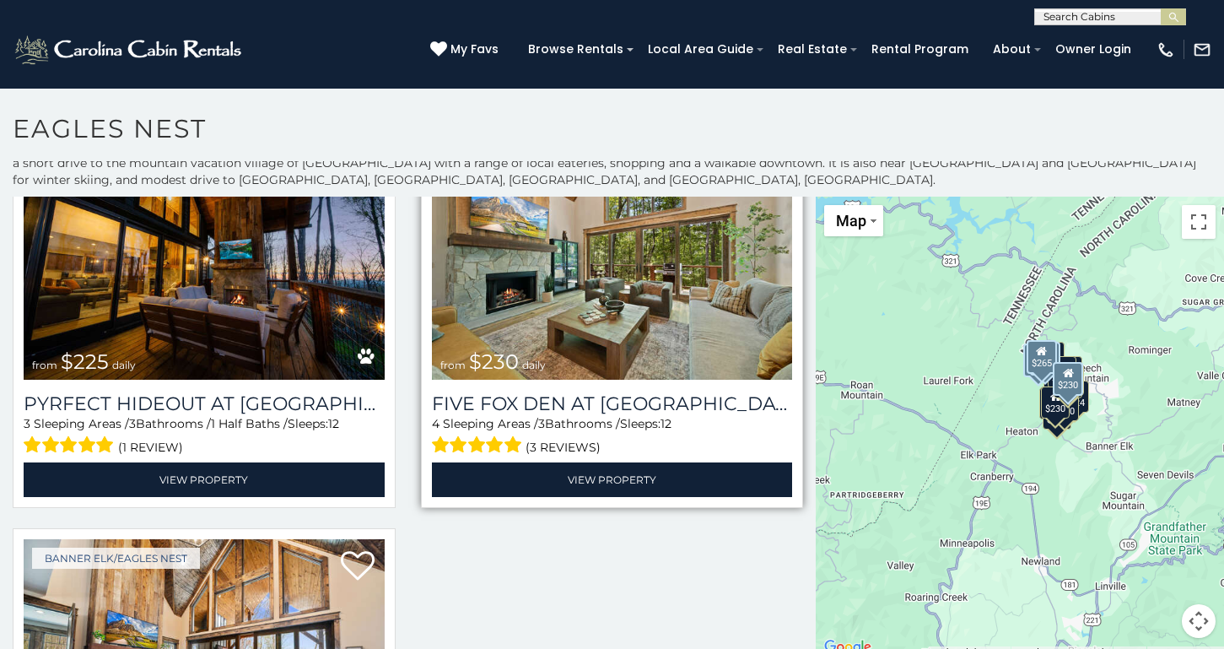
click at [613, 261] on img at bounding box center [612, 259] width 361 height 242
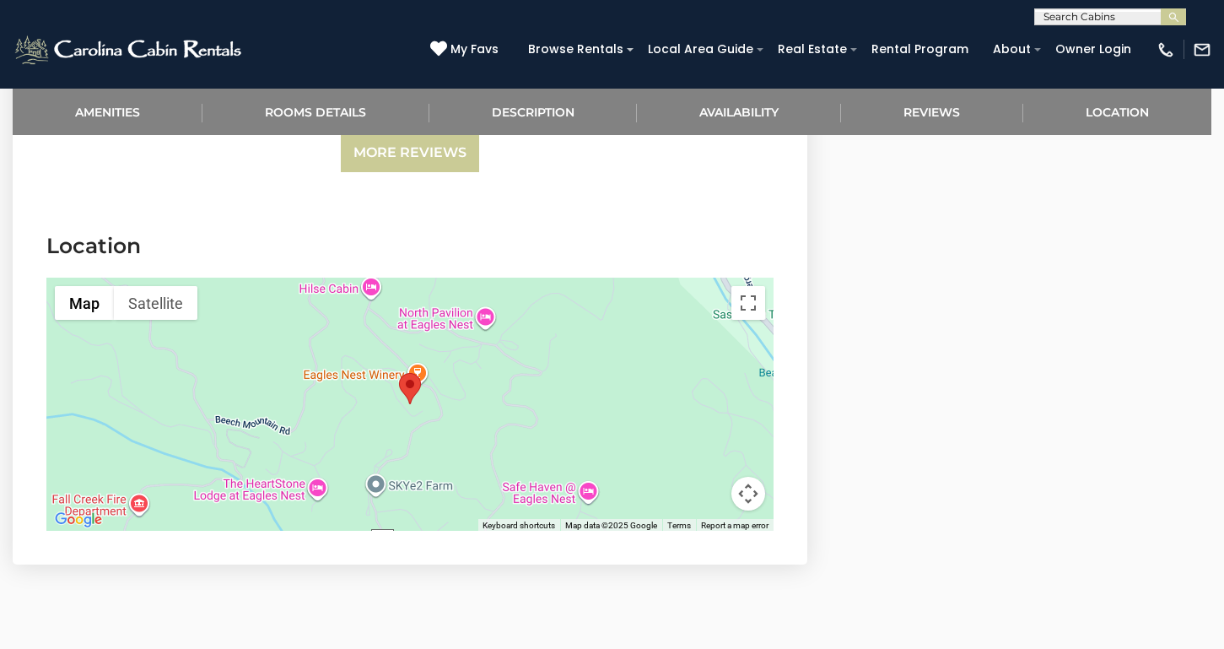
scroll to position [3511, 0]
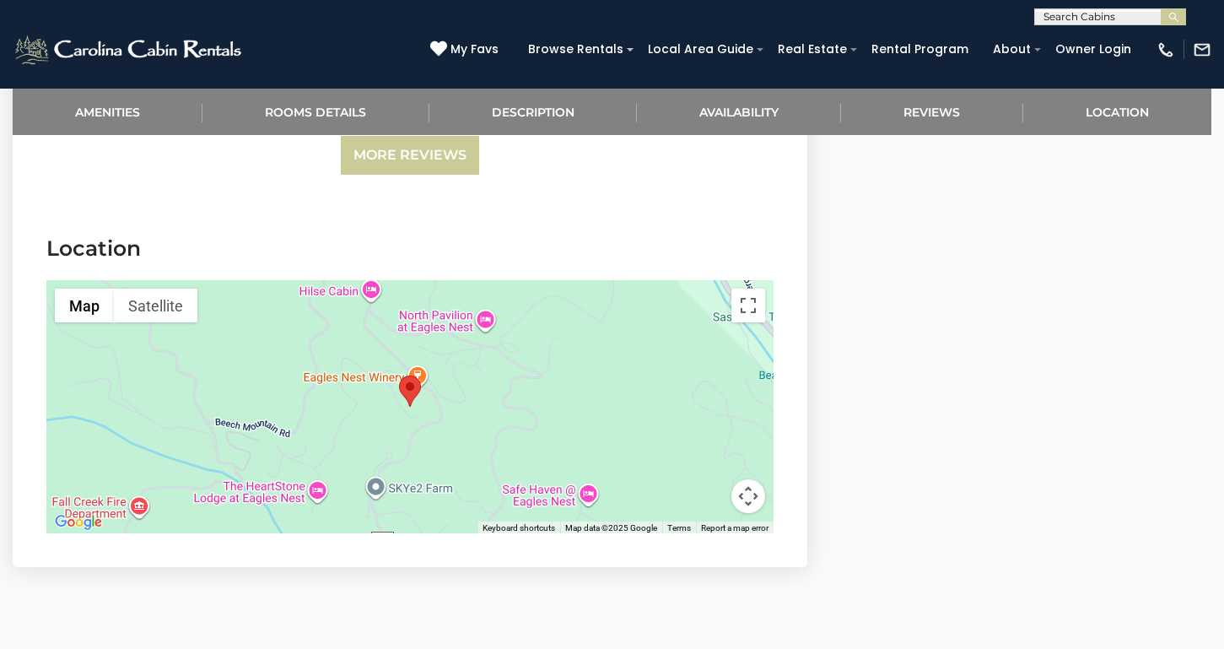
click at [754, 491] on button "Map camera controls" at bounding box center [749, 496] width 34 height 34
click at [706, 399] on button "Zoom in" at bounding box center [706, 412] width 34 height 34
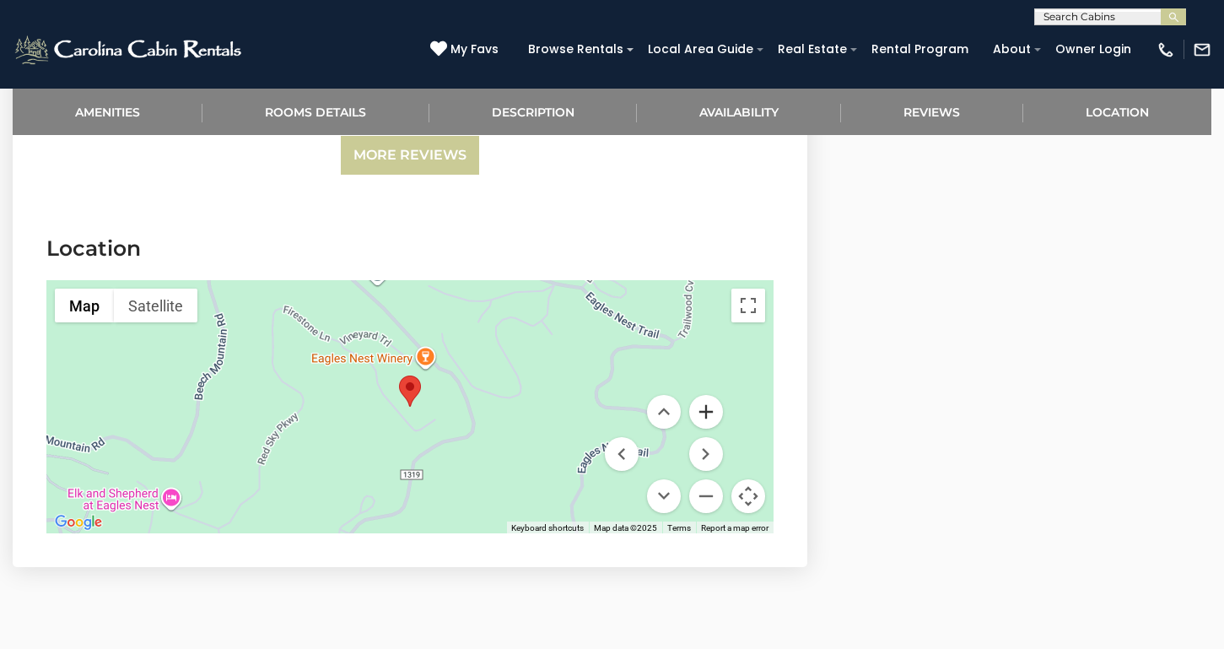
click at [706, 399] on button "Zoom in" at bounding box center [706, 412] width 34 height 34
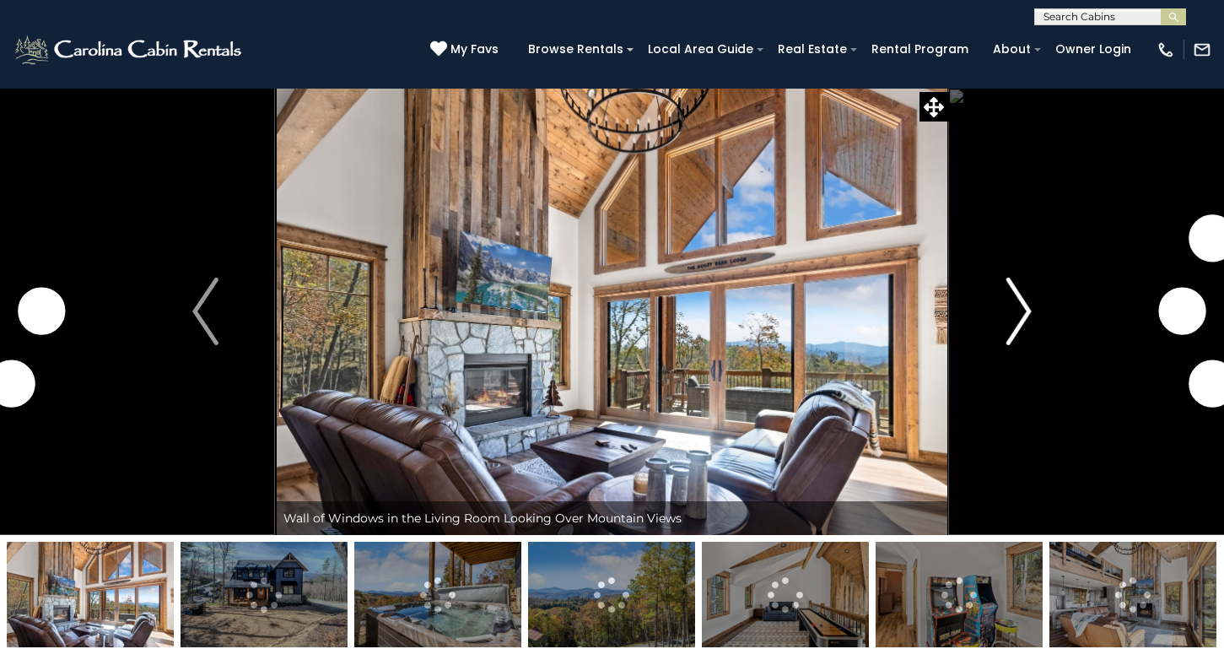
click at [1034, 300] on button "Next" at bounding box center [1019, 311] width 140 height 447
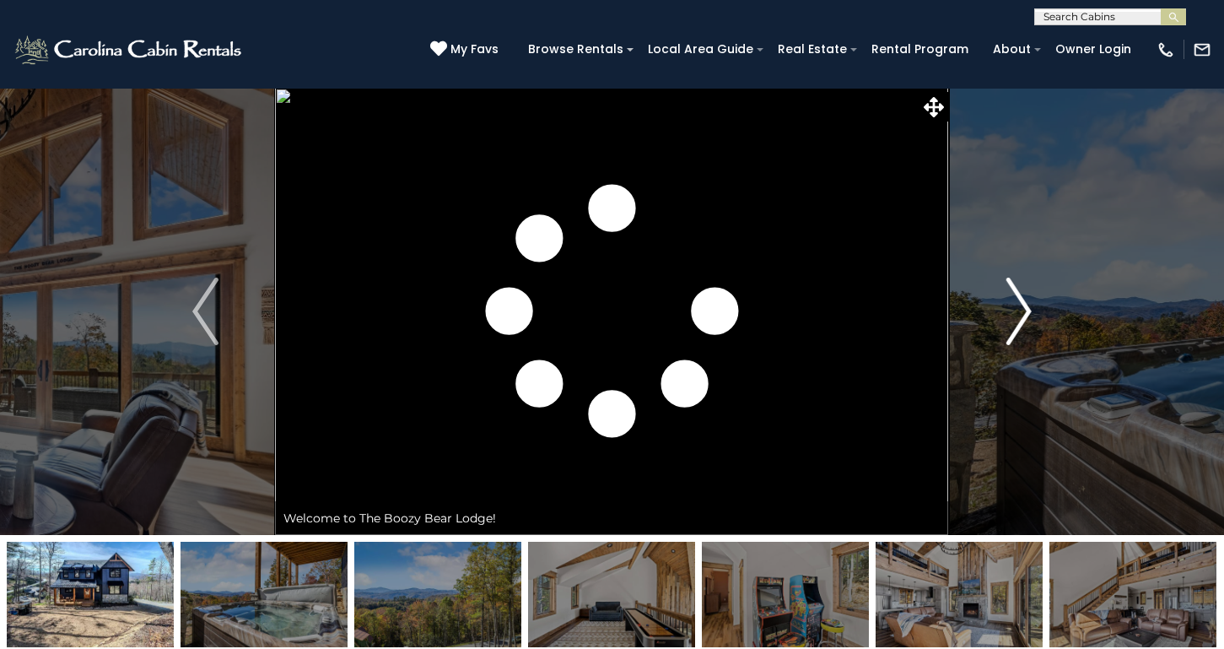
click at [1023, 304] on img "Next" at bounding box center [1018, 312] width 25 height 68
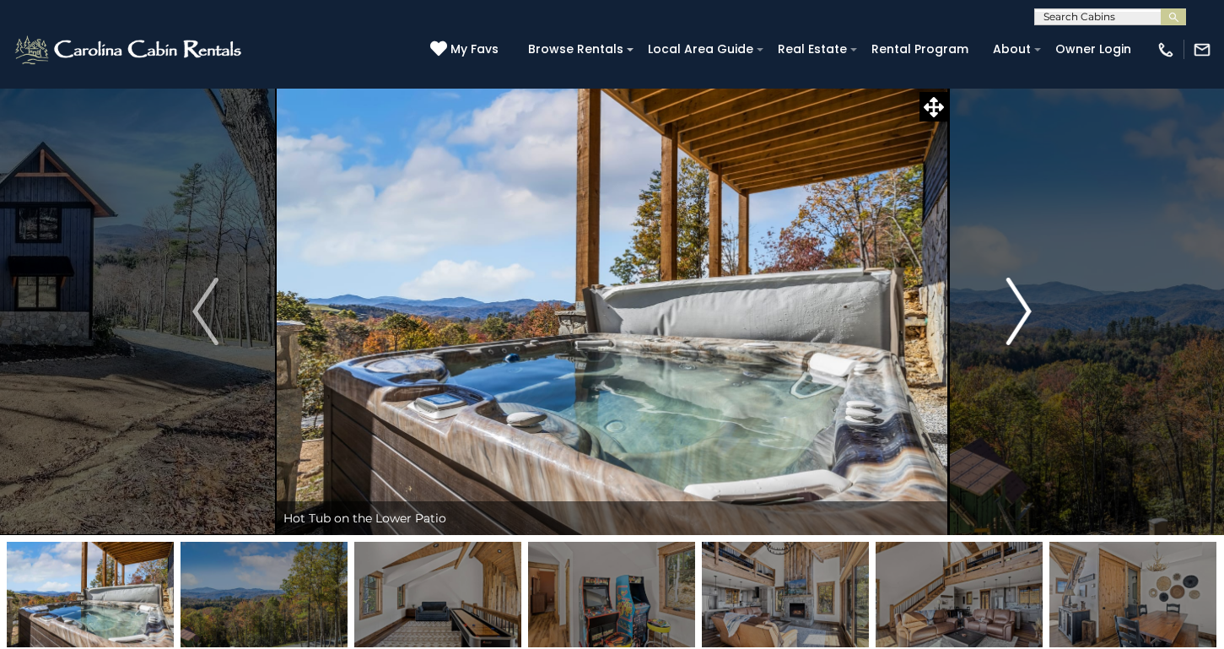
click at [1023, 304] on img "Next" at bounding box center [1018, 312] width 25 height 68
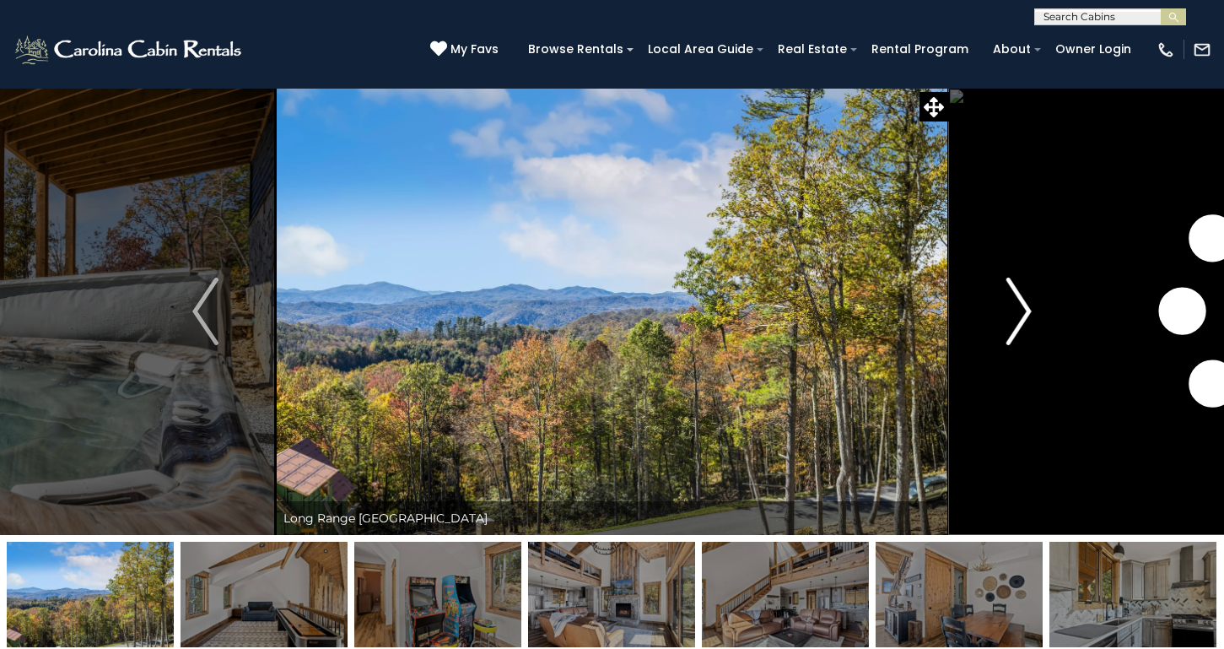
click at [1023, 304] on img "Next" at bounding box center [1018, 312] width 25 height 68
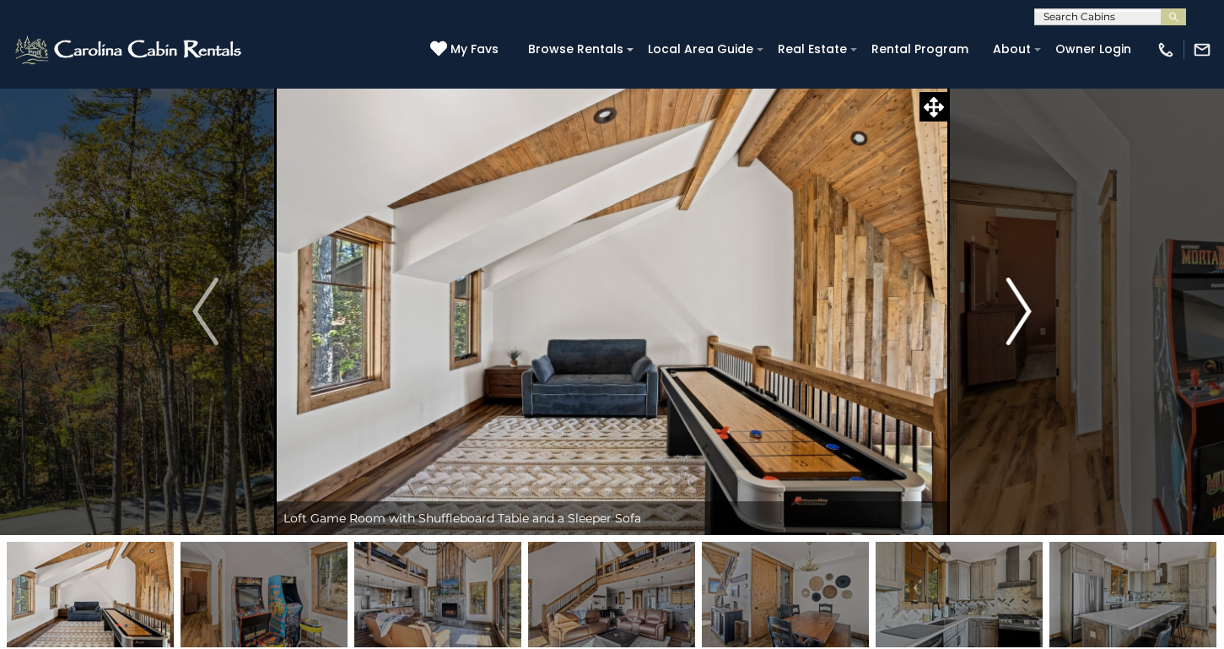
click at [1023, 304] on img "Next" at bounding box center [1018, 312] width 25 height 68
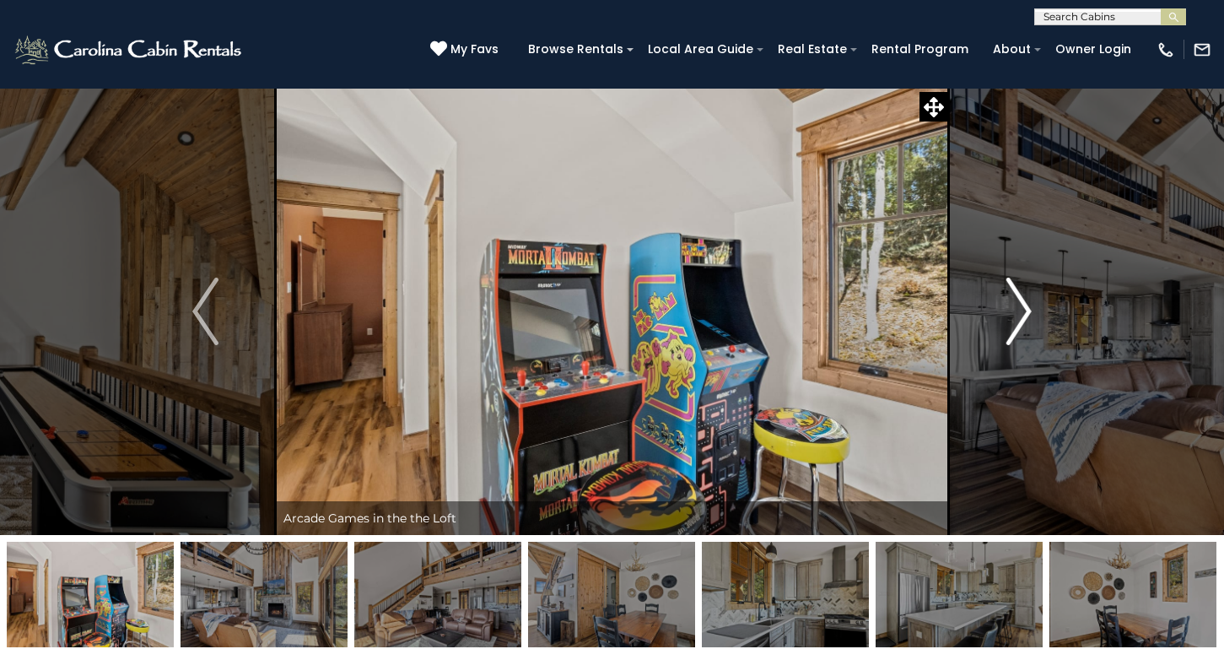
click at [1023, 304] on img "Next" at bounding box center [1018, 312] width 25 height 68
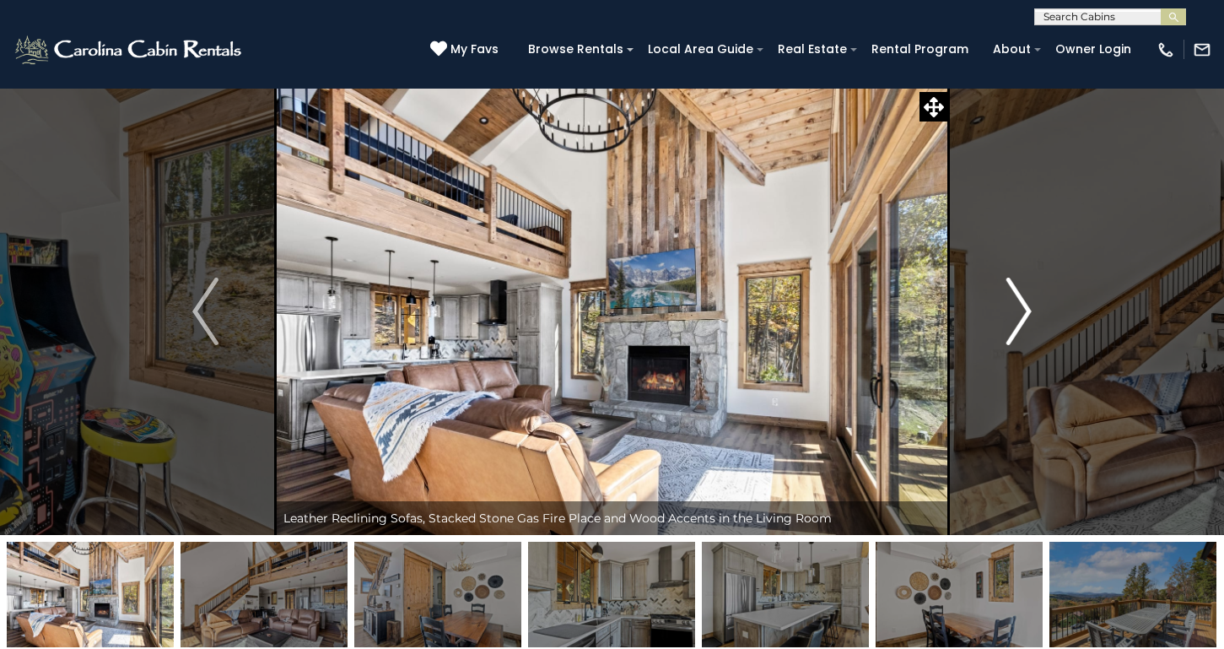
click at [1023, 304] on img "Next" at bounding box center [1018, 312] width 25 height 68
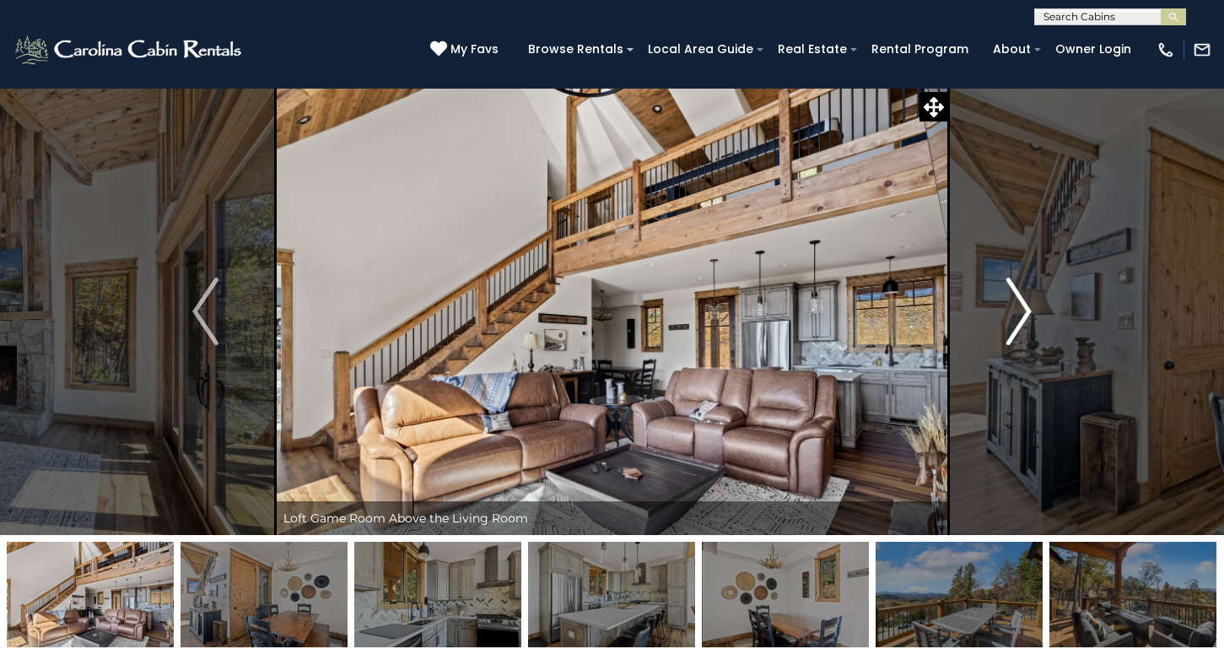
click at [1023, 304] on img "Next" at bounding box center [1018, 312] width 25 height 68
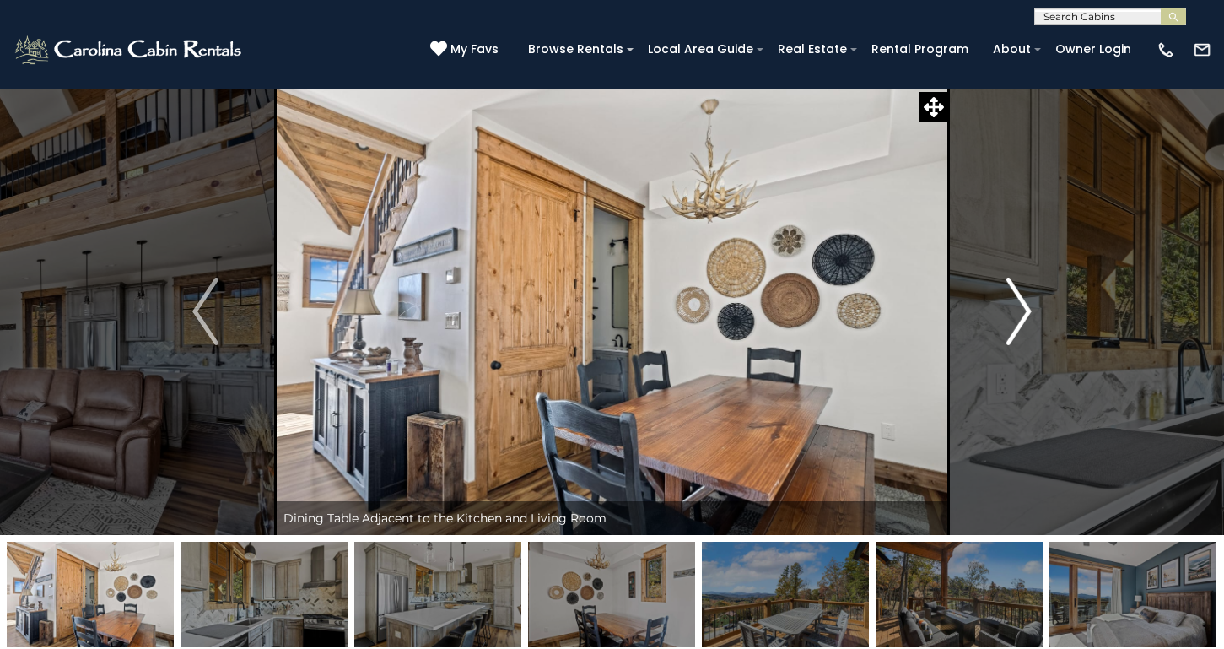
click at [1023, 304] on img "Next" at bounding box center [1018, 312] width 25 height 68
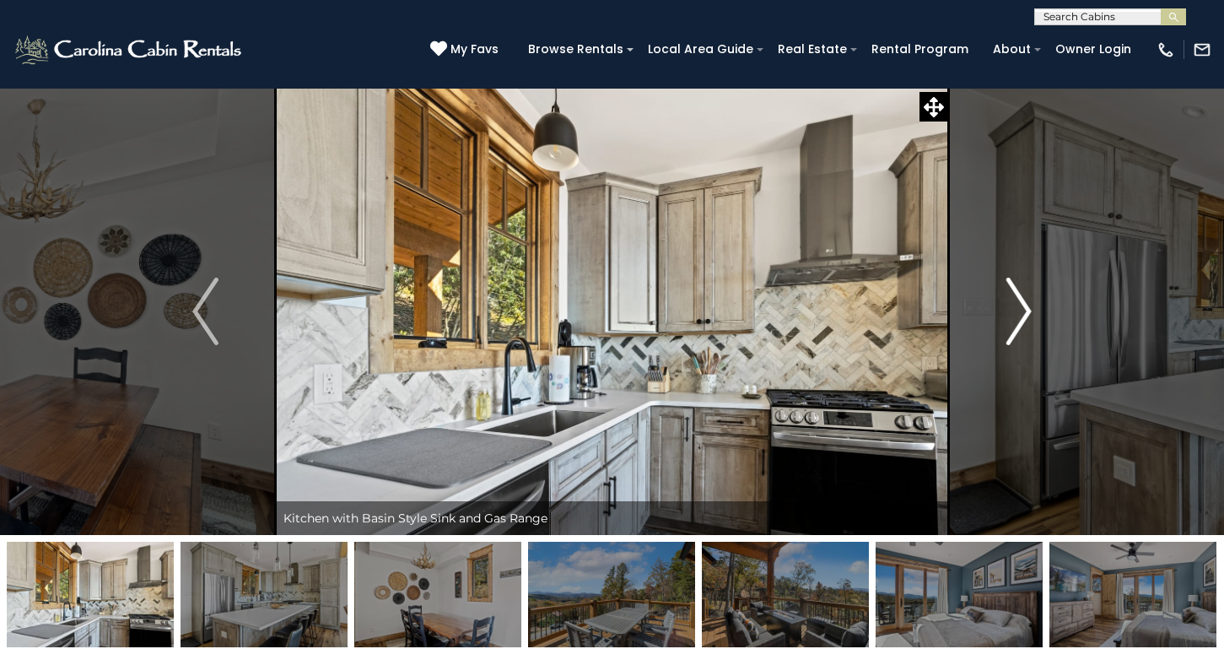
click at [1023, 304] on img "Next" at bounding box center [1018, 312] width 25 height 68
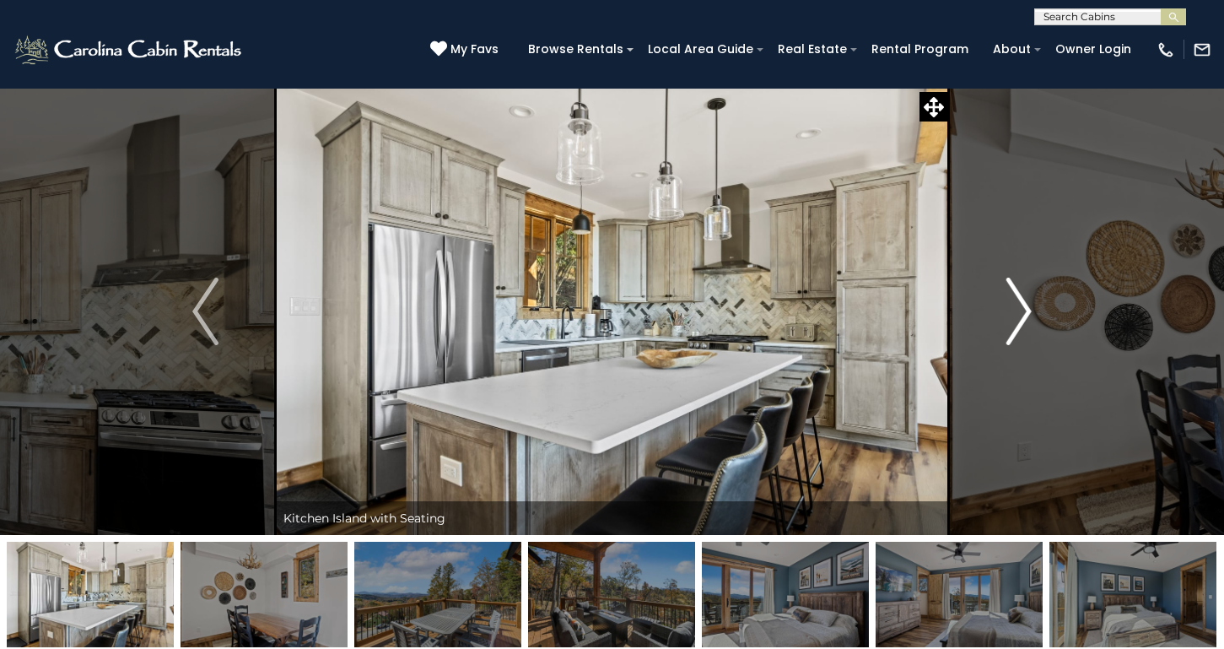
click at [1023, 304] on img "Next" at bounding box center [1018, 312] width 25 height 68
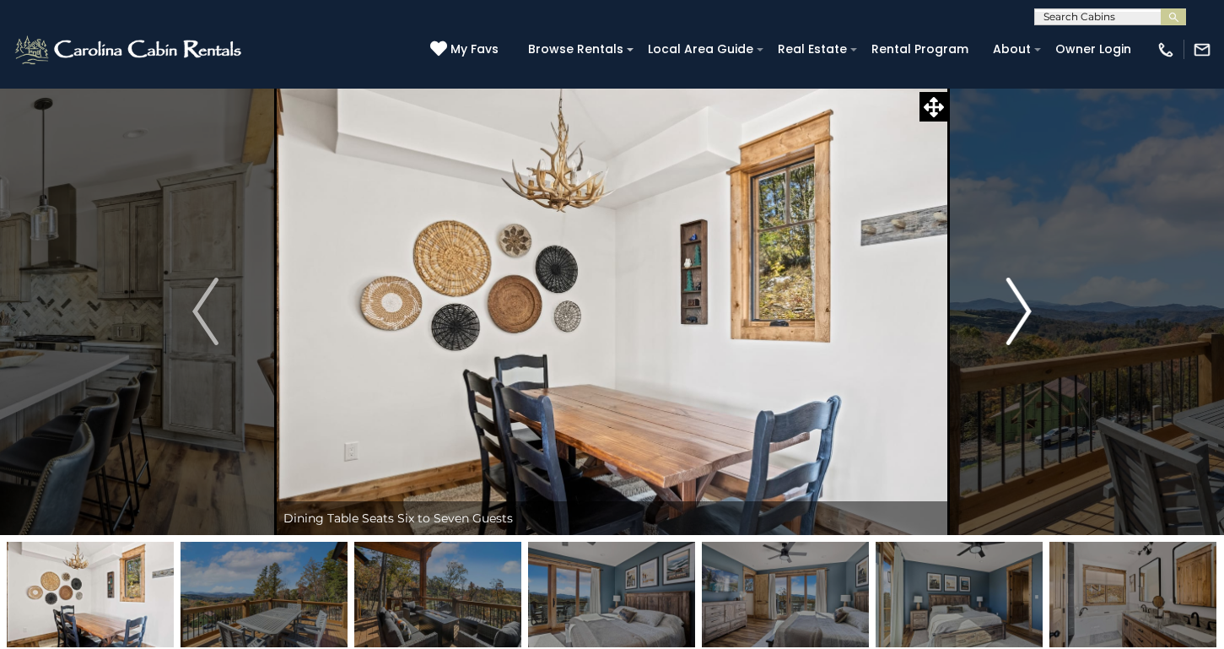
click at [1023, 304] on img "Next" at bounding box center [1018, 312] width 25 height 68
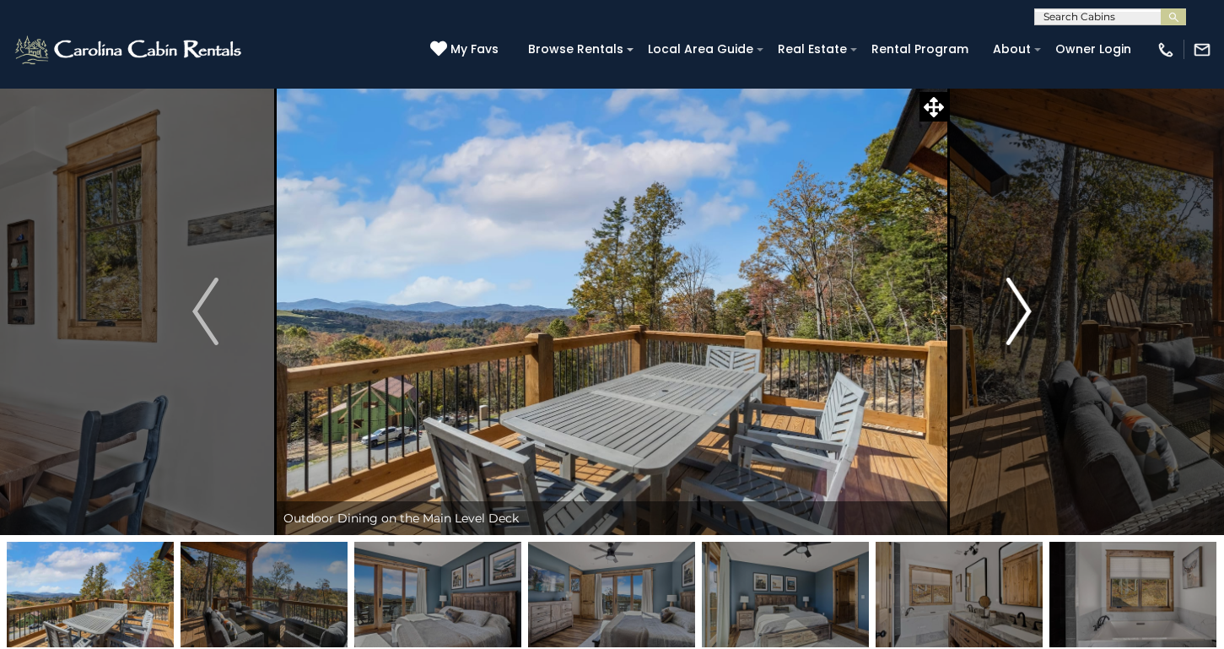
click at [1023, 304] on img "Next" at bounding box center [1018, 312] width 25 height 68
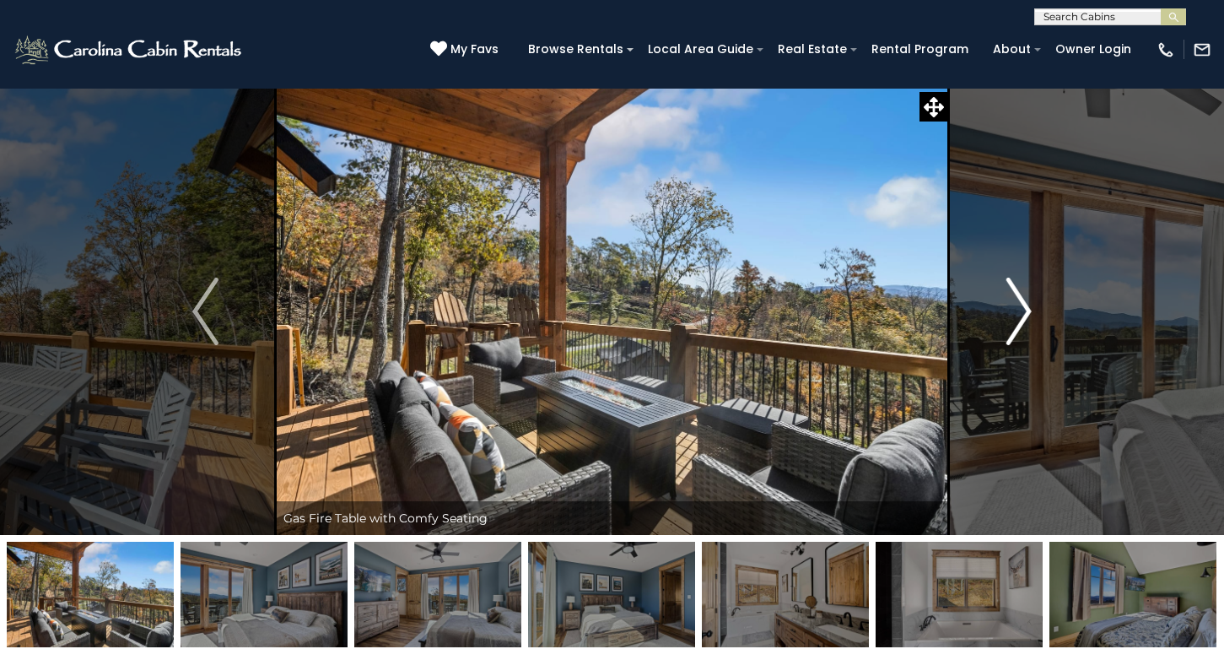
click at [1023, 304] on img "Next" at bounding box center [1018, 312] width 25 height 68
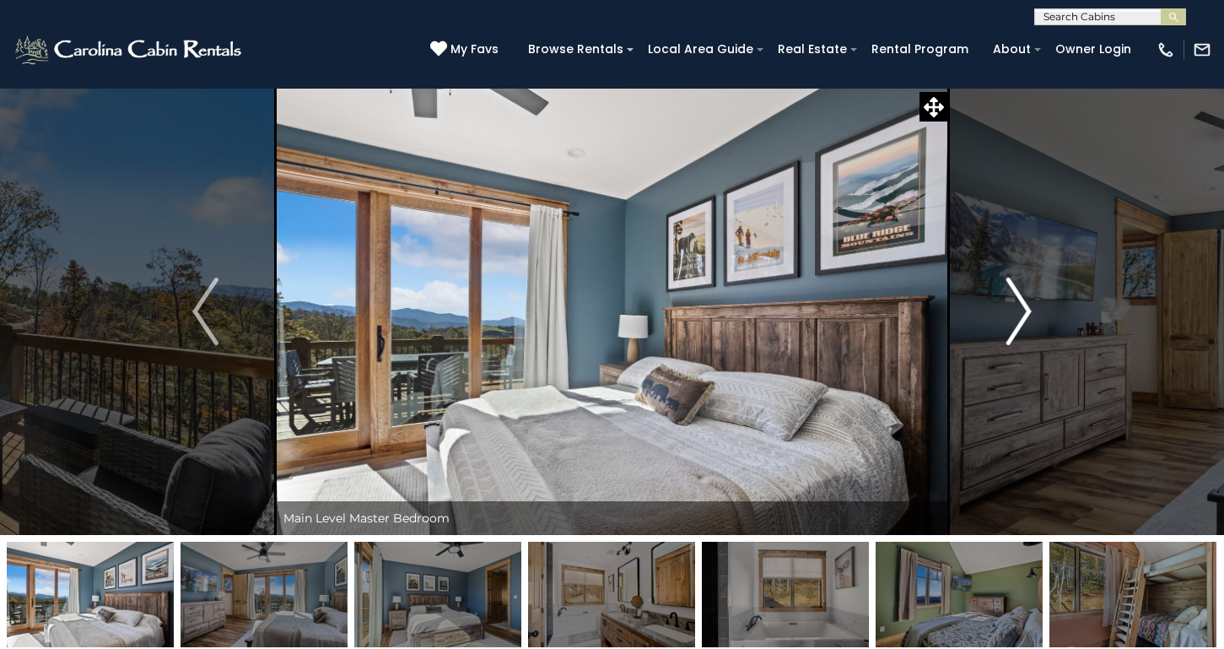
click at [1023, 304] on img "Next" at bounding box center [1018, 312] width 25 height 68
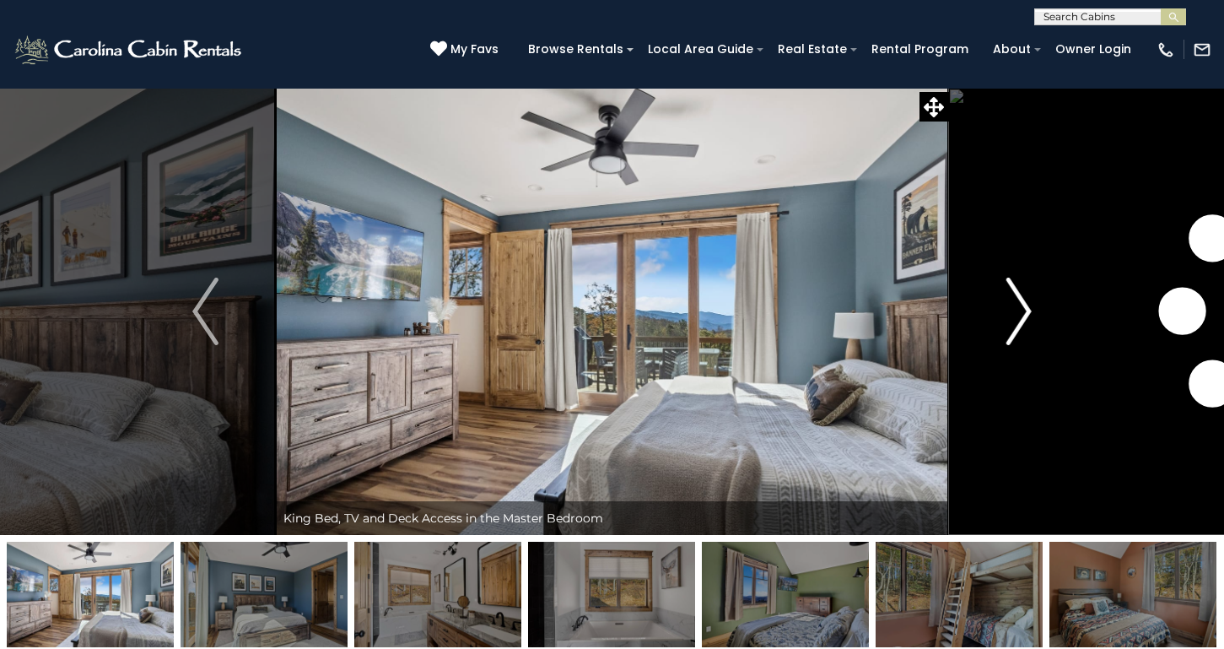
click at [1023, 304] on img "Next" at bounding box center [1018, 312] width 25 height 68
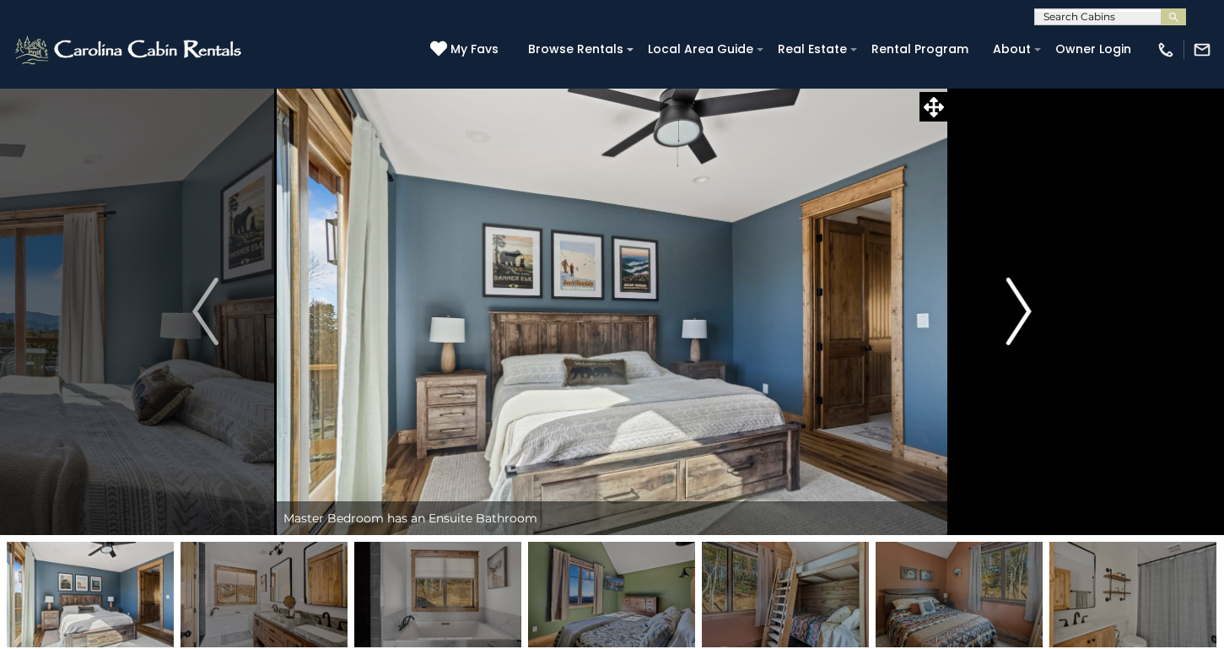
click at [1023, 304] on img "Next" at bounding box center [1018, 312] width 25 height 68
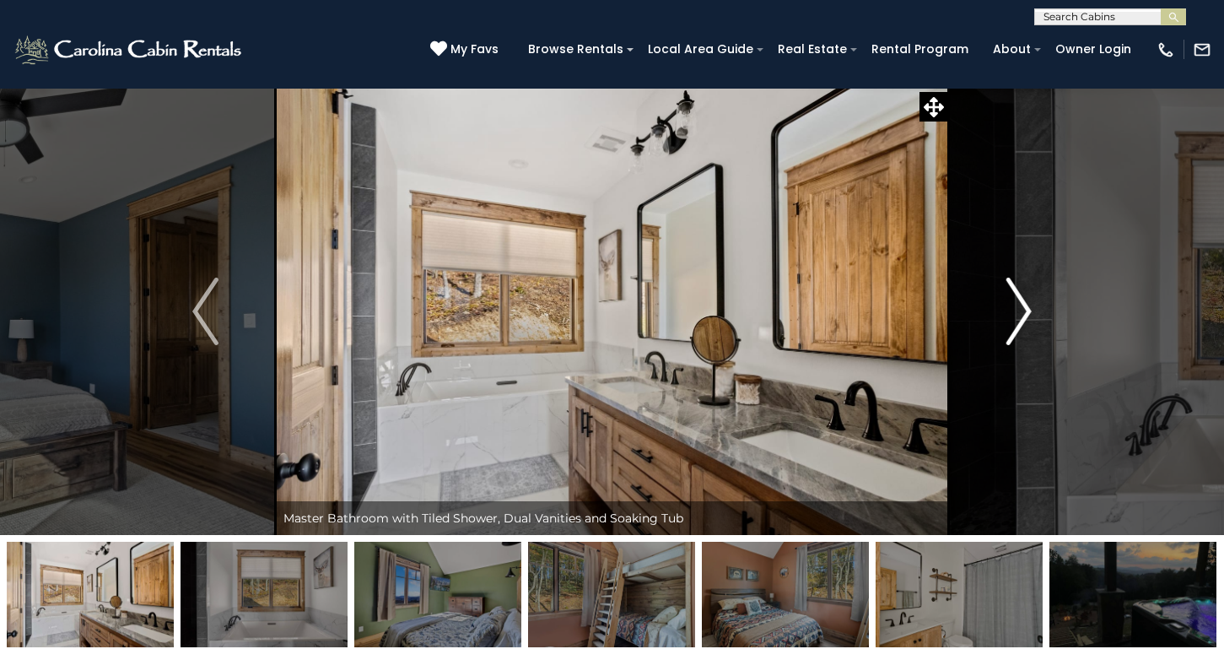
click at [1023, 304] on img "Next" at bounding box center [1018, 312] width 25 height 68
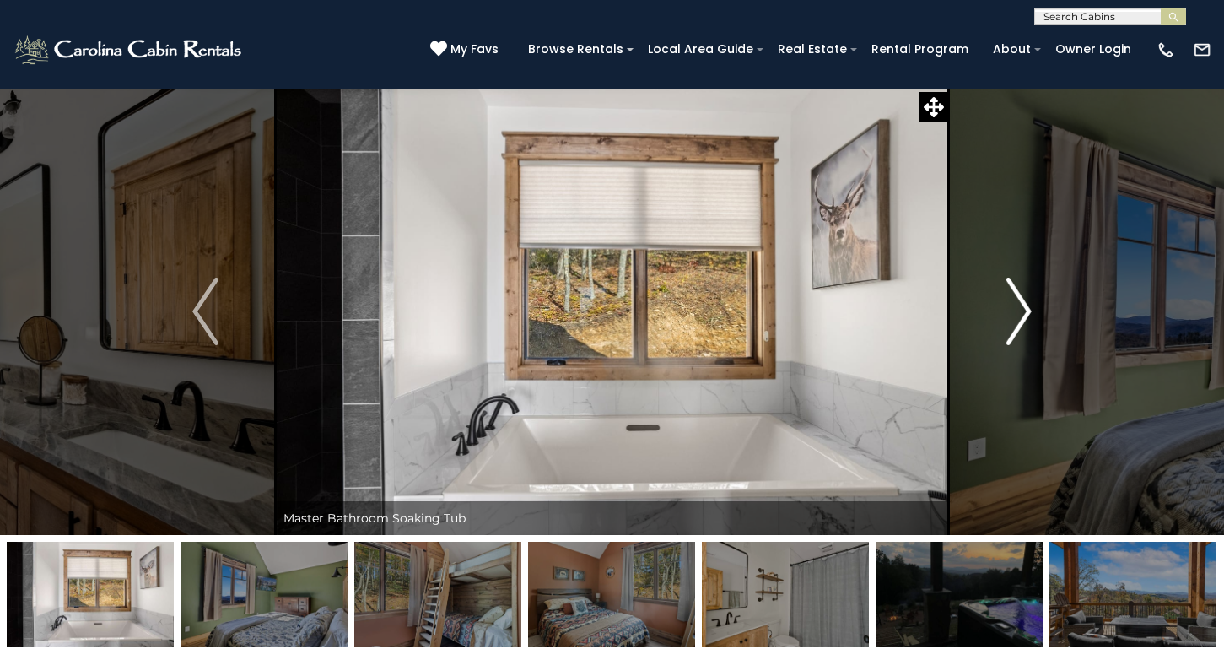
click at [1023, 304] on img "Next" at bounding box center [1018, 312] width 25 height 68
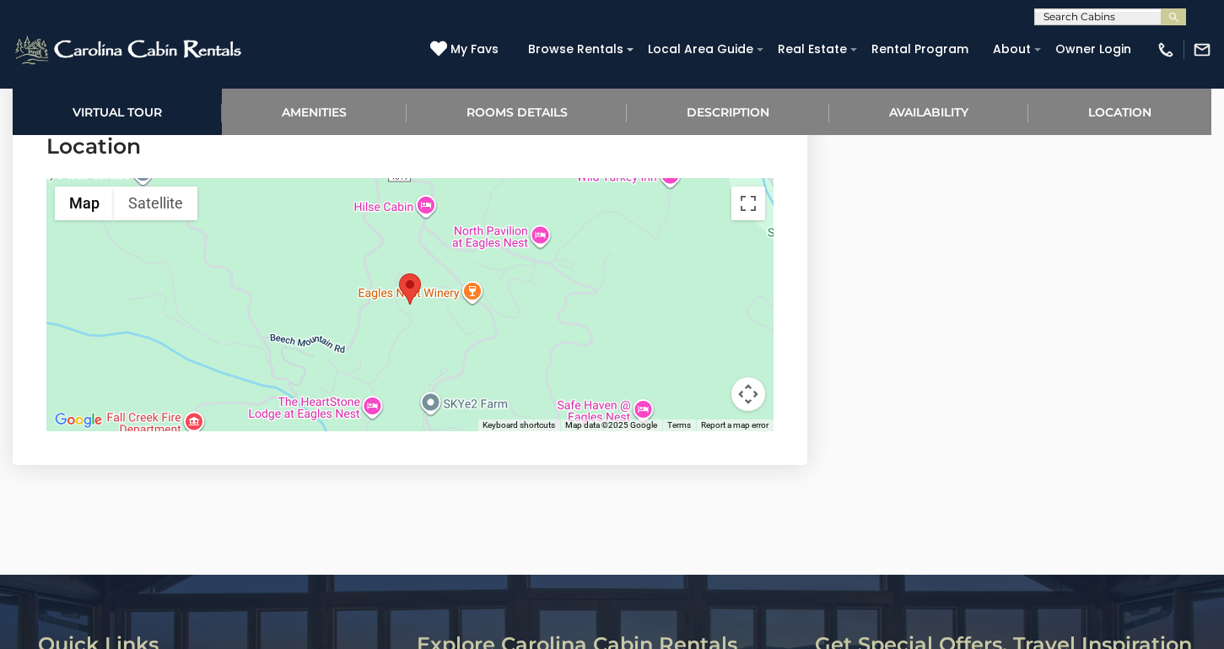
scroll to position [4815, 0]
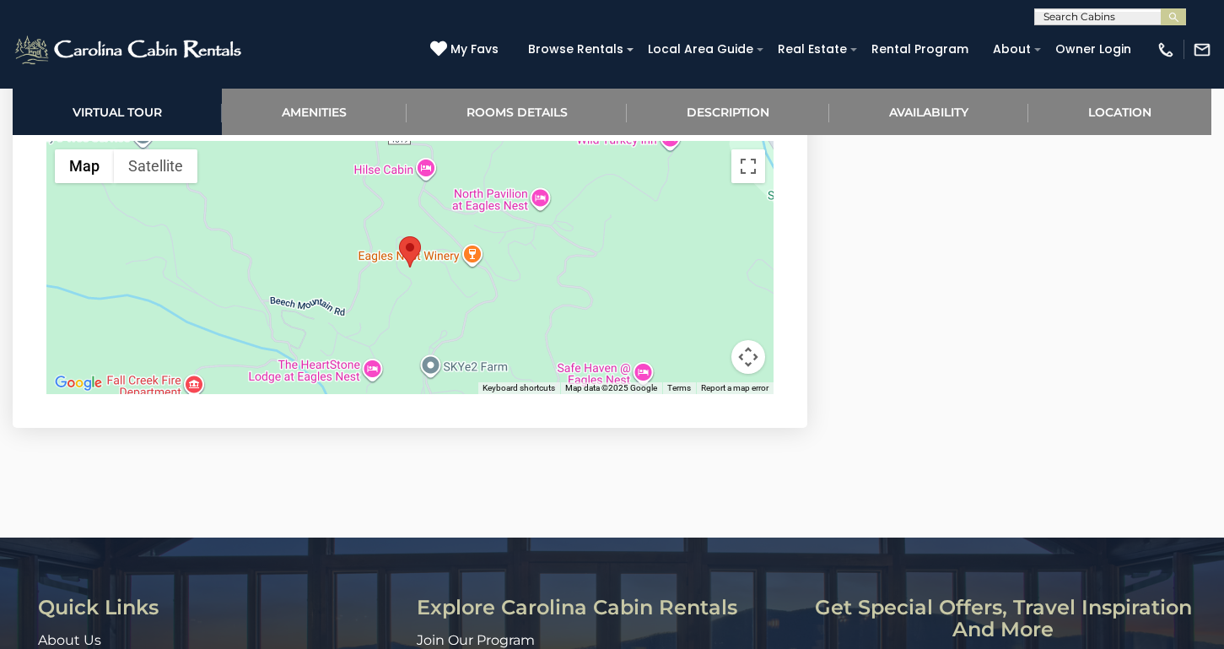
click at [748, 340] on button "Map camera controls" at bounding box center [749, 357] width 34 height 34
click at [712, 256] on button "Zoom in" at bounding box center [706, 273] width 34 height 34
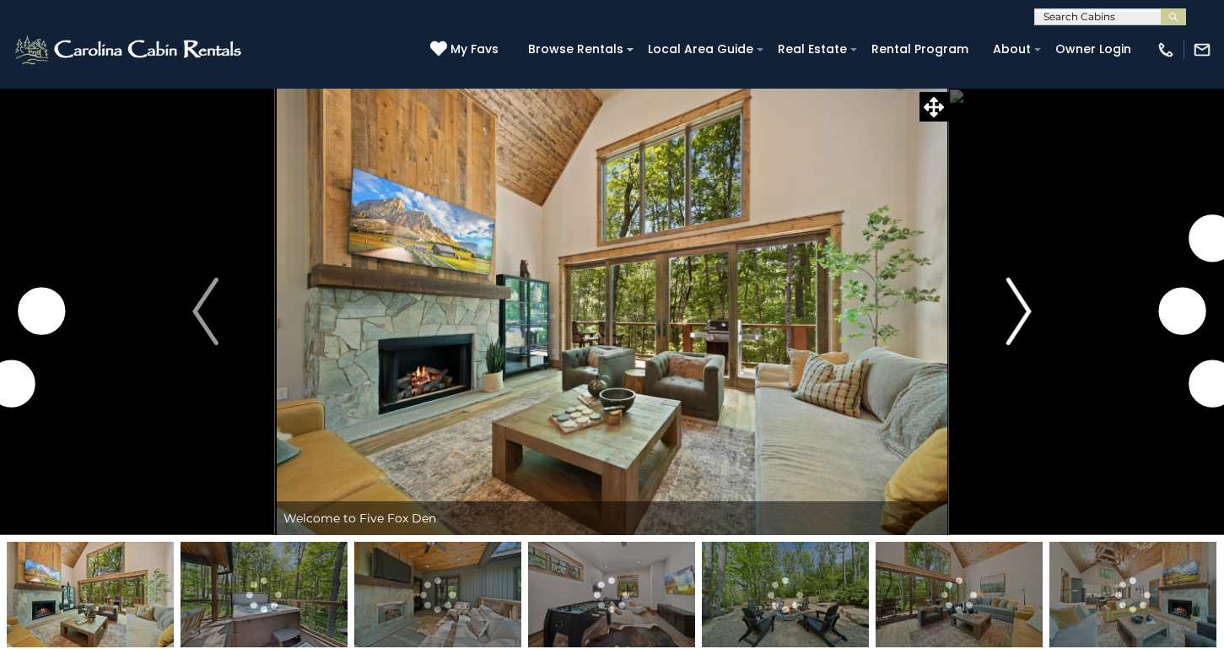
click at [999, 306] on button "Next" at bounding box center [1019, 311] width 140 height 447
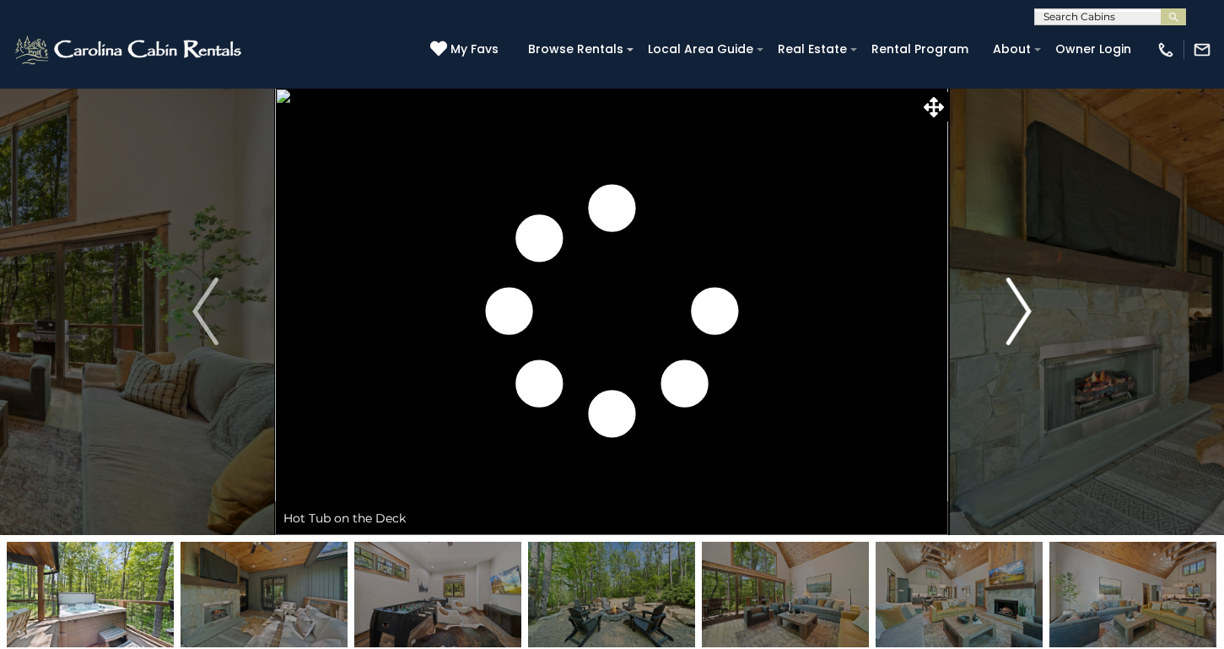
click at [1012, 306] on img "Next" at bounding box center [1018, 312] width 25 height 68
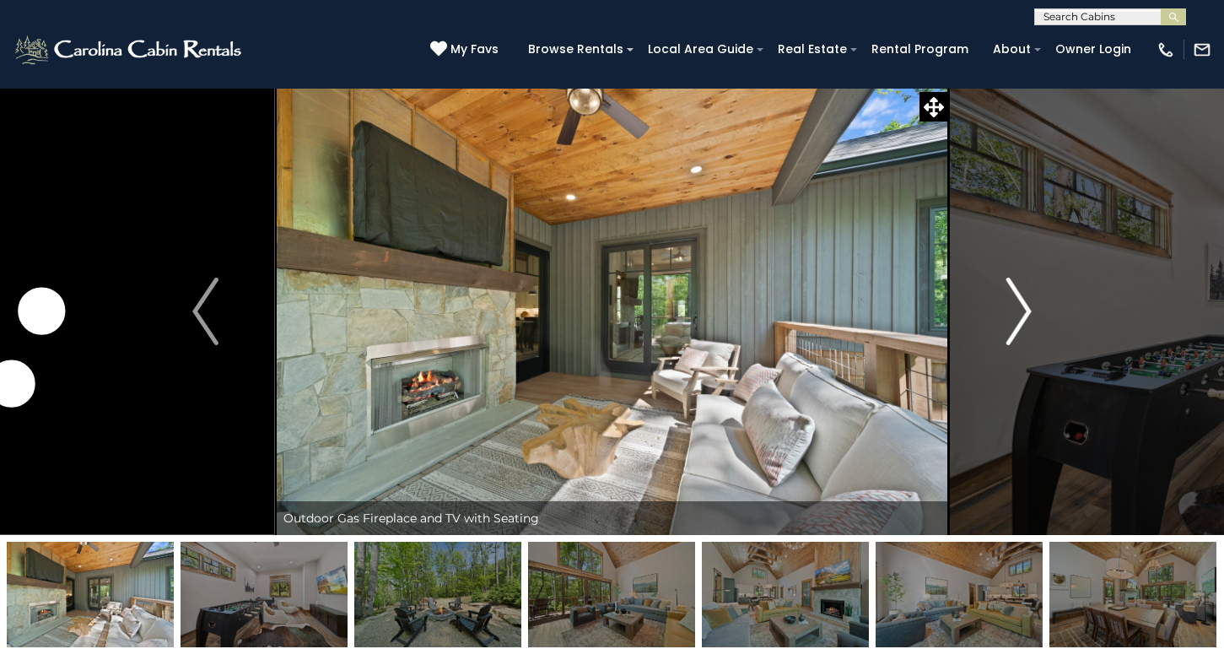
click at [1012, 306] on img "Next" at bounding box center [1018, 312] width 25 height 68
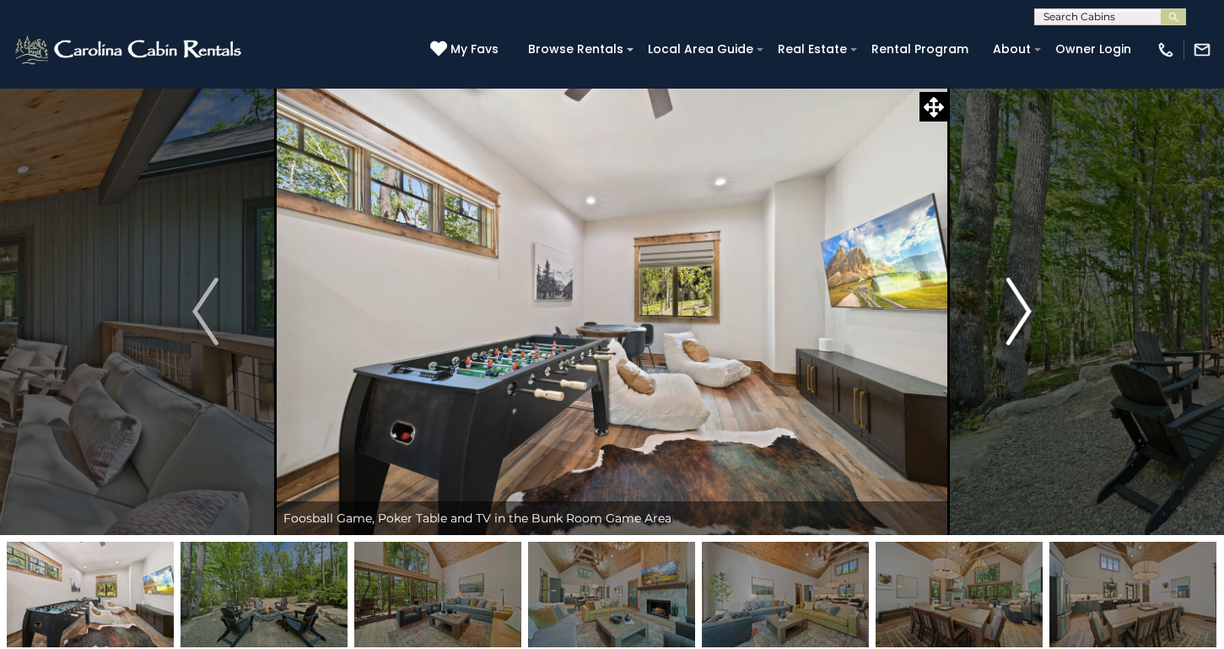
click at [1012, 306] on img "Next" at bounding box center [1018, 312] width 25 height 68
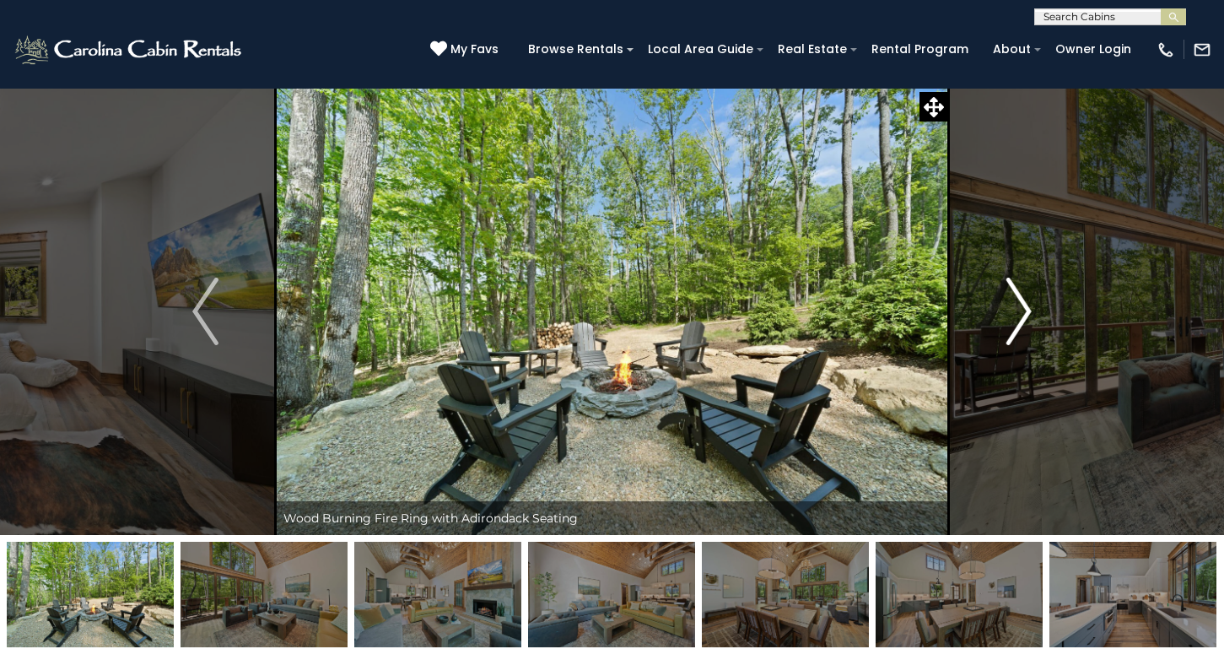
click at [1012, 306] on img "Next" at bounding box center [1018, 312] width 25 height 68
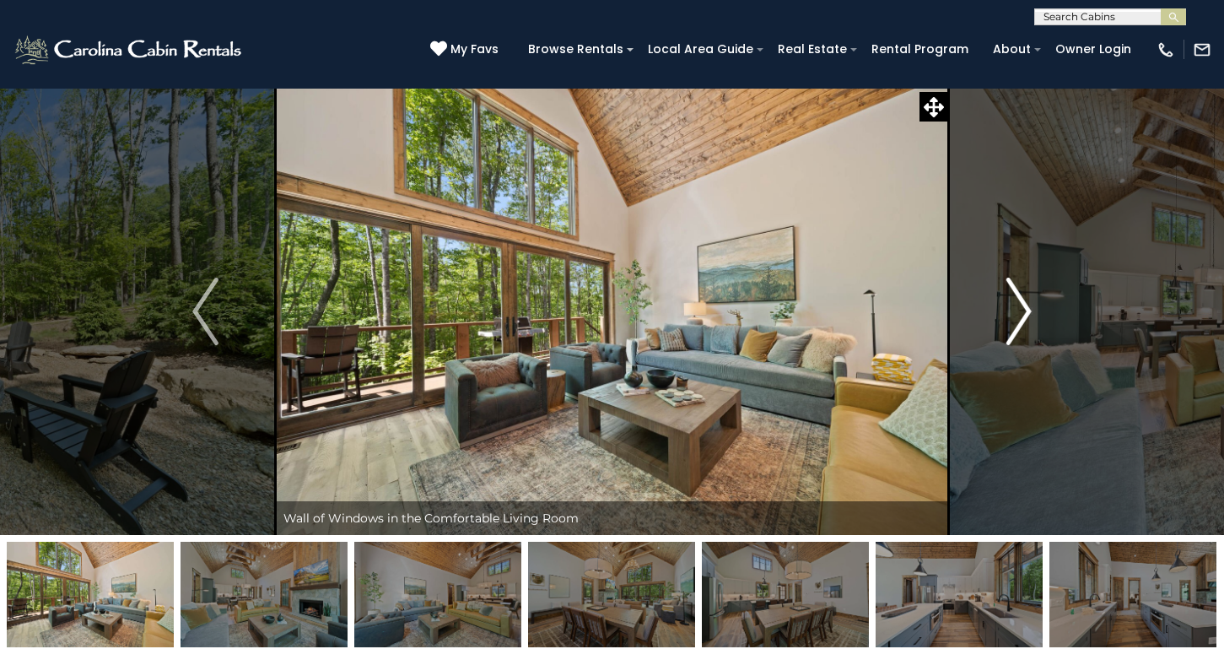
click at [1012, 306] on img "Next" at bounding box center [1018, 312] width 25 height 68
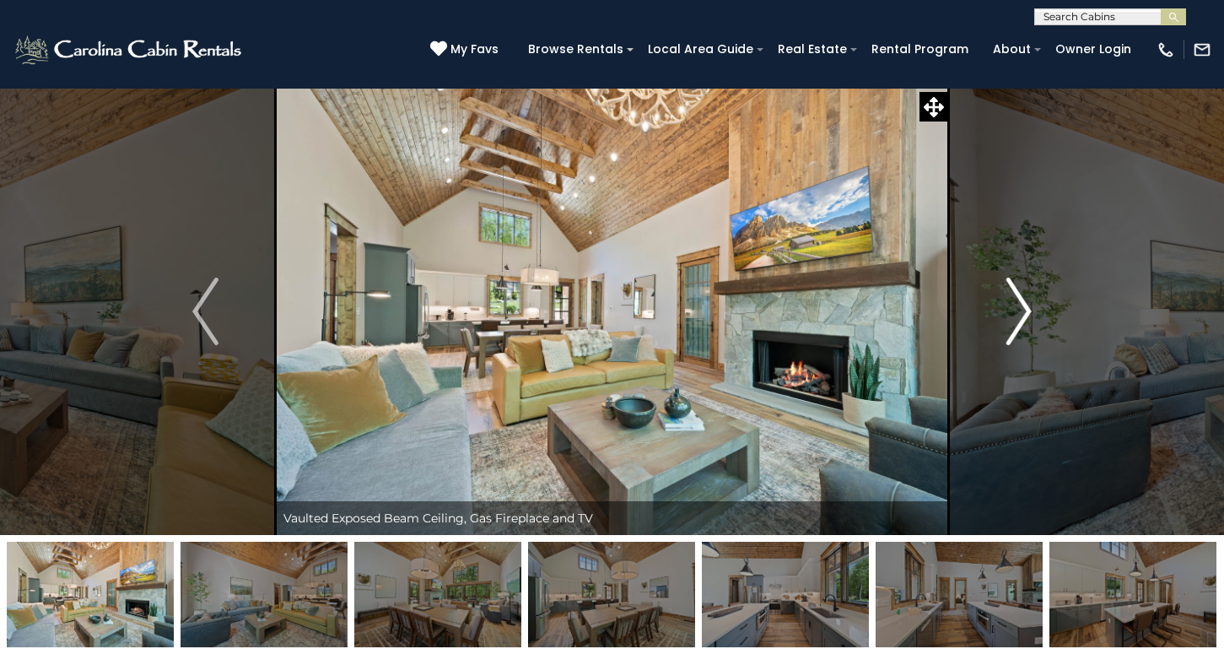
click at [1012, 306] on img "Next" at bounding box center [1018, 312] width 25 height 68
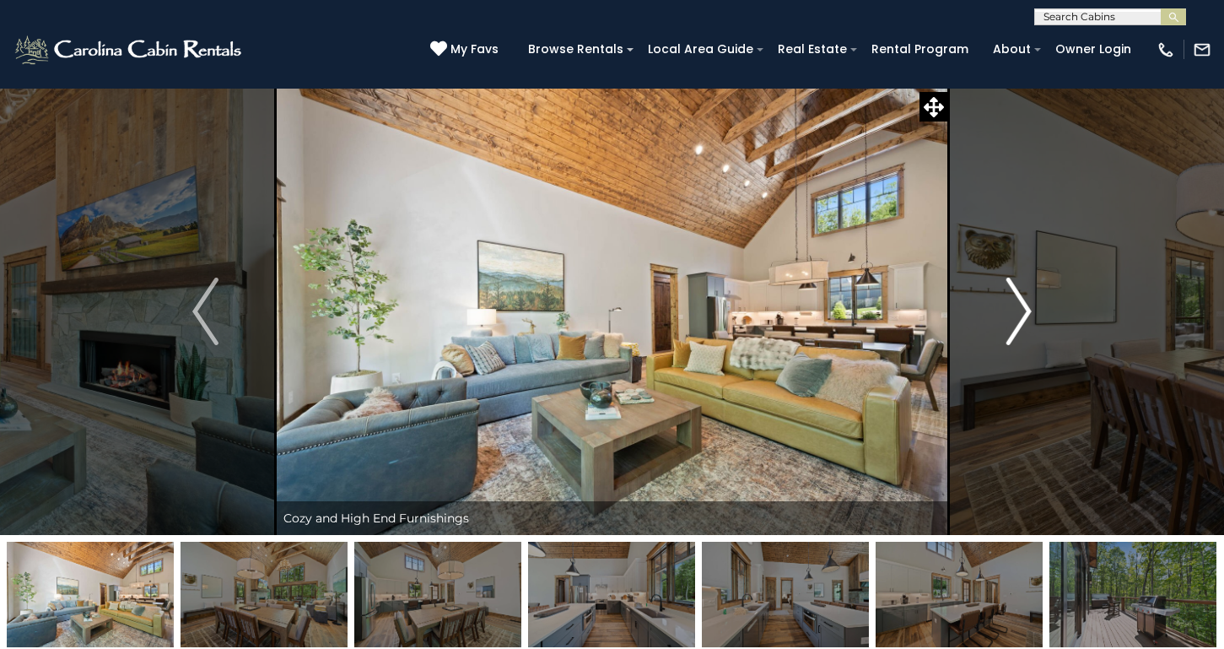
click at [1012, 306] on img "Next" at bounding box center [1018, 312] width 25 height 68
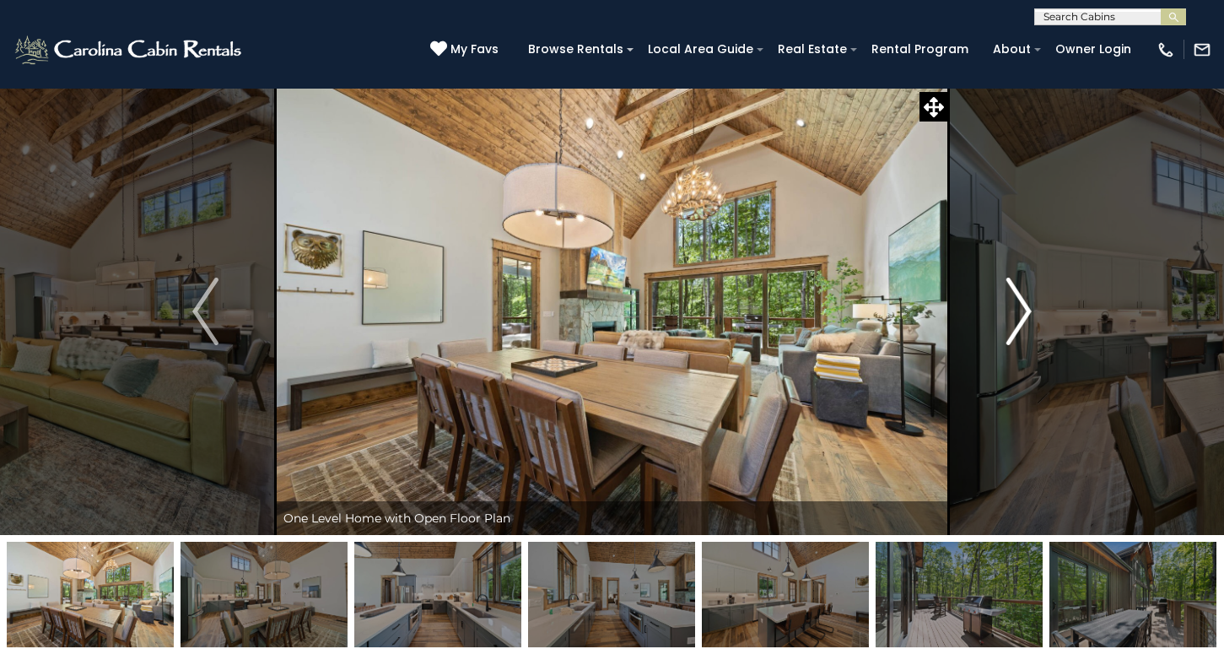
click at [1012, 306] on img "Next" at bounding box center [1018, 312] width 25 height 68
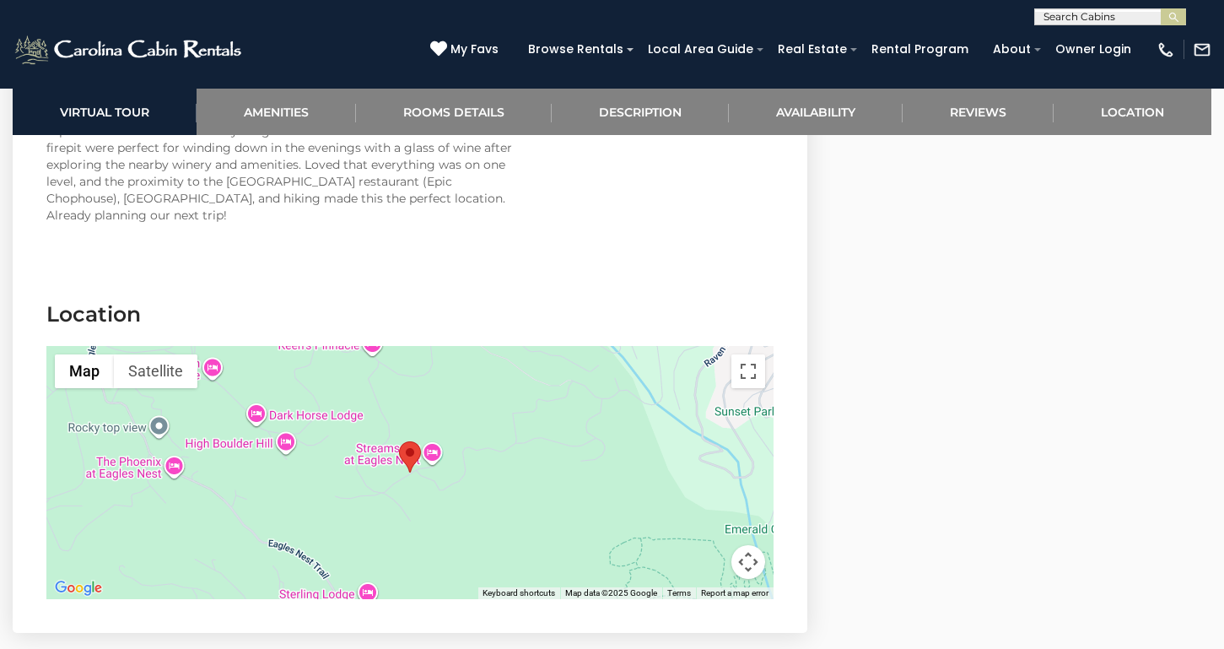
scroll to position [4924, 0]
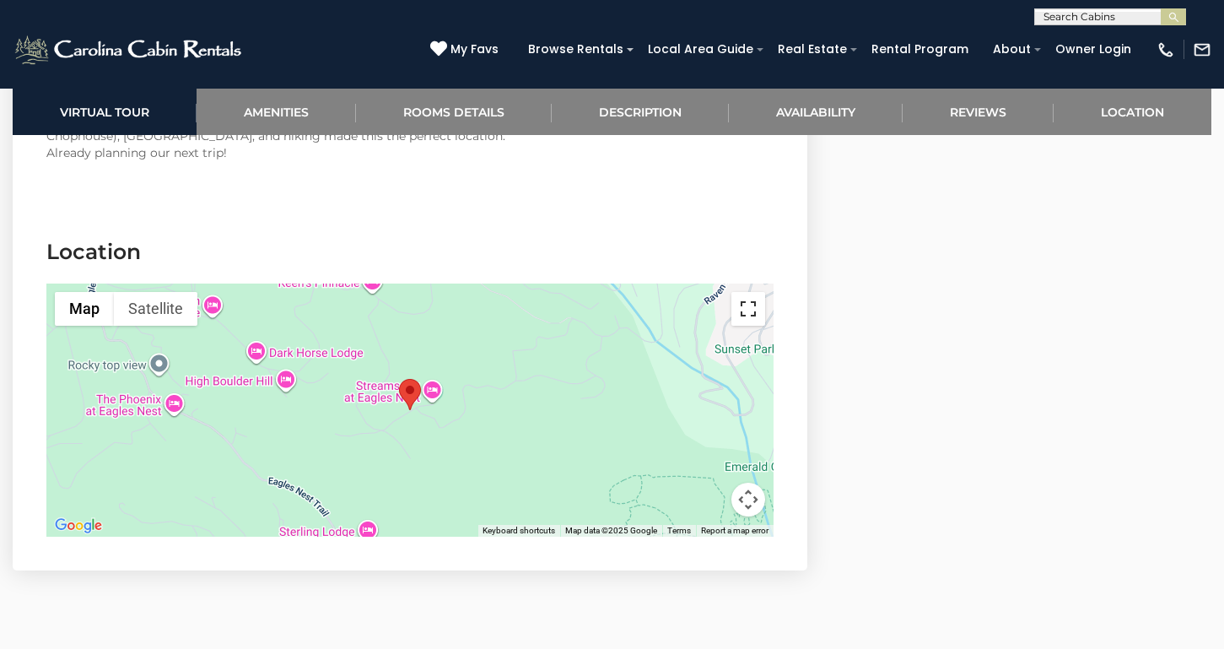
click at [746, 292] on button "Toggle fullscreen view" at bounding box center [749, 309] width 34 height 34
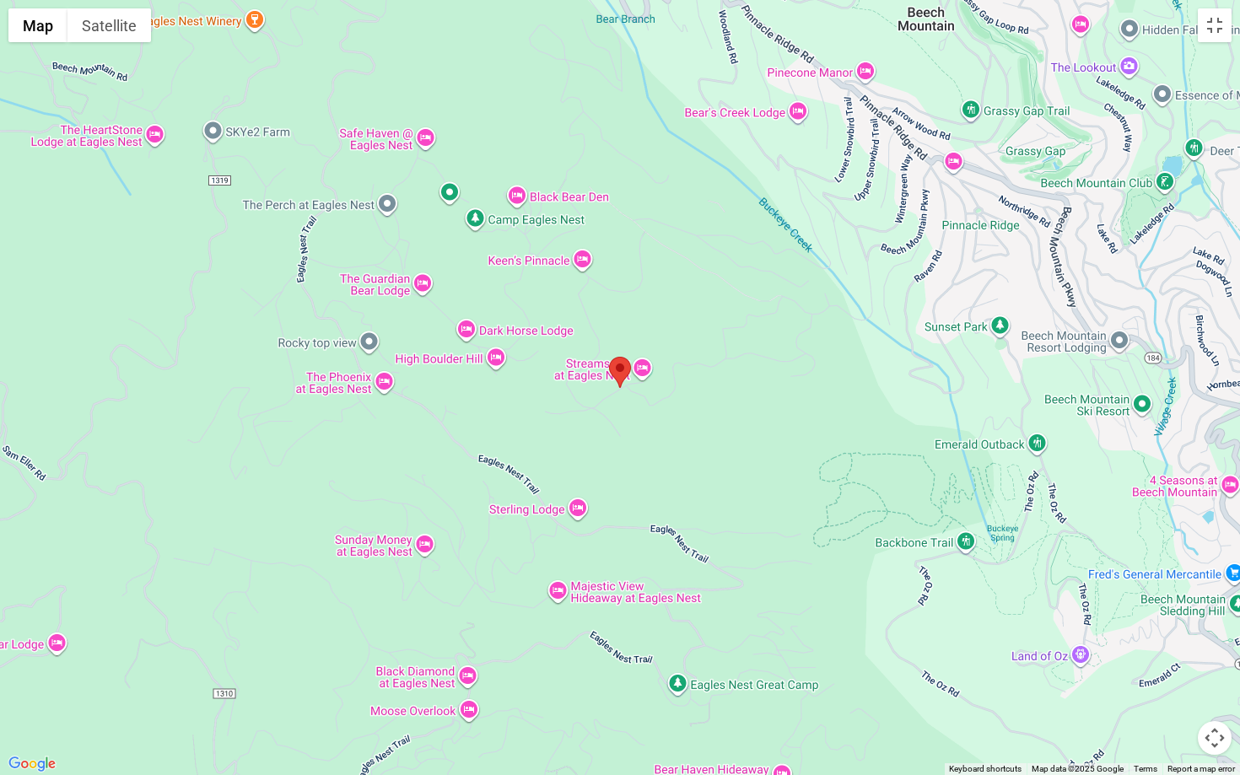
click at [732, 388] on div at bounding box center [620, 387] width 1240 height 775
click at [1215, 648] on button "Map camera controls" at bounding box center [1215, 738] width 34 height 34
click at [1170, 648] on button "Zoom in" at bounding box center [1173, 654] width 34 height 34
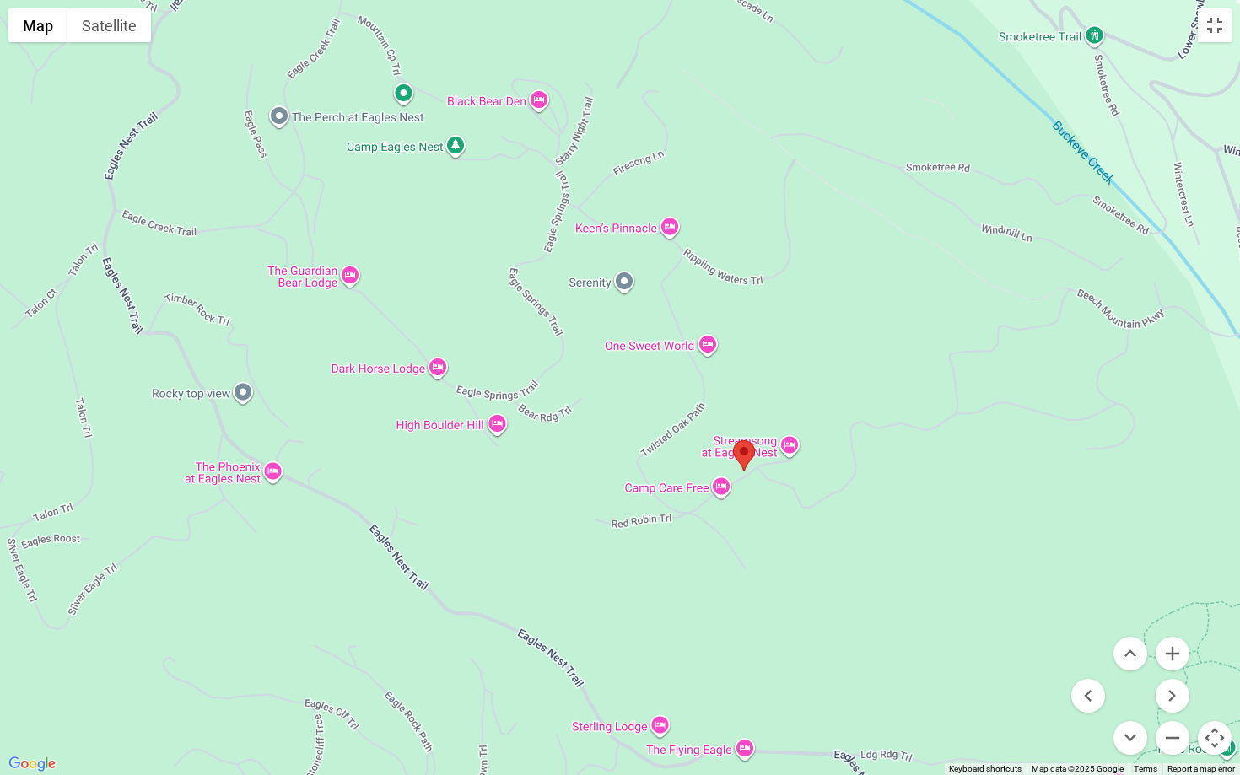
drag, startPoint x: 483, startPoint y: 344, endPoint x: 609, endPoint y: 428, distance: 150.9
click at [609, 428] on div at bounding box center [620, 387] width 1240 height 775
click at [1170, 648] on button "Zoom in" at bounding box center [1173, 654] width 34 height 34
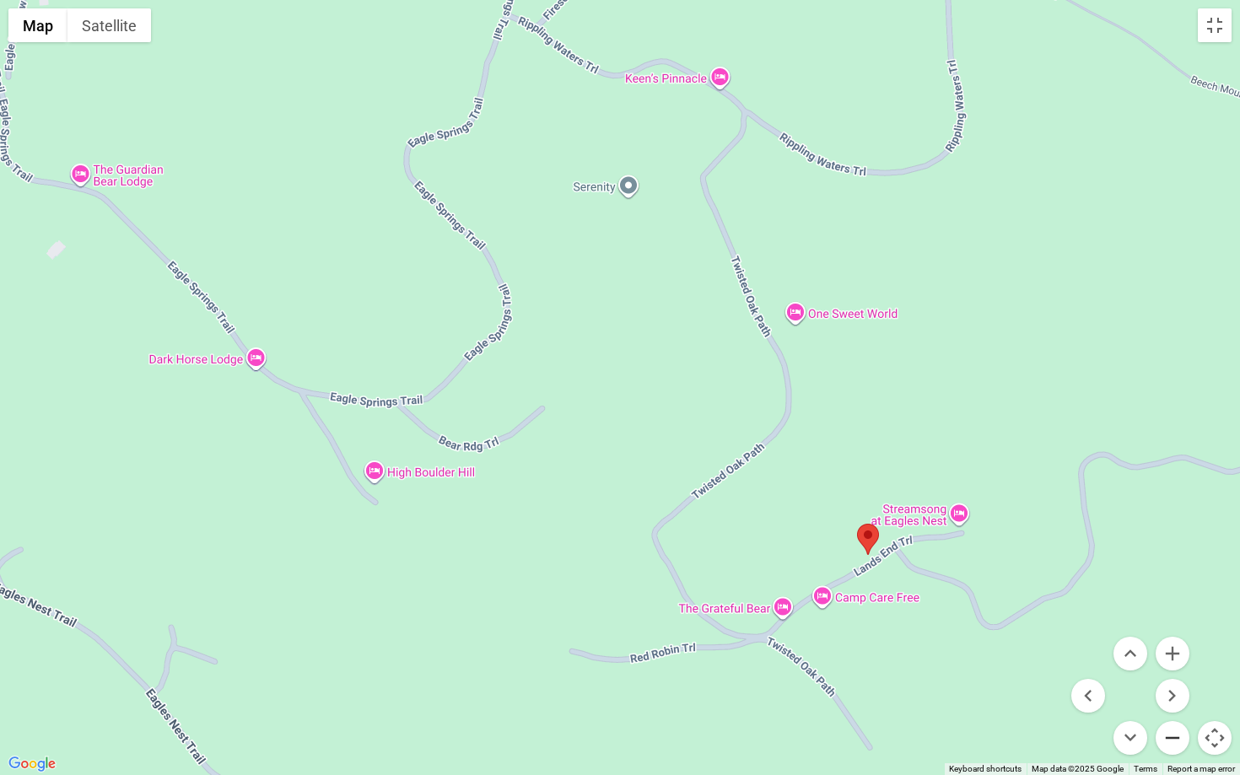
click at [1177, 648] on button "Zoom out" at bounding box center [1173, 738] width 34 height 34
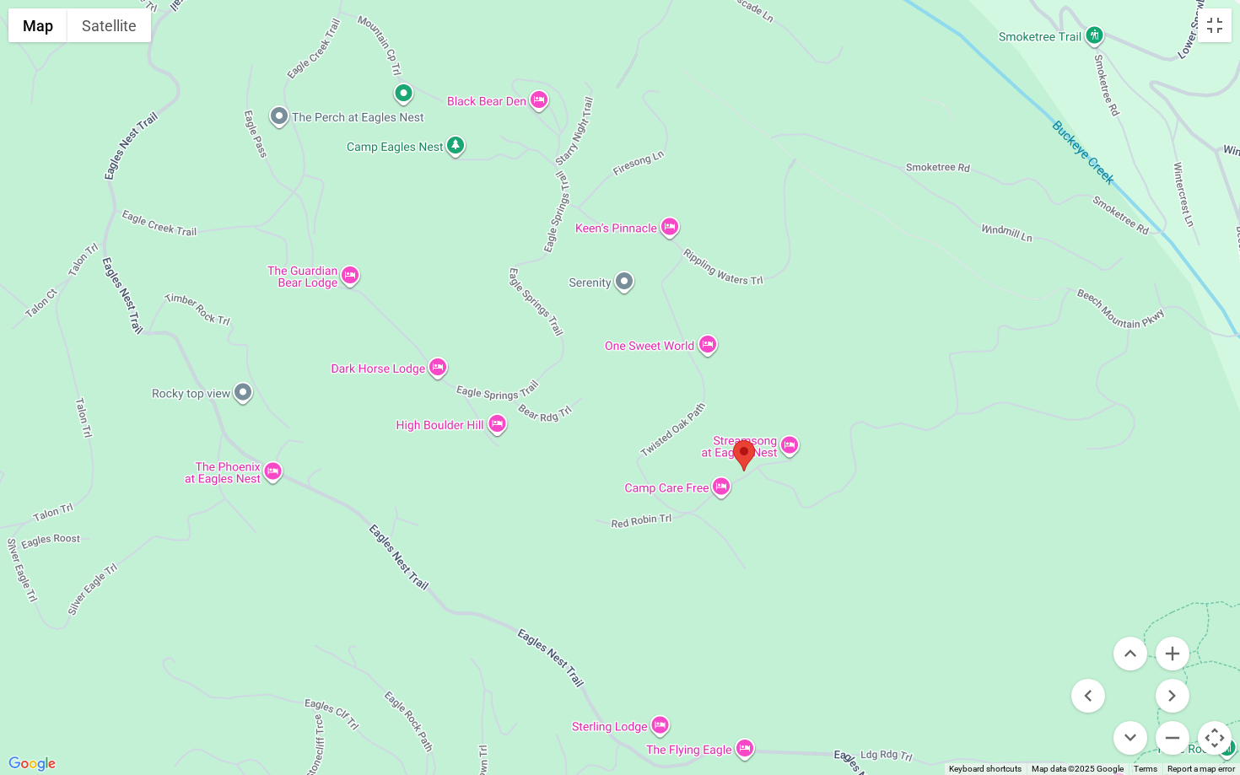
click at [1210, 648] on button "Map camera controls" at bounding box center [1215, 738] width 34 height 34
click at [635, 242] on div at bounding box center [620, 387] width 1240 height 775
click at [1214, 38] on button "Toggle fullscreen view" at bounding box center [1215, 25] width 34 height 34
